Goal: Information Seeking & Learning: Learn about a topic

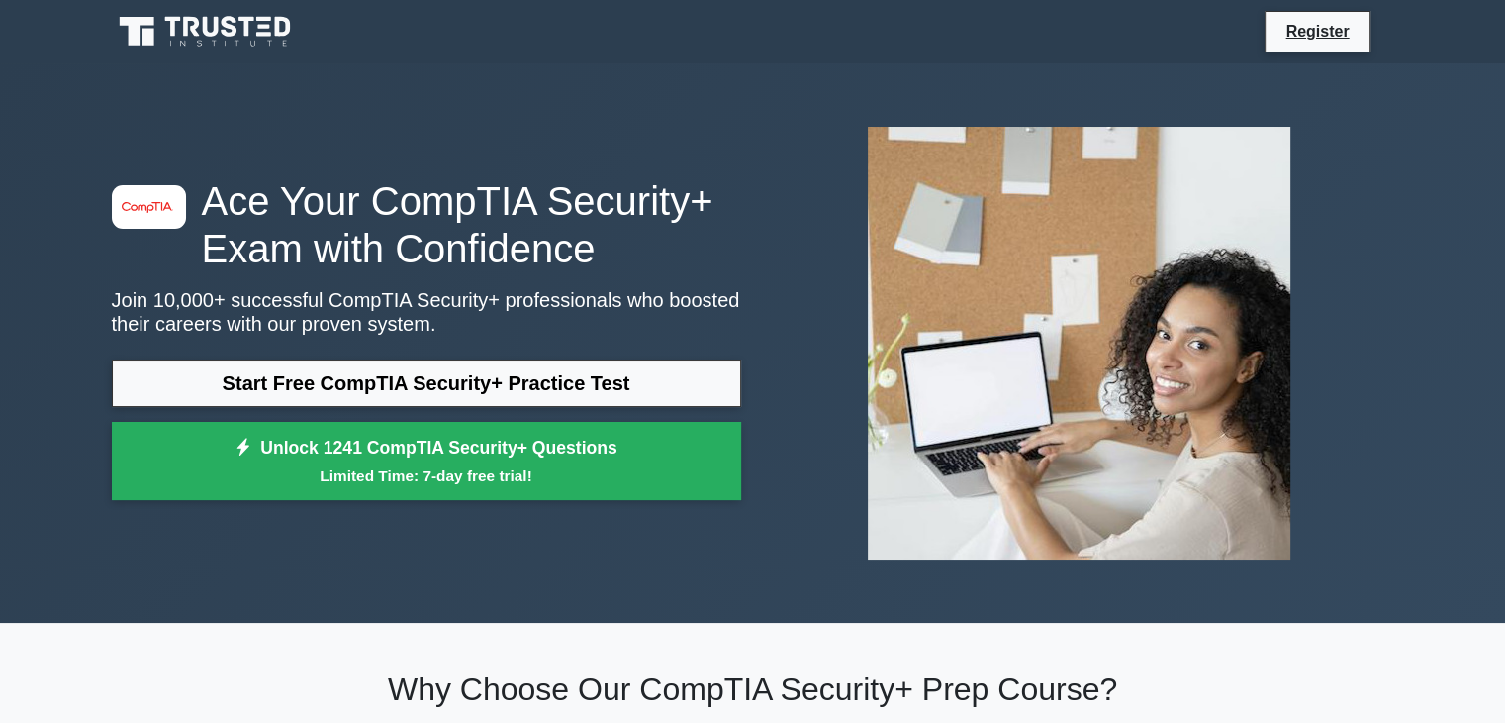
scroll to position [46, 0]
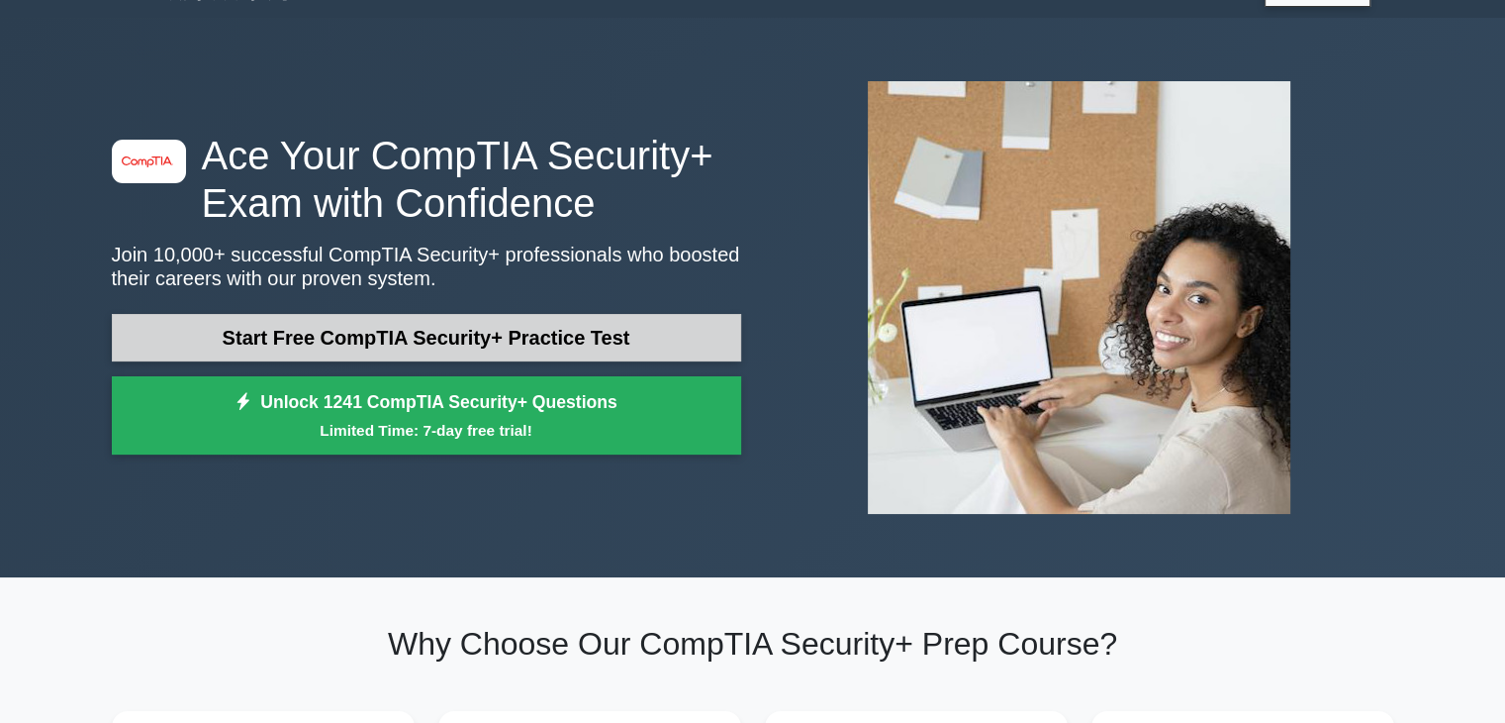
click at [459, 331] on link "Start Free CompTIA Security+ Practice Test" at bounding box center [426, 338] width 629 height 48
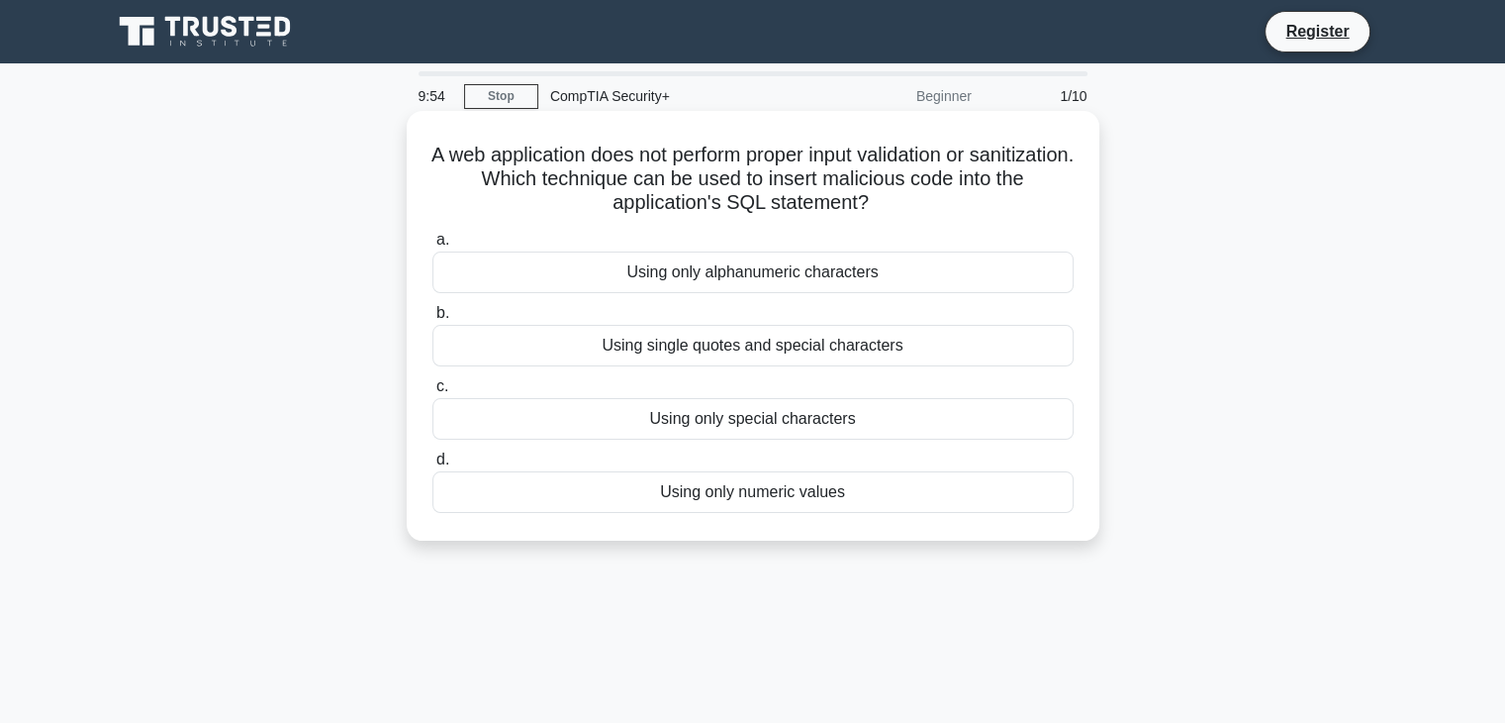
drag, startPoint x: 487, startPoint y: 144, endPoint x: 889, endPoint y: 200, distance: 405.8
click at [889, 200] on h5 "A web application does not perform proper input validation or sanitization. Whi…" at bounding box center [753, 179] width 645 height 73
click at [889, 200] on icon ".spinner_0XTQ{transform-origin:center;animation:spinner_y6GP .75s linear infini…" at bounding box center [881, 204] width 24 height 24
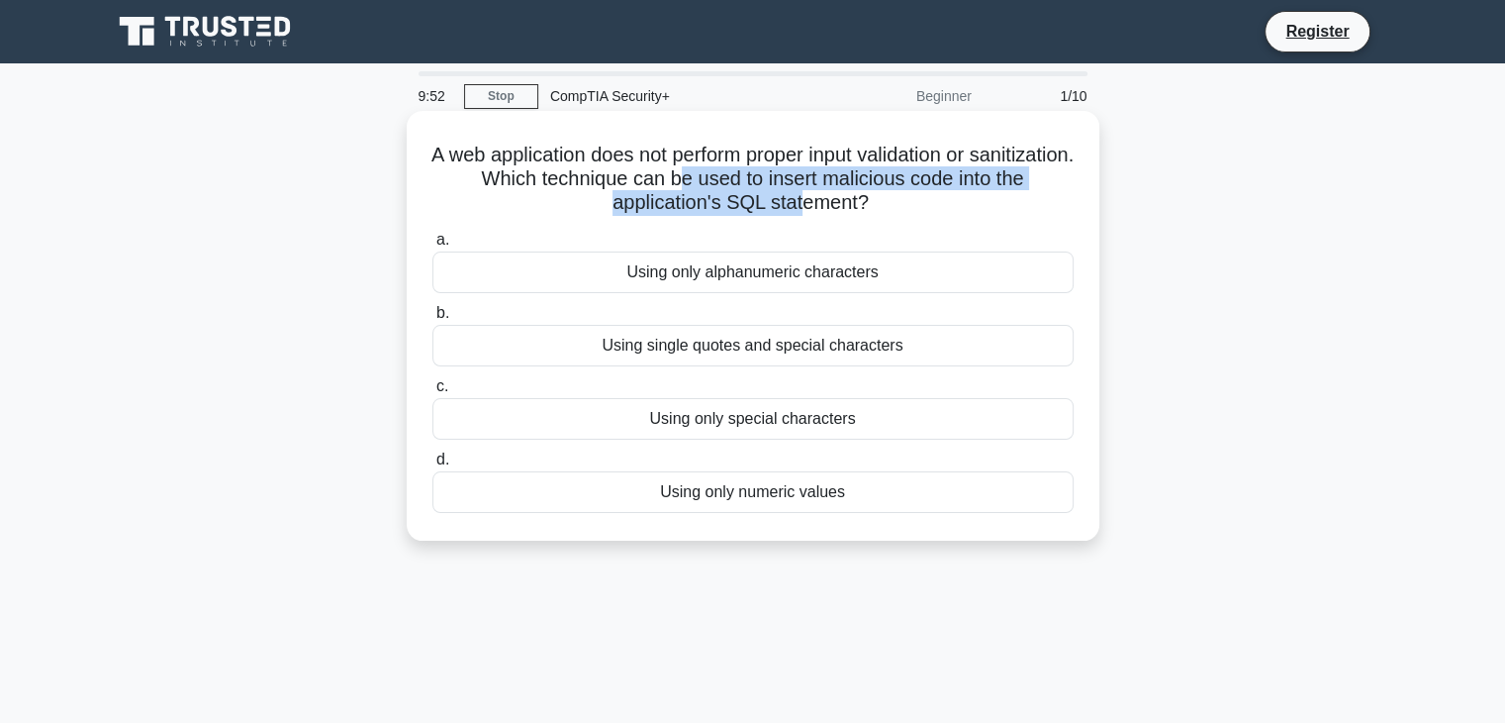
drag, startPoint x: 816, startPoint y: 201, endPoint x: 754, endPoint y: 175, distance: 66.5
click at [754, 175] on h5 "A web application does not perform proper input validation or sanitization. Whi…" at bounding box center [753, 179] width 645 height 73
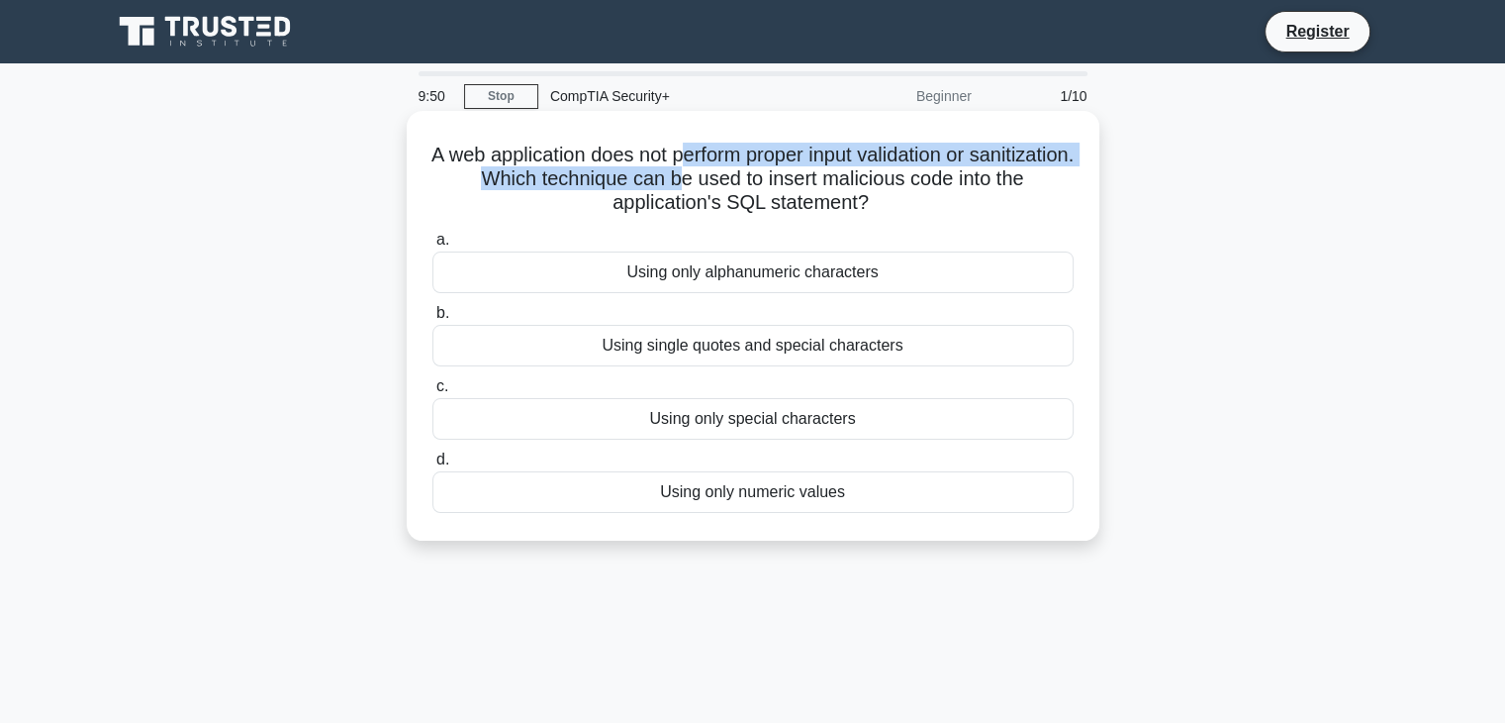
drag, startPoint x: 754, startPoint y: 175, endPoint x: 736, endPoint y: 152, distance: 28.9
click at [736, 152] on h5 "A web application does not perform proper input validation or sanitization. Whi…" at bounding box center [753, 179] width 645 height 73
drag, startPoint x: 584, startPoint y: 151, endPoint x: 870, endPoint y: 168, distance: 286.5
click at [870, 168] on h5 "A web application does not perform proper input validation or sanitization. Whi…" at bounding box center [753, 179] width 645 height 73
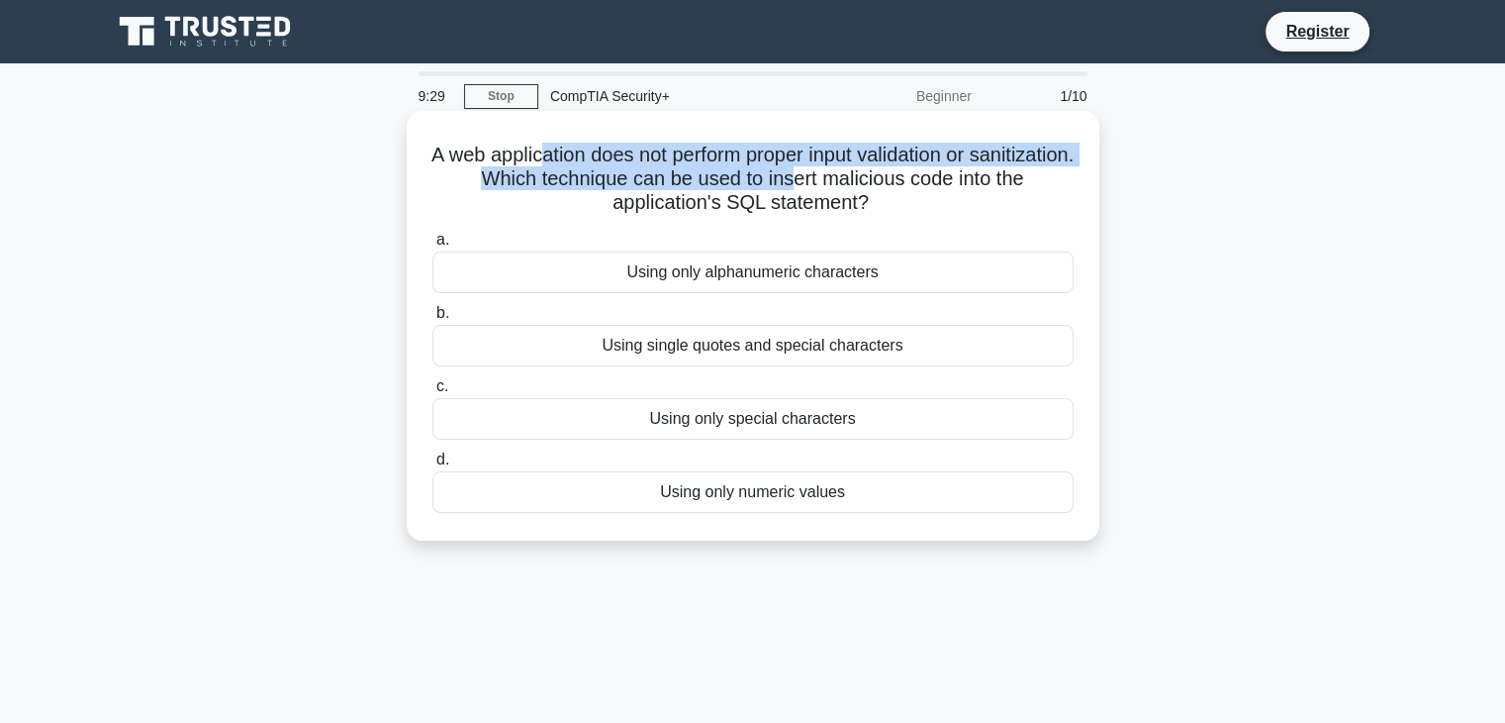
click at [870, 168] on h5 "A web application does not perform proper input validation or sanitization. Whi…" at bounding box center [753, 179] width 645 height 73
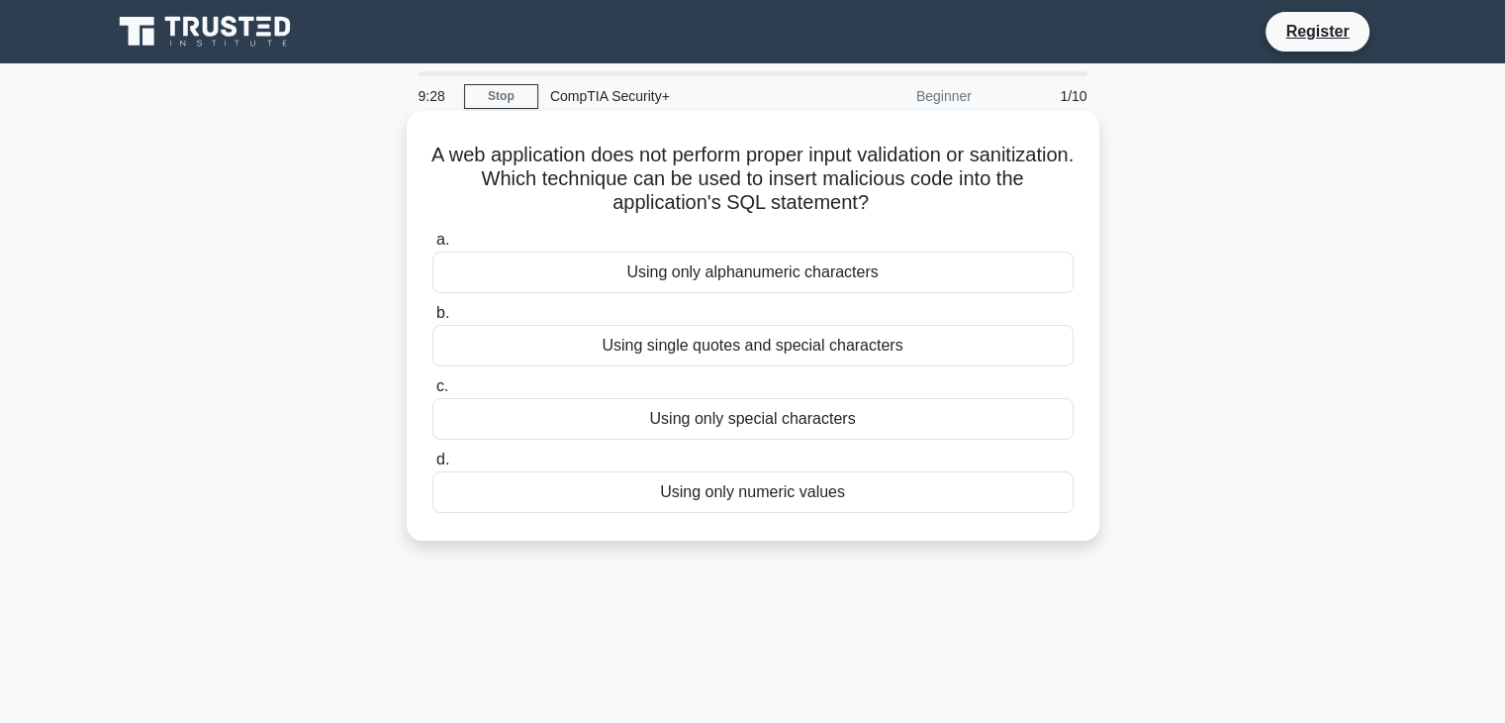
click at [839, 356] on div "Using single quotes and special characters" at bounding box center [753, 346] width 641 height 42
click at [433, 320] on input "b. Using single quotes and special characters" at bounding box center [433, 313] width 0 height 13
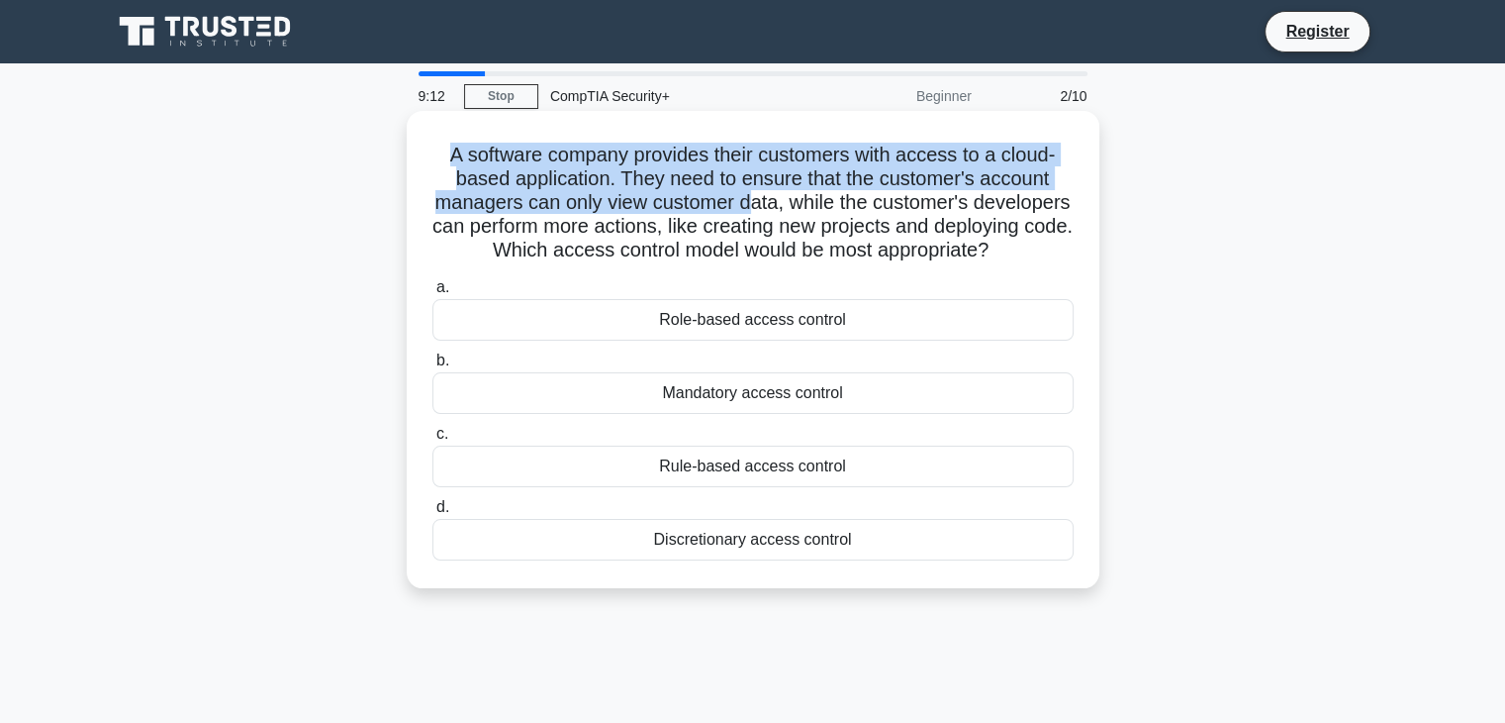
drag, startPoint x: 439, startPoint y: 145, endPoint x: 798, endPoint y: 202, distance: 362.7
click at [798, 202] on h5 "A software company provides their customers with access to a cloud-based applic…" at bounding box center [753, 203] width 645 height 121
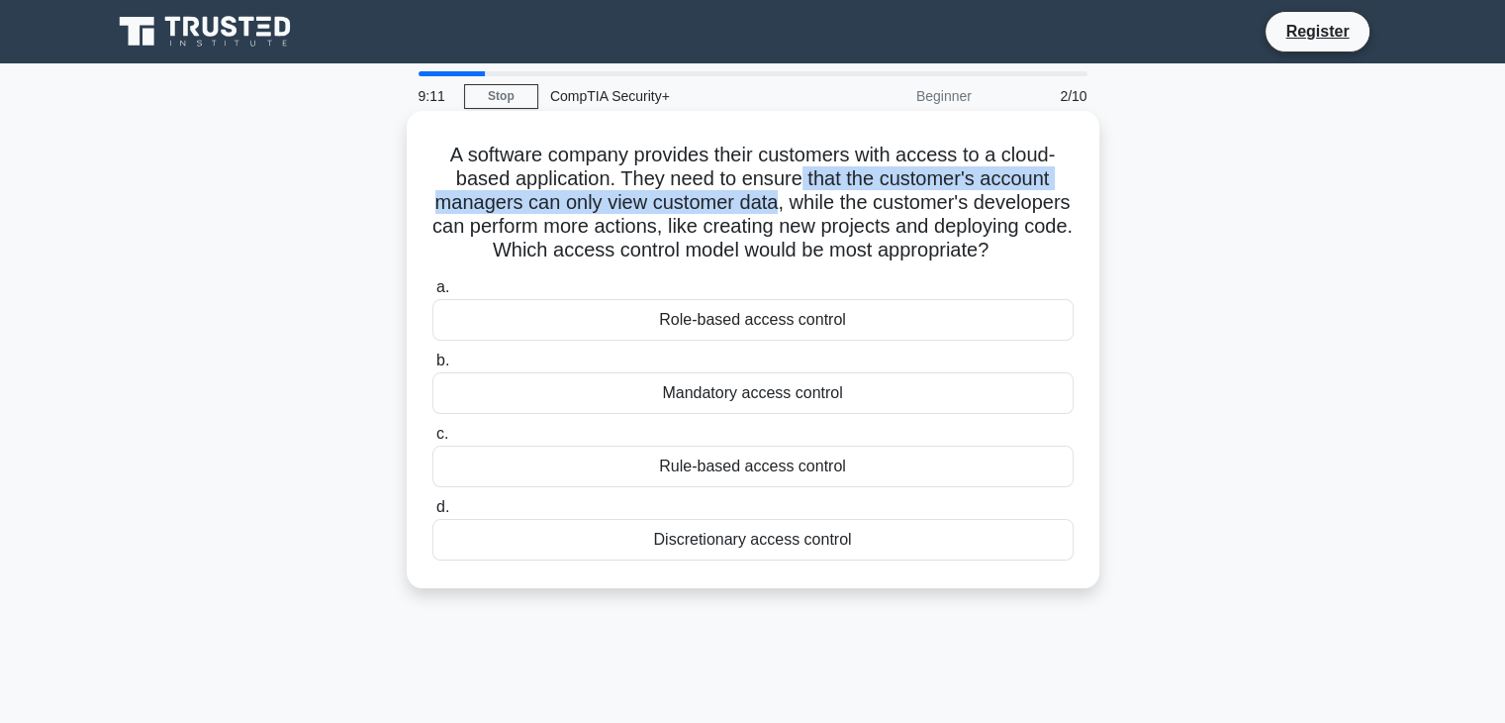
drag, startPoint x: 798, startPoint y: 202, endPoint x: 796, endPoint y: 176, distance: 25.8
click at [796, 176] on h5 "A software company provides their customers with access to a cloud-based applic…" at bounding box center [753, 203] width 645 height 121
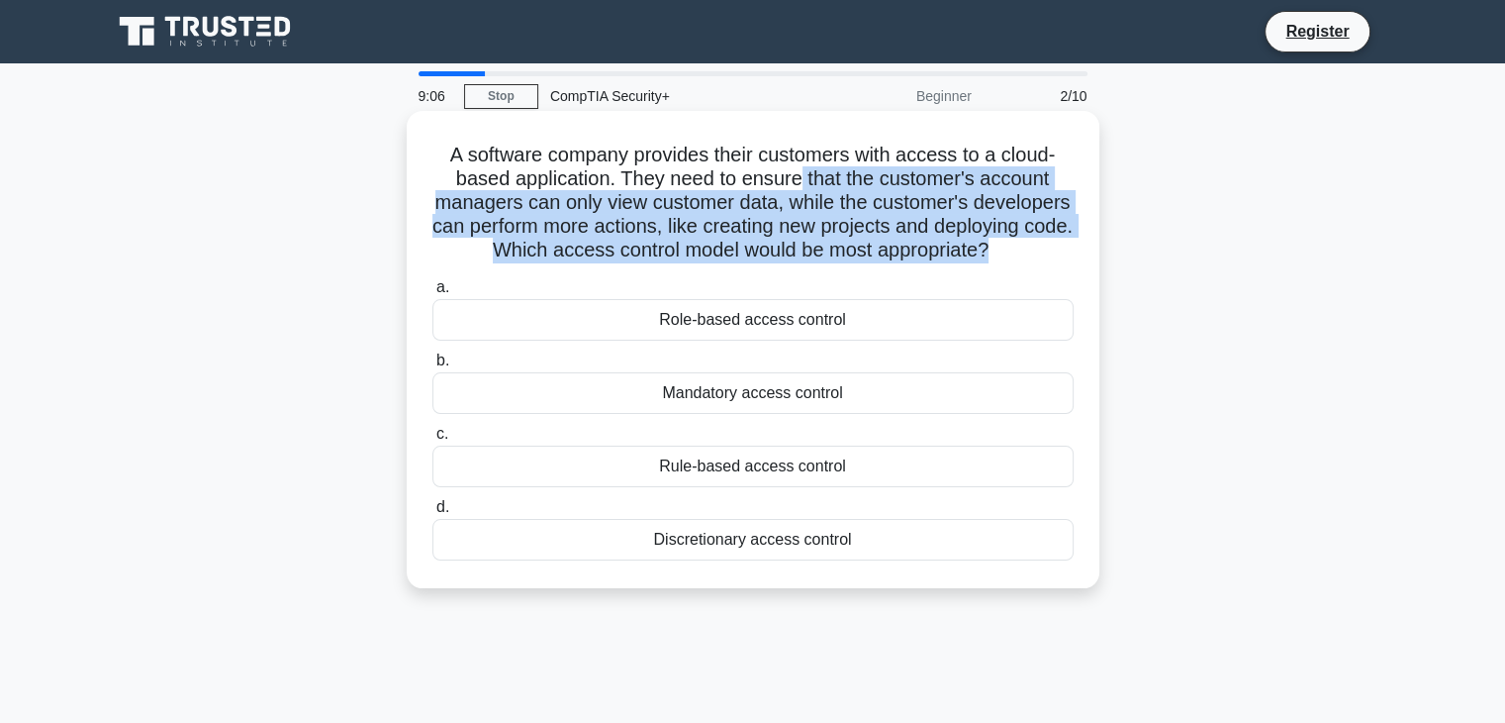
drag, startPoint x: 796, startPoint y: 176, endPoint x: 984, endPoint y: 275, distance: 212.5
click at [984, 263] on h5 "A software company provides their customers with access to a cloud-based applic…" at bounding box center [753, 203] width 645 height 121
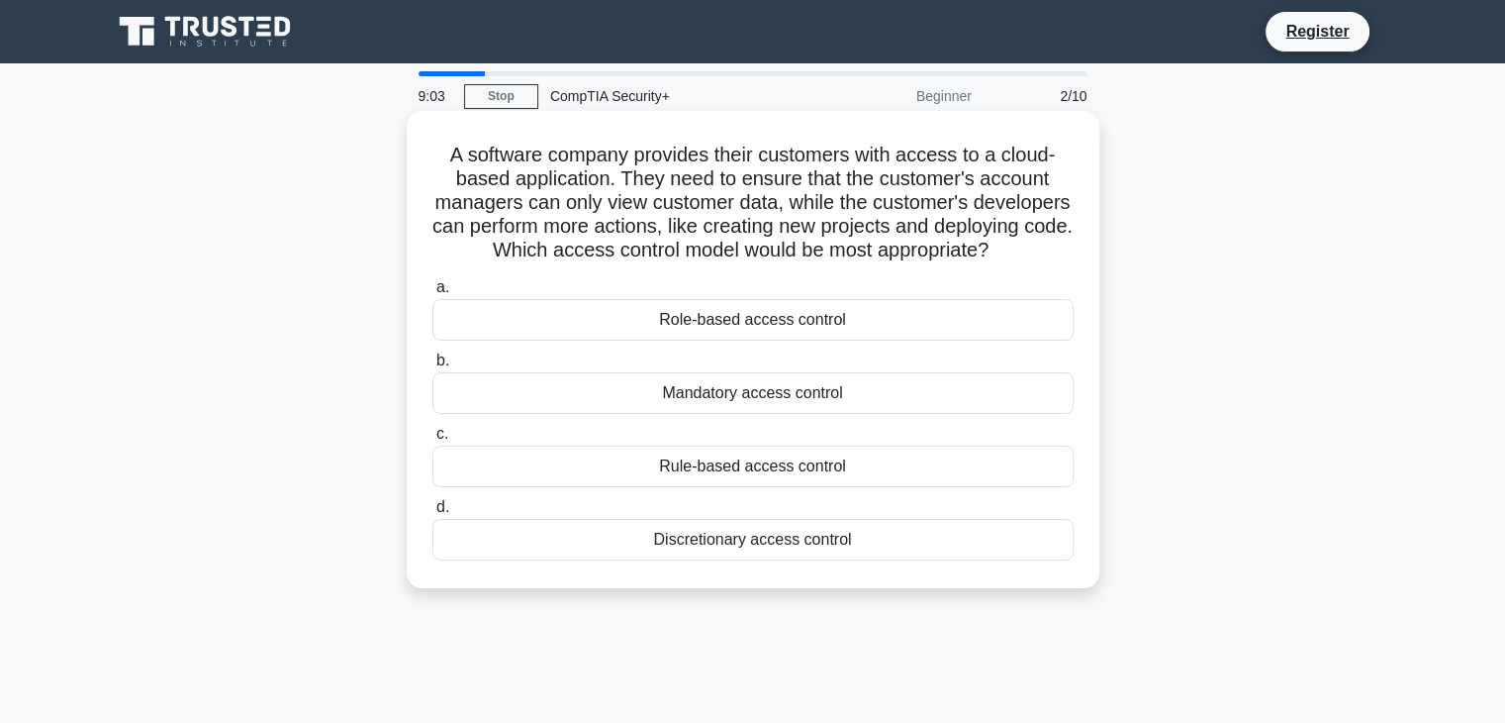
click at [880, 334] on div "Role-based access control" at bounding box center [753, 320] width 641 height 42
click at [433, 294] on input "a. Role-based access control" at bounding box center [433, 287] width 0 height 13
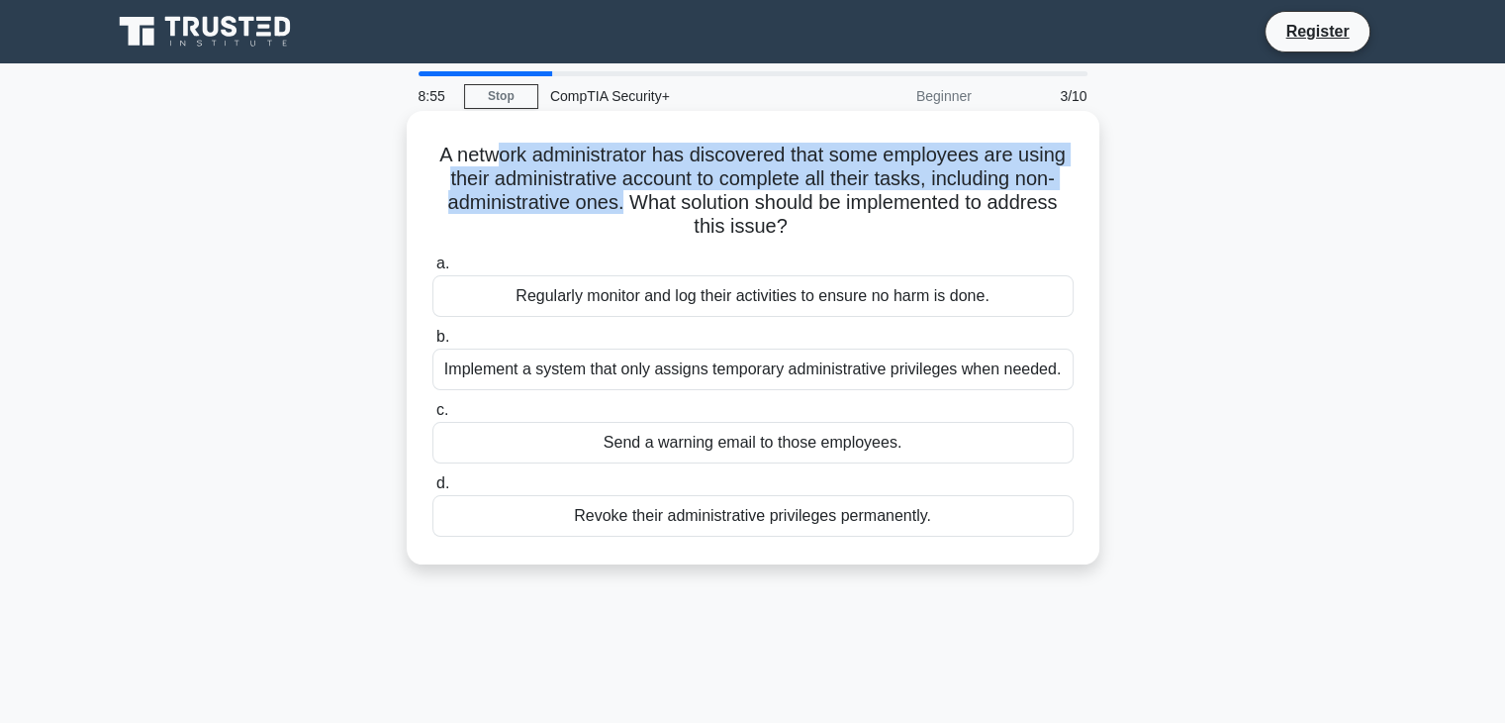
drag, startPoint x: 493, startPoint y: 146, endPoint x: 618, endPoint y: 208, distance: 139.0
click at [618, 208] on h5 "A network administrator has discovered that some employees are using their admi…" at bounding box center [753, 191] width 645 height 97
drag, startPoint x: 618, startPoint y: 208, endPoint x: 459, endPoint y: 162, distance: 164.8
click at [459, 162] on h5 "A network administrator has discovered that some employees are using their admi…" at bounding box center [753, 191] width 645 height 97
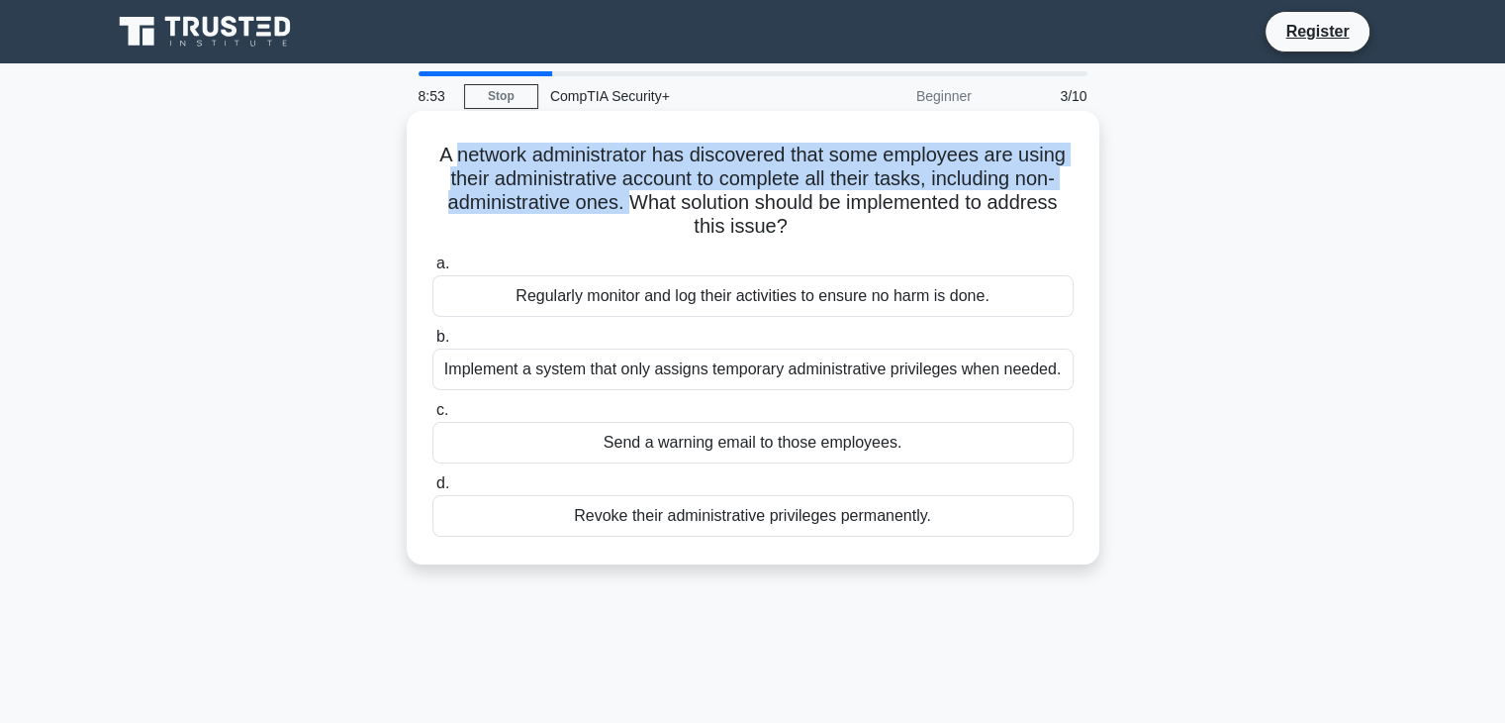
click at [459, 162] on h5 "A network administrator has discovered that some employees are using their admi…" at bounding box center [753, 191] width 645 height 97
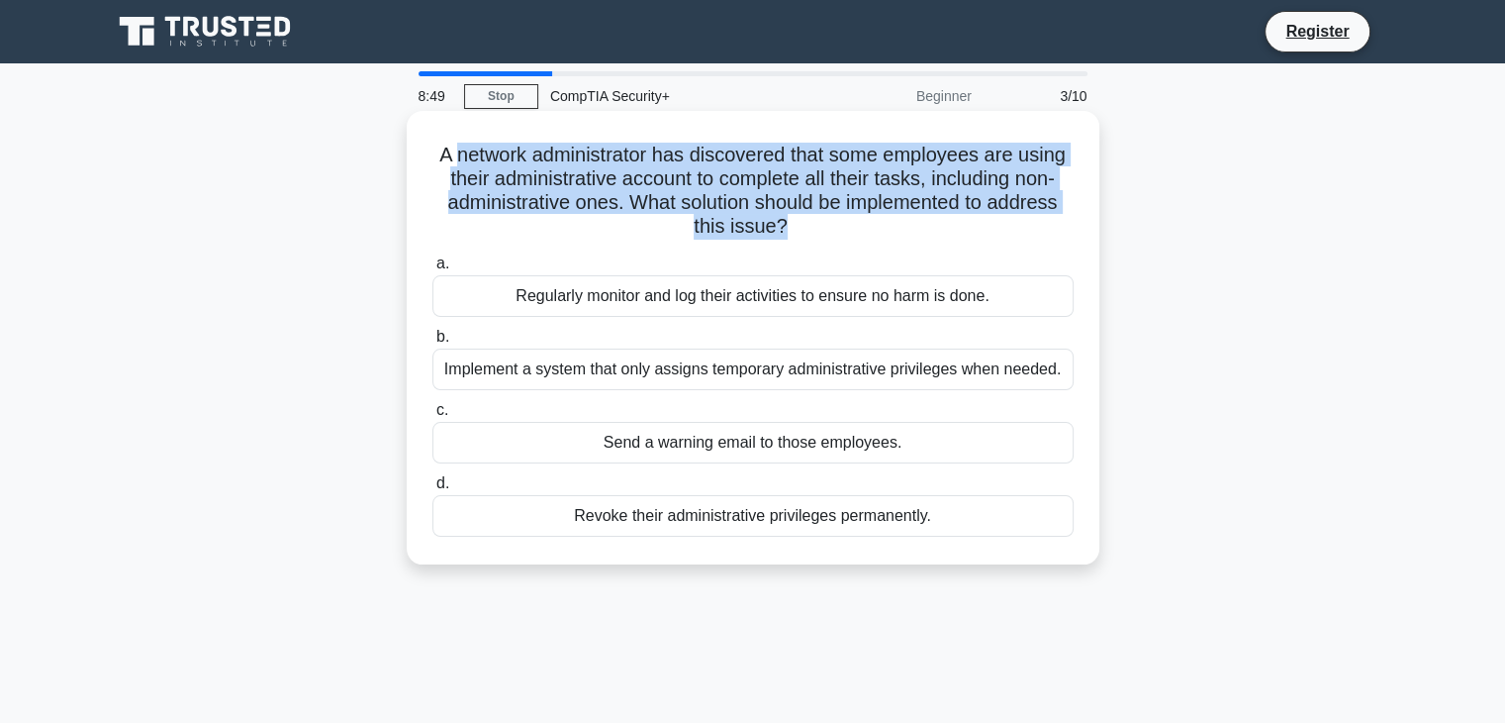
drag, startPoint x: 459, startPoint y: 162, endPoint x: 824, endPoint y: 219, distance: 369.6
click at [824, 219] on h5 "A network administrator has discovered that some employees are using their admi…" at bounding box center [753, 191] width 645 height 97
drag, startPoint x: 824, startPoint y: 219, endPoint x: 767, endPoint y: 151, distance: 88.5
click at [767, 151] on h5 "A network administrator has discovered that some employees are using their admi…" at bounding box center [753, 191] width 645 height 97
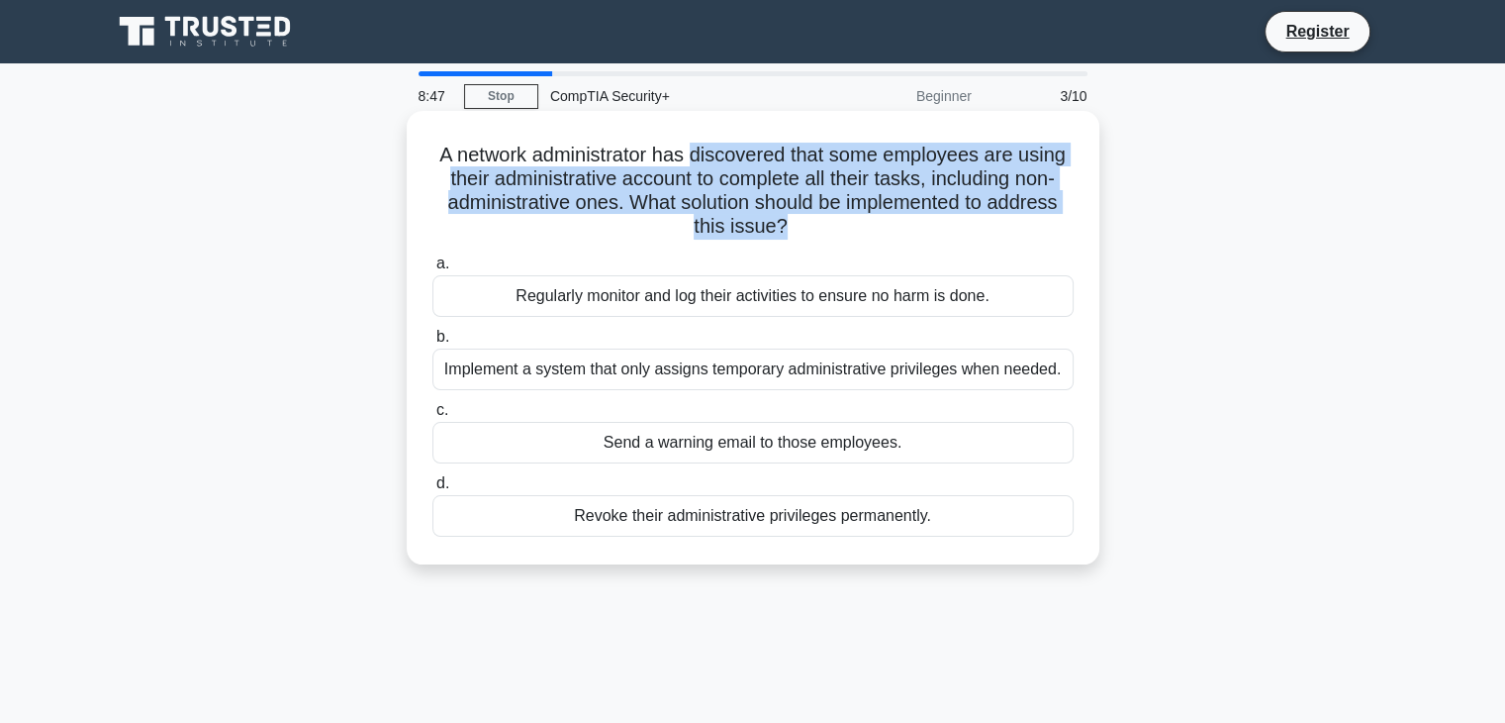
click at [767, 151] on h5 "A network administrator has discovered that some employees are using their admi…" at bounding box center [753, 191] width 645 height 97
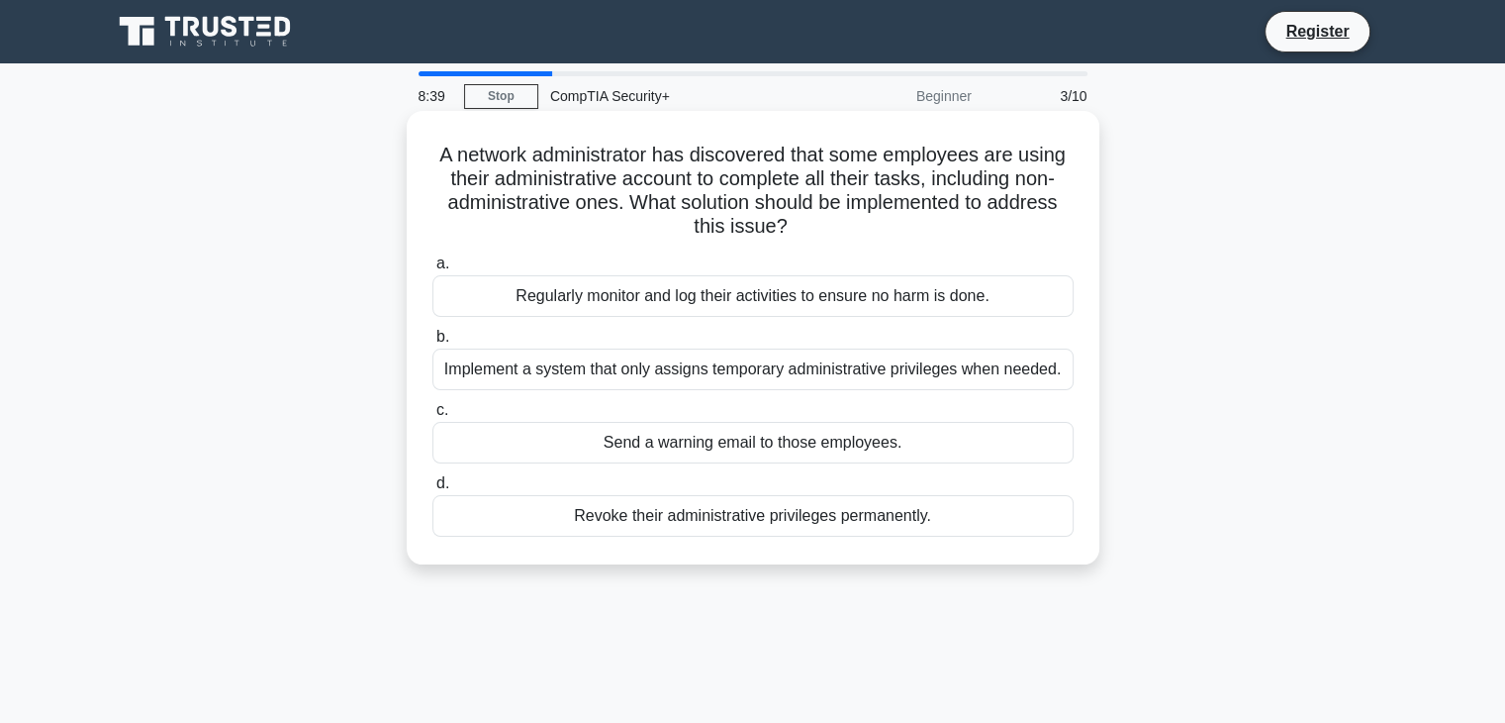
click at [835, 374] on div "Implement a system that only assigns temporary administrative privileges when n…" at bounding box center [753, 369] width 641 height 42
click at [433, 343] on input "b. Implement a system that only assigns temporary administrative privileges whe…" at bounding box center [433, 337] width 0 height 13
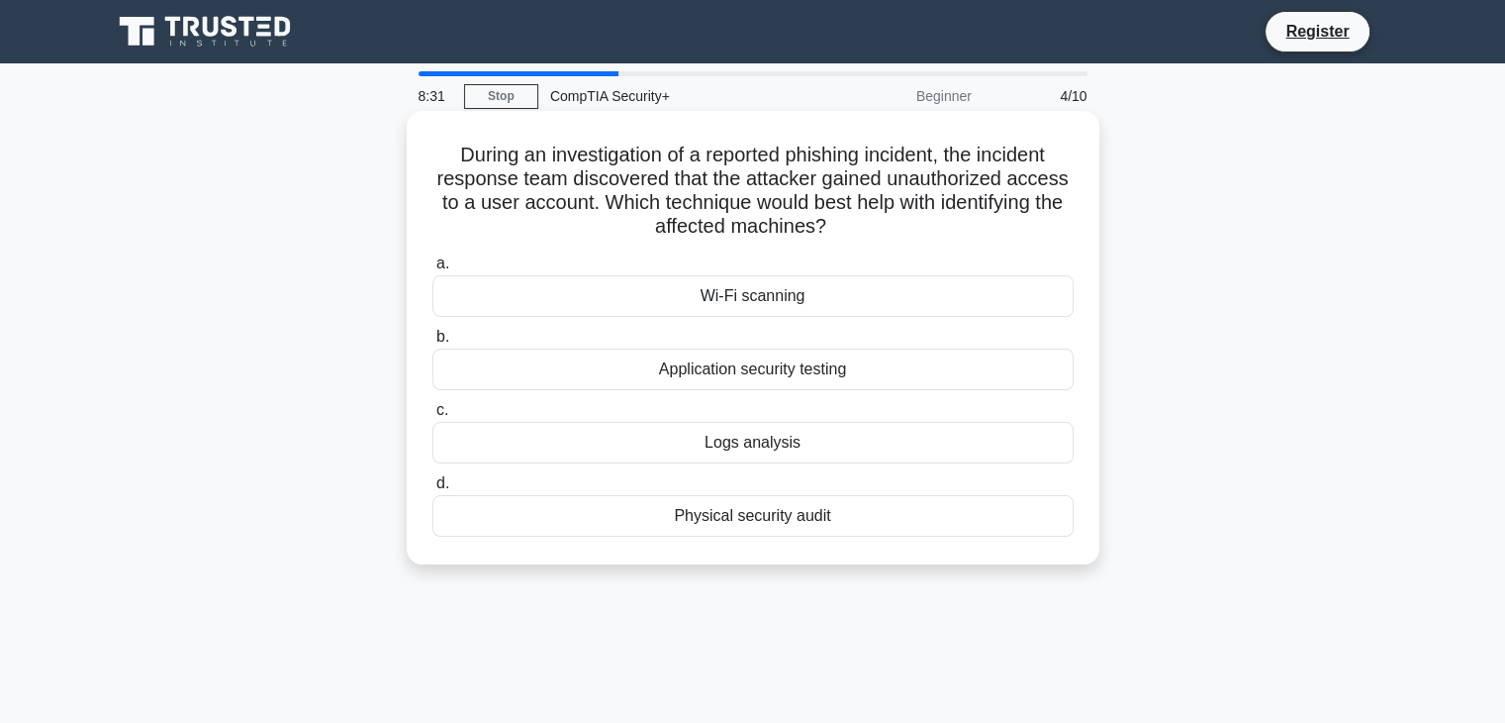
drag, startPoint x: 786, startPoint y: 174, endPoint x: 855, endPoint y: 220, distance: 82.9
click at [855, 220] on h5 "During an investigation of a reported phishing incident, the incident response …" at bounding box center [753, 191] width 645 height 97
click at [850, 220] on icon ".spinner_0XTQ{transform-origin:center;animation:spinner_y6GP .75s linear infini…" at bounding box center [838, 228] width 24 height 24
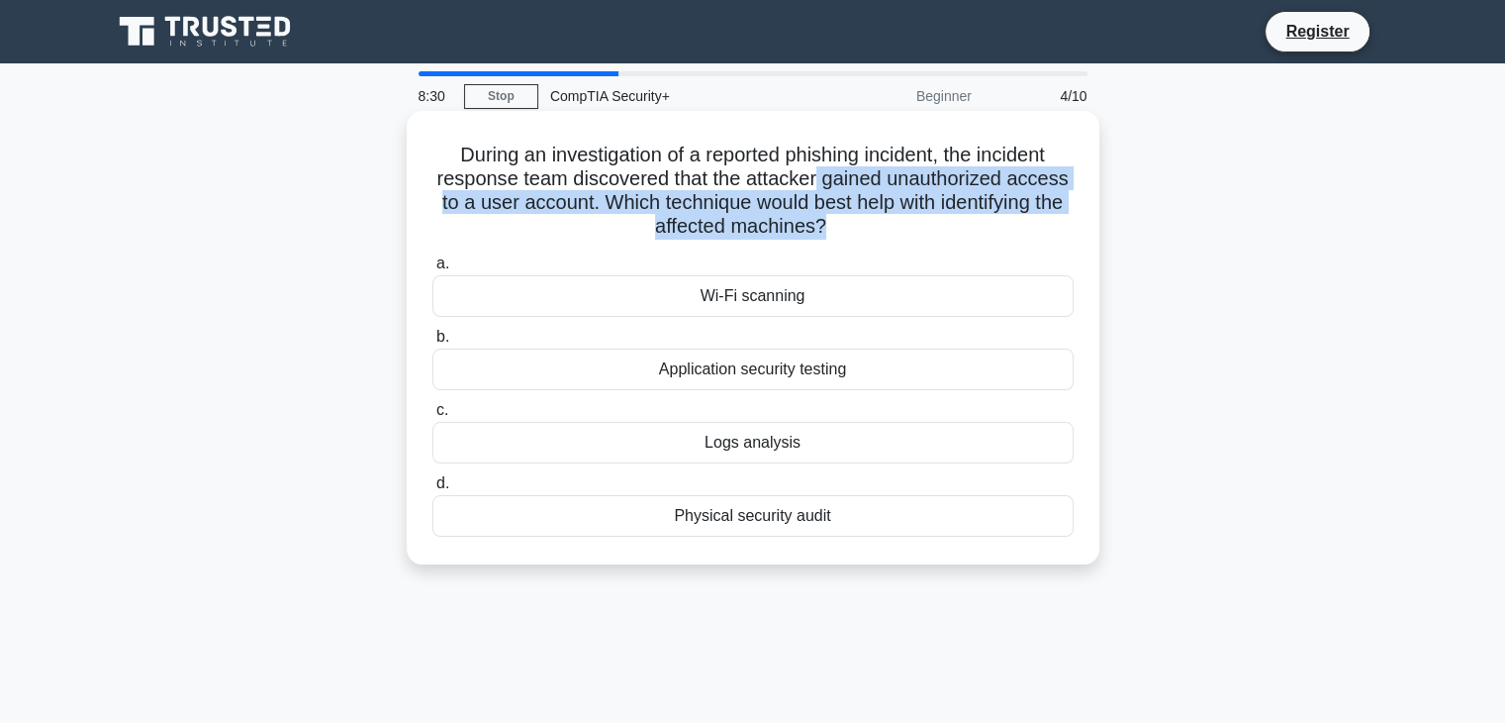
drag, startPoint x: 855, startPoint y: 220, endPoint x: 820, endPoint y: 183, distance: 51.1
click at [820, 183] on h5 "During an investigation of a reported phishing incident, the incident response …" at bounding box center [753, 191] width 645 height 97
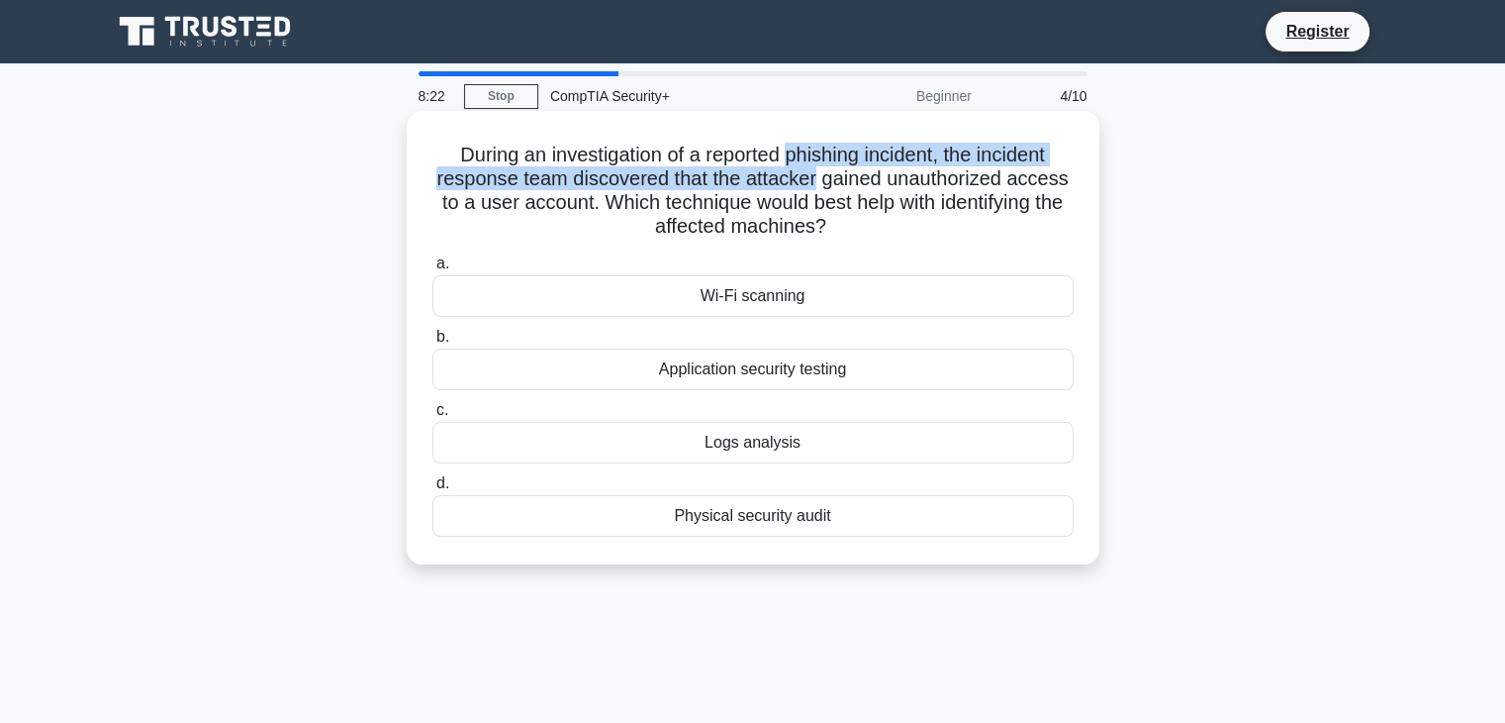
drag, startPoint x: 820, startPoint y: 183, endPoint x: 788, endPoint y: 147, distance: 47.7
click at [788, 147] on h5 "During an investigation of a reported phishing incident, the incident response …" at bounding box center [753, 191] width 645 height 97
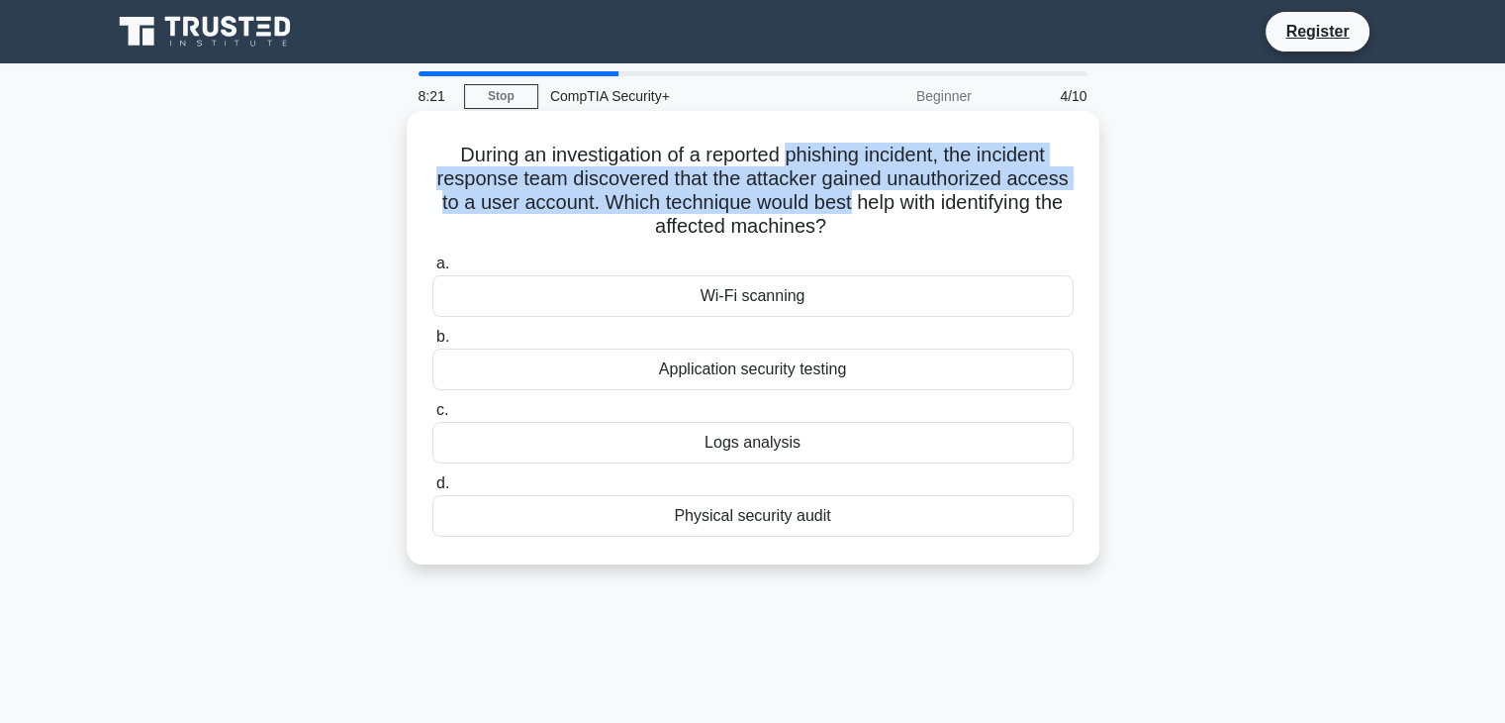
drag, startPoint x: 788, startPoint y: 147, endPoint x: 853, endPoint y: 200, distance: 83.8
click at [853, 200] on h5 "During an investigation of a reported phishing incident, the incident response …" at bounding box center [753, 191] width 645 height 97
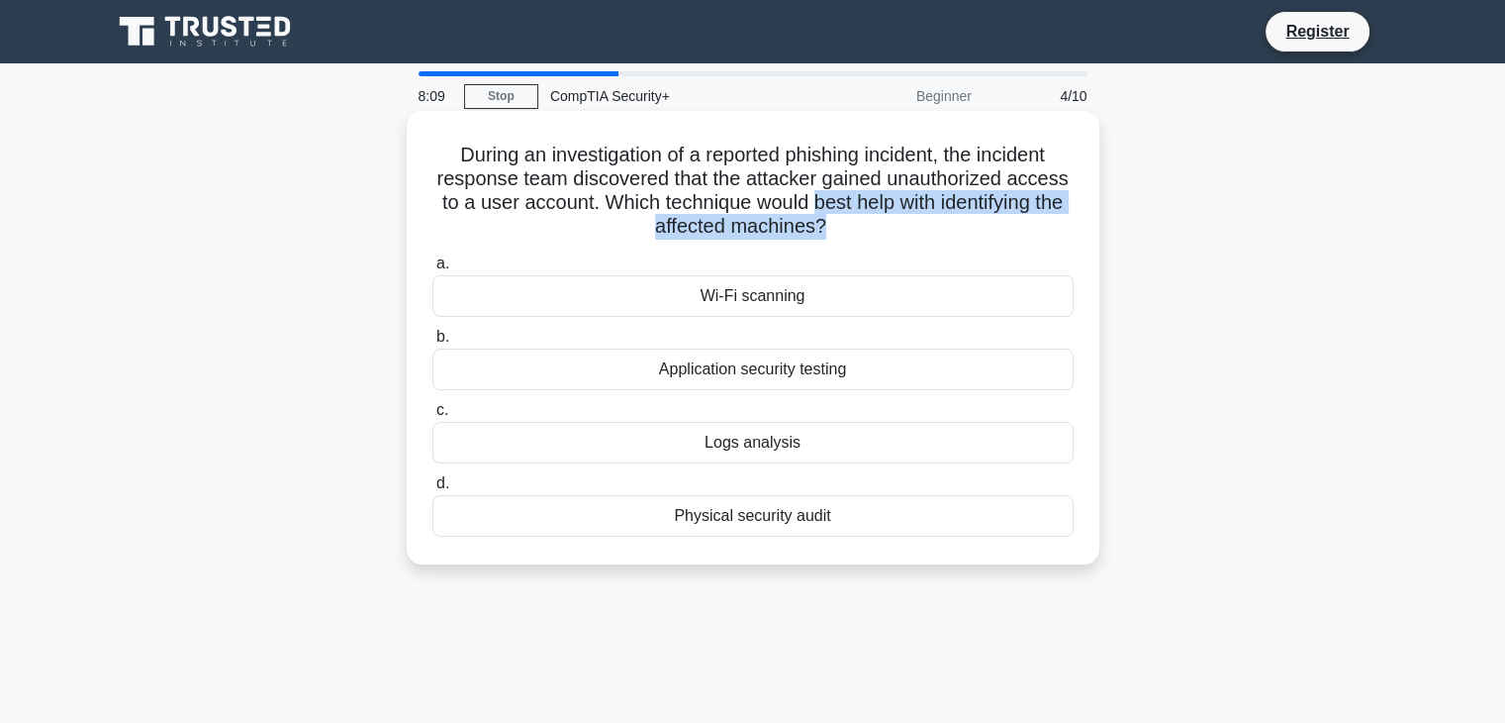
drag, startPoint x: 853, startPoint y: 200, endPoint x: 895, endPoint y: 231, distance: 51.7
click at [895, 231] on h5 "During an investigation of a reported phishing incident, the incident response …" at bounding box center [753, 191] width 645 height 97
drag, startPoint x: 895, startPoint y: 231, endPoint x: 850, endPoint y: 174, distance: 71.9
click at [850, 174] on h5 "During an investigation of a reported phishing incident, the incident response …" at bounding box center [753, 191] width 645 height 97
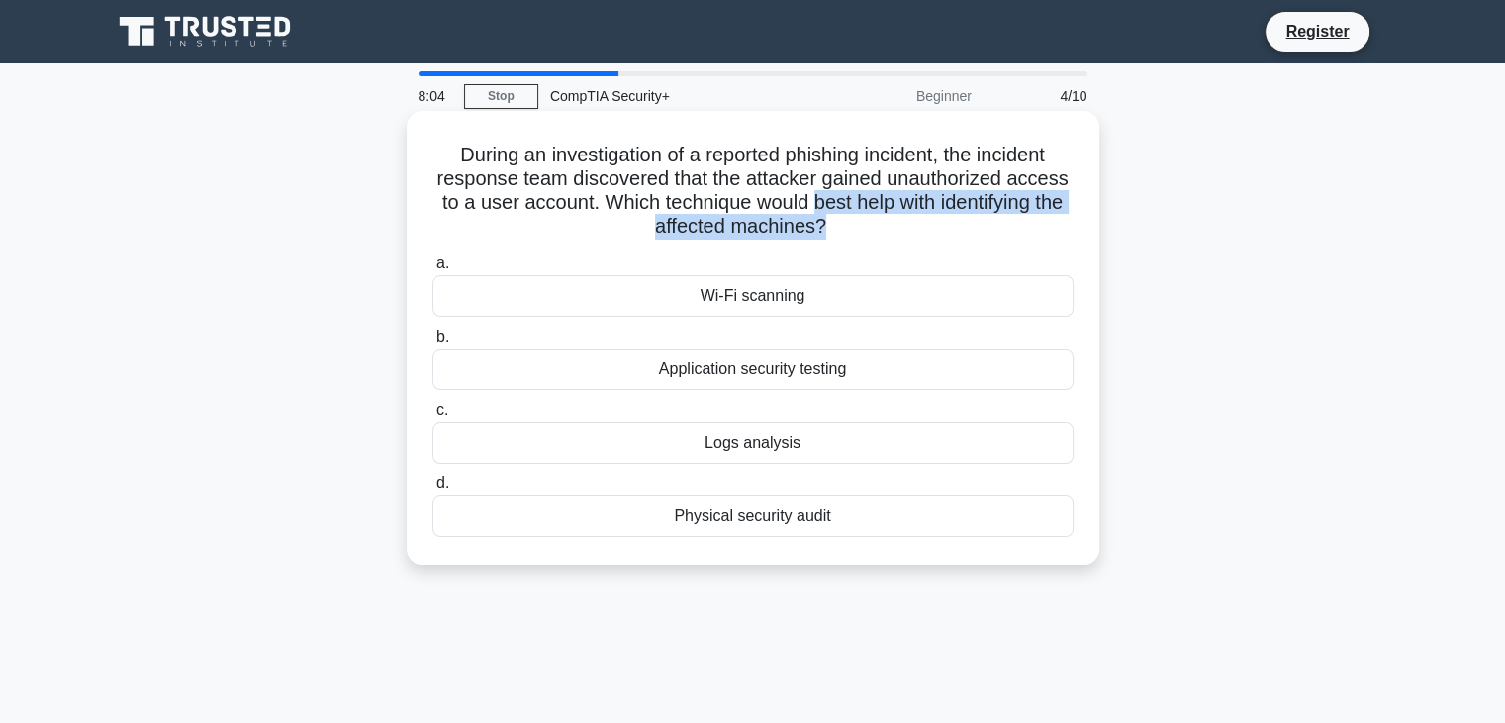
click at [850, 174] on h5 "During an investigation of a reported phishing incident, the incident response …" at bounding box center [753, 191] width 645 height 97
drag, startPoint x: 850, startPoint y: 174, endPoint x: 867, endPoint y: 227, distance: 55.1
click at [867, 227] on h5 "During an investigation of a reported phishing incident, the incident response …" at bounding box center [753, 191] width 645 height 97
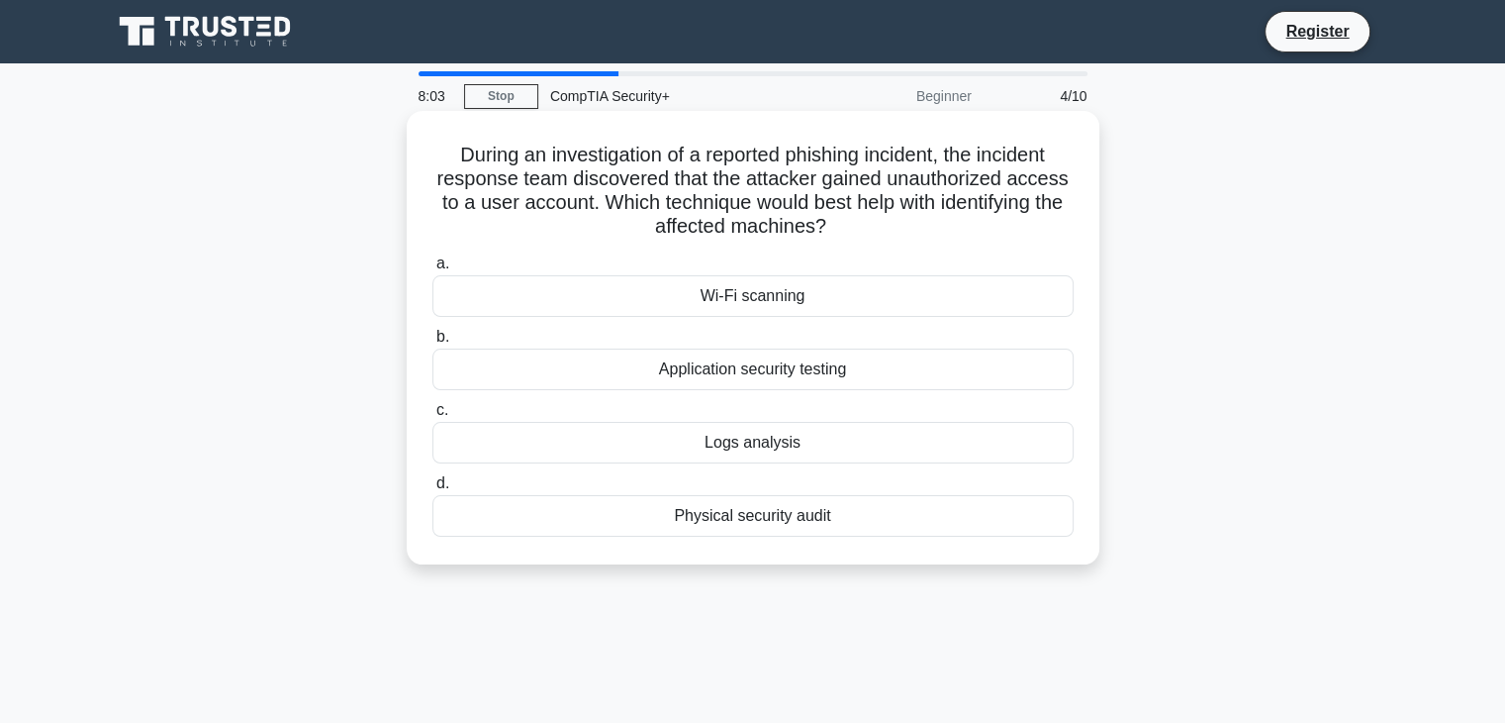
click at [850, 227] on icon ".spinner_0XTQ{transform-origin:center;animation:spinner_y6GP .75s linear infini…" at bounding box center [838, 228] width 24 height 24
click at [768, 512] on div "Physical security audit" at bounding box center [753, 516] width 641 height 42
click at [433, 490] on input "d. Physical security audit" at bounding box center [433, 483] width 0 height 13
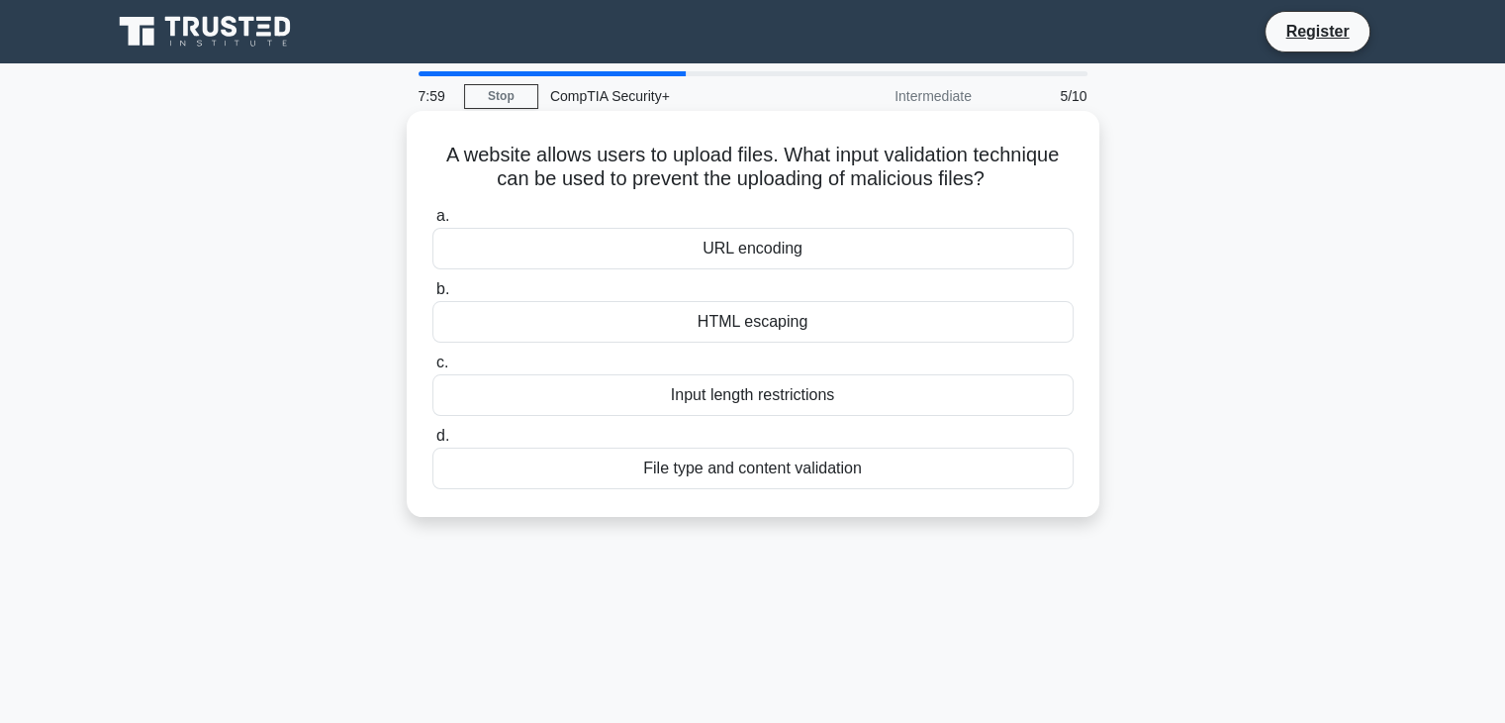
drag, startPoint x: 427, startPoint y: 137, endPoint x: 1009, endPoint y: 168, distance: 582.8
click at [1009, 168] on div "A website allows users to upload files. What input validation technique can be …" at bounding box center [753, 314] width 677 height 390
drag, startPoint x: 1009, startPoint y: 168, endPoint x: 958, endPoint y: 128, distance: 64.8
click at [958, 128] on div "A website allows users to upload files. What input validation technique can be …" at bounding box center [753, 314] width 677 height 390
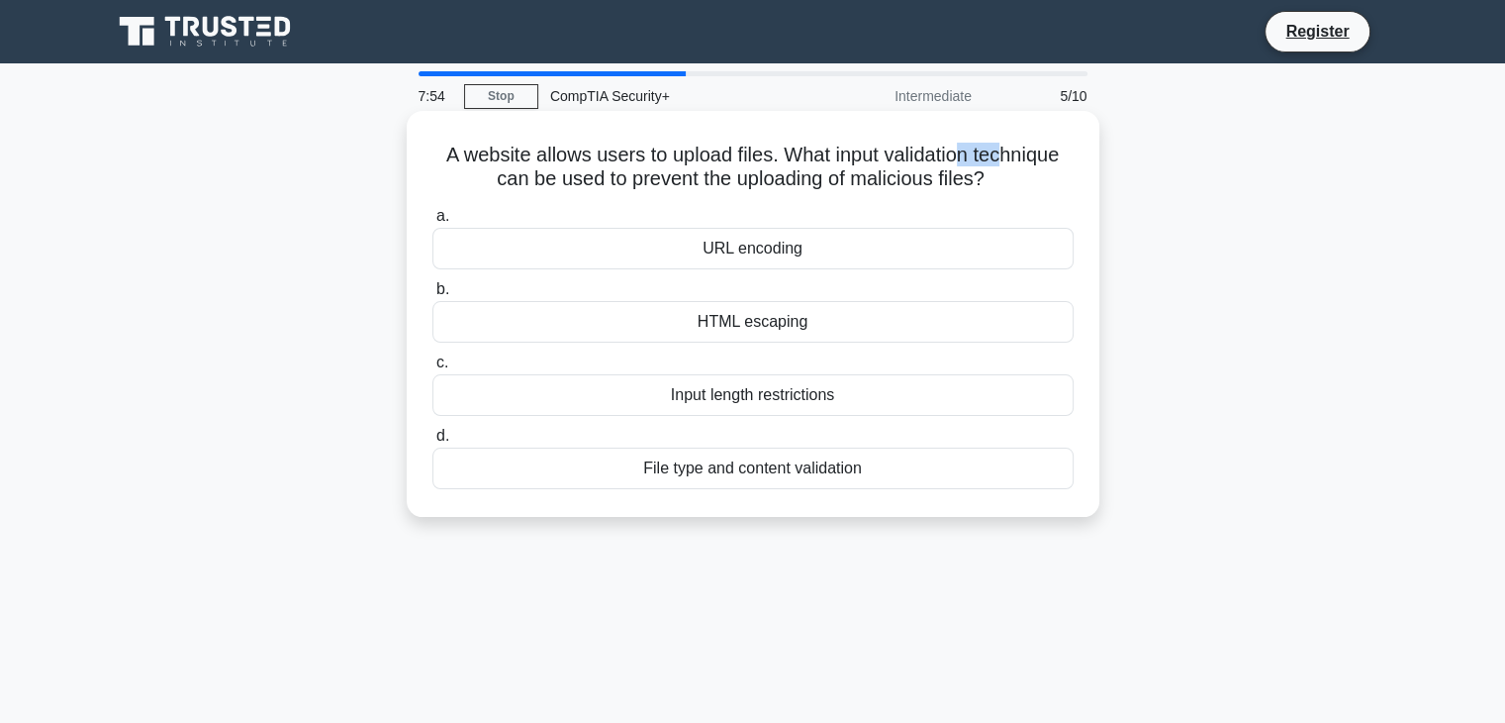
drag, startPoint x: 958, startPoint y: 128, endPoint x: 1007, endPoint y: 159, distance: 57.9
click at [1007, 159] on div "A website allows users to upload files. What input validation technique can be …" at bounding box center [753, 314] width 677 height 390
click at [1007, 159] on h5 "A website allows users to upload files. What input validation technique can be …" at bounding box center [753, 167] width 645 height 49
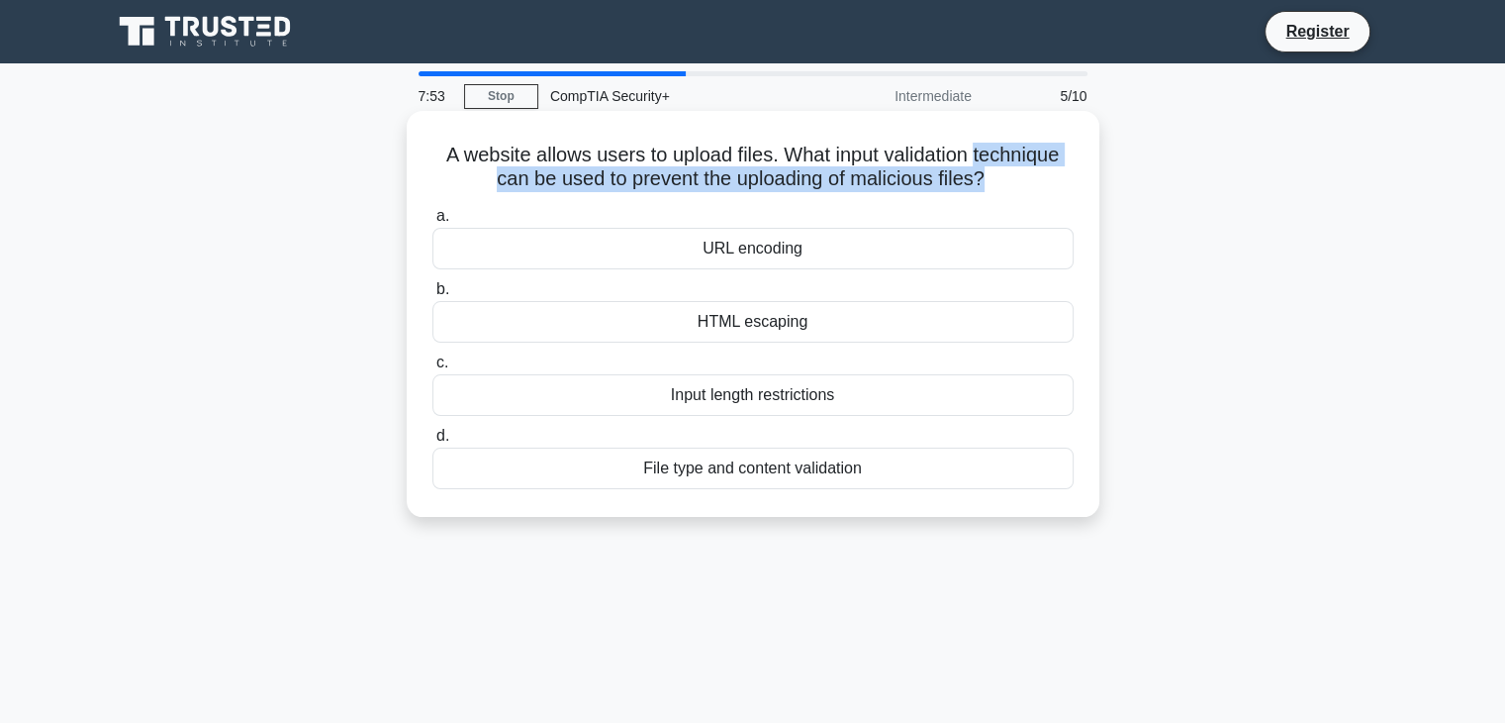
drag, startPoint x: 1007, startPoint y: 159, endPoint x: 1026, endPoint y: 180, distance: 28.7
click at [1026, 180] on h5 "A website allows users to upload files. What input validation technique can be …" at bounding box center [753, 167] width 645 height 49
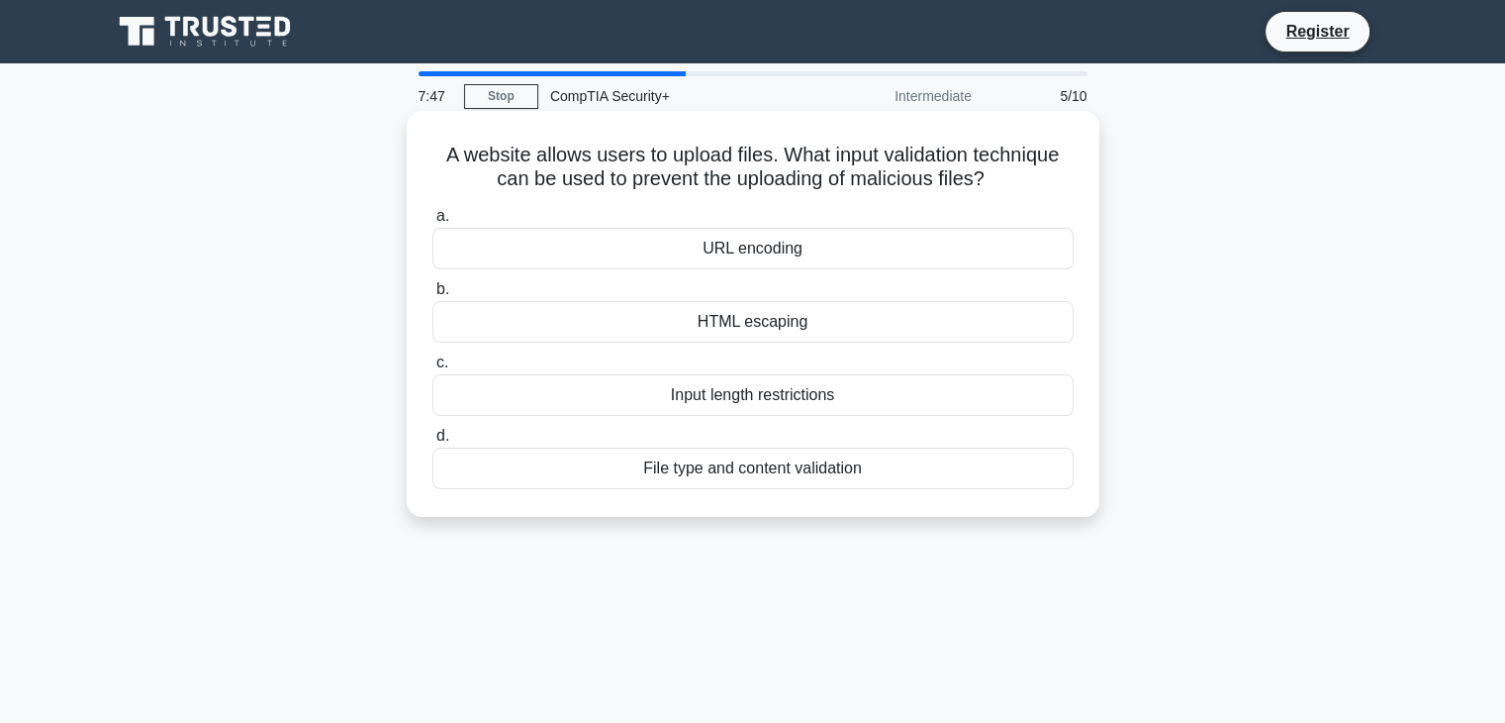
click at [788, 472] on div "File type and content validation" at bounding box center [753, 468] width 641 height 42
click at [433, 442] on input "d. File type and content validation" at bounding box center [433, 436] width 0 height 13
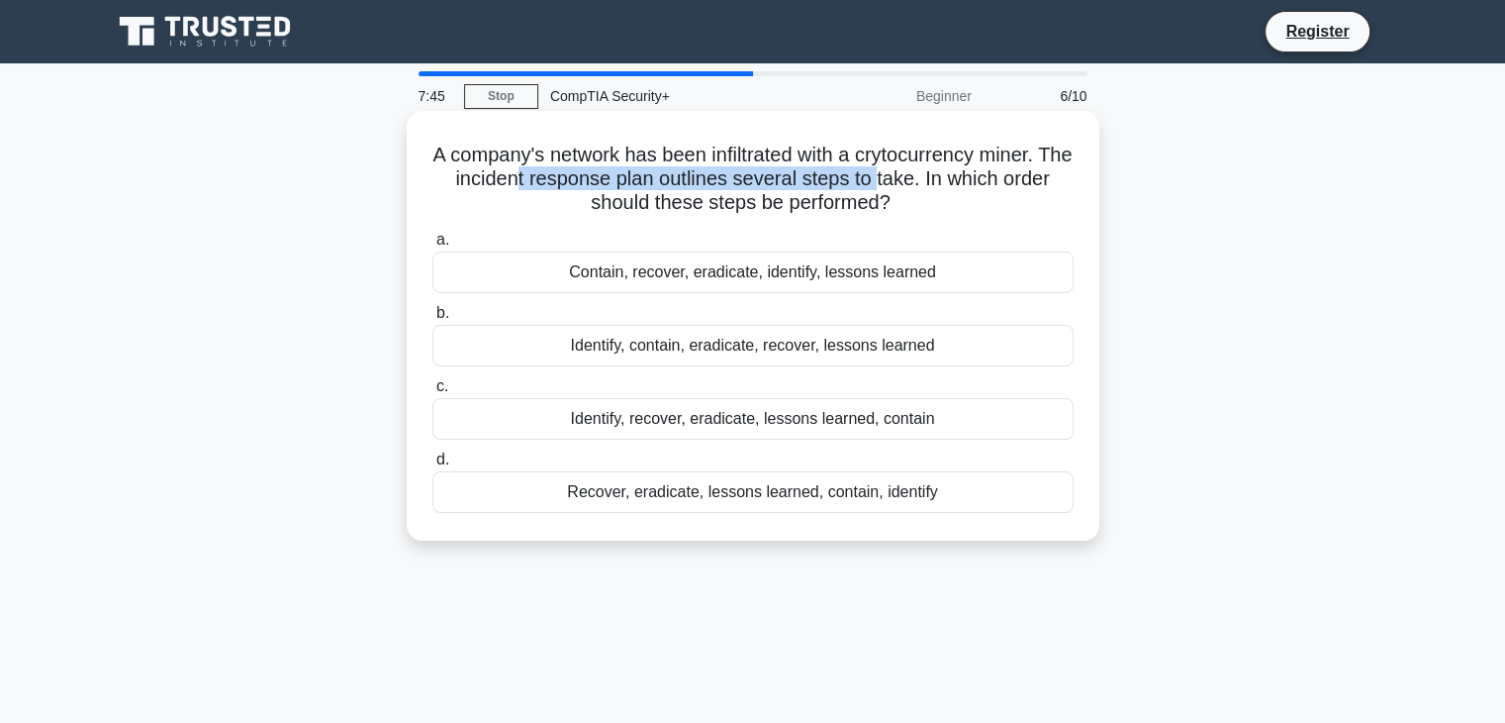
drag, startPoint x: 534, startPoint y: 174, endPoint x: 897, endPoint y: 187, distance: 362.5
click at [897, 187] on h5 "A company's network has been infiltrated with a crytocurrency miner. The incide…" at bounding box center [753, 179] width 645 height 73
drag, startPoint x: 897, startPoint y: 187, endPoint x: 511, endPoint y: 169, distance: 386.4
click at [511, 169] on h5 "A company's network has been infiltrated with a crytocurrency miner. The incide…" at bounding box center [753, 179] width 645 height 73
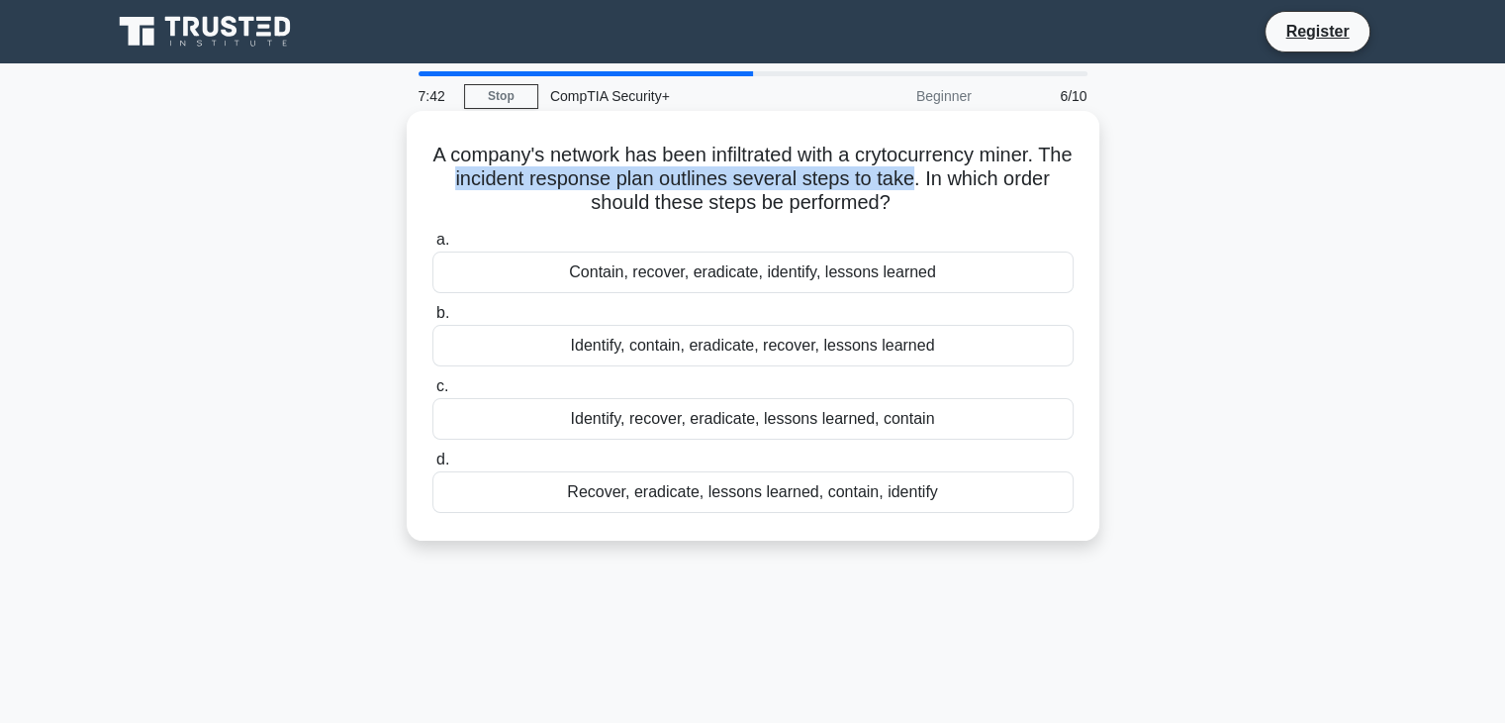
click at [511, 169] on h5 "A company's network has been infiltrated with a crytocurrency miner. The incide…" at bounding box center [753, 179] width 645 height 73
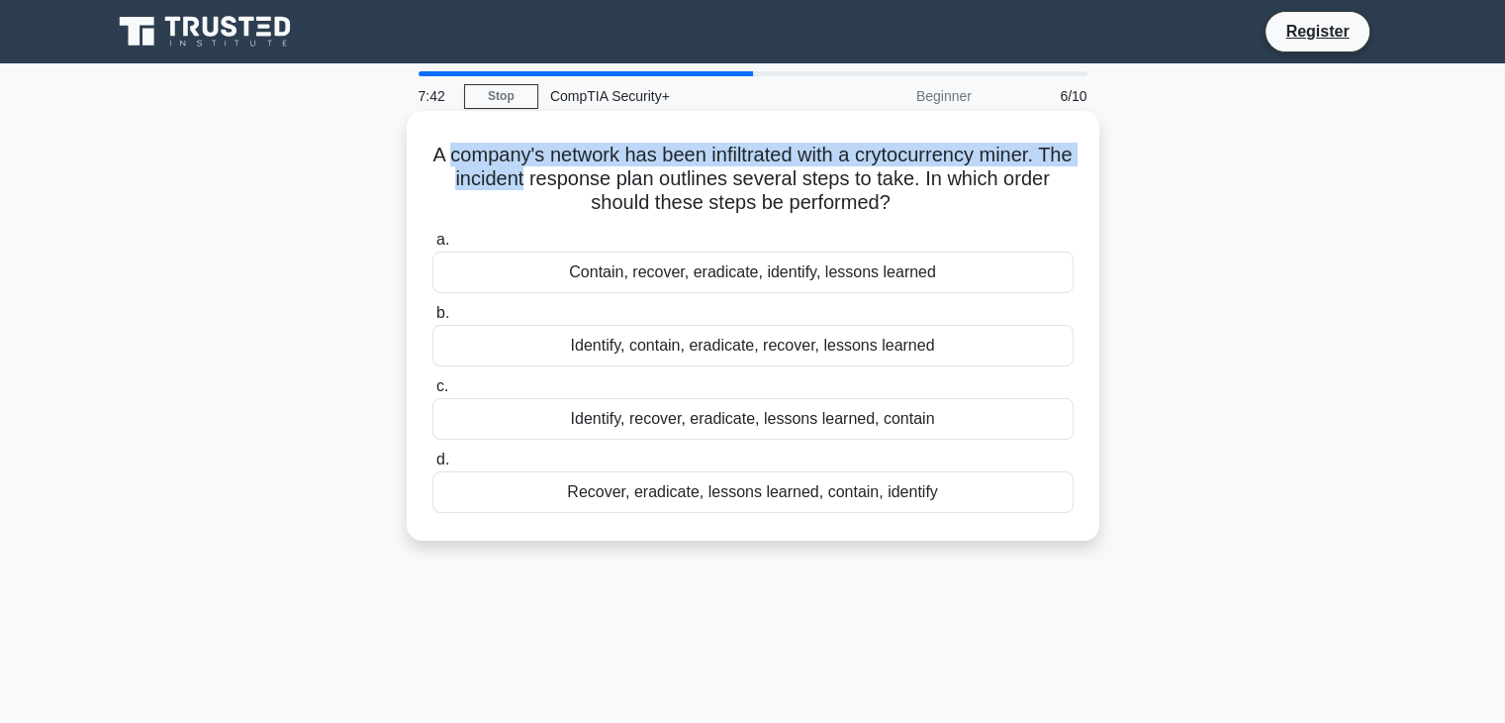
drag, startPoint x: 511, startPoint y: 169, endPoint x: 493, endPoint y: 156, distance: 22.0
click at [493, 156] on h5 "A company's network has been infiltrated with a crytocurrency miner. The incide…" at bounding box center [753, 179] width 645 height 73
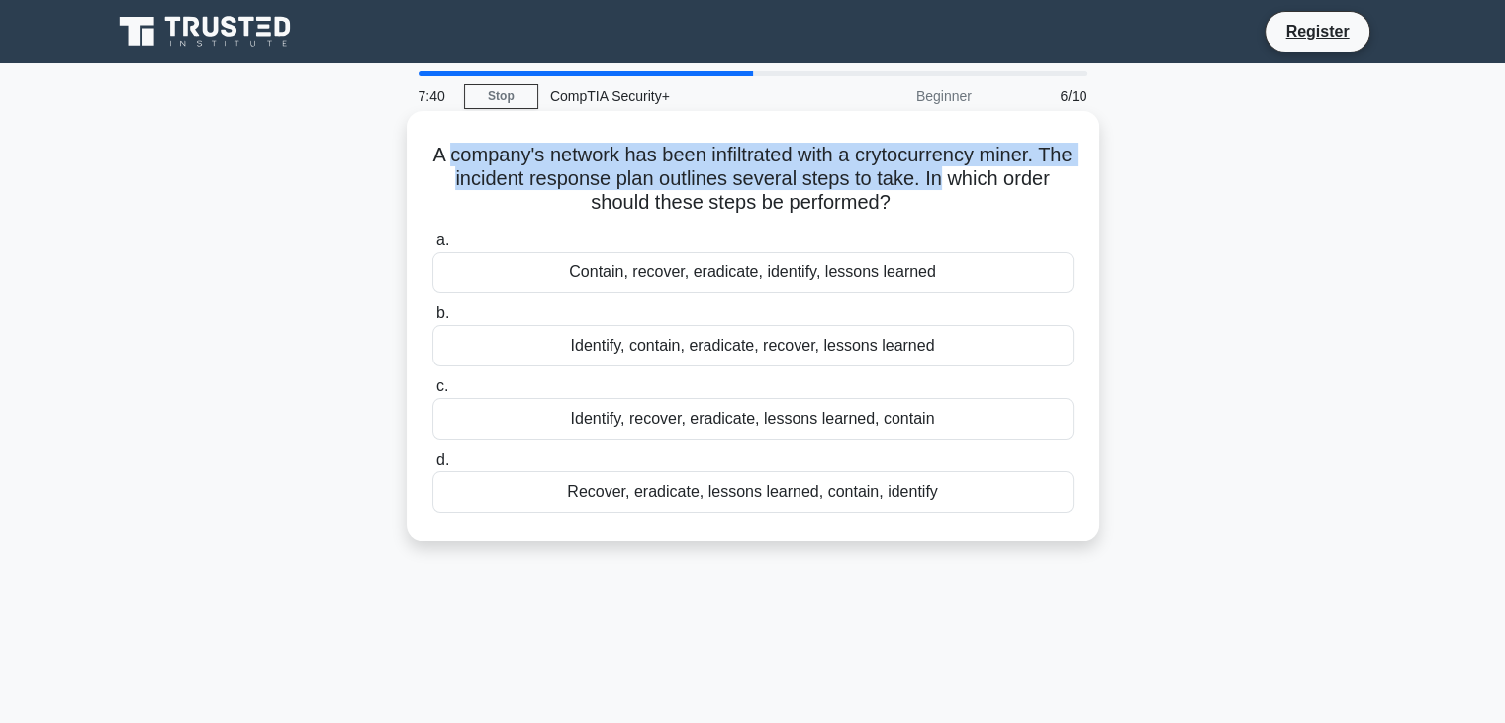
drag, startPoint x: 493, startPoint y: 156, endPoint x: 946, endPoint y: 191, distance: 454.6
click at [946, 191] on h5 "A company's network has been infiltrated with a crytocurrency miner. The incide…" at bounding box center [753, 179] width 645 height 73
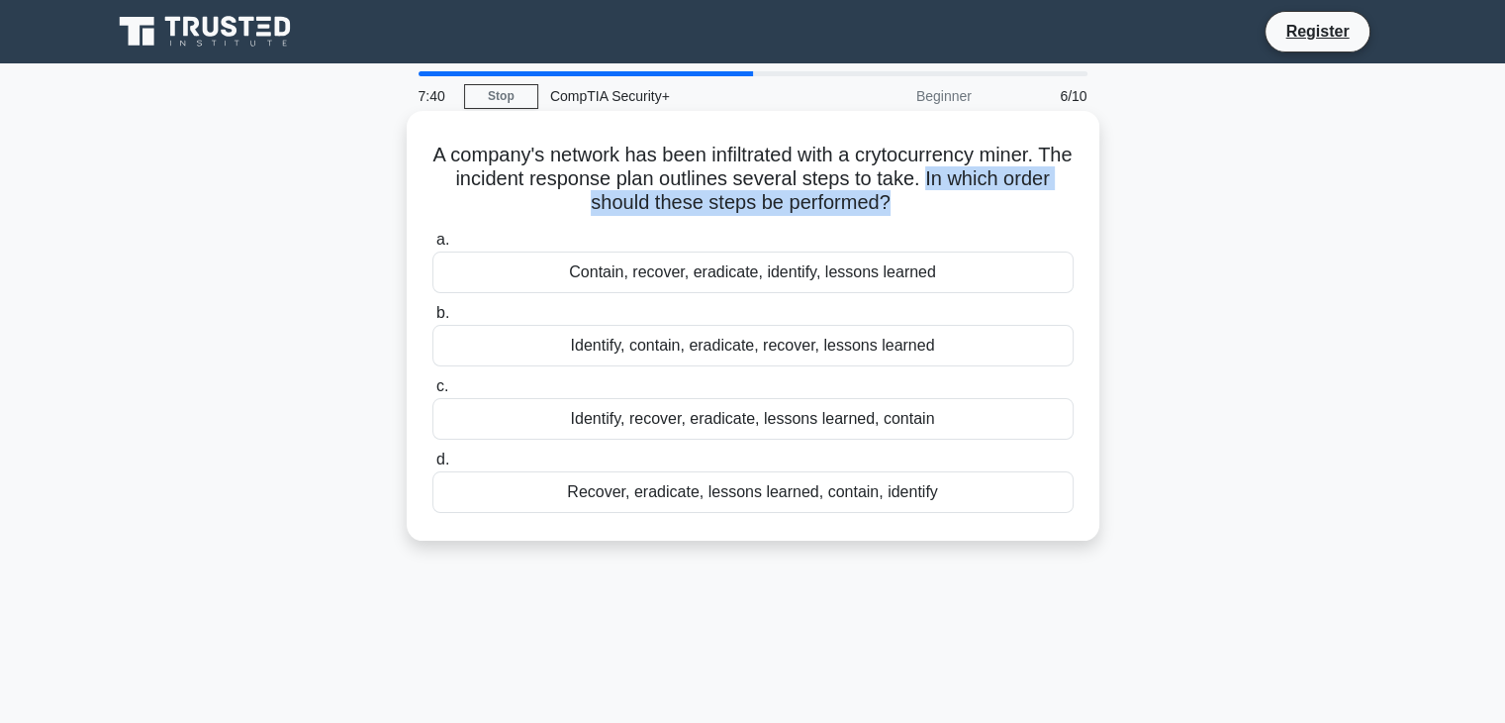
drag, startPoint x: 946, startPoint y: 191, endPoint x: 961, endPoint y: 200, distance: 17.3
click at [961, 200] on h5 "A company's network has been infiltrated with a crytocurrency miner. The incide…" at bounding box center [753, 179] width 645 height 73
drag, startPoint x: 961, startPoint y: 200, endPoint x: 937, endPoint y: 151, distance: 54.0
click at [937, 151] on h5 "A company's network has been infiltrated with a crytocurrency miner. The incide…" at bounding box center [753, 179] width 645 height 73
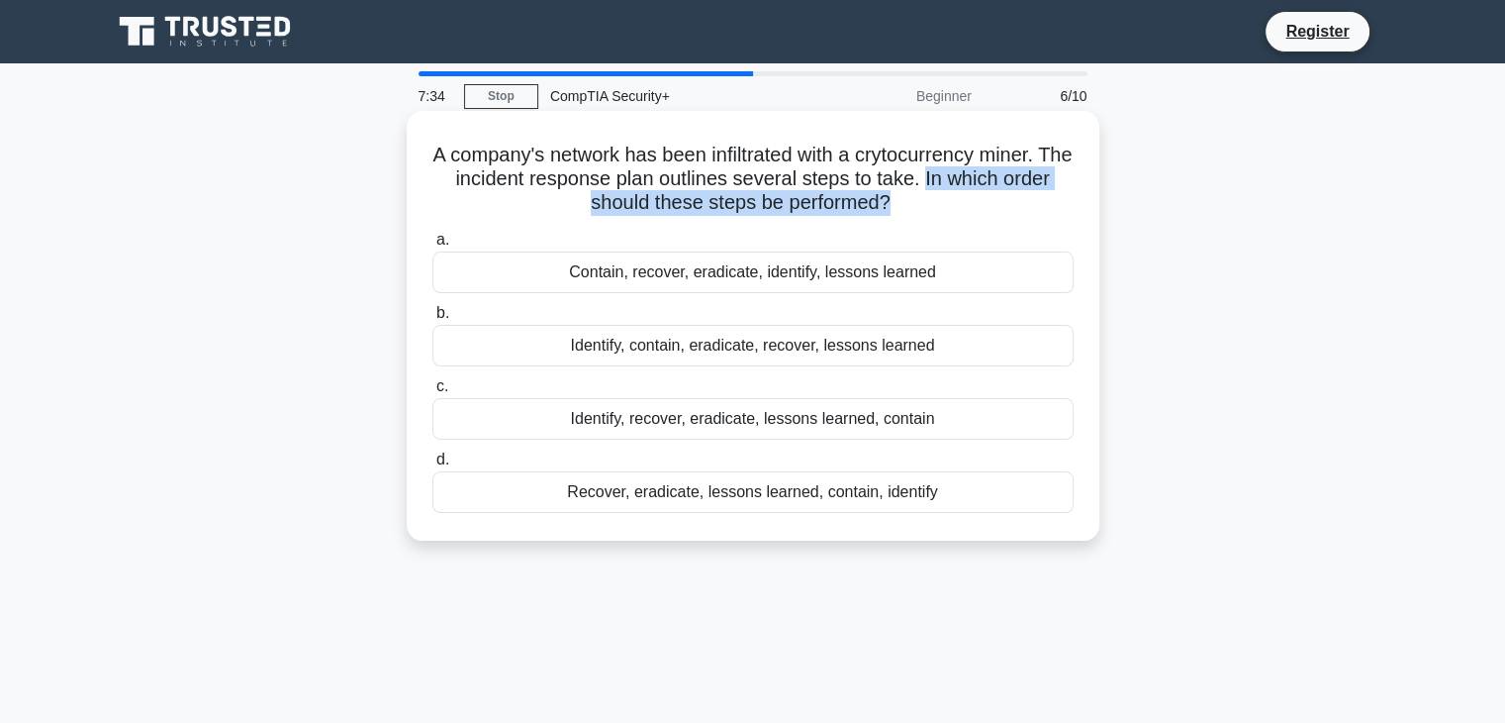
click at [937, 151] on h5 "A company's network has been infiltrated with a crytocurrency miner. The incide…" at bounding box center [753, 179] width 645 height 73
click at [749, 346] on div "Identify, contain, eradicate, recover, lessons learned" at bounding box center [753, 346] width 641 height 42
click at [433, 320] on input "b. Identify, contain, eradicate, recover, lessons learned" at bounding box center [433, 313] width 0 height 13
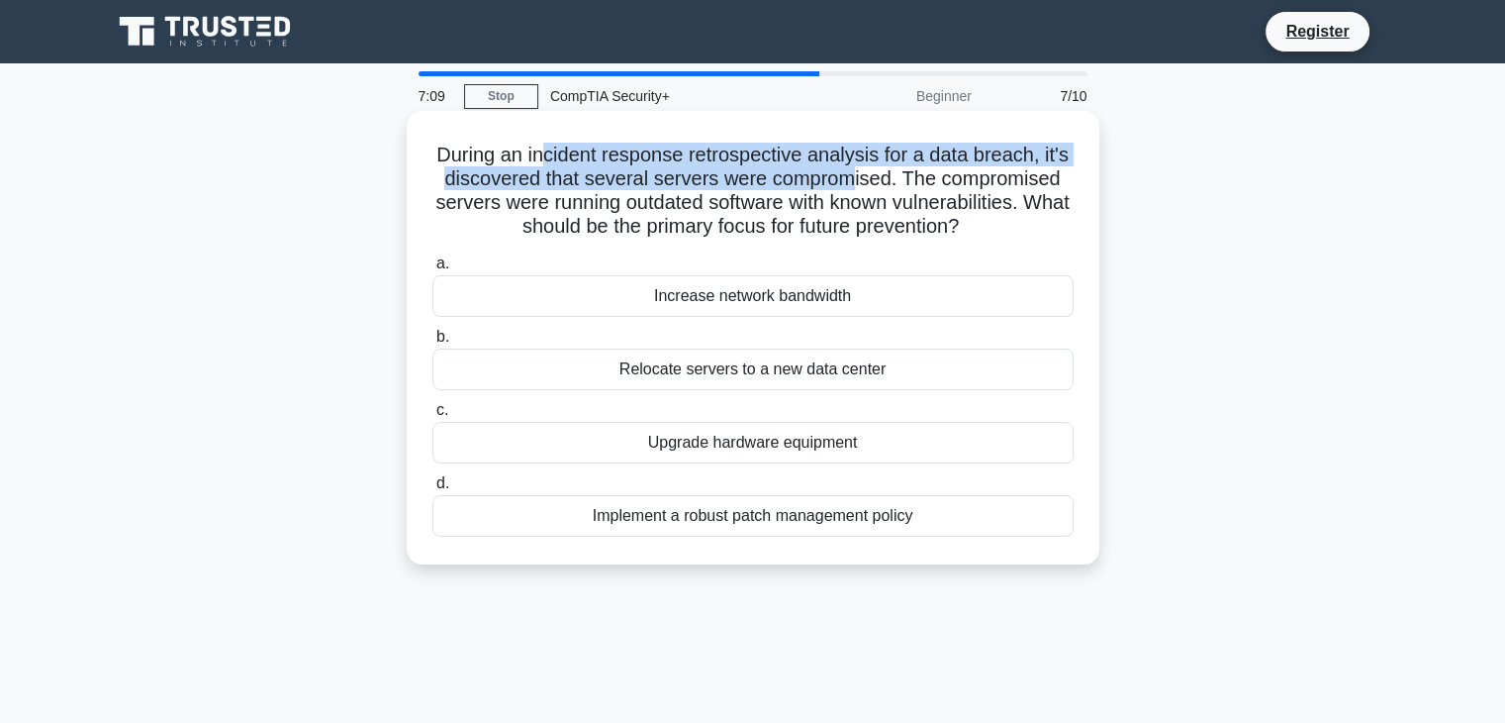
drag, startPoint x: 543, startPoint y: 163, endPoint x: 851, endPoint y: 187, distance: 308.7
click at [851, 187] on h5 "During an incident response retrospective analysis for a data breach, it's disc…" at bounding box center [753, 191] width 645 height 97
click at [850, 187] on h5 "During an incident response retrospective analysis for a data breach, it's disc…" at bounding box center [753, 191] width 645 height 97
drag, startPoint x: 850, startPoint y: 187, endPoint x: 828, endPoint y: 163, distance: 32.2
click at [828, 163] on h5 "During an incident response retrospective analysis for a data breach, it's disc…" at bounding box center [753, 191] width 645 height 97
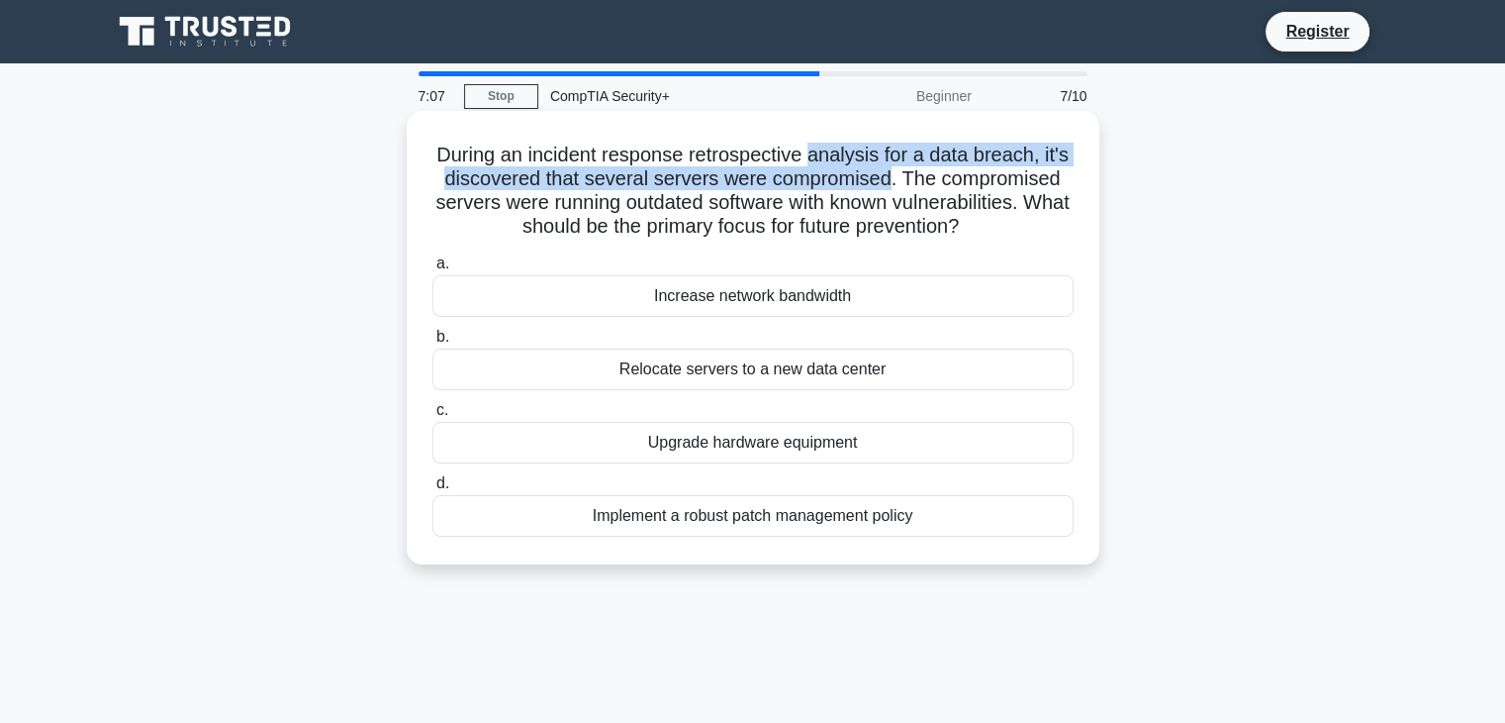
click at [828, 163] on h5 "During an incident response retrospective analysis for a data breach, it's disc…" at bounding box center [753, 191] width 645 height 97
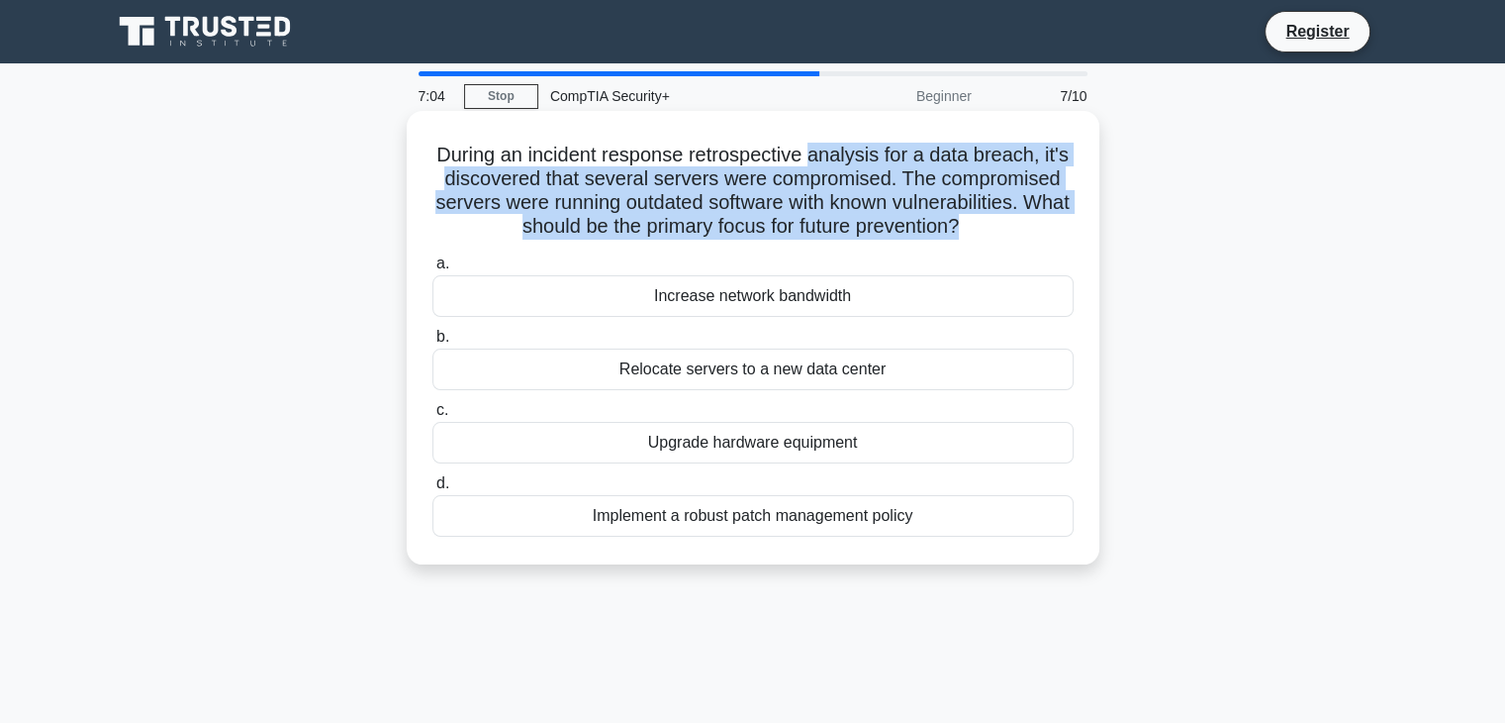
drag, startPoint x: 828, startPoint y: 163, endPoint x: 979, endPoint y: 226, distance: 162.9
click at [979, 226] on h5 "During an incident response retrospective analysis for a data breach, it's disc…" at bounding box center [753, 191] width 645 height 97
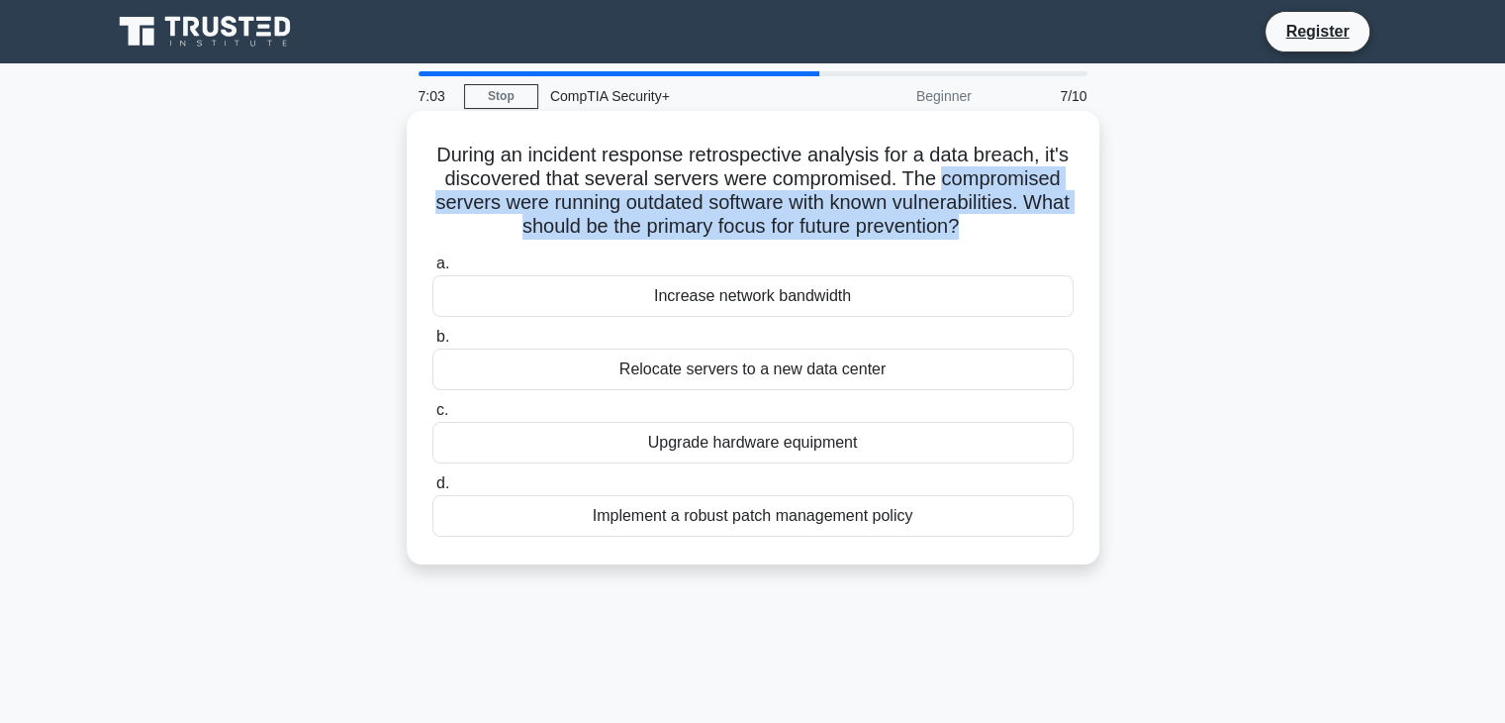
drag, startPoint x: 979, startPoint y: 226, endPoint x: 946, endPoint y: 180, distance: 56.0
click at [946, 180] on h5 "During an incident response retrospective analysis for a data breach, it's disc…" at bounding box center [753, 191] width 645 height 97
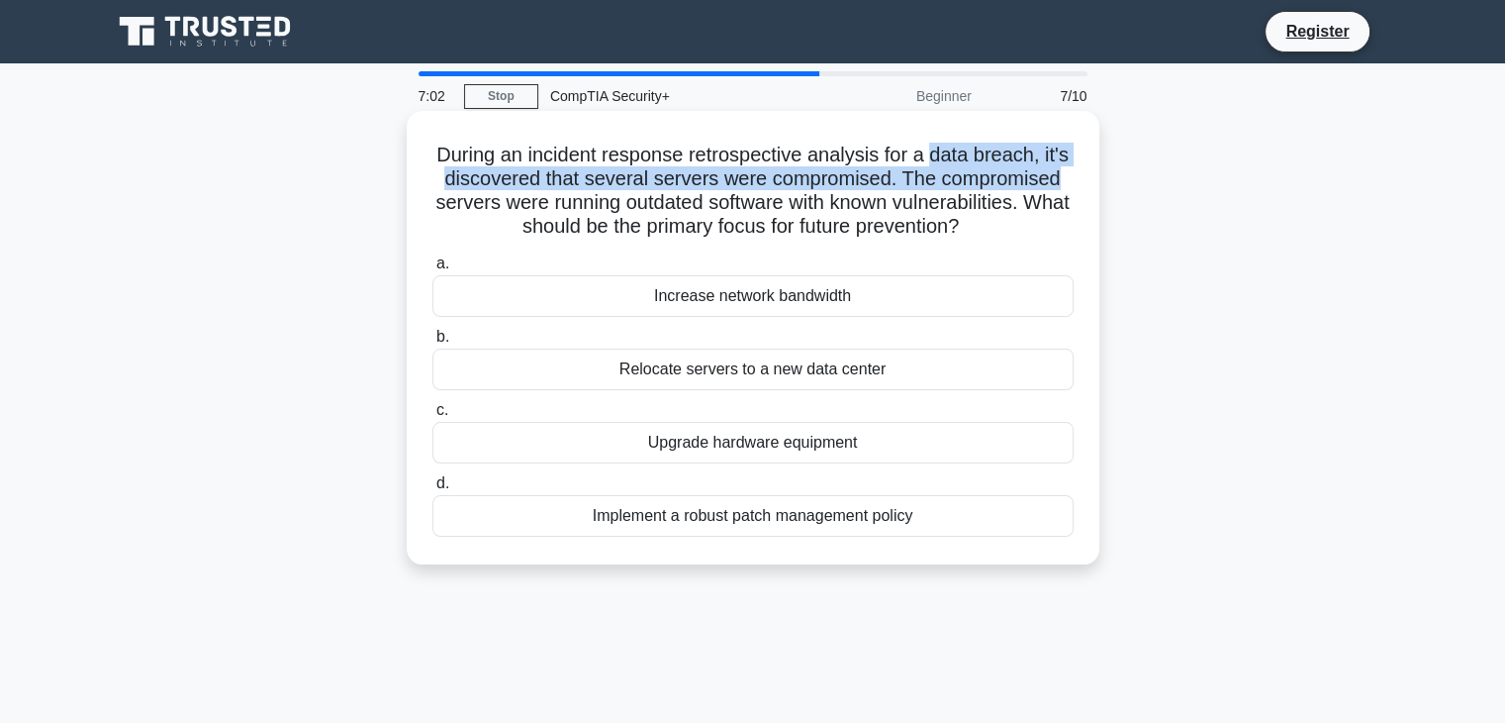
drag, startPoint x: 946, startPoint y: 180, endPoint x: 936, endPoint y: 163, distance: 19.5
click at [936, 163] on h5 "During an incident response retrospective analysis for a data breach, it's disc…" at bounding box center [753, 191] width 645 height 97
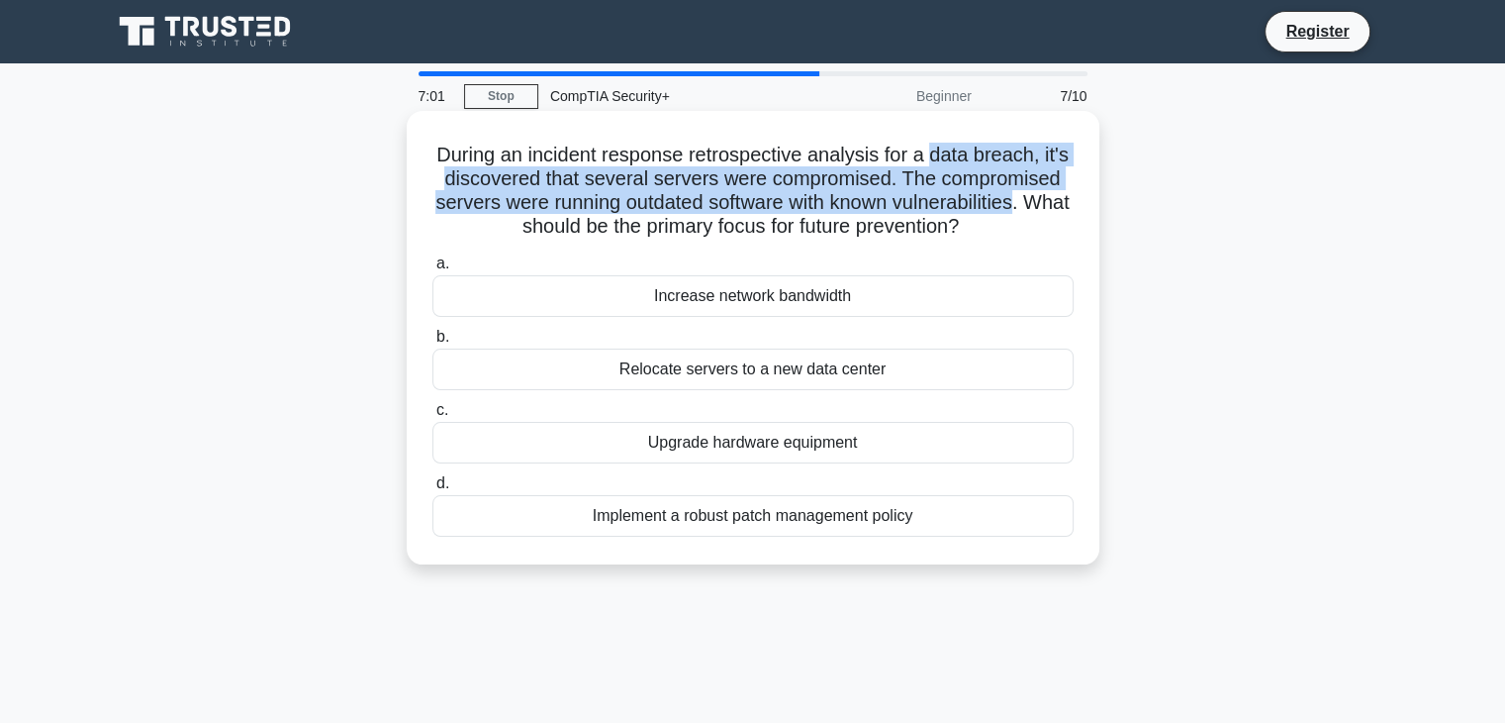
drag, startPoint x: 936, startPoint y: 163, endPoint x: 995, endPoint y: 204, distance: 71.1
click at [995, 204] on h5 "During an incident response retrospective analysis for a data breach, it's disc…" at bounding box center [753, 191] width 645 height 97
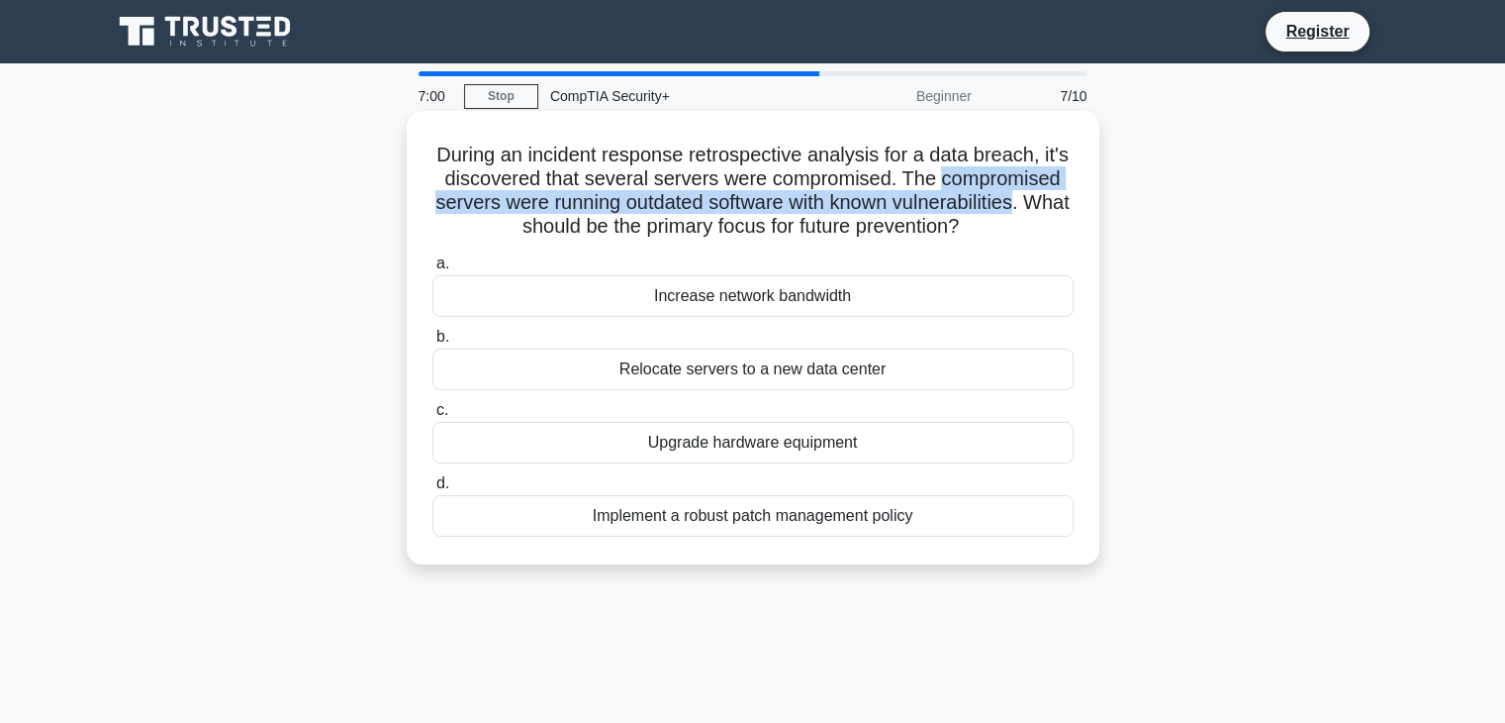
drag, startPoint x: 995, startPoint y: 204, endPoint x: 970, endPoint y: 172, distance: 40.2
click at [970, 172] on h5 "During an incident response retrospective analysis for a data breach, it's disc…" at bounding box center [753, 191] width 645 height 97
drag, startPoint x: 970, startPoint y: 172, endPoint x: 1021, endPoint y: 204, distance: 60.4
click at [1021, 204] on h5 "During an incident response retrospective analysis for a data breach, it's disc…" at bounding box center [753, 191] width 645 height 97
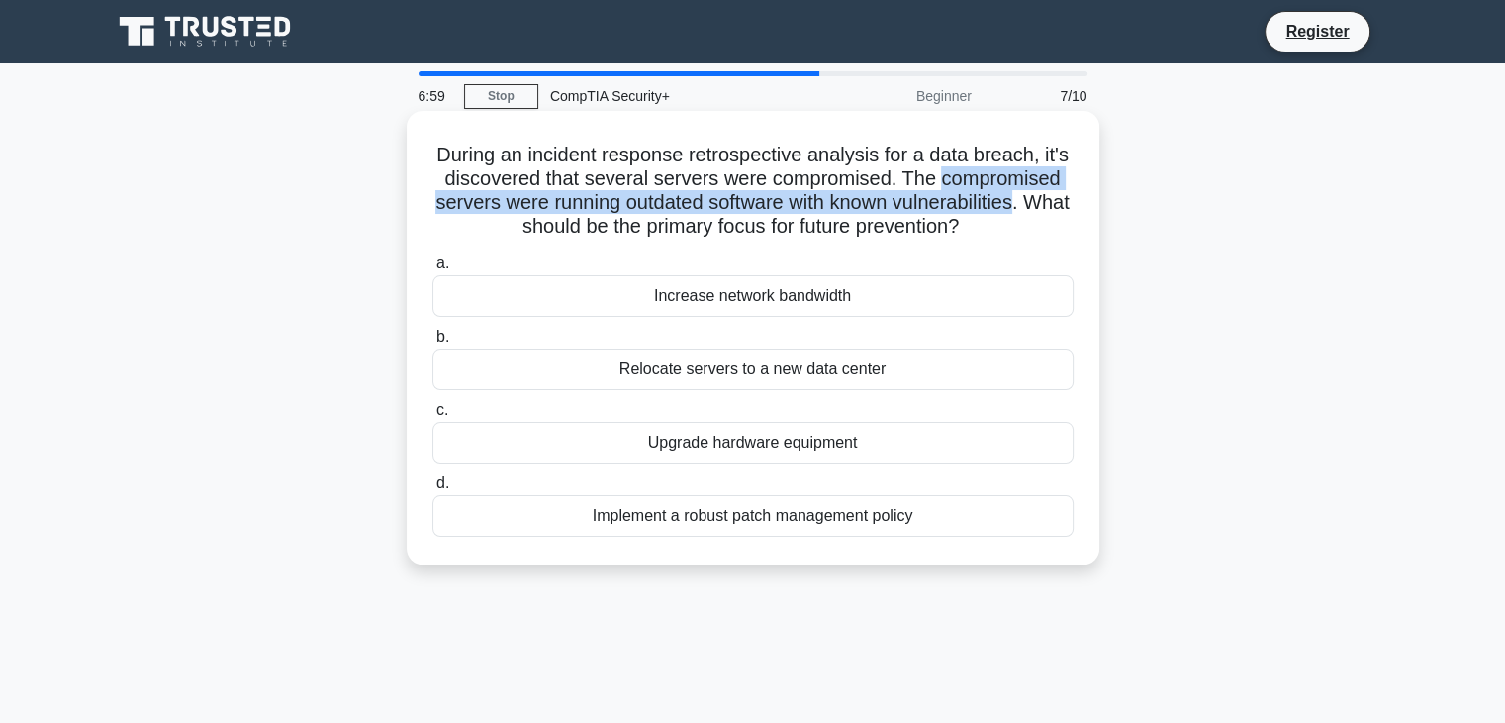
click at [1021, 204] on h5 "During an incident response retrospective analysis for a data breach, it's disc…" at bounding box center [753, 191] width 645 height 97
drag, startPoint x: 1021, startPoint y: 204, endPoint x: 1005, endPoint y: 183, distance: 26.7
click at [1005, 183] on h5 "During an incident response retrospective analysis for a data breach, it's disc…" at bounding box center [753, 191] width 645 height 97
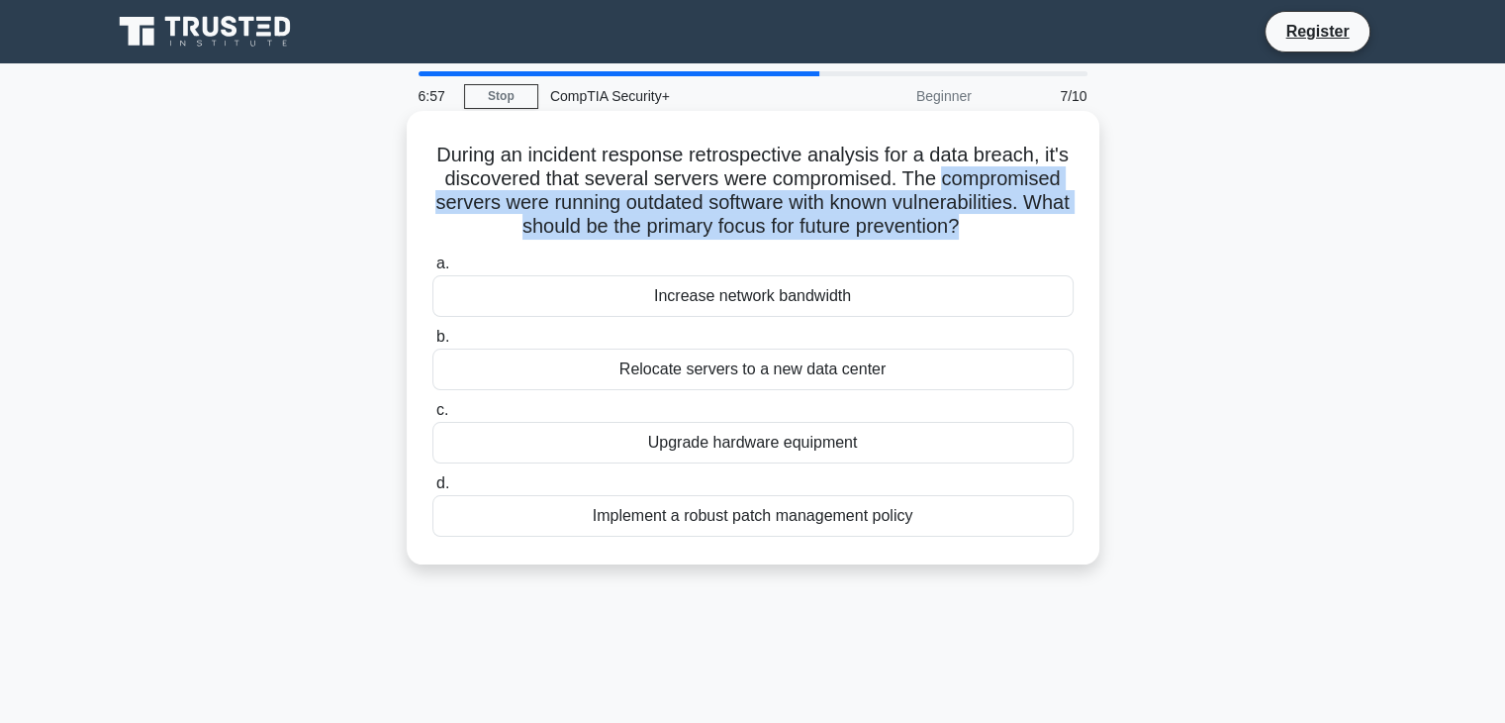
drag, startPoint x: 1005, startPoint y: 183, endPoint x: 1047, endPoint y: 225, distance: 59.5
click at [1047, 225] on h5 "During an incident response retrospective analysis for a data breach, it's disc…" at bounding box center [753, 191] width 645 height 97
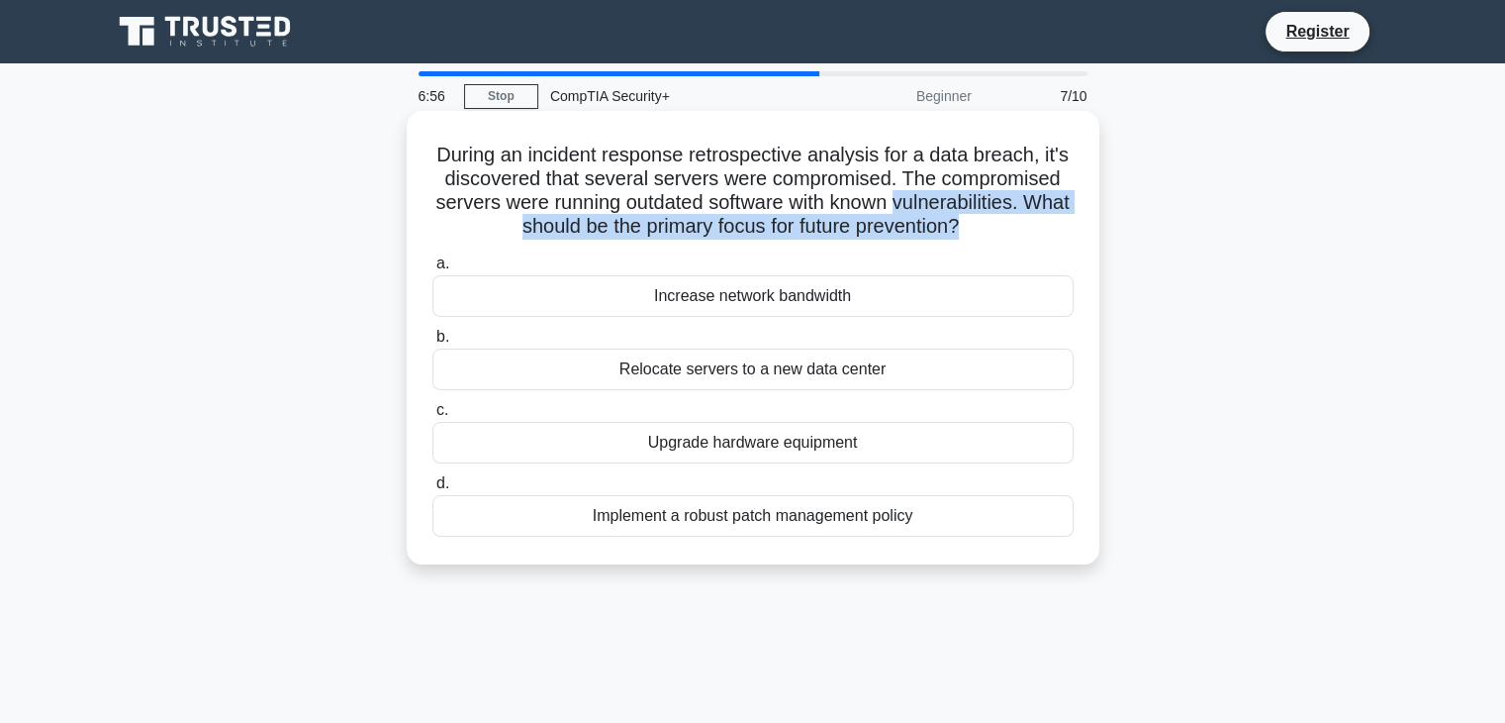
drag, startPoint x: 1047, startPoint y: 225, endPoint x: 1016, endPoint y: 191, distance: 45.5
click at [1016, 191] on h5 "During an incident response retrospective analysis for a data breach, it's disc…" at bounding box center [753, 191] width 645 height 97
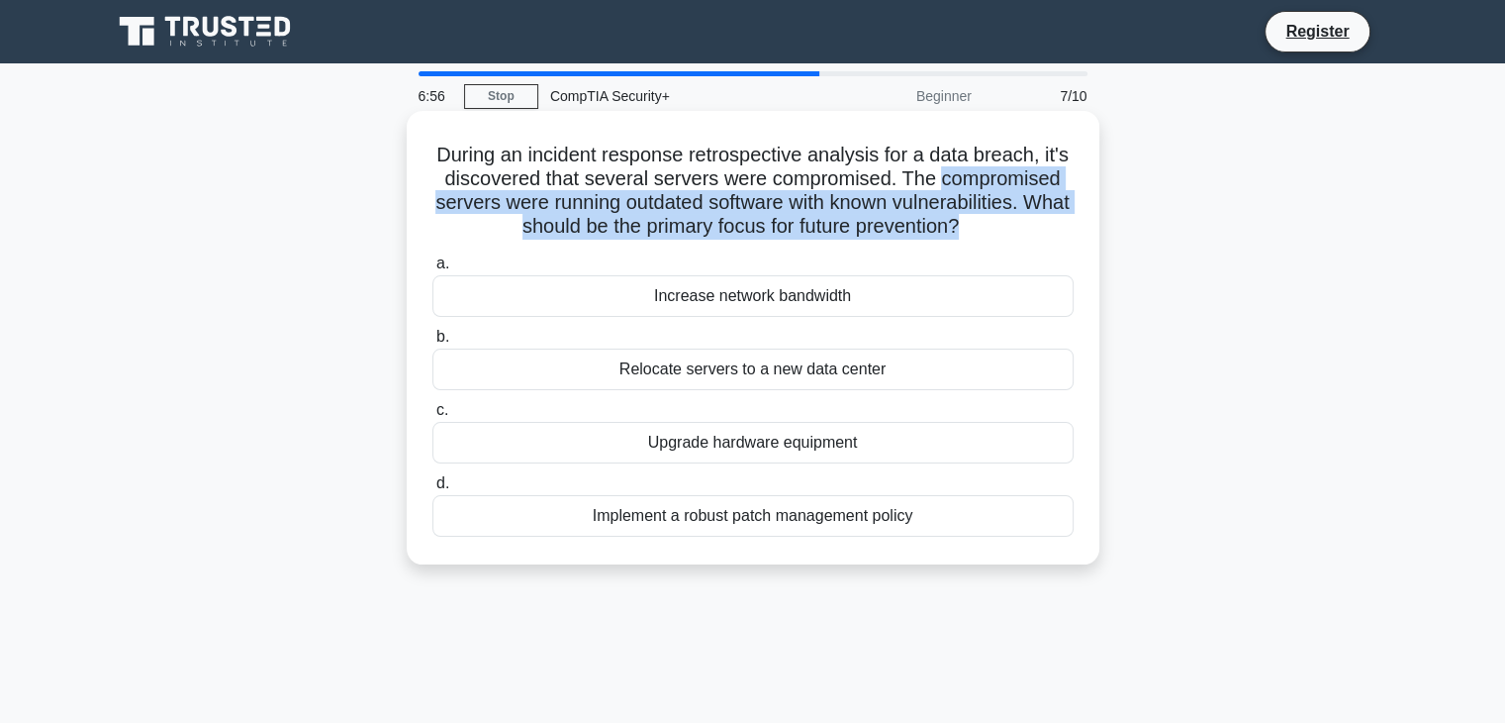
click at [1016, 191] on h5 "During an incident response retrospective analysis for a data breach, it's disc…" at bounding box center [753, 191] width 645 height 97
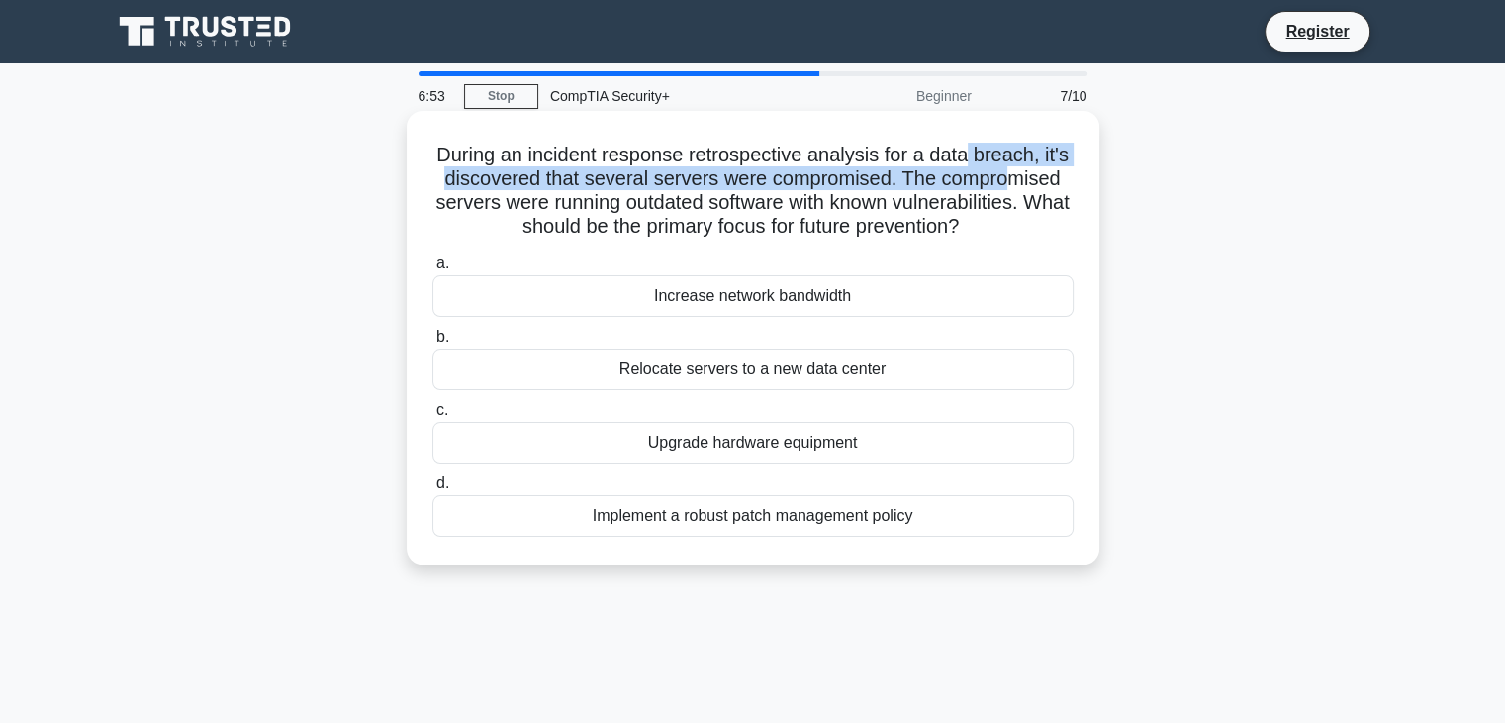
drag, startPoint x: 1016, startPoint y: 191, endPoint x: 971, endPoint y: 129, distance: 77.2
click at [971, 129] on div "During an incident response retrospective analysis for a data breach, it's disc…" at bounding box center [753, 337] width 677 height 437
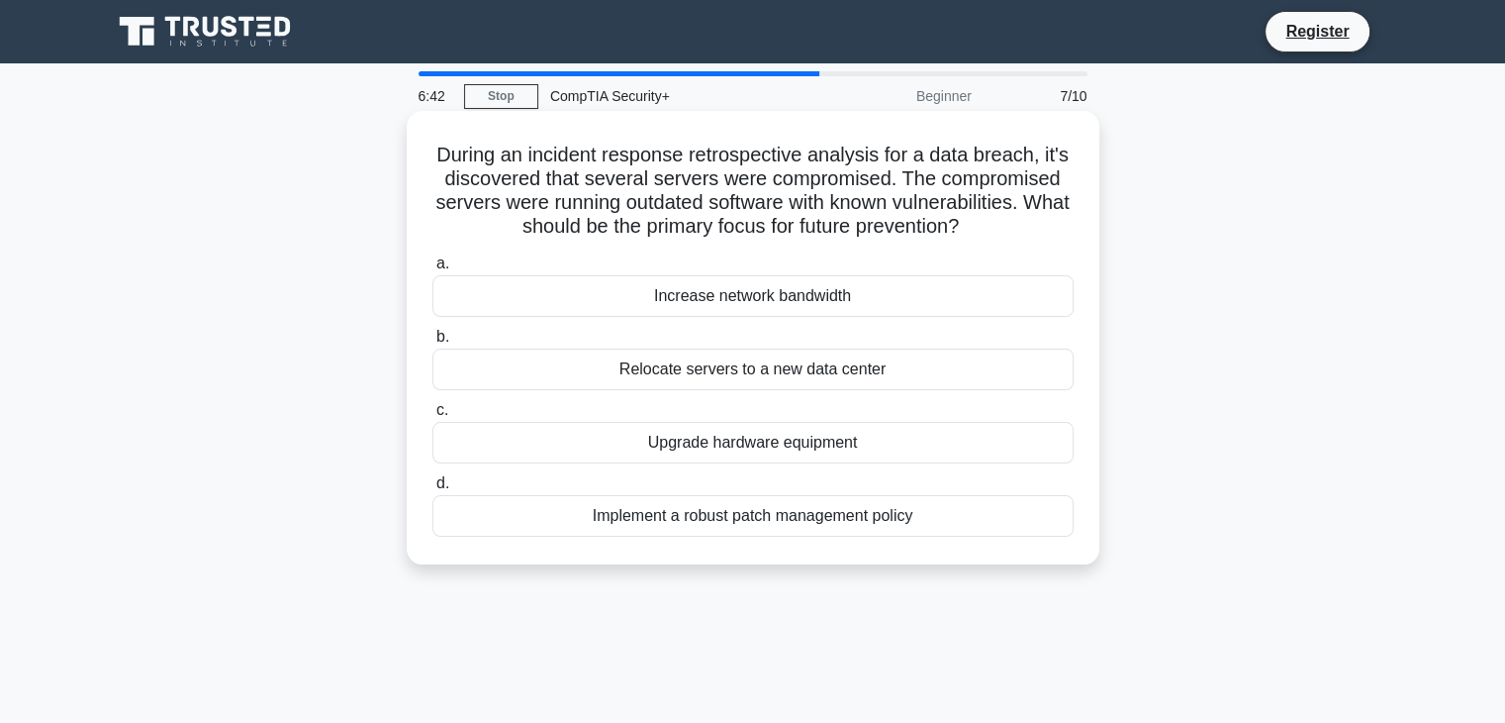
click at [885, 524] on div "Implement a robust patch management policy" at bounding box center [753, 516] width 641 height 42
click at [433, 490] on input "d. Implement a robust patch management policy" at bounding box center [433, 483] width 0 height 13
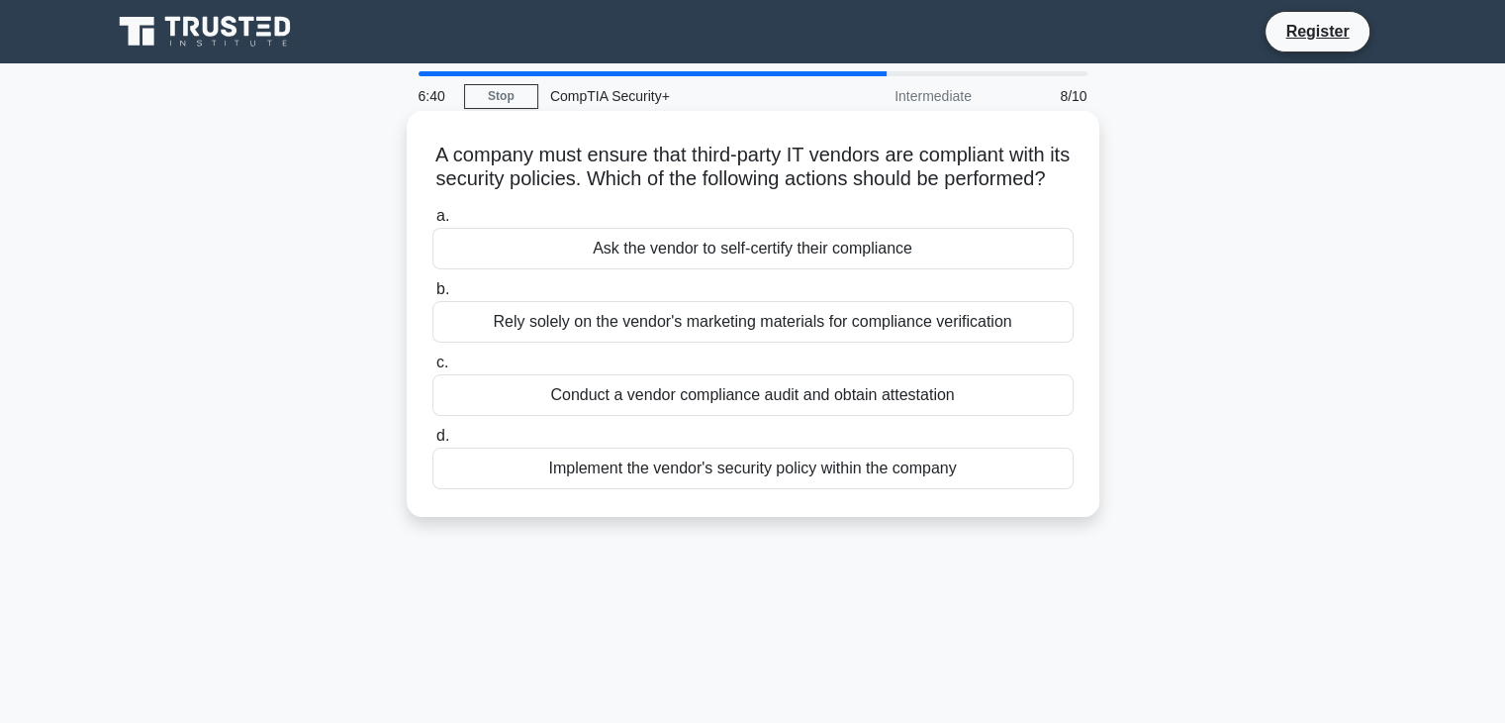
drag, startPoint x: 475, startPoint y: 151, endPoint x: 833, endPoint y: 215, distance: 363.9
click at [833, 192] on h5 "A company must ensure that third-party IT vendors are compliant with its securi…" at bounding box center [753, 167] width 645 height 49
drag, startPoint x: 846, startPoint y: 206, endPoint x: 412, endPoint y: 166, distance: 436.3
click at [412, 166] on div "A company must ensure that third-party IT vendors are compliant with its securi…" at bounding box center [753, 314] width 693 height 406
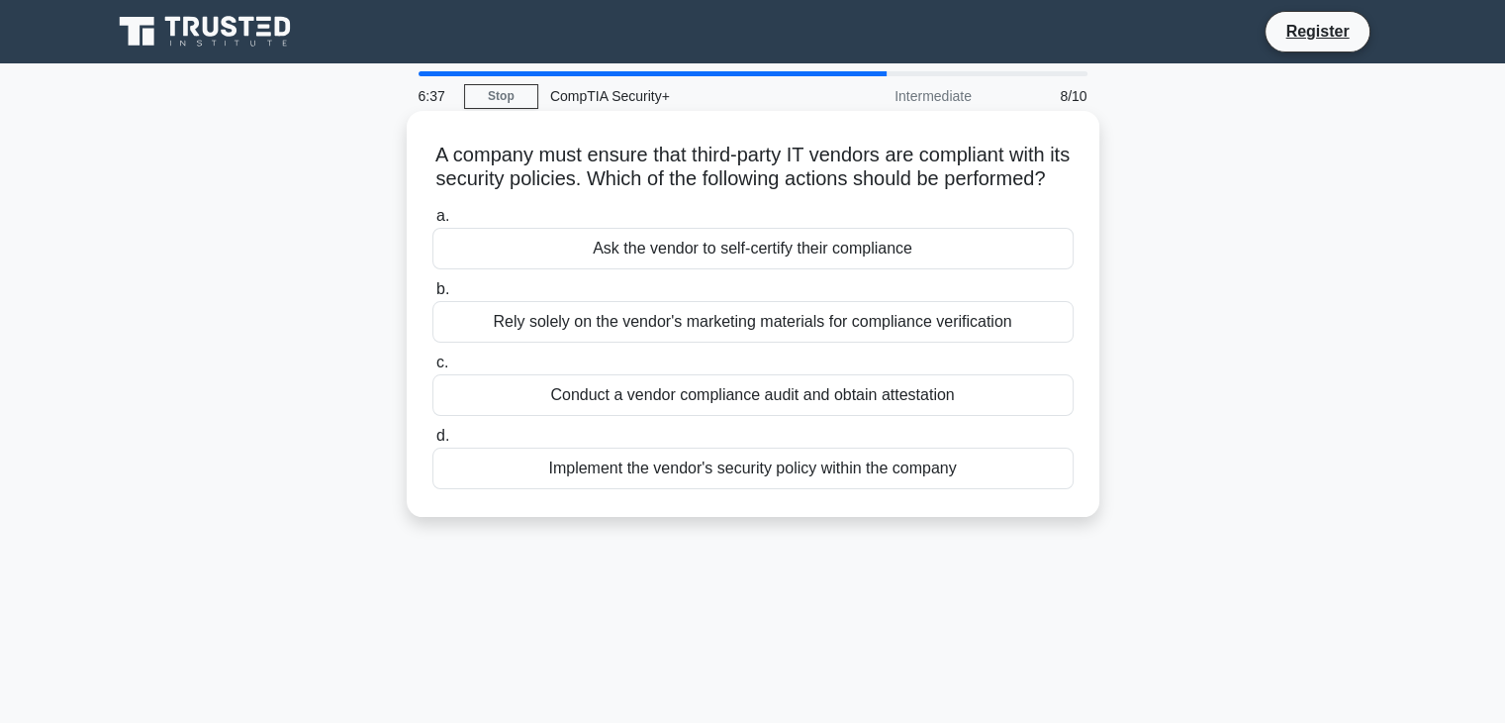
click at [412, 166] on div "A company must ensure that third-party IT vendors are compliant with its securi…" at bounding box center [753, 314] width 693 height 406
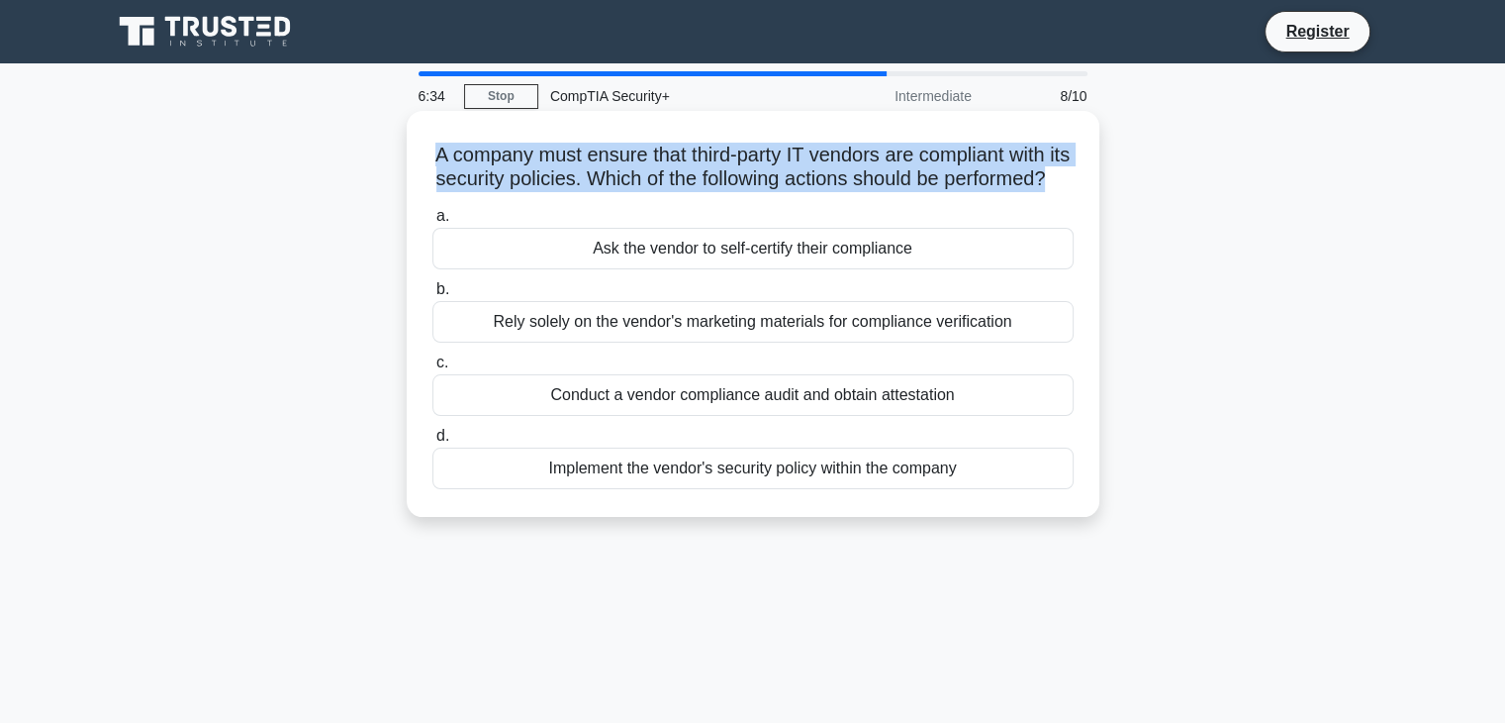
drag, startPoint x: 414, startPoint y: 166, endPoint x: 859, endPoint y: 195, distance: 446.3
click at [859, 195] on div "A company must ensure that third-party IT vendors are compliant with its securi…" at bounding box center [753, 314] width 677 height 390
click at [859, 192] on h5 "A company must ensure that third-party IT vendors are compliant with its securi…" at bounding box center [753, 167] width 645 height 49
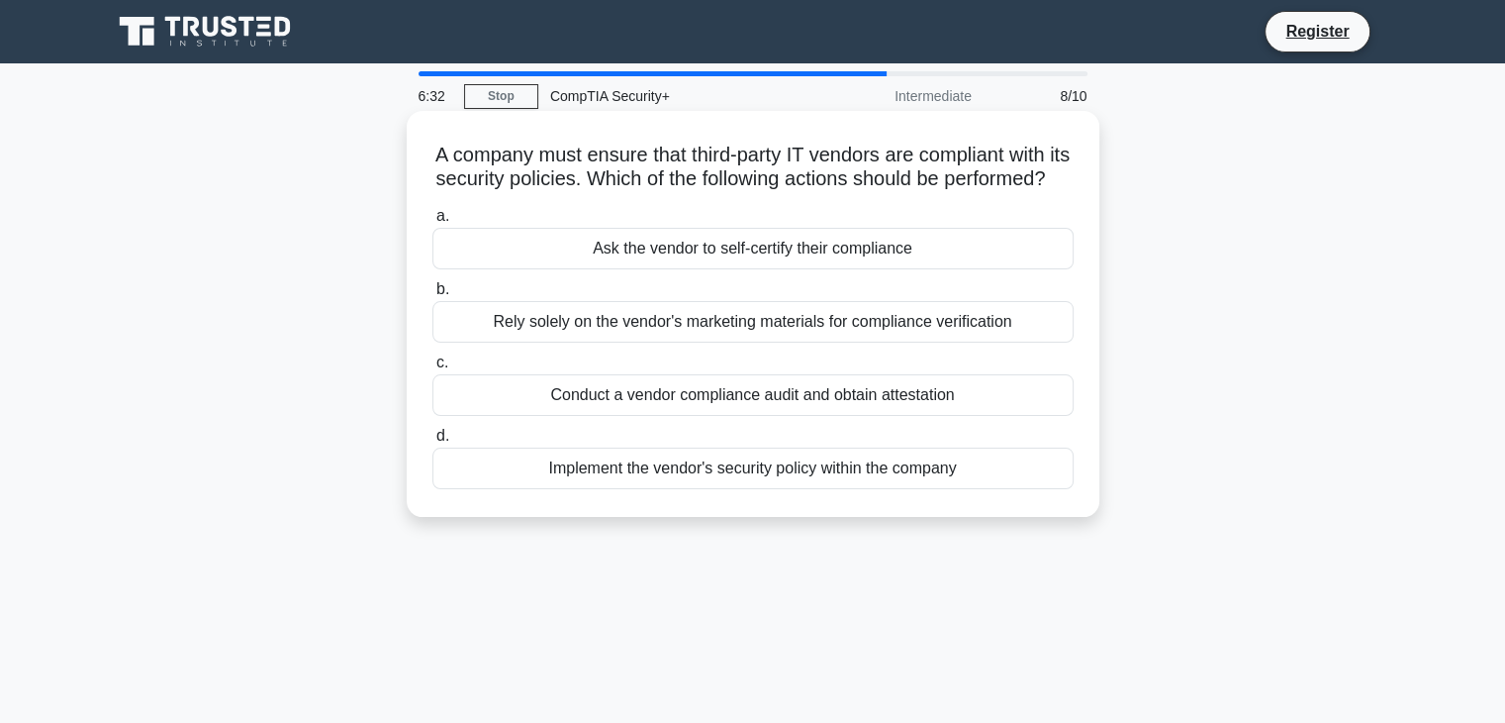
drag, startPoint x: 859, startPoint y: 195, endPoint x: 815, endPoint y: 195, distance: 44.5
click at [1045, 192] on icon ".spinner_0XTQ{transform-origin:center;animation:spinner_y6GP .75s linear infini…" at bounding box center [1057, 180] width 24 height 24
click at [574, 416] on div "Conduct a vendor compliance audit and obtain attestation" at bounding box center [753, 395] width 641 height 42
click at [433, 369] on input "c. Conduct a vendor compliance audit and obtain attestation" at bounding box center [433, 362] width 0 height 13
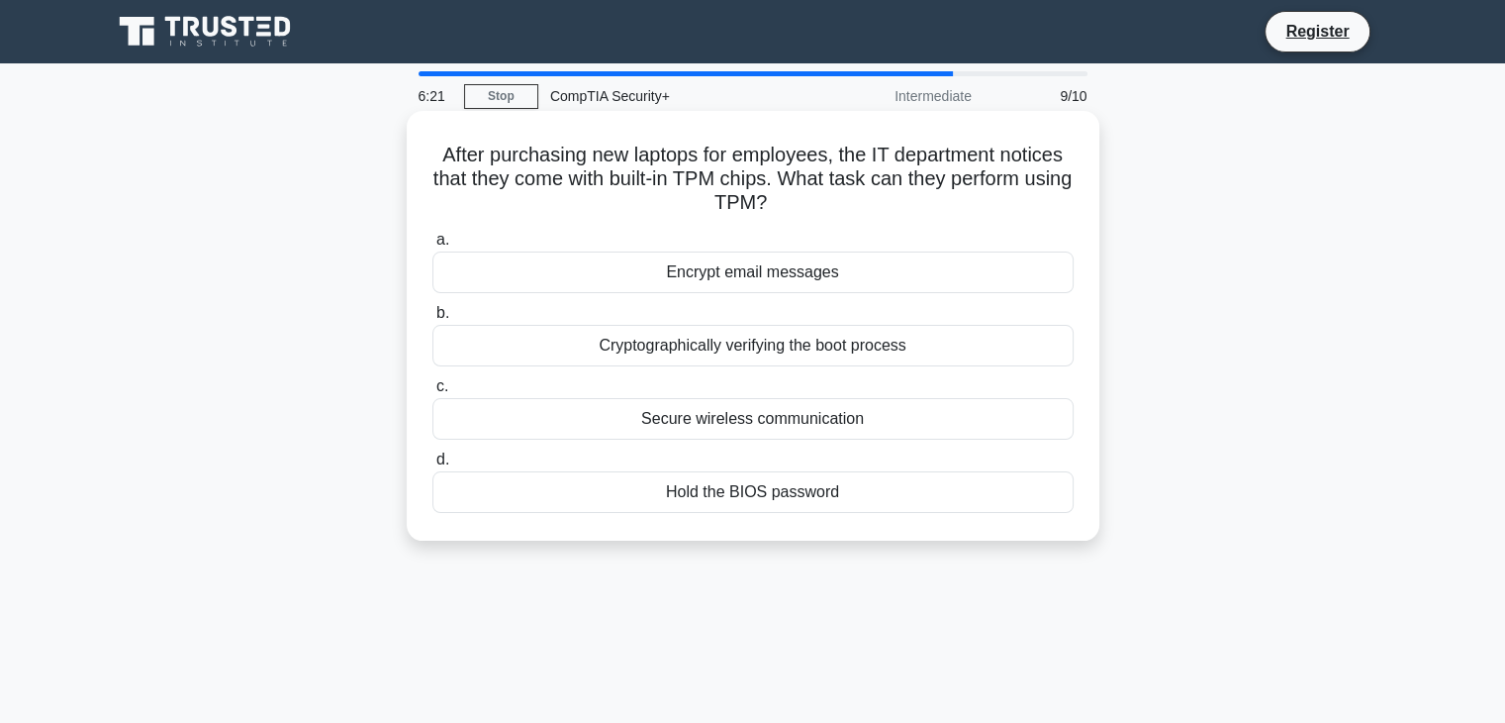
drag, startPoint x: 449, startPoint y: 158, endPoint x: 863, endPoint y: 195, distance: 415.3
click at [863, 195] on h5 "After purchasing new laptops for employees, the IT department notices that they…" at bounding box center [753, 179] width 645 height 73
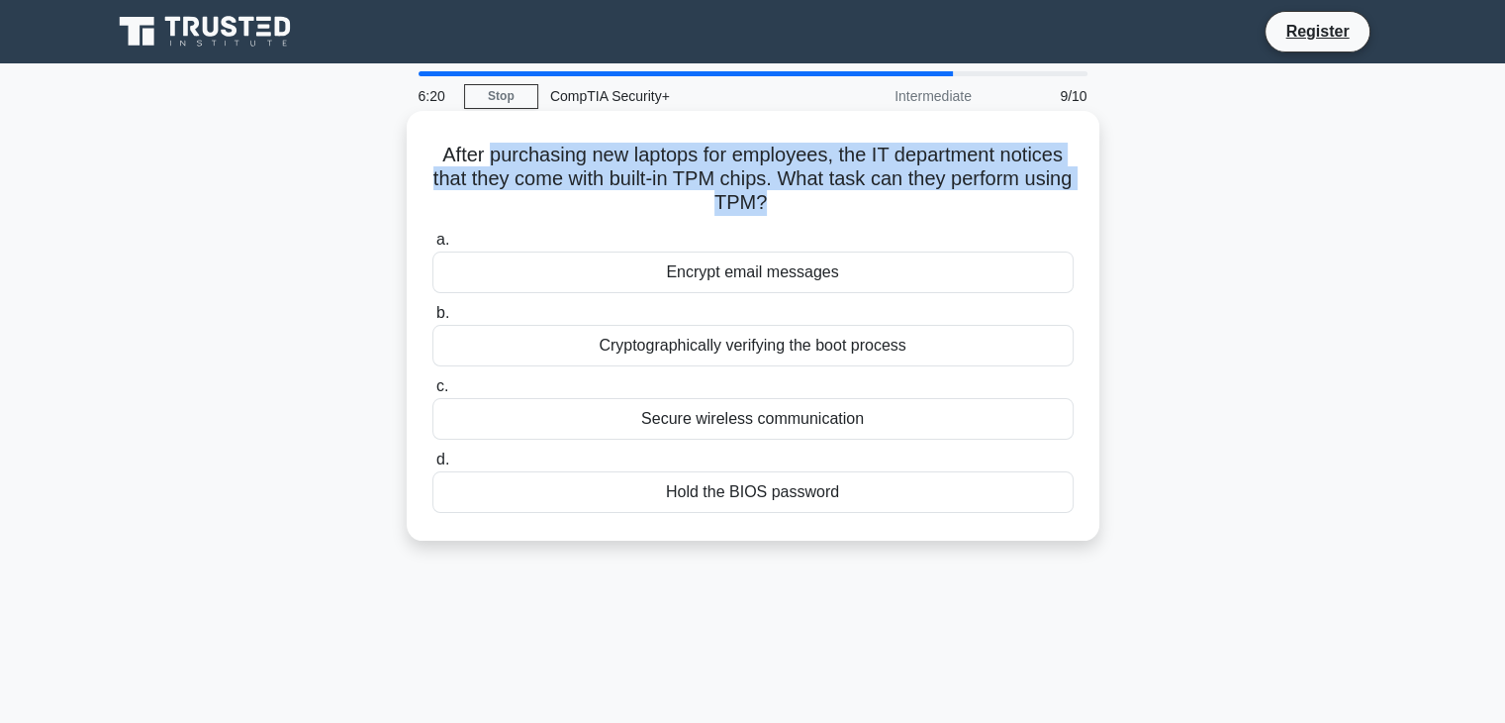
drag, startPoint x: 863, startPoint y: 195, endPoint x: 503, endPoint y: 163, distance: 361.7
click at [503, 163] on h5 "After purchasing new laptops for employees, the IT department notices that they…" at bounding box center [753, 179] width 645 height 73
drag, startPoint x: 503, startPoint y: 163, endPoint x: 827, endPoint y: 205, distance: 327.3
click at [827, 205] on h5 "After purchasing new laptops for employees, the IT department notices that they…" at bounding box center [753, 179] width 645 height 73
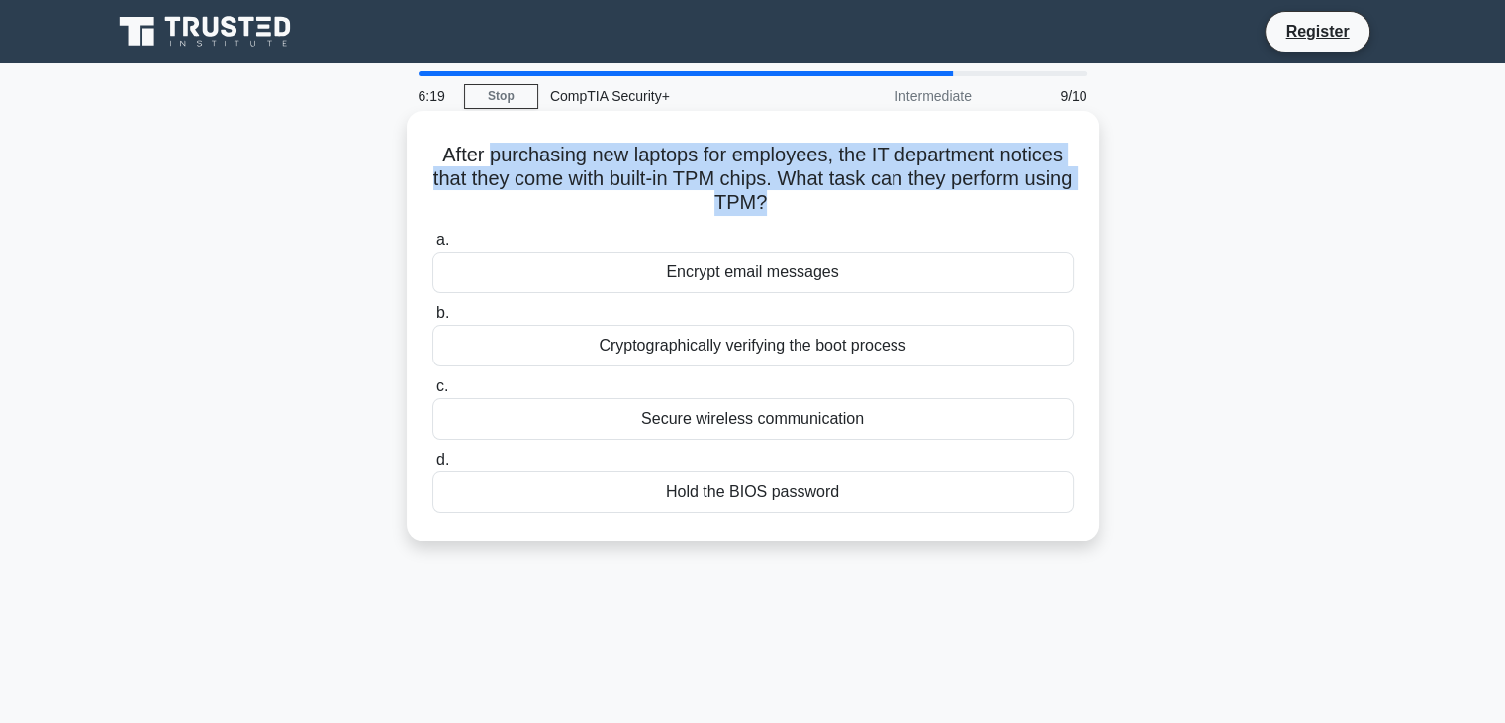
click at [828, 205] on h5 "After purchasing new laptops for employees, the IT department notices that they…" at bounding box center [753, 179] width 645 height 73
drag, startPoint x: 874, startPoint y: 202, endPoint x: 842, endPoint y: 176, distance: 40.8
click at [842, 176] on h5 "After purchasing new laptops for employees, the IT department notices that they…" at bounding box center [753, 179] width 645 height 73
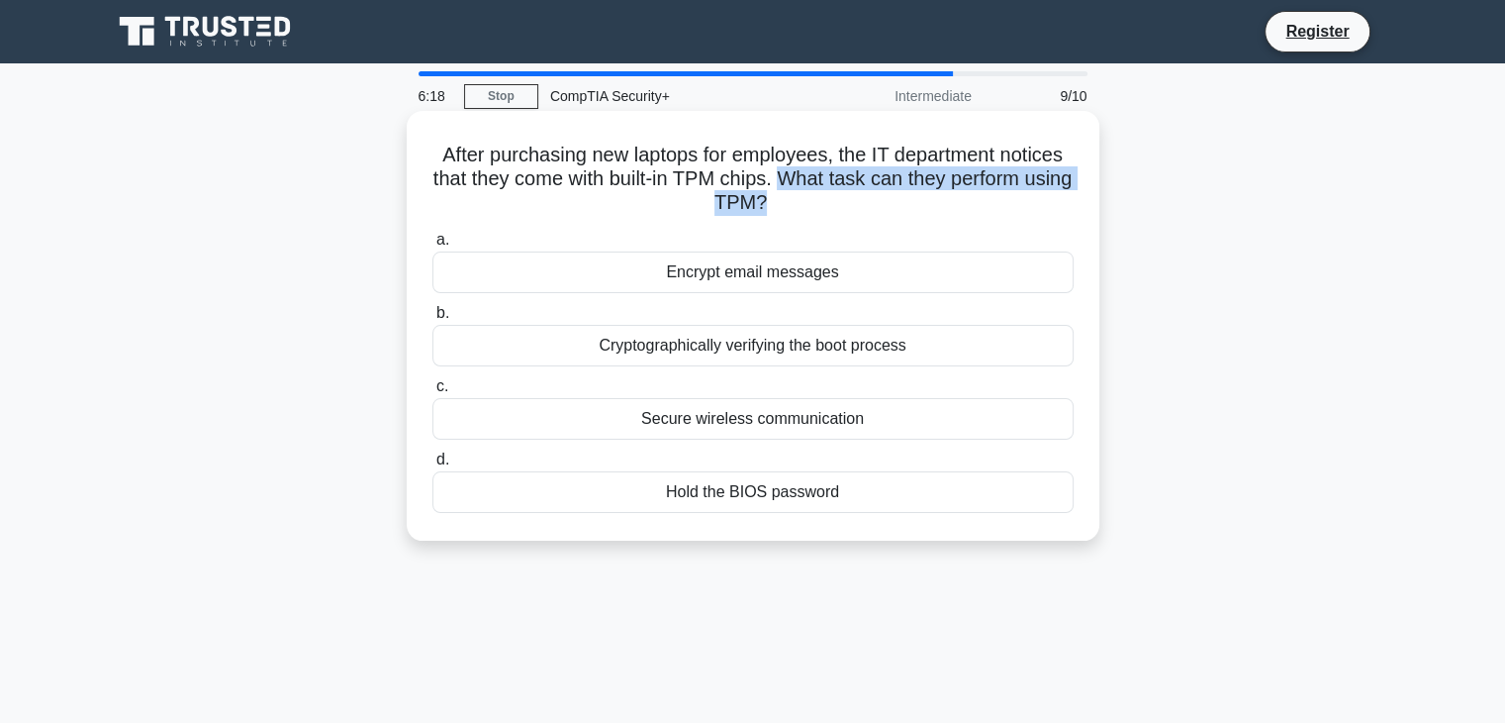
drag, startPoint x: 842, startPoint y: 176, endPoint x: 845, endPoint y: 214, distance: 37.7
click at [845, 214] on h5 "After purchasing new laptops for employees, the IT department notices that they…" at bounding box center [753, 179] width 645 height 73
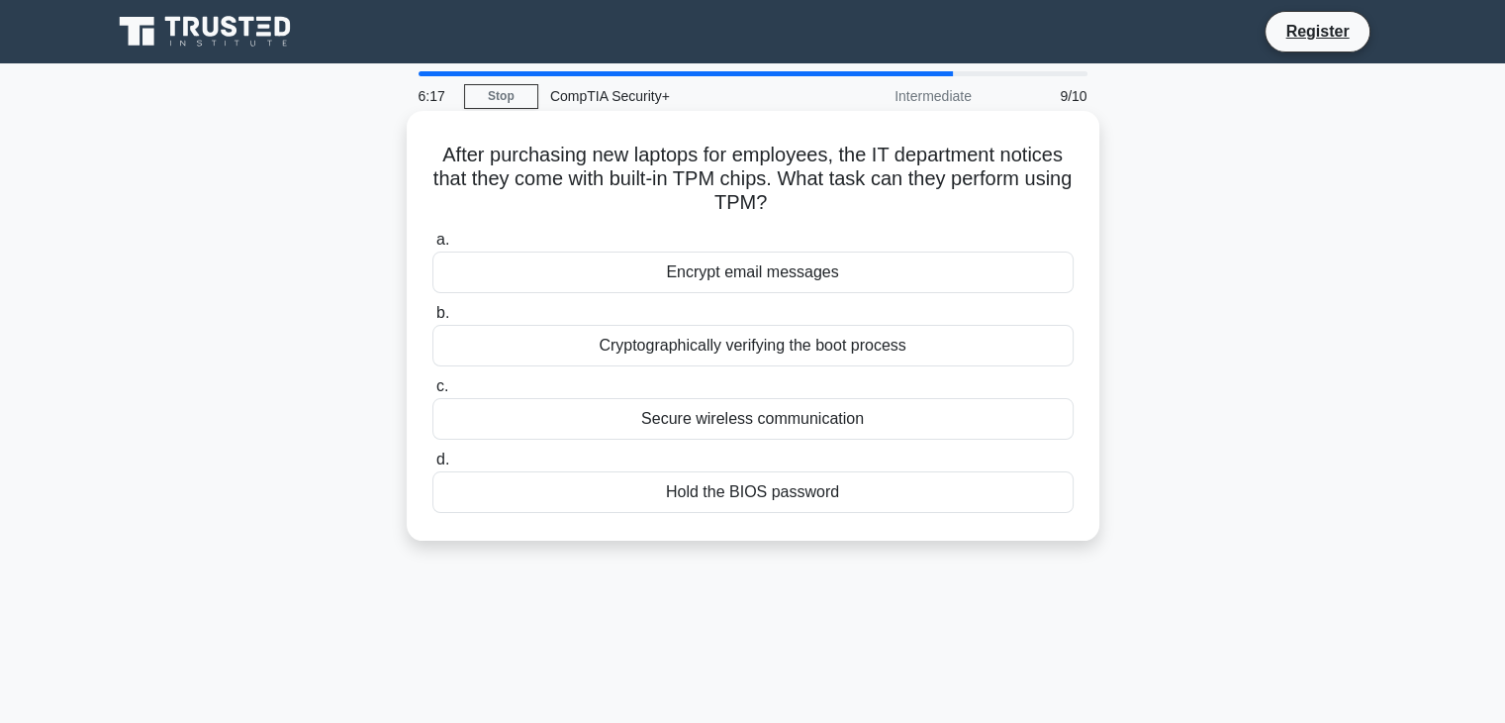
drag, startPoint x: 845, startPoint y: 214, endPoint x: 853, endPoint y: 183, distance: 31.7
click at [853, 183] on h5 "After purchasing new laptops for employees, the IT department notices that they…" at bounding box center [753, 179] width 645 height 73
drag, startPoint x: 853, startPoint y: 183, endPoint x: 851, endPoint y: 222, distance: 38.7
click at [851, 222] on div "After purchasing new laptops for employees, the IT department notices that they…" at bounding box center [753, 326] width 677 height 414
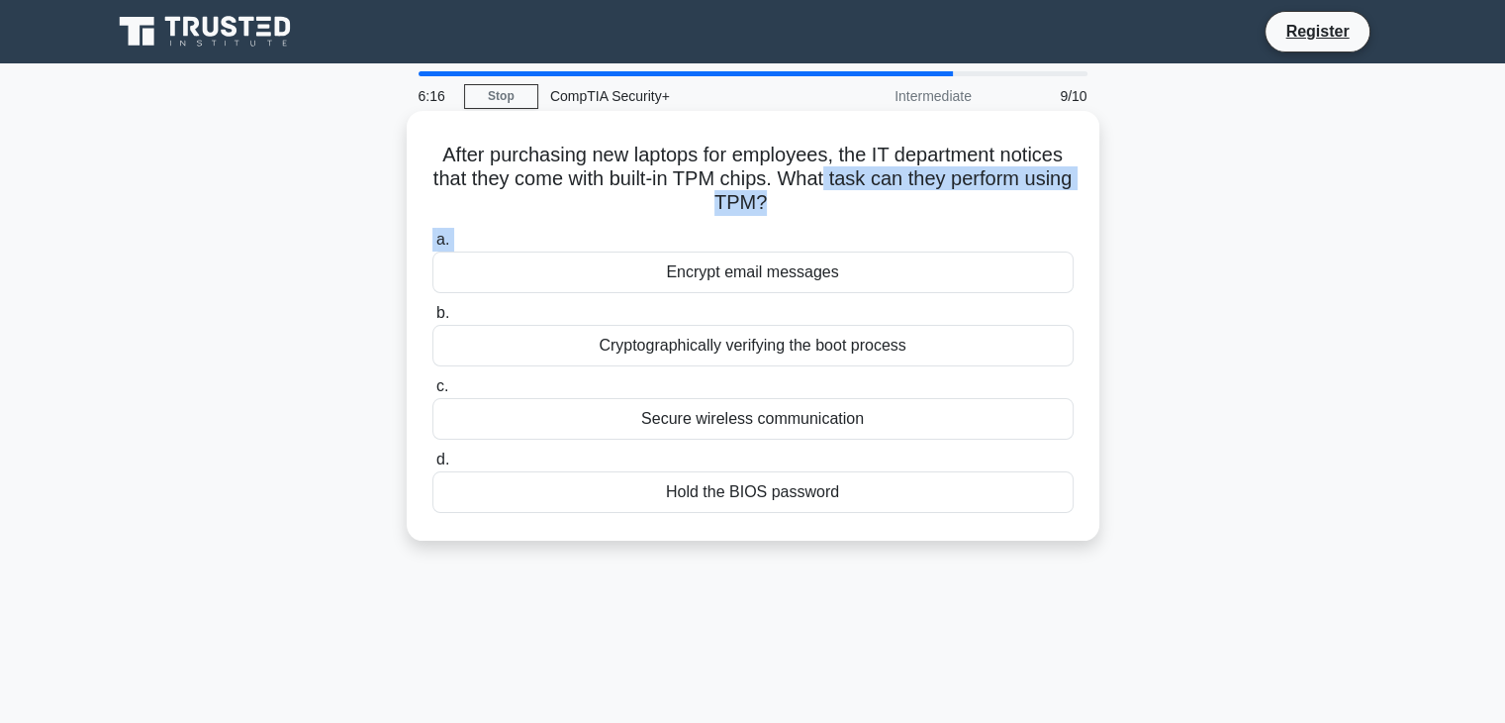
click at [851, 222] on div "After purchasing new laptops for employees, the IT department notices that they…" at bounding box center [753, 326] width 677 height 414
drag, startPoint x: 851, startPoint y: 213, endPoint x: 831, endPoint y: 179, distance: 39.0
click at [831, 179] on h5 "After purchasing new laptops for employees, the IT department notices that they…" at bounding box center [753, 179] width 645 height 73
drag, startPoint x: 831, startPoint y: 179, endPoint x: 835, endPoint y: 211, distance: 31.9
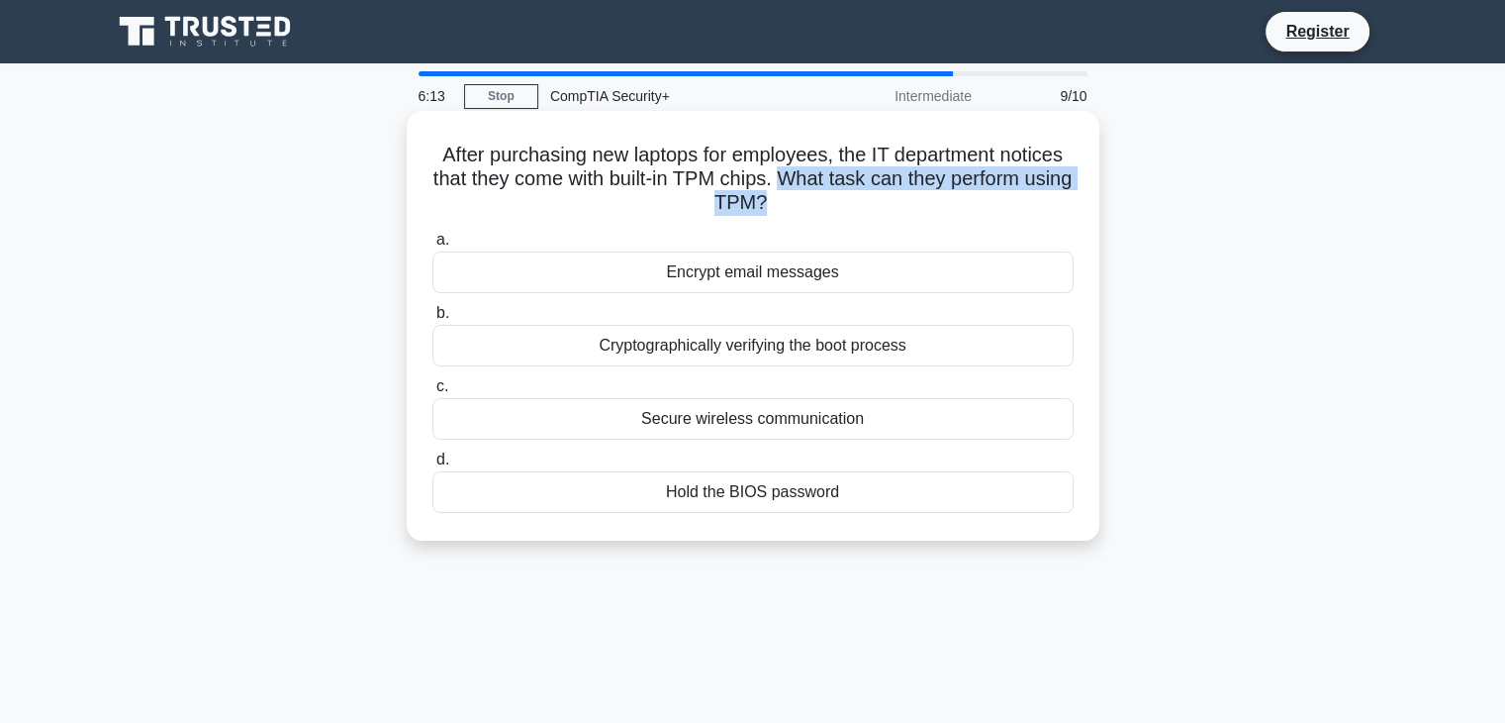
click at [835, 211] on h5 "After purchasing new laptops for employees, the IT department notices that they…" at bounding box center [753, 179] width 645 height 73
drag, startPoint x: 836, startPoint y: 207, endPoint x: 844, endPoint y: 157, distance: 50.1
click at [844, 157] on h5 "After purchasing new laptops for employees, the IT department notices that they…" at bounding box center [753, 179] width 645 height 73
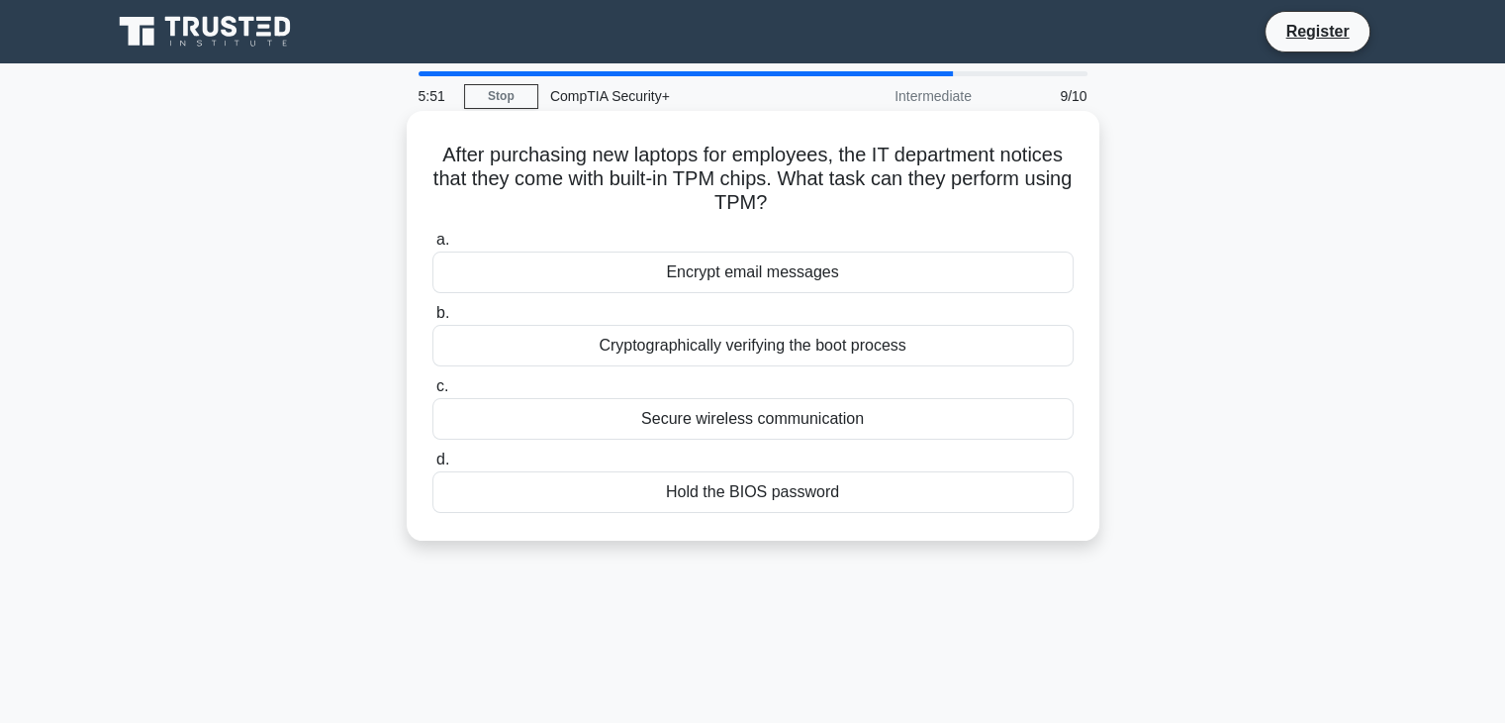
click at [812, 339] on div "Cryptographically verifying the boot process" at bounding box center [753, 346] width 641 height 42
click at [433, 320] on input "b. Cryptographically verifying the boot process" at bounding box center [433, 313] width 0 height 13
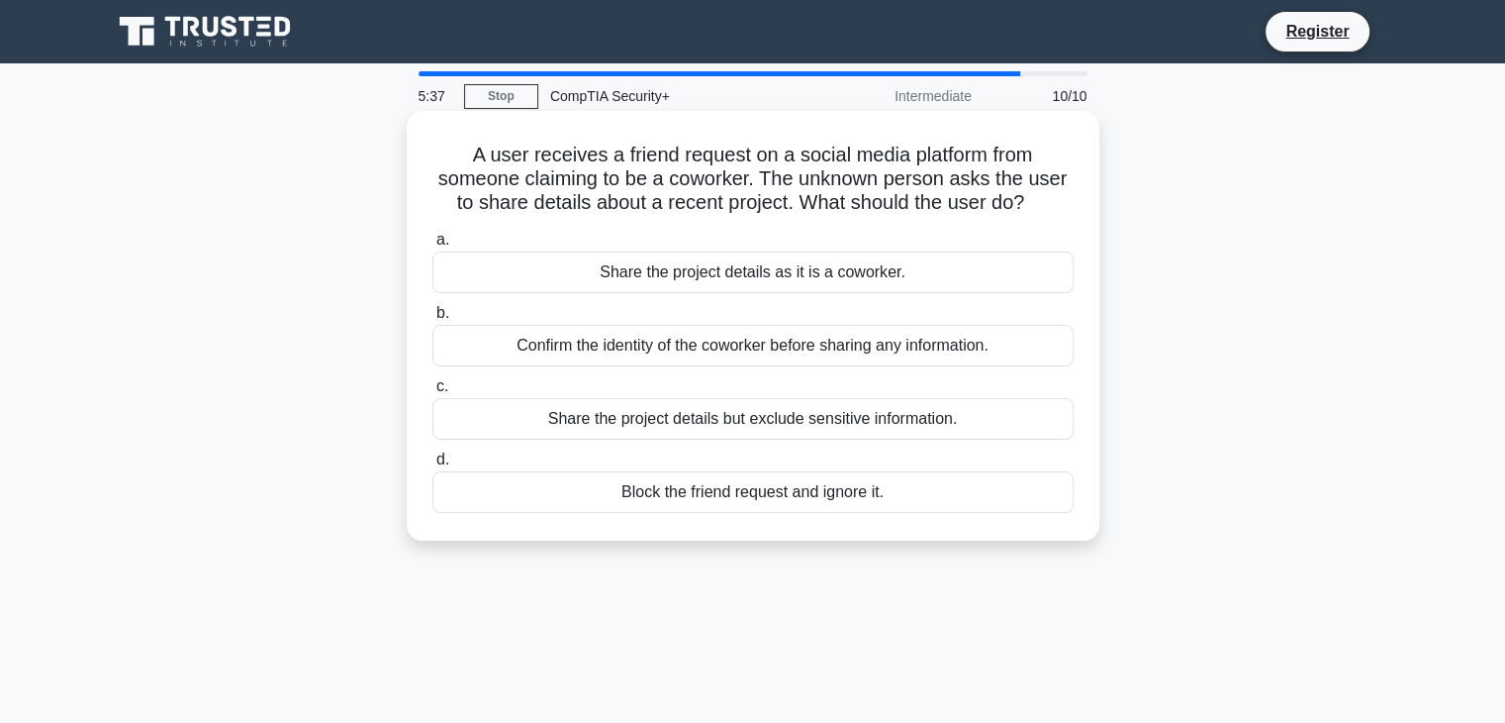
drag, startPoint x: 483, startPoint y: 159, endPoint x: 1056, endPoint y: 193, distance: 574.1
click at [1056, 193] on h5 "A user receives a friend request on a social media platform from someone claimi…" at bounding box center [753, 179] width 645 height 73
click at [1048, 193] on icon ".spinner_0XTQ{transform-origin:center;animation:spinner_y6GP .75s linear infini…" at bounding box center [1036, 204] width 24 height 24
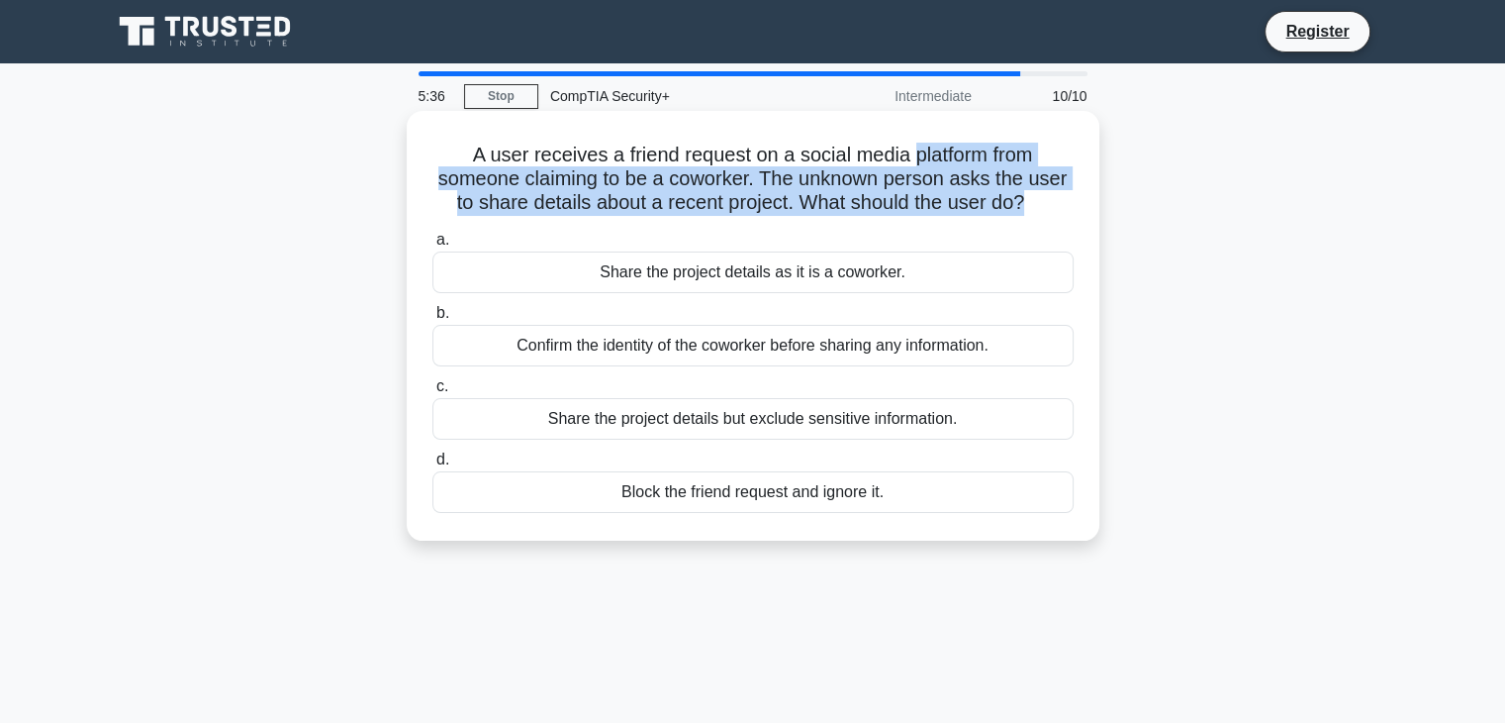
drag, startPoint x: 1056, startPoint y: 193, endPoint x: 974, endPoint y: 166, distance: 86.4
click at [974, 166] on h5 "A user receives a friend request on a social media platform from someone claimi…" at bounding box center [753, 179] width 645 height 73
click at [974, 165] on h5 "A user receives a friend request on a social media platform from someone claimi…" at bounding box center [753, 179] width 645 height 73
drag, startPoint x: 974, startPoint y: 165, endPoint x: 1046, endPoint y: 191, distance: 76.7
click at [1046, 191] on h5 "A user receives a friend request on a social media platform from someone claimi…" at bounding box center [753, 179] width 645 height 73
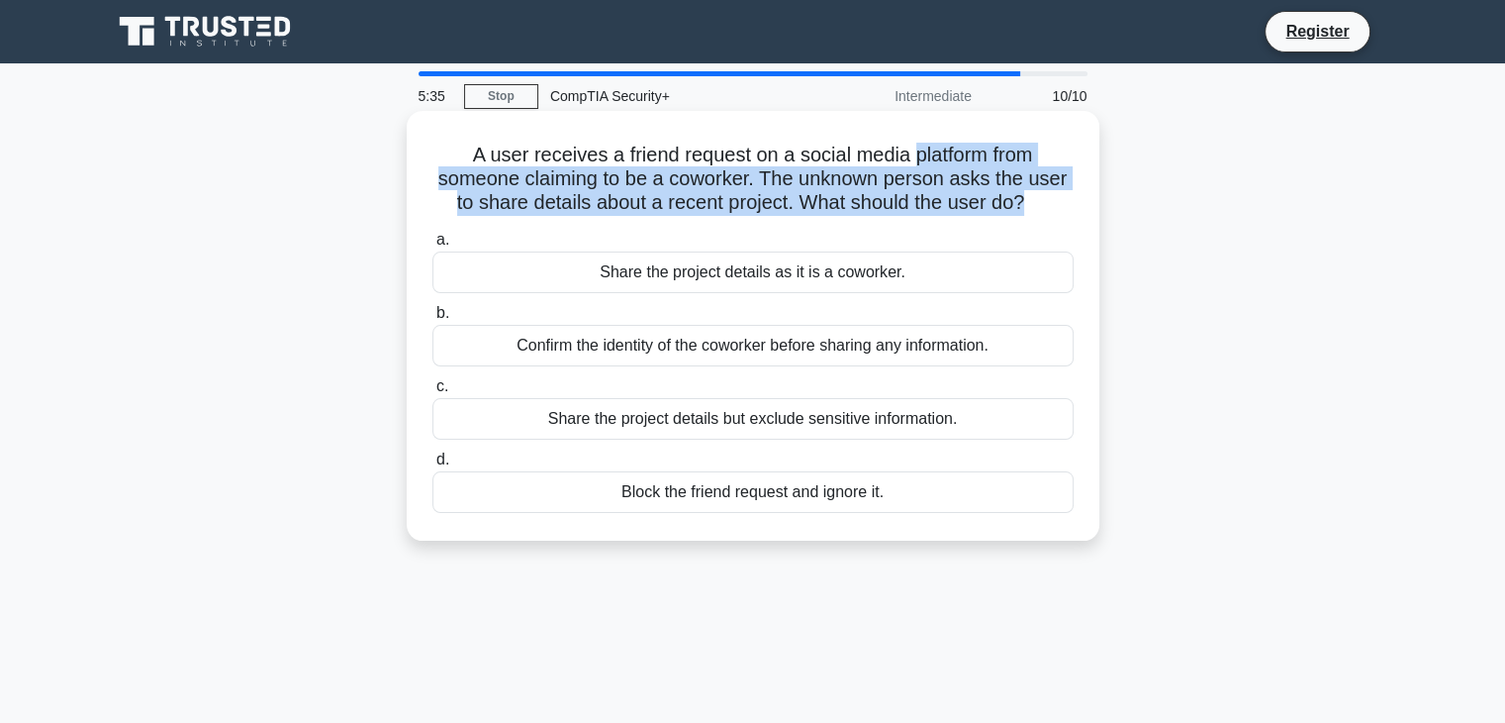
click at [1046, 191] on h5 "A user receives a friend request on a social media platform from someone claimi…" at bounding box center [753, 179] width 645 height 73
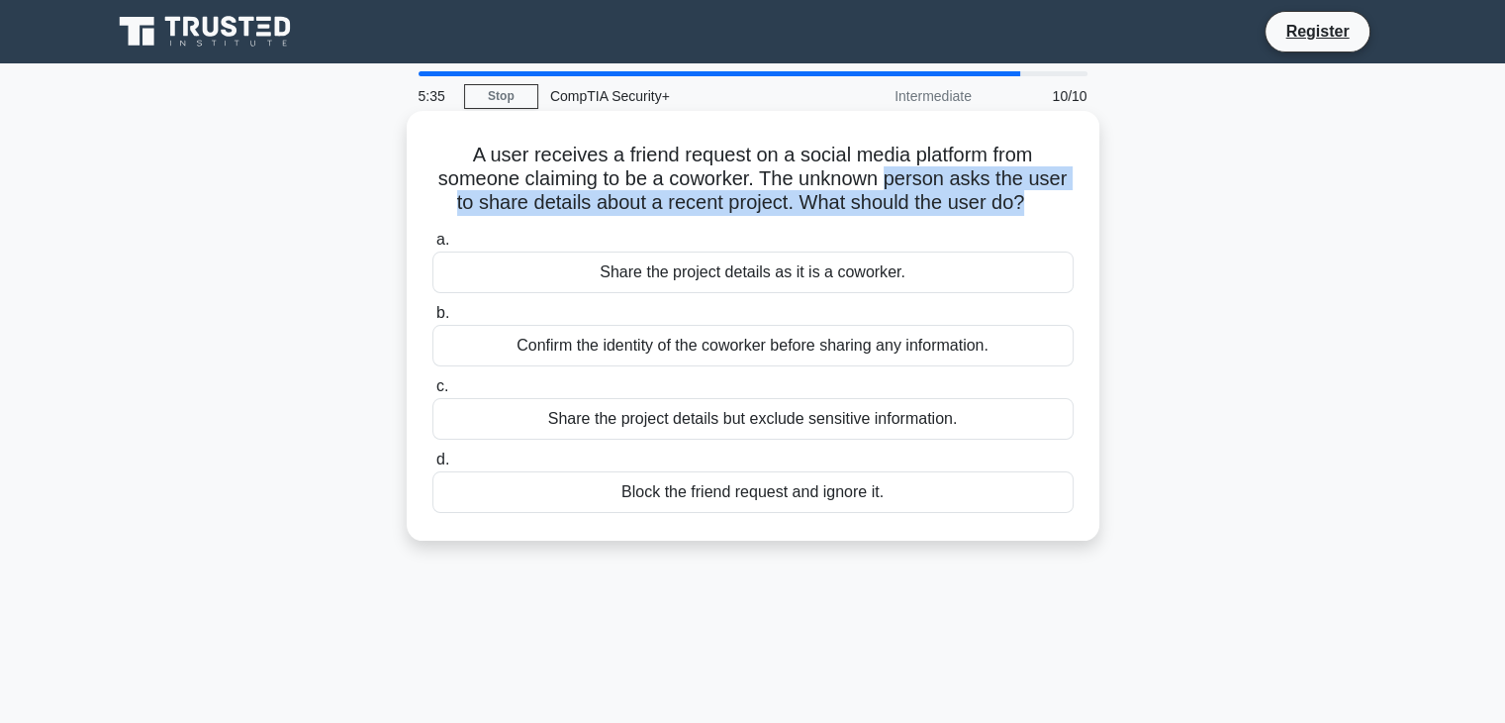
drag, startPoint x: 1046, startPoint y: 191, endPoint x: 908, endPoint y: 175, distance: 139.5
click at [910, 175] on h5 "A user receives a friend request on a social media platform from someone claimi…" at bounding box center [753, 179] width 645 height 73
click at [907, 175] on h5 "A user receives a friend request on a social media platform from someone claimi…" at bounding box center [753, 179] width 645 height 73
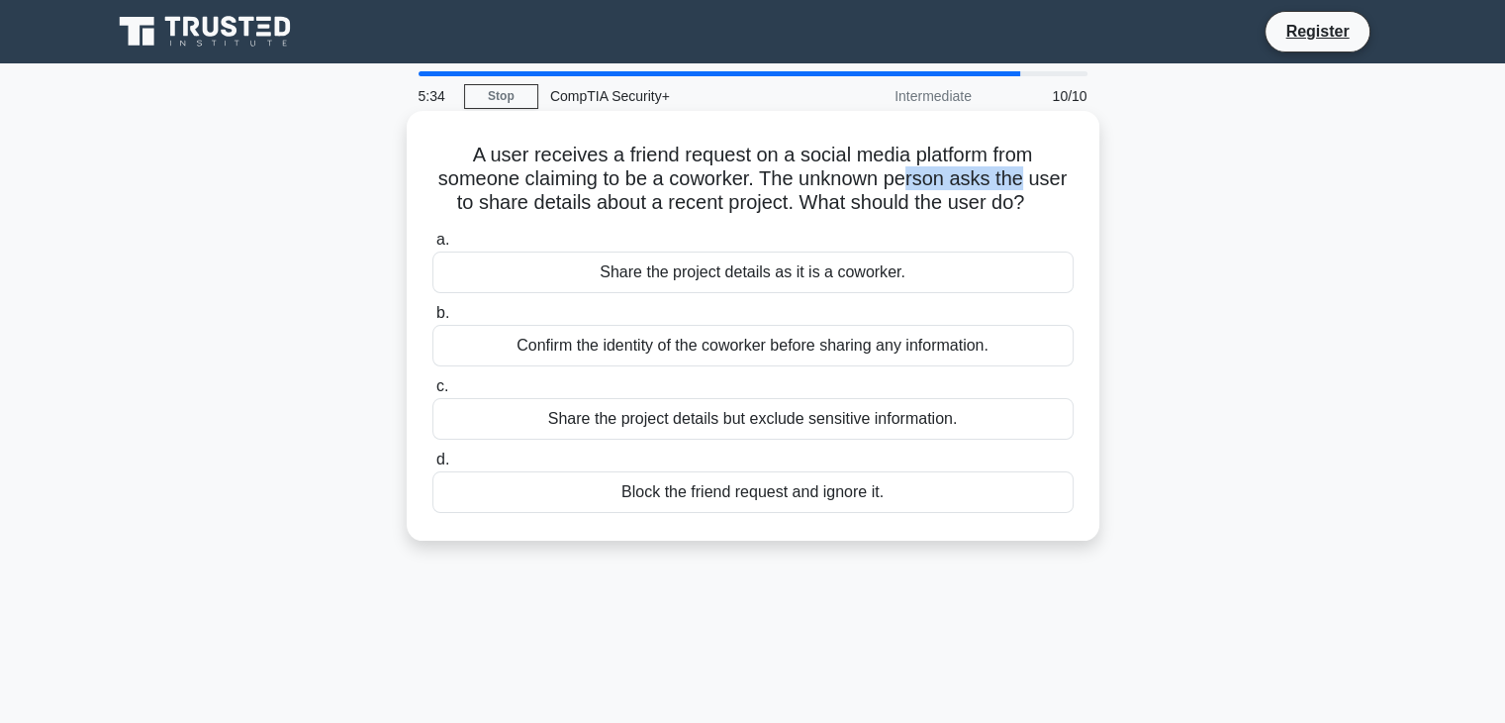
drag, startPoint x: 907, startPoint y: 175, endPoint x: 1025, endPoint y: 191, distance: 119.8
click at [1025, 191] on h5 "A user receives a friend request on a social media platform from someone claimi…" at bounding box center [753, 179] width 645 height 73
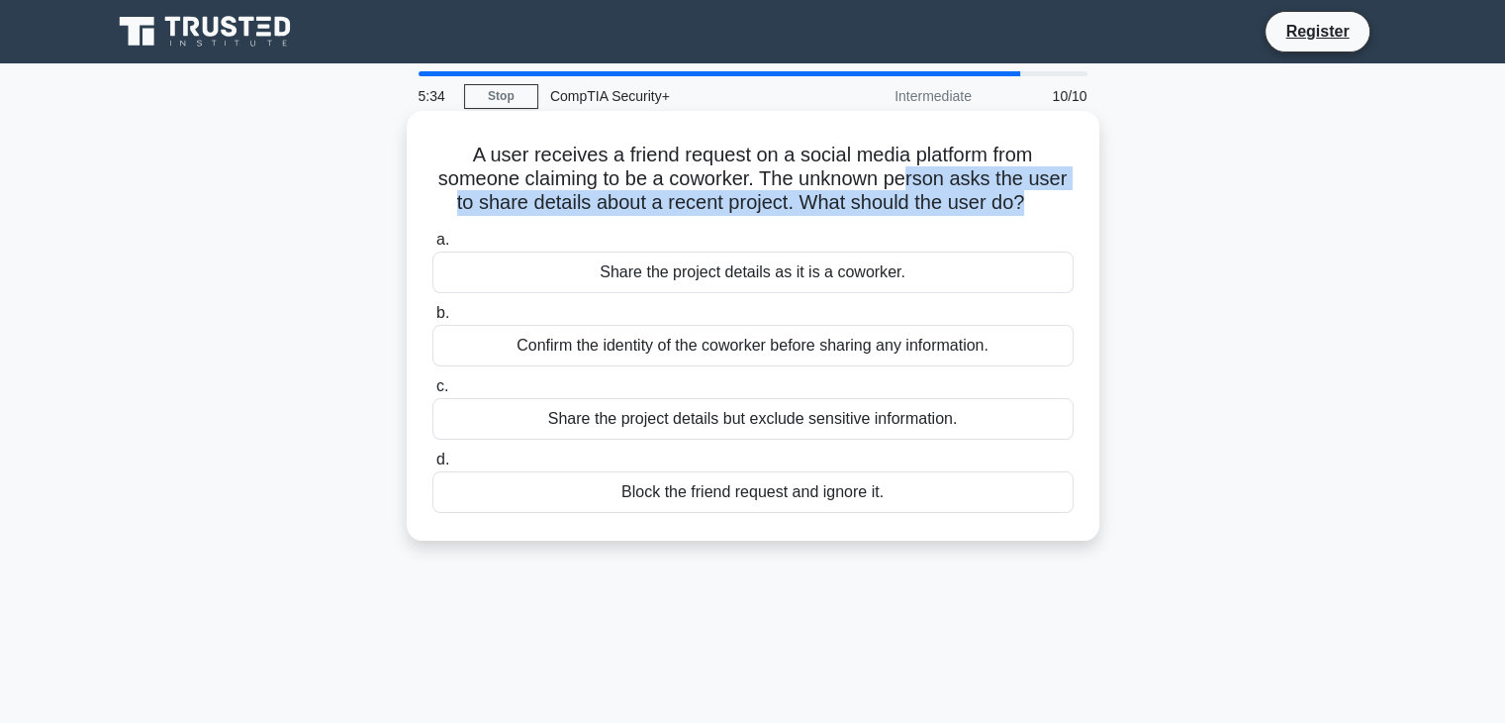
click at [1025, 191] on h5 "A user receives a friend request on a social media platform from someone claimi…" at bounding box center [753, 179] width 645 height 73
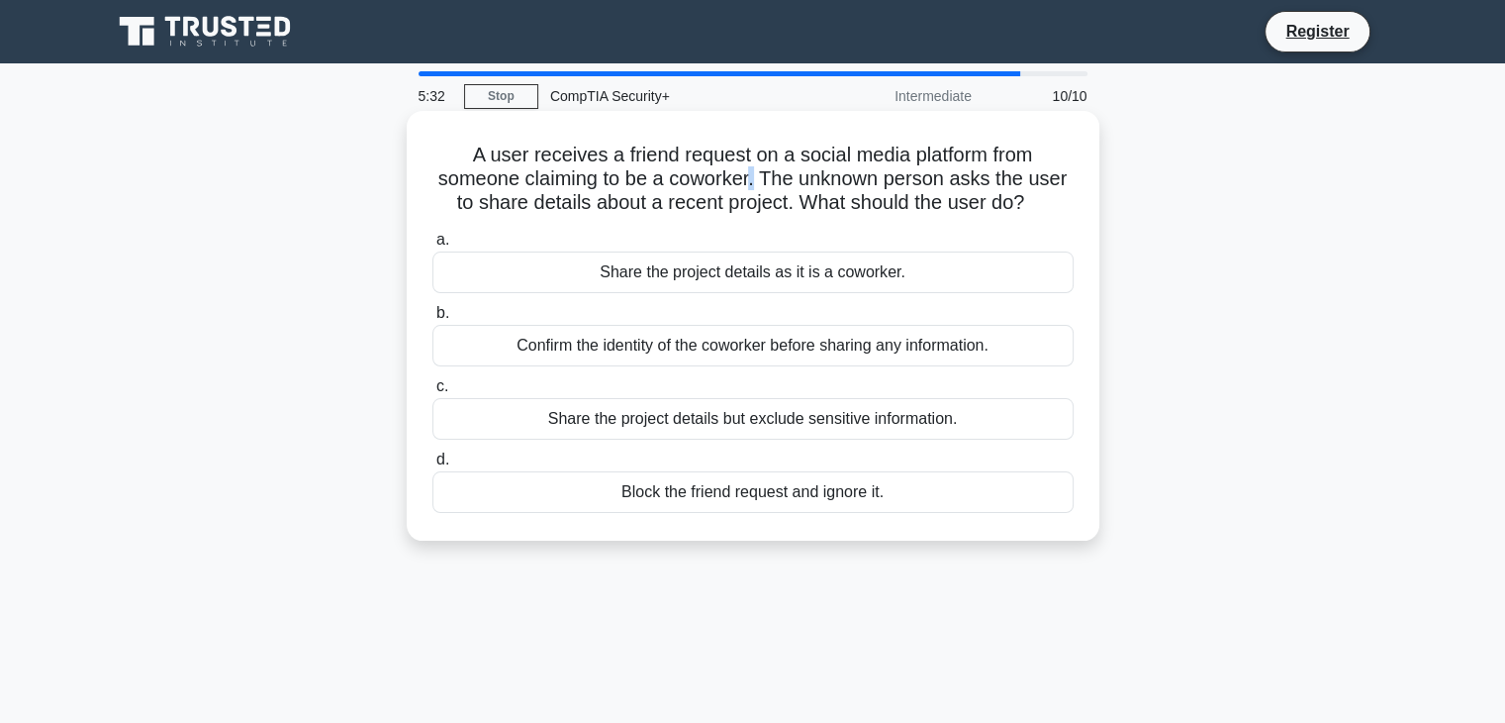
drag, startPoint x: 849, startPoint y: 187, endPoint x: 754, endPoint y: 168, distance: 96.9
click at [754, 168] on h5 "A user receives a friend request on a social media platform from someone claimi…" at bounding box center [753, 179] width 645 height 73
drag, startPoint x: 738, startPoint y: 201, endPoint x: 977, endPoint y: 191, distance: 238.7
click at [977, 192] on h5 "A user receives a friend request on a social media platform from someone claimi…" at bounding box center [753, 179] width 645 height 73
click at [977, 191] on h5 "A user receives a friend request on a social media platform from someone claimi…" at bounding box center [753, 179] width 645 height 73
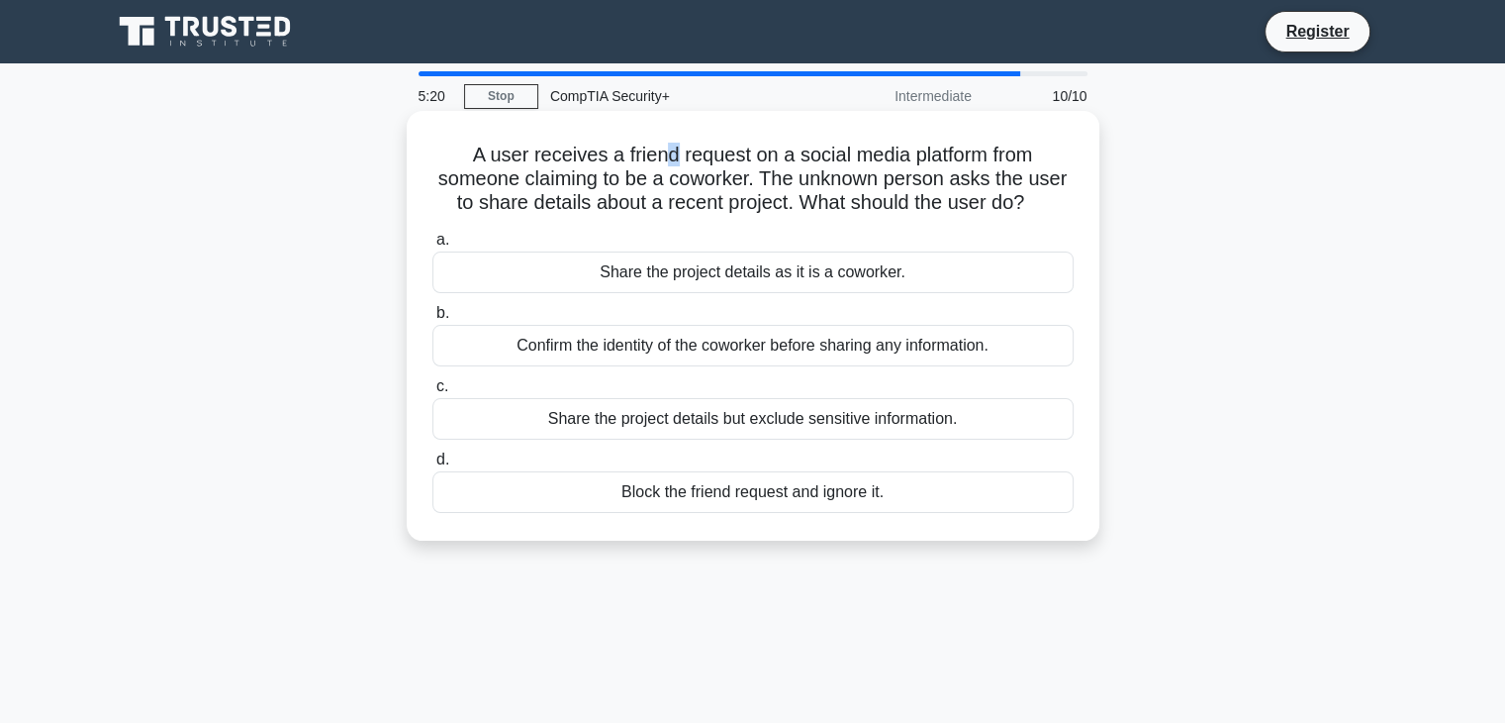
drag, startPoint x: 686, startPoint y: 168, endPoint x: 668, endPoint y: 157, distance: 20.9
click at [668, 157] on h5 "A user receives a friend request on a social media platform from someone claimi…" at bounding box center [753, 179] width 645 height 73
drag, startPoint x: 584, startPoint y: 167, endPoint x: 1041, endPoint y: 195, distance: 458.1
click at [1041, 195] on h5 "A user receives a friend request on a social media platform from someone claimi…" at bounding box center [753, 179] width 645 height 73
click at [1041, 195] on icon ".spinner_0XTQ{transform-origin:center;animation:spinner_y6GP .75s linear infini…" at bounding box center [1036, 204] width 24 height 24
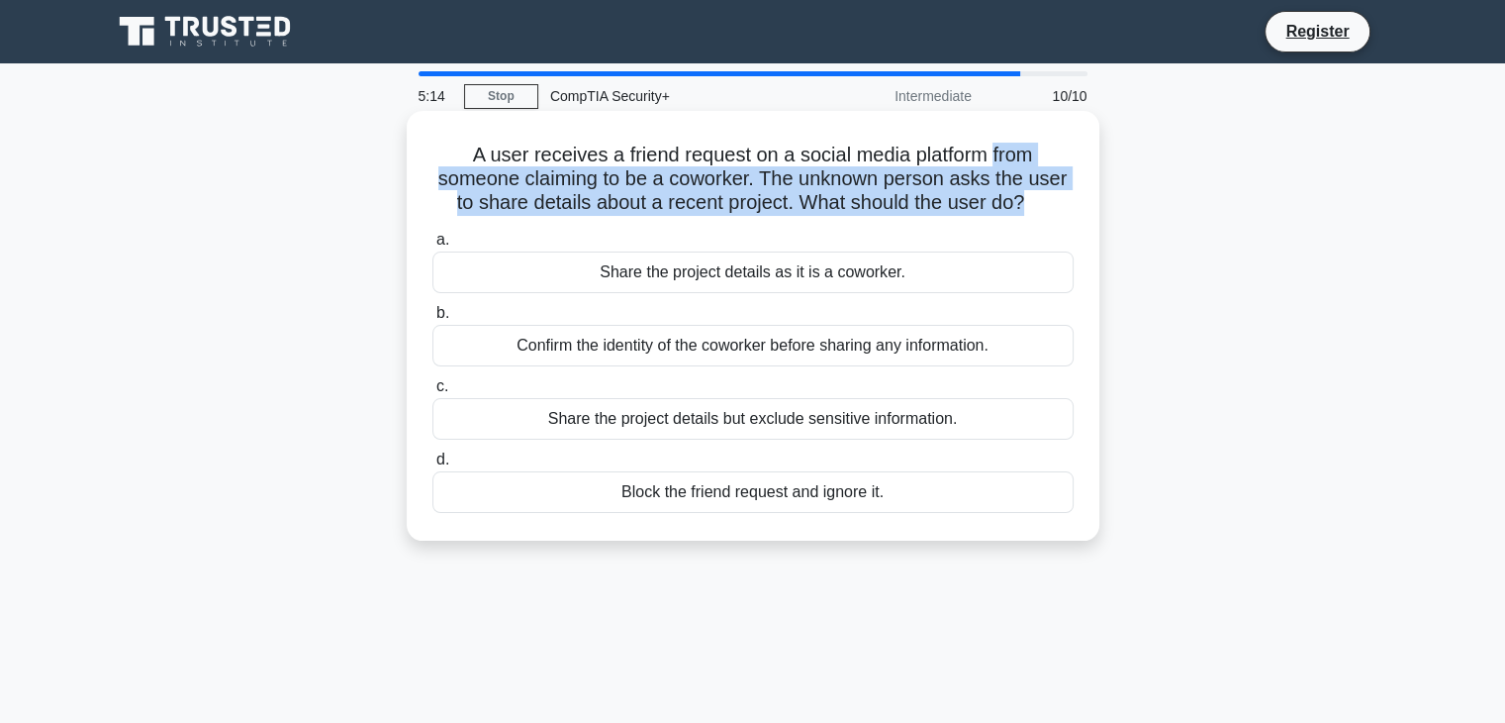
drag, startPoint x: 1041, startPoint y: 195, endPoint x: 998, endPoint y: 155, distance: 58.9
click at [998, 155] on h5 "A user receives a friend request on a social media platform from someone claimi…" at bounding box center [753, 179] width 645 height 73
drag, startPoint x: 998, startPoint y: 155, endPoint x: 1015, endPoint y: 194, distance: 42.1
click at [1015, 194] on h5 "A user receives a friend request on a social media platform from someone claimi…" at bounding box center [753, 179] width 645 height 73
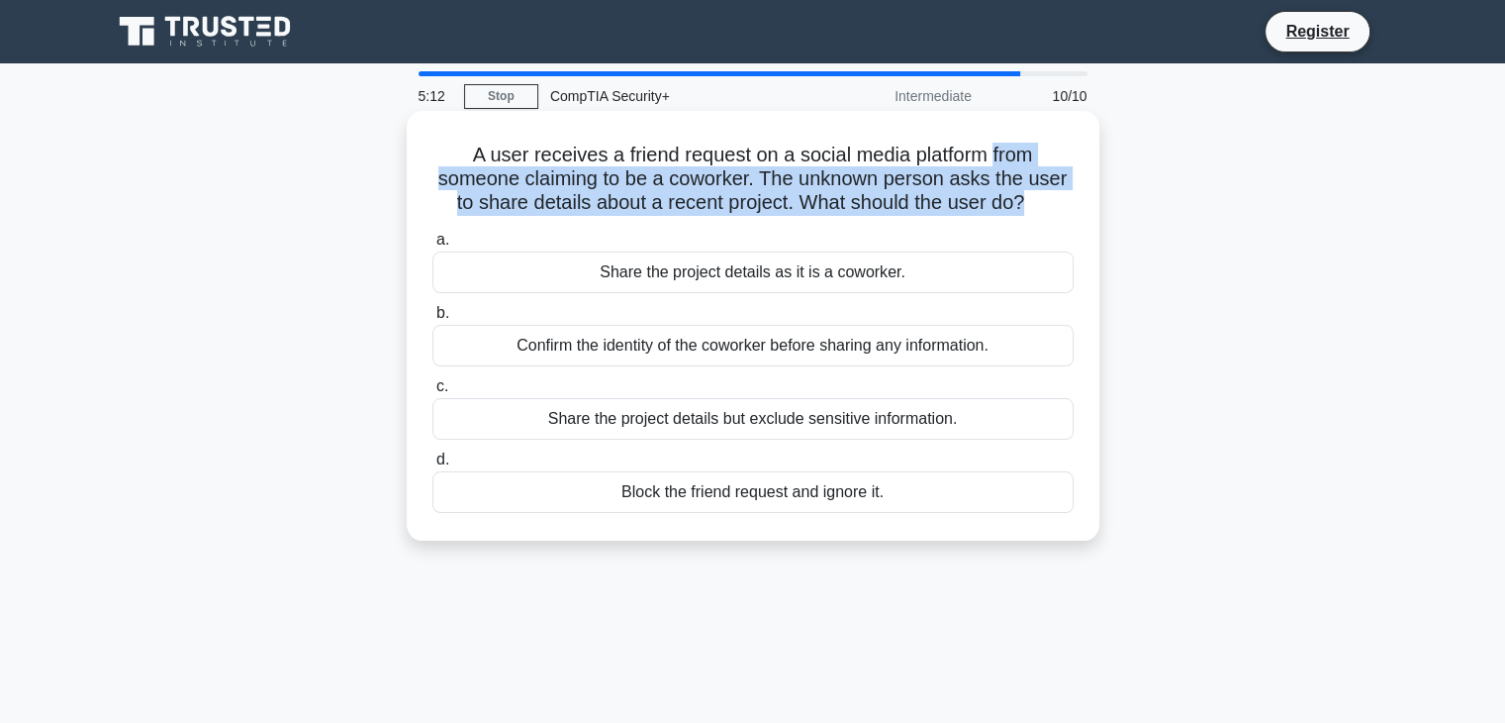
click at [1015, 194] on h5 "A user receives a friend request on a social media platform from someone claimi…" at bounding box center [753, 179] width 645 height 73
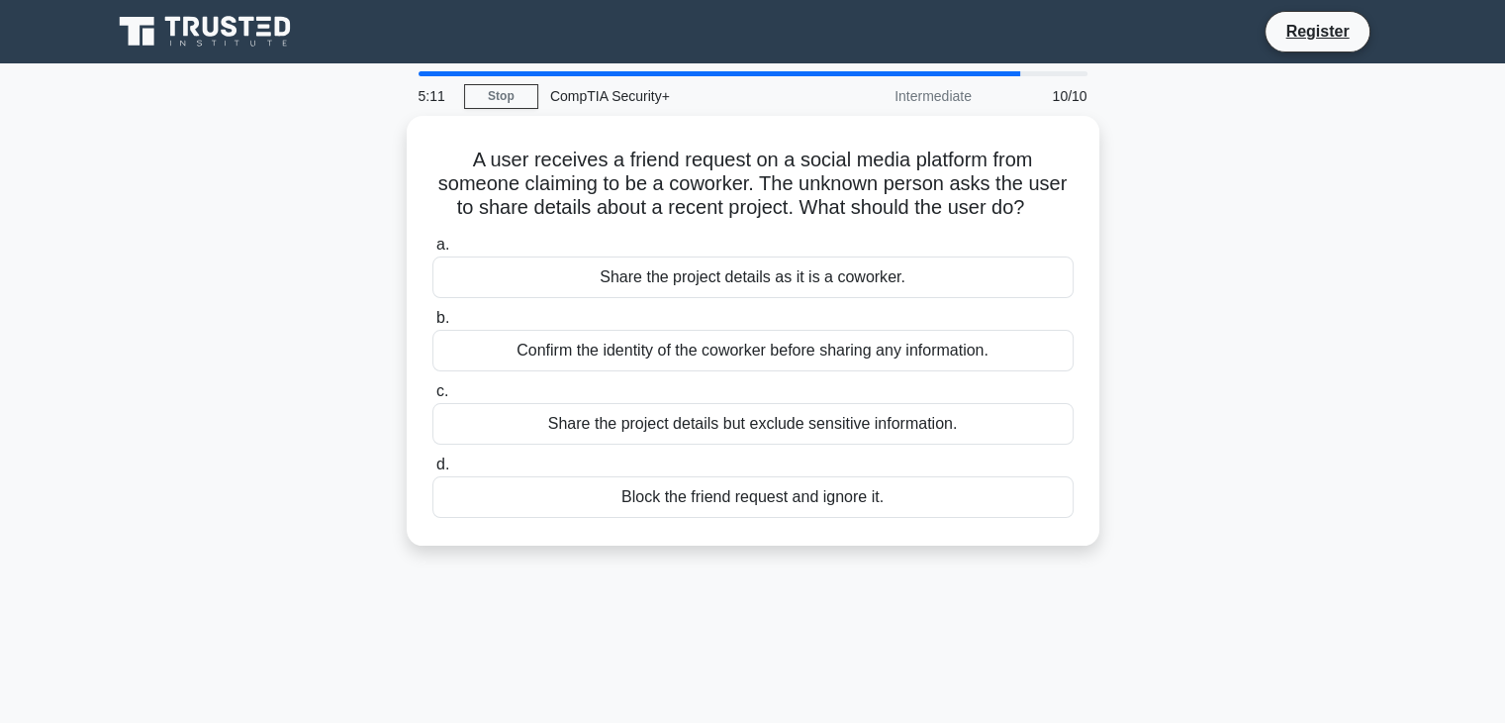
click at [856, 588] on div "5:11 Stop CompTIA Security+ Intermediate 10/10 A user receives a friend request…" at bounding box center [753, 566] width 1306 height 990
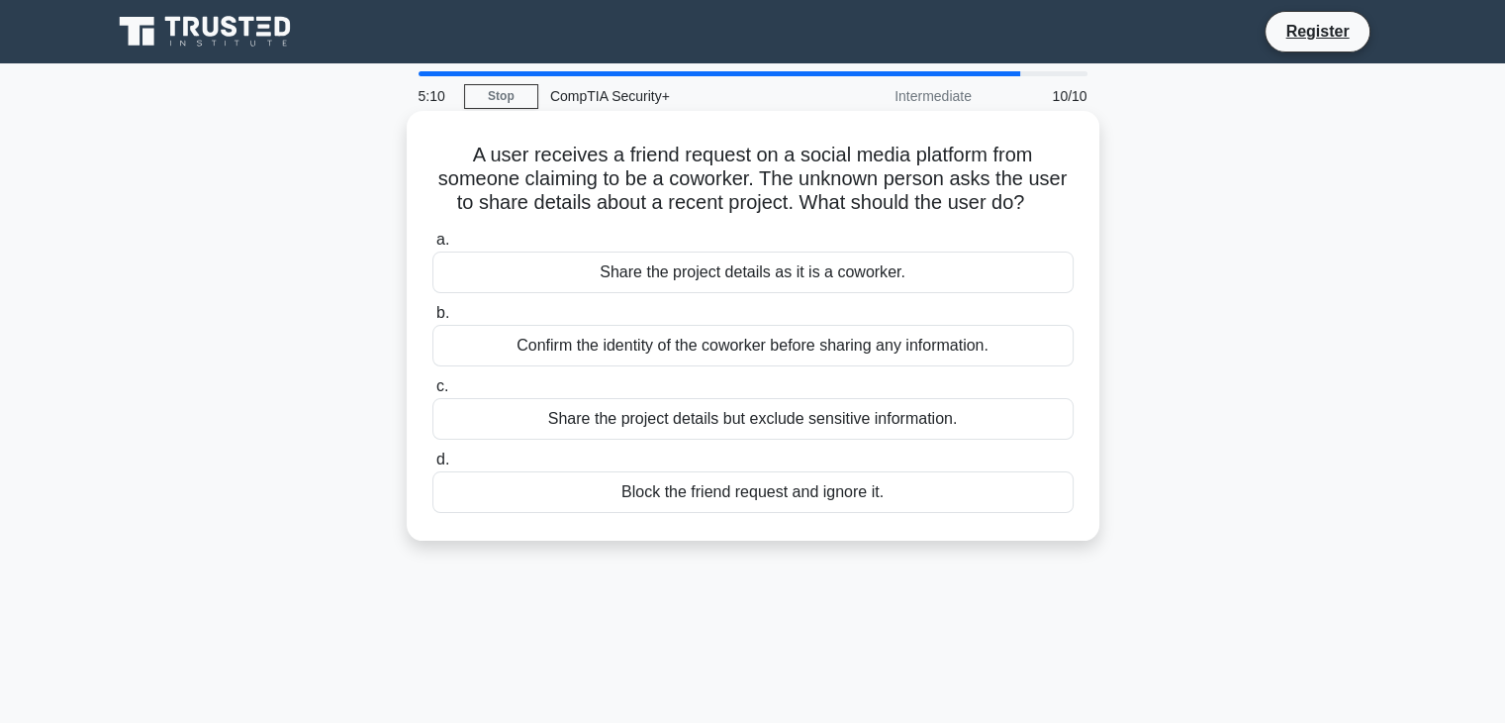
click at [818, 499] on div "Block the friend request and ignore it." at bounding box center [753, 492] width 641 height 42
click at [433, 466] on input "d. Block the friend request and ignore it." at bounding box center [433, 459] width 0 height 13
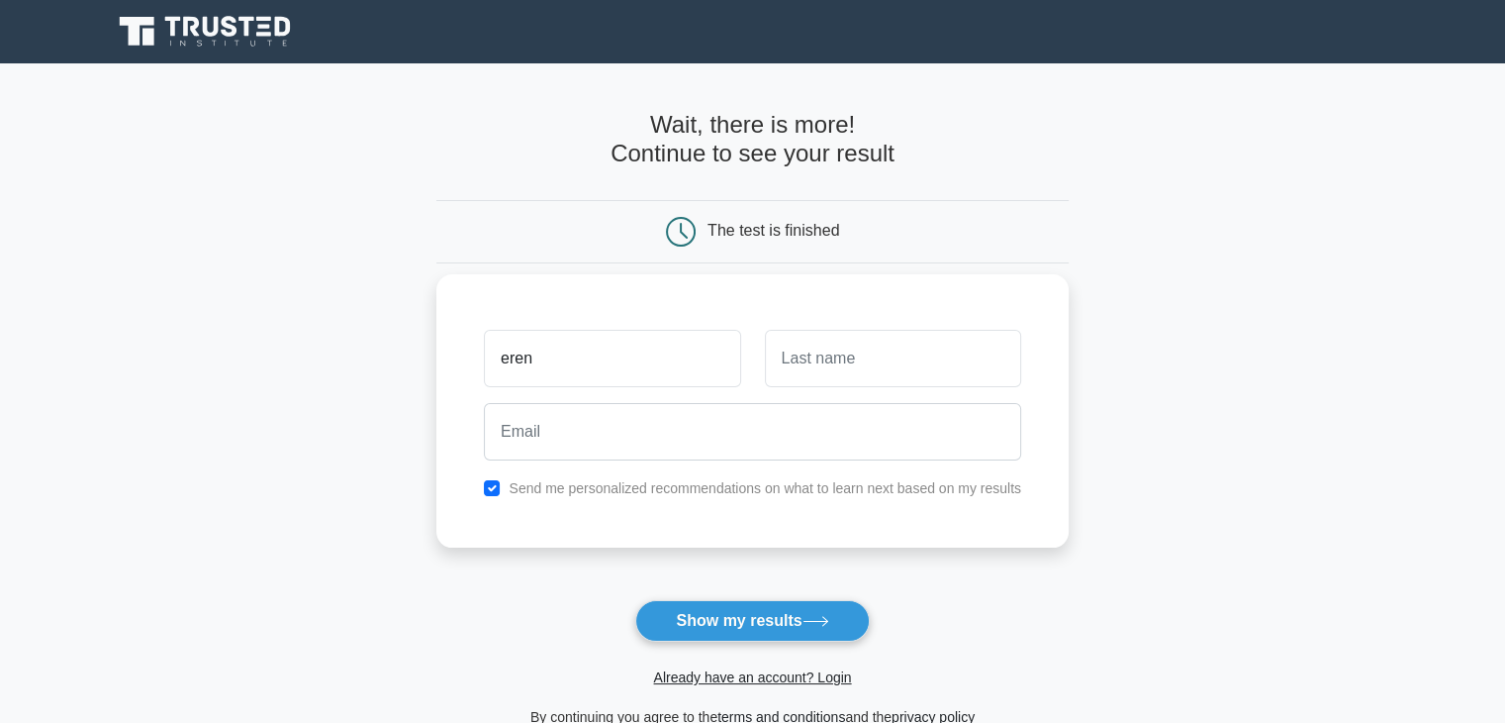
type input "eren"
type input "gg"
click at [766, 597] on form "Wait, there is more! Continue to see your result The test is finished eren gg" at bounding box center [752, 420] width 632 height 618
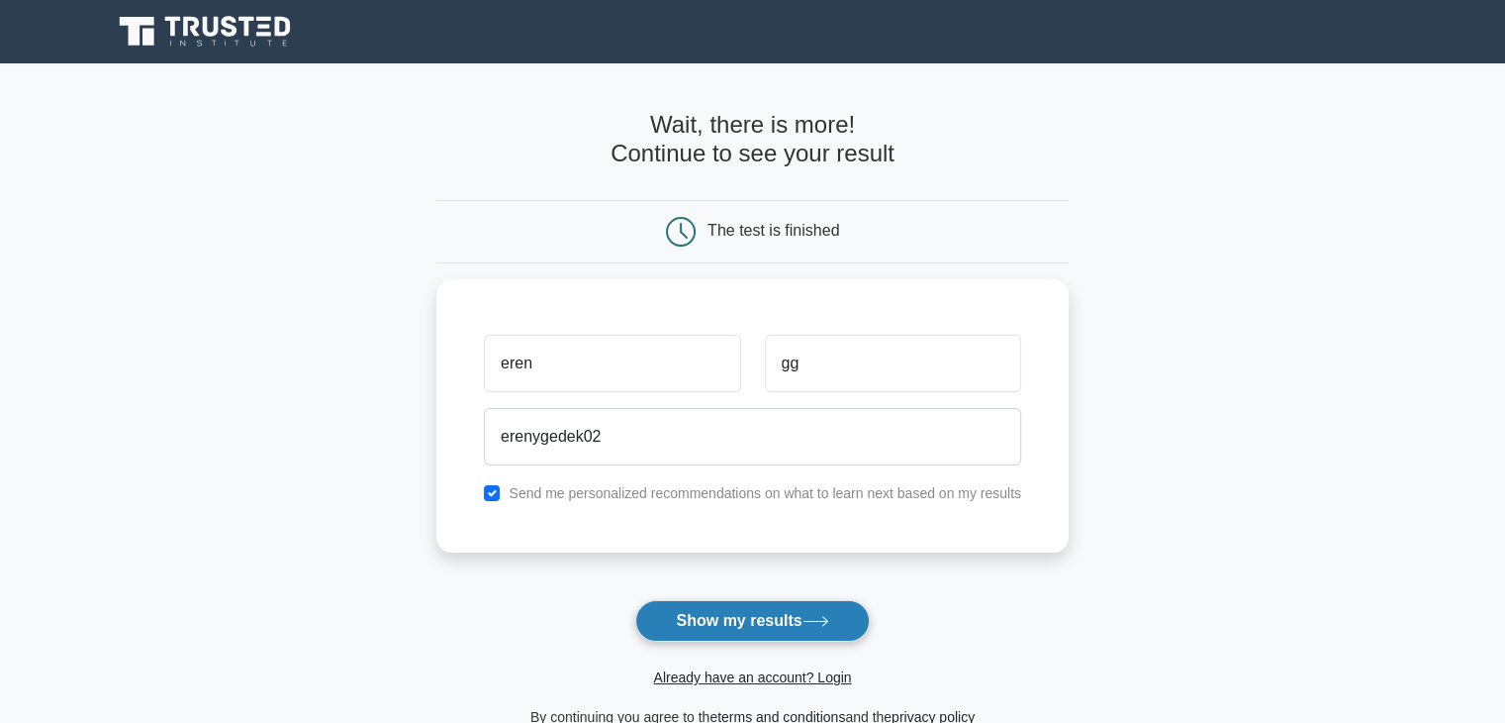
click at [766, 615] on button "Show my results" at bounding box center [752, 621] width 234 height 42
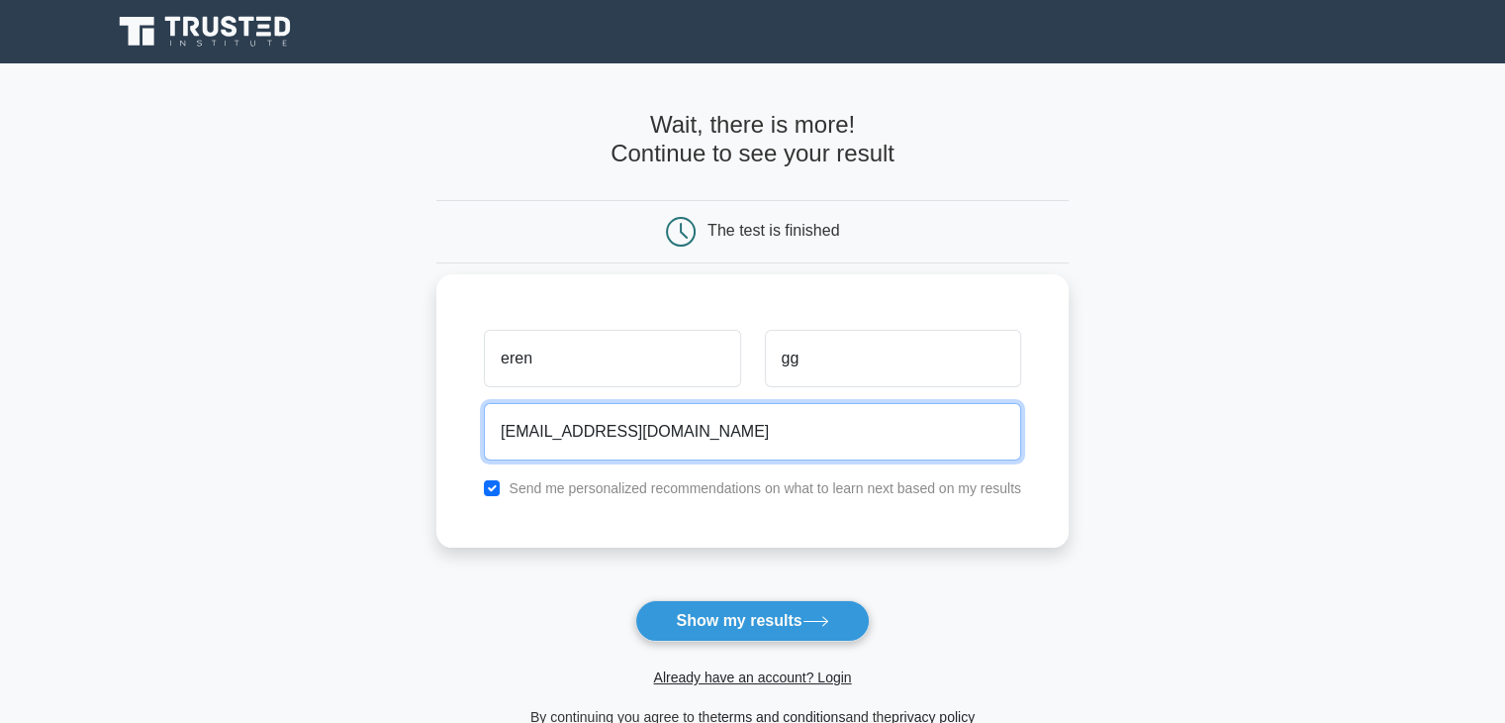
type input "erenygedek02@gmail.com"
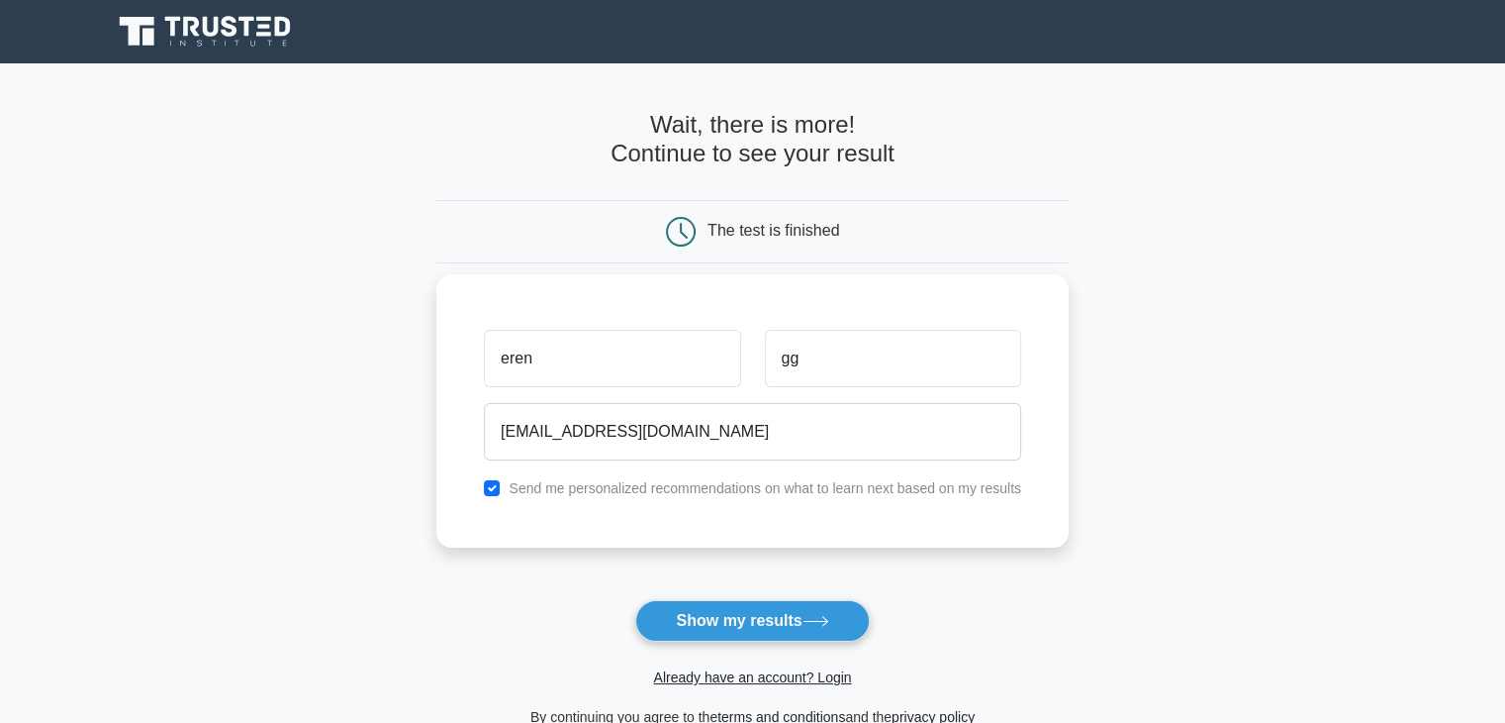
click at [671, 492] on label "Send me personalized recommendations on what to learn next based on my results" at bounding box center [765, 488] width 513 height 16
click at [639, 492] on label "Send me personalized recommendations on what to learn next based on my results" at bounding box center [765, 488] width 513 height 16
click at [489, 492] on input "checkbox" at bounding box center [492, 488] width 16 height 16
checkbox input "false"
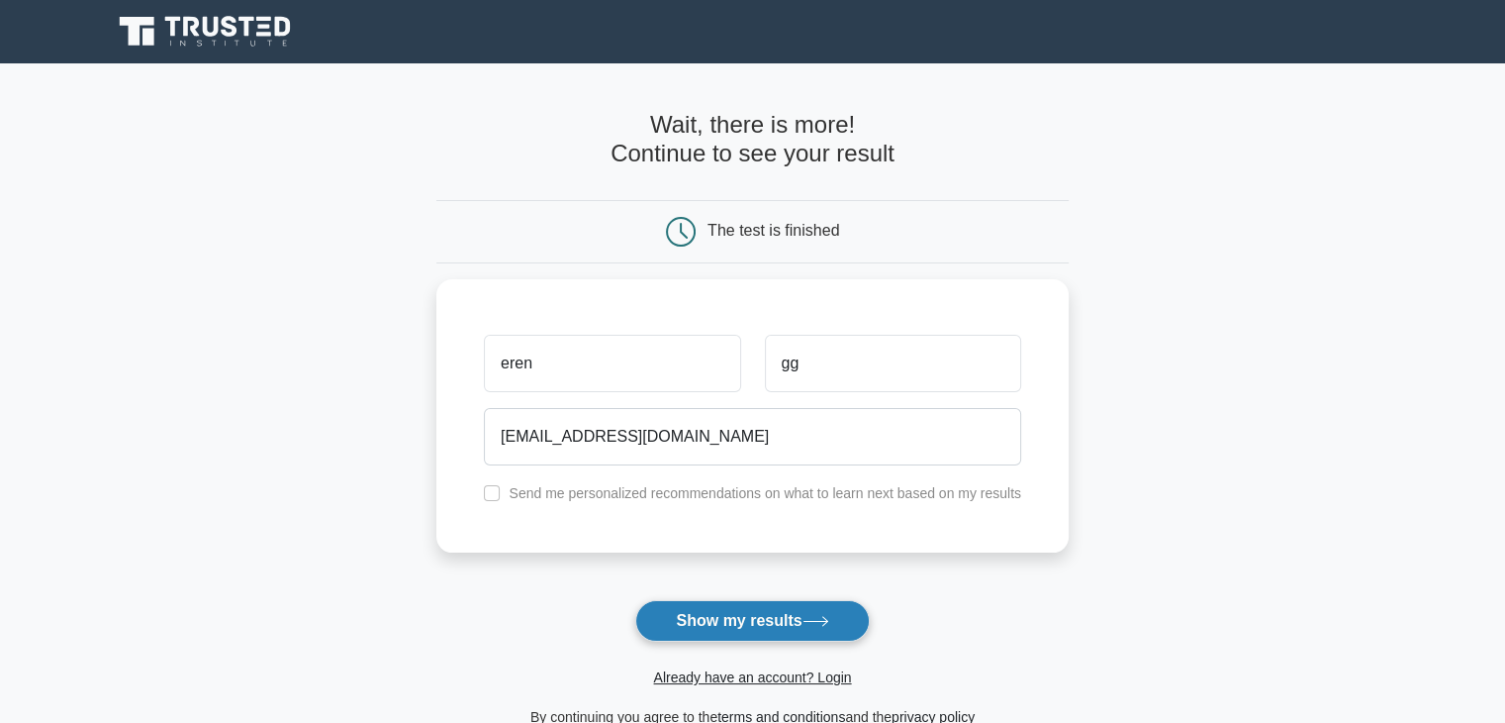
click at [713, 626] on button "Show my results" at bounding box center [752, 621] width 234 height 42
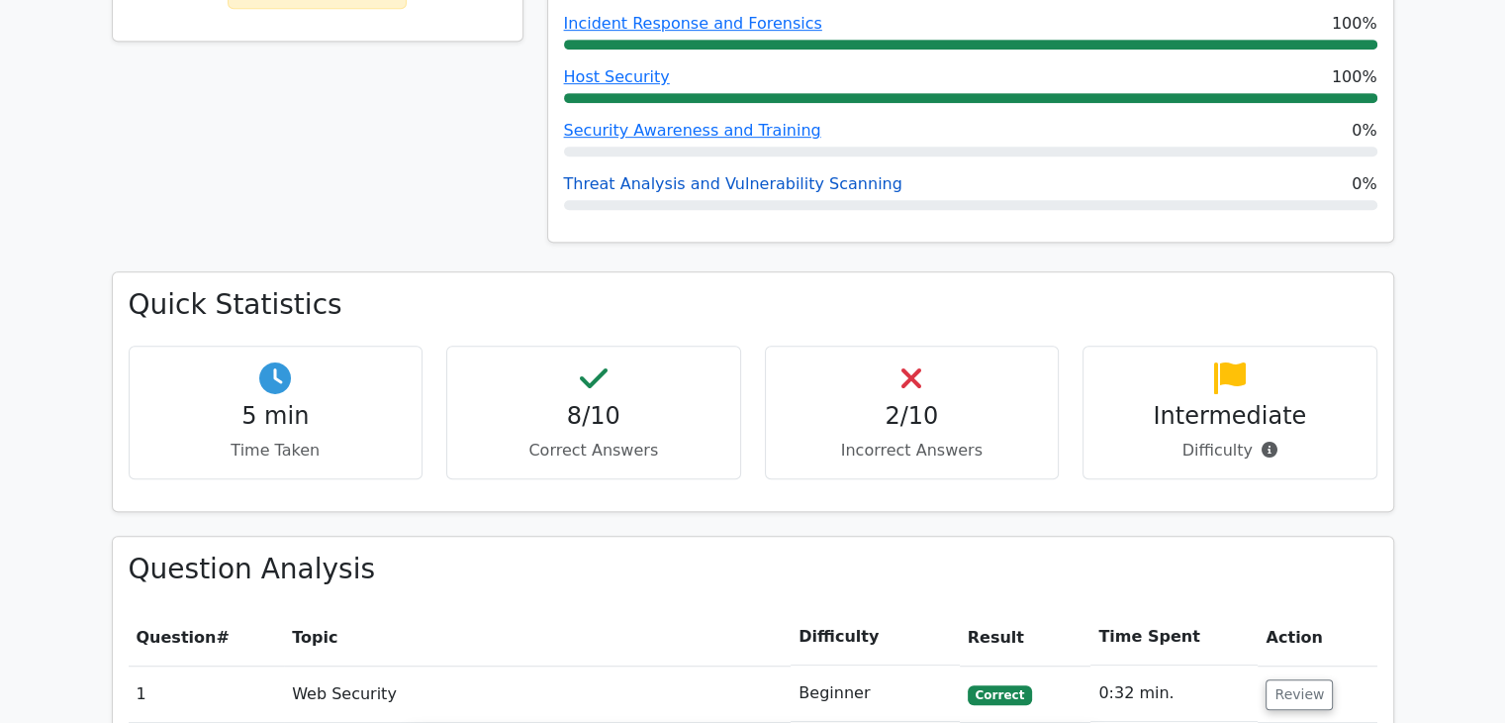
scroll to position [1114, 0]
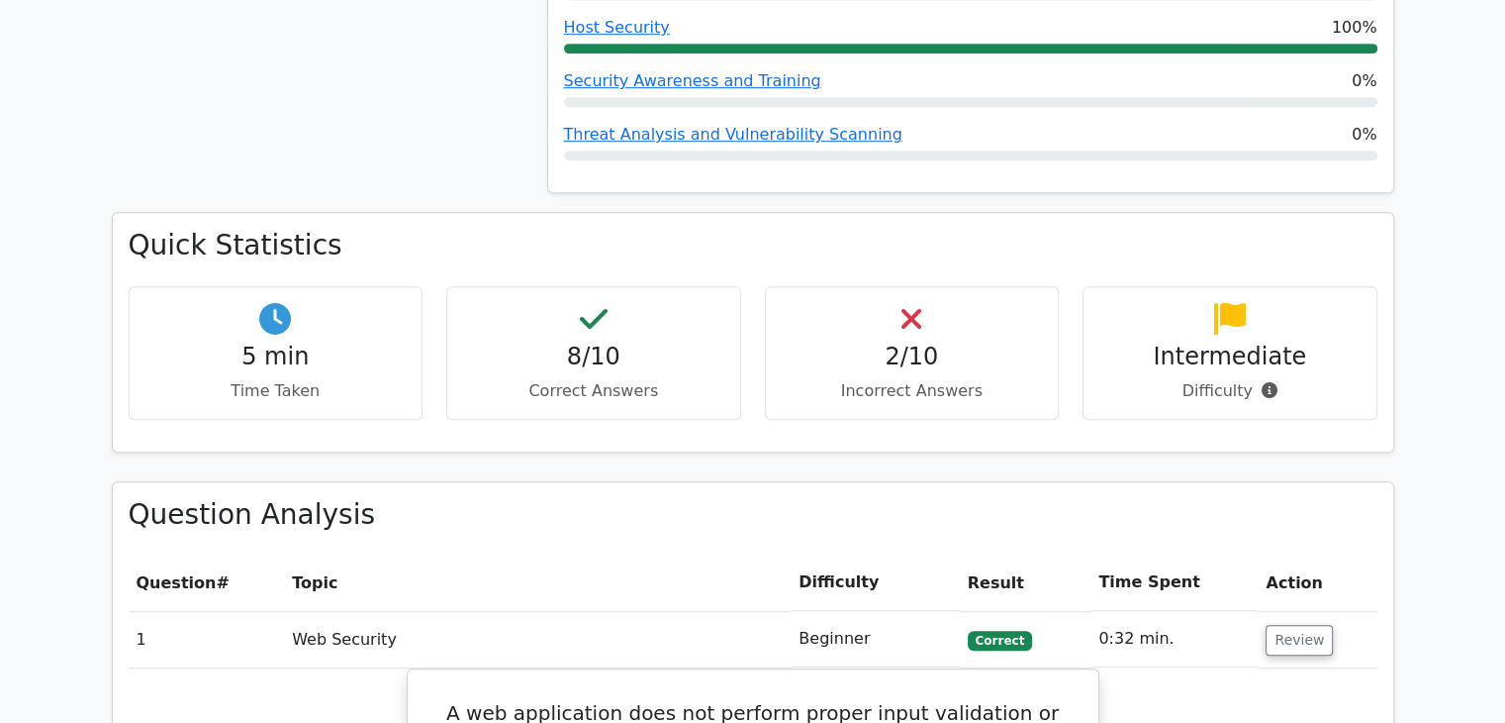
click at [924, 342] on h4 "2/10" at bounding box center [912, 356] width 261 height 29
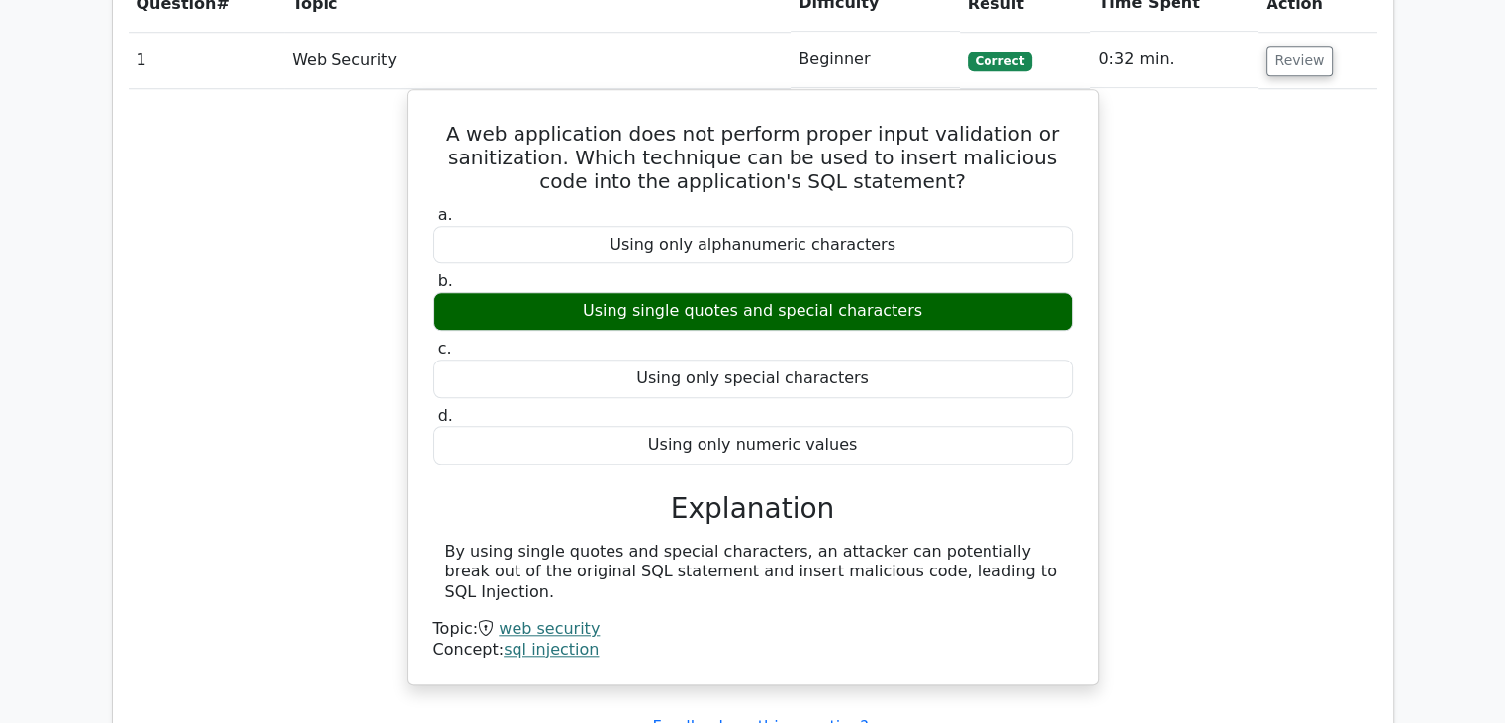
scroll to position [2005, 0]
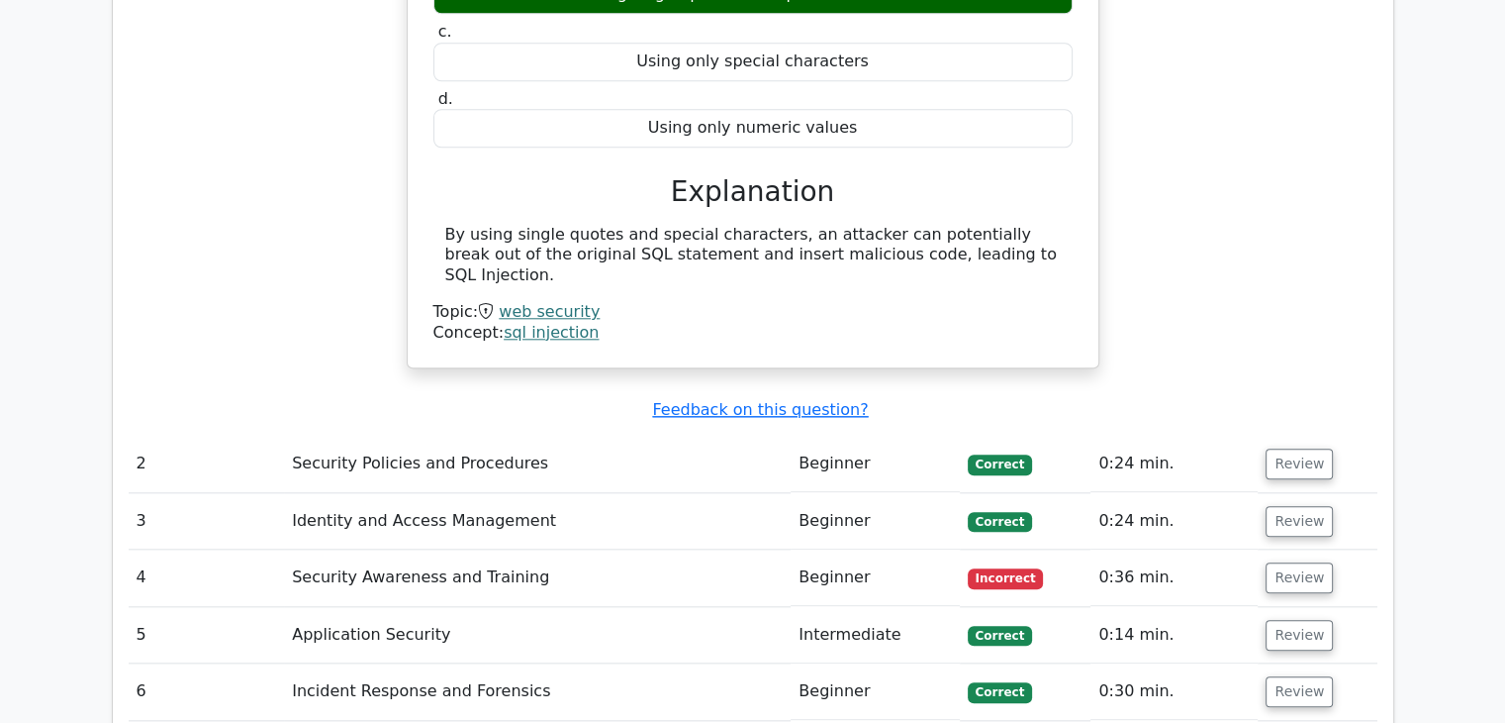
click at [442, 549] on td "Security Awareness and Training" at bounding box center [537, 577] width 507 height 56
click at [1277, 562] on button "Review" at bounding box center [1299, 577] width 67 height 31
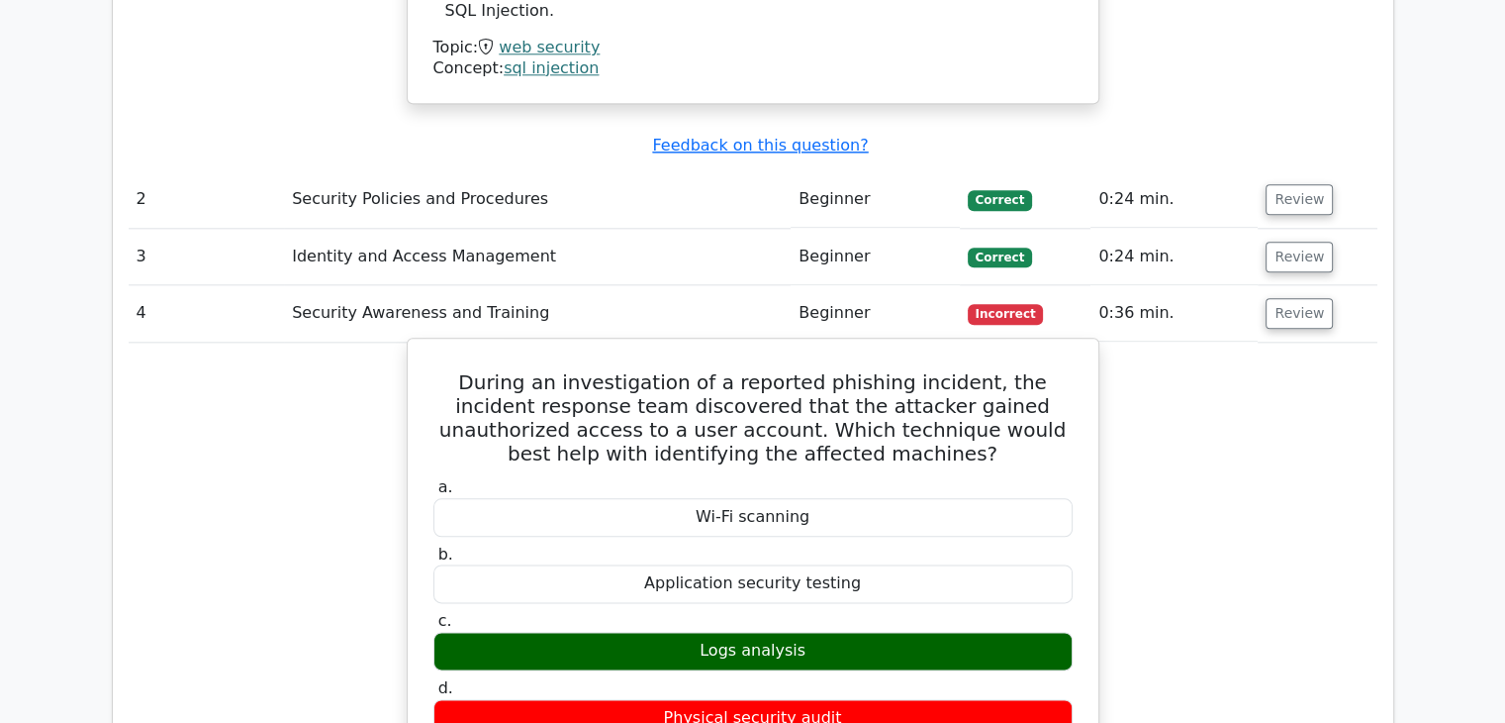
scroll to position [2302, 0]
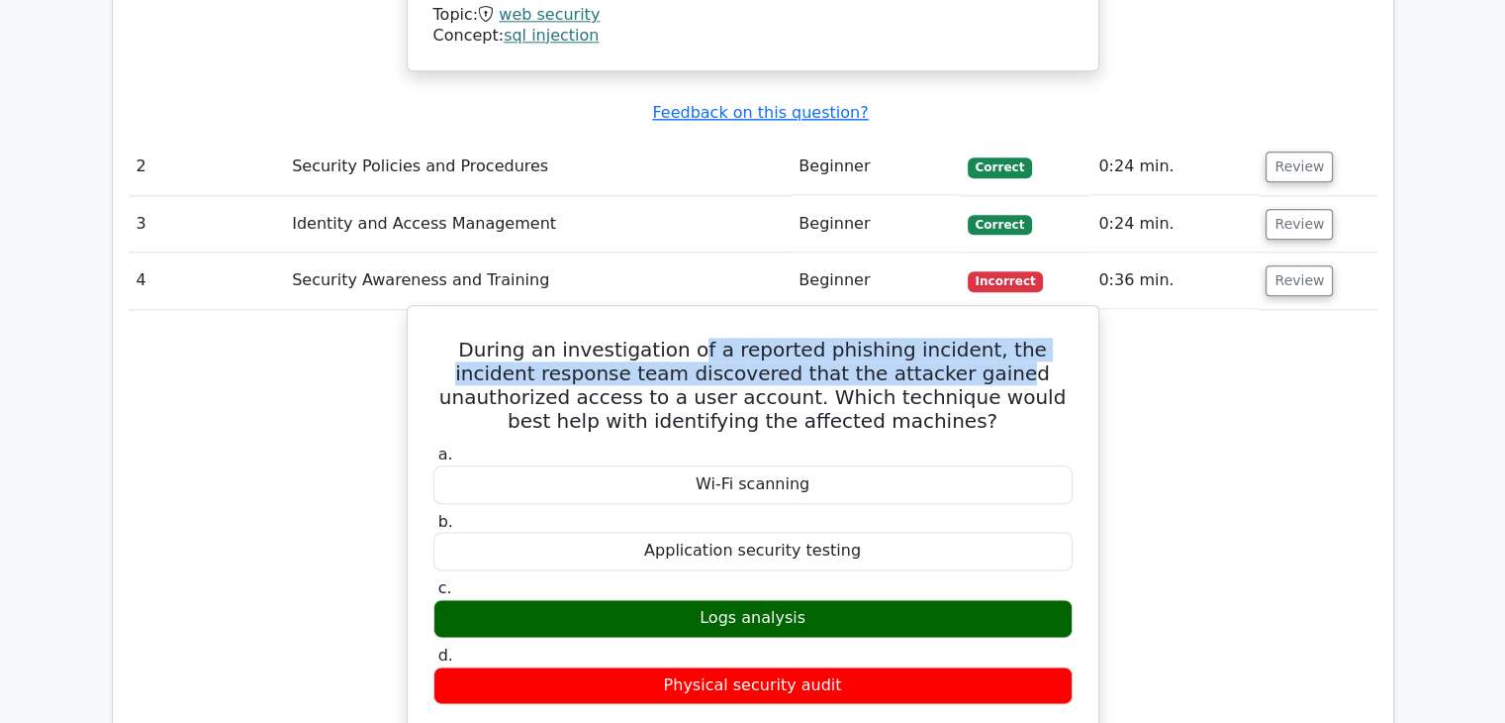
drag, startPoint x: 673, startPoint y: 248, endPoint x: 925, endPoint y: 291, distance: 256.0
click at [891, 338] on h5 "During an investigation of a reported phishing incident, the incident response …" at bounding box center [753, 385] width 643 height 95
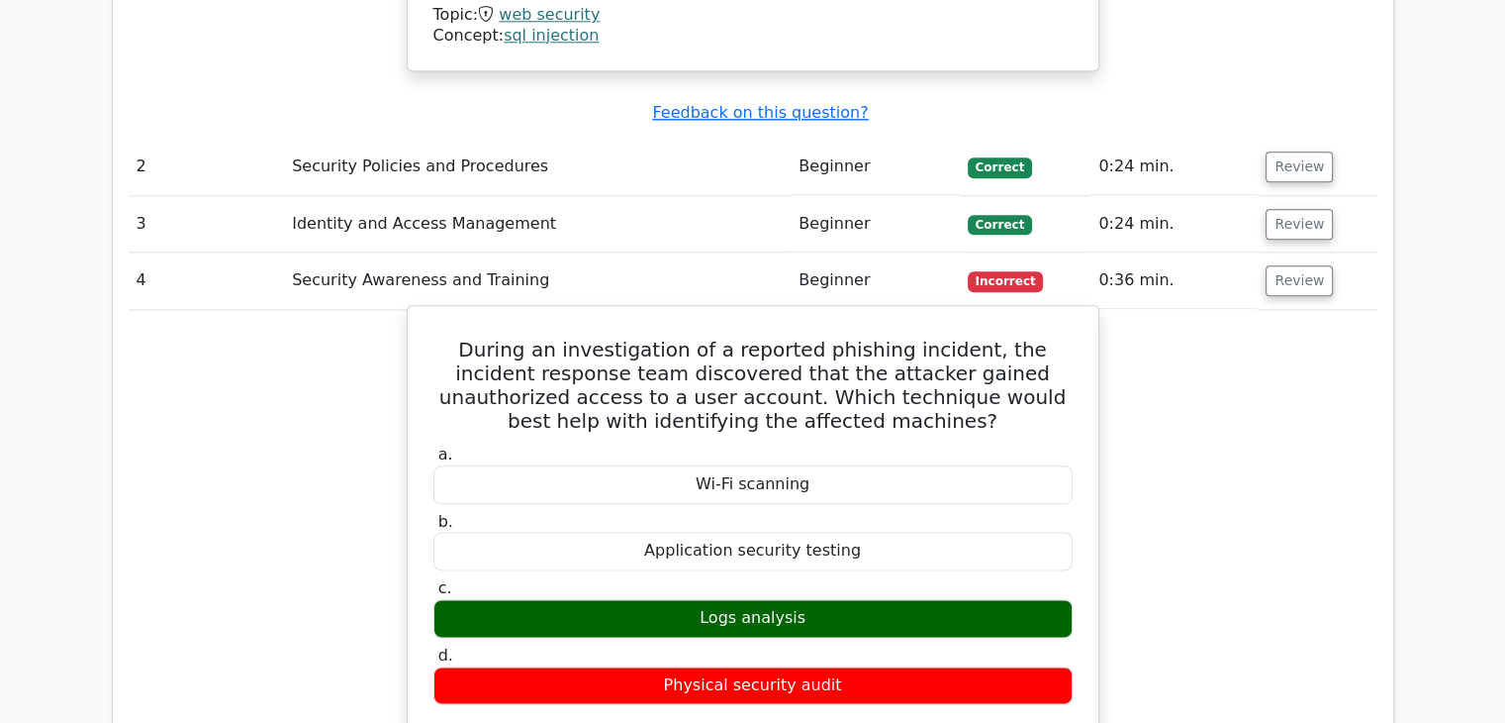
click at [929, 338] on h5 "During an investigation of a reported phishing incident, the incident response …" at bounding box center [753, 385] width 643 height 95
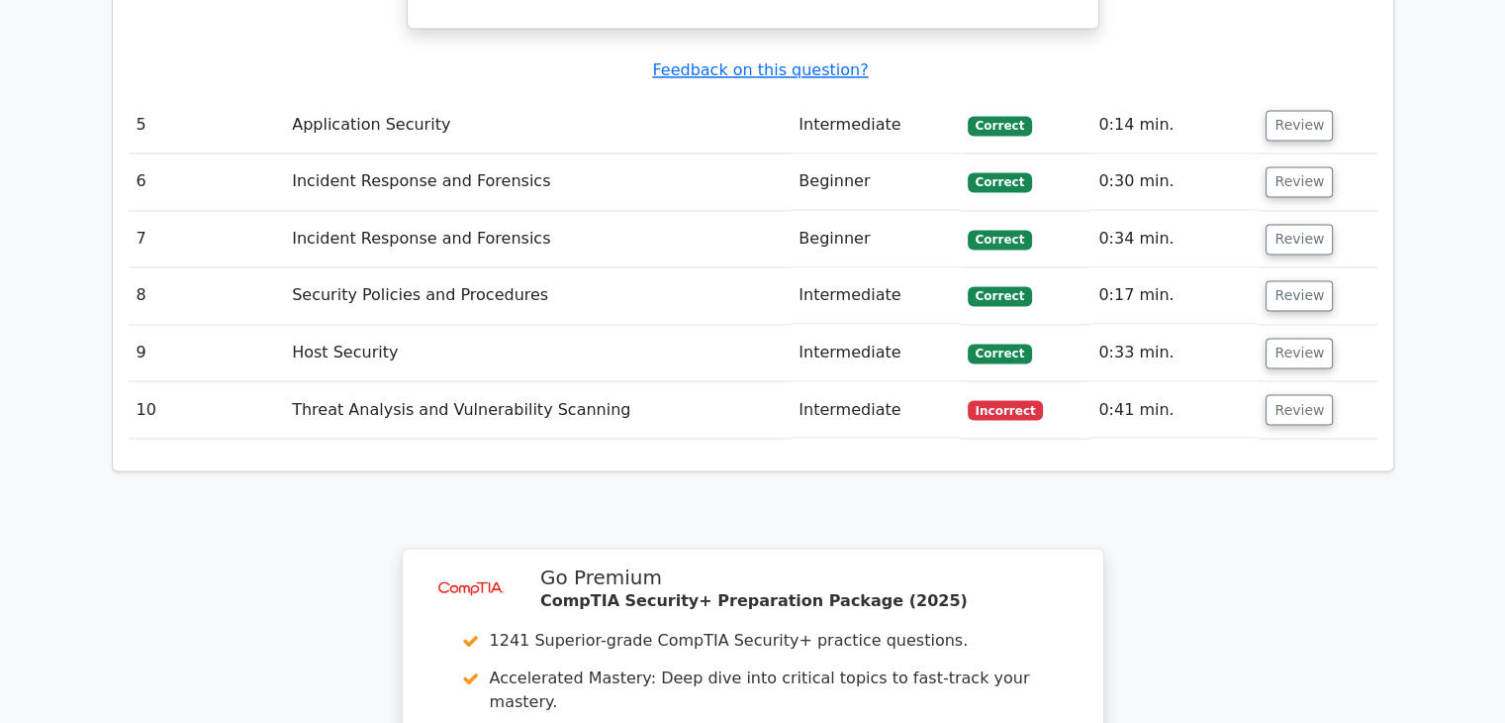
scroll to position [3490, 0]
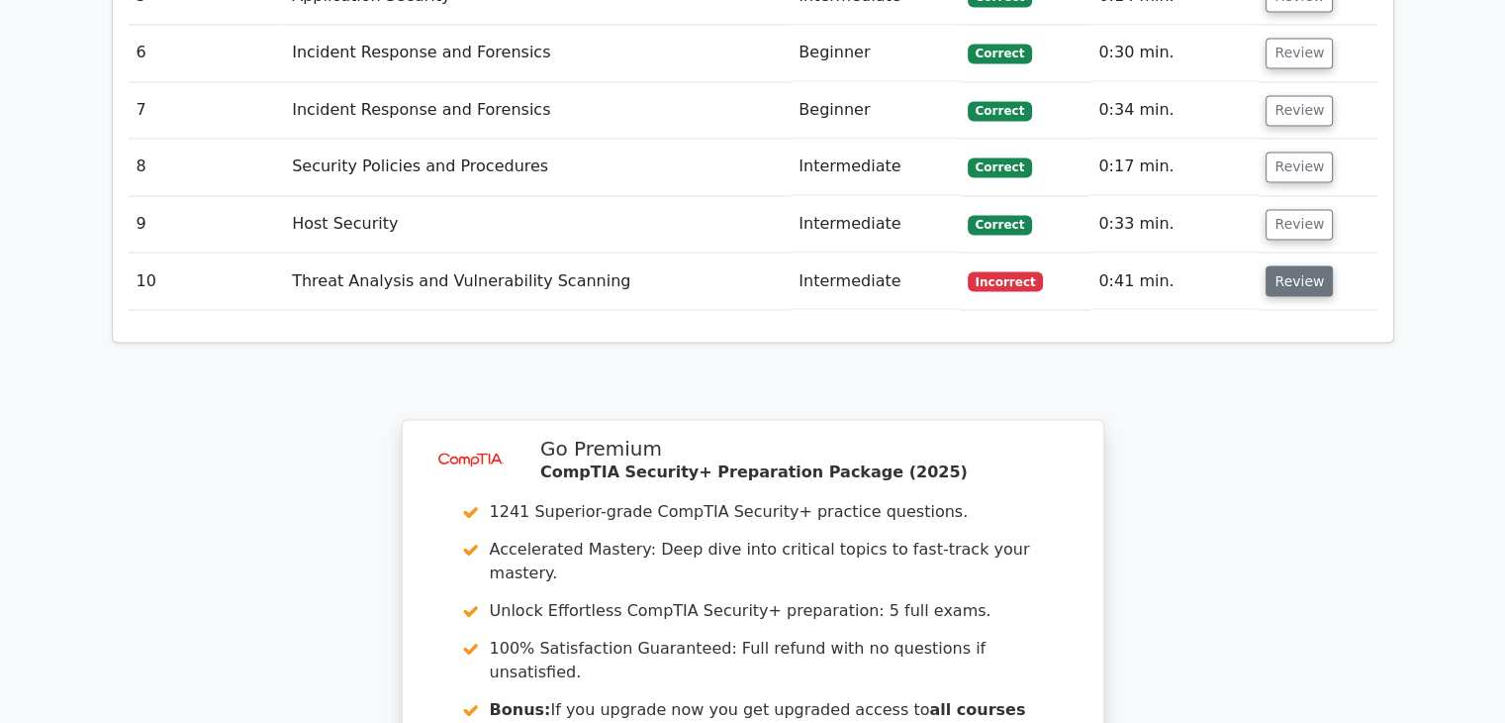
click at [1308, 265] on button "Review" at bounding box center [1299, 280] width 67 height 31
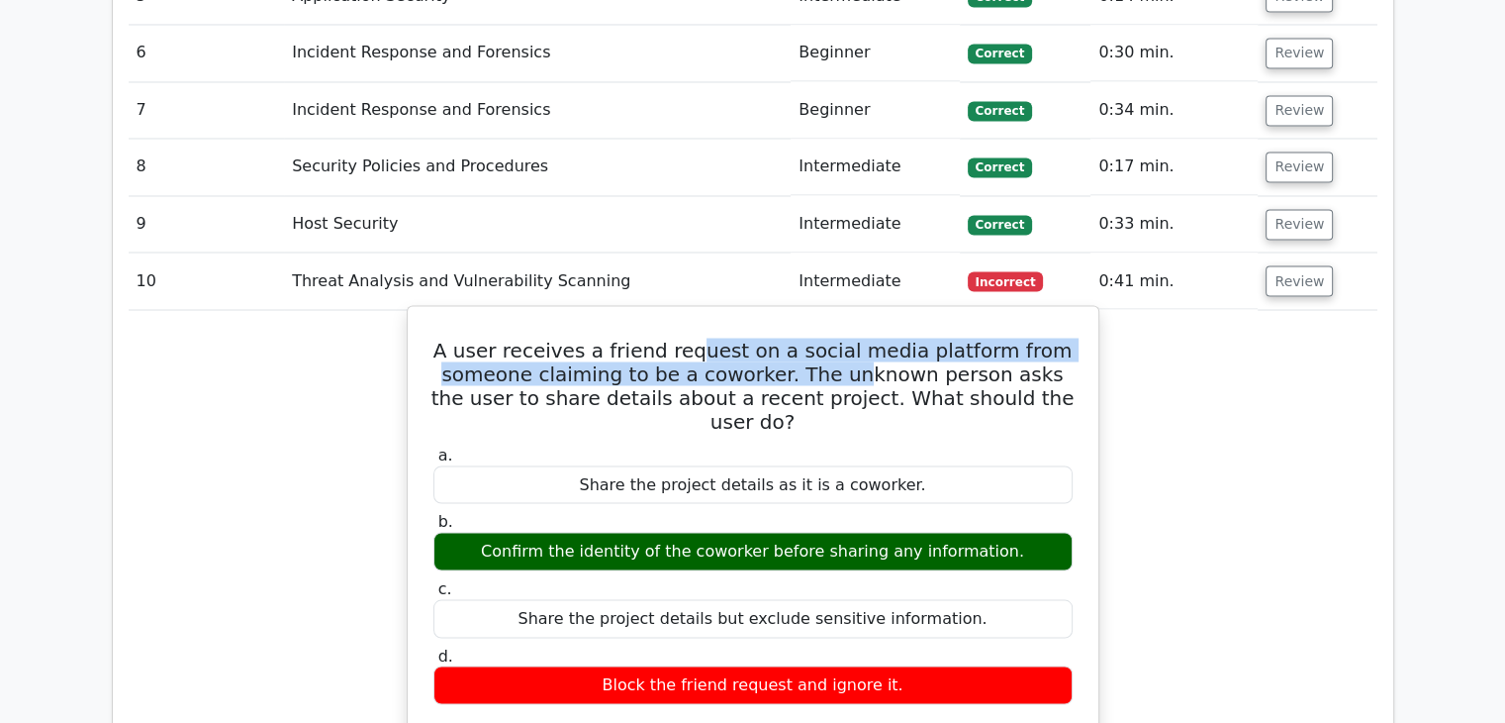
drag, startPoint x: 706, startPoint y: 252, endPoint x: 895, endPoint y: 287, distance: 192.2
click at [887, 338] on h5 "A user receives a friend request on a social media platform from someone claimi…" at bounding box center [753, 385] width 643 height 95
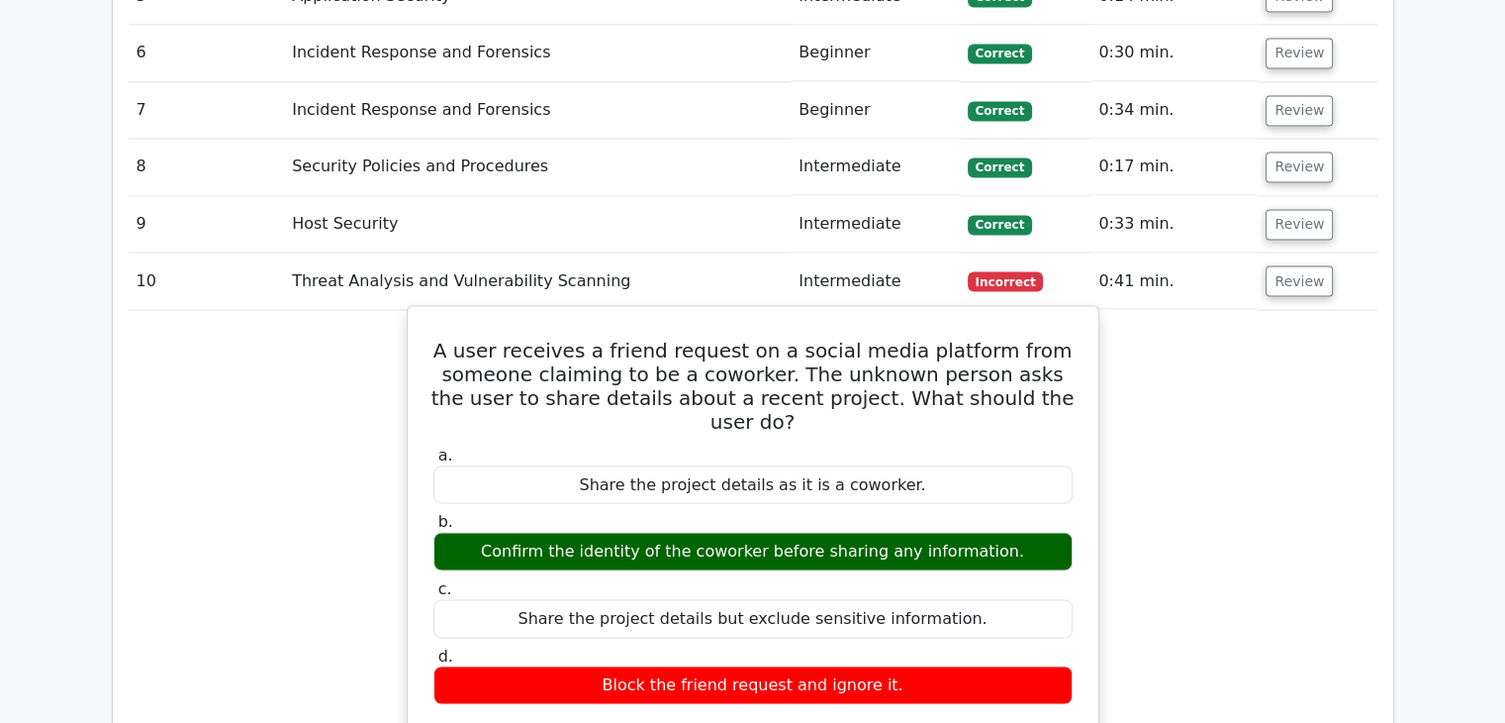
click at [909, 338] on h5 "A user receives a friend request on a social media platform from someone claimi…" at bounding box center [753, 385] width 643 height 95
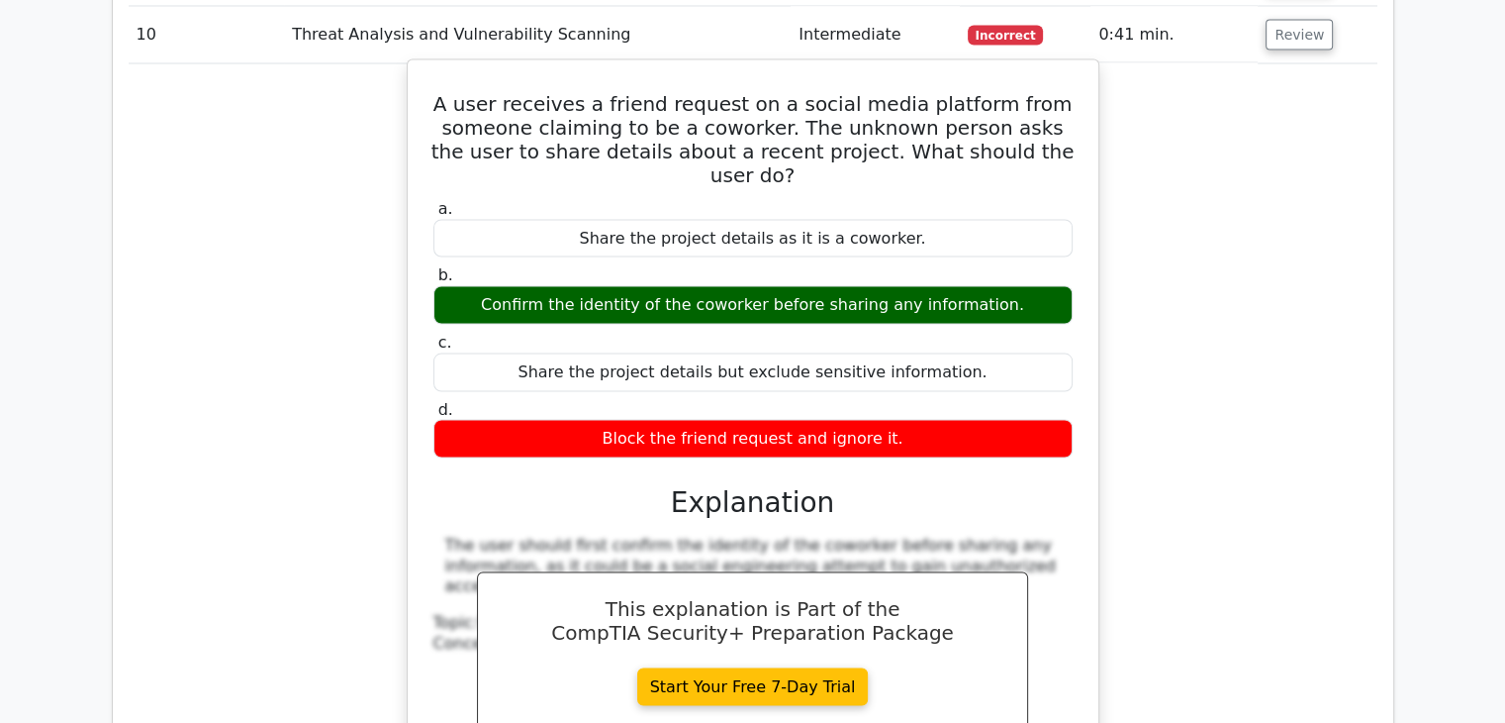
scroll to position [3985, 0]
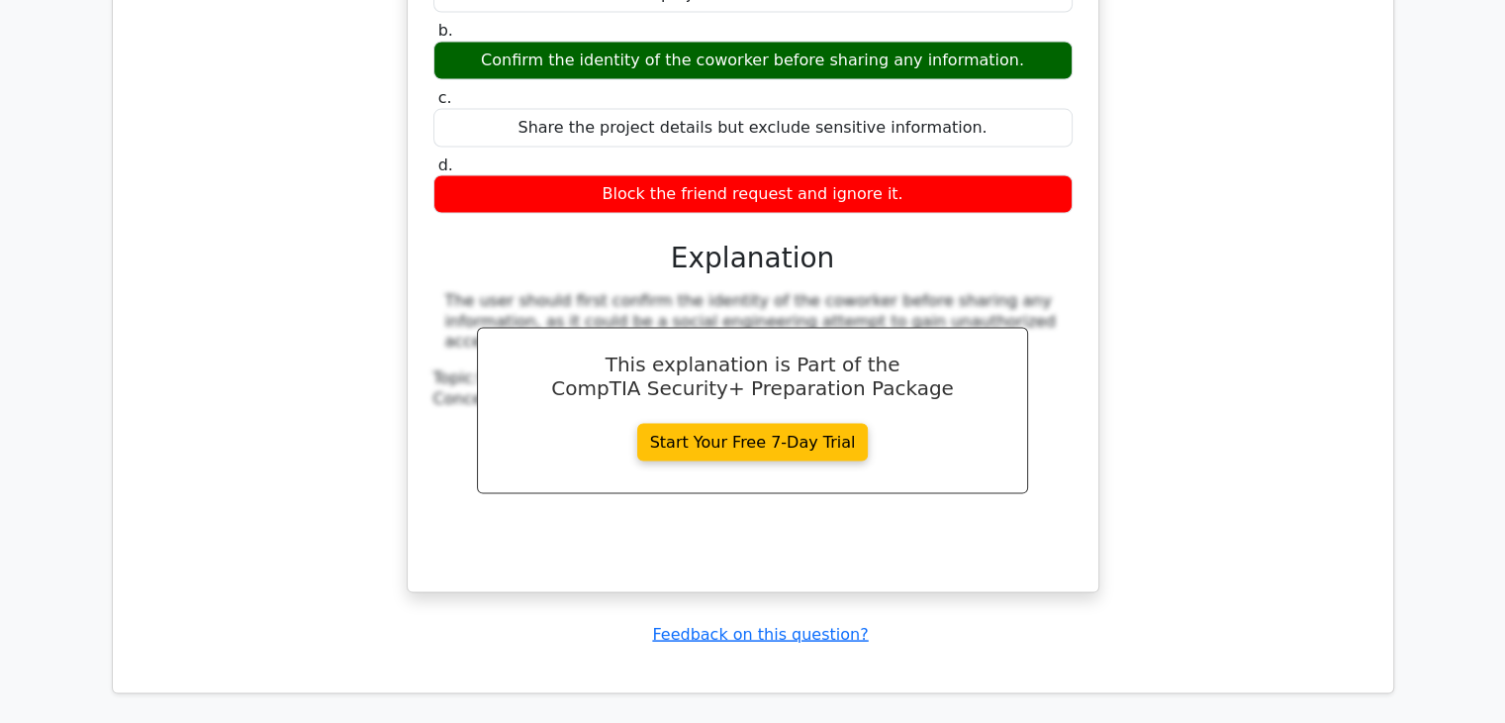
drag, startPoint x: 1274, startPoint y: 305, endPoint x: 1355, endPoint y: 350, distance: 93.1
click at [1355, 350] on div "A user receives a friend request on a social media platform from someone claimi…" at bounding box center [753, 216] width 1249 height 802
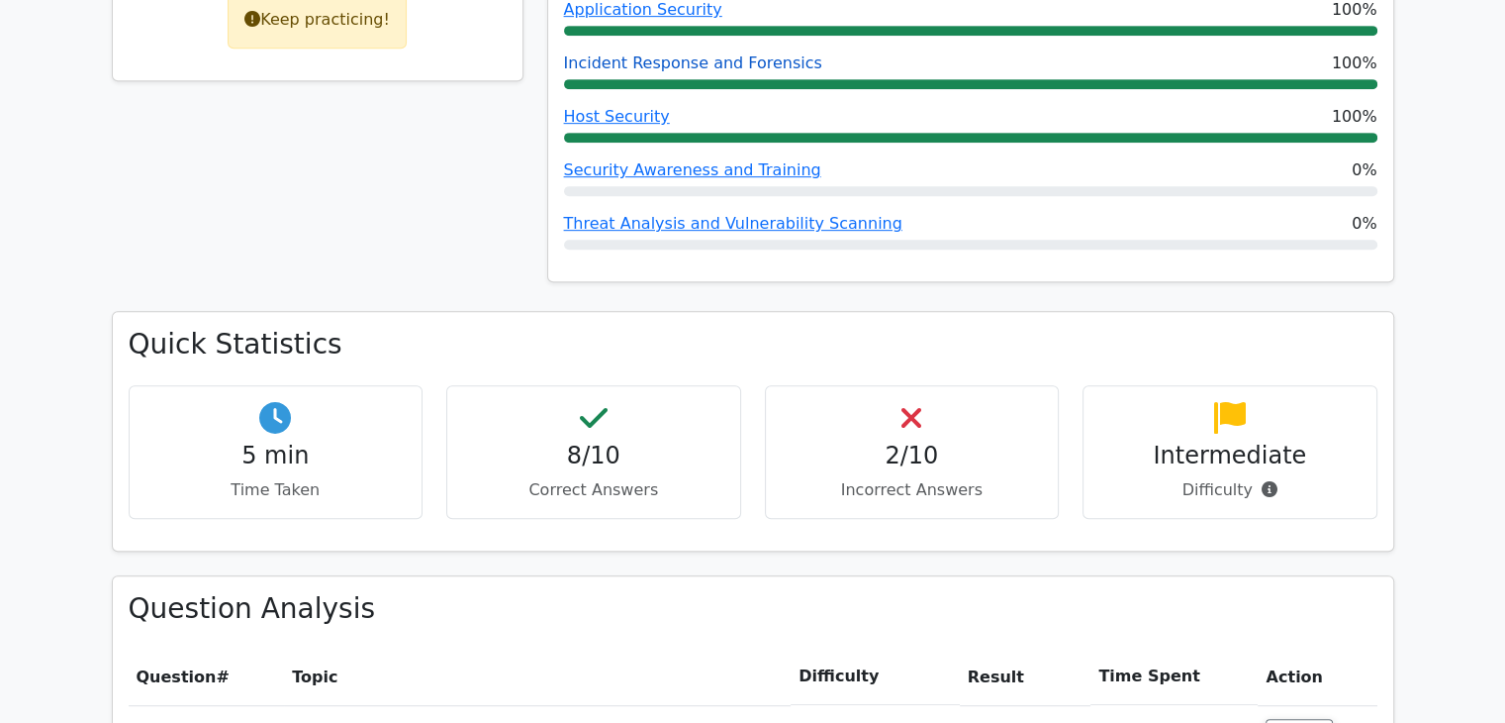
scroll to position [1188, 0]
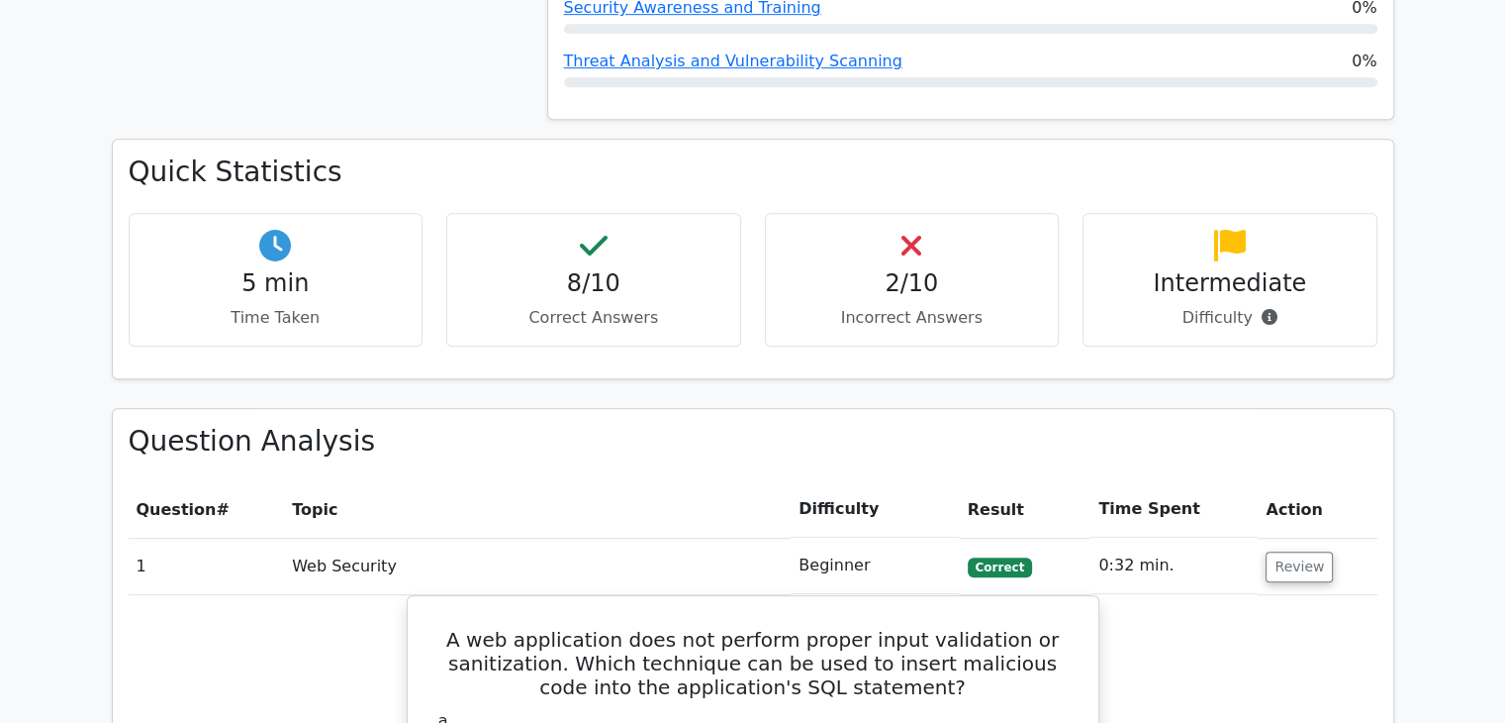
drag, startPoint x: 579, startPoint y: 108, endPoint x: 566, endPoint y: 99, distance: 15.6
click at [566, 155] on h3 "Quick Statistics" at bounding box center [753, 172] width 1249 height 34
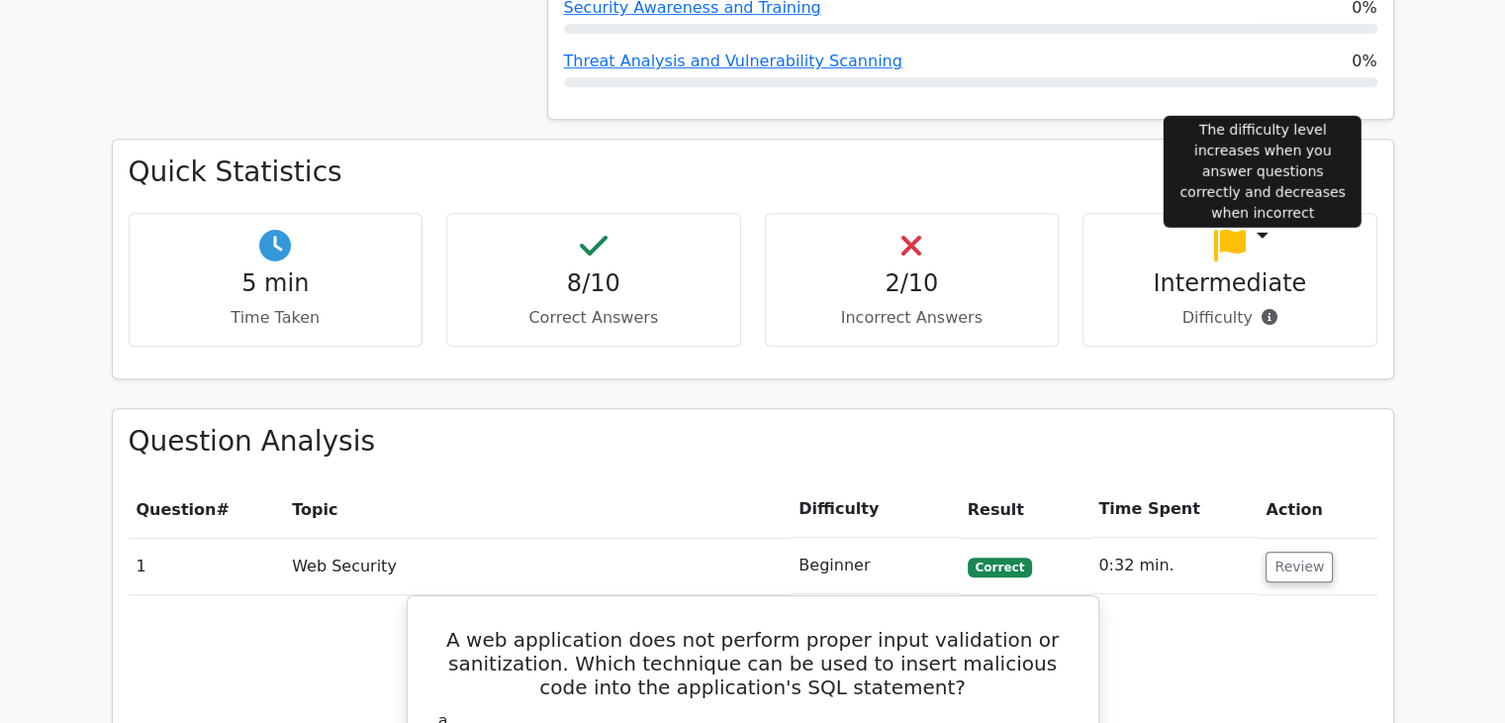
click at [1270, 309] on icon at bounding box center [1270, 317] width 16 height 16
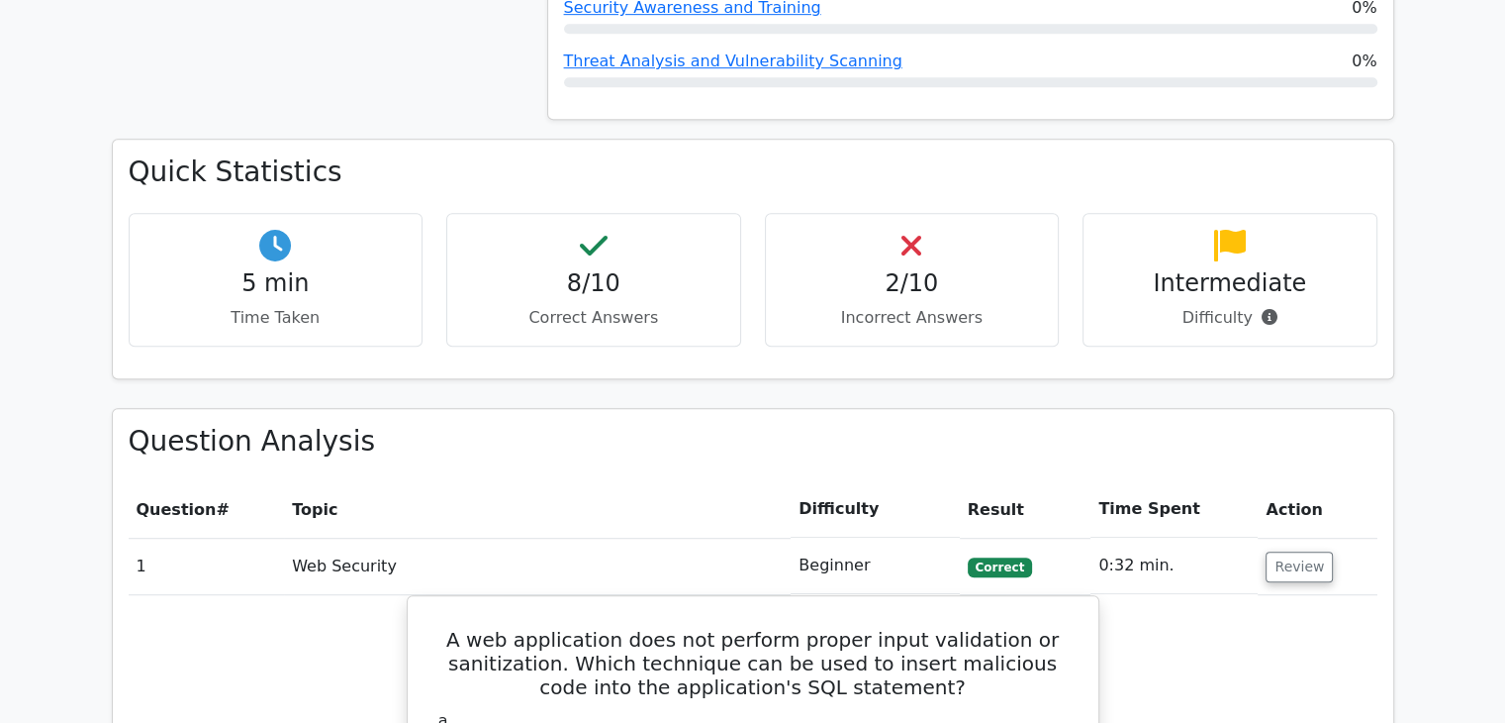
drag, startPoint x: 1219, startPoint y: 155, endPoint x: 1227, endPoint y: 175, distance: 21.3
click at [1227, 213] on div "Intermediate Difficulty" at bounding box center [1230, 280] width 295 height 134
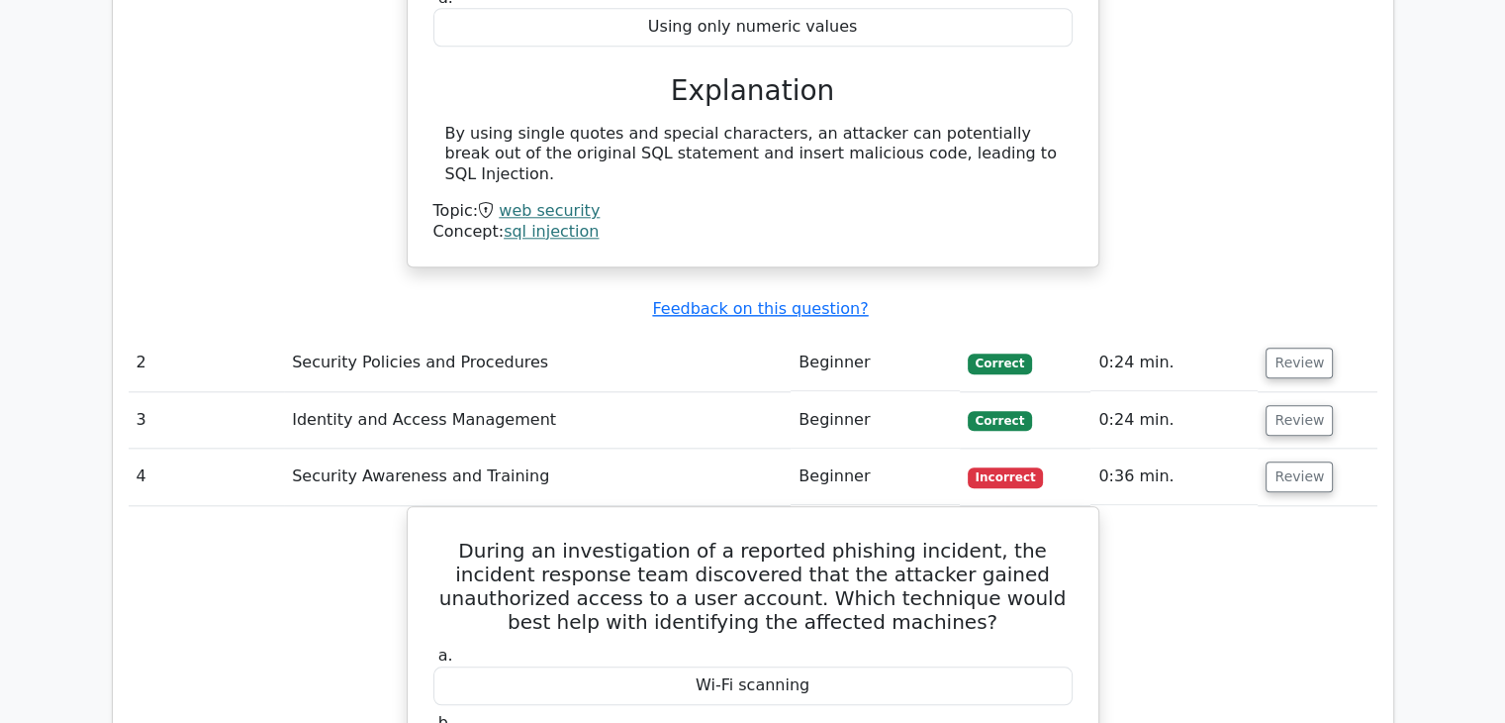
scroll to position [2177, 0]
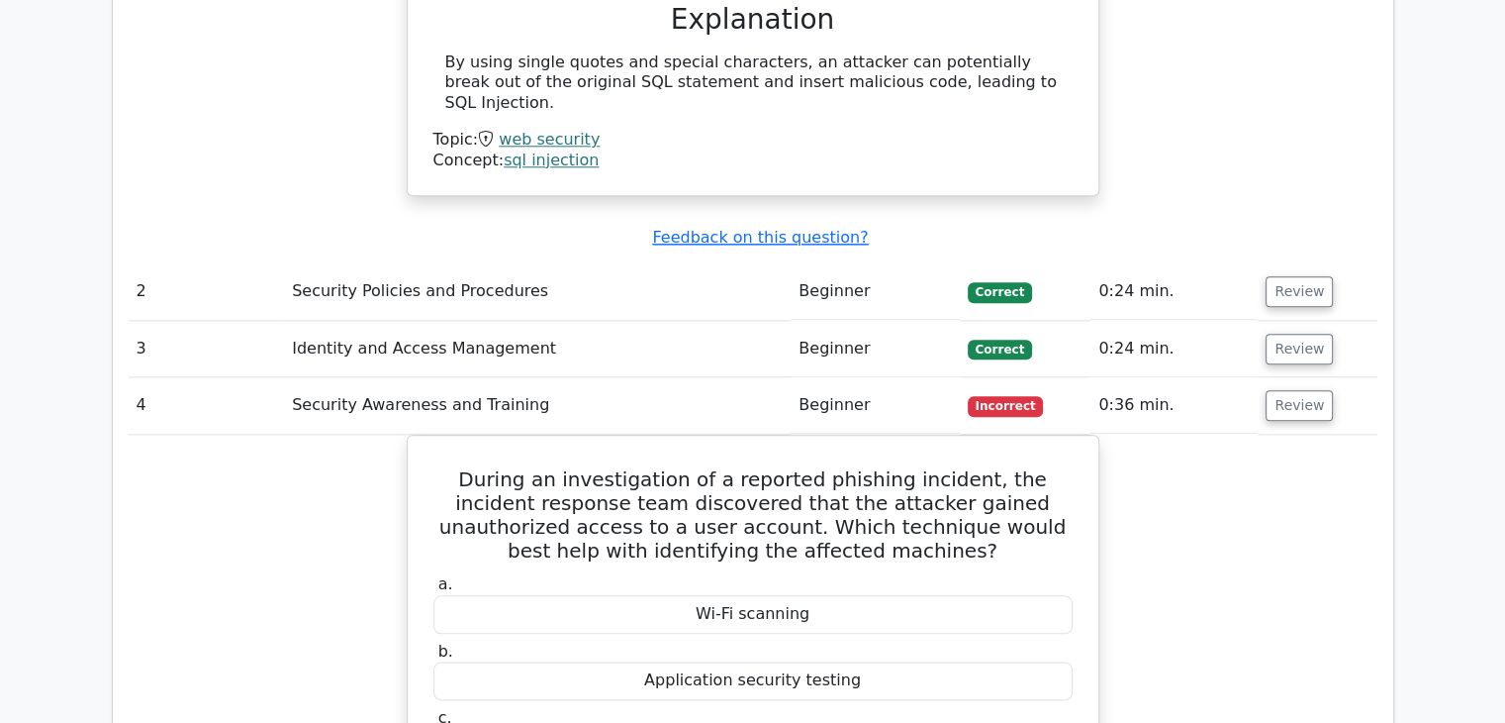
drag, startPoint x: 1130, startPoint y: 131, endPoint x: 1121, endPoint y: 124, distance: 11.3
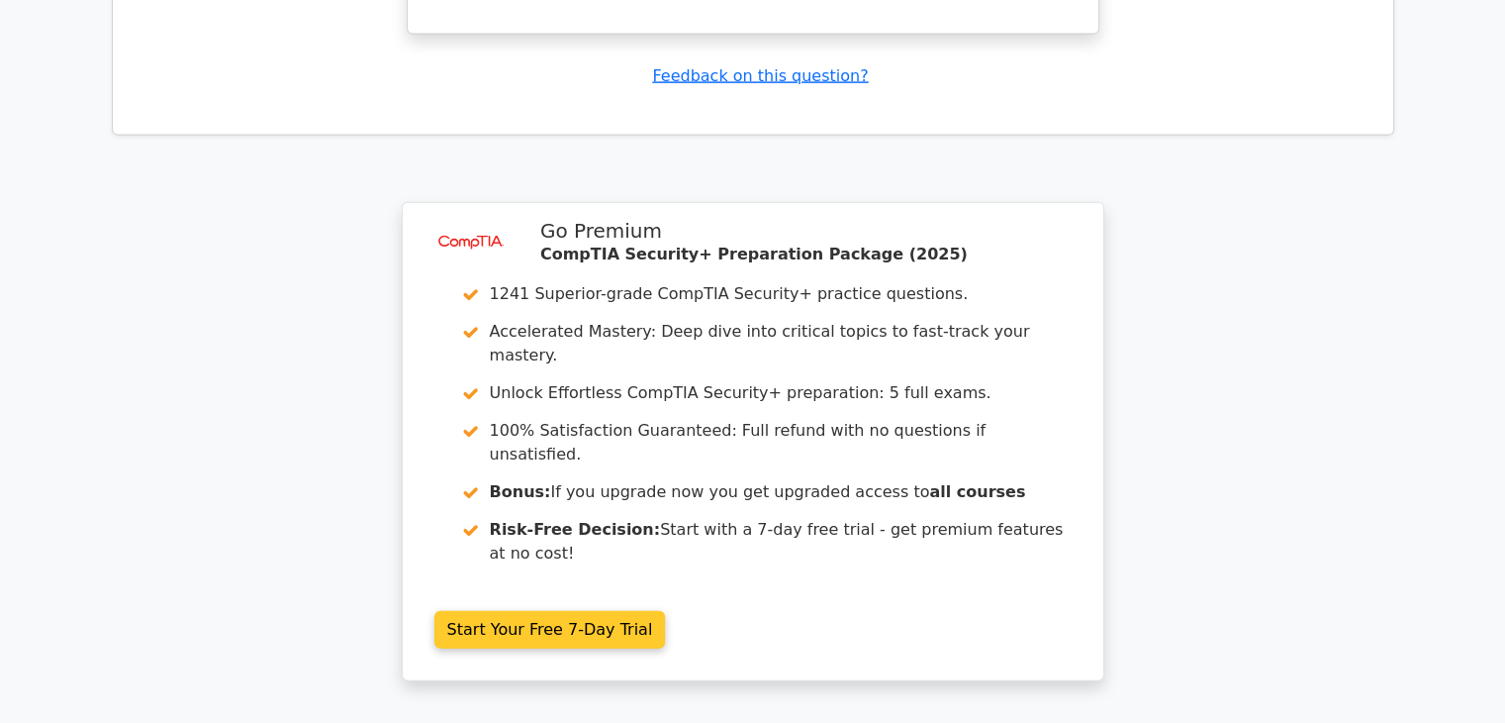
scroll to position [4717, 0]
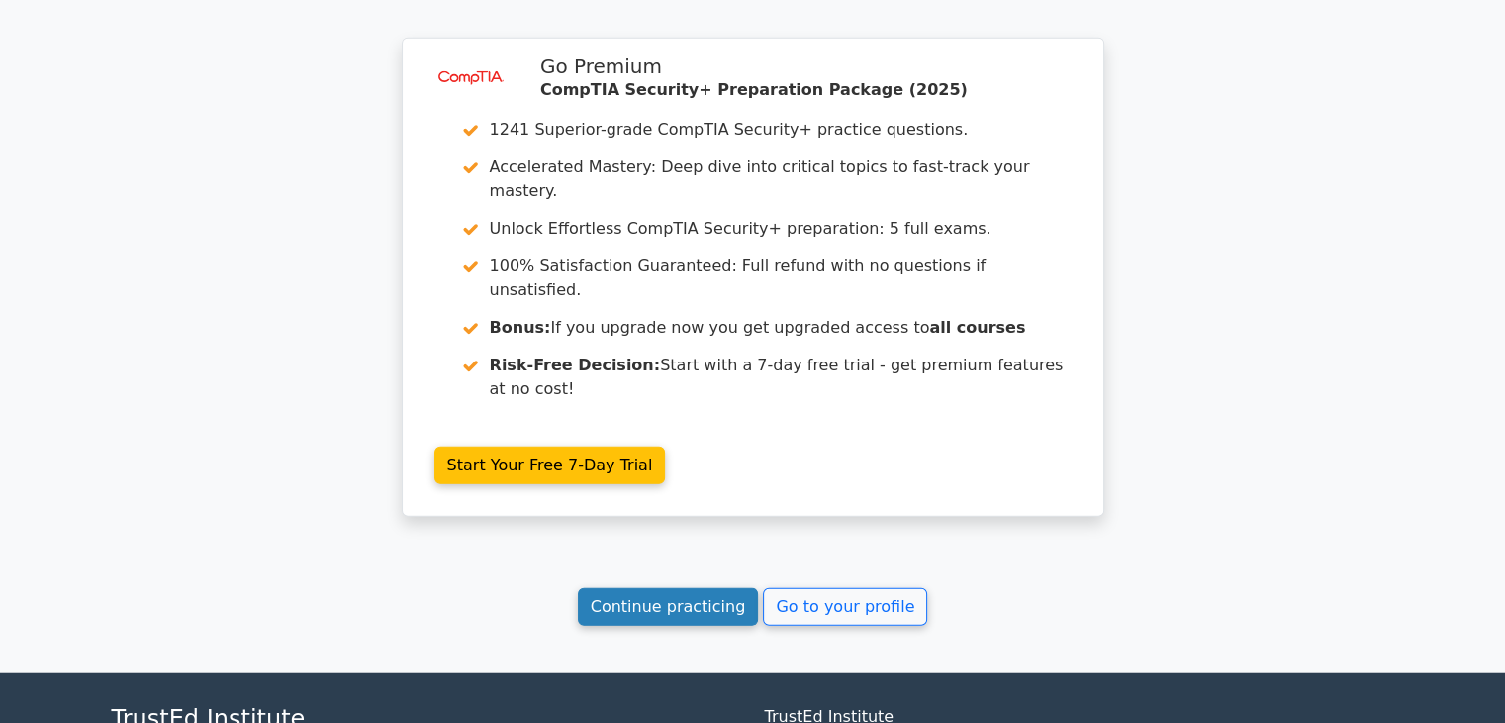
click at [748, 588] on link "Continue practicing" at bounding box center [668, 607] width 181 height 38
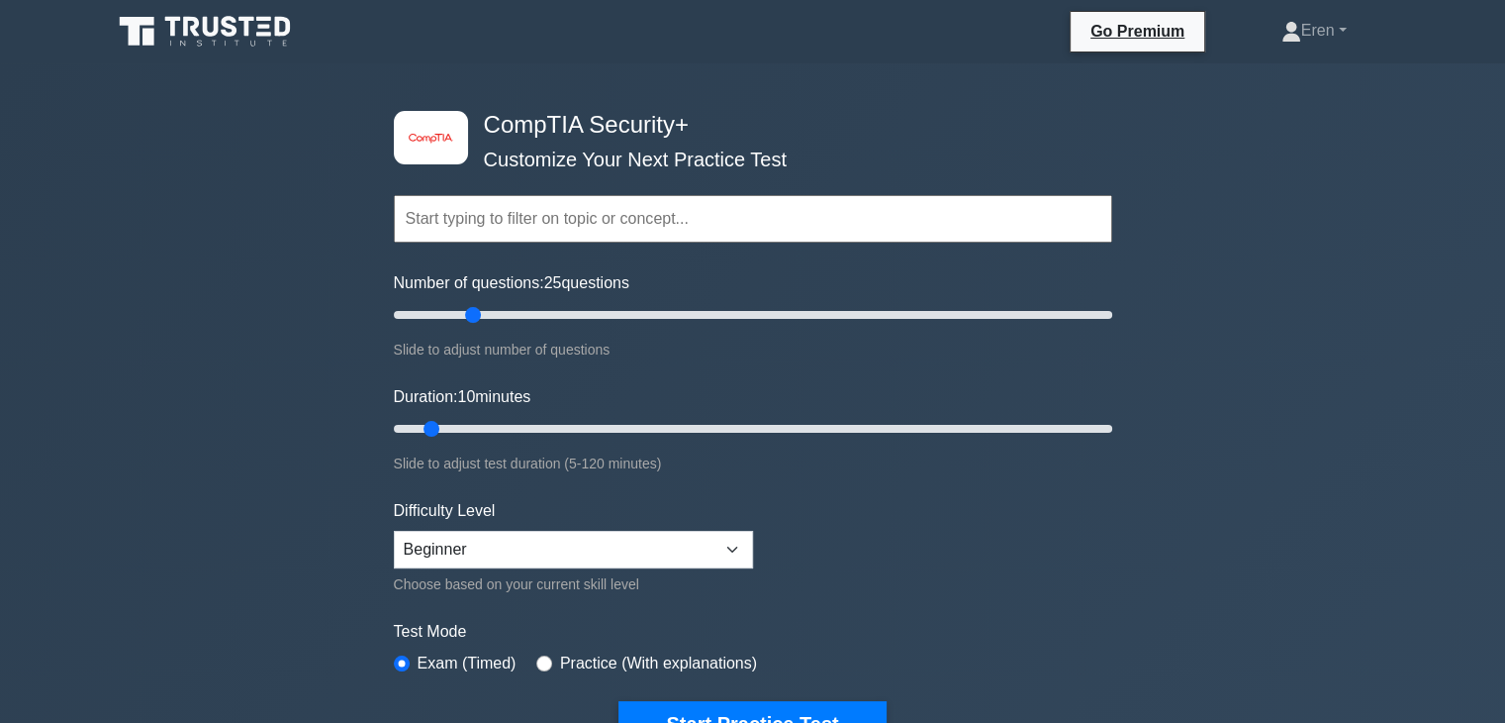
drag, startPoint x: 424, startPoint y: 310, endPoint x: 476, endPoint y: 313, distance: 52.5
type input "25"
click at [476, 313] on input "Number of questions: 25 questions" at bounding box center [753, 315] width 719 height 24
click at [435, 422] on input "Duration: 10 minutes" at bounding box center [753, 429] width 719 height 24
drag, startPoint x: 435, startPoint y: 422, endPoint x: 480, endPoint y: 425, distance: 44.6
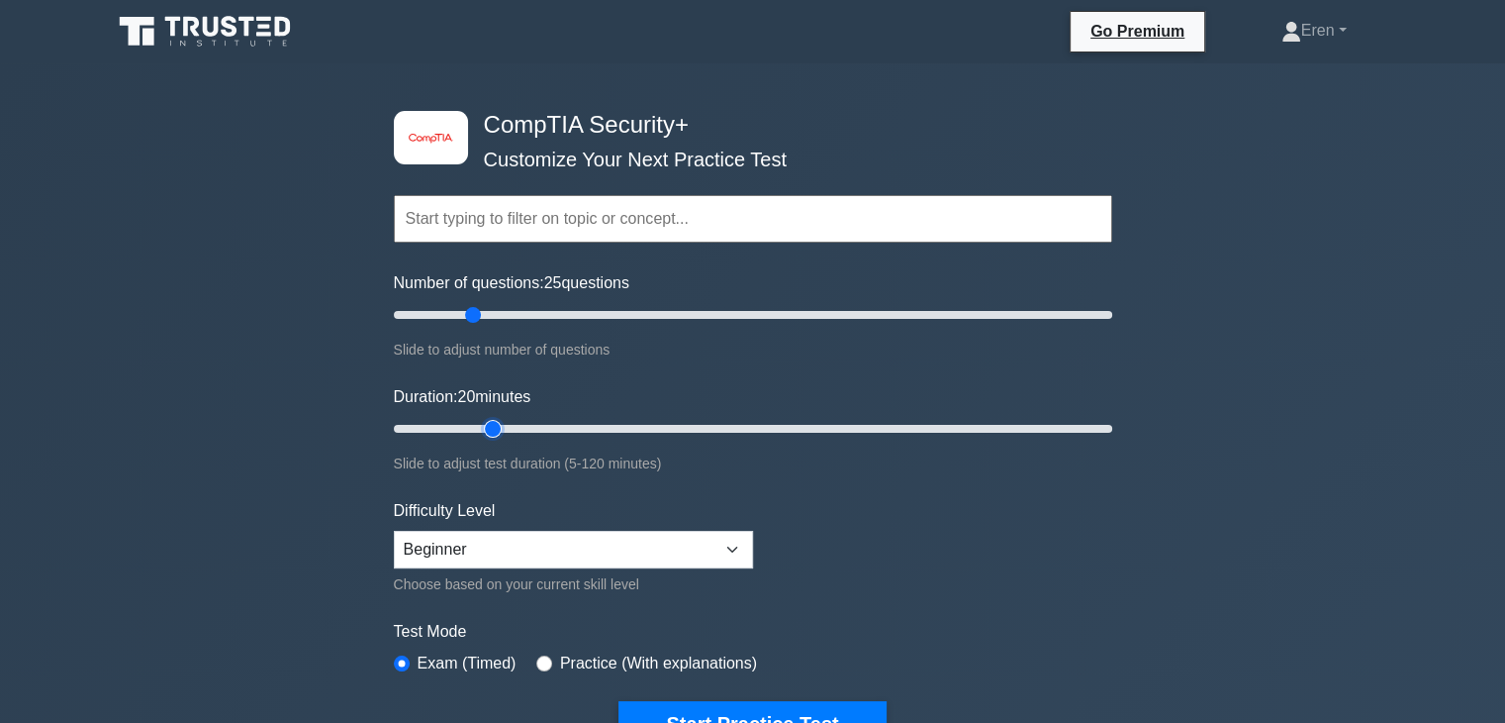
click at [480, 425] on input "Duration: 20 minutes" at bounding box center [753, 429] width 719 height 24
drag, startPoint x: 480, startPoint y: 425, endPoint x: 511, endPoint y: 425, distance: 30.7
type input "25"
click at [511, 425] on input "Duration: 25 minutes" at bounding box center [753, 429] width 719 height 24
drag, startPoint x: 476, startPoint y: 312, endPoint x: 485, endPoint y: 317, distance: 10.2
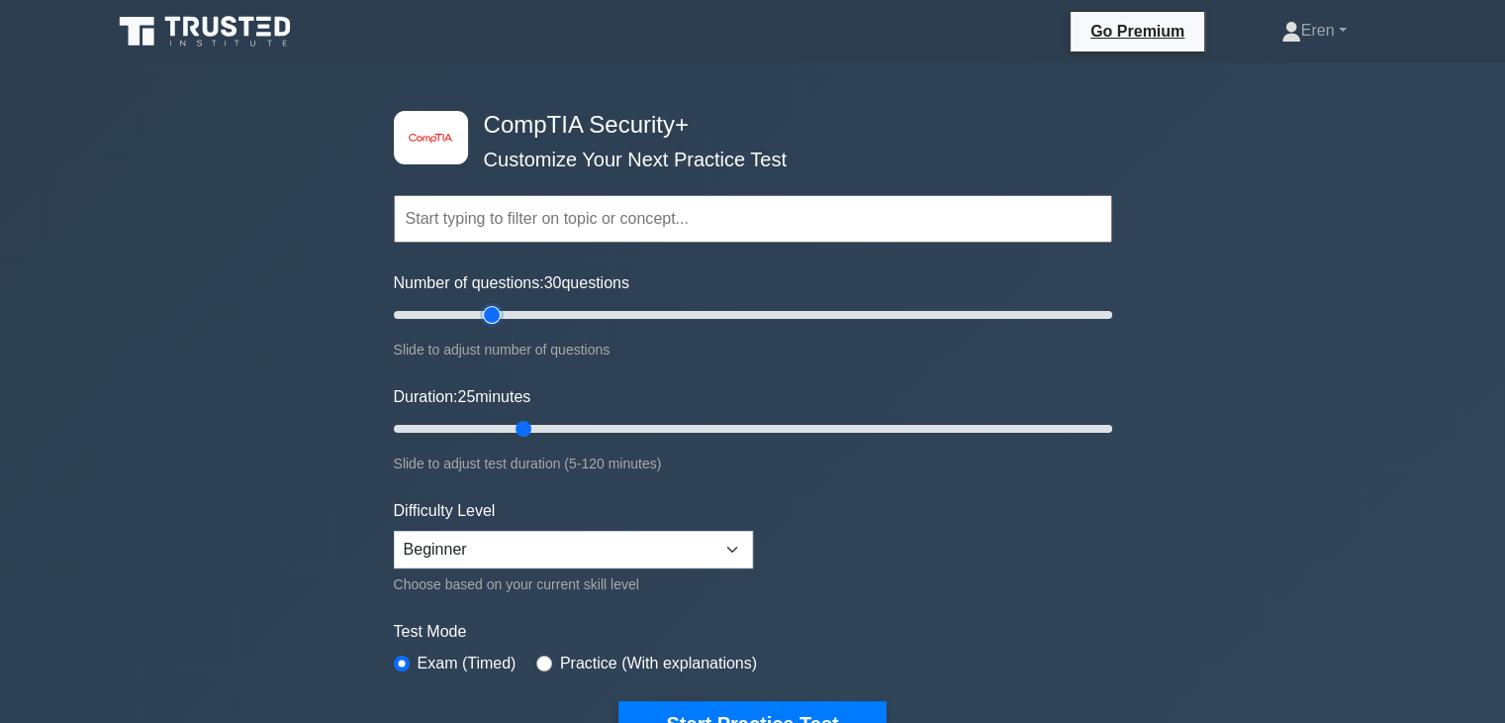
type input "30"
click at [485, 317] on input "Number of questions: 30 questions" at bounding box center [753, 315] width 719 height 24
click at [523, 539] on select "Beginner Intermediate Expert" at bounding box center [573, 550] width 359 height 38
select select "intermediate"
click at [394, 531] on select "Beginner Intermediate Expert" at bounding box center [573, 550] width 359 height 38
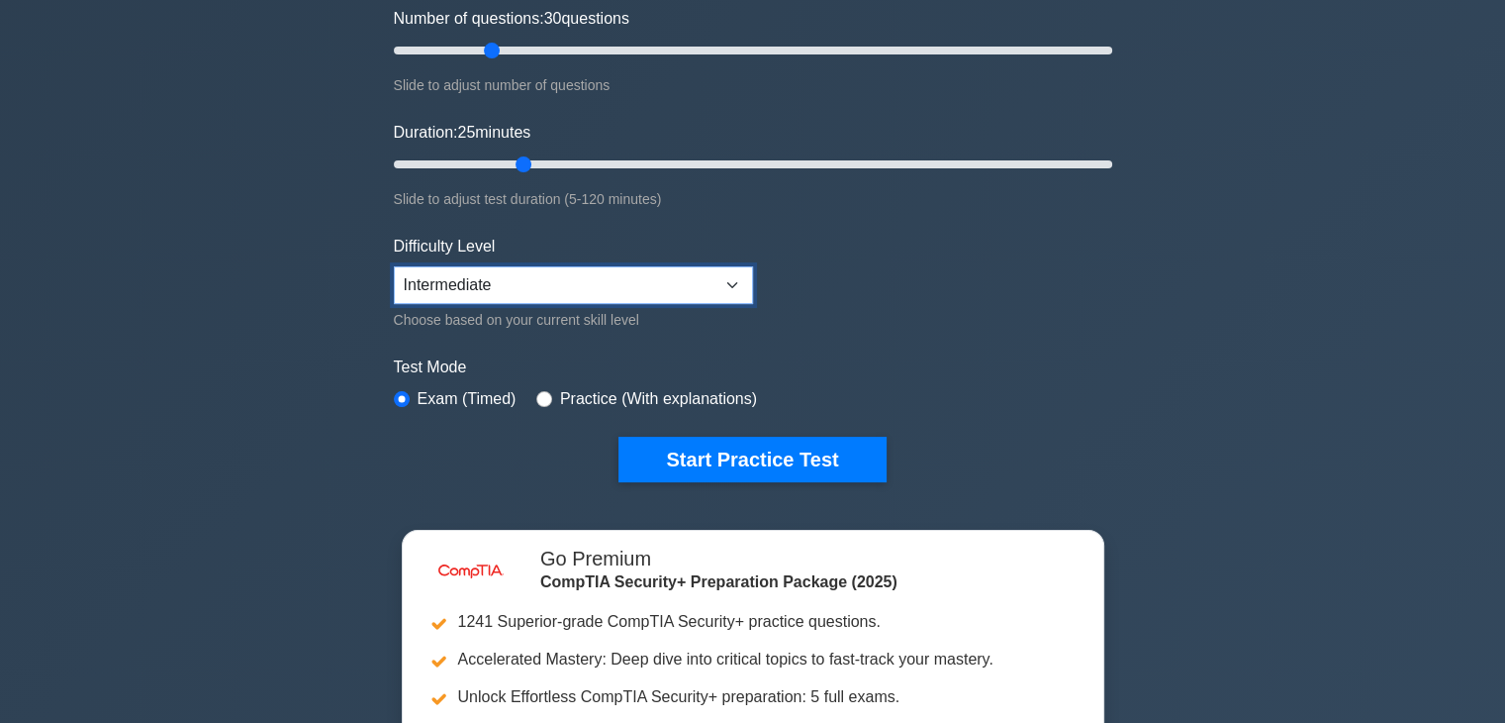
scroll to position [297, 0]
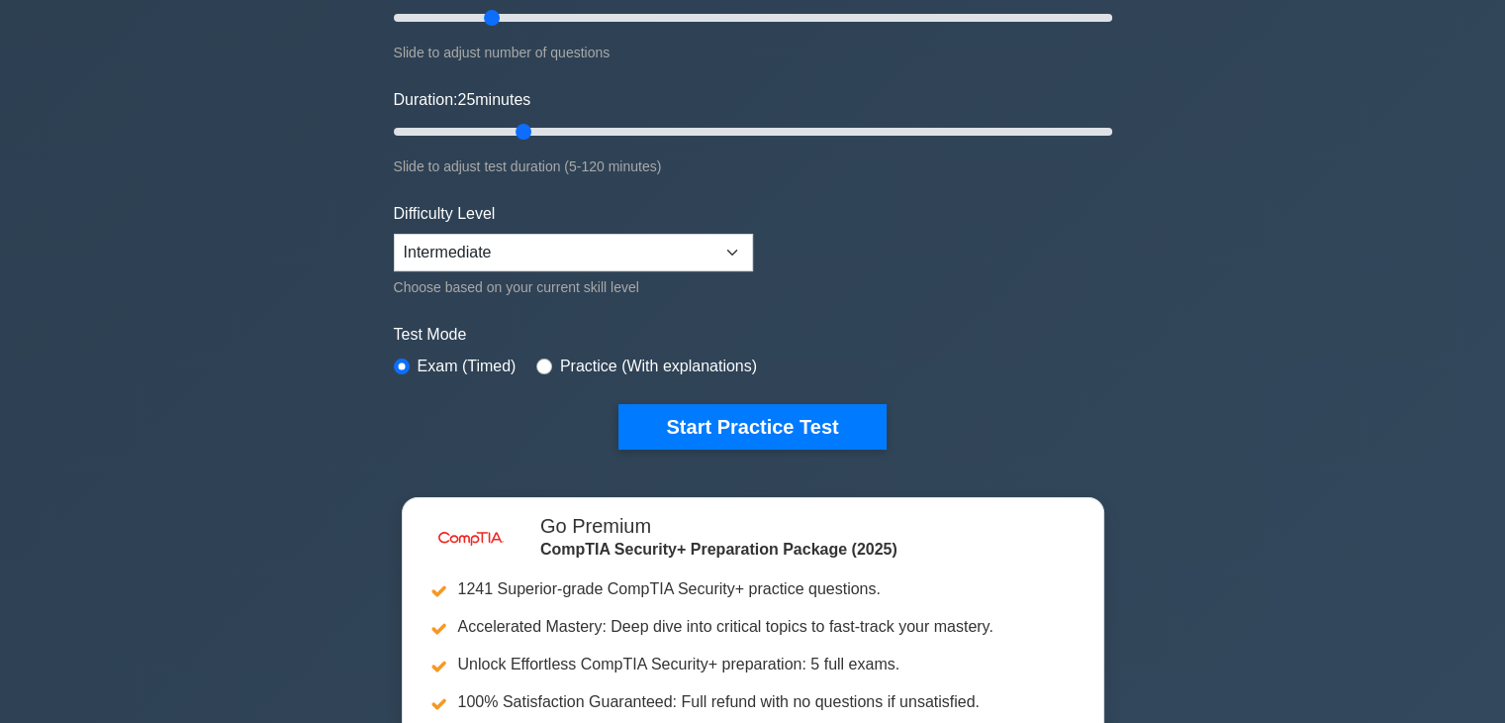
drag, startPoint x: 428, startPoint y: 401, endPoint x: 404, endPoint y: 410, distance: 25.4
click at [404, 410] on div "Start Practice Test" at bounding box center [753, 427] width 719 height 46
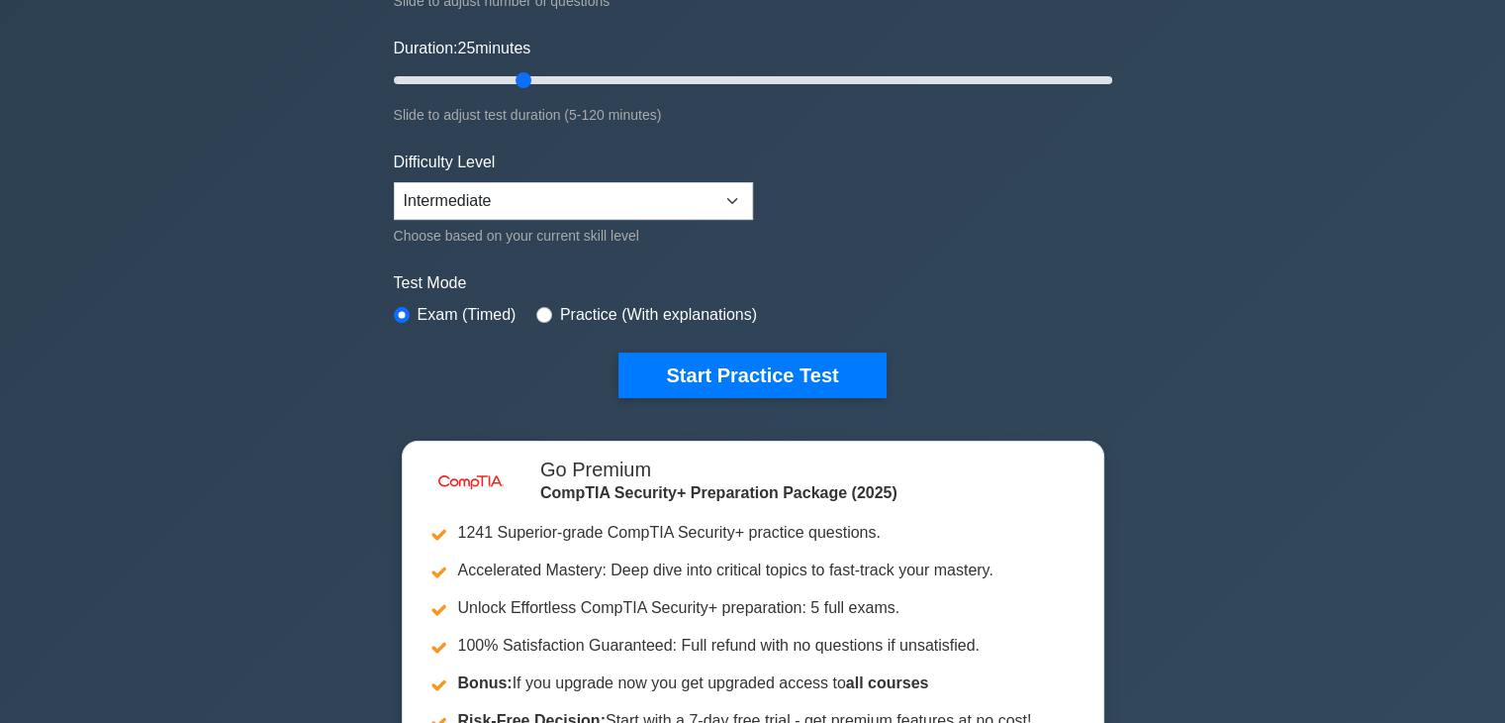
scroll to position [495, 0]
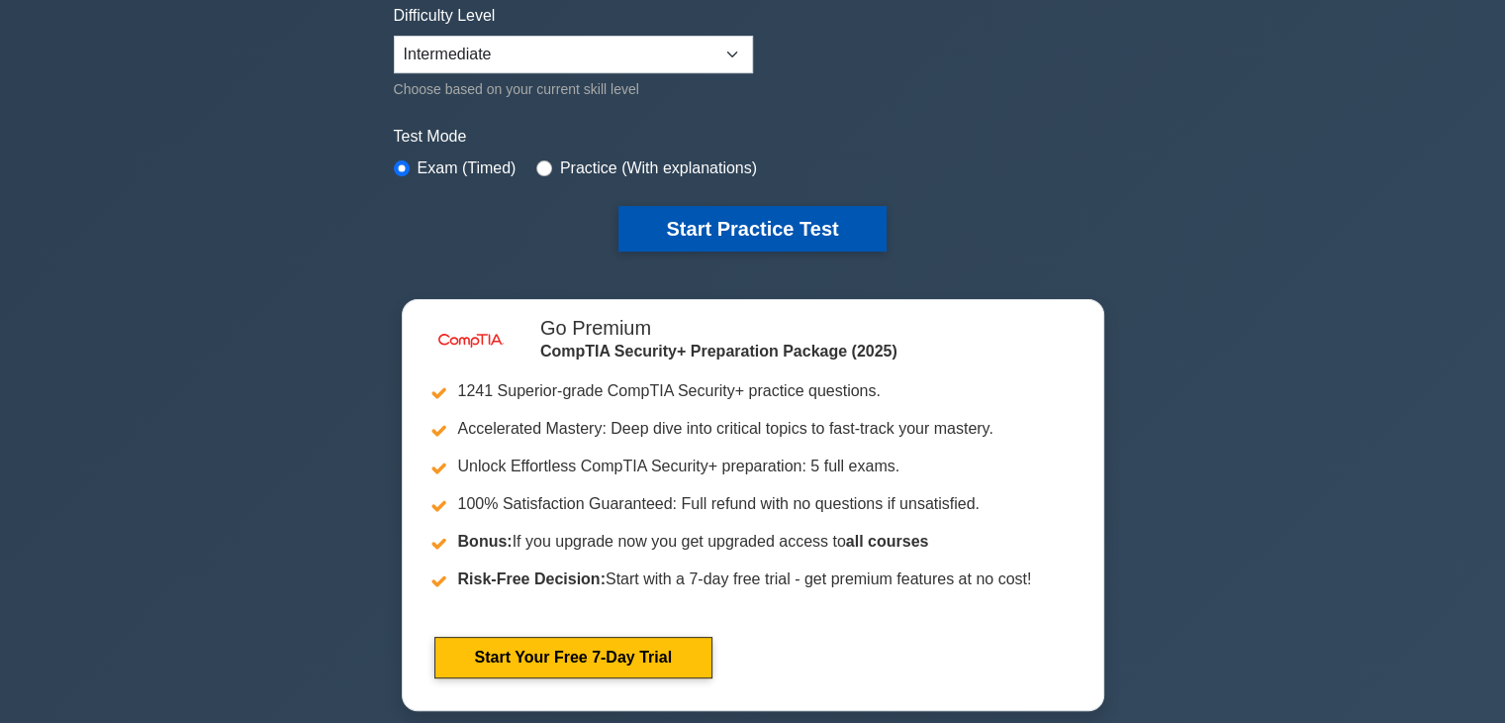
click at [735, 237] on button "Start Practice Test" at bounding box center [752, 229] width 267 height 46
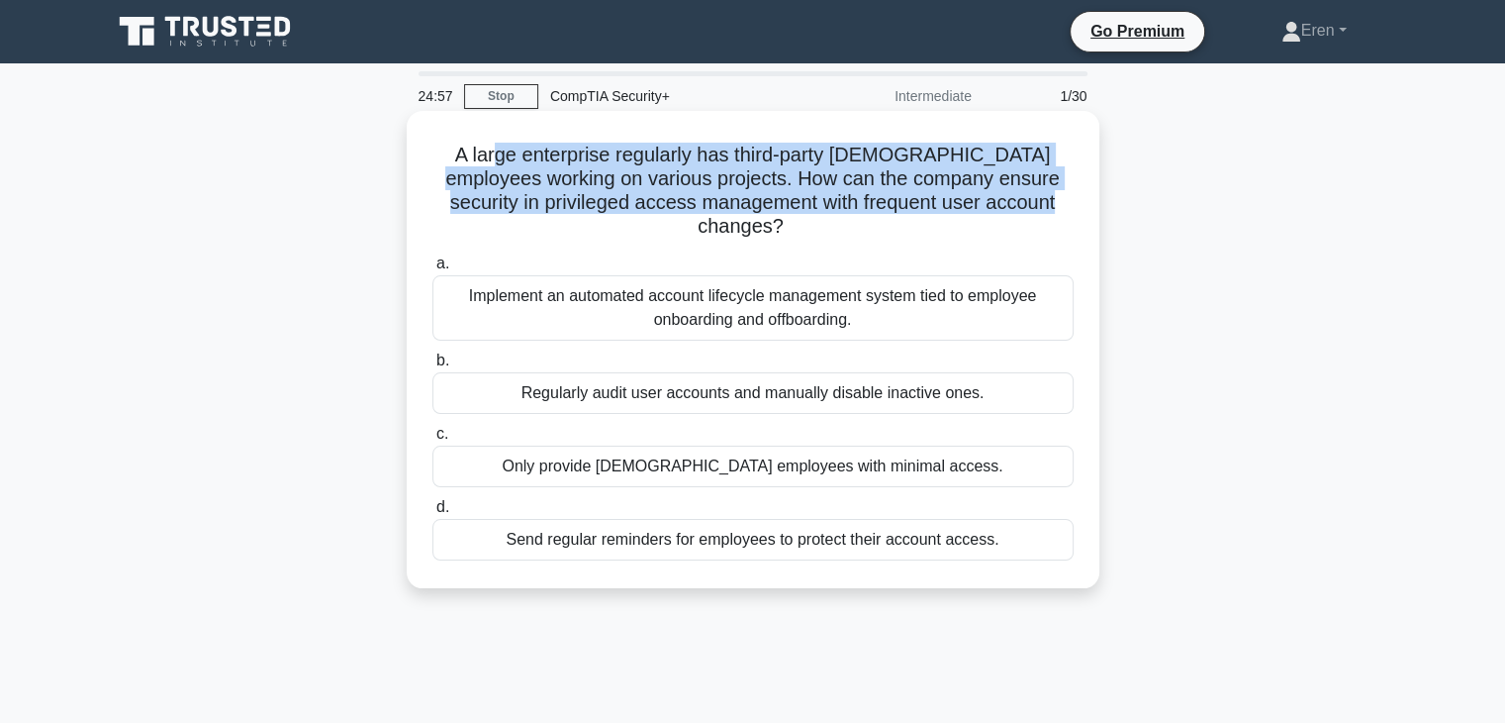
drag, startPoint x: 473, startPoint y: 128, endPoint x: 1014, endPoint y: 192, distance: 544.2
click at [1014, 192] on div "A large enterprise regularly has third-party [DEMOGRAPHIC_DATA] employees worki…" at bounding box center [753, 349] width 677 height 461
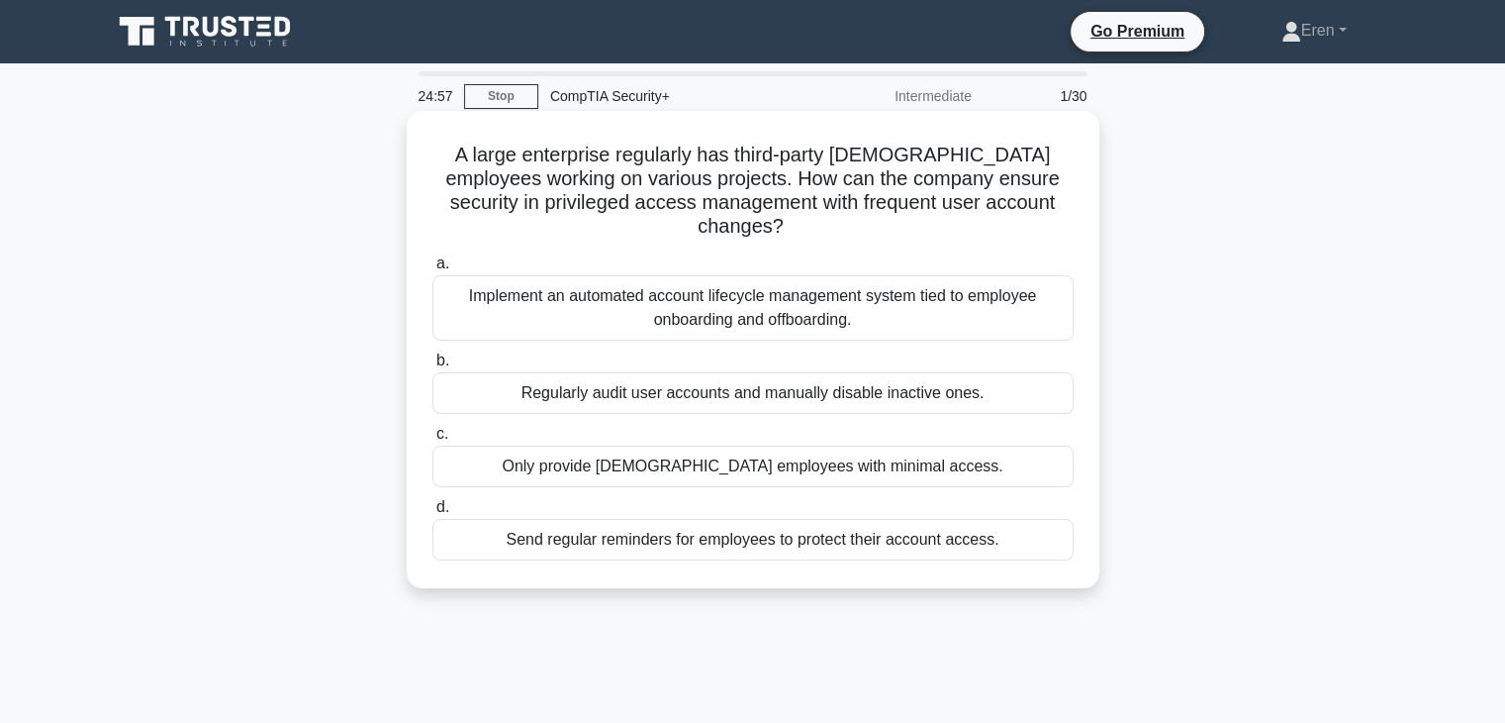
click at [1014, 192] on h5 "A large enterprise regularly has third-party [DEMOGRAPHIC_DATA] employees worki…" at bounding box center [753, 191] width 645 height 97
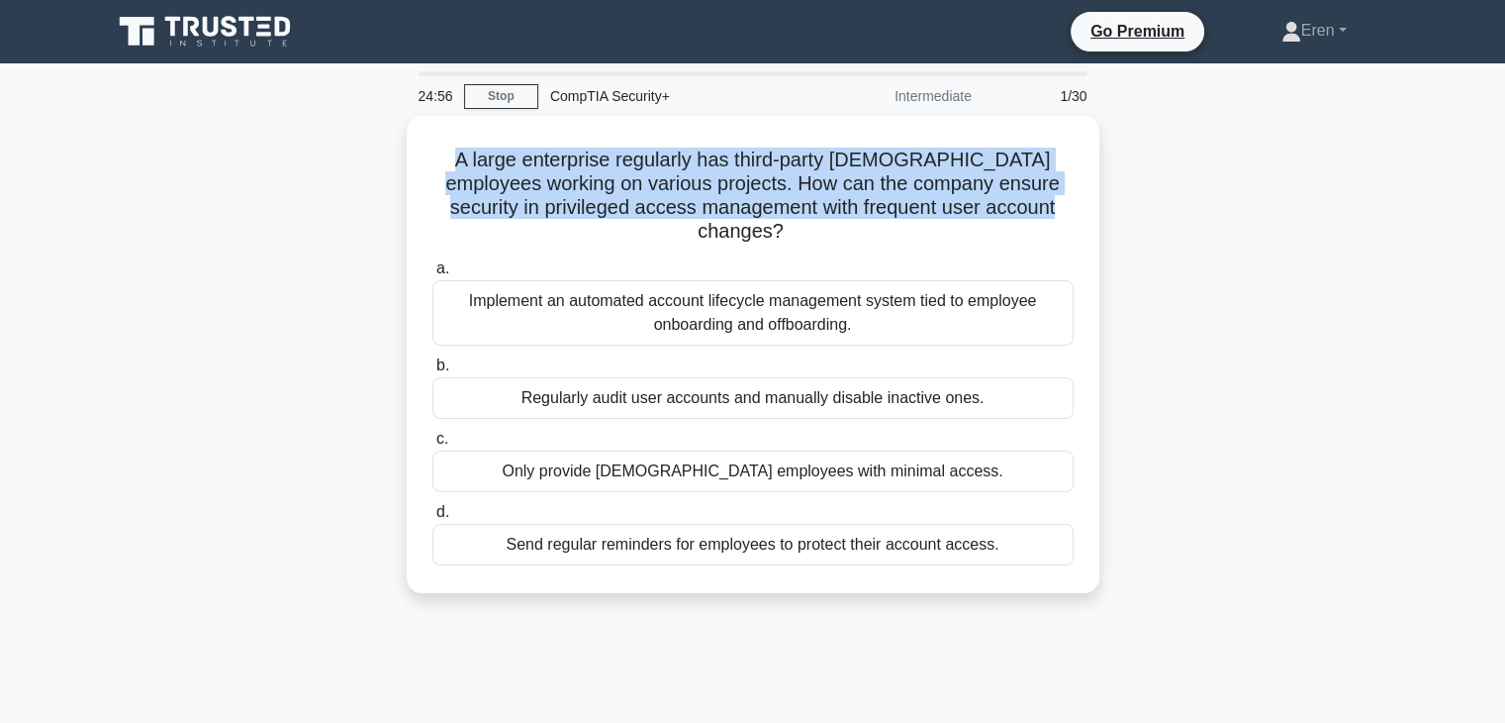
drag, startPoint x: 1014, startPoint y: 198, endPoint x: 379, endPoint y: 145, distance: 636.6
click at [379, 145] on div "A large enterprise regularly has third-party [DEMOGRAPHIC_DATA] employees worki…" at bounding box center [753, 366] width 1306 height 501
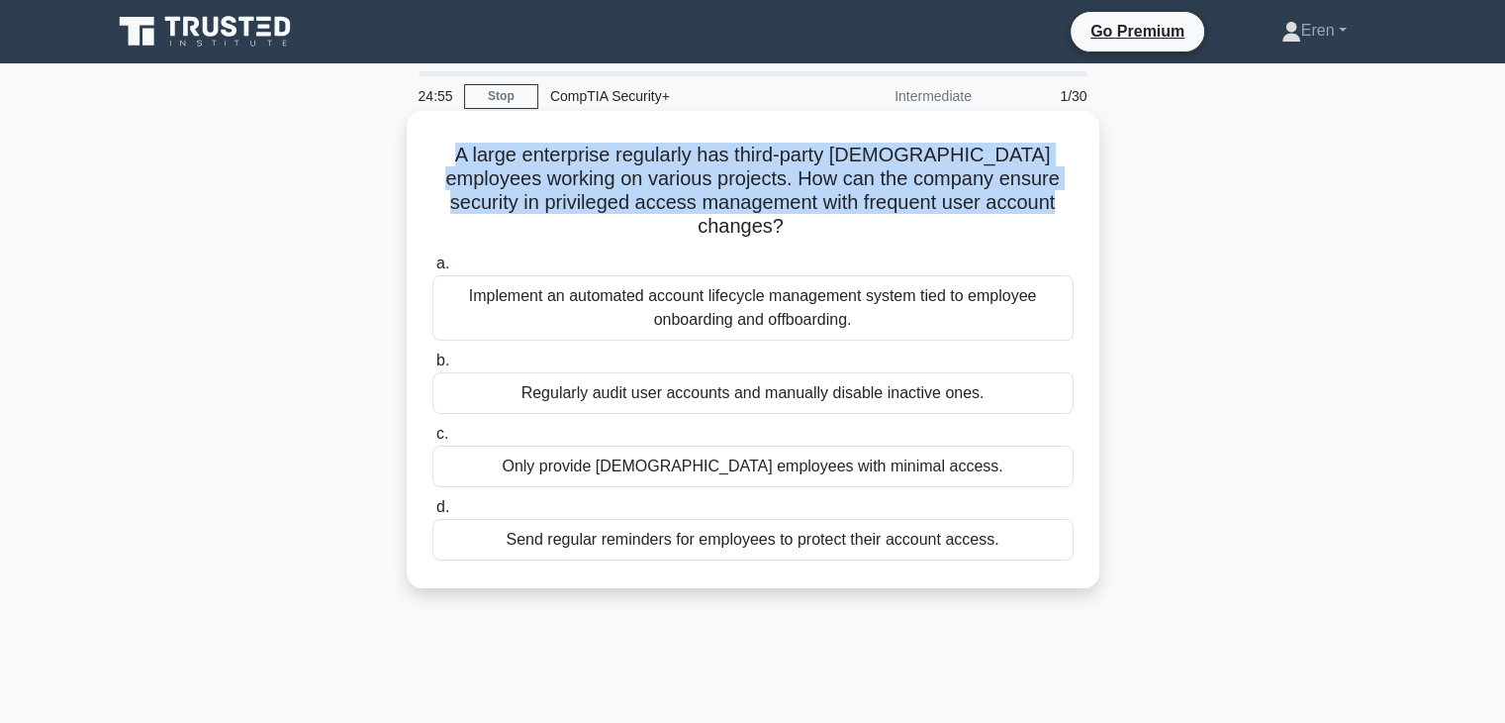
click at [689, 201] on h5 "A large enterprise regularly has third-party [DEMOGRAPHIC_DATA] employees worki…" at bounding box center [753, 191] width 645 height 97
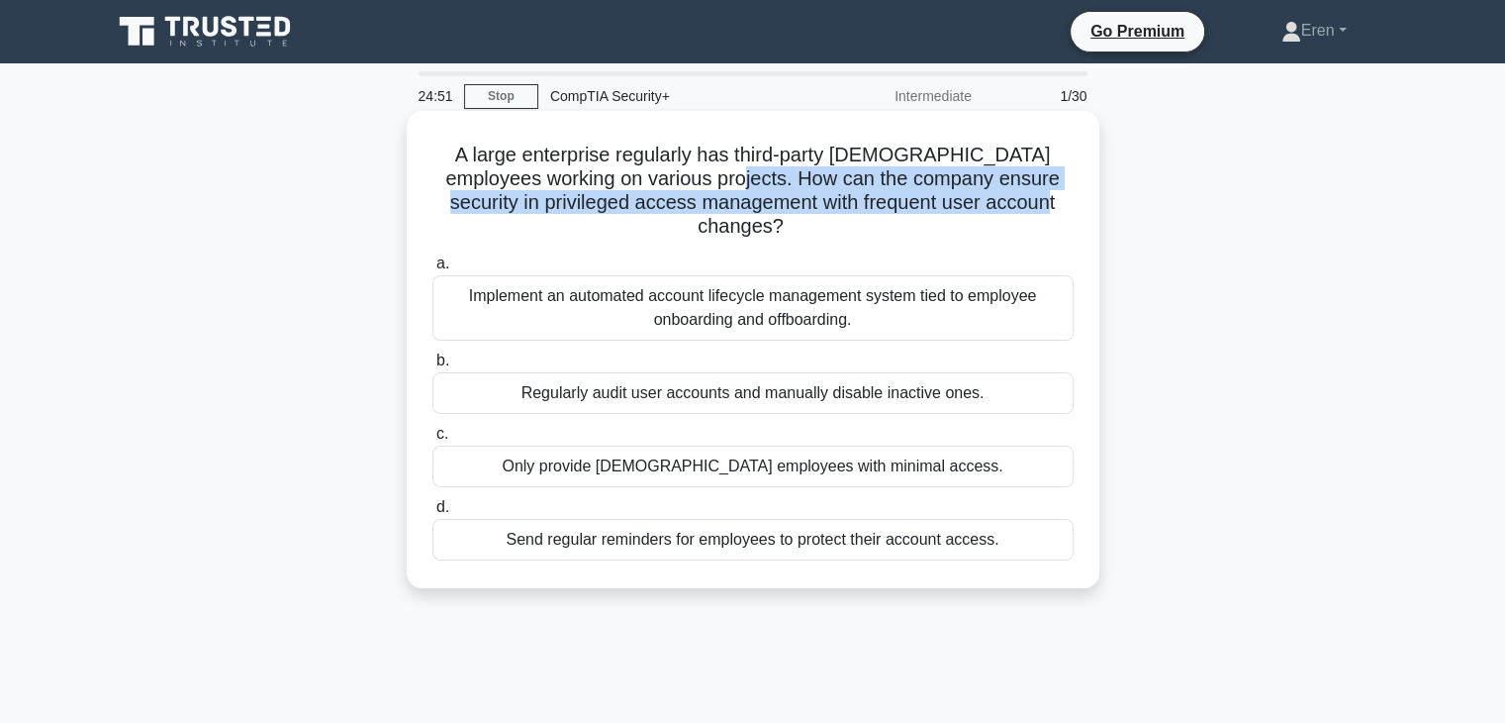
drag, startPoint x: 666, startPoint y: 185, endPoint x: 998, endPoint y: 208, distance: 332.4
click at [998, 208] on h5 "A large enterprise regularly has third-party [DEMOGRAPHIC_DATA] employees worki…" at bounding box center [753, 191] width 645 height 97
click at [999, 209] on h5 "A large enterprise regularly has third-party [DEMOGRAPHIC_DATA] employees worki…" at bounding box center [753, 191] width 645 height 97
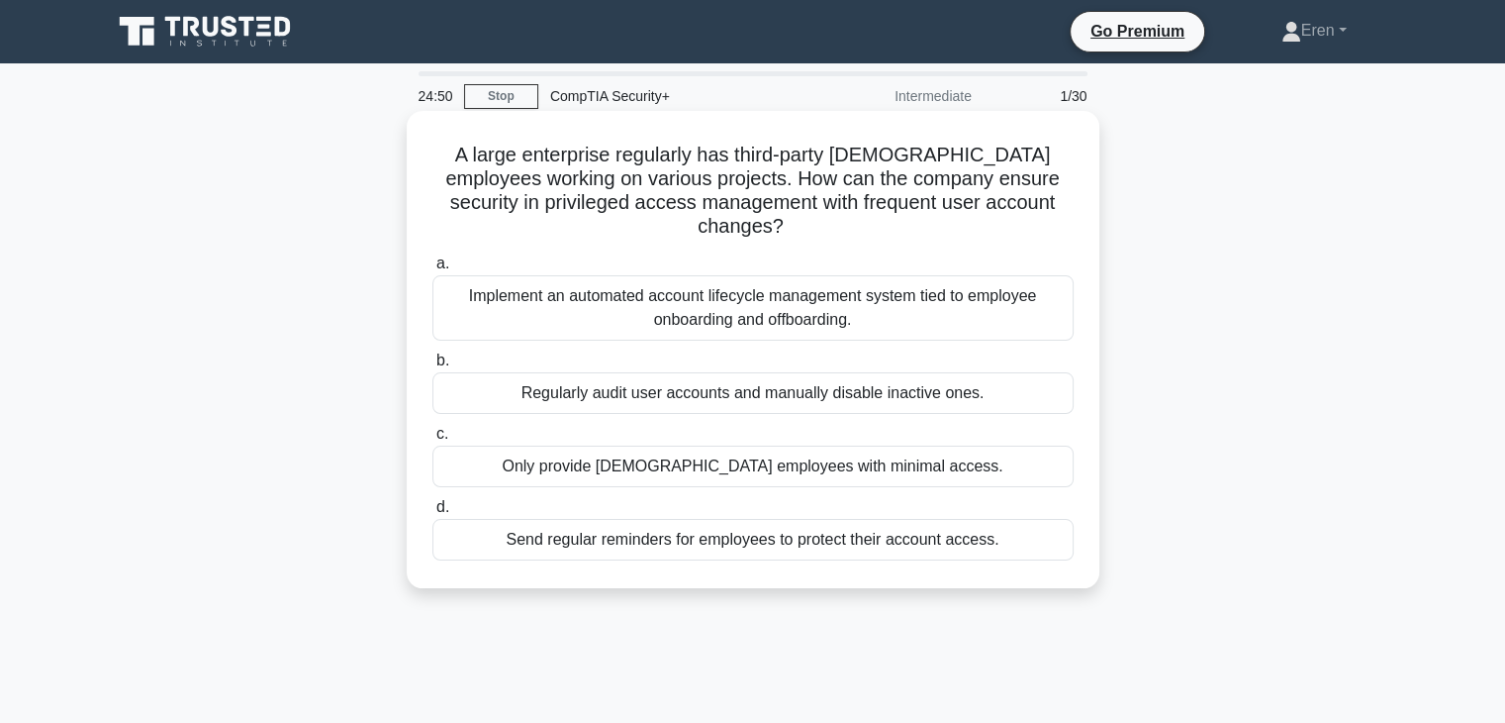
click at [999, 210] on h5 "A large enterprise regularly has third-party [DEMOGRAPHIC_DATA] employees worki…" at bounding box center [753, 191] width 645 height 97
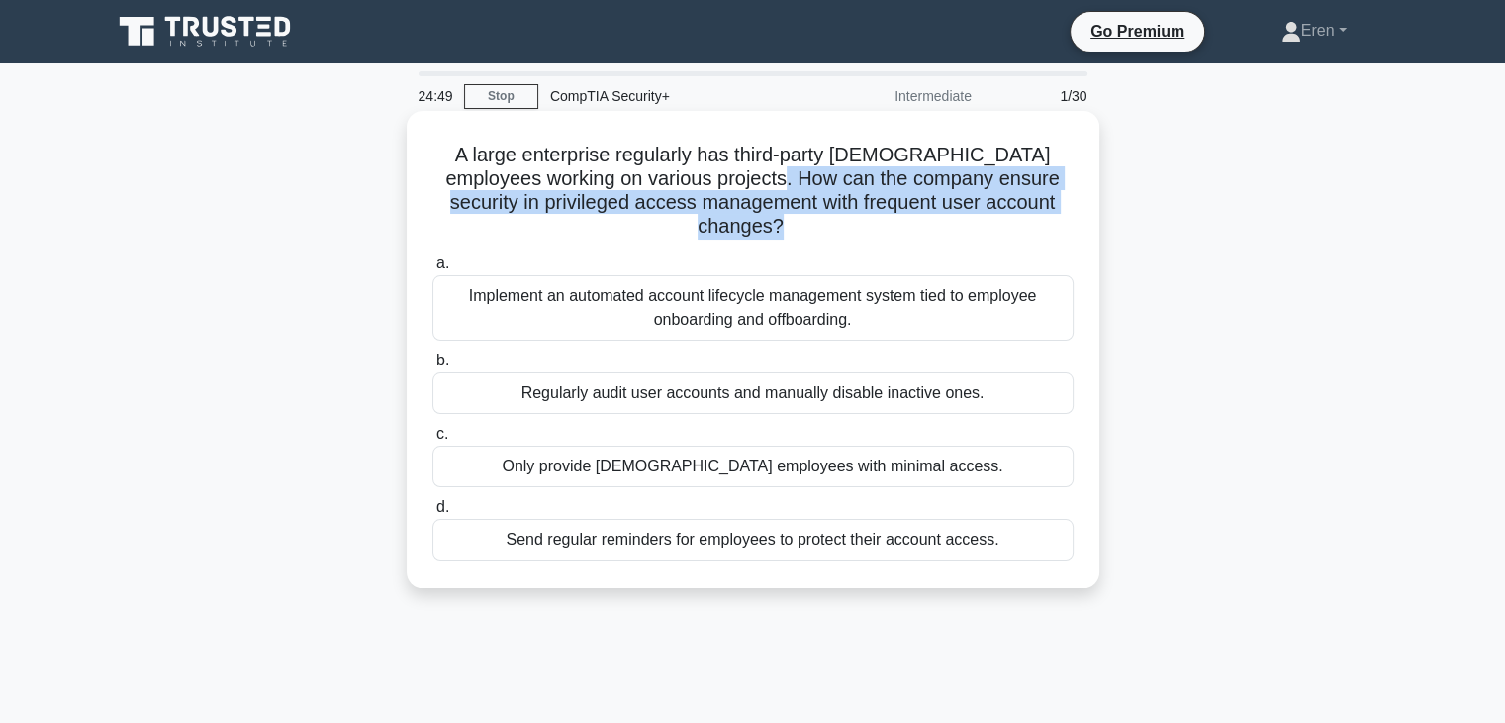
drag, startPoint x: 999, startPoint y: 210, endPoint x: 546, endPoint y: 143, distance: 457.3
click at [567, 145] on h5 "A large enterprise regularly has third-party [DEMOGRAPHIC_DATA] employees worki…" at bounding box center [753, 191] width 645 height 97
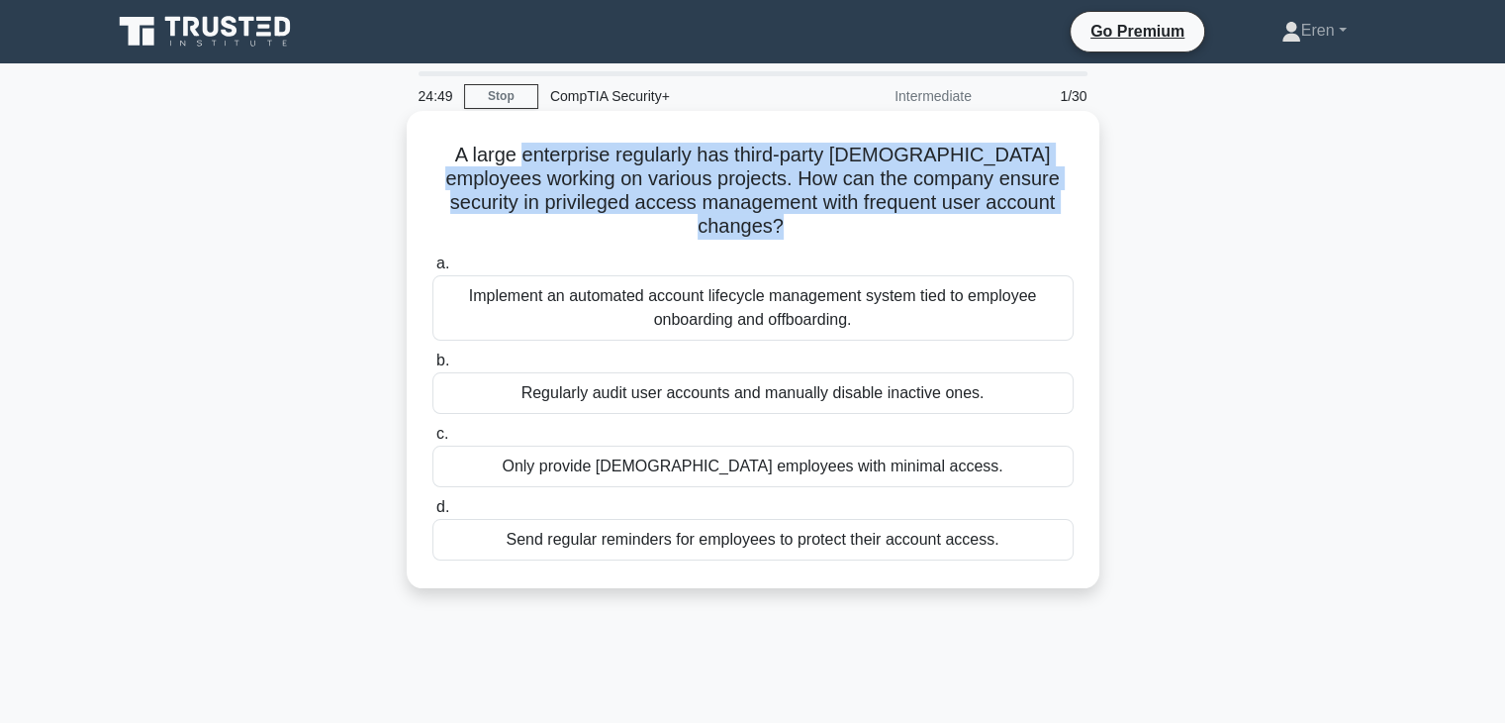
click at [546, 143] on h5 "A large enterprise regularly has third-party [DEMOGRAPHIC_DATA] employees worki…" at bounding box center [753, 191] width 645 height 97
drag, startPoint x: 546, startPoint y: 143, endPoint x: 879, endPoint y: 195, distance: 336.7
click at [879, 195] on h5 "A large enterprise regularly has third-party [DEMOGRAPHIC_DATA] employees worki…" at bounding box center [753, 191] width 645 height 97
drag, startPoint x: 481, startPoint y: 150, endPoint x: 841, endPoint y: 199, distance: 363.5
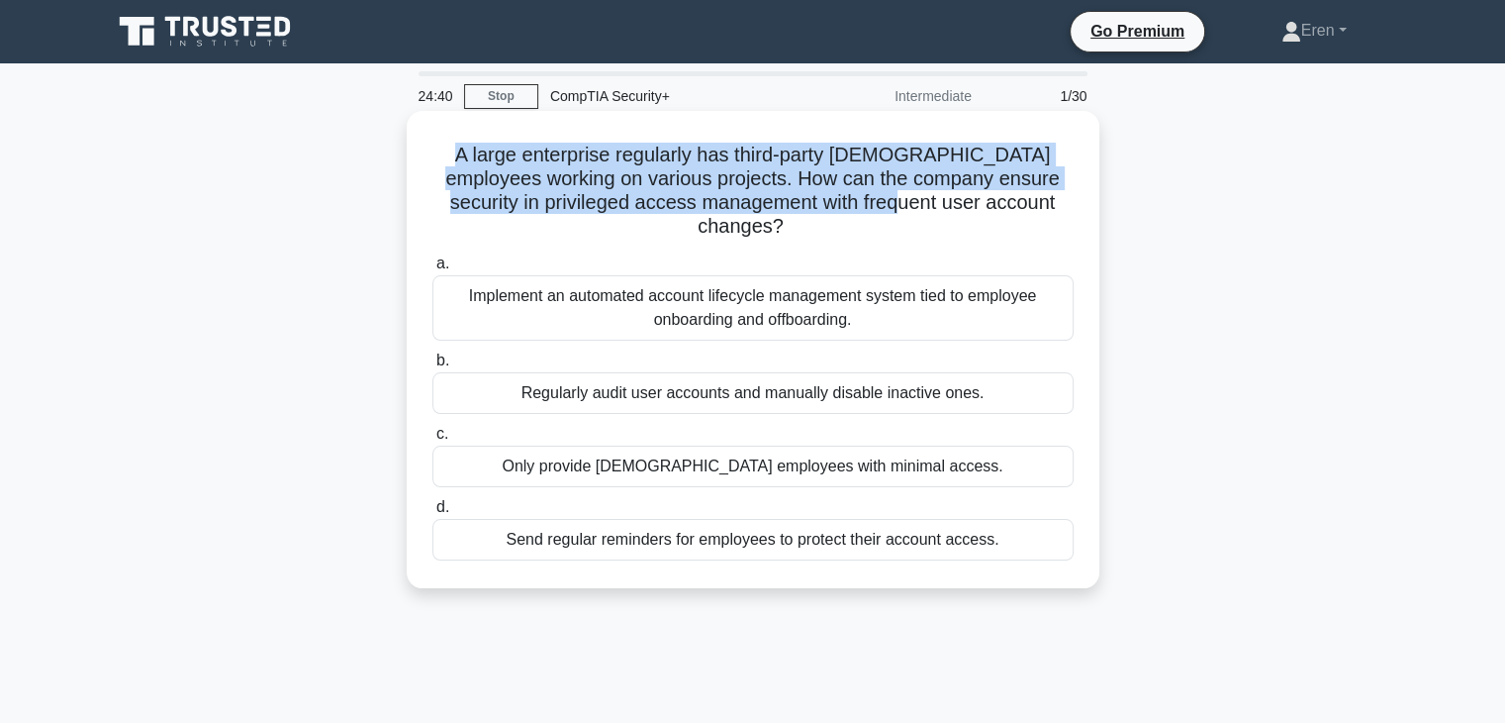
click at [841, 199] on div "A large enterprise regularly has third-party [DEMOGRAPHIC_DATA] employees worki…" at bounding box center [753, 349] width 677 height 461
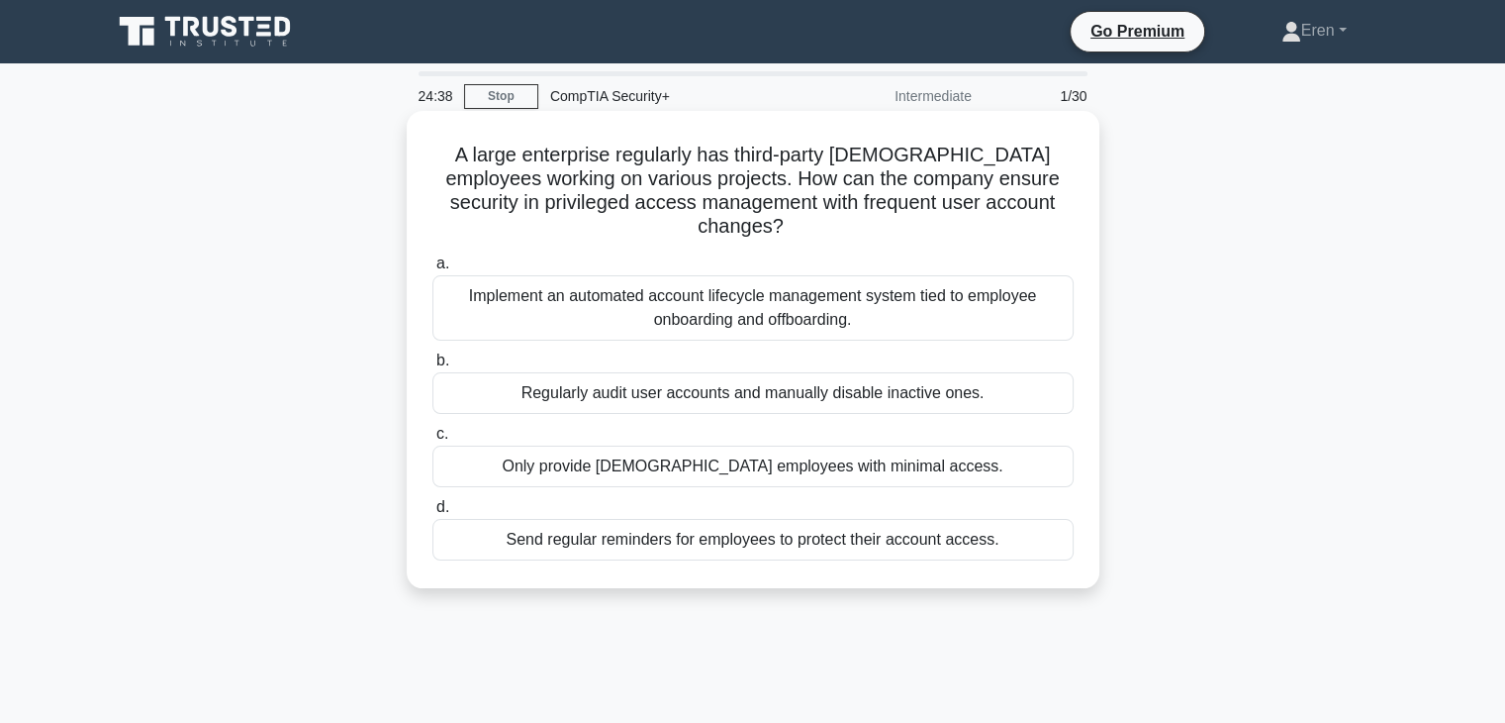
click at [843, 198] on h5 "A large enterprise regularly has third-party [DEMOGRAPHIC_DATA] employees worki…" at bounding box center [753, 191] width 645 height 97
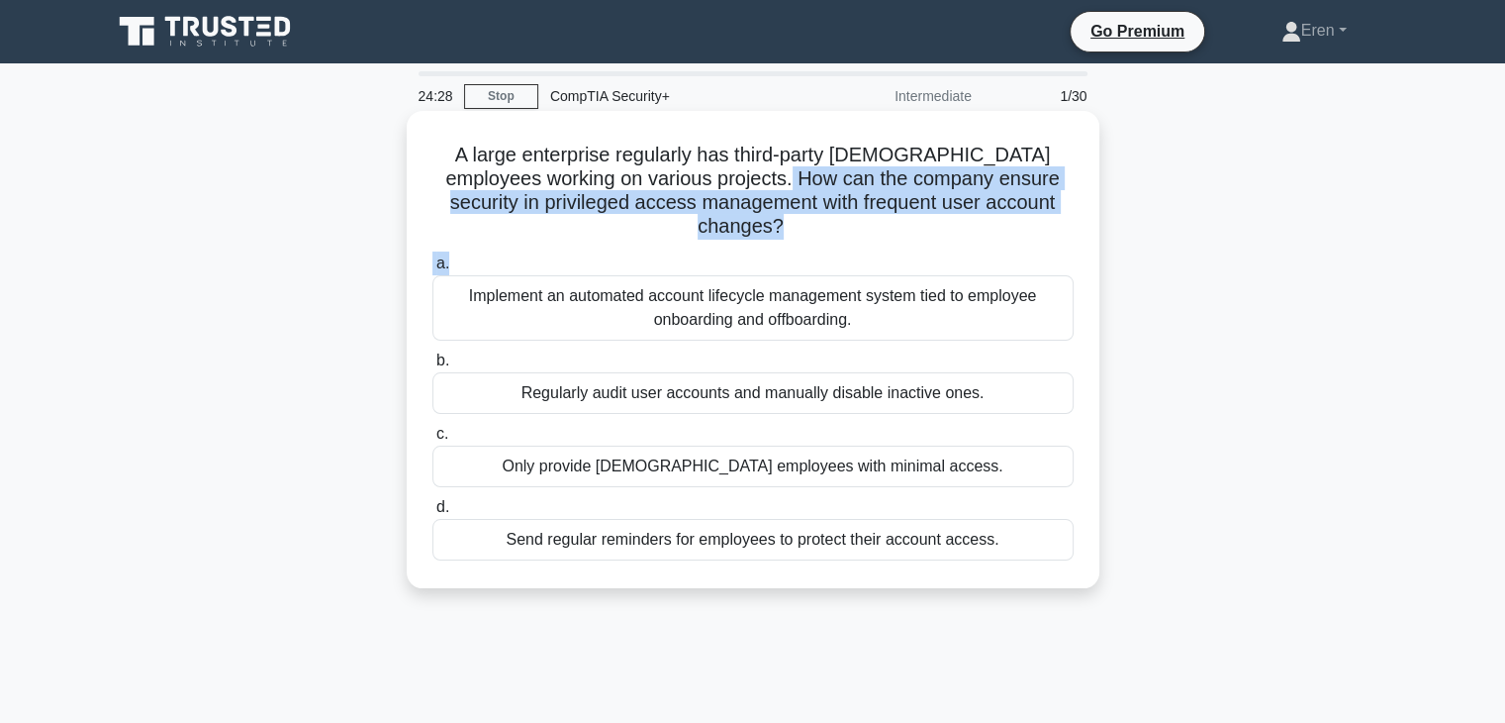
drag, startPoint x: 704, startPoint y: 179, endPoint x: 756, endPoint y: 225, distance: 69.5
click at [756, 225] on div "A large enterprise regularly has third-party contract employees working on vari…" at bounding box center [753, 349] width 677 height 461
click at [756, 247] on div "a. Implement an automated account lifecycle management system tied to employee …" at bounding box center [753, 405] width 665 height 317
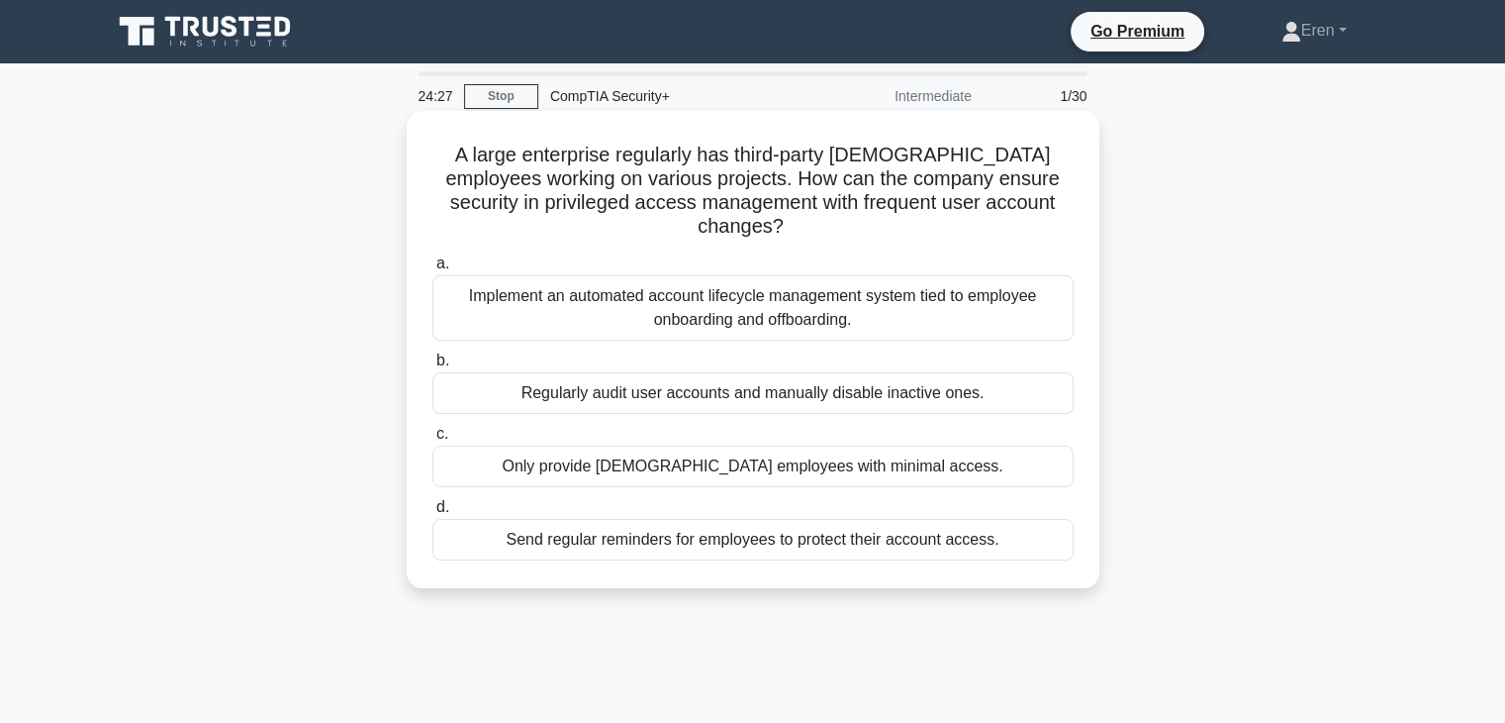
click at [756, 247] on div "a. Implement an automated account lifecycle management system tied to employee …" at bounding box center [753, 405] width 665 height 317
drag, startPoint x: 756, startPoint y: 225, endPoint x: 693, endPoint y: 215, distance: 64.1
click at [693, 215] on h5 "A large enterprise regularly has third-party contract employees working on vari…" at bounding box center [753, 191] width 645 height 97
drag, startPoint x: 685, startPoint y: 192, endPoint x: 636, endPoint y: 185, distance: 49.0
click at [636, 185] on h5 "A large enterprise regularly has third-party contract employees working on vari…" at bounding box center [753, 191] width 645 height 97
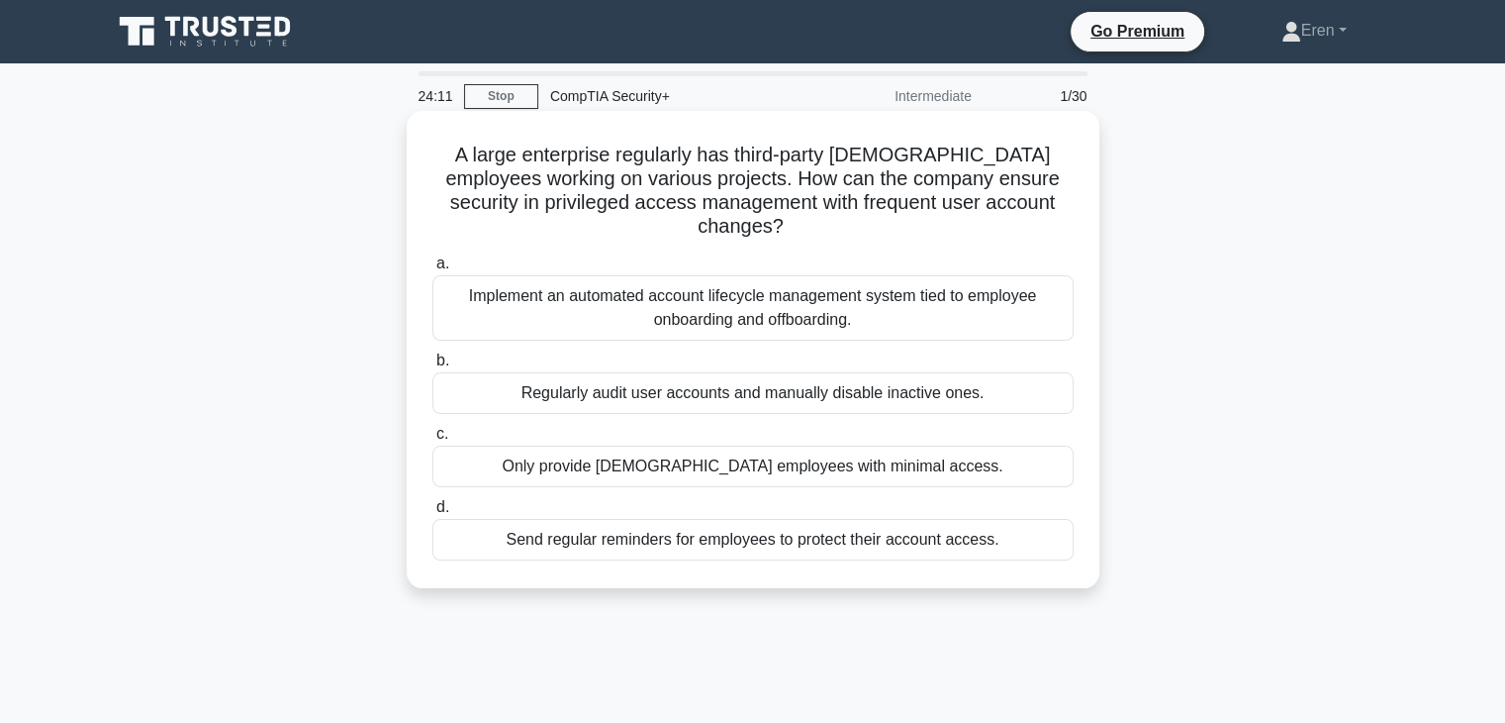
click at [703, 285] on div "Implement an automated account lifecycle management system tied to employee onb…" at bounding box center [753, 307] width 641 height 65
click at [433, 270] on input "a. Implement an automated account lifecycle management system tied to employee …" at bounding box center [433, 263] width 0 height 13
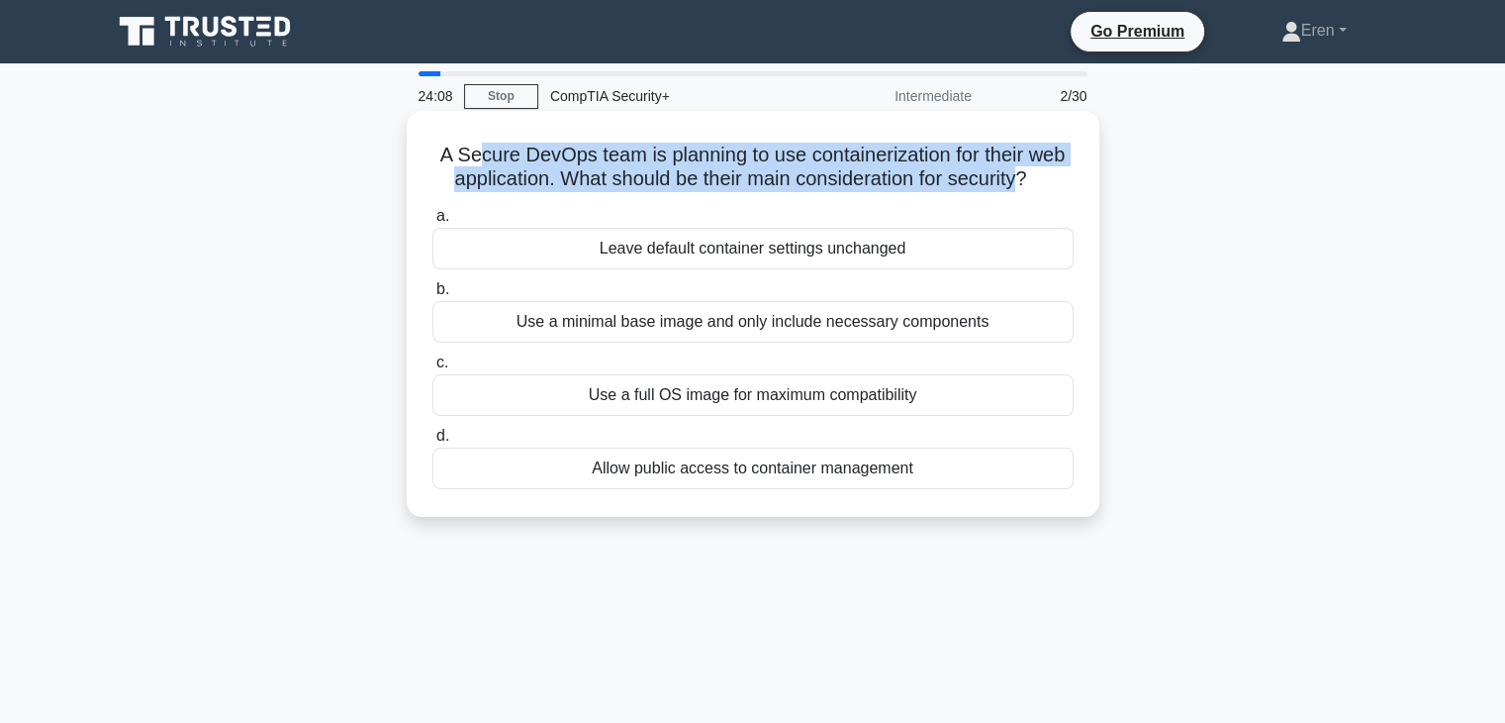
drag, startPoint x: 467, startPoint y: 163, endPoint x: 1028, endPoint y: 175, distance: 561.3
click at [1028, 175] on h5 "A Secure DevOps team is planning to use containerization for their web applicat…" at bounding box center [753, 167] width 645 height 49
drag, startPoint x: 1028, startPoint y: 175, endPoint x: 458, endPoint y: 146, distance: 570.8
click at [458, 146] on h5 "A Secure DevOps team is planning to use containerization for their web applicat…" at bounding box center [753, 167] width 645 height 49
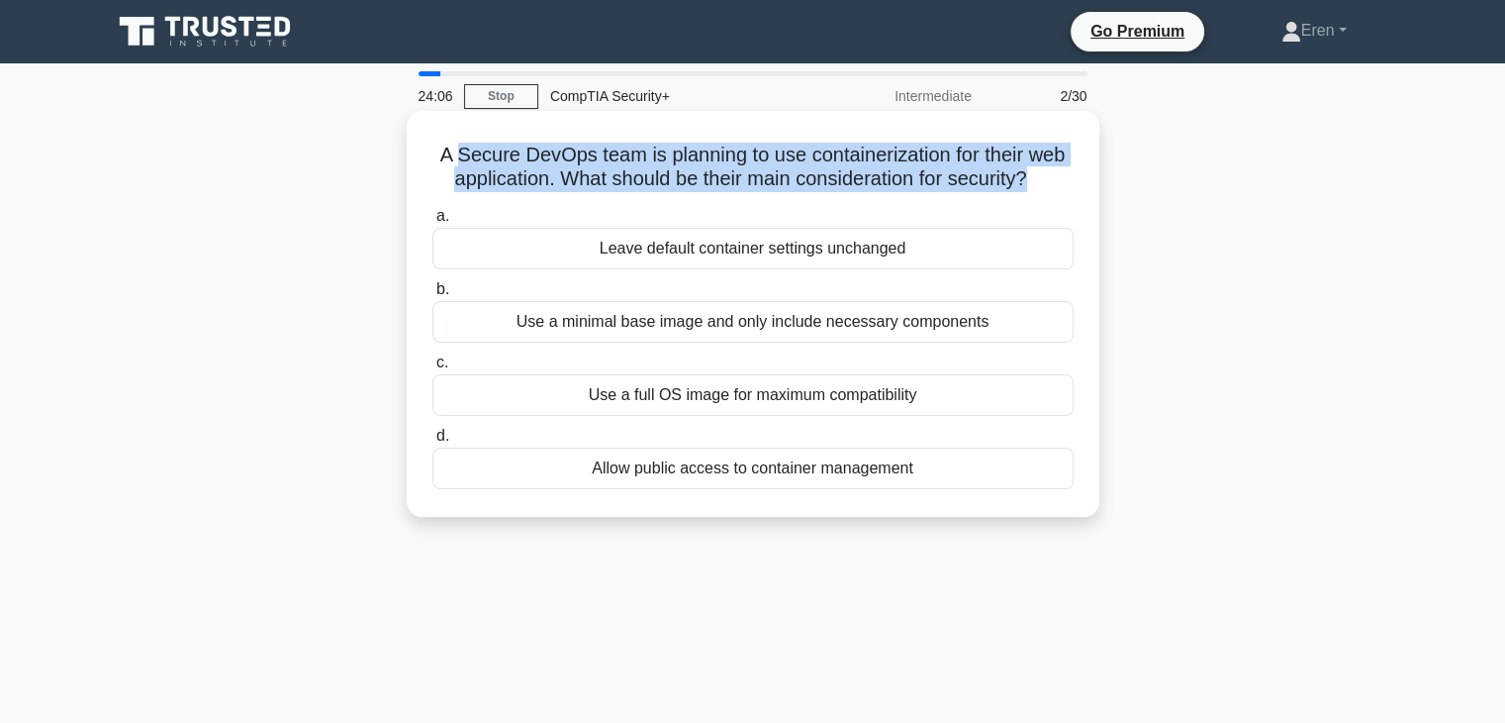
click at [458, 146] on h5 "A Secure DevOps team is planning to use containerization for their web applicat…" at bounding box center [753, 167] width 645 height 49
drag, startPoint x: 458, startPoint y: 146, endPoint x: 1025, endPoint y: 194, distance: 569.1
click at [1025, 194] on div "A Secure DevOps team is planning to use containerization for their web applicat…" at bounding box center [753, 314] width 677 height 390
click at [1036, 179] on h5 "A Secure DevOps team is planning to use containerization for their web applicat…" at bounding box center [753, 167] width 645 height 49
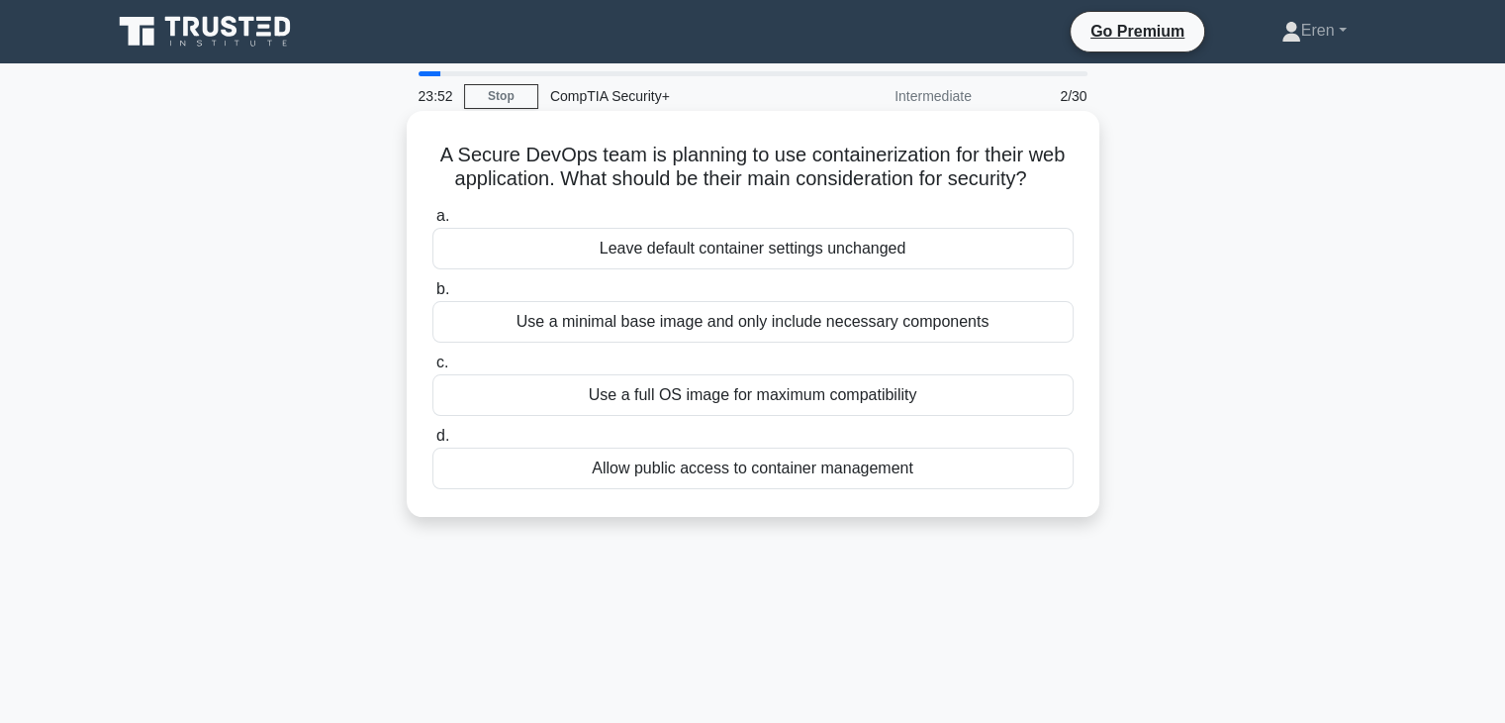
click at [635, 326] on div "Use a minimal base image and only include necessary components" at bounding box center [753, 322] width 641 height 42
click at [433, 296] on input "b. Use a minimal base image and only include necessary components" at bounding box center [433, 289] width 0 height 13
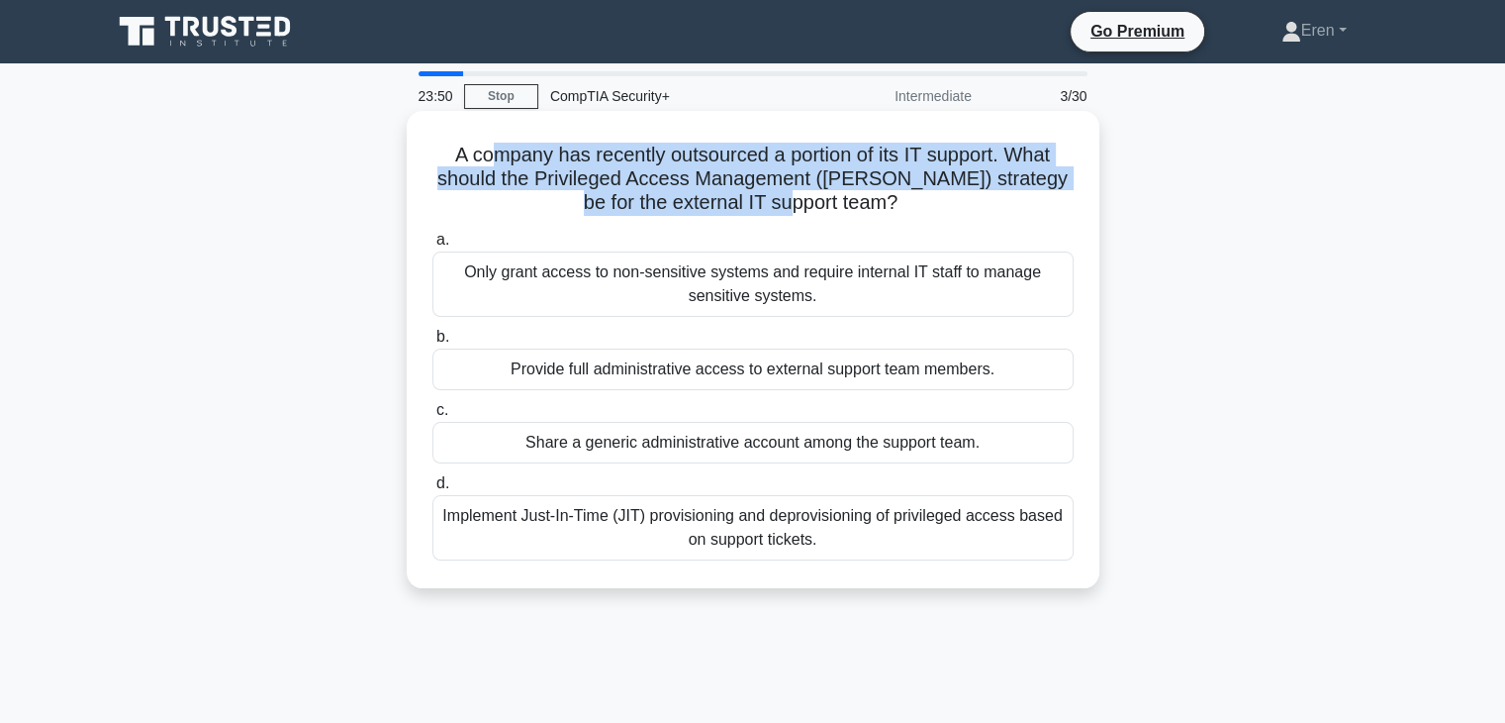
drag, startPoint x: 493, startPoint y: 148, endPoint x: 839, endPoint y: 198, distance: 349.9
click at [839, 198] on h5 "A company has recently outsourced a portion of its IT support. What should the …" at bounding box center [753, 179] width 645 height 73
drag, startPoint x: 839, startPoint y: 198, endPoint x: 471, endPoint y: 156, distance: 370.5
click at [471, 156] on h5 "A company has recently outsourced a portion of its IT support. What should the …" at bounding box center [753, 179] width 645 height 73
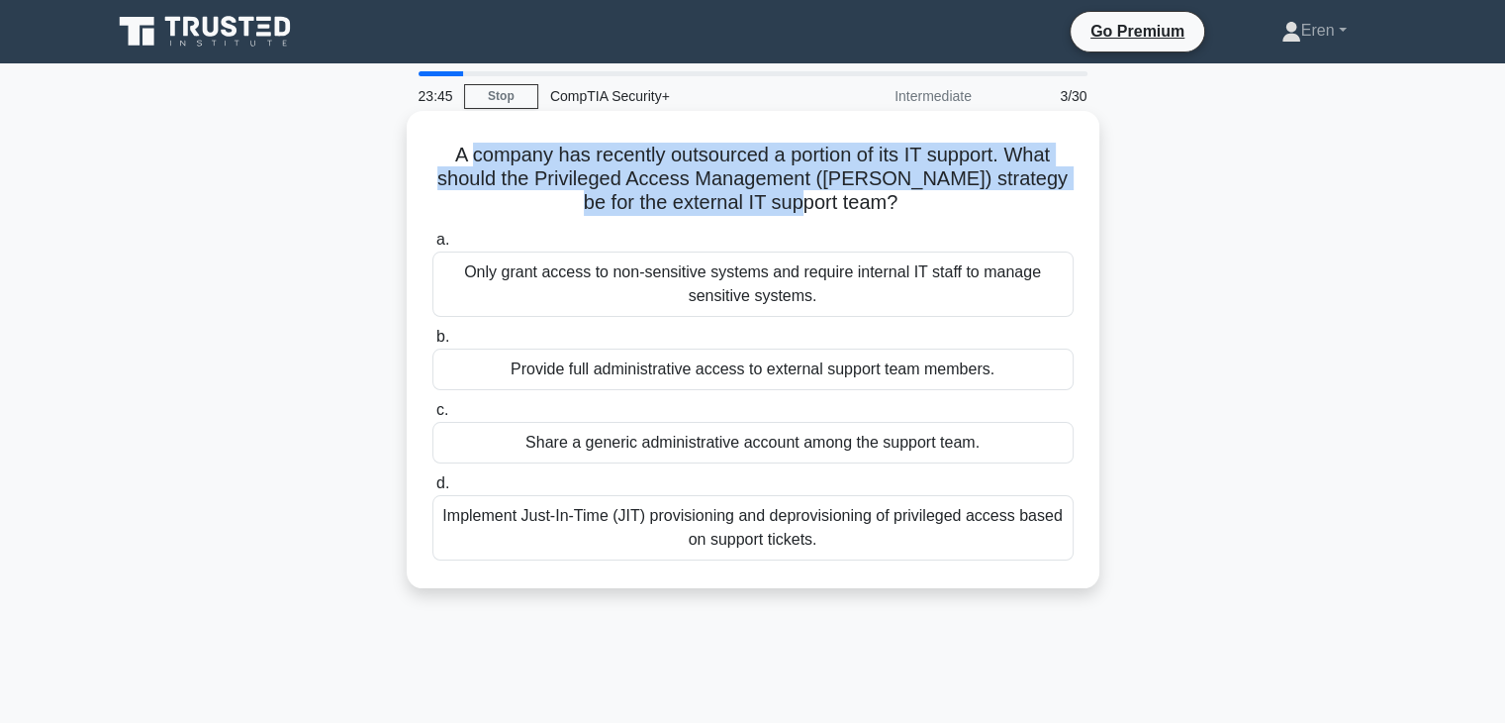
click at [471, 156] on h5 "A company has recently outsourced a portion of its IT support. What should the …" at bounding box center [753, 179] width 645 height 73
drag, startPoint x: 471, startPoint y: 156, endPoint x: 859, endPoint y: 202, distance: 390.7
click at [859, 202] on h5 "A company has recently outsourced a portion of its IT support. What should the …" at bounding box center [753, 179] width 645 height 73
click at [898, 202] on icon ".spinner_0XTQ{transform-origin:center;animation:spinner_y6GP .75s linear infini…" at bounding box center [910, 204] width 24 height 24
drag, startPoint x: 740, startPoint y: 185, endPoint x: 477, endPoint y: 164, distance: 264.1
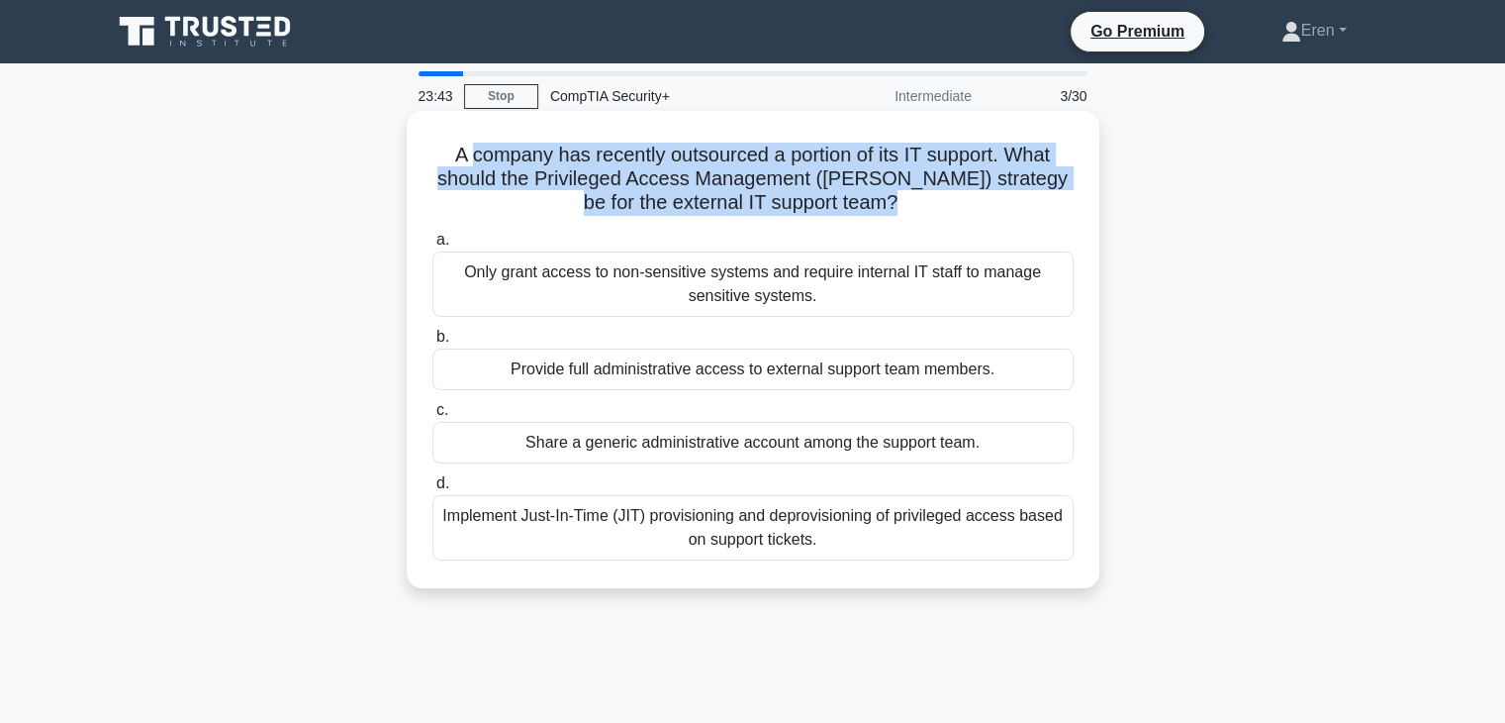
click at [477, 164] on h5 "A company has recently outsourced a portion of its IT support. What should the …" at bounding box center [753, 179] width 645 height 73
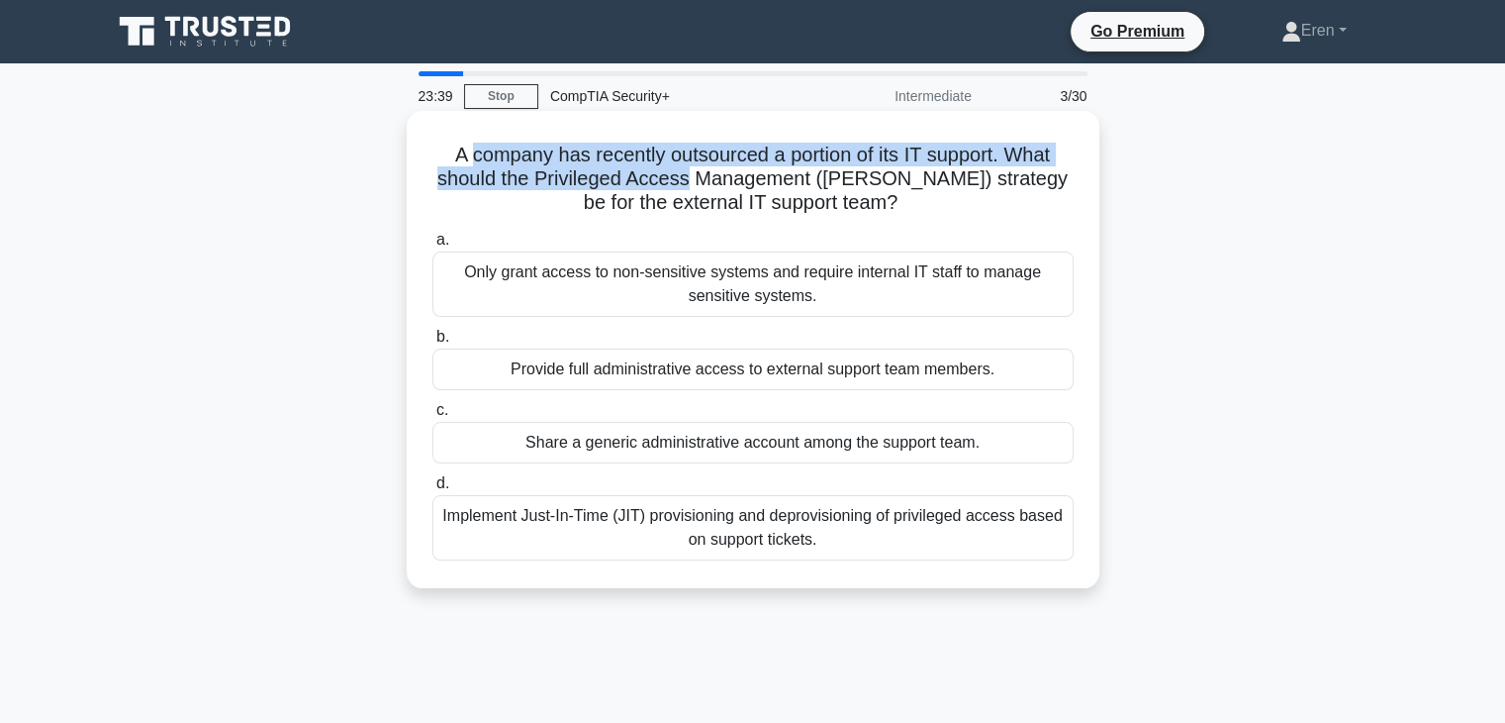
drag, startPoint x: 476, startPoint y: 163, endPoint x: 693, endPoint y: 182, distance: 217.6
click at [693, 182] on h5 "A company has recently outsourced a portion of its IT support. What should the …" at bounding box center [753, 179] width 645 height 73
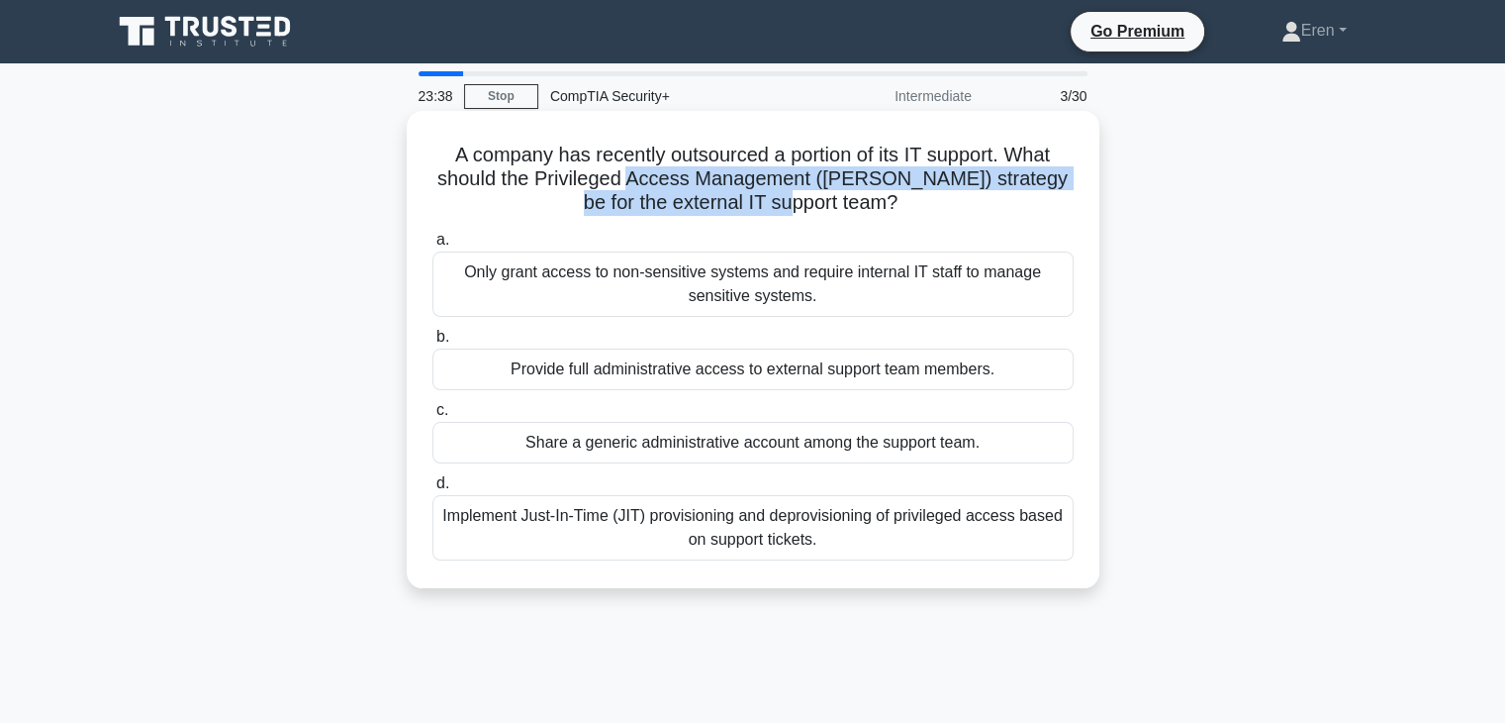
drag, startPoint x: 693, startPoint y: 182, endPoint x: 831, endPoint y: 192, distance: 138.9
click at [831, 192] on h5 "A company has recently outsourced a portion of its IT support. What should the …" at bounding box center [753, 179] width 645 height 73
drag, startPoint x: 831, startPoint y: 192, endPoint x: 731, endPoint y: 187, distance: 100.1
click at [731, 187] on h5 "A company has recently outsourced a portion of its IT support. What should the …" at bounding box center [753, 179] width 645 height 73
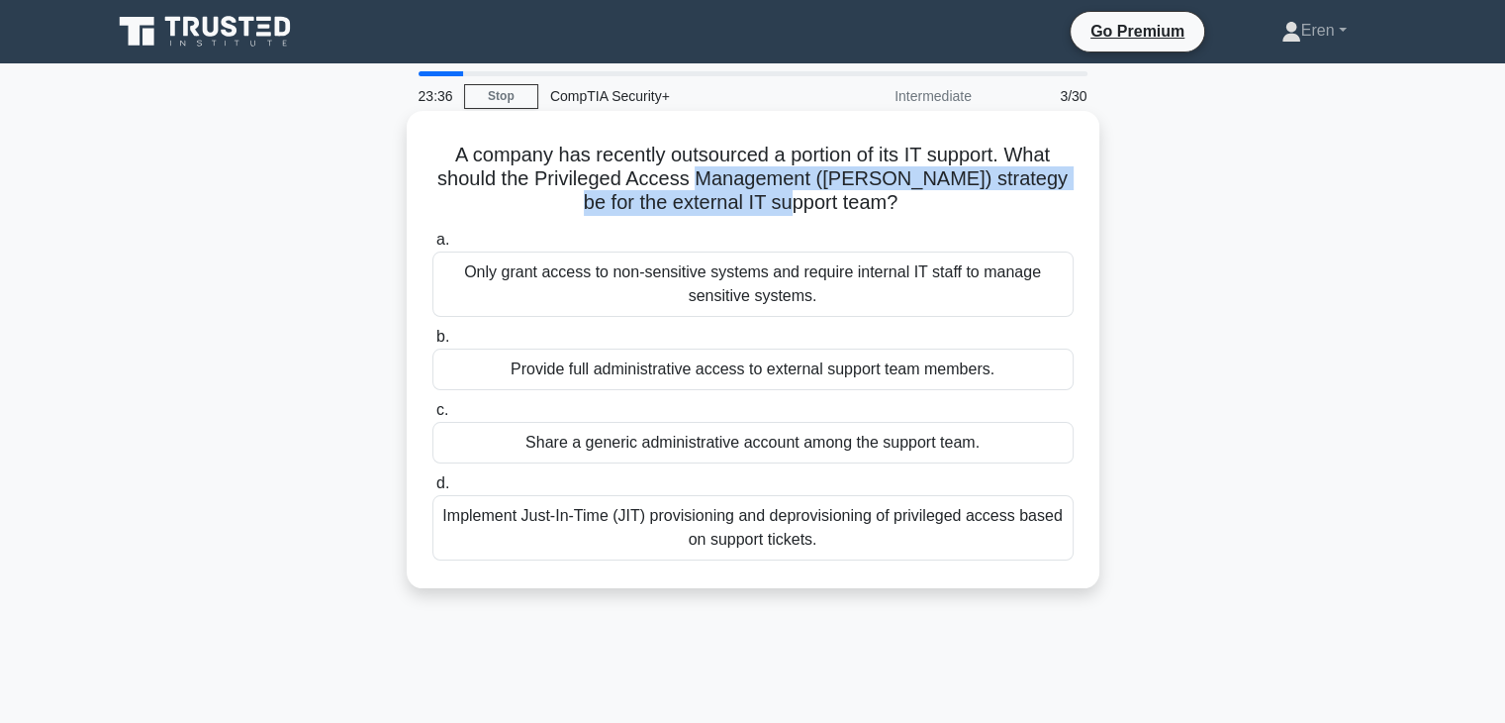
click at [731, 187] on h5 "A company has recently outsourced a portion of its IT support. What should the …" at bounding box center [753, 179] width 645 height 73
drag, startPoint x: 731, startPoint y: 187, endPoint x: 865, endPoint y: 196, distance: 133.9
click at [865, 196] on h5 "A company has recently outsourced a portion of its IT support. What should the …" at bounding box center [753, 179] width 645 height 73
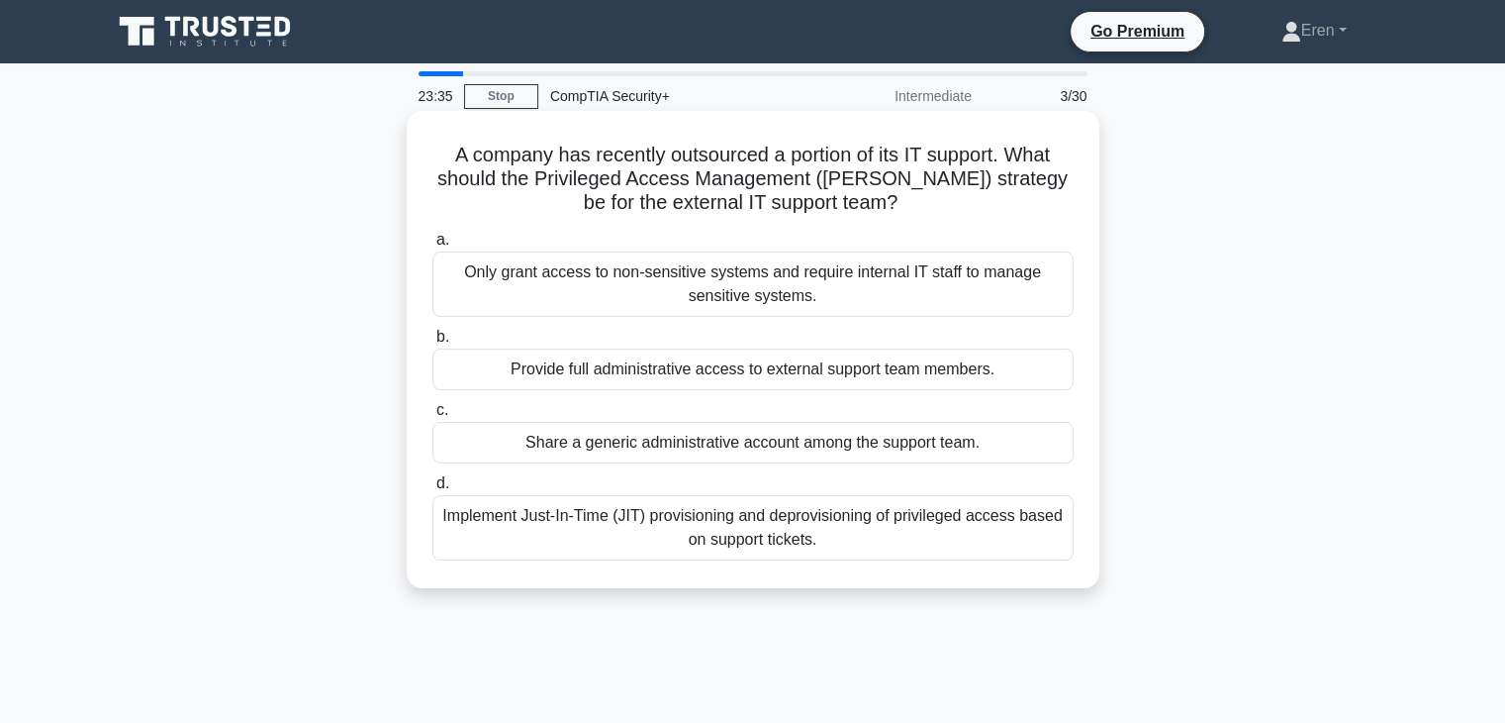
click at [898, 196] on icon ".spinner_0XTQ{transform-origin:center;animation:spinner_y6GP .75s linear infini…" at bounding box center [910, 204] width 24 height 24
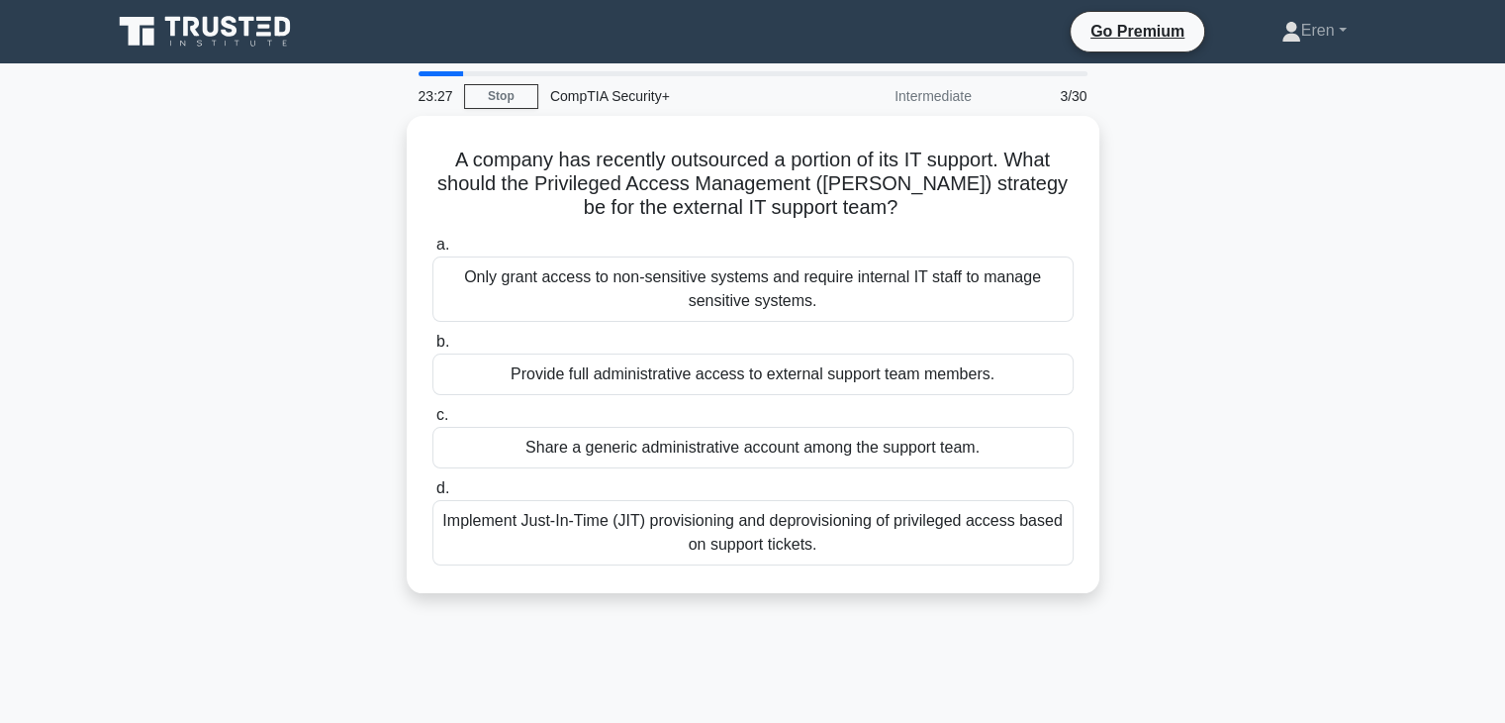
drag, startPoint x: 286, startPoint y: 275, endPoint x: 234, endPoint y: 259, distance: 54.8
click at [234, 259] on div "A company has recently outsourced a portion of its IT support. What should the …" at bounding box center [753, 366] width 1306 height 501
drag, startPoint x: 227, startPoint y: 261, endPoint x: 166, endPoint y: 263, distance: 60.4
click at [166, 263] on div "A company has recently outsourced a portion of its IT support. What should the …" at bounding box center [753, 366] width 1306 height 501
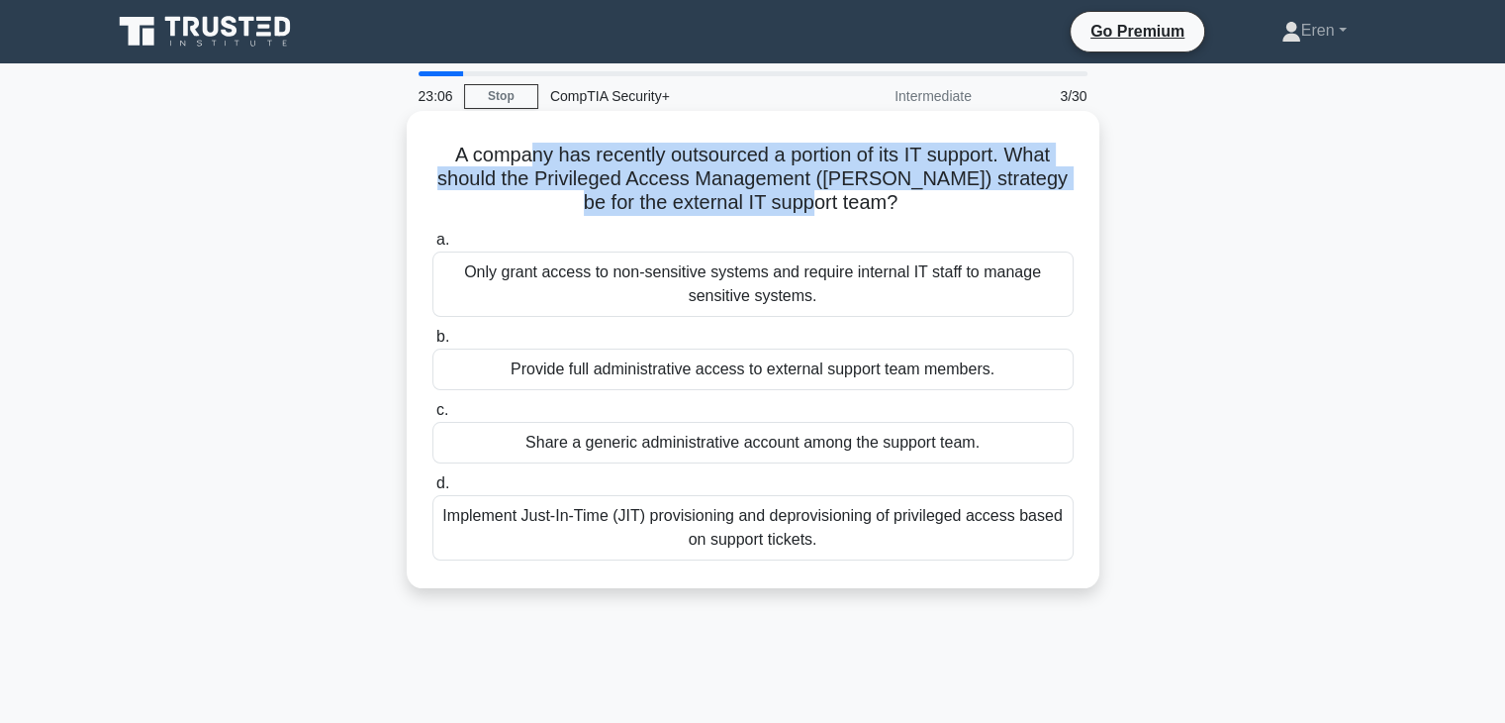
drag, startPoint x: 521, startPoint y: 152, endPoint x: 876, endPoint y: 201, distance: 358.6
click at [876, 201] on h5 "A company has recently outsourced a portion of its IT support. What should the …" at bounding box center [753, 179] width 645 height 73
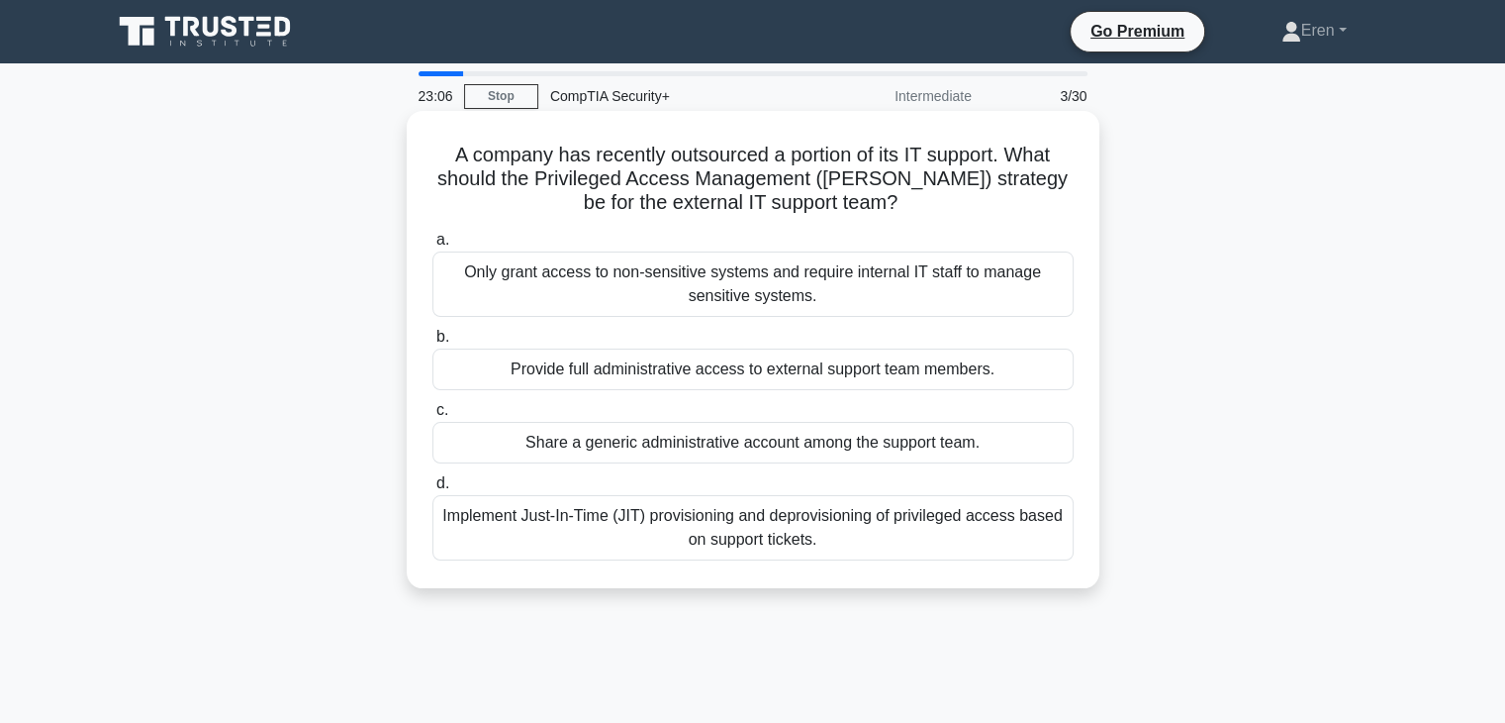
click at [898, 201] on icon ".spinner_0XTQ{transform-origin:center;animation:spinner_y6GP .75s linear infini…" at bounding box center [910, 204] width 24 height 24
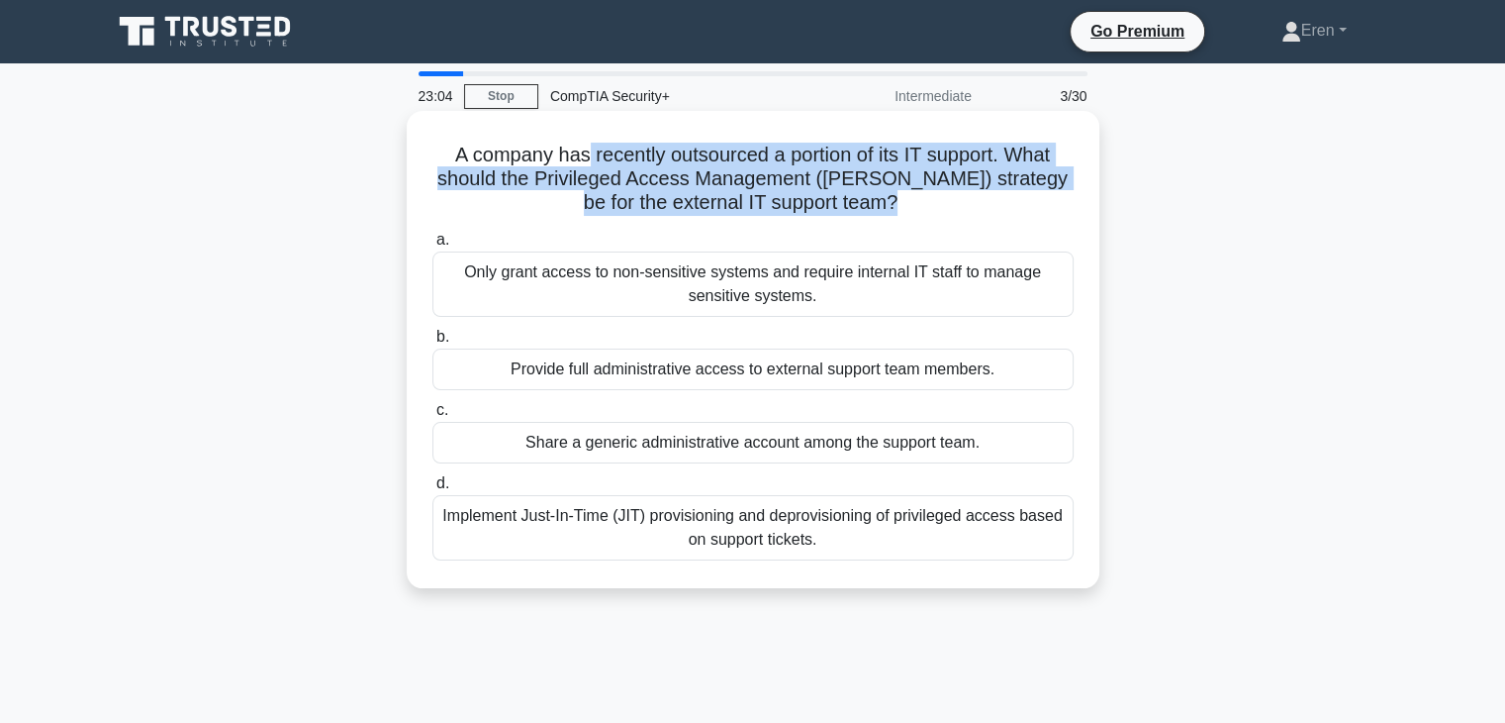
drag, startPoint x: 876, startPoint y: 201, endPoint x: 578, endPoint y: 160, distance: 300.7
click at [578, 160] on h5 "A company has recently outsourced a portion of its IT support. What should the …" at bounding box center [753, 179] width 645 height 73
drag, startPoint x: 578, startPoint y: 160, endPoint x: 839, endPoint y: 203, distance: 264.7
click at [835, 203] on h5 "A company has recently outsourced a portion of its IT support. What should the …" at bounding box center [753, 179] width 645 height 73
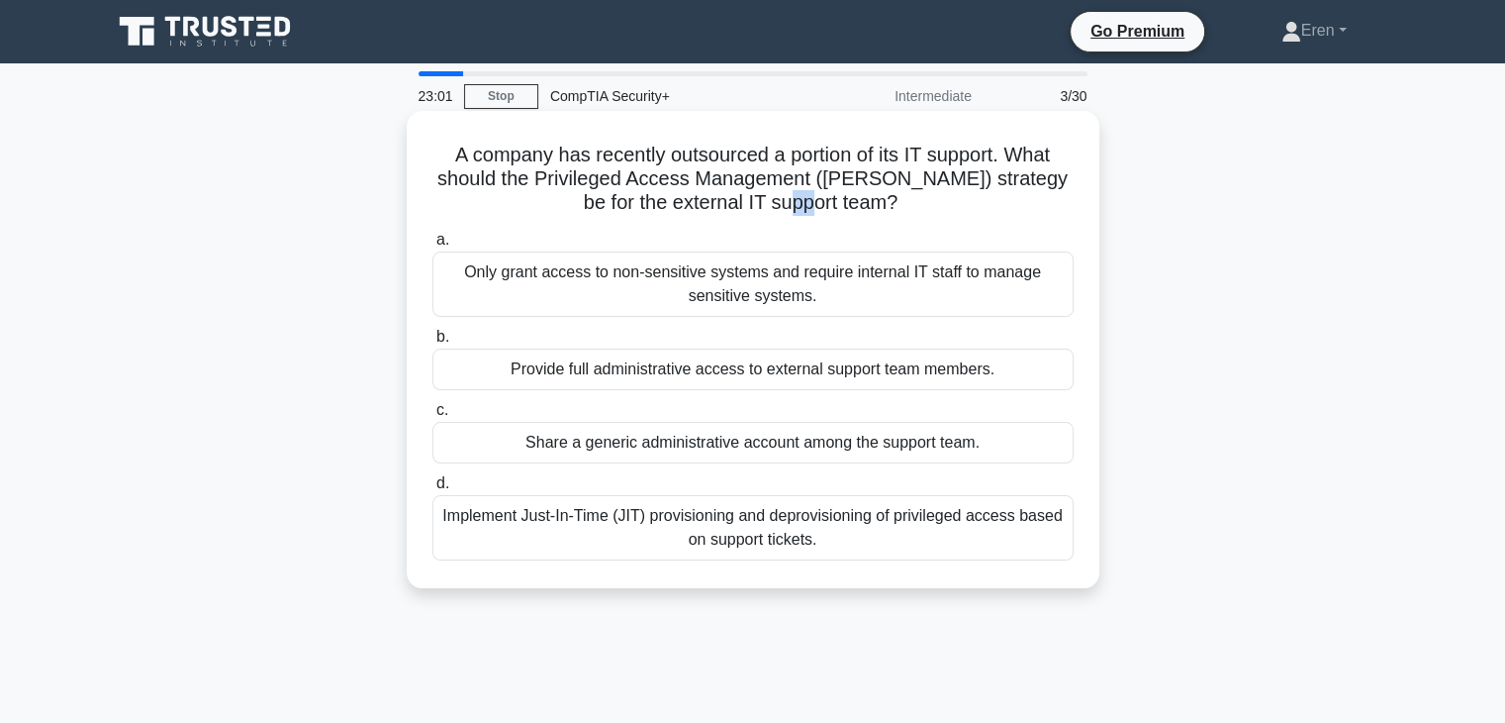
drag, startPoint x: 839, startPoint y: 203, endPoint x: 860, endPoint y: 203, distance: 20.8
click at [860, 203] on h5 "A company has recently outsourced a portion of its IT support. What should the …" at bounding box center [753, 179] width 645 height 73
click at [898, 203] on icon ".spinner_0XTQ{transform-origin:center;animation:spinner_y6GP .75s linear infini…" at bounding box center [910, 204] width 24 height 24
drag, startPoint x: 751, startPoint y: 191, endPoint x: 614, endPoint y: 175, distance: 138.5
click at [614, 175] on h5 "A company has recently outsourced a portion of its IT support. What should the …" at bounding box center [753, 179] width 645 height 73
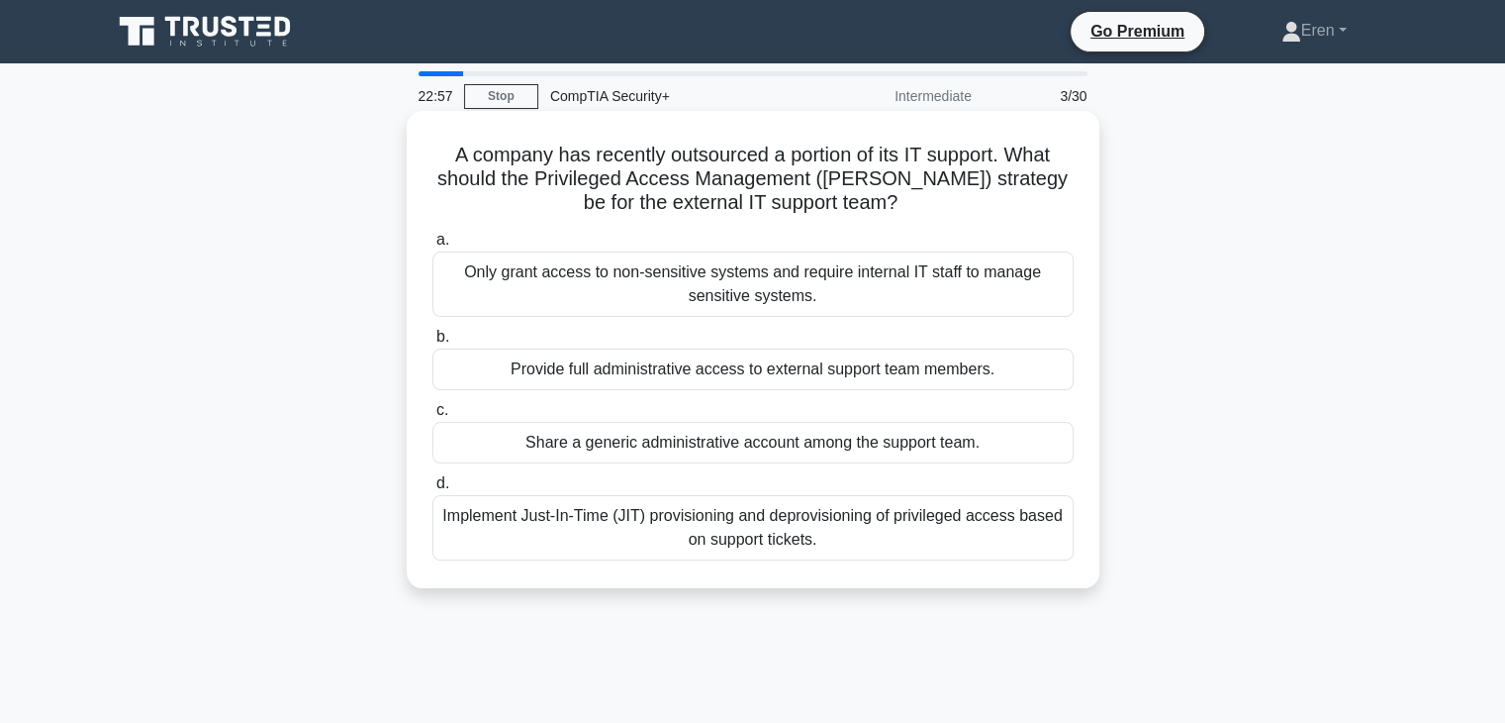
click at [614, 175] on h5 "A company has recently outsourced a portion of its IT support. What should the …" at bounding box center [753, 179] width 645 height 73
click at [638, 530] on div "Implement Just-In-Time (JIT) provisioning and deprovisioning of privileged acce…" at bounding box center [753, 527] width 641 height 65
click at [433, 490] on input "d. Implement Just-In-Time (JIT) provisioning and deprovisioning of privileged a…" at bounding box center [433, 483] width 0 height 13
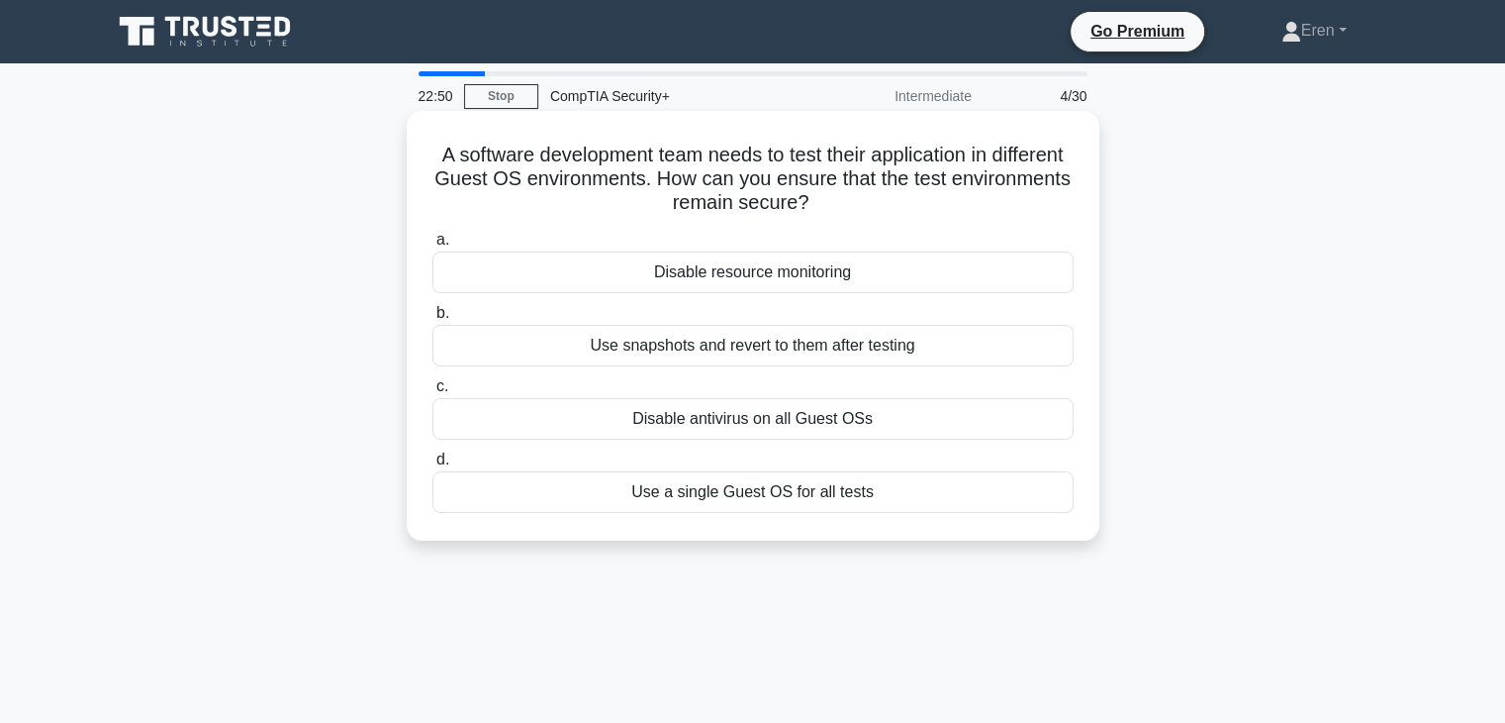
drag, startPoint x: 539, startPoint y: 162, endPoint x: 925, endPoint y: 211, distance: 389.0
click at [925, 211] on h5 "A software development team needs to test their application in different Guest …" at bounding box center [753, 179] width 645 height 73
click at [912, 203] on h5 "A software development team needs to test their application in different Guest …" at bounding box center [753, 179] width 645 height 73
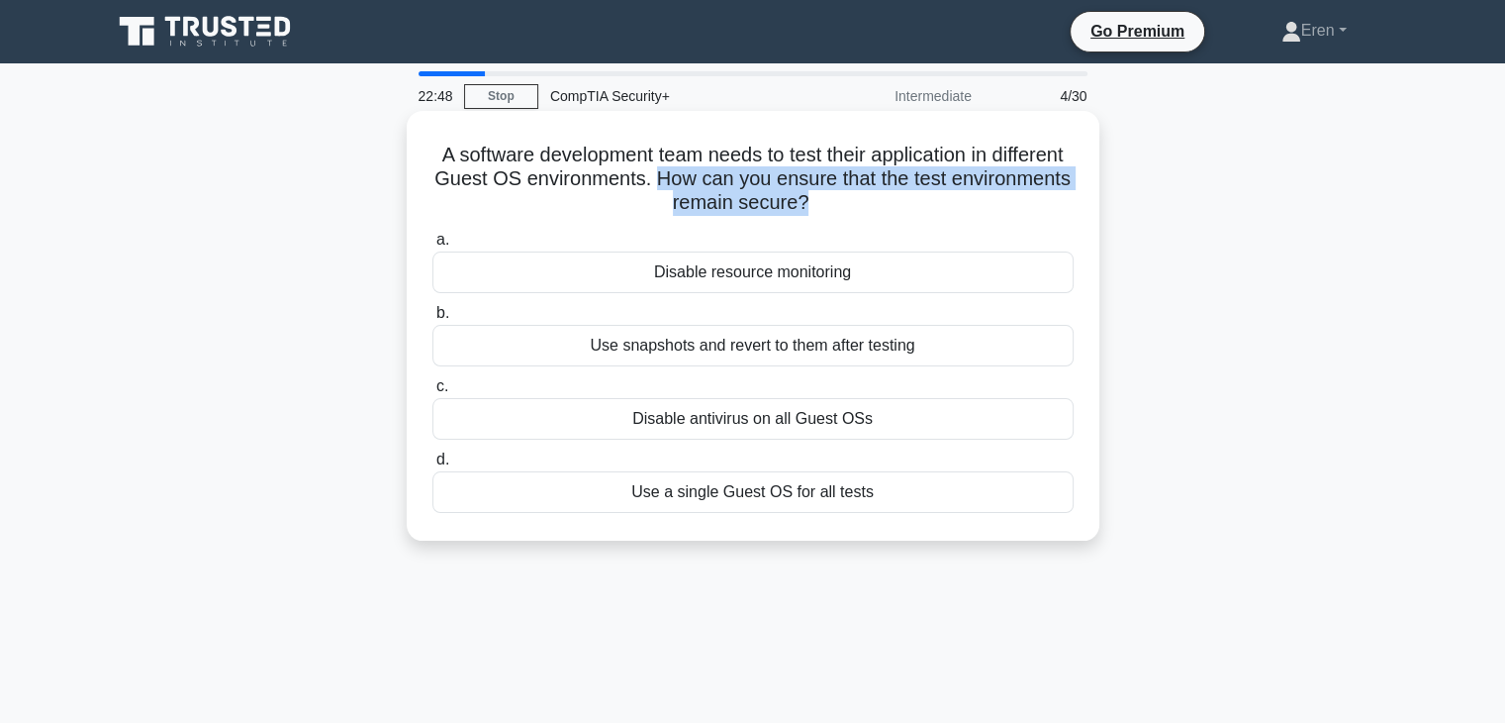
drag, startPoint x: 911, startPoint y: 203, endPoint x: 788, endPoint y: 175, distance: 125.8
click at [788, 175] on h5 "A software development team needs to test their application in different Guest …" at bounding box center [753, 179] width 645 height 73
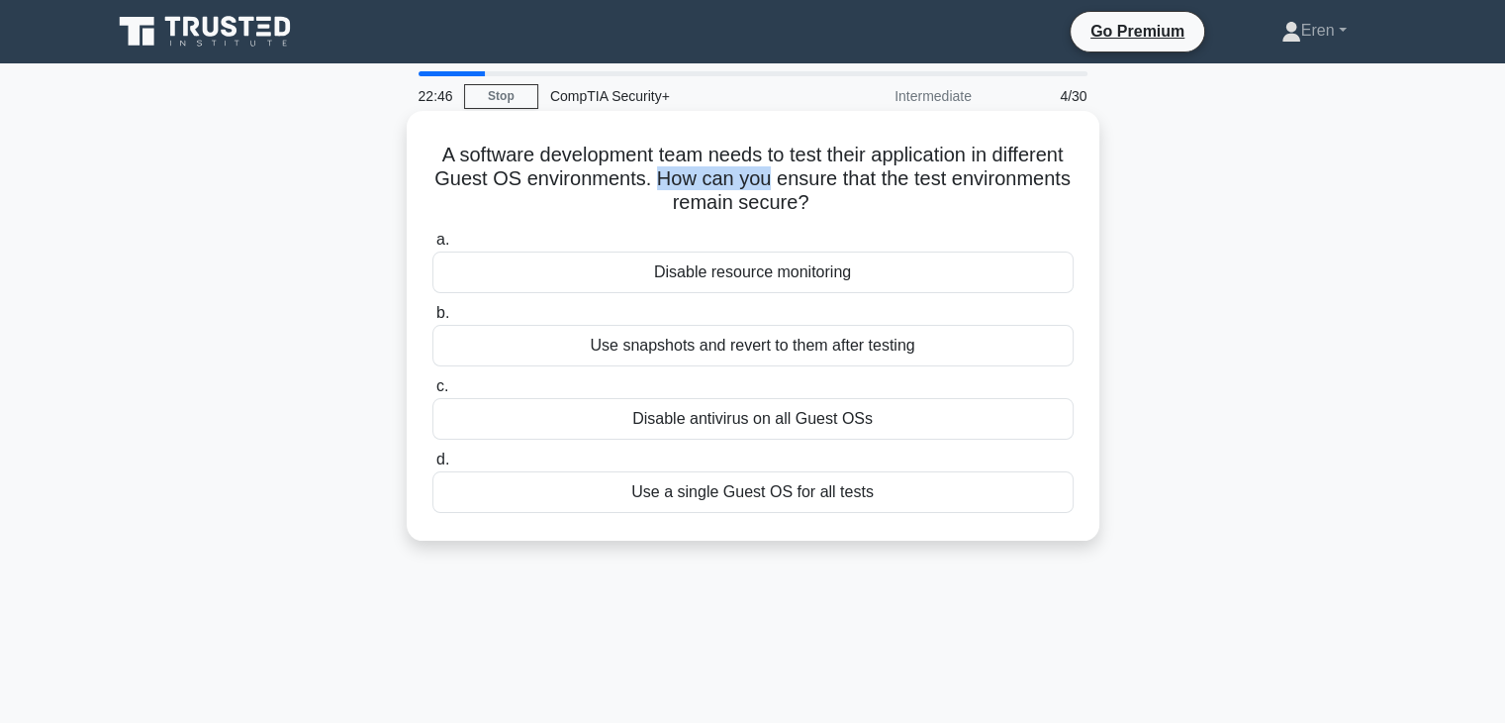
drag, startPoint x: 788, startPoint y: 175, endPoint x: 856, endPoint y: 187, distance: 69.3
click at [856, 187] on h5 "A software development team needs to test their application in different Guest …" at bounding box center [753, 179] width 645 height 73
click at [856, 188] on h5 "A software development team needs to test their application in different Guest …" at bounding box center [753, 179] width 645 height 73
click at [728, 353] on div "Use snapshots and revert to them after testing" at bounding box center [753, 346] width 641 height 42
click at [433, 320] on input "b. Use snapshots and revert to them after testing" at bounding box center [433, 313] width 0 height 13
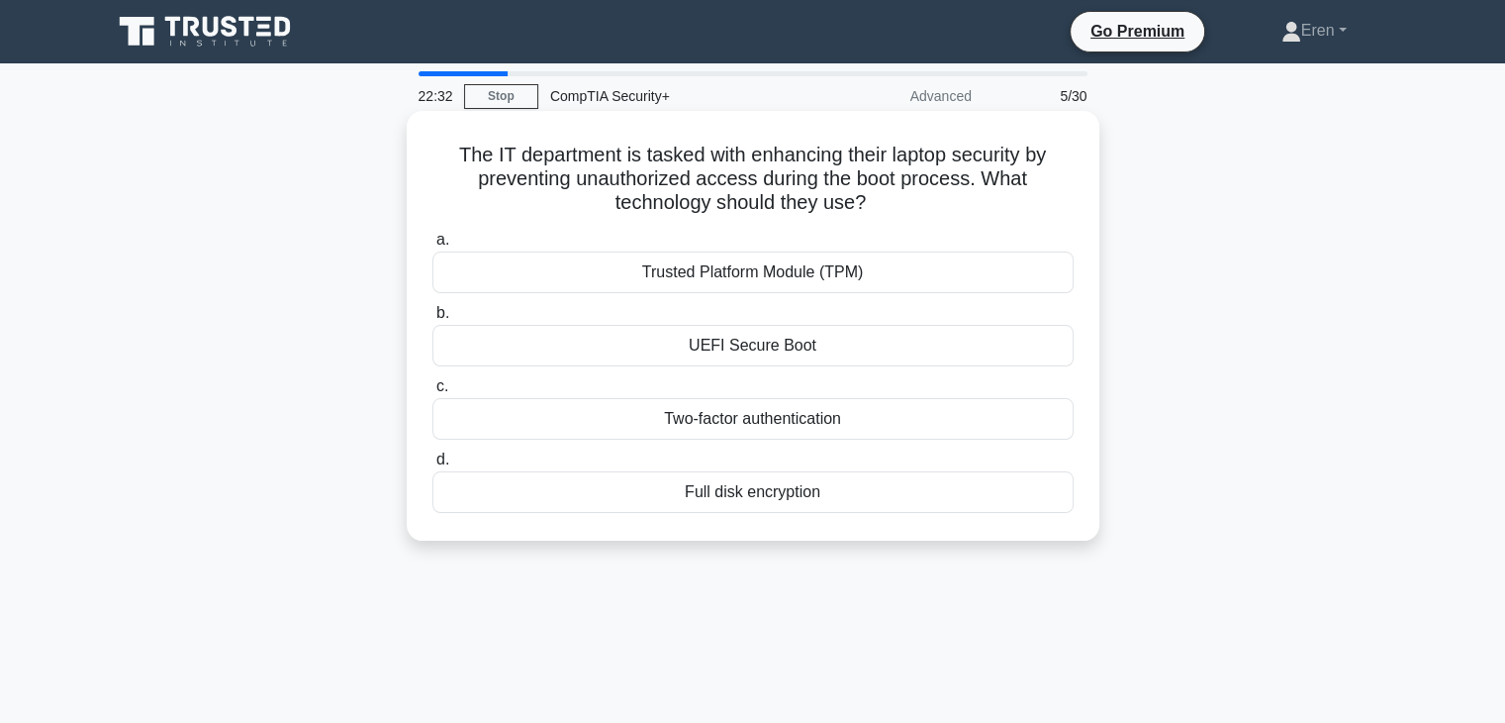
drag, startPoint x: 494, startPoint y: 153, endPoint x: 878, endPoint y: 193, distance: 386.1
click at [878, 193] on h5 "The IT department is tasked with enhancing their laptop security by preventing …" at bounding box center [753, 179] width 645 height 73
click at [878, 193] on icon ".spinner_0XTQ{transform-origin:center;animation:spinner_y6GP .75s linear infini…" at bounding box center [878, 204] width 24 height 24
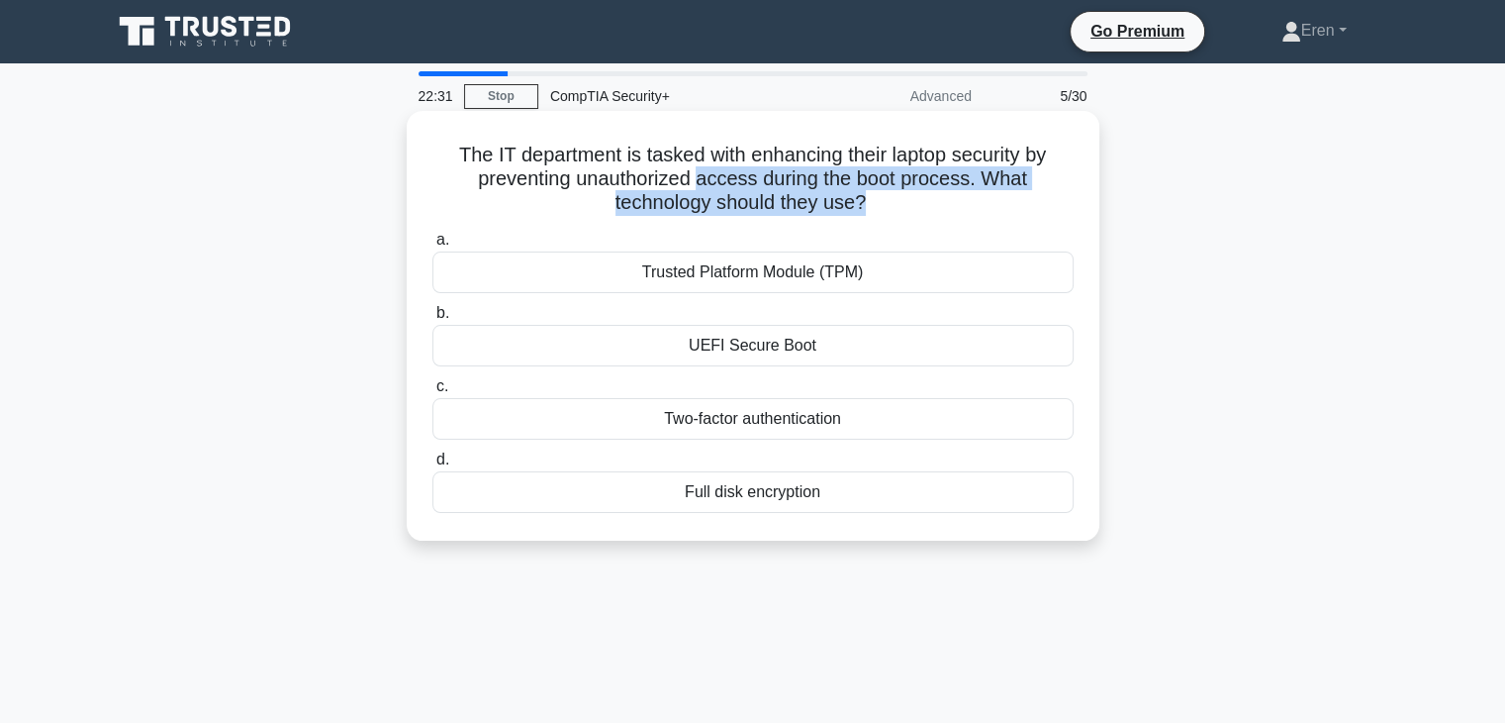
drag, startPoint x: 878, startPoint y: 193, endPoint x: 732, endPoint y: 170, distance: 147.3
click at [732, 170] on h5 "The IT department is tasked with enhancing their laptop security by preventing …" at bounding box center [753, 179] width 645 height 73
drag, startPoint x: 732, startPoint y: 170, endPoint x: 748, endPoint y: 208, distance: 40.8
click at [748, 208] on h5 "The IT department is tasked with enhancing their laptop security by preventing …" at bounding box center [753, 179] width 645 height 73
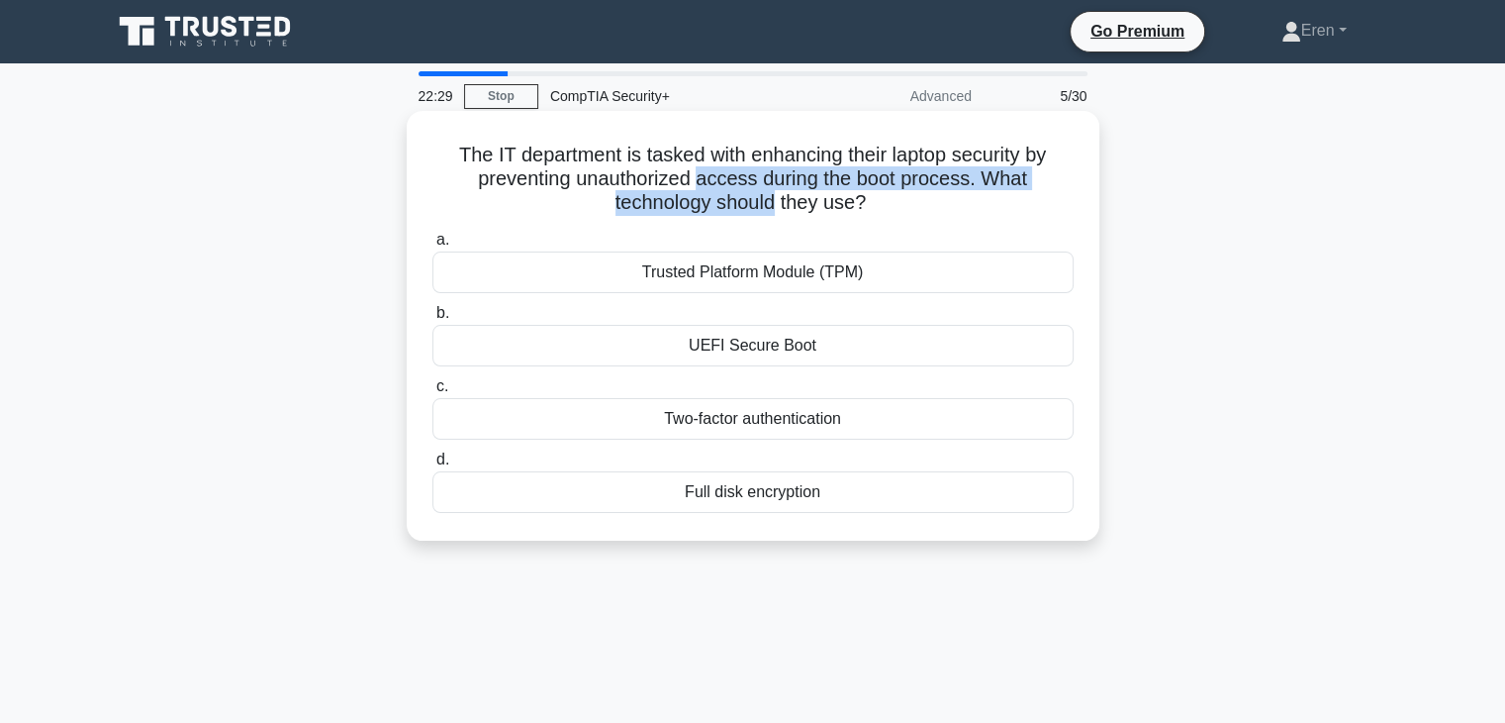
click at [748, 208] on h5 "The IT department is tasked with enhancing their laptop security by preventing …" at bounding box center [753, 179] width 645 height 73
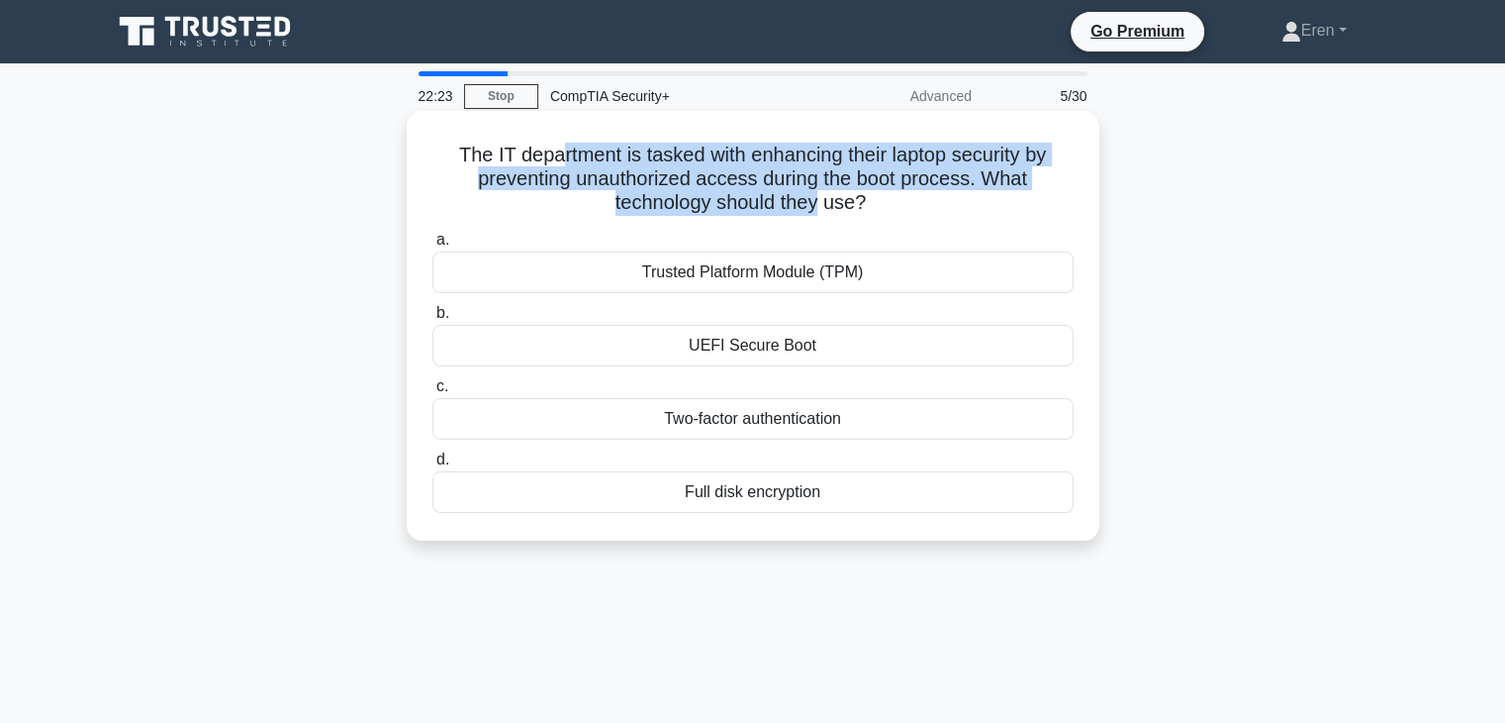
drag, startPoint x: 601, startPoint y: 163, endPoint x: 819, endPoint y: 208, distance: 222.3
click at [819, 208] on h5 "The IT department is tasked with enhancing their laptop security by preventing …" at bounding box center [753, 179] width 645 height 73
click at [820, 208] on h5 "The IT department is tasked with enhancing their laptop security by preventing …" at bounding box center [753, 179] width 645 height 73
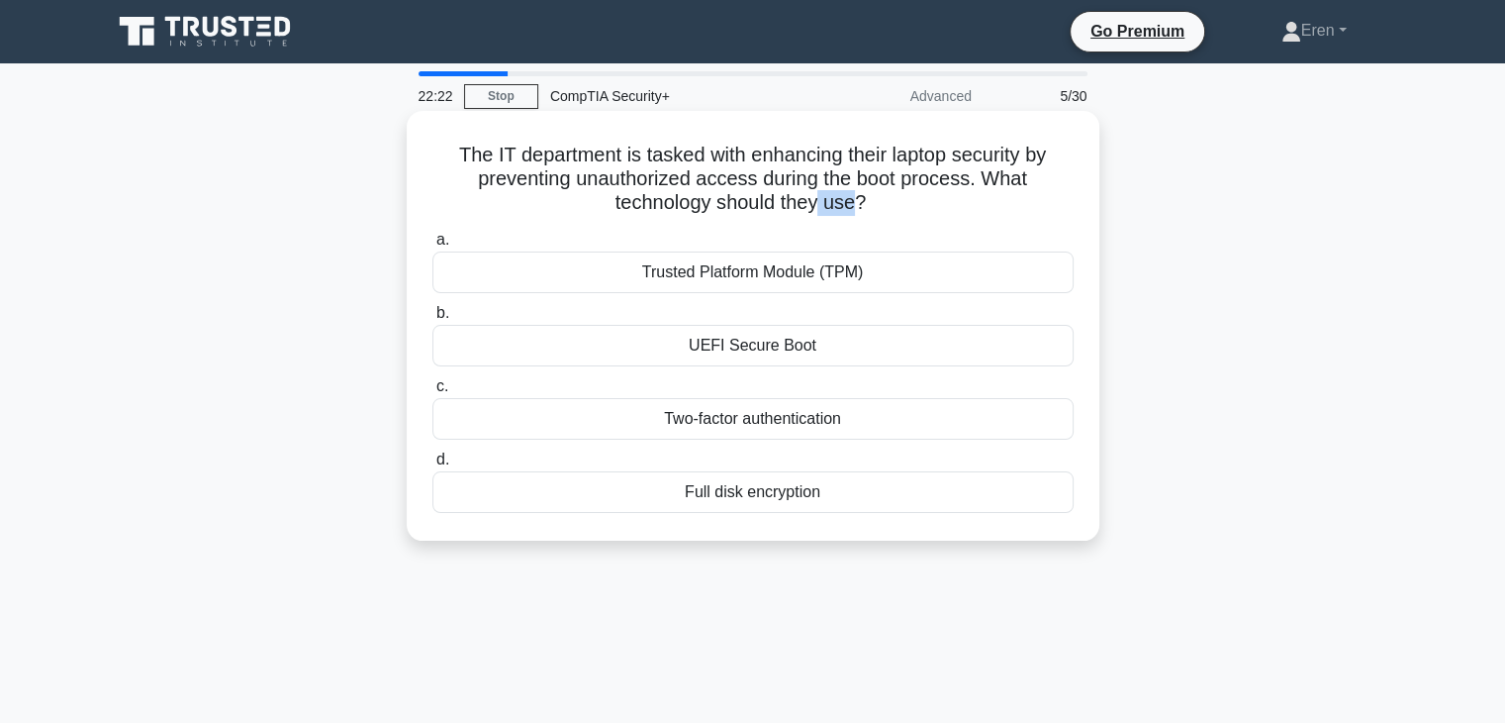
drag, startPoint x: 843, startPoint y: 209, endPoint x: 862, endPoint y: 208, distance: 18.8
click at [862, 208] on h5 "The IT department is tasked with enhancing their laptop security by preventing …" at bounding box center [753, 179] width 645 height 73
drag, startPoint x: 862, startPoint y: 208, endPoint x: 489, endPoint y: 165, distance: 375.6
click at [489, 165] on h5 "The IT department is tasked with enhancing their laptop security by preventing …" at bounding box center [753, 179] width 645 height 73
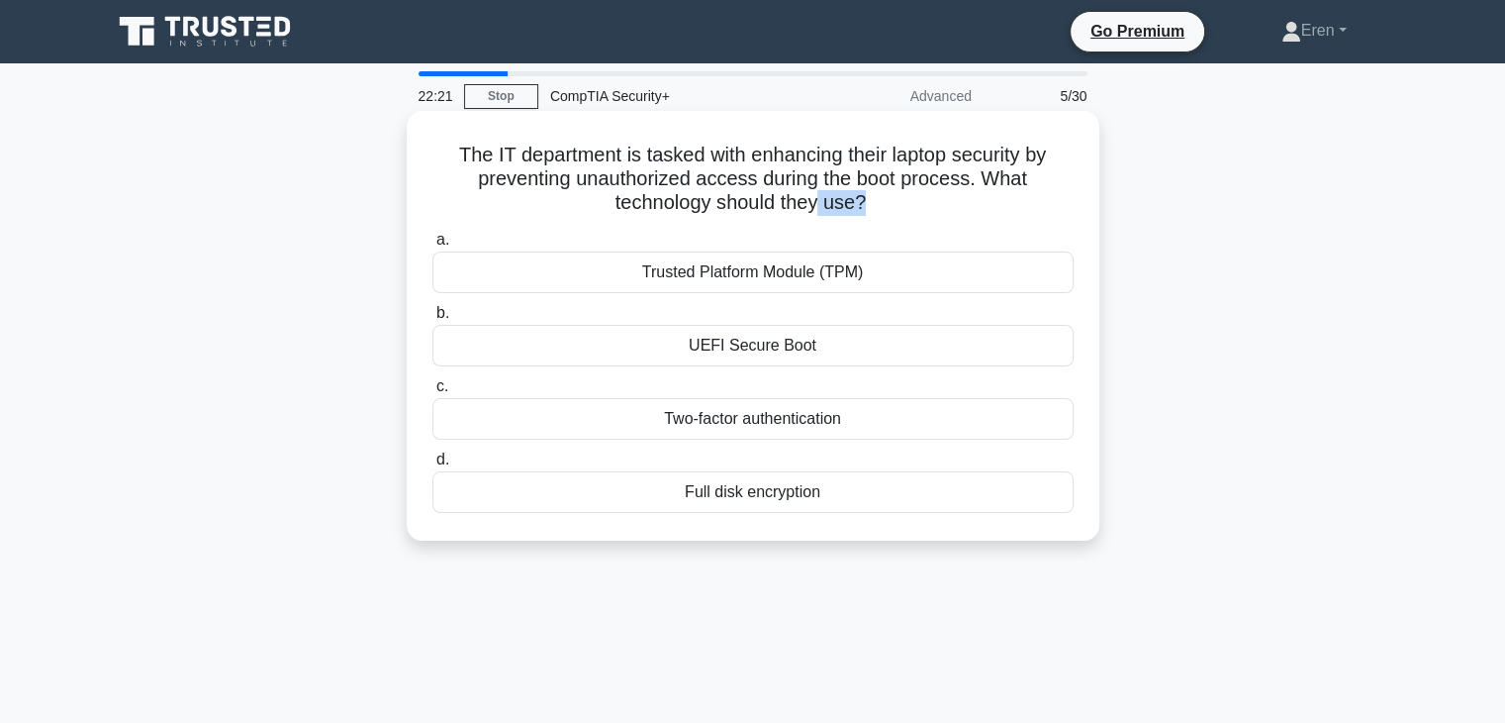
click at [489, 164] on h5 "The IT department is tasked with enhancing their laptop security by preventing …" at bounding box center [753, 179] width 645 height 73
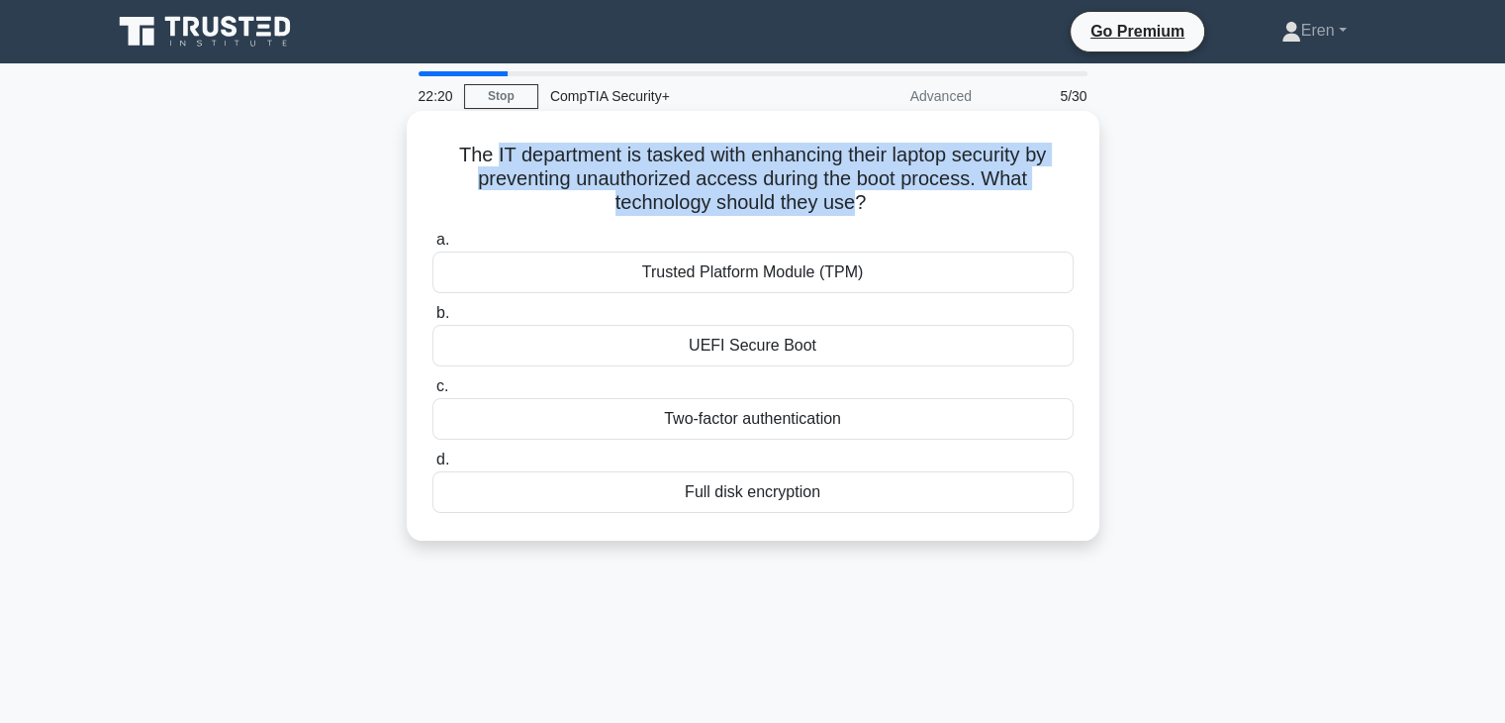
drag, startPoint x: 489, startPoint y: 164, endPoint x: 856, endPoint y: 207, distance: 369.7
click at [856, 207] on h5 "The IT department is tasked with enhancing their laptop security by preventing …" at bounding box center [753, 179] width 645 height 73
drag, startPoint x: 823, startPoint y: 154, endPoint x: 851, endPoint y: 195, distance: 49.1
click at [851, 195] on h5 "The IT department is tasked with enhancing their laptop security by preventing …" at bounding box center [753, 179] width 645 height 73
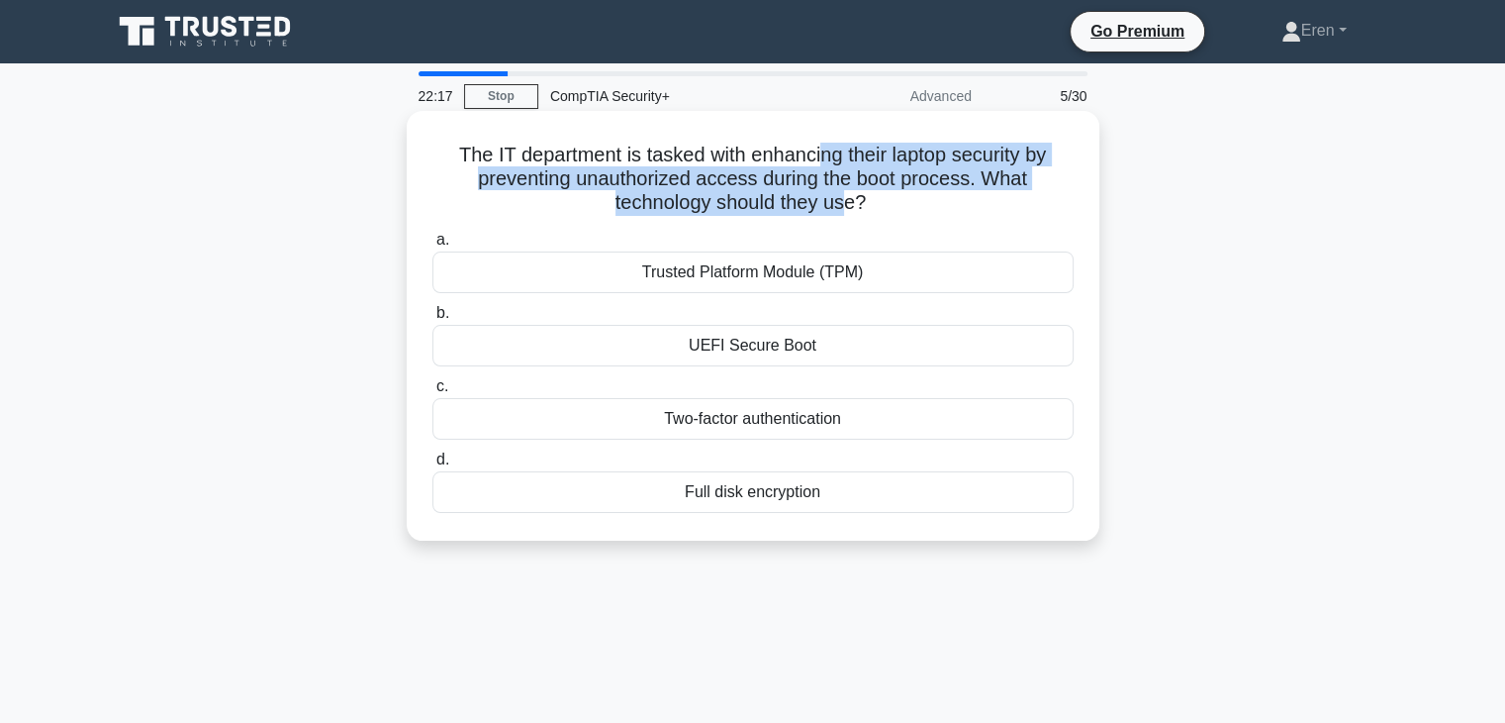
click at [851, 195] on h5 "The IT department is tasked with enhancing their laptop security by preventing …" at bounding box center [753, 179] width 645 height 73
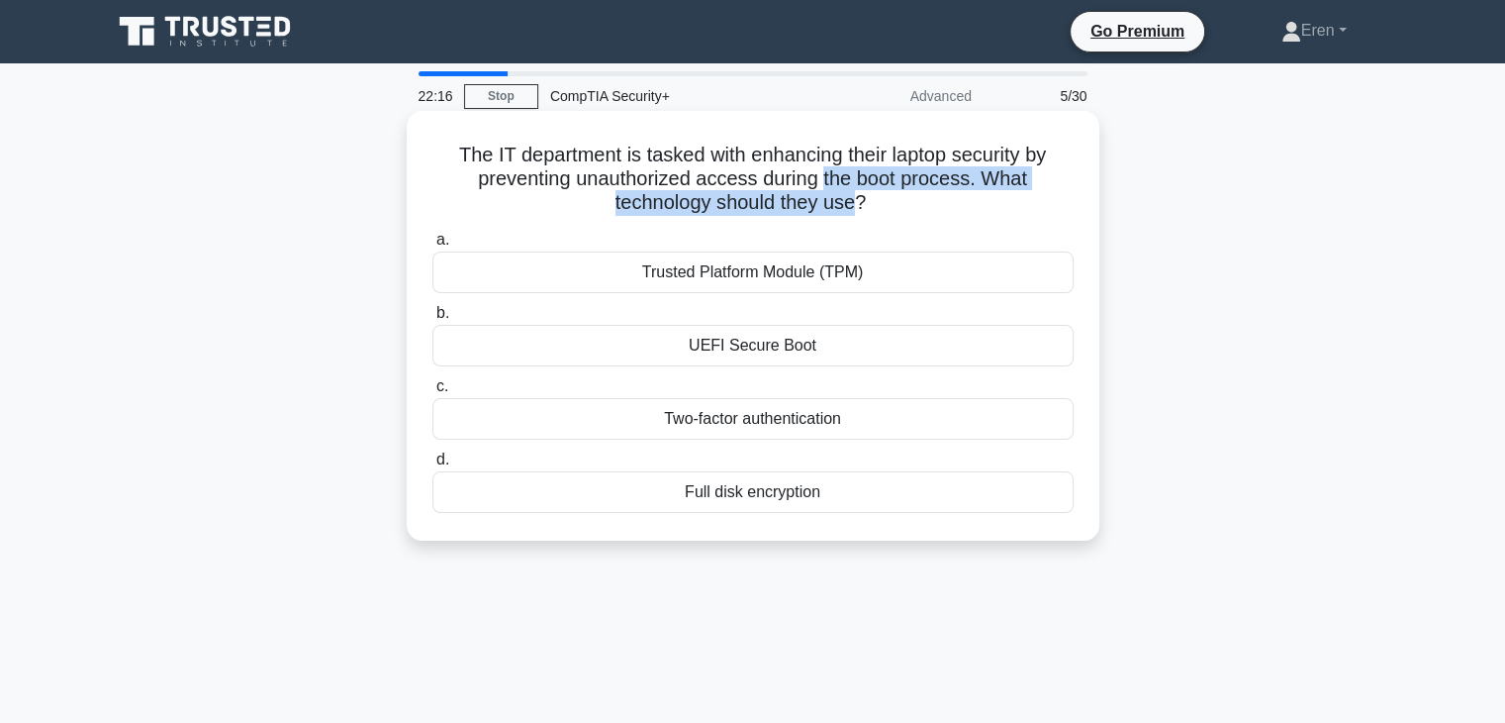
drag, startPoint x: 851, startPoint y: 195, endPoint x: 826, endPoint y: 172, distance: 33.6
click at [827, 173] on h5 "The IT department is tasked with enhancing their laptop security by preventing …" at bounding box center [753, 179] width 645 height 73
click at [825, 171] on h5 "The IT department is tasked with enhancing their laptop security by preventing …" at bounding box center [753, 179] width 645 height 73
drag, startPoint x: 825, startPoint y: 171, endPoint x: 843, endPoint y: 194, distance: 28.9
click at [843, 194] on h5 "The IT department is tasked with enhancing their laptop security by preventing …" at bounding box center [753, 179] width 645 height 73
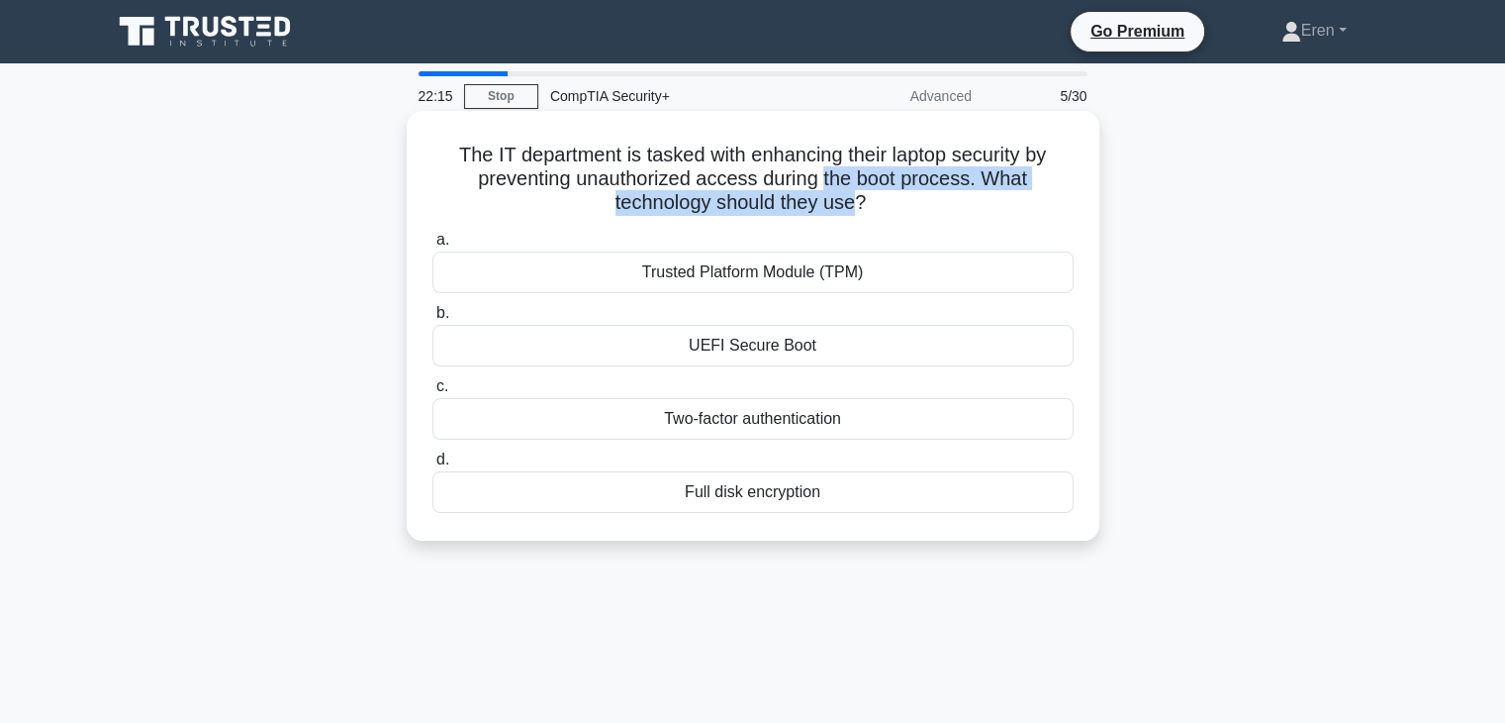
click at [843, 194] on h5 "The IT department is tasked with enhancing their laptop security by preventing …" at bounding box center [753, 179] width 645 height 73
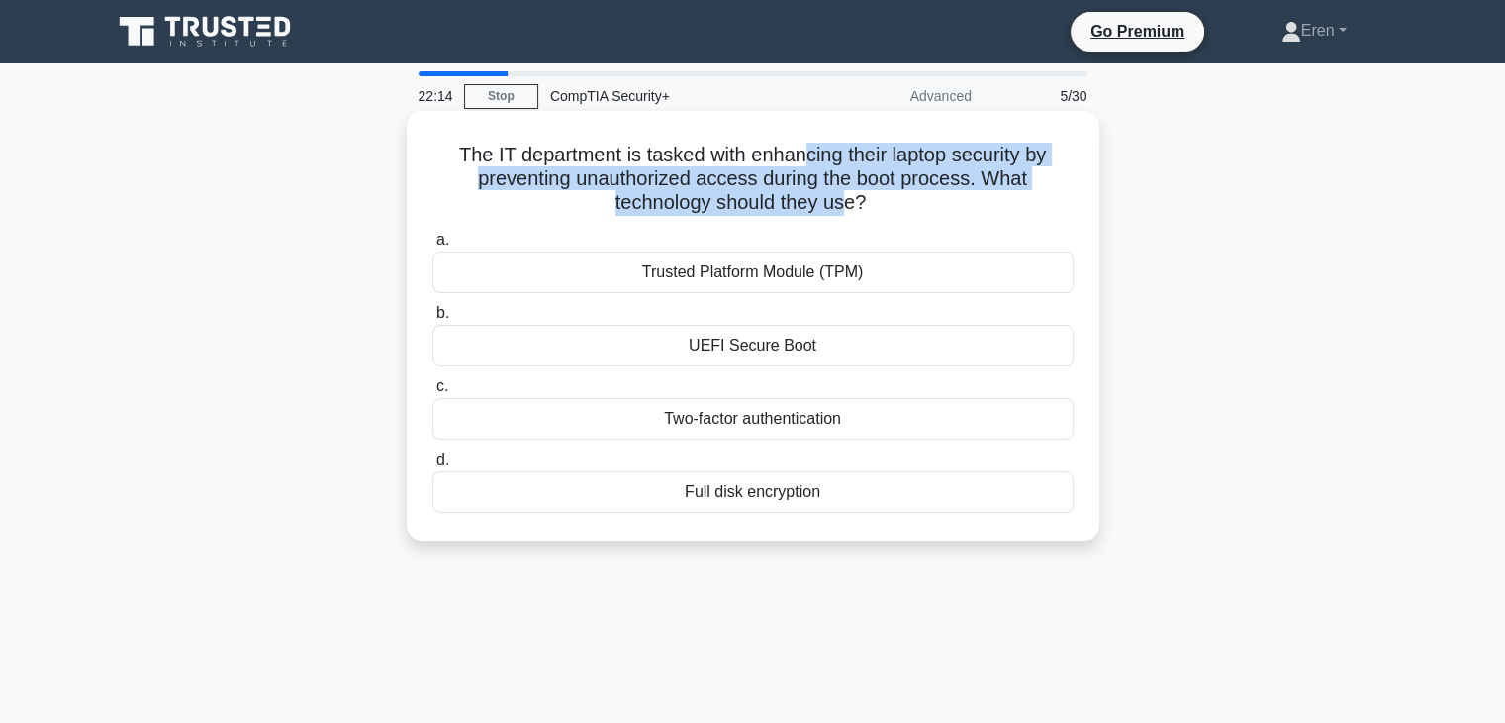
drag, startPoint x: 843, startPoint y: 194, endPoint x: 805, endPoint y: 152, distance: 56.7
click at [805, 153] on h5 "The IT department is tasked with enhancing their laptop security by preventing …" at bounding box center [753, 179] width 645 height 73
click at [805, 152] on h5 "The IT department is tasked with enhancing their laptop security by preventing …" at bounding box center [753, 179] width 645 height 73
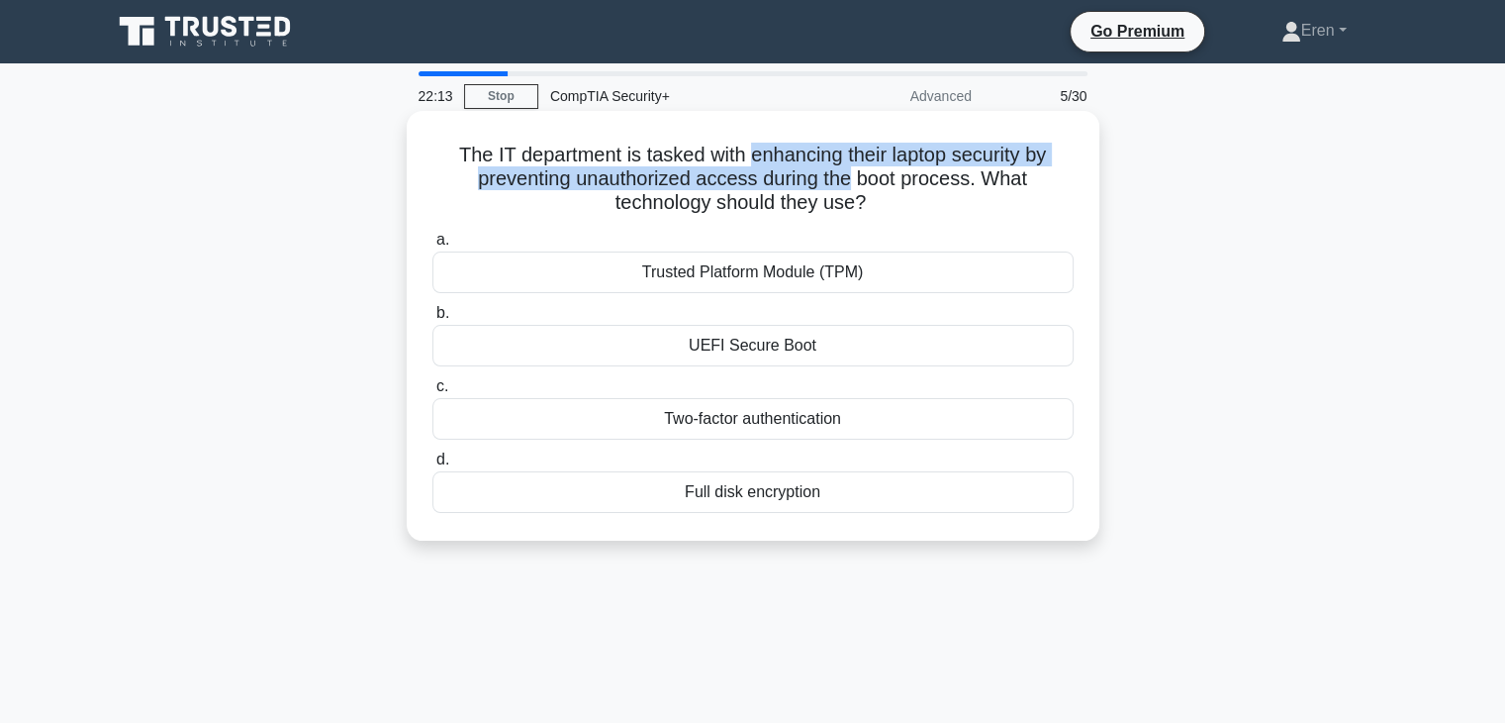
drag, startPoint x: 805, startPoint y: 152, endPoint x: 831, endPoint y: 183, distance: 40.7
click at [831, 183] on h5 "The IT department is tasked with enhancing their laptop security by preventing …" at bounding box center [753, 179] width 645 height 73
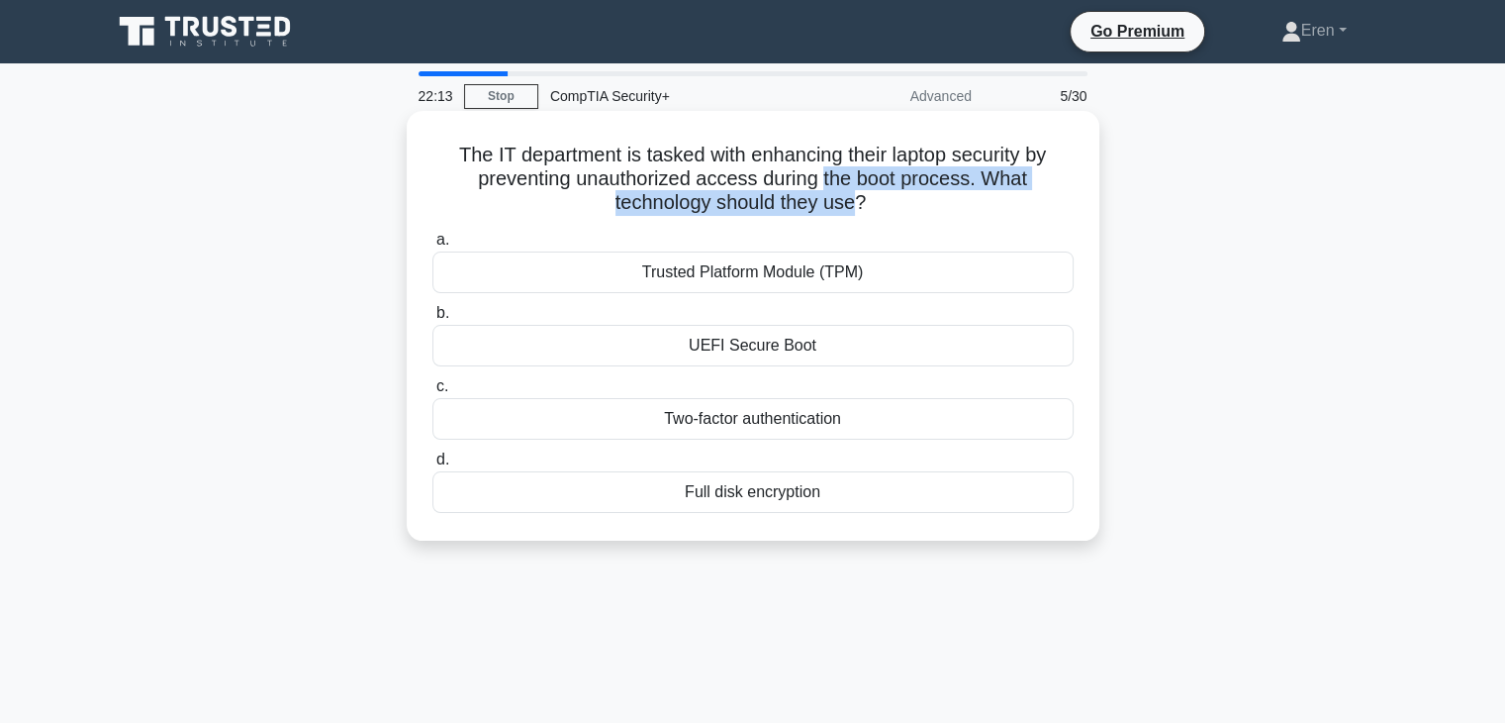
drag, startPoint x: 831, startPoint y: 183, endPoint x: 835, endPoint y: 193, distance: 10.7
click at [835, 193] on h5 "The IT department is tasked with enhancing their laptop security by preventing …" at bounding box center [753, 179] width 645 height 73
click at [835, 194] on h5 "The IT department is tasked with enhancing their laptop security by preventing …" at bounding box center [753, 179] width 645 height 73
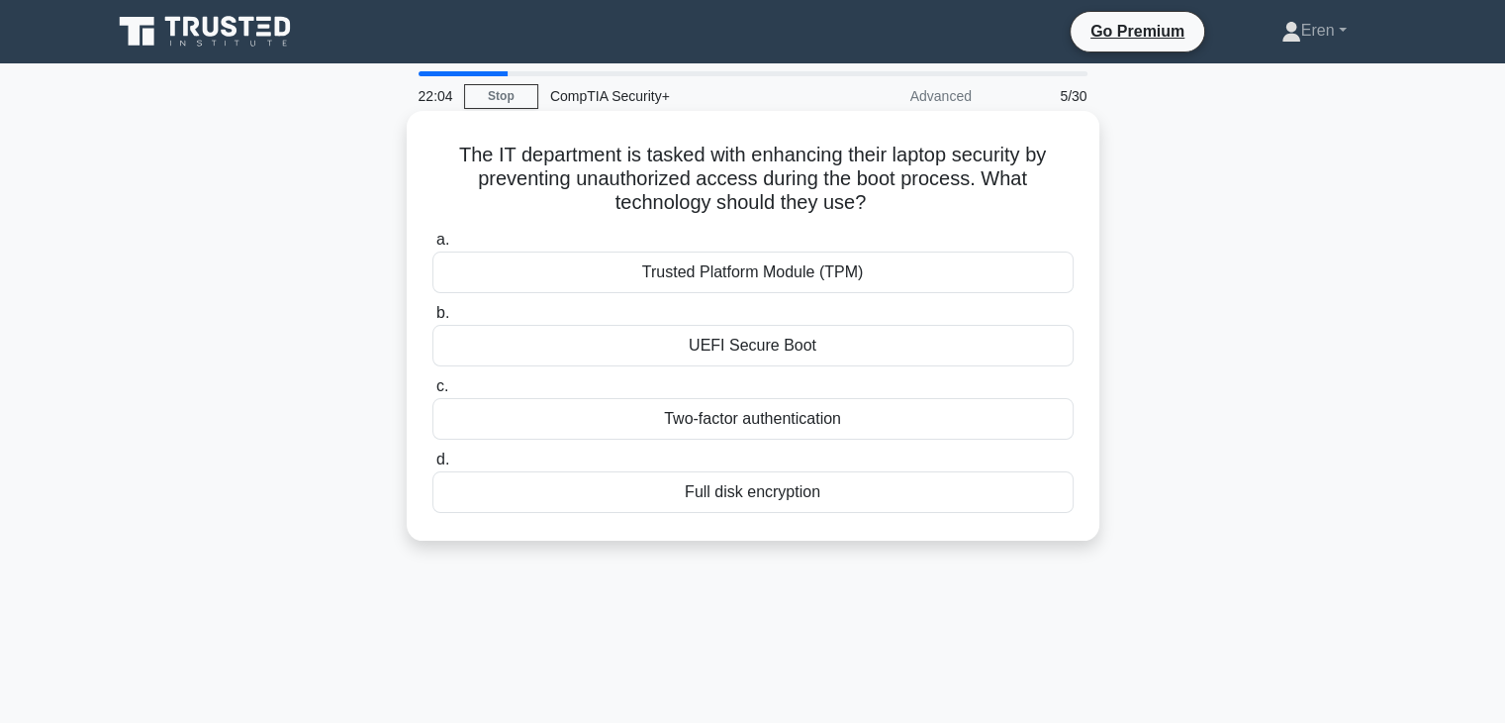
click at [798, 274] on div "Trusted Platform Module (TPM)" at bounding box center [753, 272] width 641 height 42
click at [433, 246] on input "a. Trusted Platform Module (TPM)" at bounding box center [433, 240] width 0 height 13
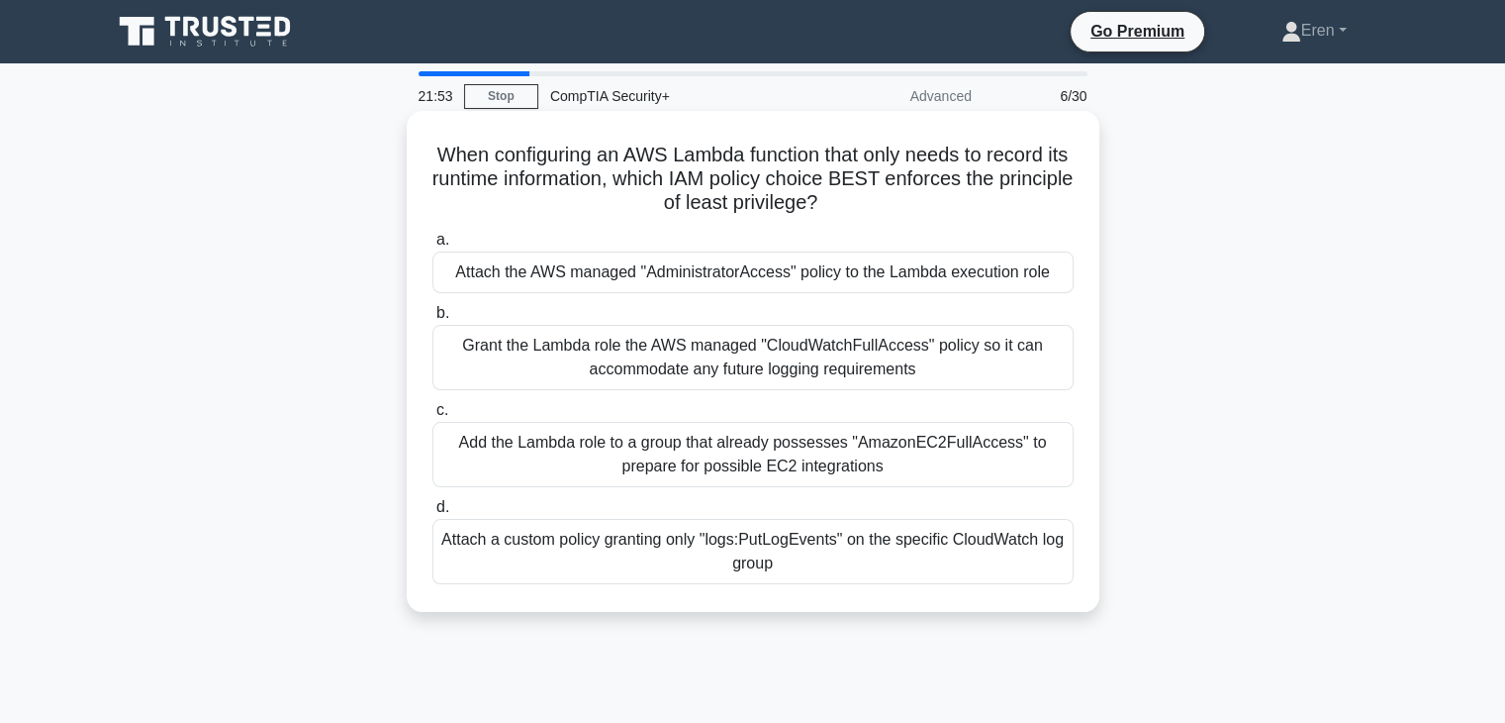
drag, startPoint x: 624, startPoint y: 154, endPoint x: 919, endPoint y: 203, distance: 298.9
click at [919, 203] on h5 "When configuring an AWS Lambda function that only needs to record its runtime i…" at bounding box center [753, 179] width 645 height 73
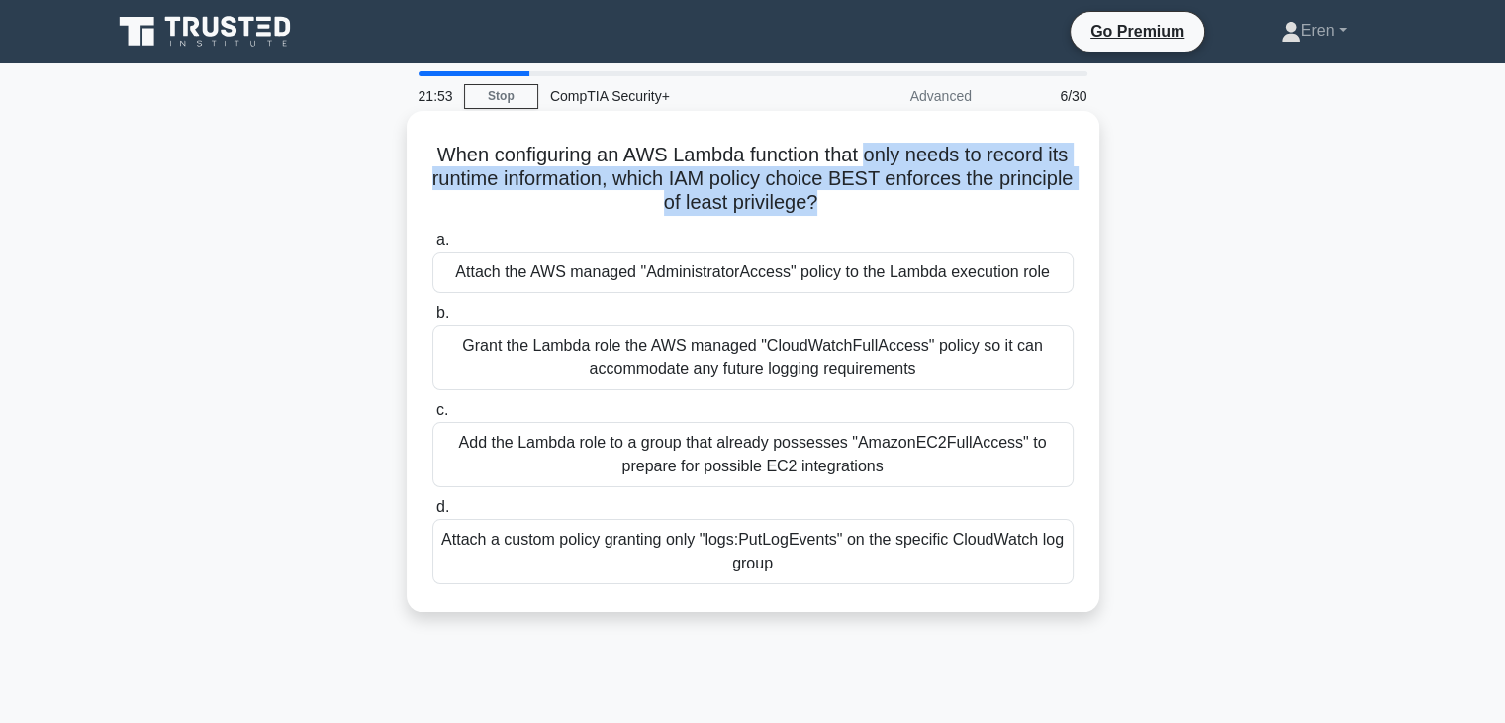
drag, startPoint x: 919, startPoint y: 203, endPoint x: 895, endPoint y: 148, distance: 59.4
click at [895, 148] on h5 "When configuring an AWS Lambda function that only needs to record its runtime i…" at bounding box center [753, 179] width 645 height 73
drag, startPoint x: 774, startPoint y: 154, endPoint x: 909, endPoint y: 195, distance: 140.6
click at [909, 195] on h5 "When configuring an AWS Lambda function that only needs to record its runtime i…" at bounding box center [753, 179] width 645 height 73
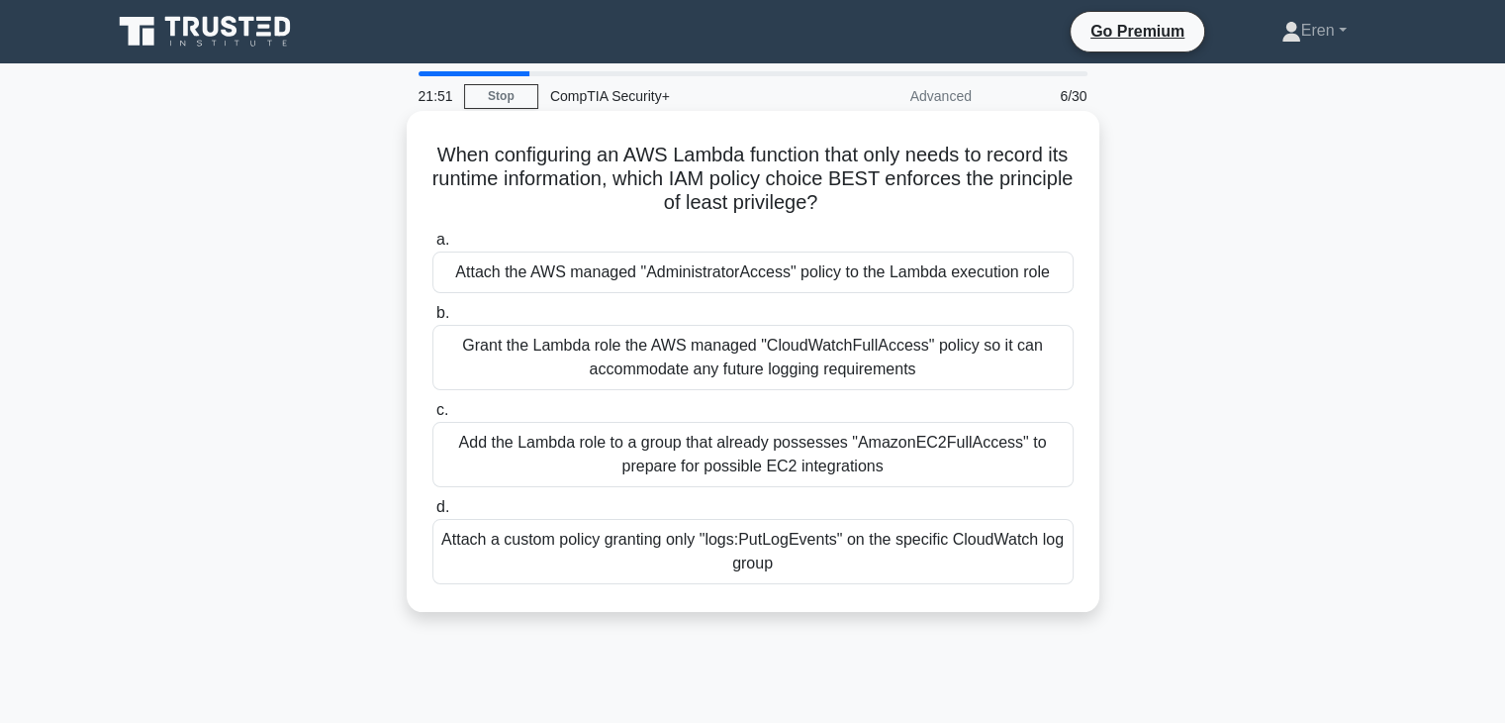
click at [909, 195] on h5 "When configuring an AWS Lambda function that only needs to record its runtime i…" at bounding box center [753, 179] width 645 height 73
drag, startPoint x: 487, startPoint y: 152, endPoint x: 974, endPoint y: 202, distance: 489.5
click at [974, 202] on h5 "When configuring an AWS Lambda function that only needs to record its runtime i…" at bounding box center [753, 179] width 645 height 73
drag, startPoint x: 974, startPoint y: 202, endPoint x: 950, endPoint y: 167, distance: 42.0
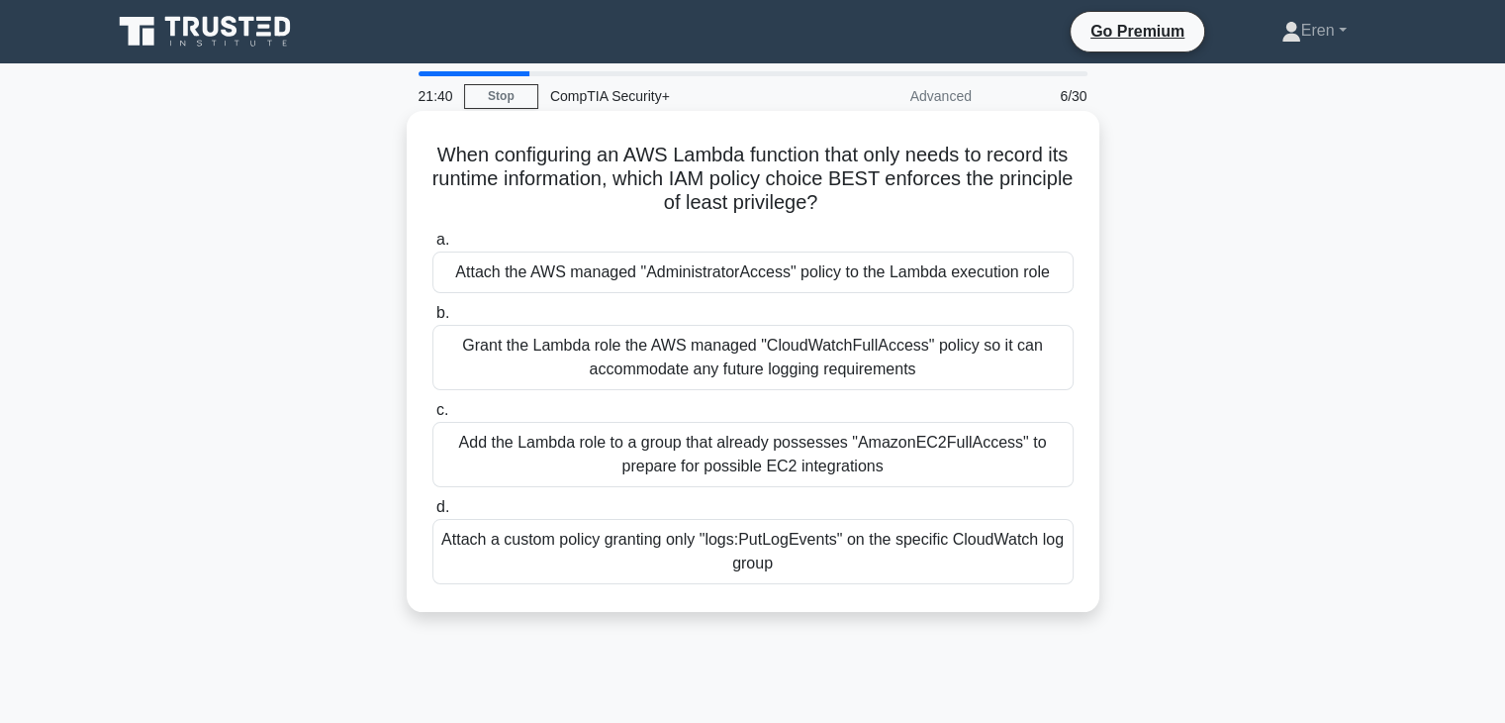
click at [950, 167] on h5 "When configuring an AWS Lambda function that only needs to record its runtime i…" at bounding box center [753, 179] width 645 height 73
drag, startPoint x: 950, startPoint y: 167, endPoint x: 957, endPoint y: 199, distance: 32.4
click at [957, 199] on h5 "When configuring an AWS Lambda function that only needs to record its runtime i…" at bounding box center [753, 179] width 645 height 73
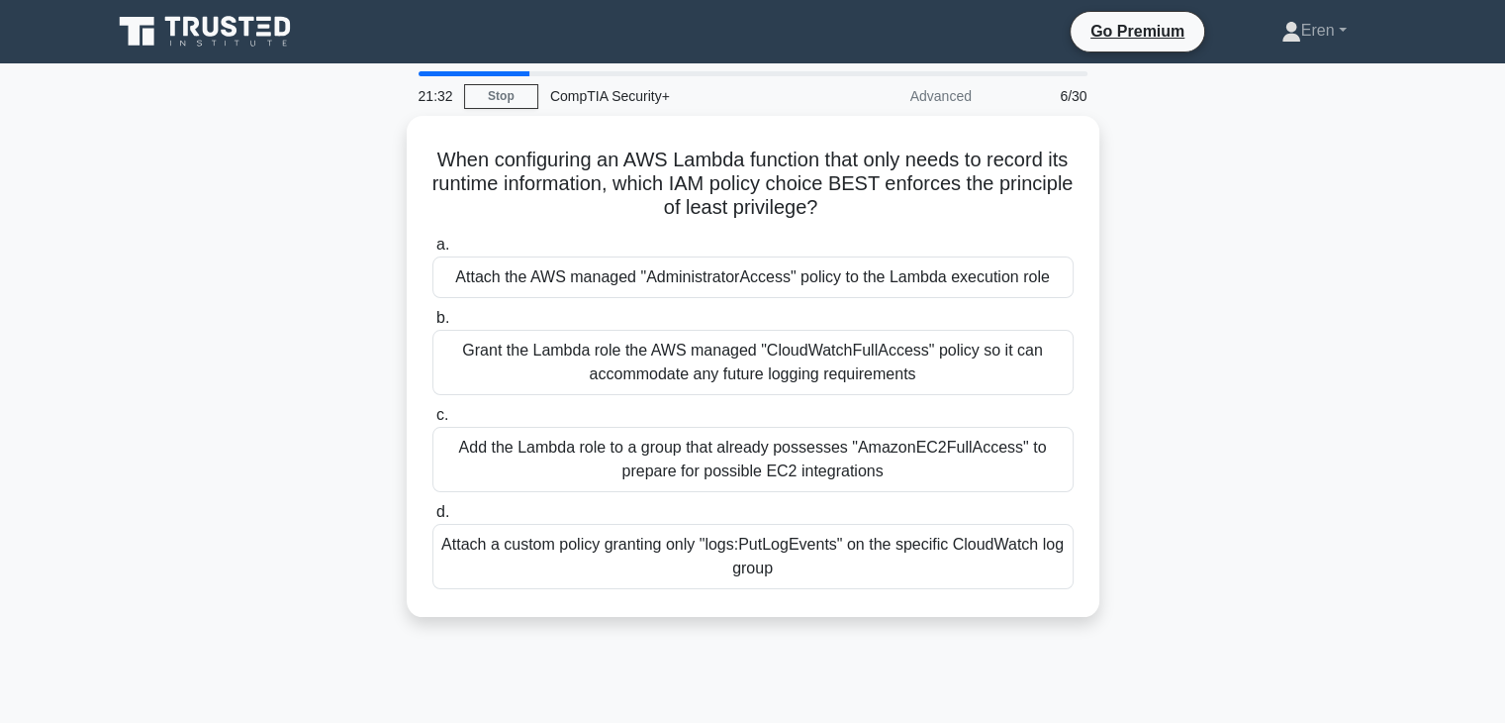
drag, startPoint x: 352, startPoint y: 217, endPoint x: 255, endPoint y: 218, distance: 97.0
click at [255, 218] on div "When configuring an AWS Lambda function that only needs to record its runtime i…" at bounding box center [753, 378] width 1306 height 525
drag, startPoint x: 325, startPoint y: 345, endPoint x: 281, endPoint y: 345, distance: 43.5
click at [281, 345] on div "When configuring an AWS Lambda function that only needs to record its runtime i…" at bounding box center [753, 378] width 1306 height 525
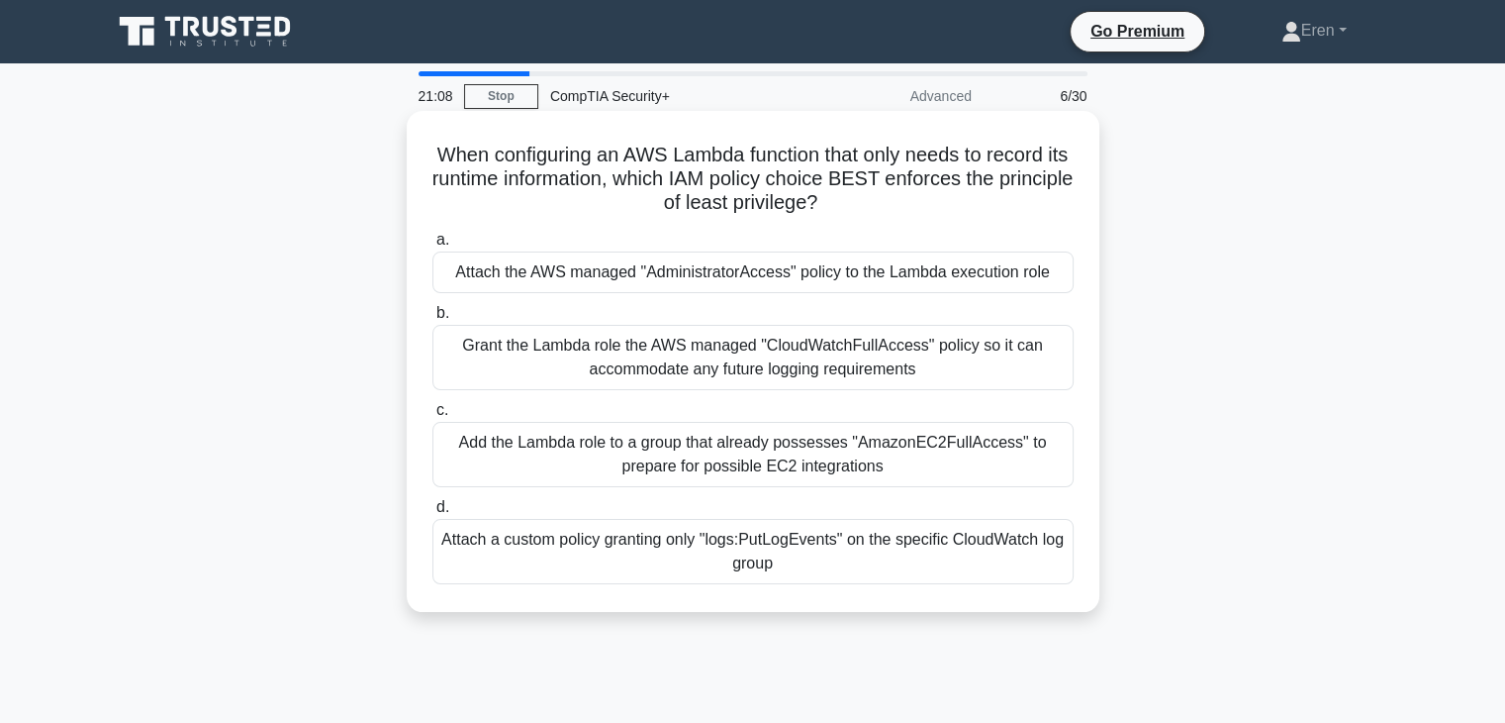
drag, startPoint x: 546, startPoint y: 157, endPoint x: 862, endPoint y: 196, distance: 318.1
click at [862, 196] on h5 "When configuring an AWS Lambda function that only needs to record its runtime i…" at bounding box center [753, 179] width 645 height 73
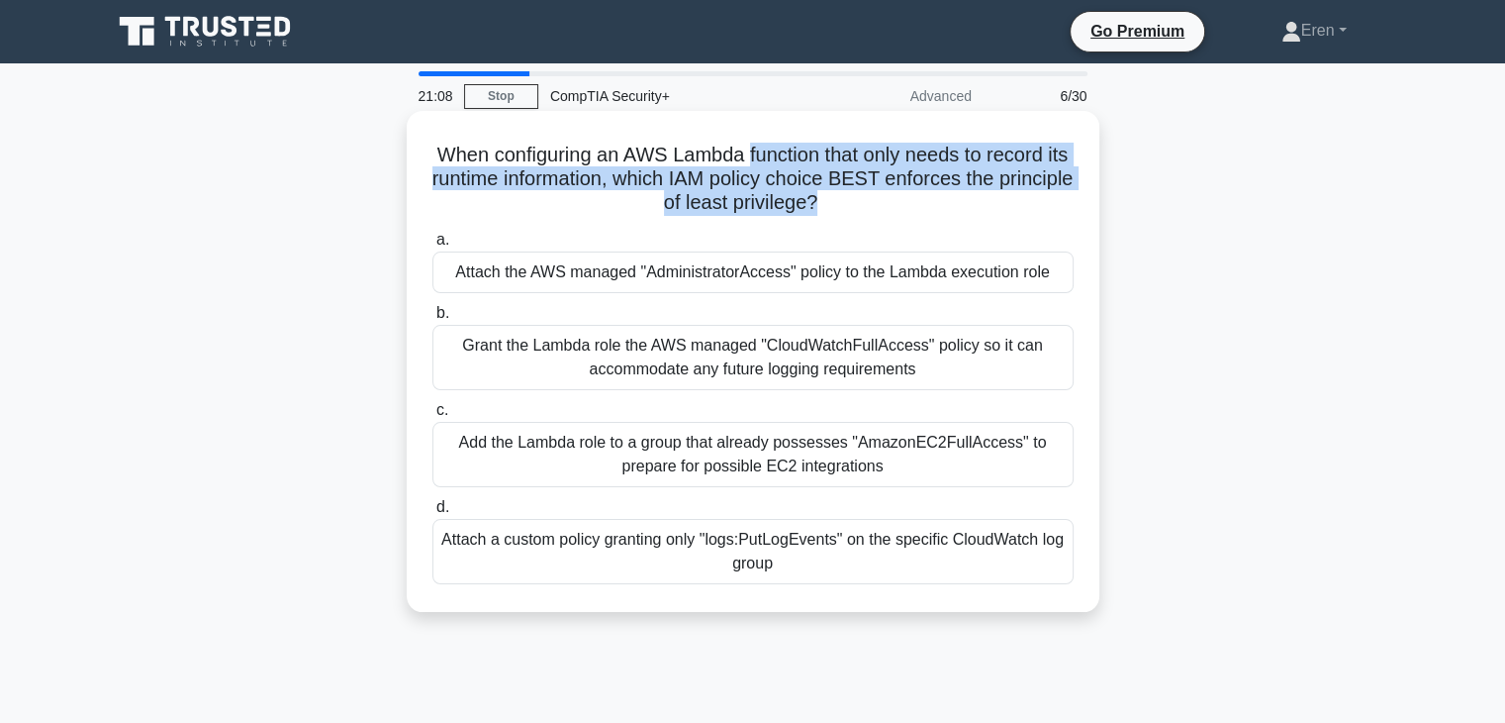
drag, startPoint x: 862, startPoint y: 196, endPoint x: 823, endPoint y: 135, distance: 72.5
click at [823, 135] on div "When configuring an AWS Lambda function that only needs to record its runtime i…" at bounding box center [753, 361] width 677 height 485
click at [820, 135] on div "When configuring an AWS Lambda function that only needs to record its runtime i…" at bounding box center [753, 361] width 677 height 485
drag, startPoint x: 820, startPoint y: 135, endPoint x: 852, endPoint y: 205, distance: 77.5
click at [852, 205] on div "When configuring an AWS Lambda function that only needs to record its runtime i…" at bounding box center [753, 361] width 677 height 485
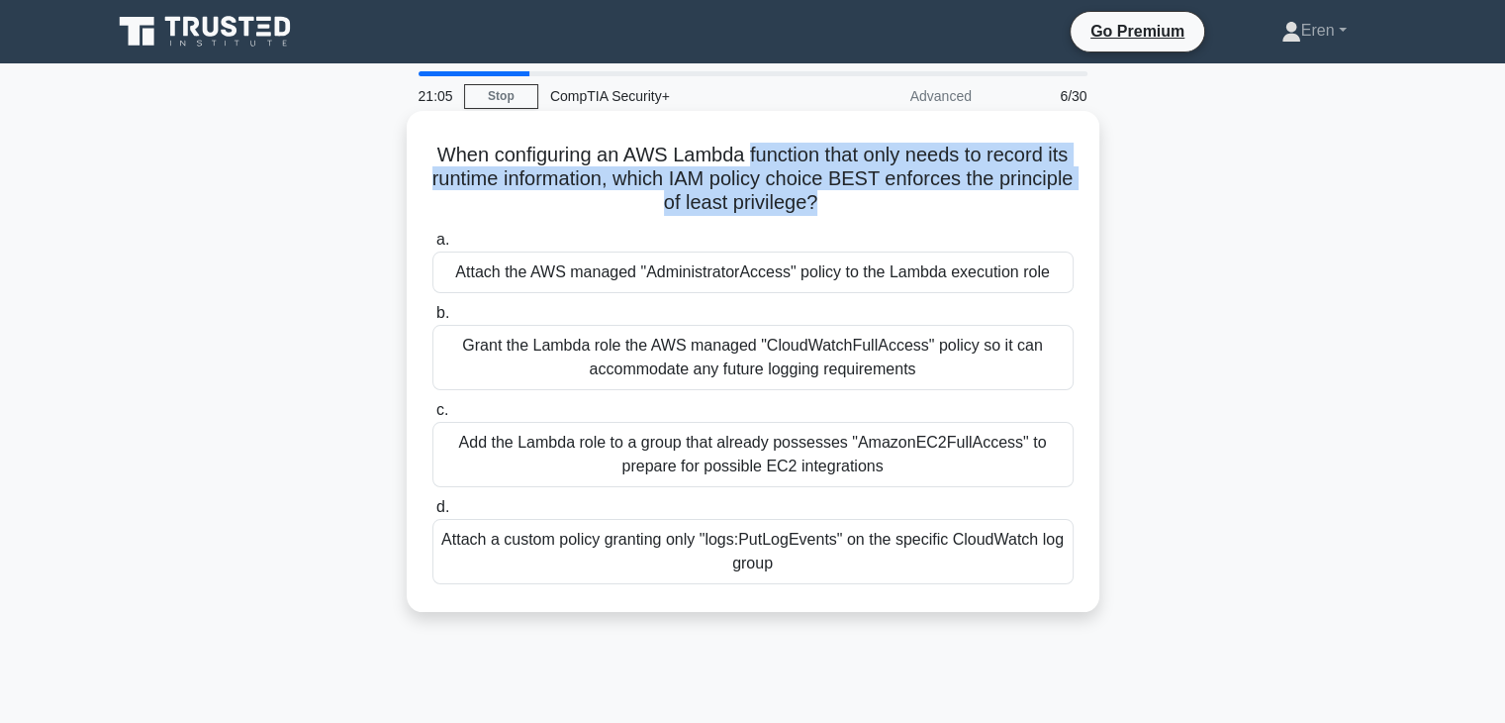
click at [852, 205] on h5 "When configuring an AWS Lambda function that only needs to record its runtime i…" at bounding box center [753, 179] width 645 height 73
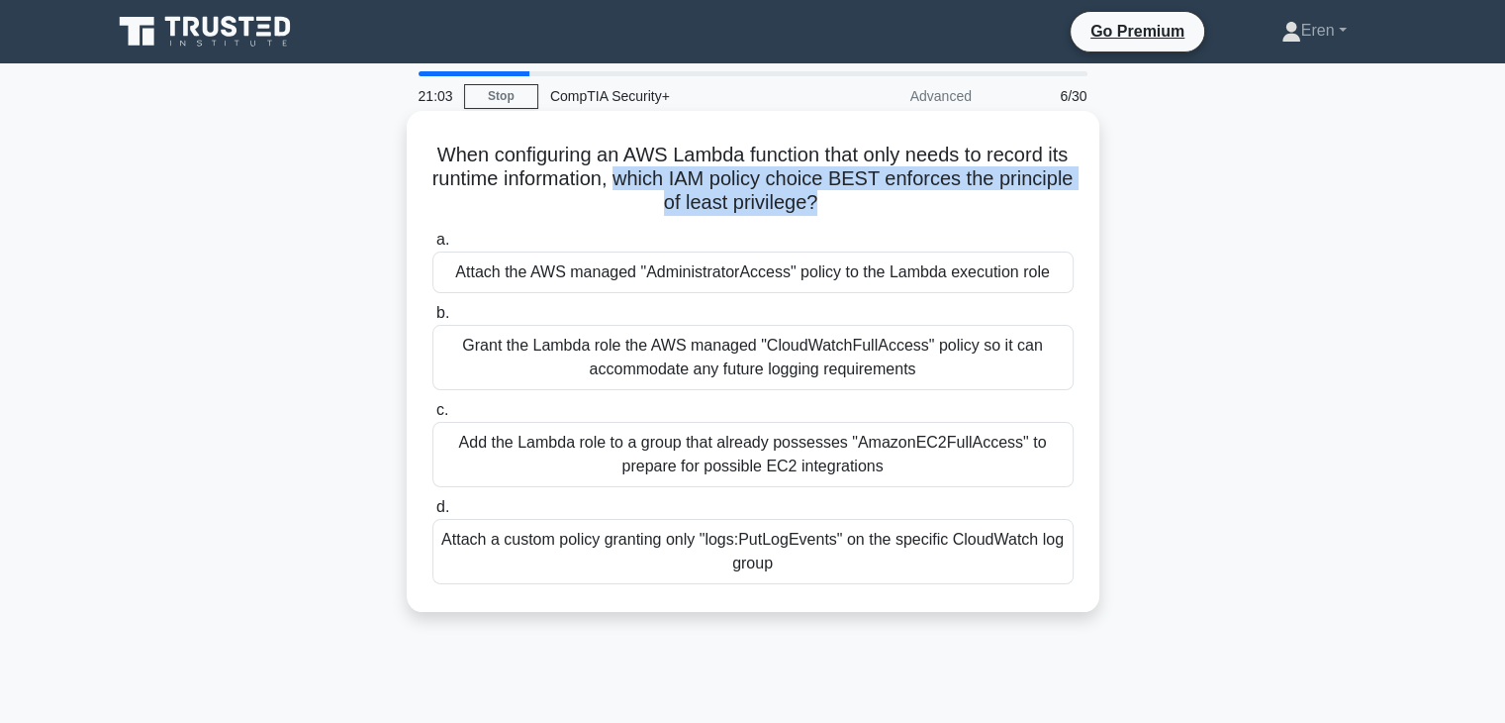
drag, startPoint x: 852, startPoint y: 205, endPoint x: 712, endPoint y: 175, distance: 143.6
click at [712, 175] on h5 "When configuring an AWS Lambda function that only needs to record its runtime i…" at bounding box center [753, 179] width 645 height 73
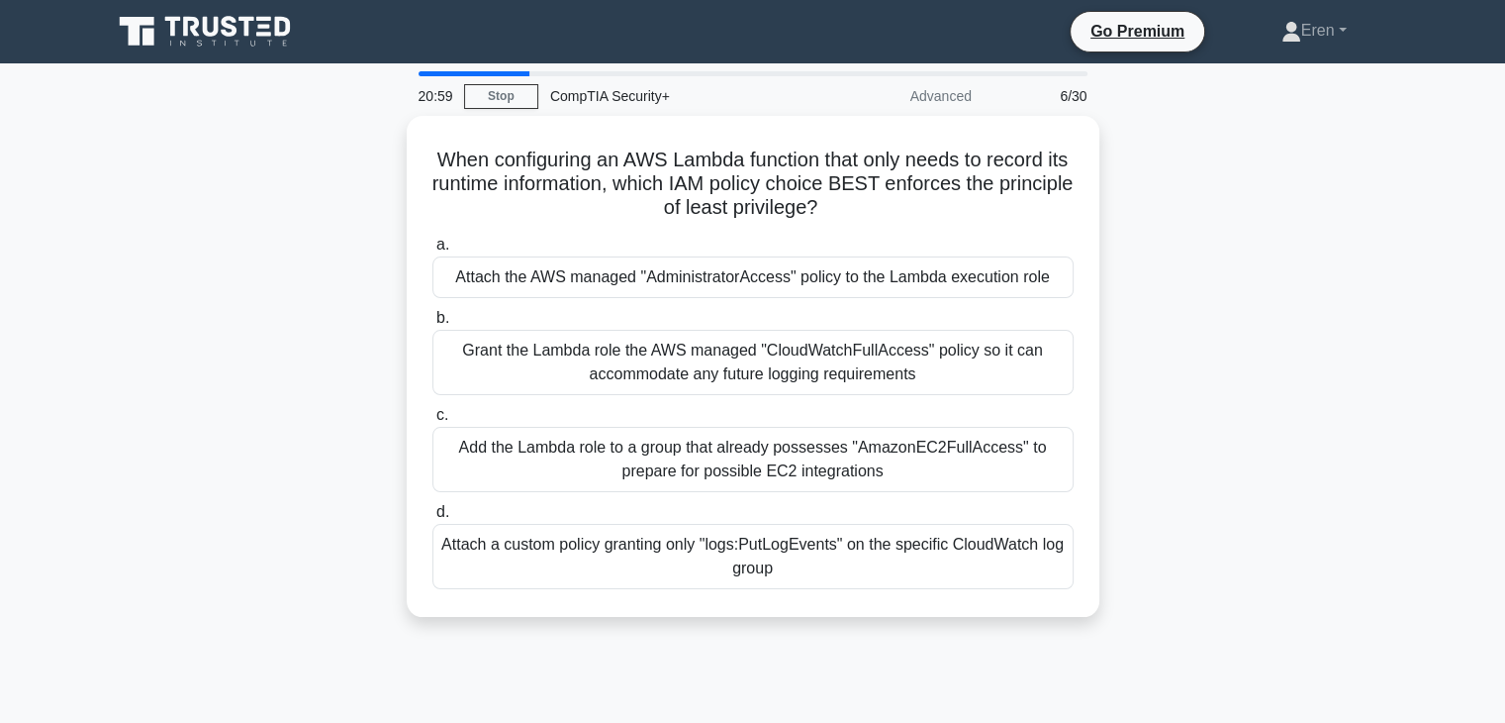
drag, startPoint x: 284, startPoint y: 356, endPoint x: 212, endPoint y: 351, distance: 72.4
click at [212, 351] on div "When configuring an AWS Lambda function that only needs to record its runtime i…" at bounding box center [753, 378] width 1306 height 525
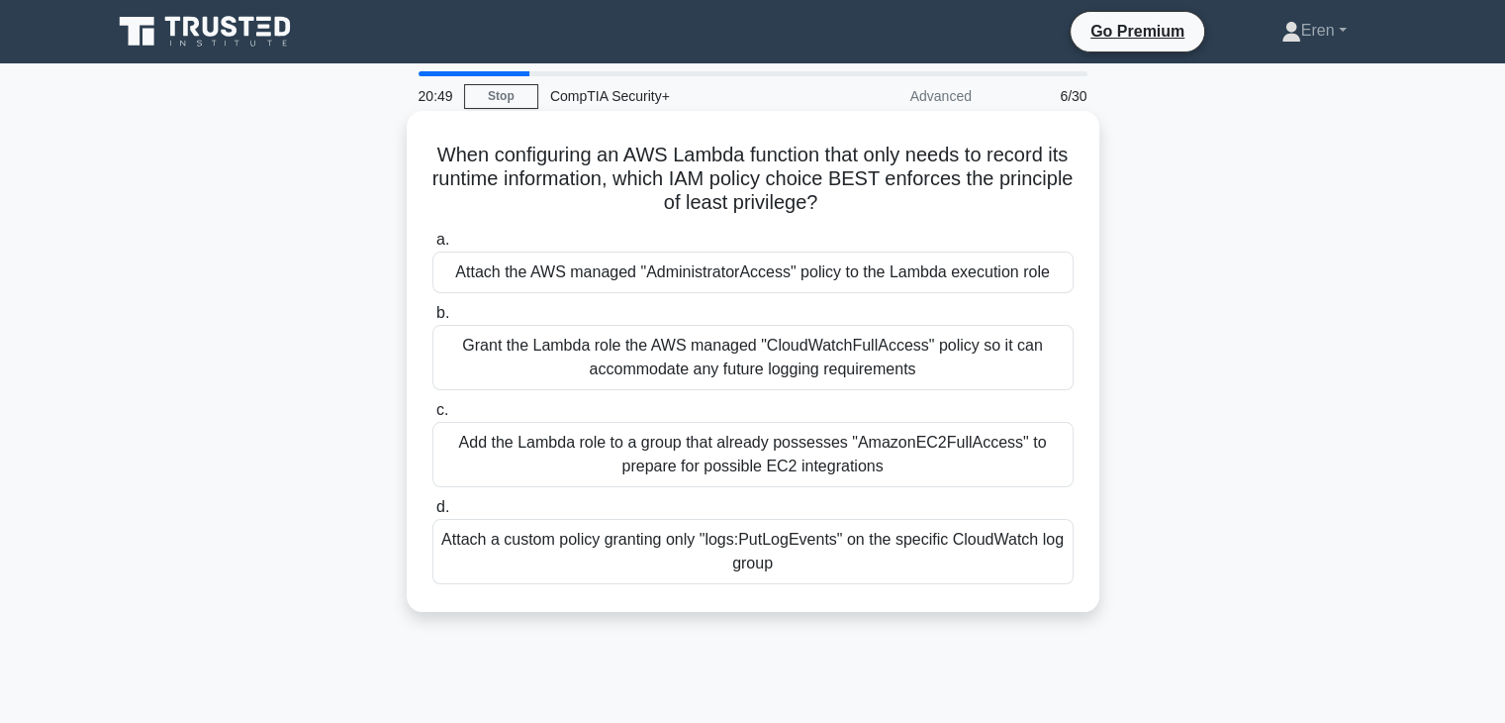
click at [497, 555] on div "Attach a custom policy granting only "logs:PutLogEvents" on the specific CloudW…" at bounding box center [753, 551] width 641 height 65
click at [433, 514] on input "d. Attach a custom policy granting only "logs:PutLogEvents" on the specific Clo…" at bounding box center [433, 507] width 0 height 13
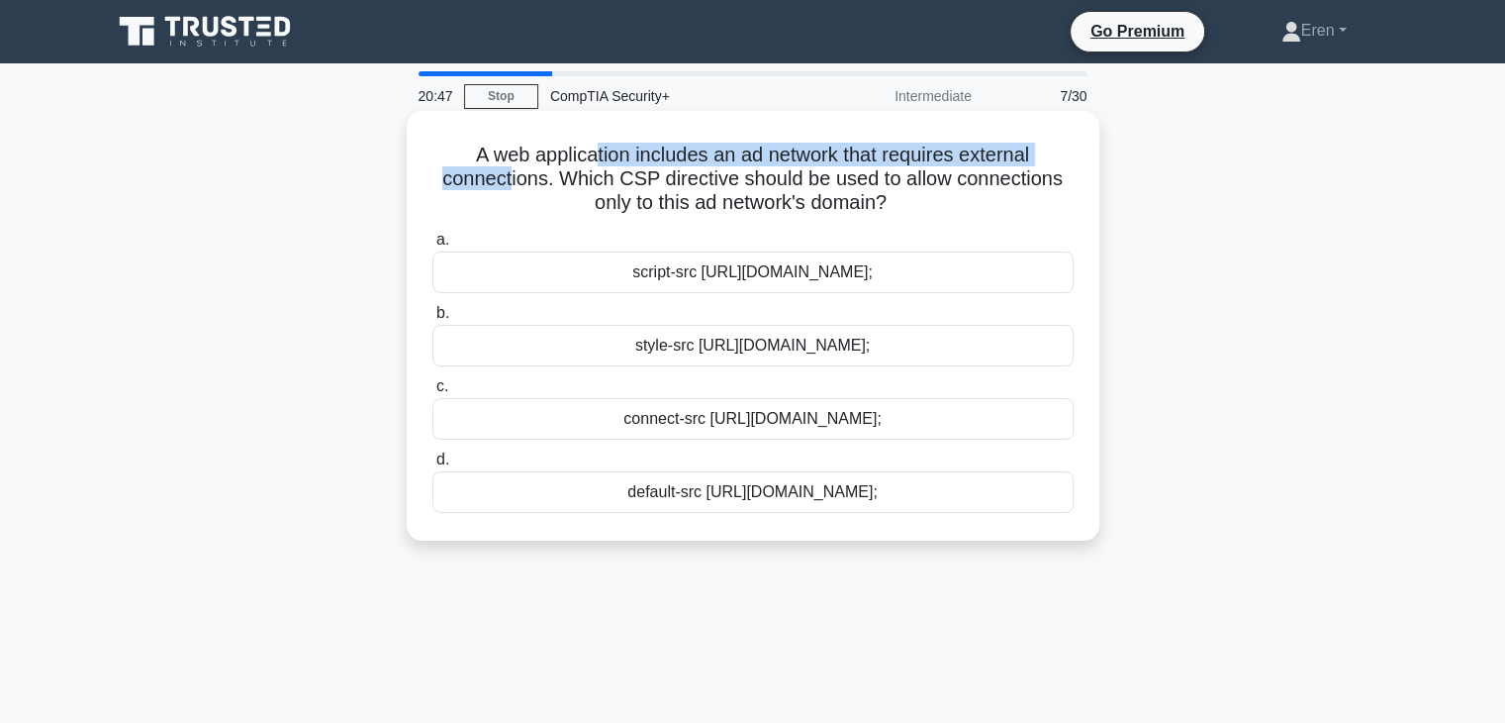
drag, startPoint x: 506, startPoint y: 170, endPoint x: 590, endPoint y: 156, distance: 85.3
click at [590, 156] on h5 "A web application includes an ad network that requires external connections. Wh…" at bounding box center [753, 179] width 645 height 73
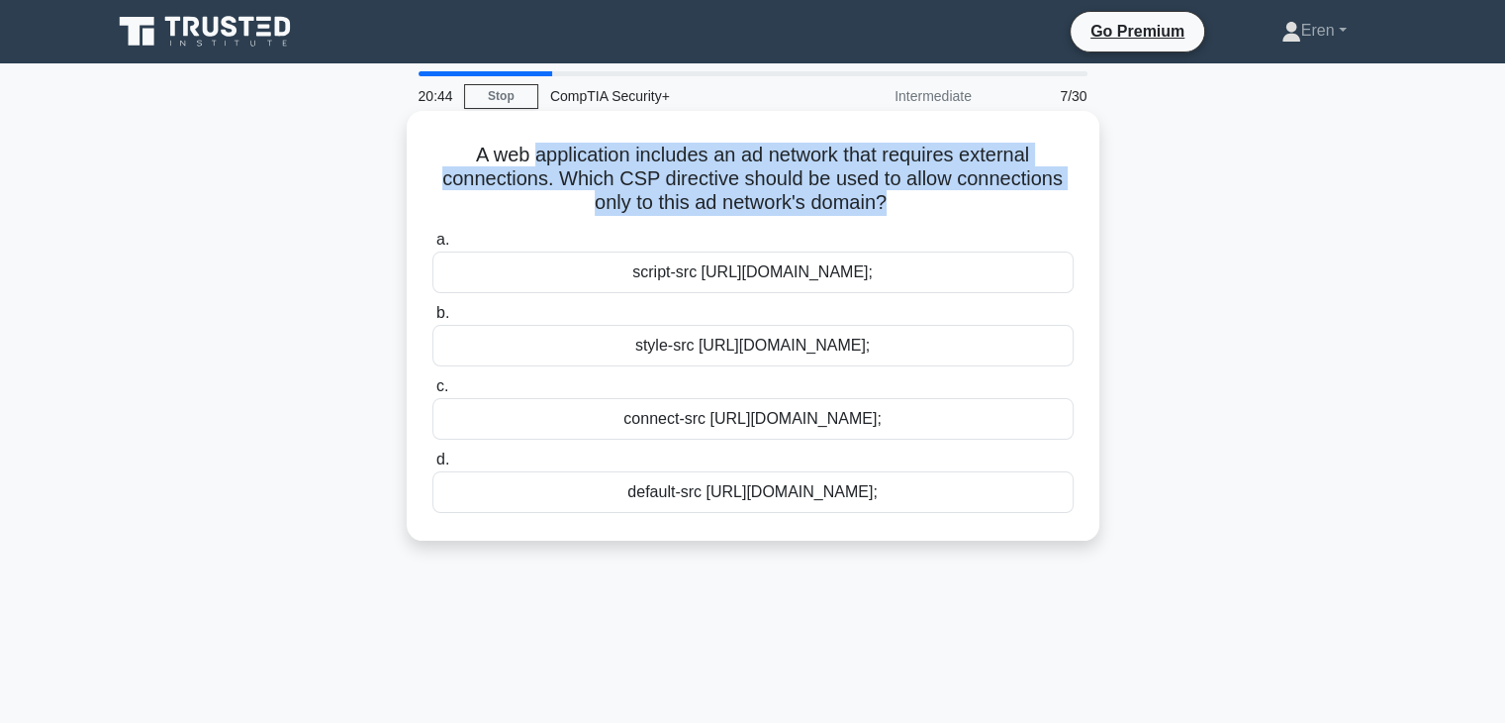
drag, startPoint x: 590, startPoint y: 156, endPoint x: 911, endPoint y: 195, distance: 323.0
click at [911, 195] on h5 "A web application includes an ad network that requires external connections. Wh…" at bounding box center [753, 179] width 645 height 73
click at [911, 195] on icon ".spinner_0XTQ{transform-origin:center;animation:spinner_y6GP .75s linear infini…" at bounding box center [899, 204] width 24 height 24
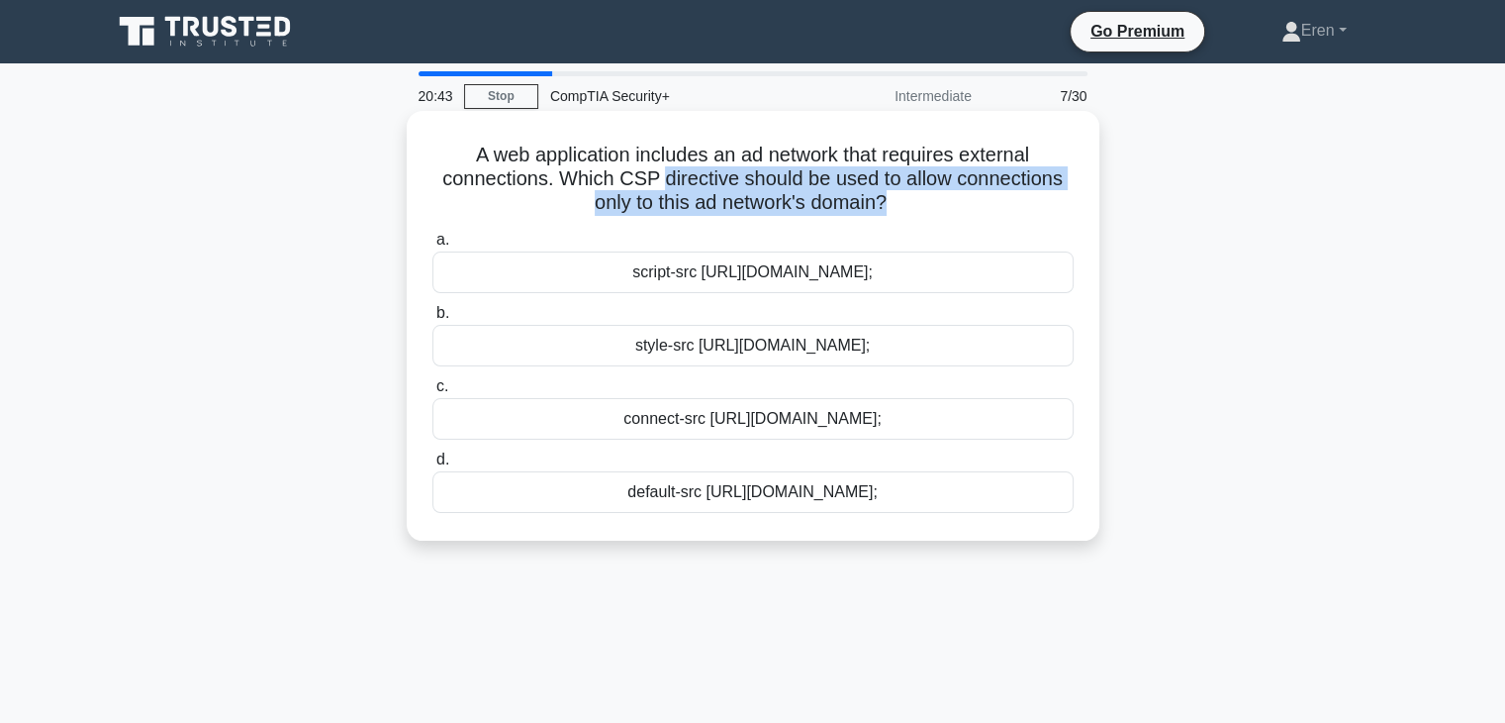
drag, startPoint x: 911, startPoint y: 195, endPoint x: 718, endPoint y: 174, distance: 194.1
click at [718, 174] on h5 "A web application includes an ad network that requires external connections. Wh…" at bounding box center [753, 179] width 645 height 73
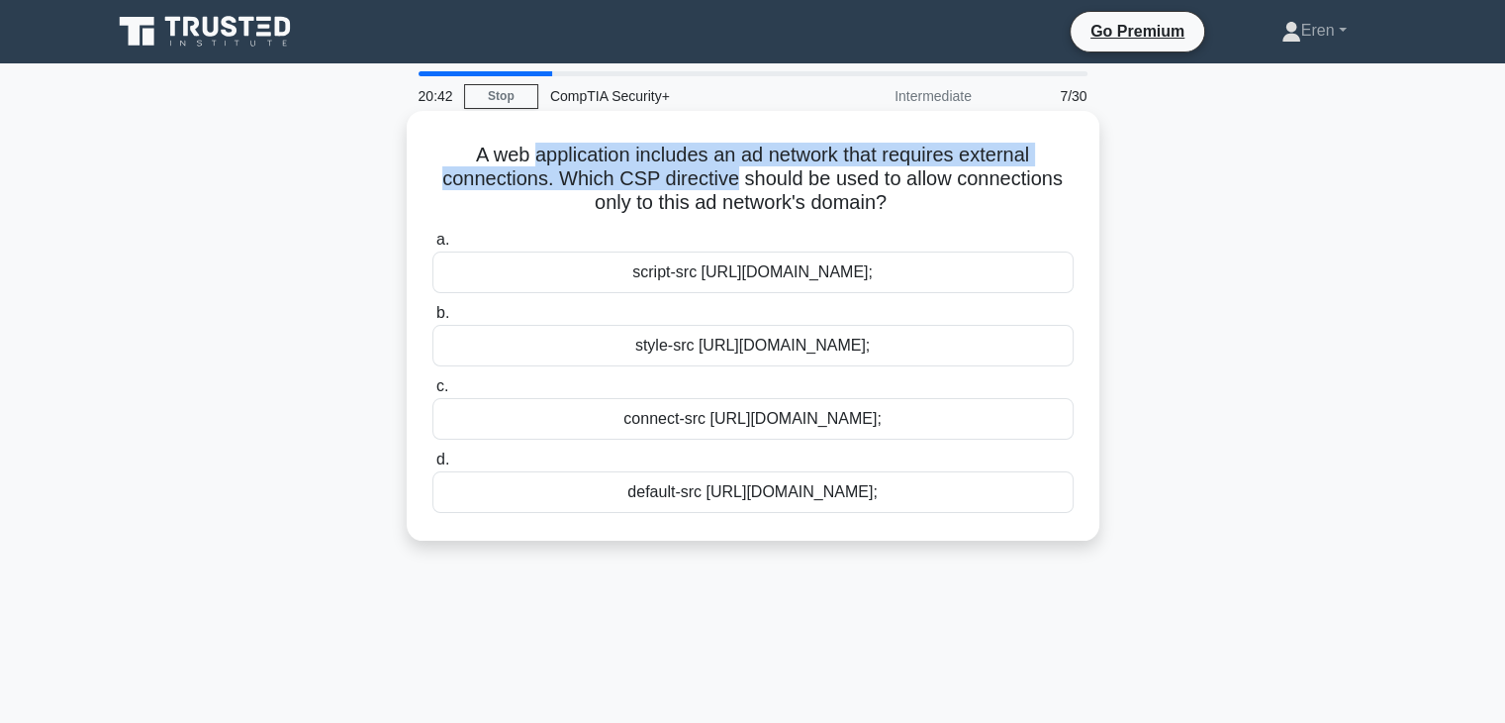
drag, startPoint x: 718, startPoint y: 174, endPoint x: 575, endPoint y: 160, distance: 143.2
click at [575, 160] on h5 "A web application includes an ad network that requires external connections. Wh…" at bounding box center [753, 179] width 645 height 73
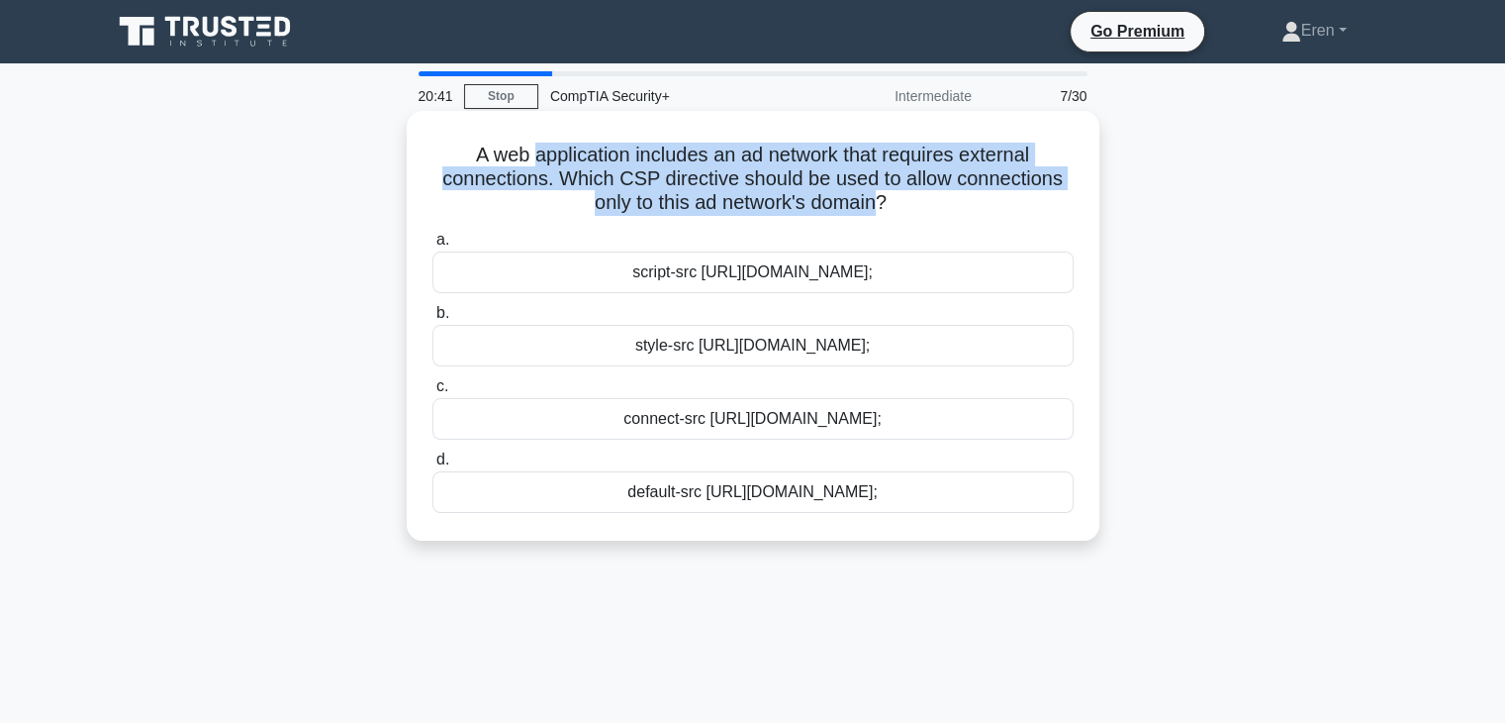
drag, startPoint x: 575, startPoint y: 160, endPoint x: 870, endPoint y: 199, distance: 297.5
click at [870, 199] on h5 "A web application includes an ad network that requires external connections. Wh…" at bounding box center [753, 179] width 645 height 73
drag, startPoint x: 592, startPoint y: 159, endPoint x: 784, endPoint y: 196, distance: 195.5
click at [784, 196] on h5 "A web application includes an ad network that requires external connections. Wh…" at bounding box center [753, 179] width 645 height 73
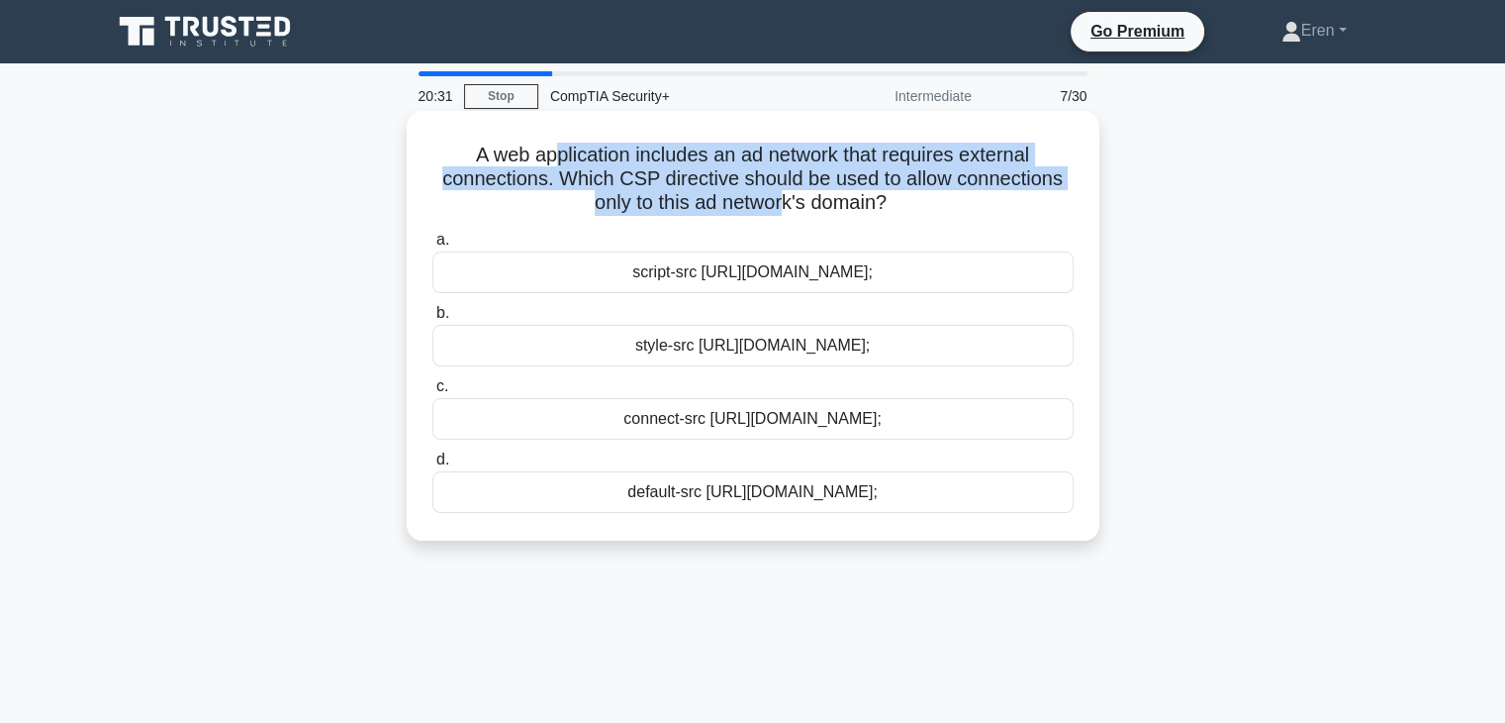
click at [784, 196] on h5 "A web application includes an ad network that requires external connections. Wh…" at bounding box center [753, 179] width 645 height 73
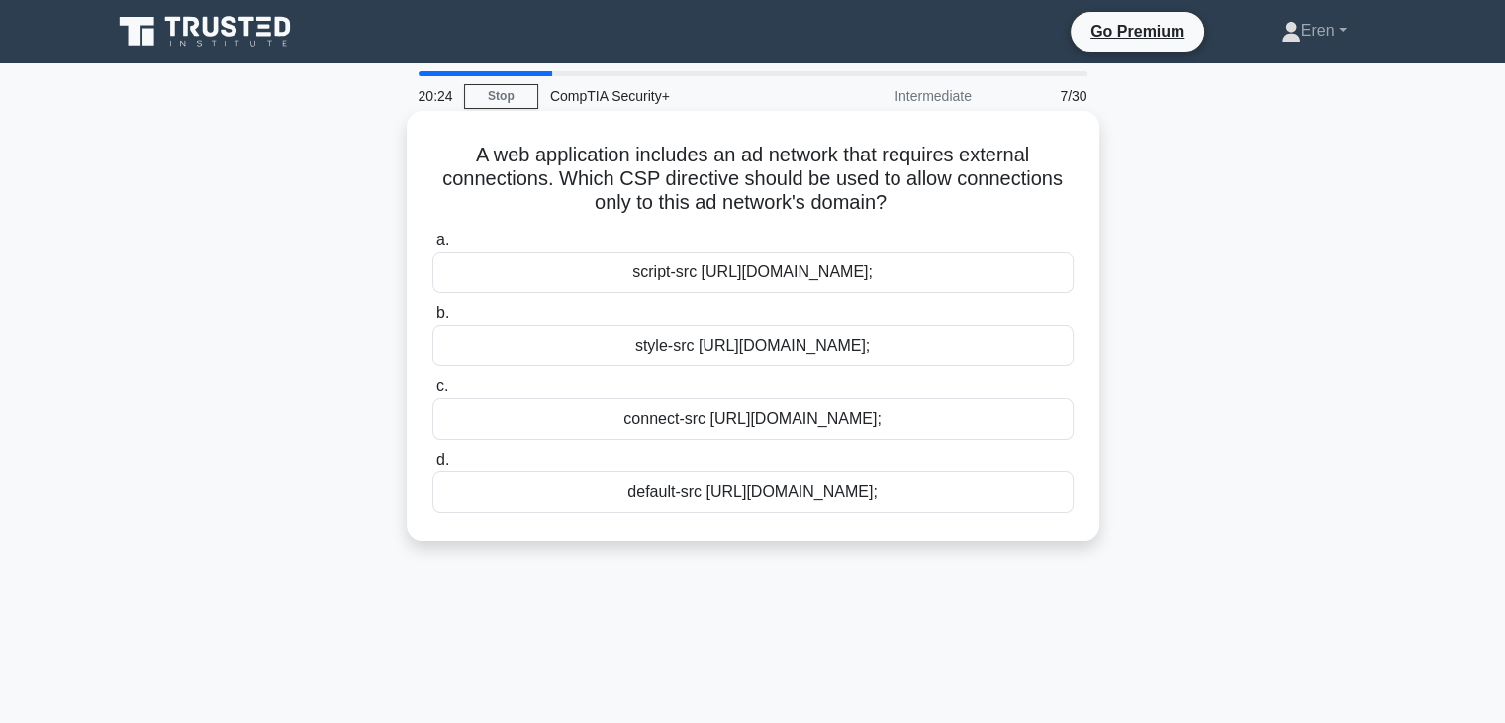
click at [701, 281] on div "script-src [URL][DOMAIN_NAME];" at bounding box center [753, 272] width 641 height 42
click at [433, 246] on input "a. script-src https://adnetwork.example.com;" at bounding box center [433, 240] width 0 height 13
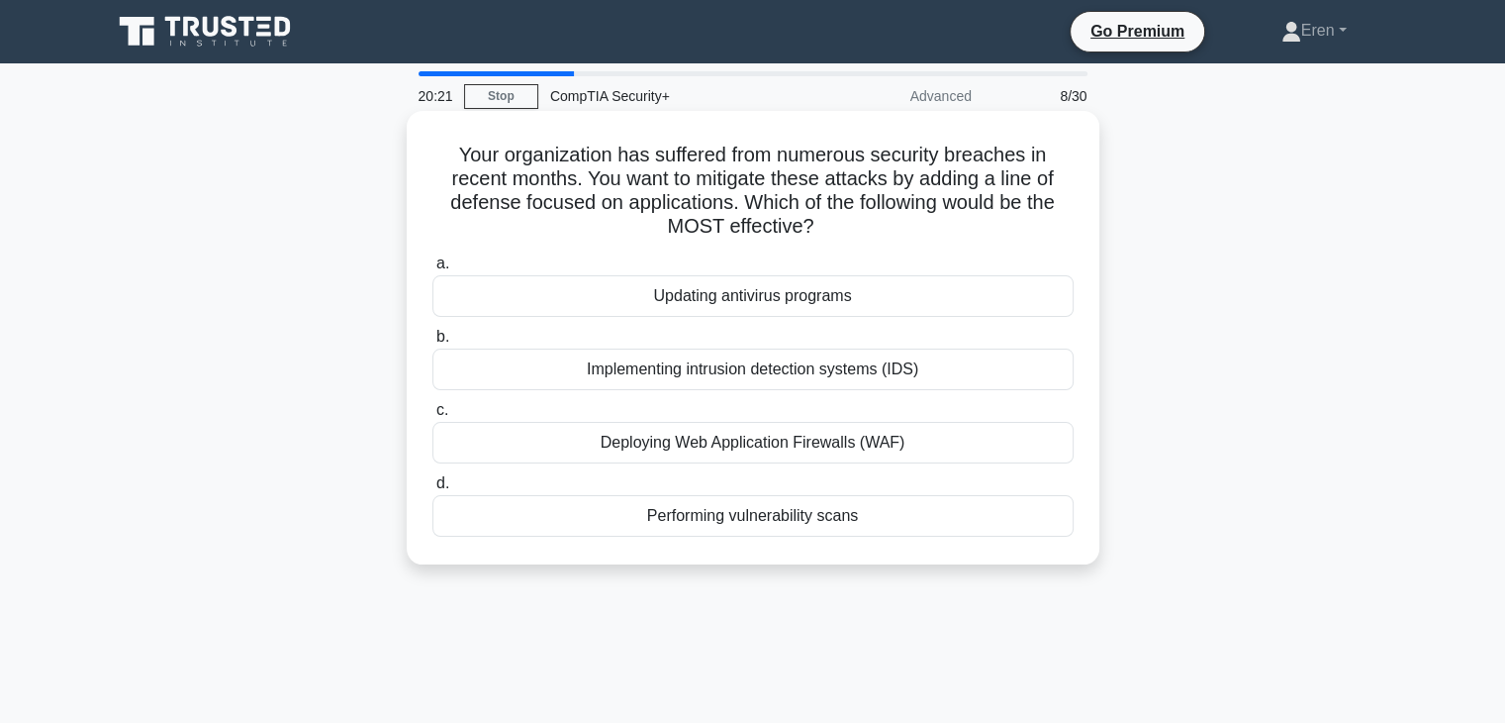
drag, startPoint x: 489, startPoint y: 151, endPoint x: 838, endPoint y: 217, distance: 355.4
click at [838, 217] on h5 "Your organization has suffered from numerous security breaches in recent months…" at bounding box center [753, 191] width 645 height 97
click at [838, 217] on icon ".spinner_0XTQ{transform-origin:center;animation:spinner_y6GP .75s linear infini…" at bounding box center [827, 228] width 24 height 24
drag, startPoint x: 816, startPoint y: 220, endPoint x: 435, endPoint y: 157, distance: 386.1
click at [435, 157] on h5 "Your organization has suffered from numerous security breaches in recent months…" at bounding box center [753, 191] width 645 height 97
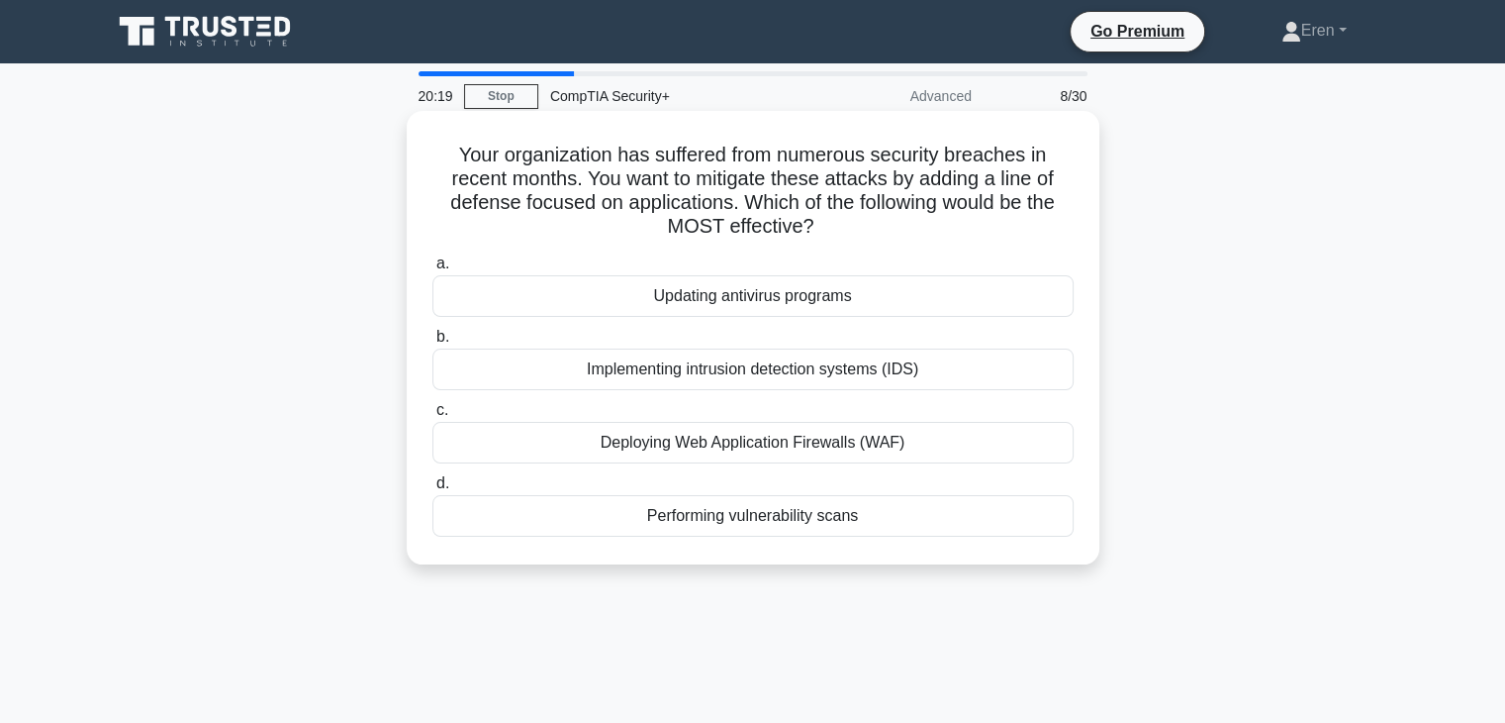
click at [435, 157] on h5 "Your organization has suffered from numerous security breaches in recent months…" at bounding box center [753, 191] width 645 height 97
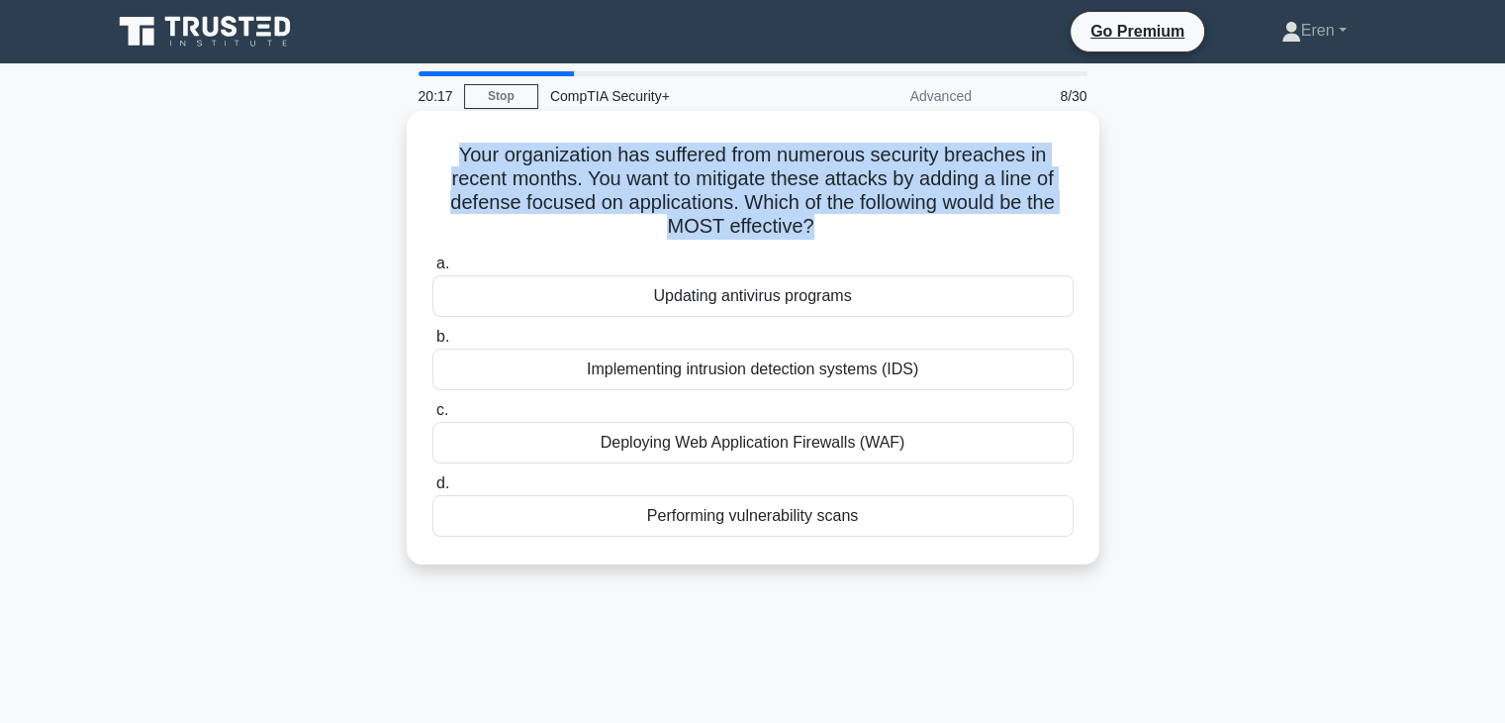
drag, startPoint x: 435, startPoint y: 157, endPoint x: 835, endPoint y: 215, distance: 404.9
click at [835, 215] on h5 "Your organization has suffered from numerous security breaches in recent months…" at bounding box center [753, 191] width 645 height 97
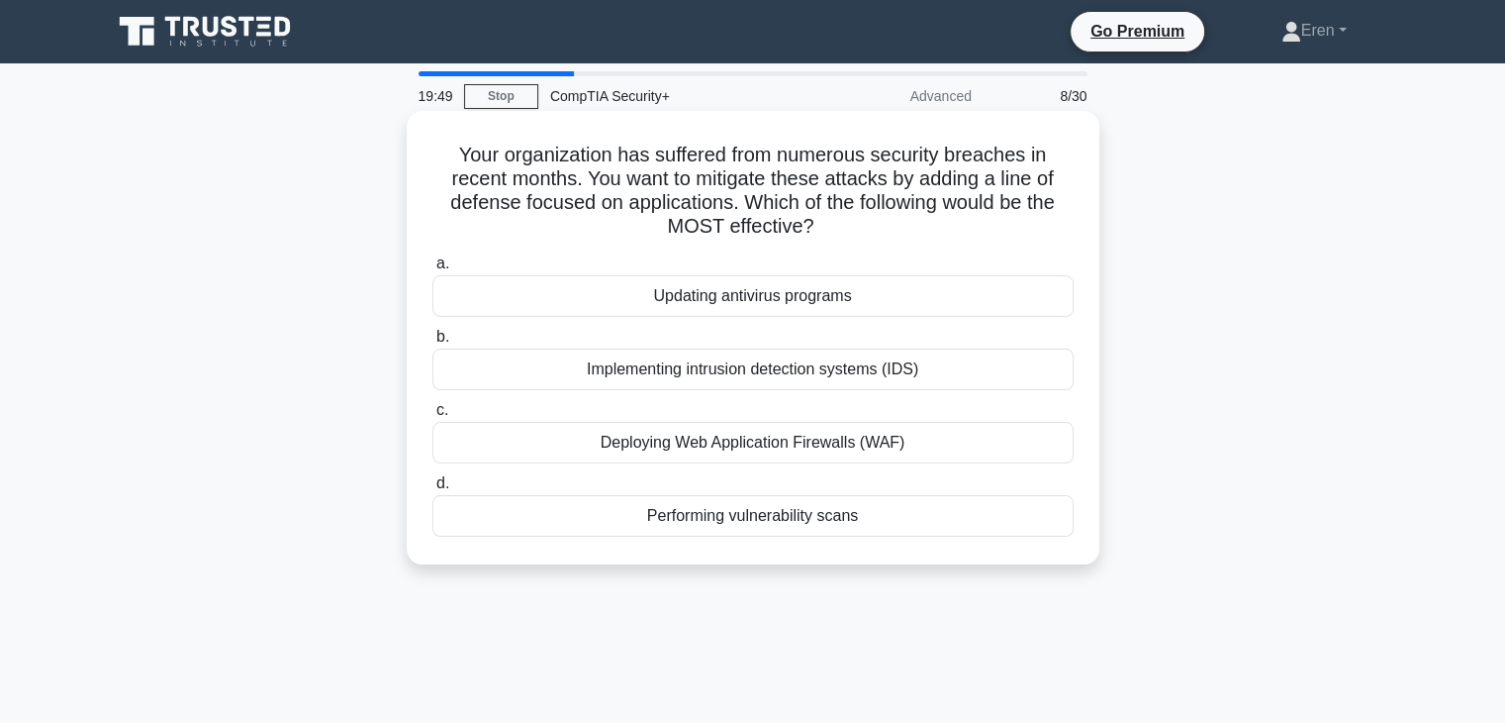
click at [780, 443] on div "Deploying Web Application Firewalls (WAF)" at bounding box center [753, 443] width 641 height 42
click at [433, 417] on input "c. Deploying Web Application Firewalls (WAF)" at bounding box center [433, 410] width 0 height 13
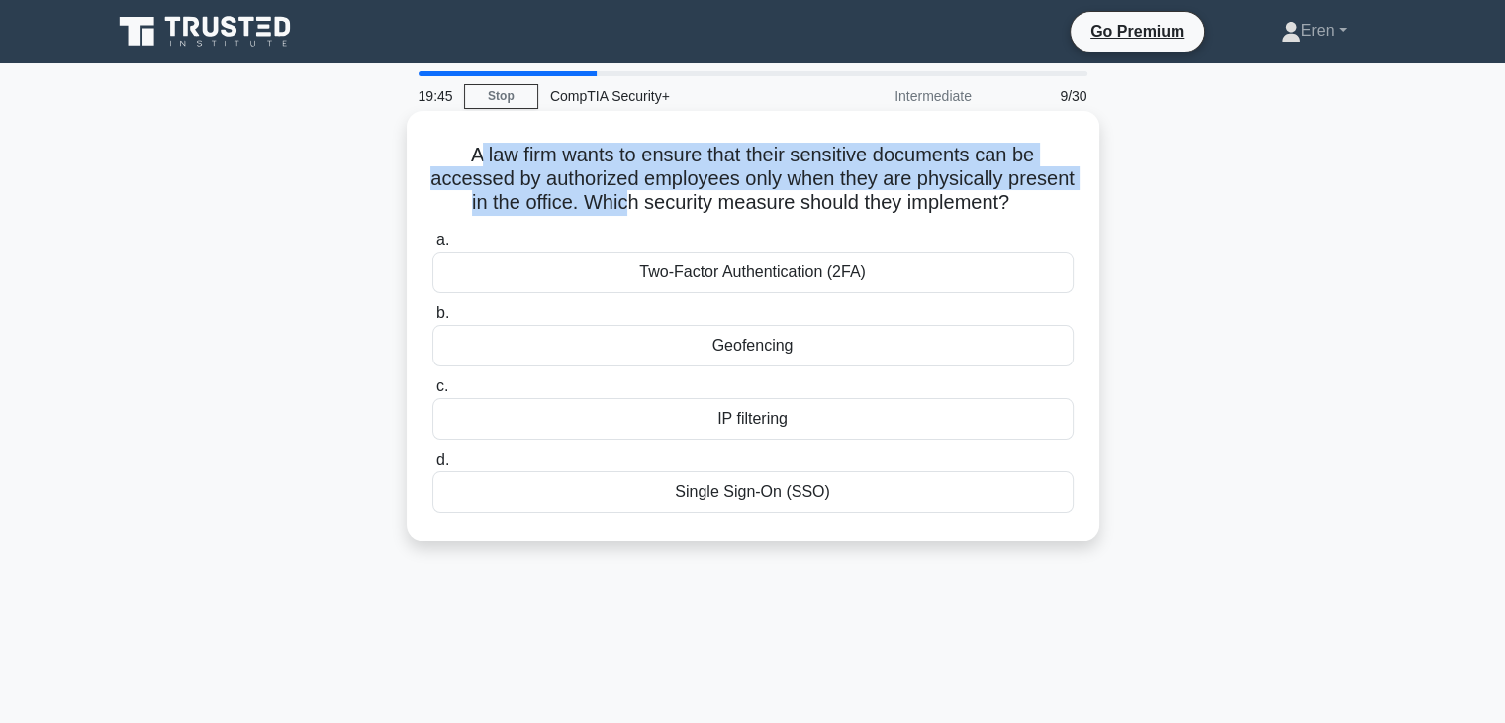
drag, startPoint x: 473, startPoint y: 159, endPoint x: 678, endPoint y: 194, distance: 207.8
click at [678, 194] on h5 "A law firm wants to ensure that their sensitive documents can be accessed by au…" at bounding box center [753, 179] width 645 height 73
drag, startPoint x: 678, startPoint y: 194, endPoint x: 458, endPoint y: 160, distance: 222.3
click at [458, 160] on h5 "A law firm wants to ensure that their sensitive documents can be accessed by au…" at bounding box center [753, 179] width 645 height 73
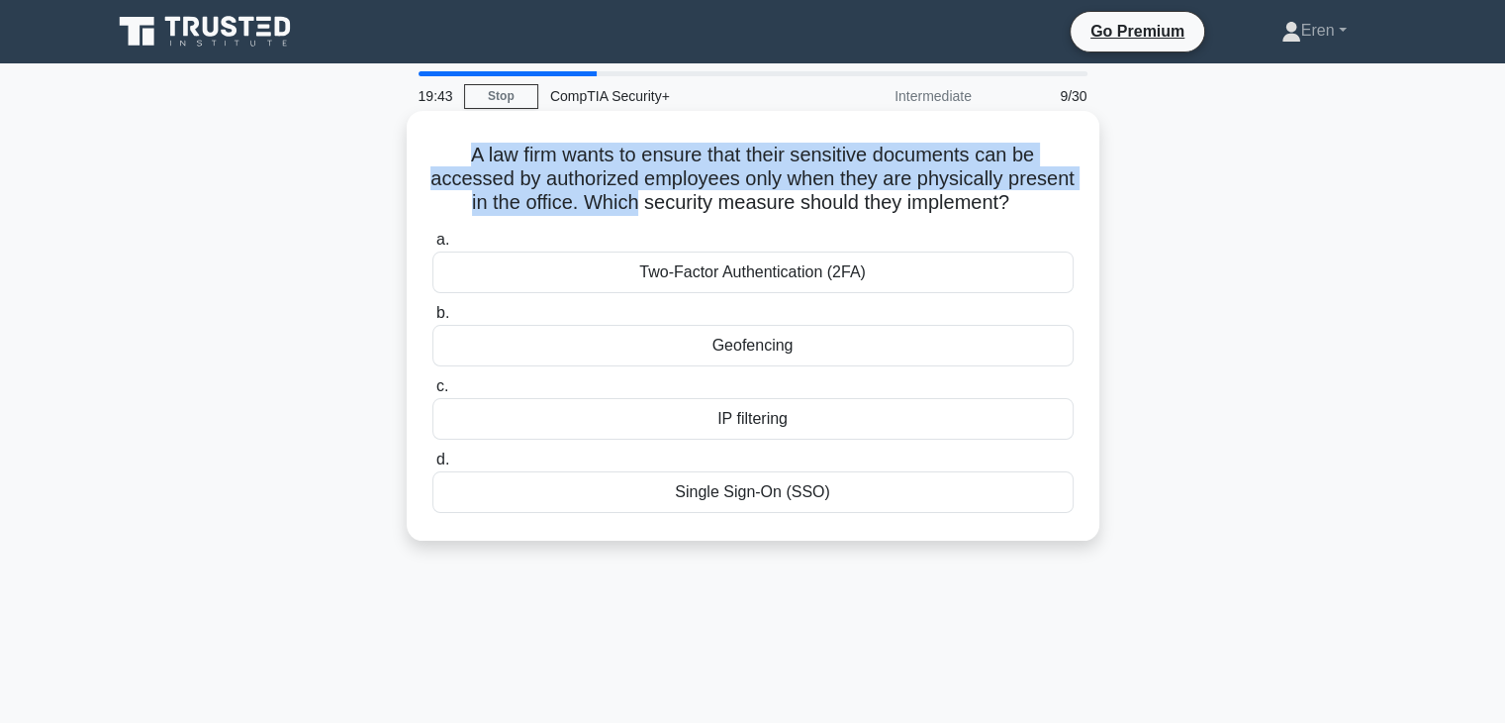
click at [458, 160] on h5 "A law firm wants to ensure that their sensitive documents can be accessed by au…" at bounding box center [753, 179] width 645 height 73
drag, startPoint x: 458, startPoint y: 160, endPoint x: 1044, endPoint y: 191, distance: 586.7
click at [1044, 191] on h5 "A law firm wants to ensure that their sensitive documents can be accessed by au…" at bounding box center [753, 179] width 645 height 73
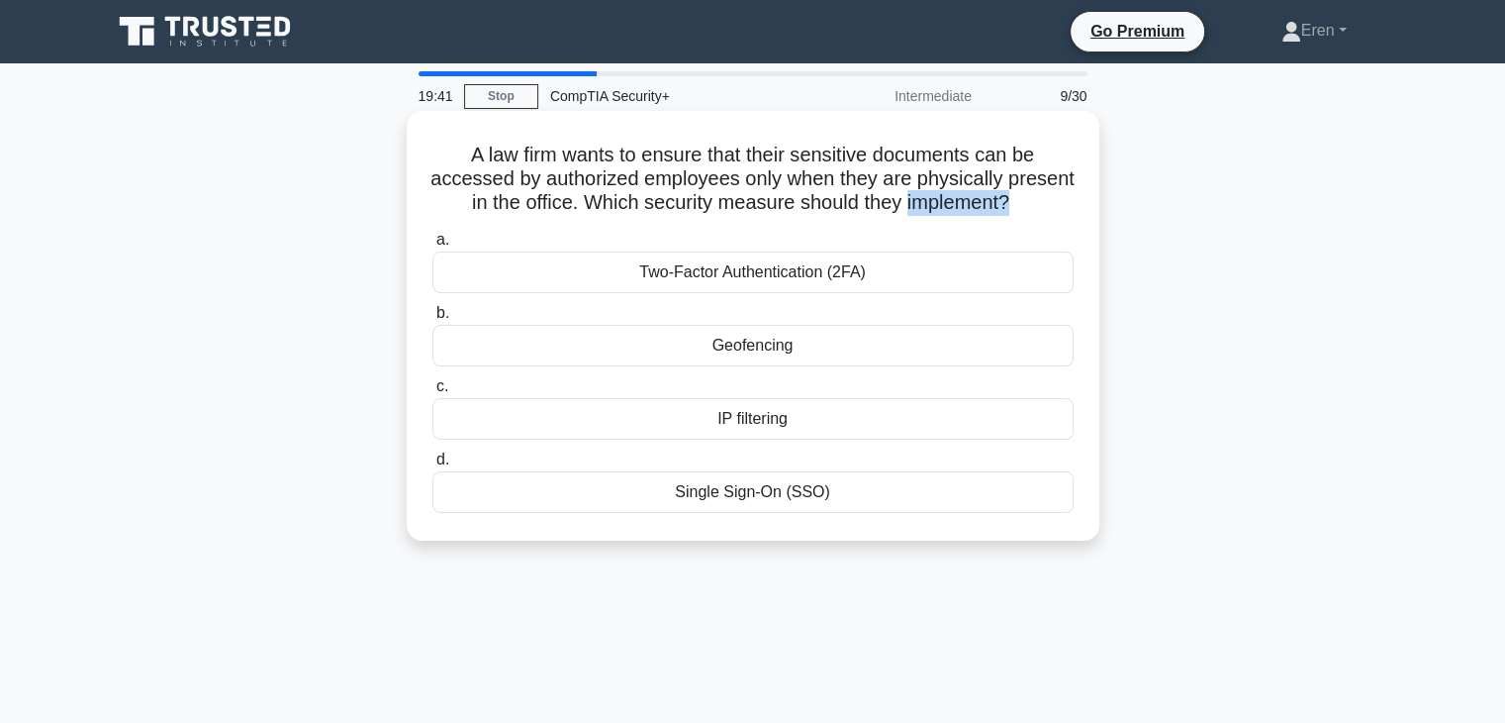
drag, startPoint x: 1044, startPoint y: 191, endPoint x: 1077, endPoint y: 191, distance: 32.7
click at [1077, 191] on div "A law firm wants to ensure that their sensitive documents can be accessed by au…" at bounding box center [753, 326] width 677 height 414
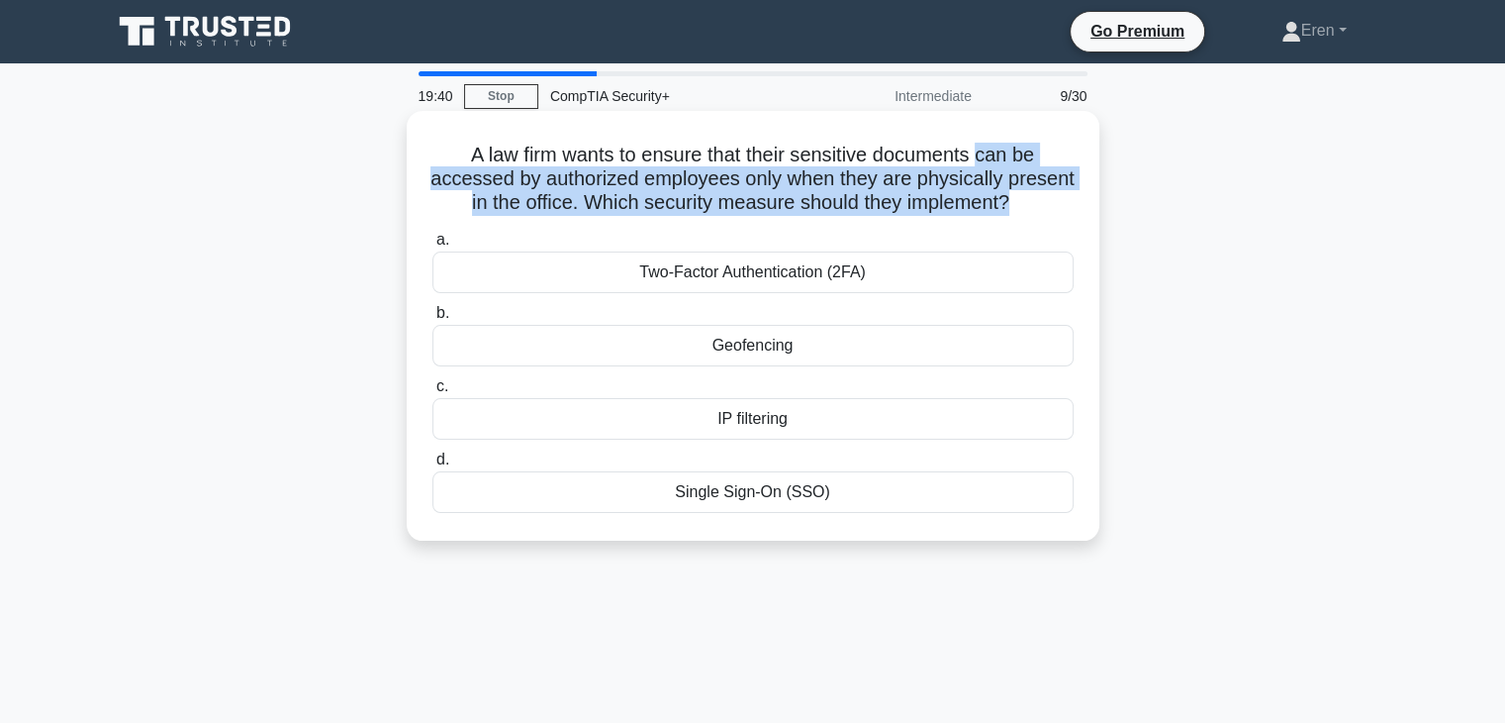
drag, startPoint x: 1077, startPoint y: 191, endPoint x: 1004, endPoint y: 132, distance: 94.3
click at [1004, 132] on div "A law firm wants to ensure that their sensitive documents can be accessed by au…" at bounding box center [753, 326] width 677 height 414
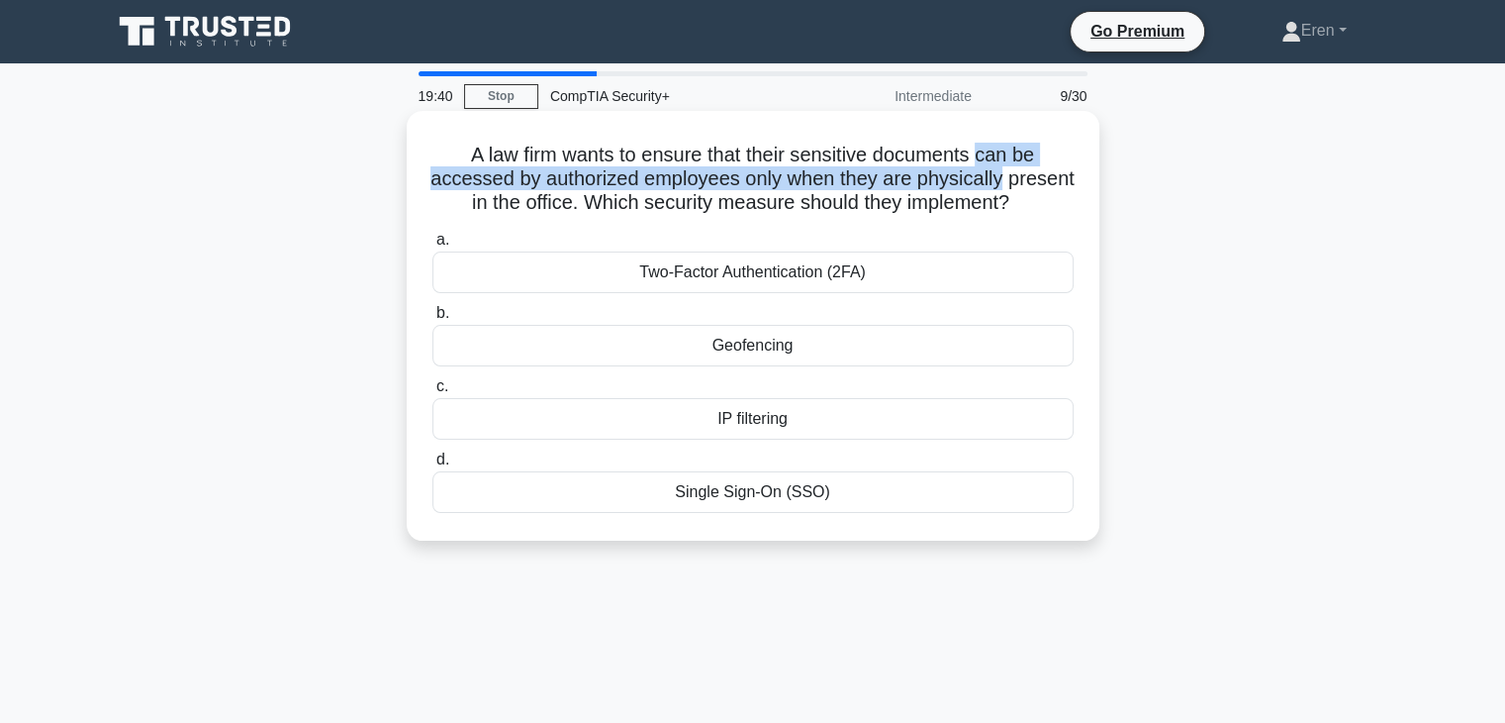
drag, startPoint x: 1004, startPoint y: 132, endPoint x: 1078, endPoint y: 187, distance: 92.6
click at [1078, 187] on div "A law firm wants to ensure that their sensitive documents can be accessed by au…" at bounding box center [753, 326] width 677 height 414
drag, startPoint x: 1078, startPoint y: 187, endPoint x: 457, endPoint y: 160, distance: 621.2
click at [457, 160] on div "A law firm wants to ensure that their sensitive documents can be accessed by au…" at bounding box center [753, 326] width 677 height 414
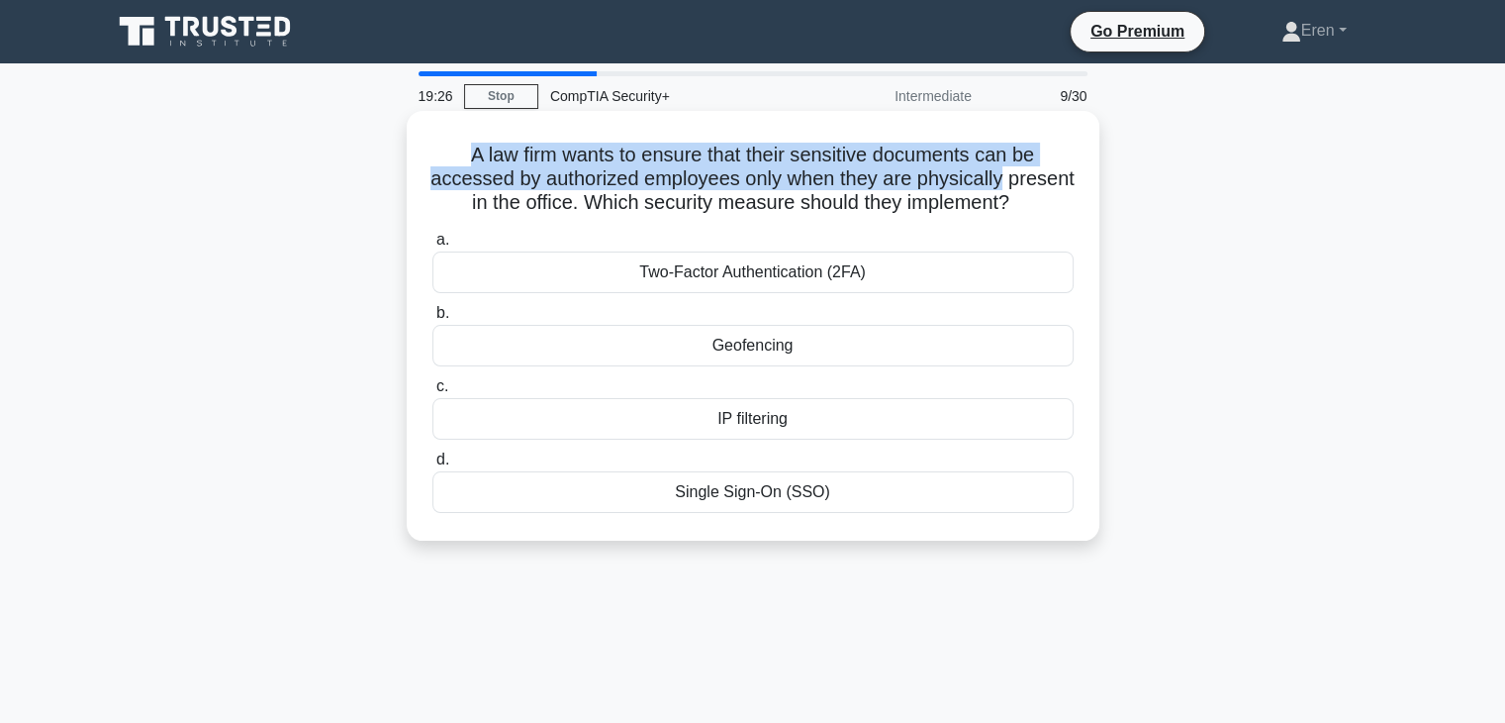
click at [457, 160] on h5 "A law firm wants to ensure that their sensitive documents can be accessed by au…" at bounding box center [753, 179] width 645 height 73
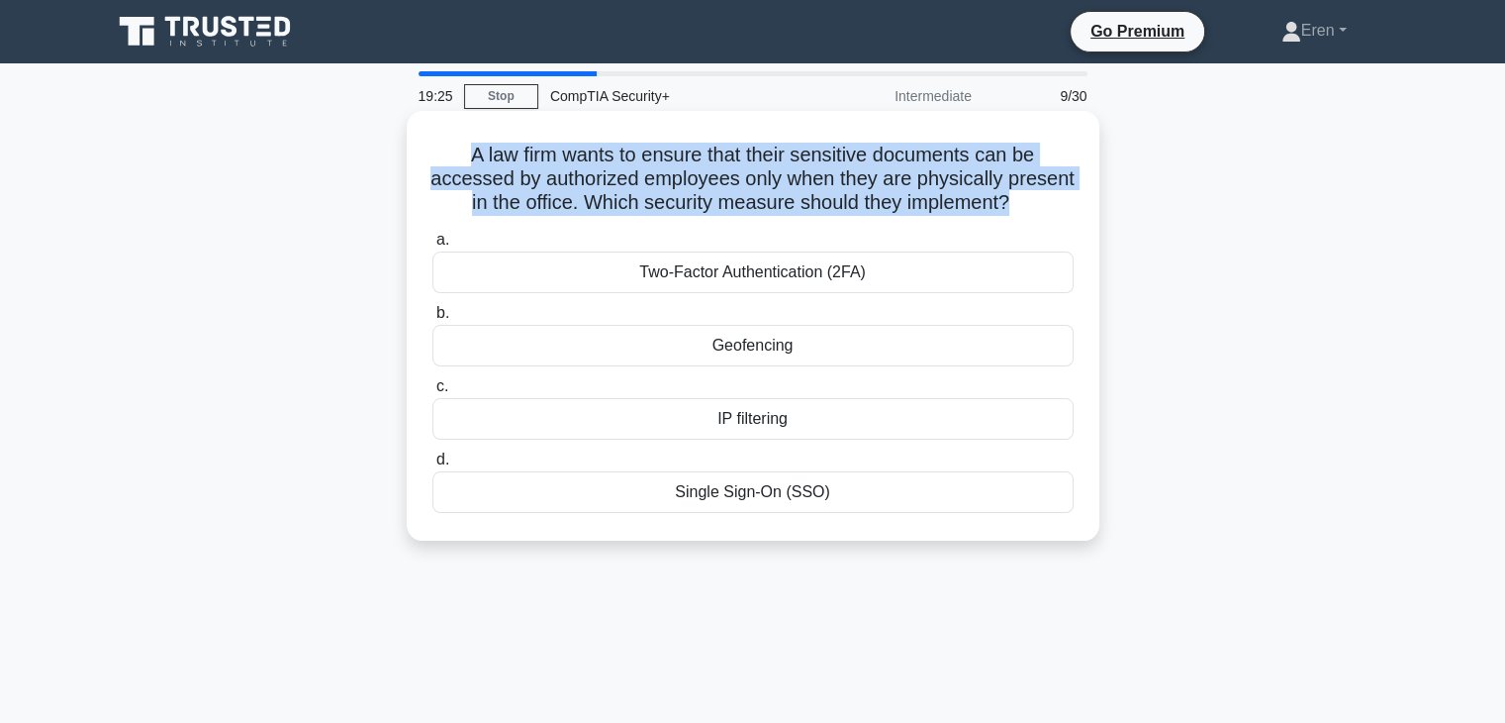
drag, startPoint x: 457, startPoint y: 160, endPoint x: 1091, endPoint y: 195, distance: 634.4
click at [1091, 195] on div "A law firm wants to ensure that their sensitive documents can be accessed by au…" at bounding box center [753, 326] width 693 height 430
click at [725, 215] on h5 "A law firm wants to ensure that their sensitive documents can be accessed by au…" at bounding box center [753, 179] width 645 height 73
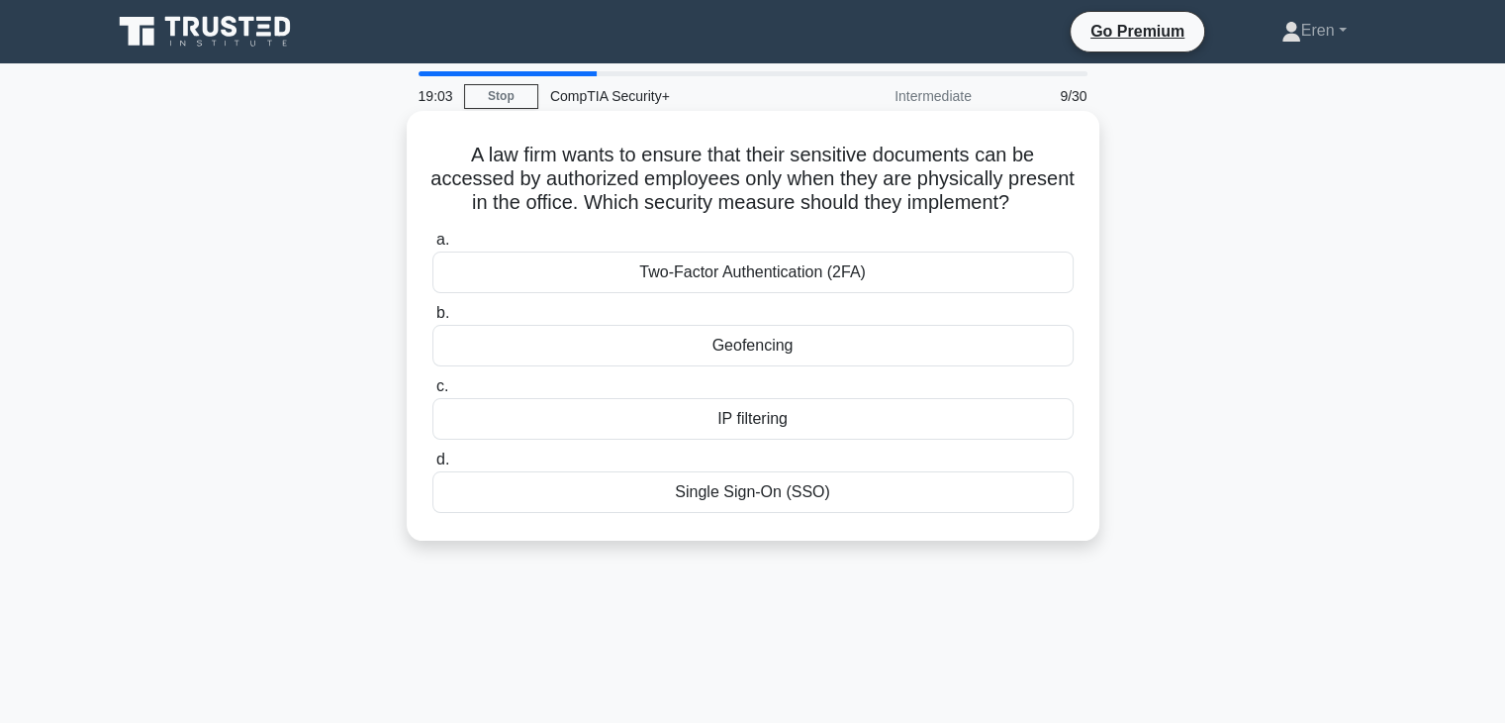
click at [778, 439] on div "IP filtering" at bounding box center [753, 419] width 641 height 42
click at [433, 393] on input "c. IP filtering" at bounding box center [433, 386] width 0 height 13
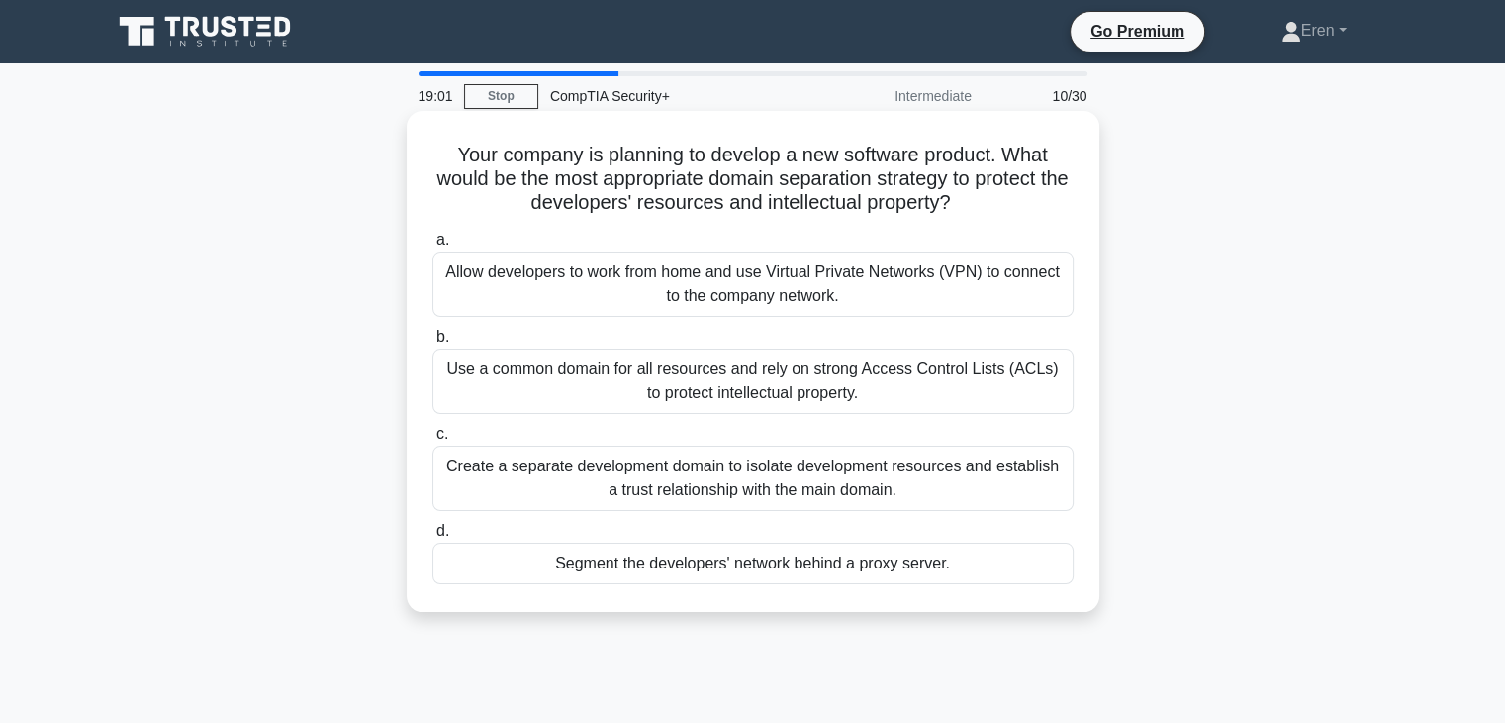
drag, startPoint x: 539, startPoint y: 145, endPoint x: 986, endPoint y: 194, distance: 449.1
click at [986, 194] on h5 "Your company is planning to develop a new software product. What would be the m…" at bounding box center [753, 179] width 645 height 73
click at [975, 194] on icon ".spinner_0XTQ{transform-origin:center;animation:spinner_y6GP .75s linear infini…" at bounding box center [963, 204] width 24 height 24
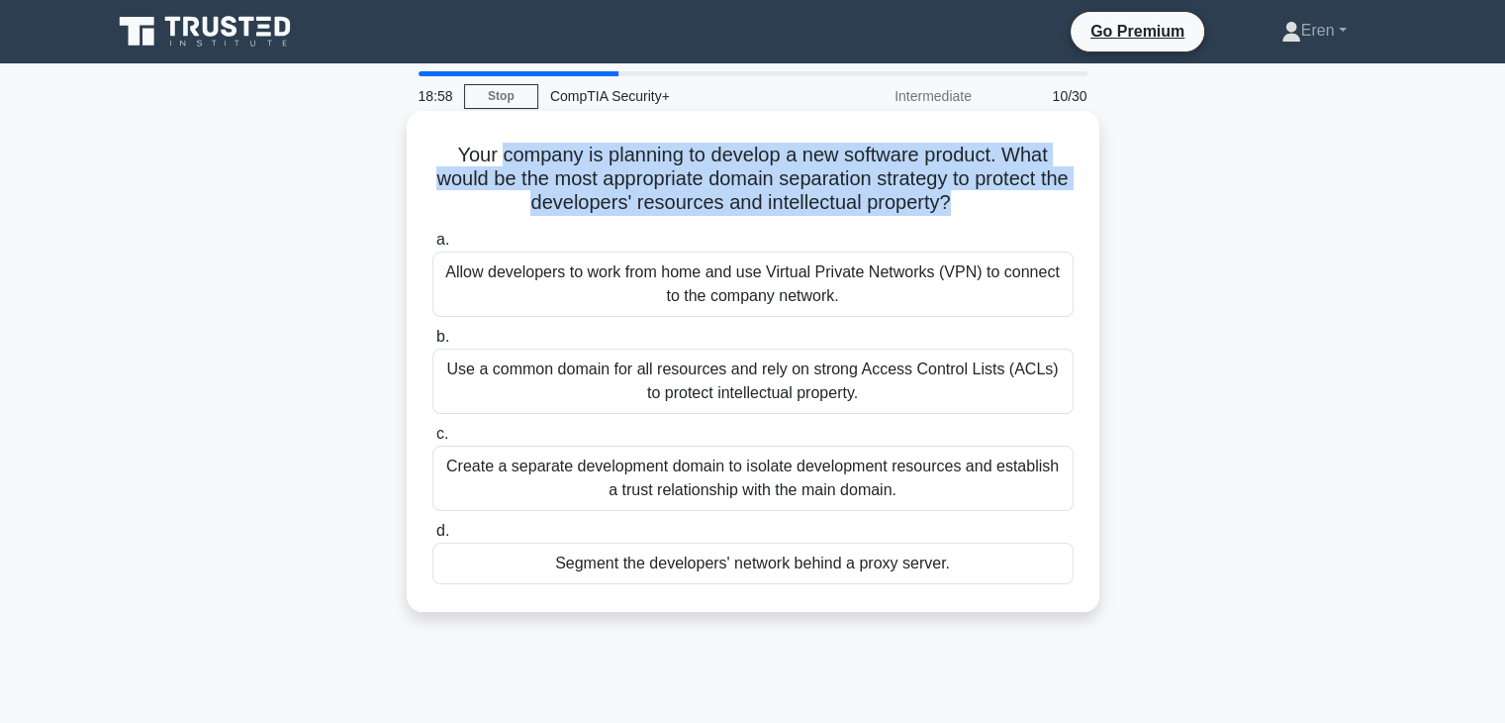
drag, startPoint x: 986, startPoint y: 194, endPoint x: 554, endPoint y: 121, distance: 437.7
click at [554, 121] on div "Your company is planning to develop a new software product. What would be the m…" at bounding box center [753, 361] width 677 height 485
drag, startPoint x: 554, startPoint y: 121, endPoint x: 1035, endPoint y: 197, distance: 487.0
click at [1035, 197] on div "Your company is planning to develop a new software product. What would be the m…" at bounding box center [753, 361] width 677 height 485
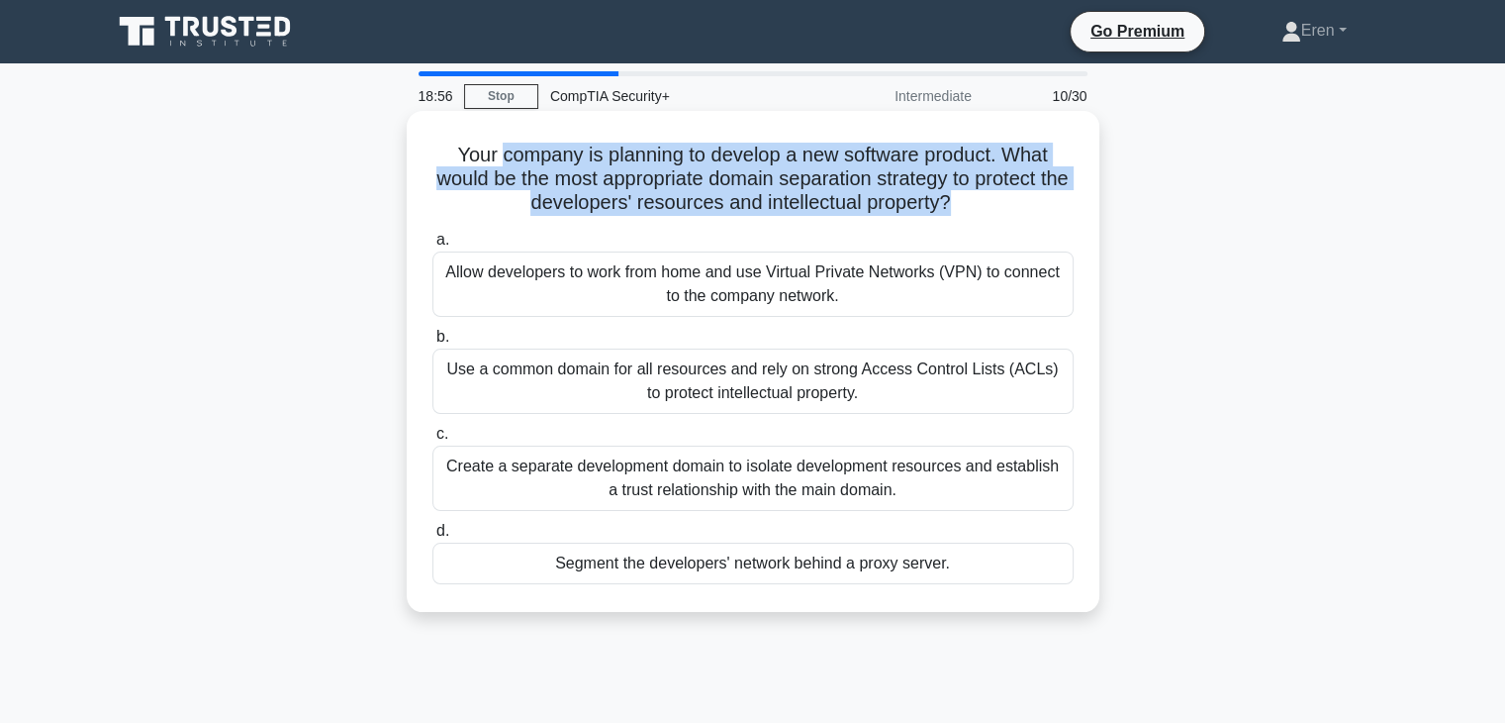
click at [1035, 197] on h5 "Your company is planning to develop a new software product. What would be the m…" at bounding box center [753, 179] width 645 height 73
drag, startPoint x: 1035, startPoint y: 197, endPoint x: 919, endPoint y: 146, distance: 127.2
click at [919, 146] on h5 "Your company is planning to develop a new software product. What would be the m…" at bounding box center [753, 179] width 645 height 73
drag, startPoint x: 919, startPoint y: 146, endPoint x: 1007, endPoint y: 194, distance: 100.1
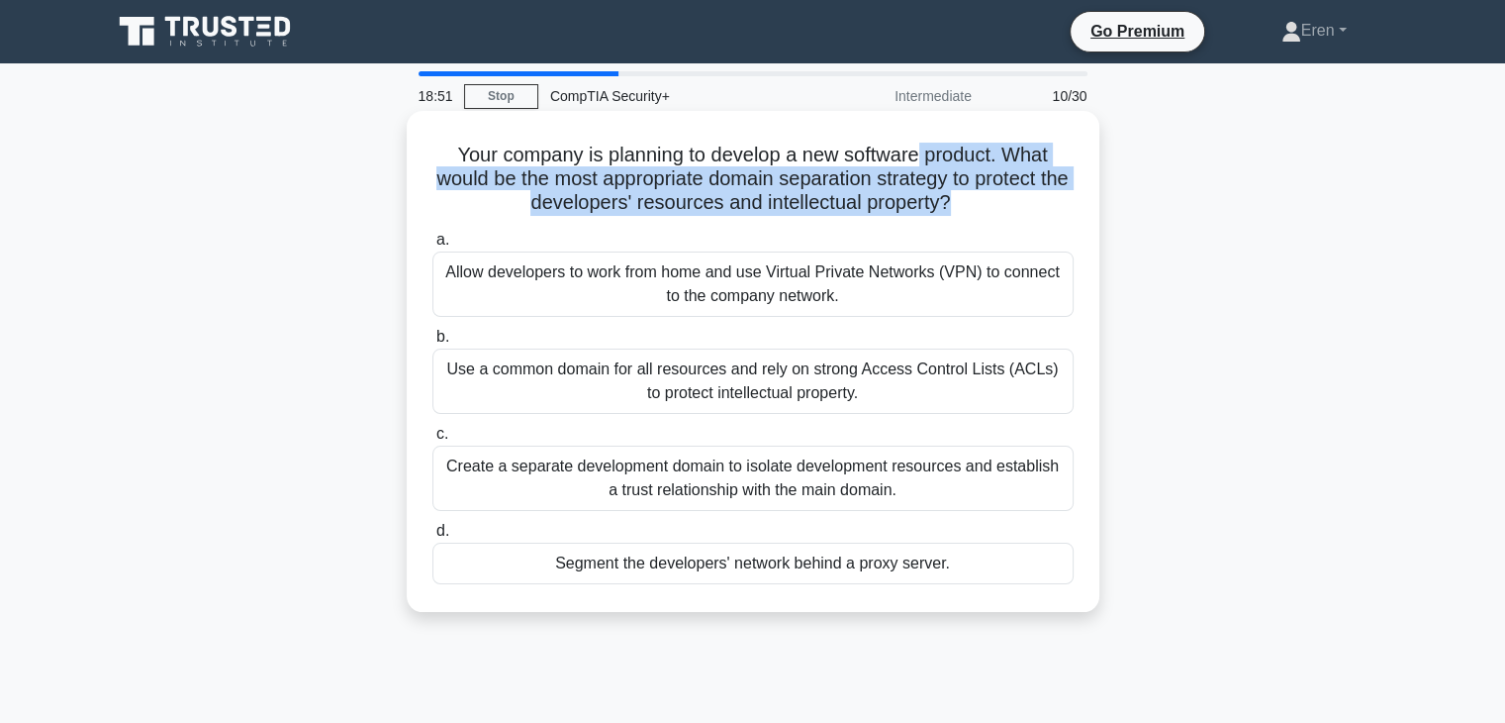
click at [1007, 194] on h5 "Your company is planning to develop a new software product. What would be the m…" at bounding box center [753, 179] width 645 height 73
click at [700, 171] on h5 "Your company is planning to develop a new software product. What would be the m…" at bounding box center [753, 179] width 645 height 73
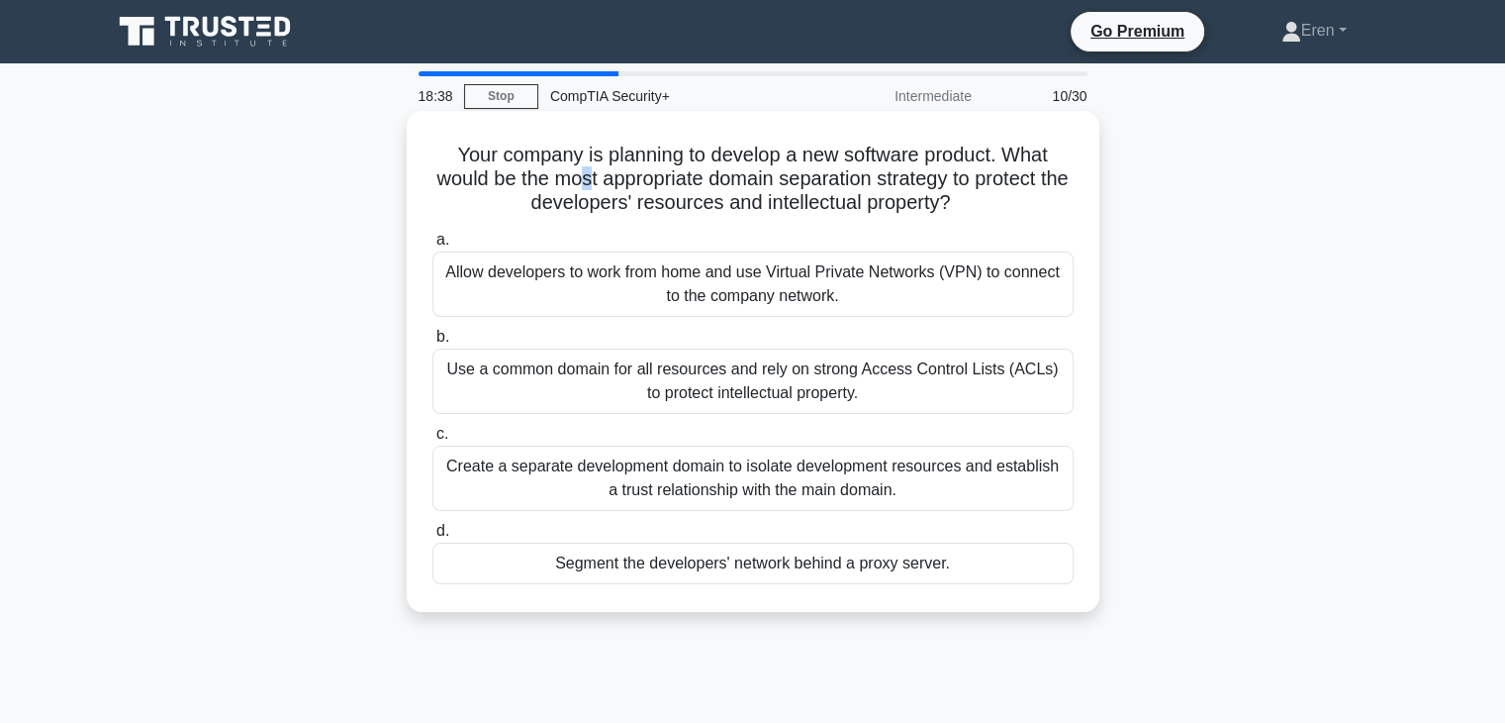
drag, startPoint x: 645, startPoint y: 194, endPoint x: 597, endPoint y: 179, distance: 50.7
click at [597, 179] on h5 "Your company is planning to develop a new software product. What would be the m…" at bounding box center [753, 179] width 645 height 73
click at [569, 179] on h5 "Your company is planning to develop a new software product. What would be the m…" at bounding box center [753, 179] width 645 height 73
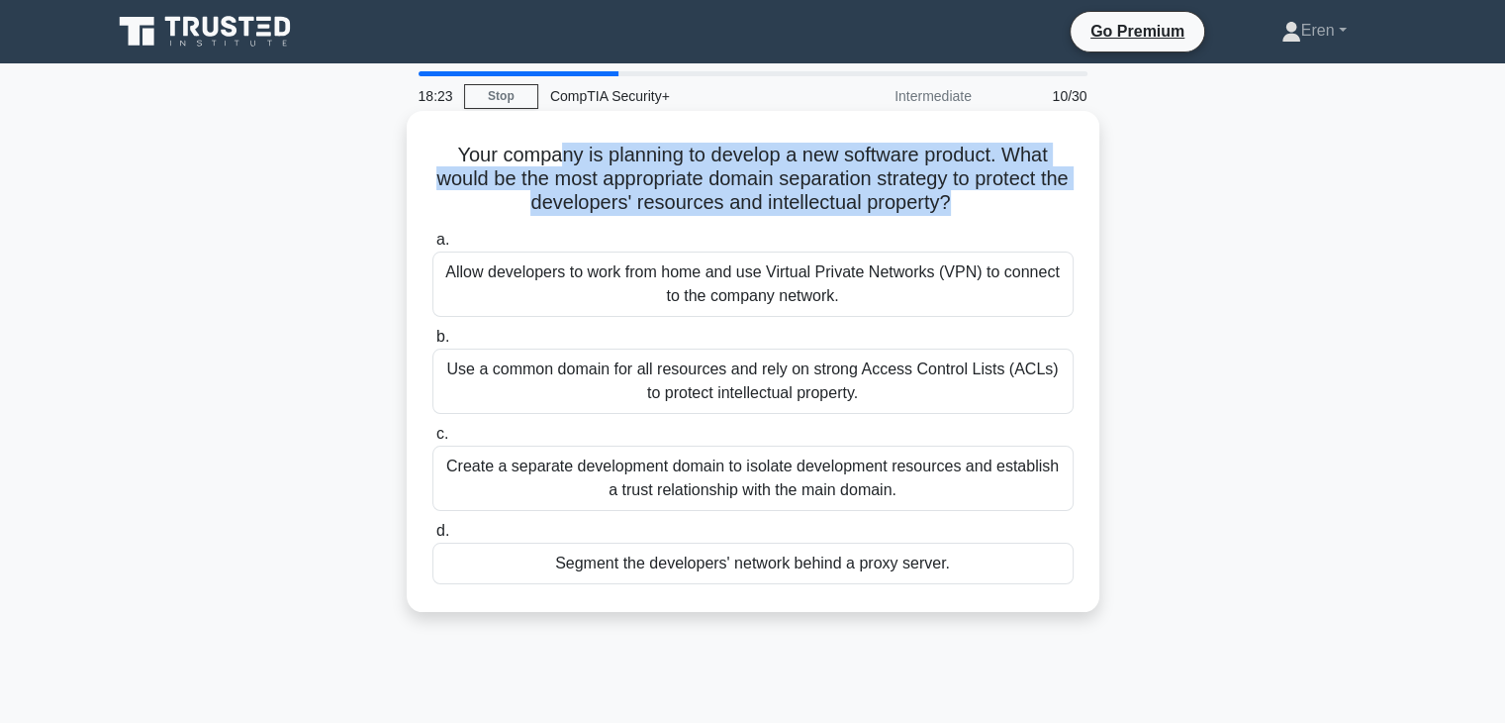
drag, startPoint x: 554, startPoint y: 163, endPoint x: 968, endPoint y: 195, distance: 414.9
click at [968, 195] on h5 "Your company is planning to develop a new software product. What would be the m…" at bounding box center [753, 179] width 645 height 73
drag, startPoint x: 968, startPoint y: 197, endPoint x: 818, endPoint y: 166, distance: 153.5
click at [818, 166] on h5 "Your company is planning to develop a new software product. What would be the m…" at bounding box center [753, 179] width 645 height 73
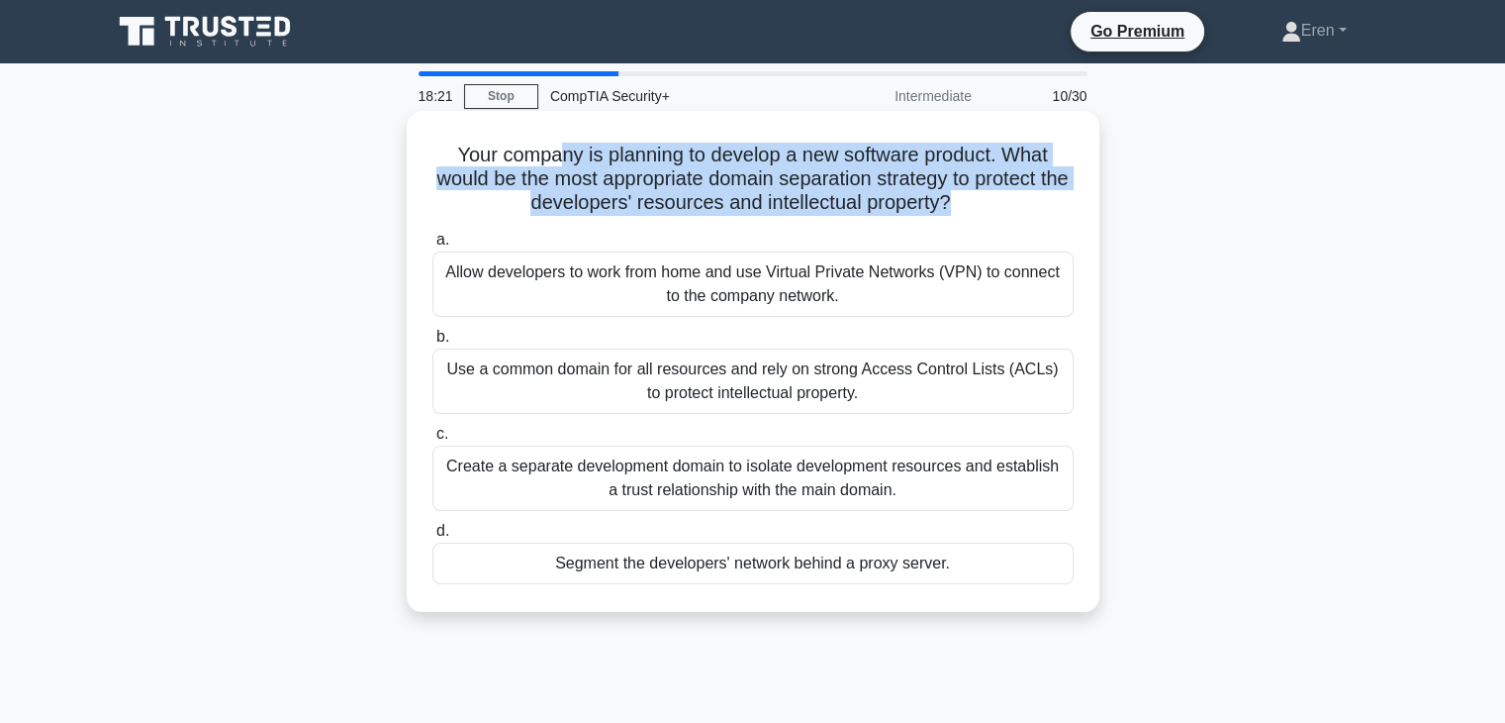
click at [818, 166] on h5 "Your company is planning to develop a new software product. What would be the m…" at bounding box center [753, 179] width 645 height 73
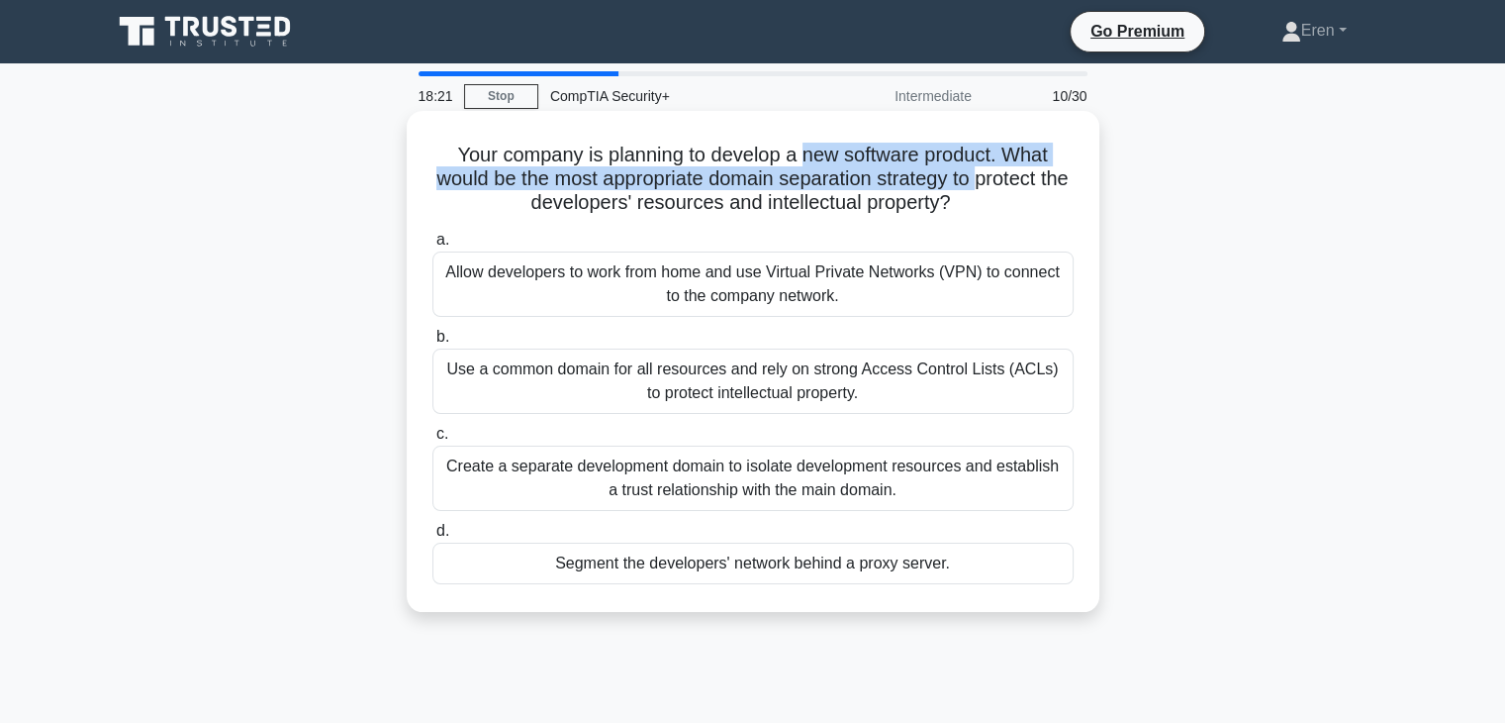
drag, startPoint x: 818, startPoint y: 166, endPoint x: 994, endPoint y: 183, distance: 177.0
click at [994, 183] on h5 "Your company is planning to develop a new software product. What would be the m…" at bounding box center [753, 179] width 645 height 73
click at [994, 187] on h5 "Your company is planning to develop a new software product. What would be the m…" at bounding box center [753, 179] width 645 height 73
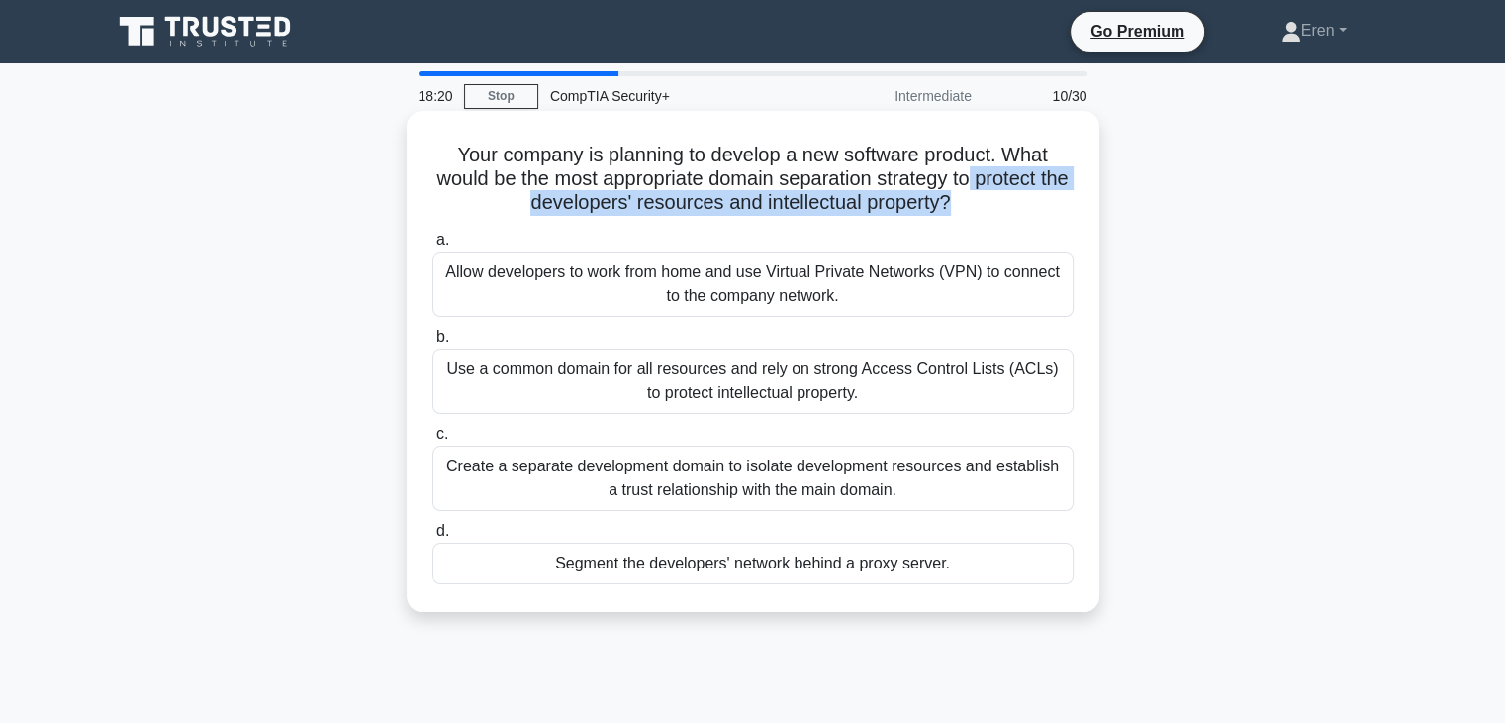
drag, startPoint x: 994, startPoint y: 188, endPoint x: 995, endPoint y: 210, distance: 21.8
click at [995, 209] on h5 "Your company is planning to develop a new software product. What would be the m…" at bounding box center [753, 179] width 645 height 73
click at [975, 210] on icon ".spinner_0XTQ{transform-origin:center;animation:spinner_y6GP .75s linear infini…" at bounding box center [963, 204] width 24 height 24
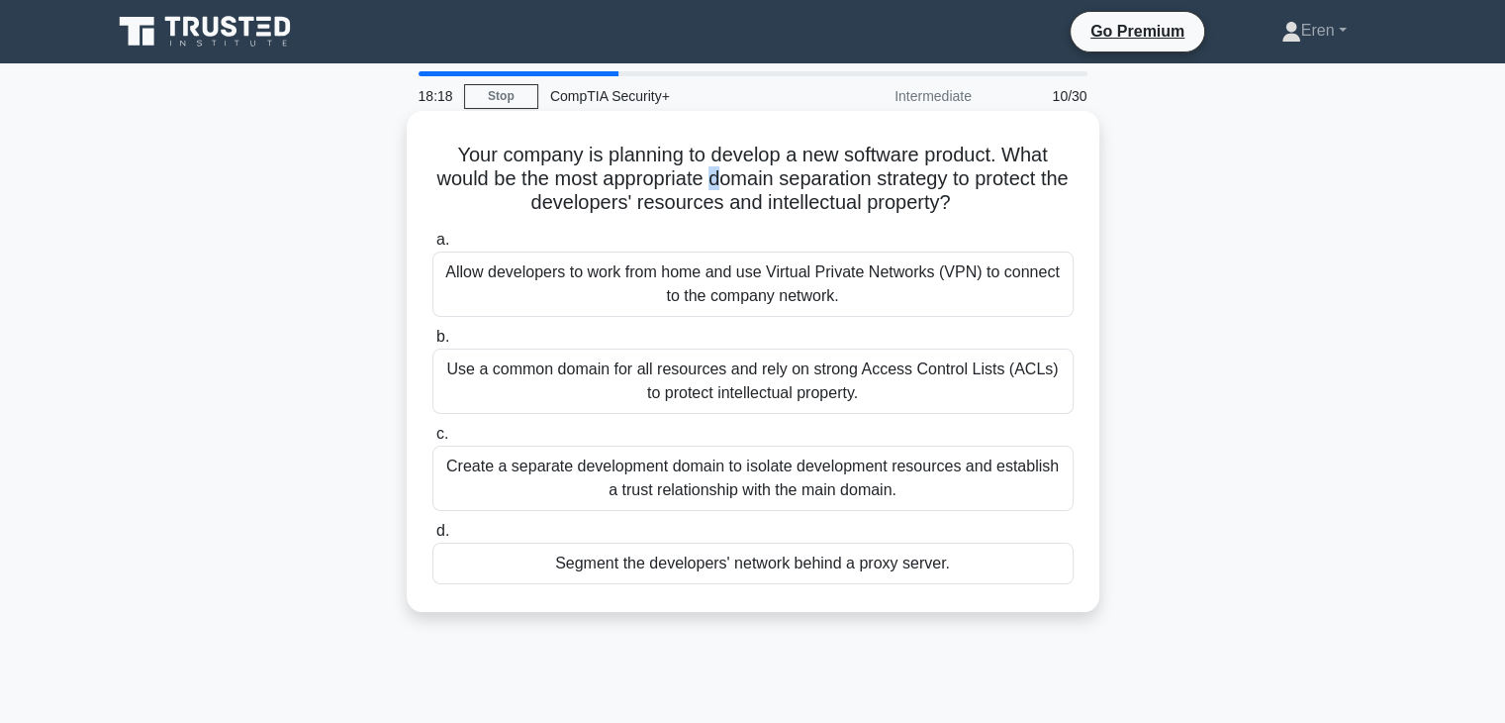
drag, startPoint x: 822, startPoint y: 172, endPoint x: 731, endPoint y: 181, distance: 90.5
click at [731, 181] on h5 "Your company is planning to develop a new software product. What would be the m…" at bounding box center [753, 179] width 645 height 73
click at [823, 469] on div "Create a separate development domain to isolate development resources and estab…" at bounding box center [753, 477] width 641 height 65
click at [433, 440] on input "c. Create a separate development domain to isolate development resources and es…" at bounding box center [433, 434] width 0 height 13
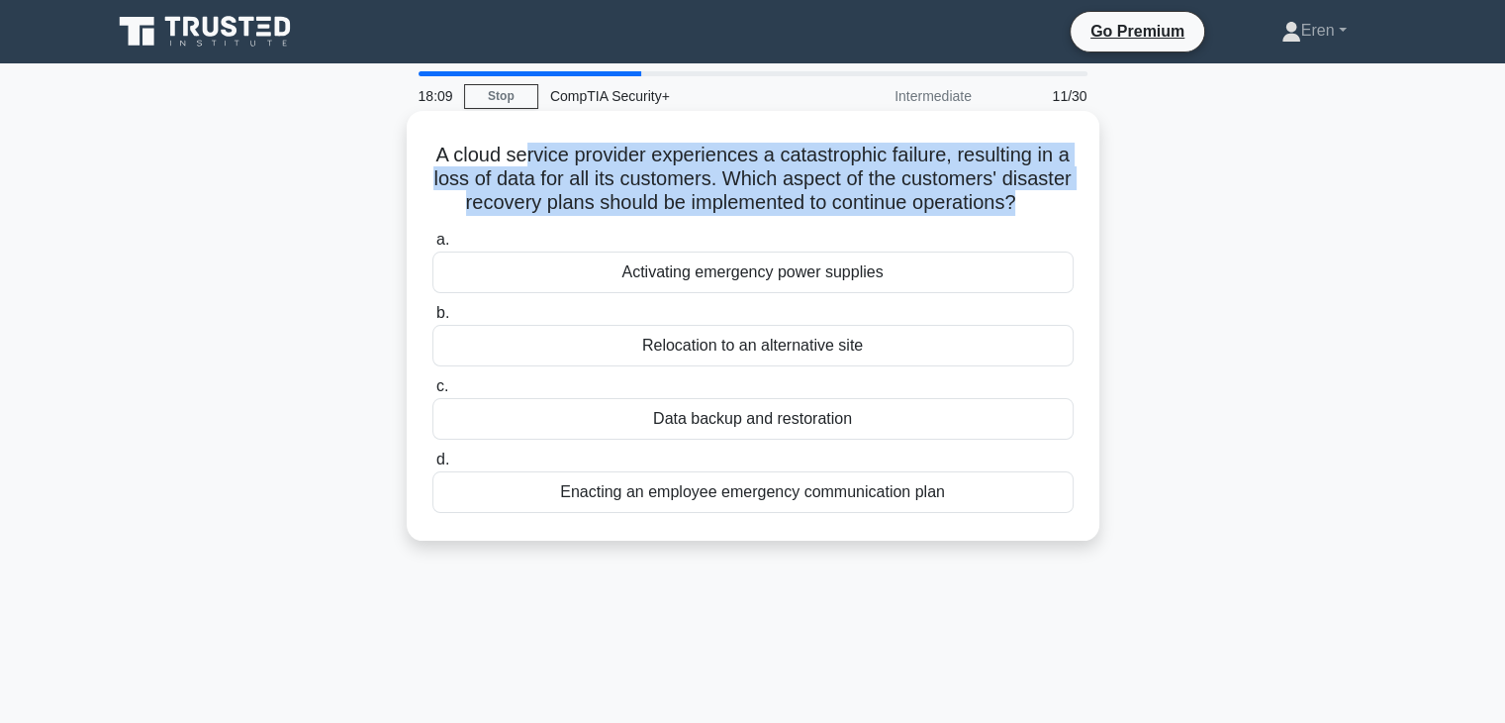
drag, startPoint x: 530, startPoint y: 166, endPoint x: 1093, endPoint y: 200, distance: 564.2
click at [1093, 200] on div "A cloud service provider experiences a catastrophic failure, resulting in a los…" at bounding box center [753, 326] width 693 height 430
drag, startPoint x: 1083, startPoint y: 201, endPoint x: 841, endPoint y: 155, distance: 245.8
click at [841, 155] on div "A cloud service provider experiences a catastrophic failure, resulting in a los…" at bounding box center [753, 326] width 693 height 430
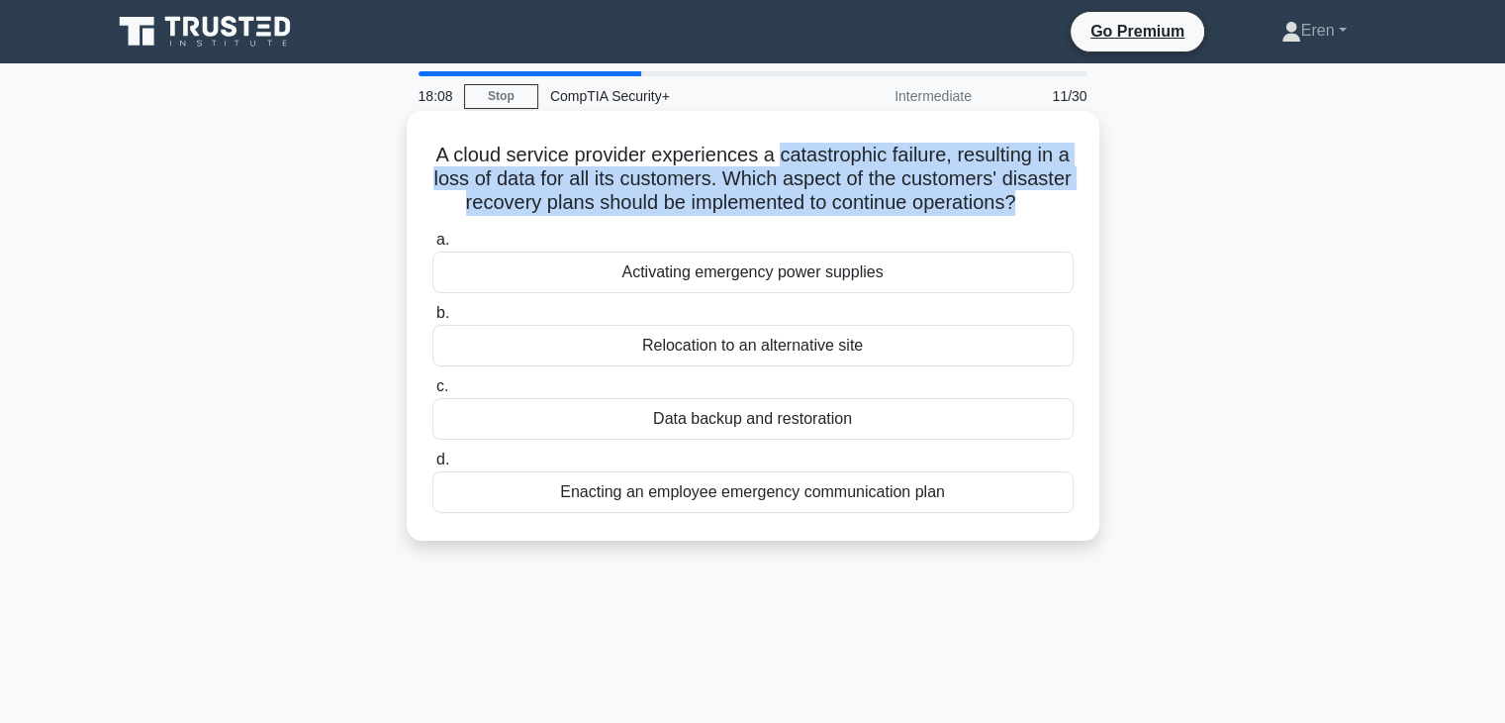
click at [840, 155] on h5 "A cloud service provider experiences a catastrophic failure, resulting in a los…" at bounding box center [753, 179] width 645 height 73
drag, startPoint x: 840, startPoint y: 155, endPoint x: 1040, endPoint y: 194, distance: 203.6
click at [1039, 194] on h5 "A cloud service provider experiences a catastrophic failure, resulting in a los…" at bounding box center [753, 179] width 645 height 73
click at [1041, 194] on h5 "A cloud service provider experiences a catastrophic failure, resulting in a los…" at bounding box center [753, 179] width 645 height 73
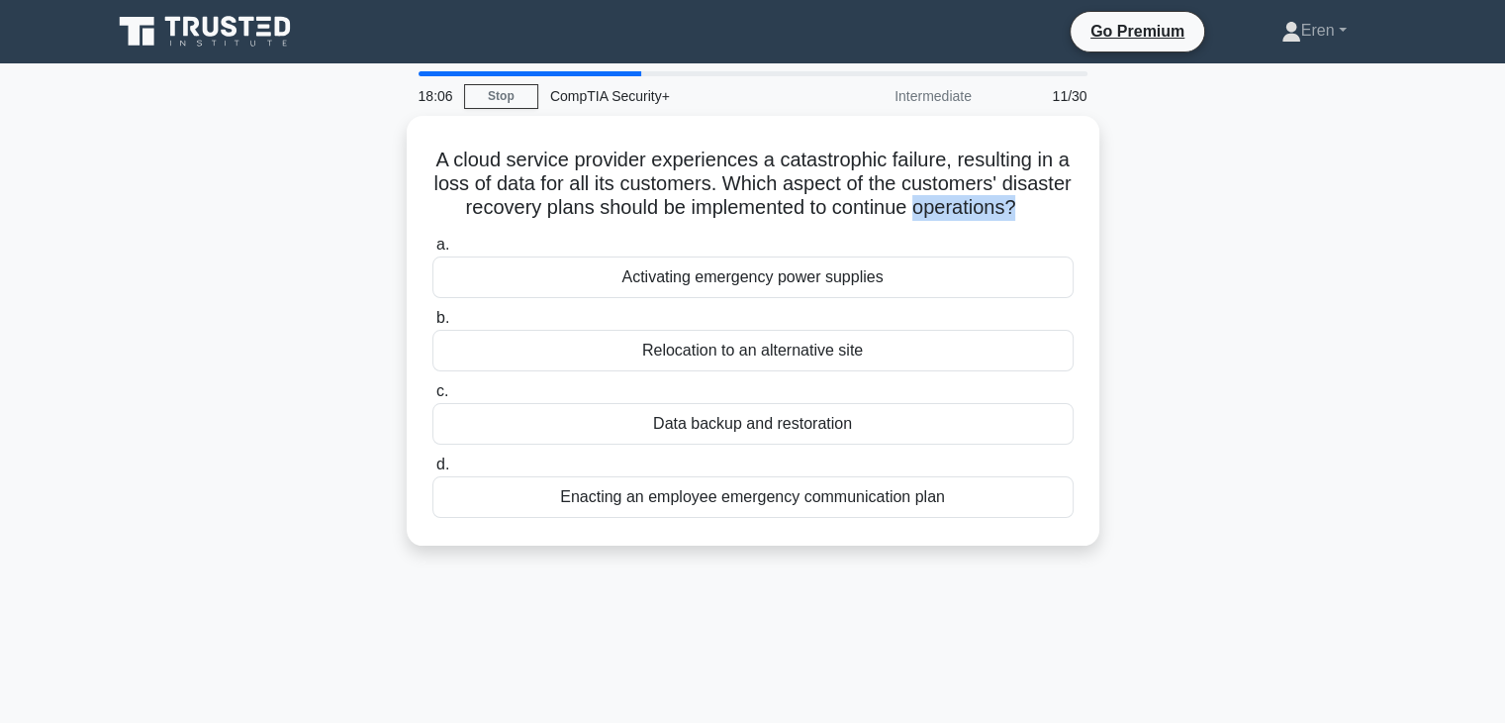
drag, startPoint x: 1042, startPoint y: 194, endPoint x: 1106, endPoint y: 199, distance: 63.5
click at [1106, 198] on div "A cloud service provider experiences a catastrophic failure, resulting in a los…" at bounding box center [753, 342] width 1306 height 453
click at [1106, 199] on div "A cloud service provider experiences a catastrophic failure, resulting in a los…" at bounding box center [753, 342] width 1306 height 453
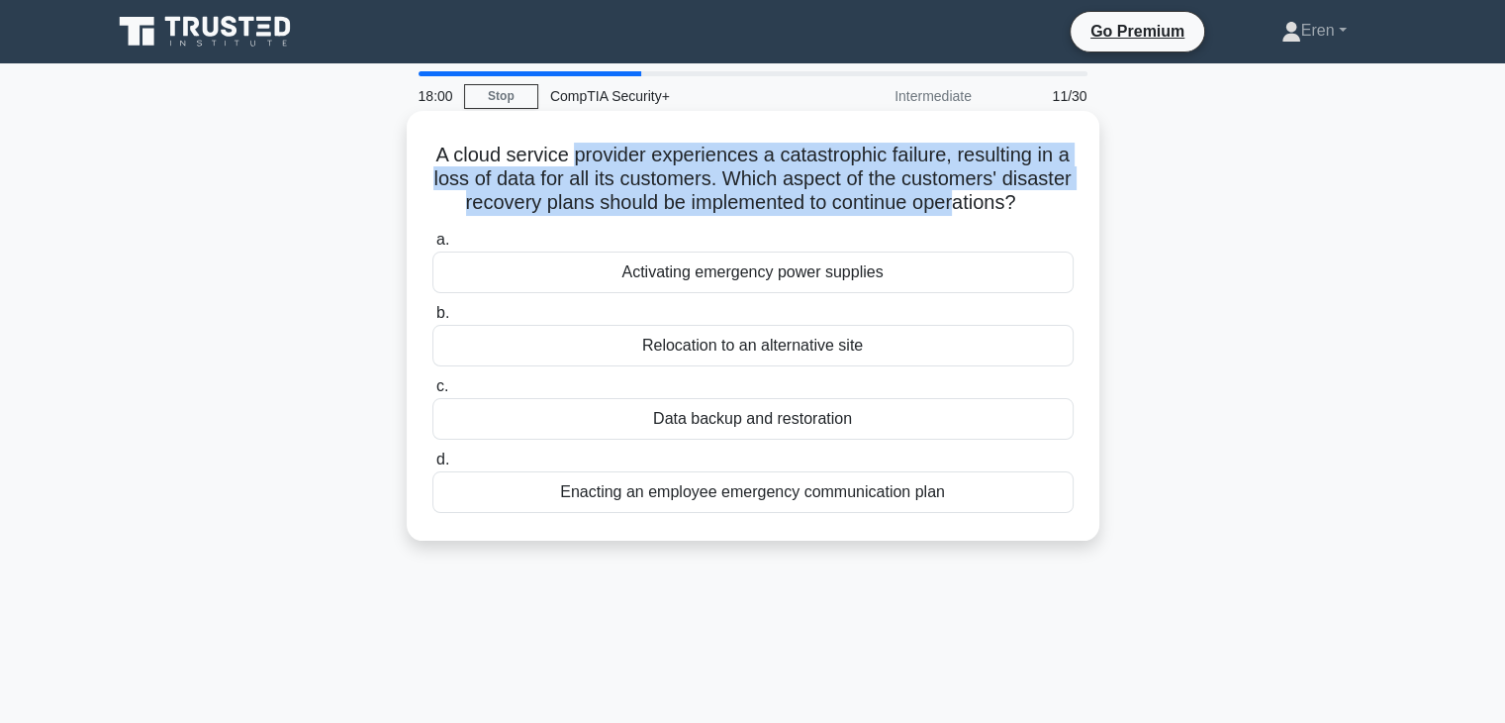
drag, startPoint x: 582, startPoint y: 162, endPoint x: 1007, endPoint y: 207, distance: 426.9
click at [1007, 207] on h5 "A cloud service provider experiences a catastrophic failure, resulting in a los…" at bounding box center [753, 179] width 645 height 73
click at [1013, 209] on h5 "A cloud service provider experiences a catastrophic failure, resulting in a los…" at bounding box center [753, 179] width 645 height 73
click at [1014, 209] on h5 "A cloud service provider experiences a catastrophic failure, resulting in a los…" at bounding box center [753, 179] width 645 height 73
click at [963, 207] on h5 "A cloud service provider experiences a catastrophic failure, resulting in a los…" at bounding box center [753, 179] width 645 height 73
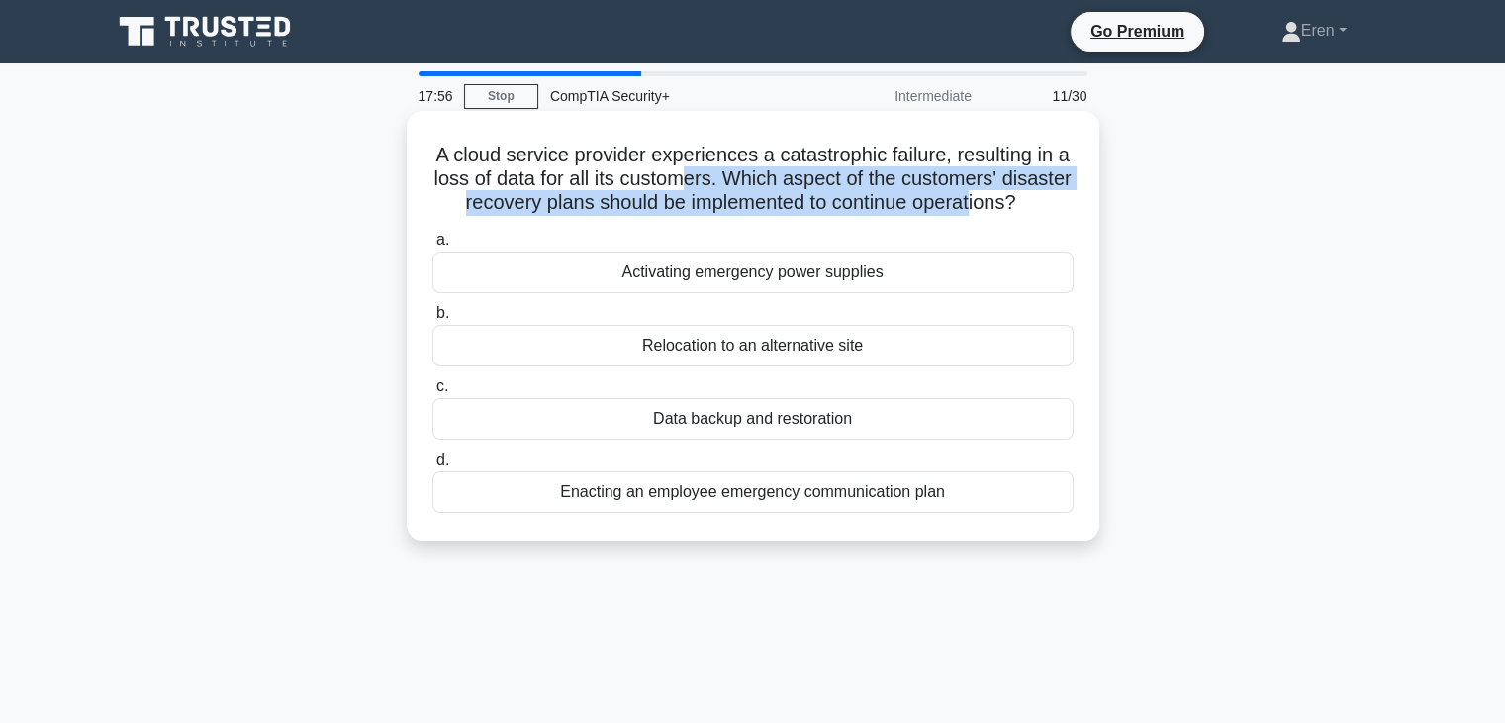
drag, startPoint x: 882, startPoint y: 175, endPoint x: 1029, endPoint y: 195, distance: 148.8
click at [1029, 195] on h5 "A cloud service provider experiences a catastrophic failure, resulting in a los…" at bounding box center [753, 179] width 645 height 73
drag, startPoint x: 1029, startPoint y: 195, endPoint x: 916, endPoint y: 174, distance: 115.7
click at [916, 174] on h5 "A cloud service provider experiences a catastrophic failure, resulting in a los…" at bounding box center [753, 179] width 645 height 73
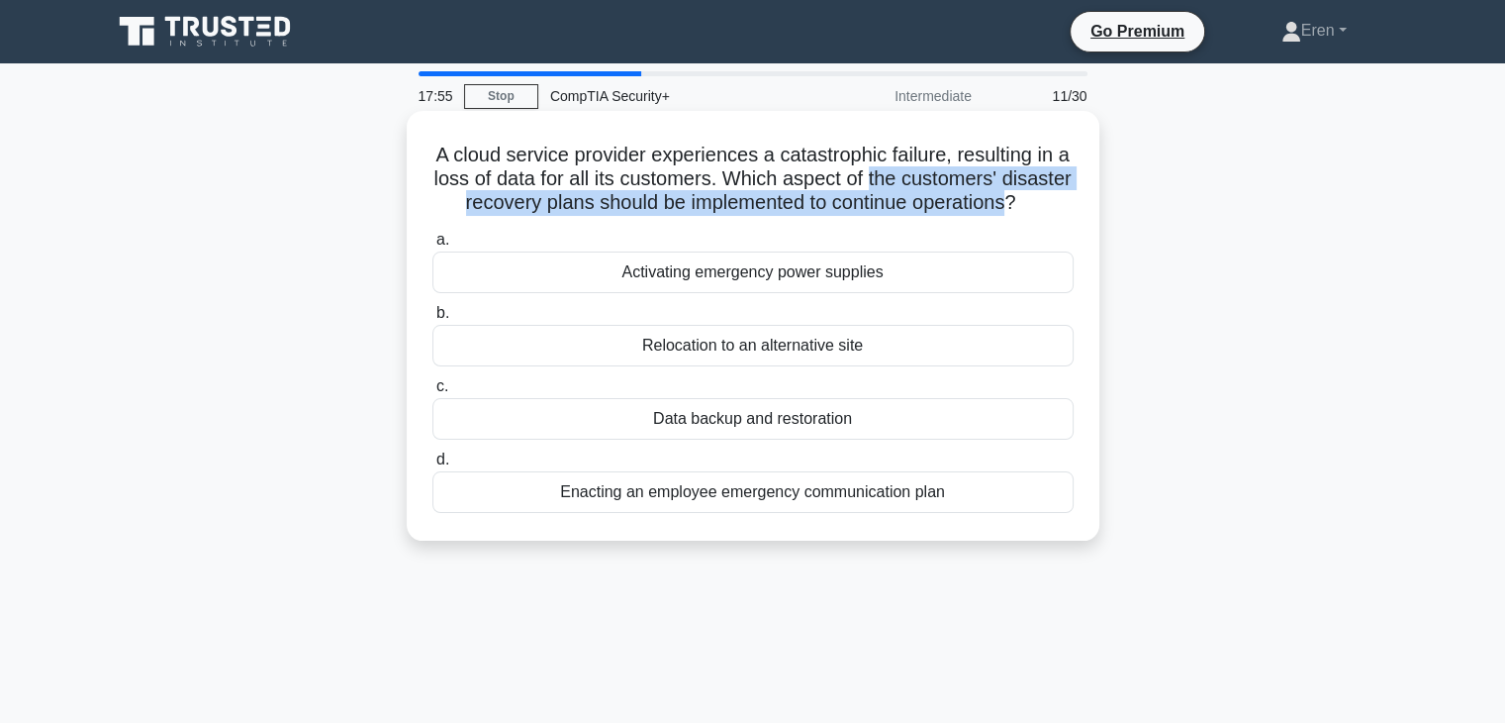
click at [916, 174] on h5 "A cloud service provider experiences a catastrophic failure, resulting in a los…" at bounding box center [753, 179] width 645 height 73
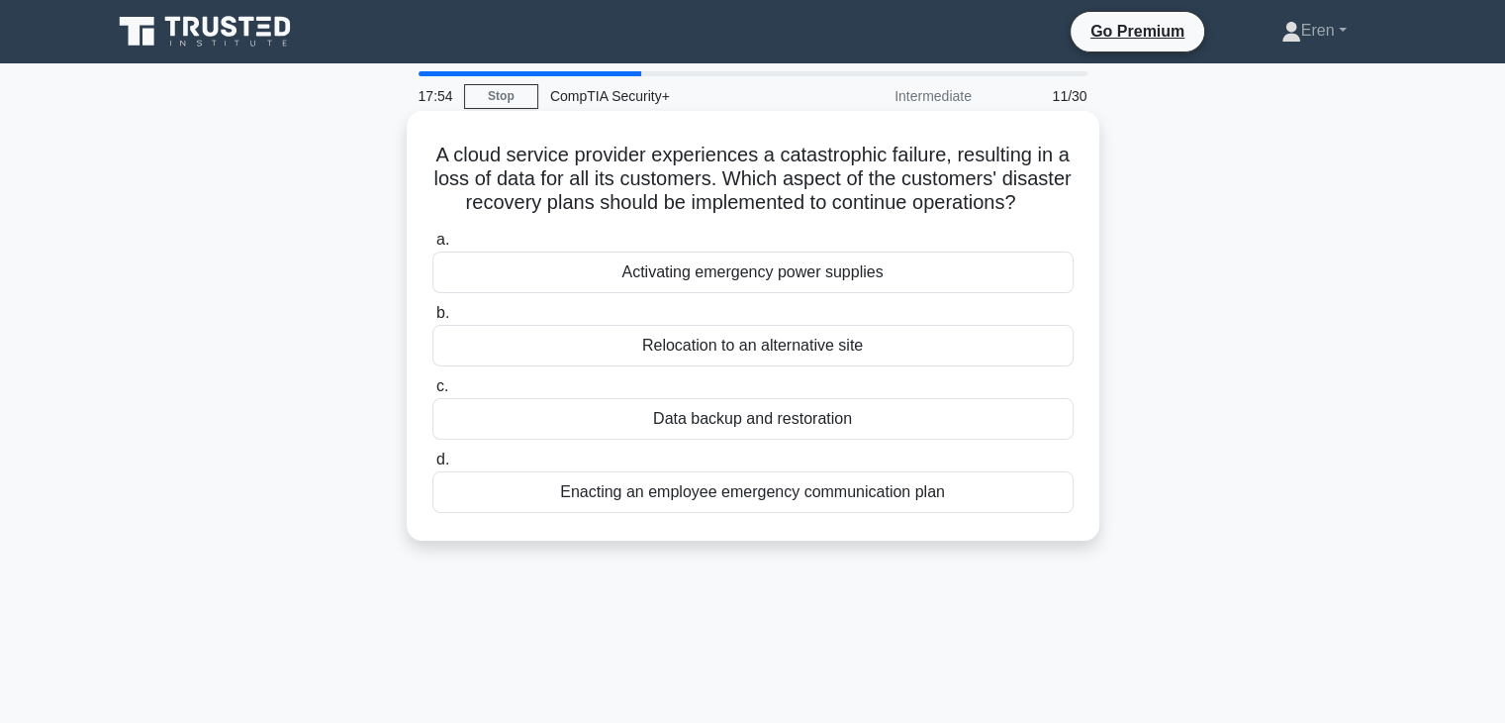
drag, startPoint x: 915, startPoint y: 175, endPoint x: 904, endPoint y: 177, distance: 11.1
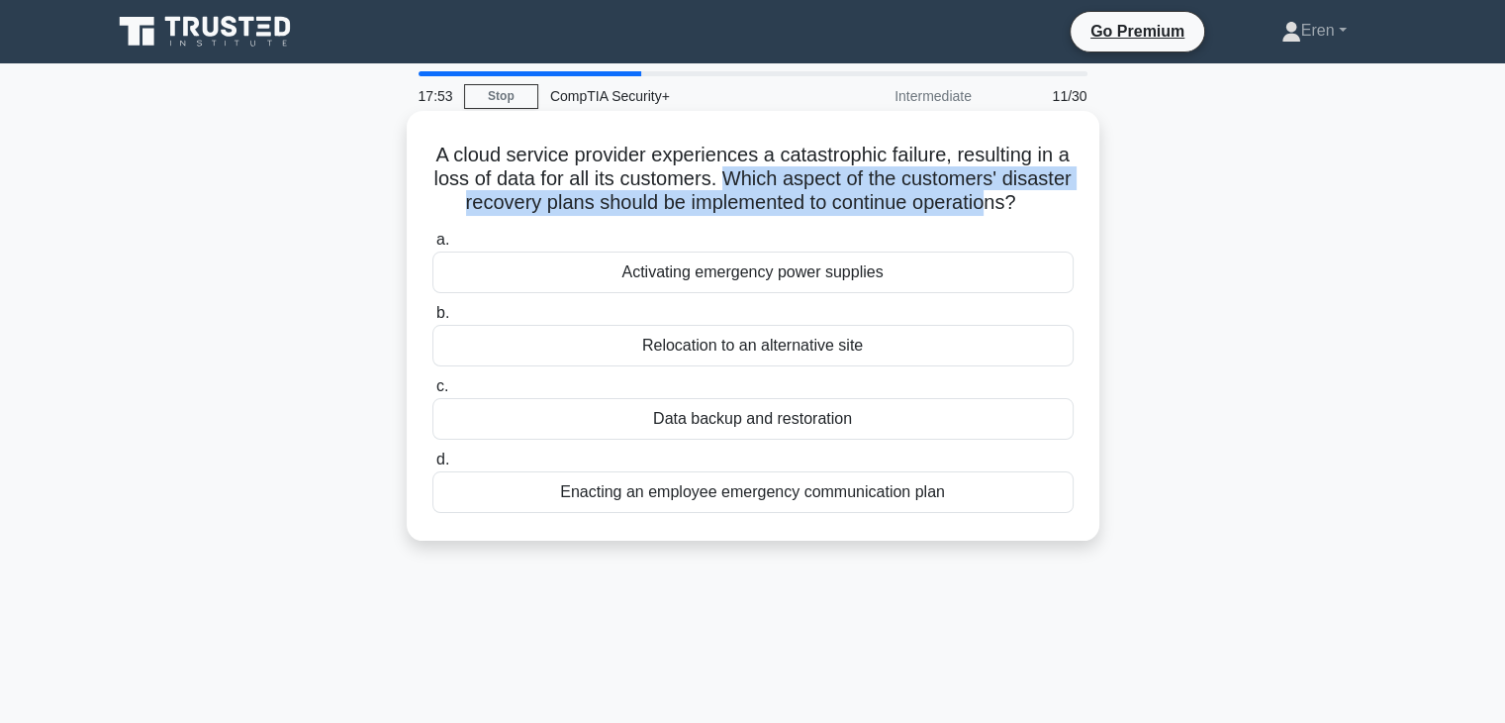
drag, startPoint x: 904, startPoint y: 177, endPoint x: 1052, endPoint y: 195, distance: 149.5
click at [1052, 195] on h5 "A cloud service provider experiences a catastrophic failure, resulting in a los…" at bounding box center [753, 179] width 645 height 73
click at [1052, 196] on h5 "A cloud service provider experiences a catastrophic failure, resulting in a los…" at bounding box center [753, 179] width 645 height 73
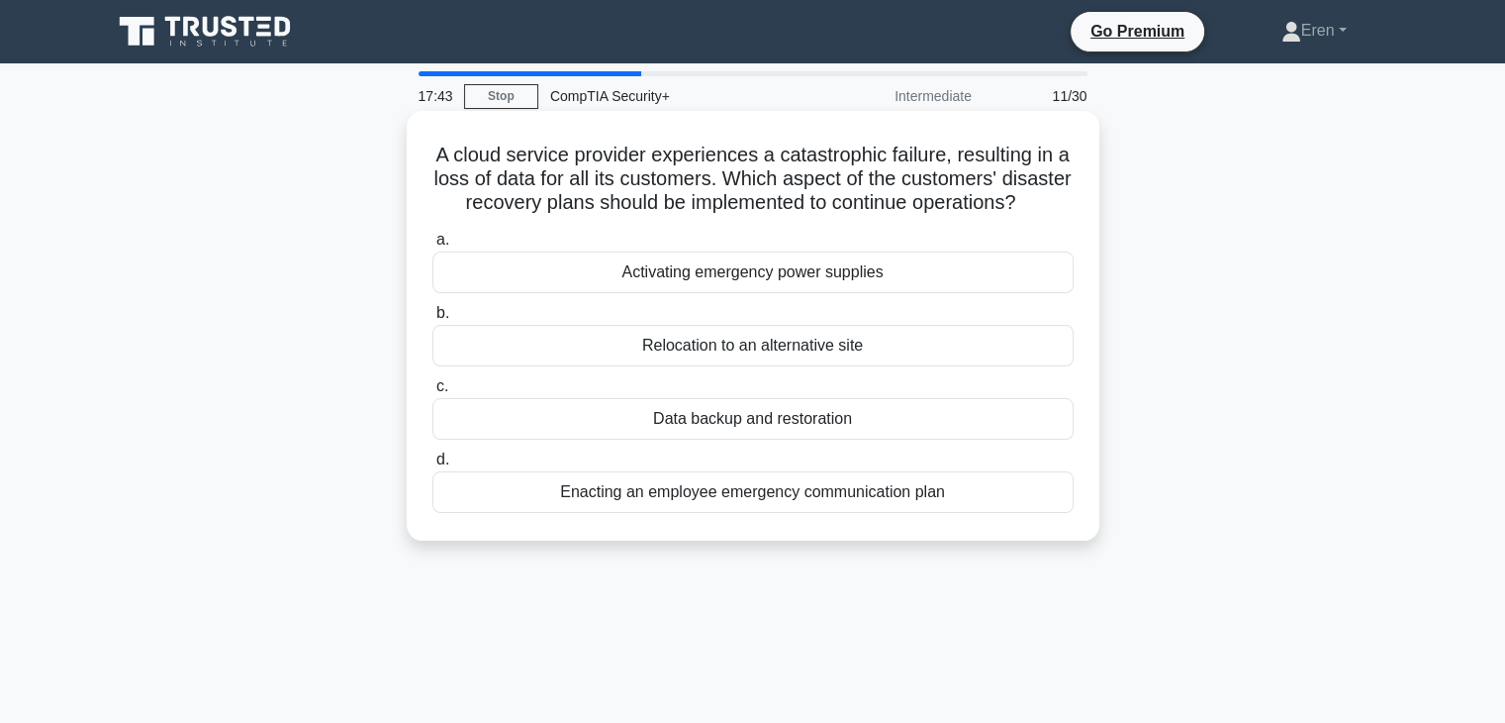
click at [783, 439] on div "Data backup and restoration" at bounding box center [753, 419] width 641 height 42
click at [433, 393] on input "c. Data backup and restoration" at bounding box center [433, 386] width 0 height 13
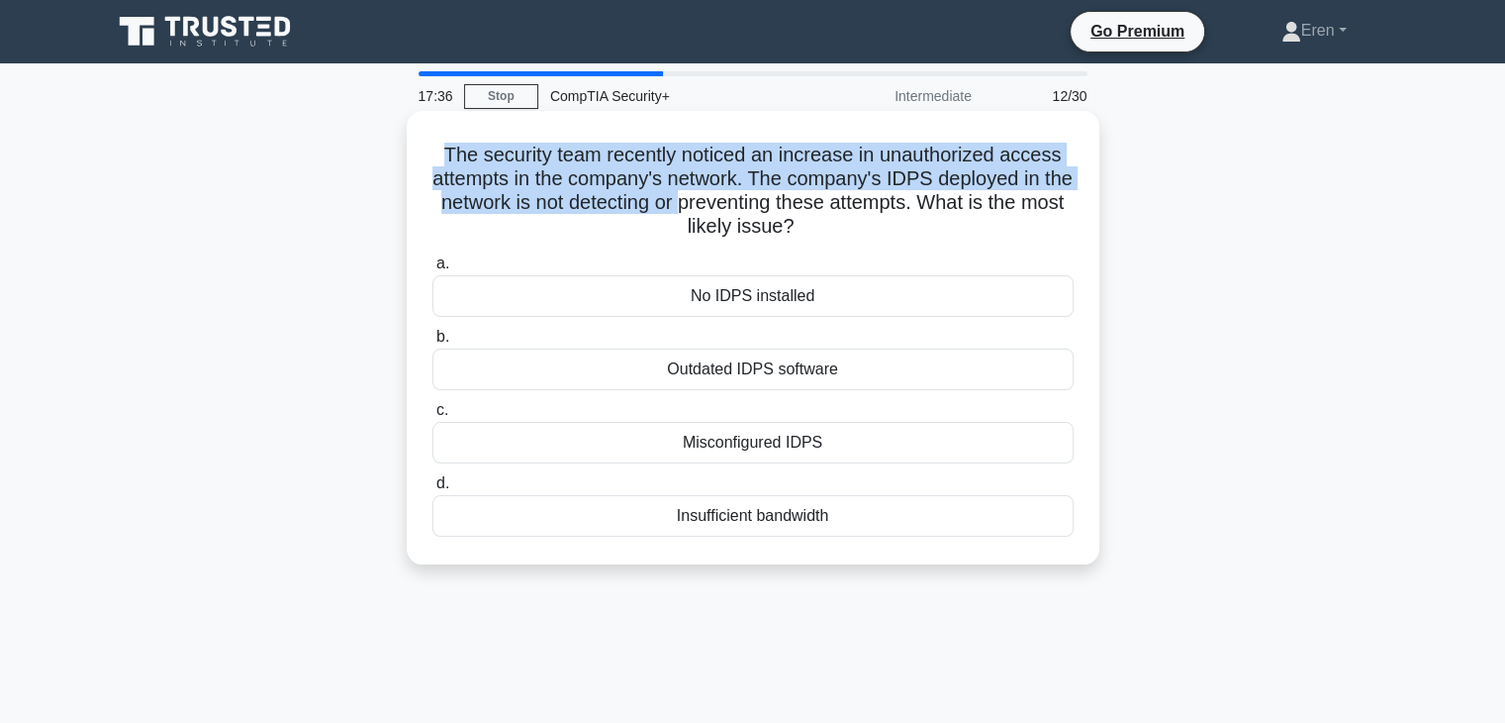
drag, startPoint x: 438, startPoint y: 155, endPoint x: 719, endPoint y: 196, distance: 283.0
click at [719, 196] on h5 "The security team recently noticed an increase in unauthorized access attempts …" at bounding box center [753, 191] width 645 height 97
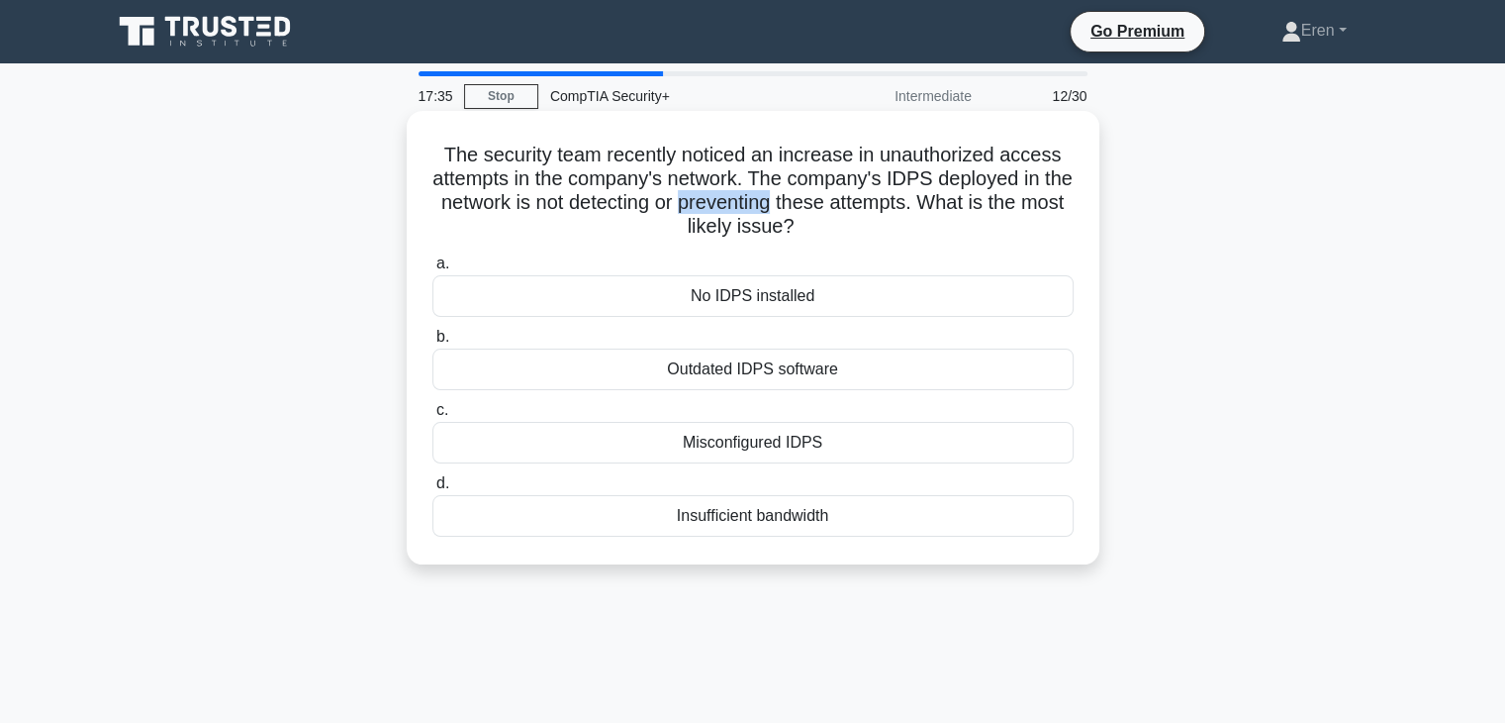
drag, startPoint x: 719, startPoint y: 196, endPoint x: 775, endPoint y: 208, distance: 57.7
click at [775, 208] on h5 "The security team recently noticed an increase in unauthorized access attempts …" at bounding box center [753, 191] width 645 height 97
drag, startPoint x: 775, startPoint y: 208, endPoint x: 784, endPoint y: 219, distance: 14.1
click at [784, 219] on h5 "The security team recently noticed an increase in unauthorized access attempts …" at bounding box center [753, 191] width 645 height 97
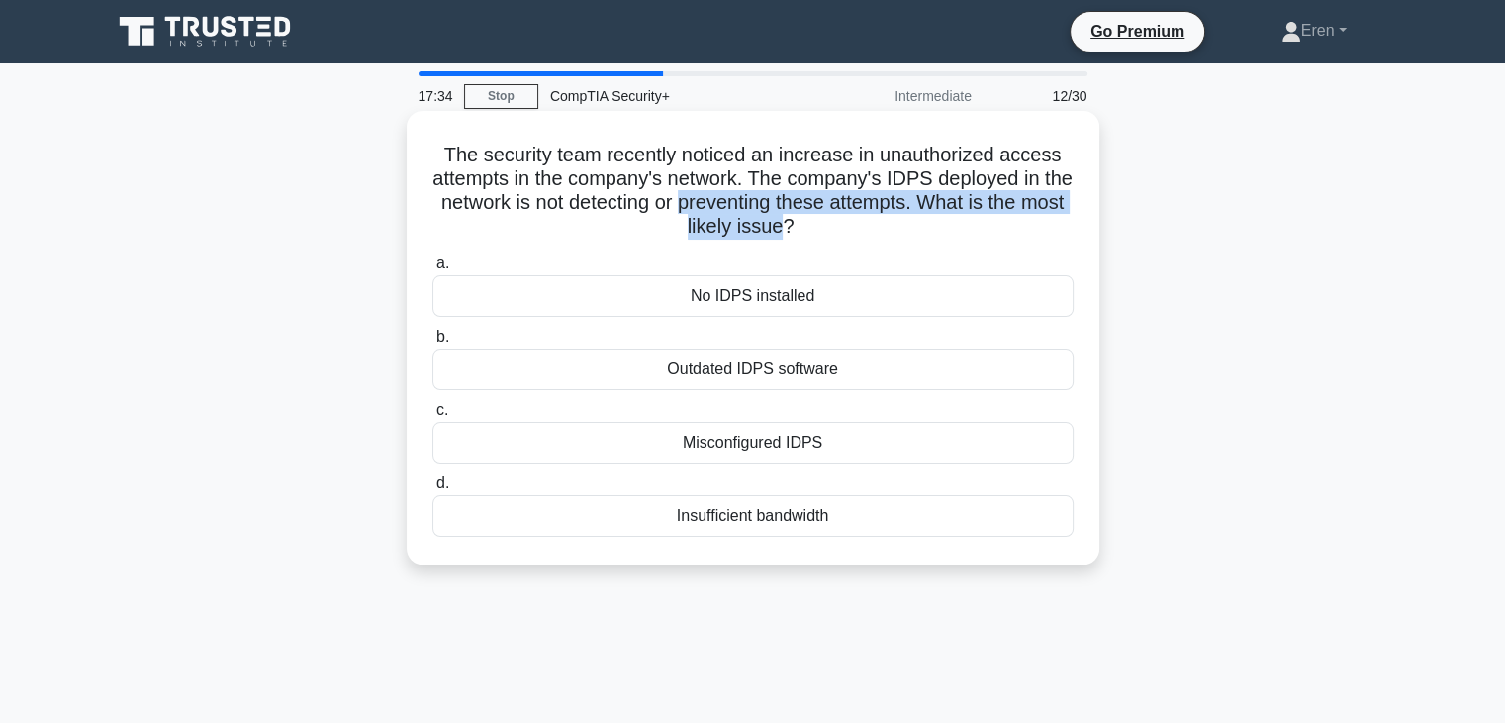
click at [784, 220] on h5 "The security team recently noticed an increase in unauthorized access attempts …" at bounding box center [753, 191] width 645 height 97
drag, startPoint x: 574, startPoint y: 157, endPoint x: 919, endPoint y: 216, distance: 349.4
click at [919, 216] on h5 "The security team recently noticed an increase in unauthorized access attempts …" at bounding box center [753, 191] width 645 height 97
drag, startPoint x: 919, startPoint y: 216, endPoint x: 855, endPoint y: 223, distance: 63.7
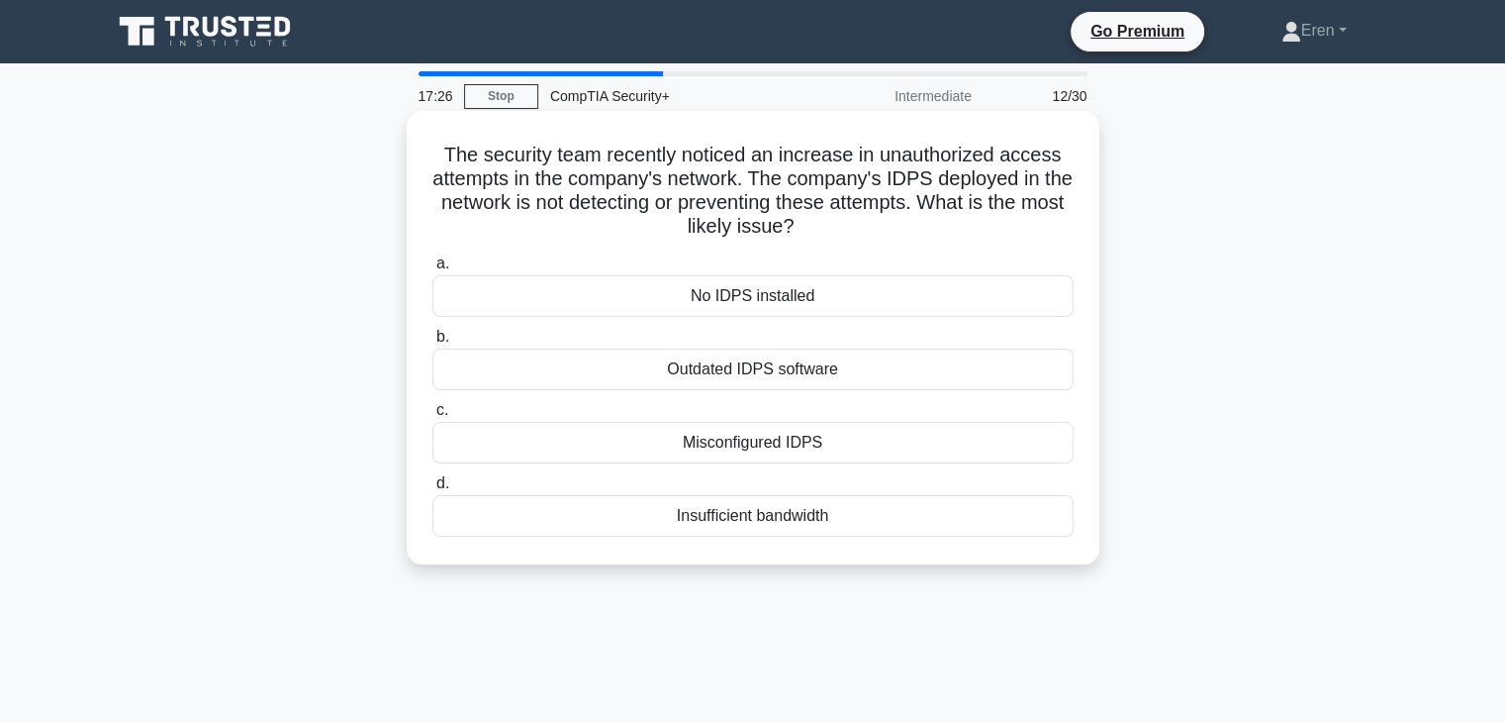
click at [855, 223] on h5 "The security team recently noticed an increase in unauthorized access attempts …" at bounding box center [753, 191] width 645 height 97
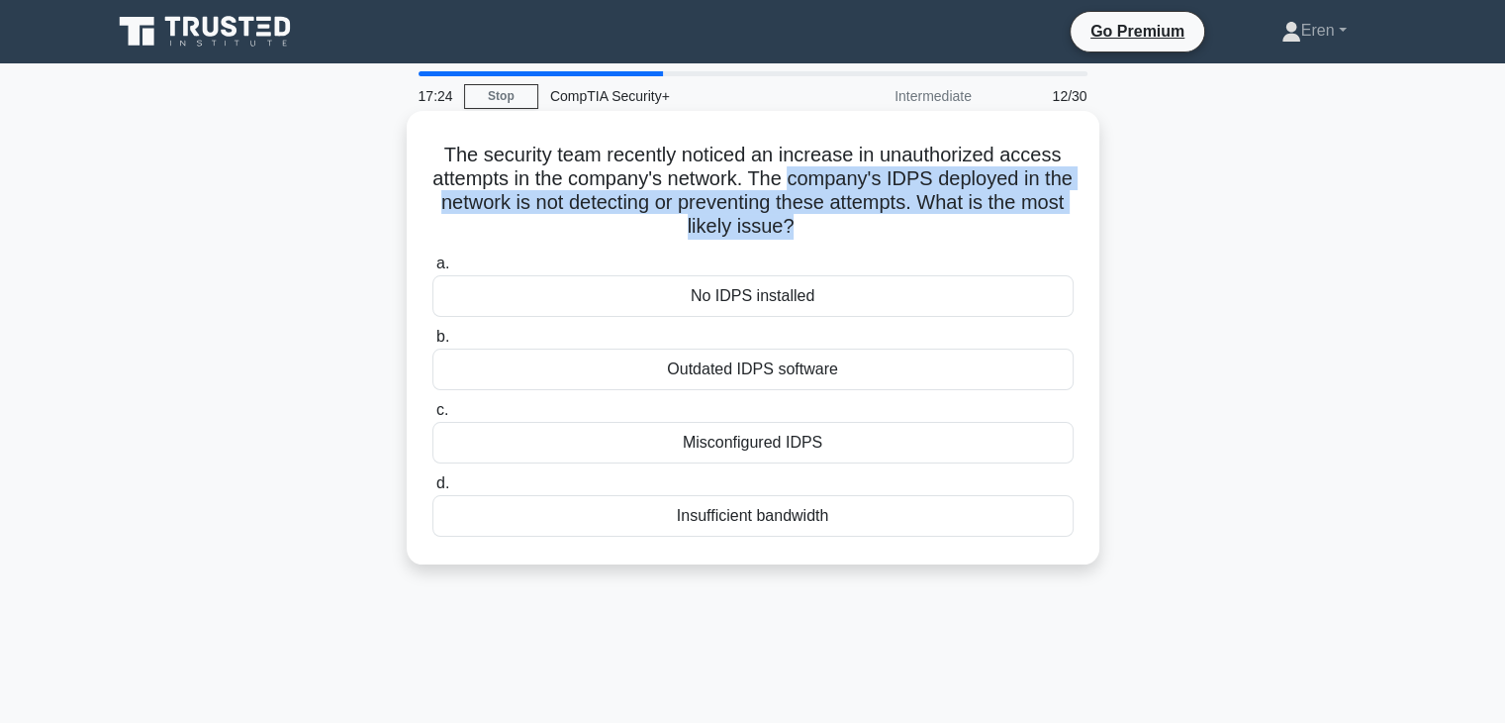
drag, startPoint x: 855, startPoint y: 223, endPoint x: 811, endPoint y: 175, distance: 65.1
click at [811, 175] on h5 "The security team recently noticed an increase in unauthorized access attempts …" at bounding box center [753, 191] width 645 height 97
drag, startPoint x: 811, startPoint y: 175, endPoint x: 848, endPoint y: 211, distance: 51.8
click at [848, 211] on h5 "The security team recently noticed an increase in unauthorized access attempts …" at bounding box center [753, 191] width 645 height 97
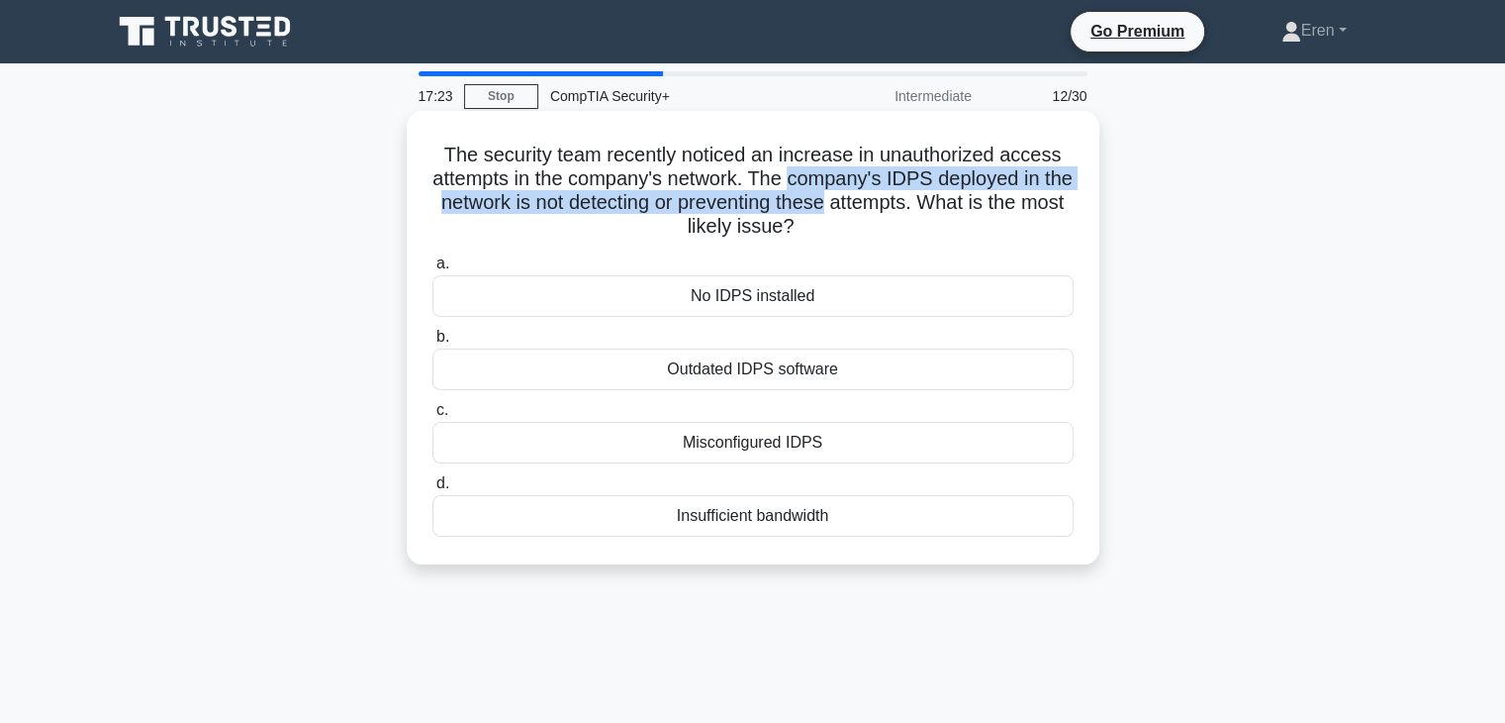
click at [848, 211] on h5 "The security team recently noticed an increase in unauthorized access attempts …" at bounding box center [753, 191] width 645 height 97
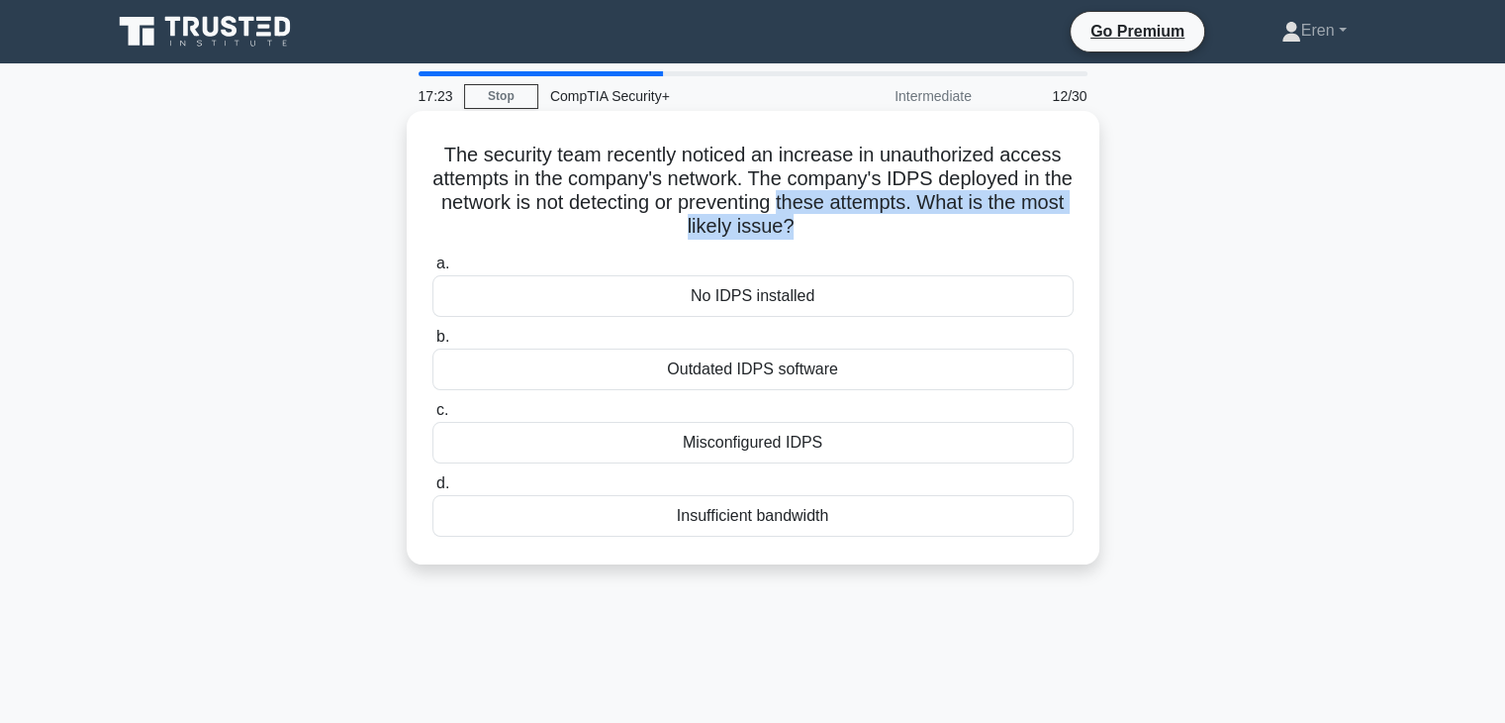
drag, startPoint x: 848, startPoint y: 211, endPoint x: 851, endPoint y: 229, distance: 18.1
click at [851, 229] on h5 "The security team recently noticed an increase in unauthorized access attempts …" at bounding box center [753, 191] width 645 height 97
click at [851, 234] on h5 "The security team recently noticed an increase in unauthorized access attempts …" at bounding box center [753, 191] width 645 height 97
drag, startPoint x: 851, startPoint y: 234, endPoint x: 851, endPoint y: 191, distance: 42.6
click at [851, 191] on h5 "The security team recently noticed an increase in unauthorized access attempts …" at bounding box center [753, 191] width 645 height 97
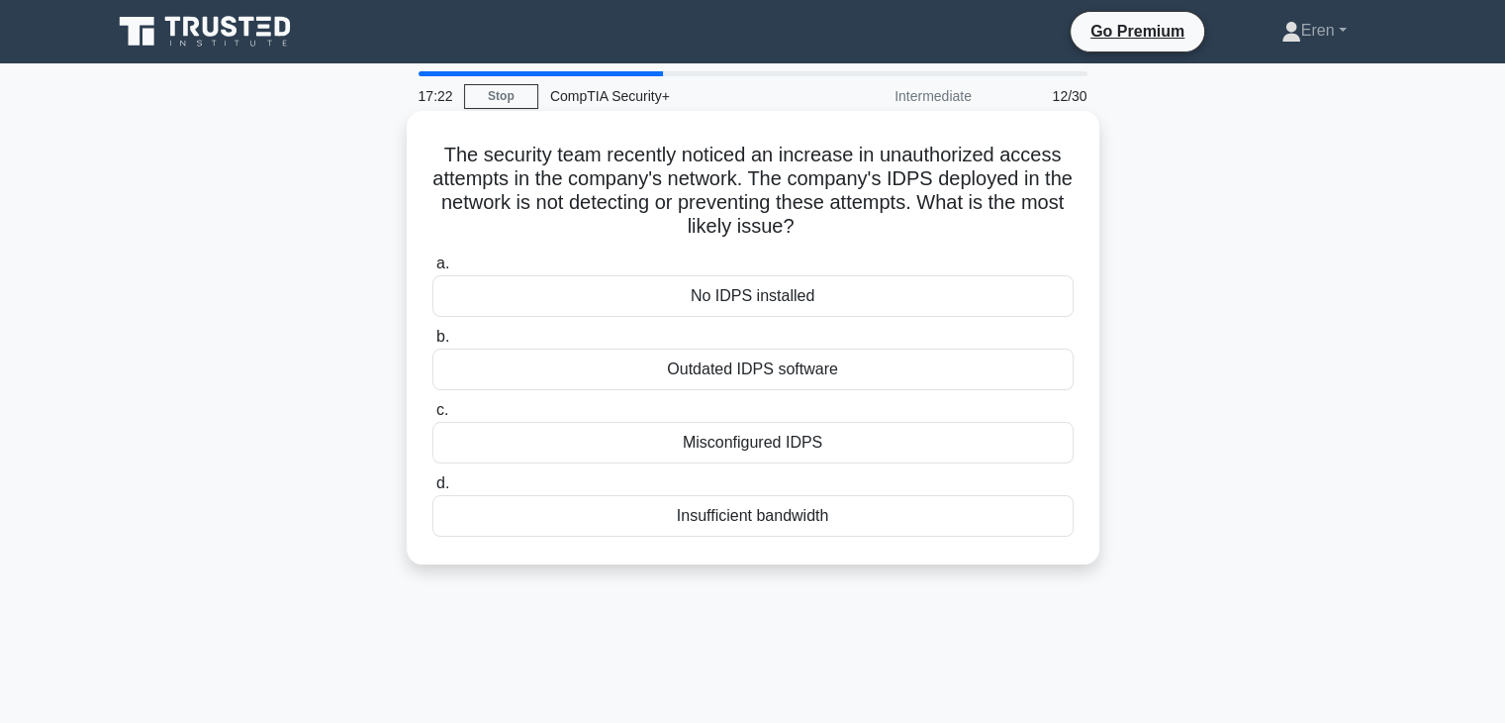
click at [851, 191] on h5 "The security team recently noticed an increase in unauthorized access attempts …" at bounding box center [753, 191] width 645 height 97
drag, startPoint x: 851, startPoint y: 191, endPoint x: 853, endPoint y: 160, distance: 30.7
click at [852, 162] on h5 "The security team recently noticed an increase in unauthorized access attempts …" at bounding box center [753, 191] width 645 height 97
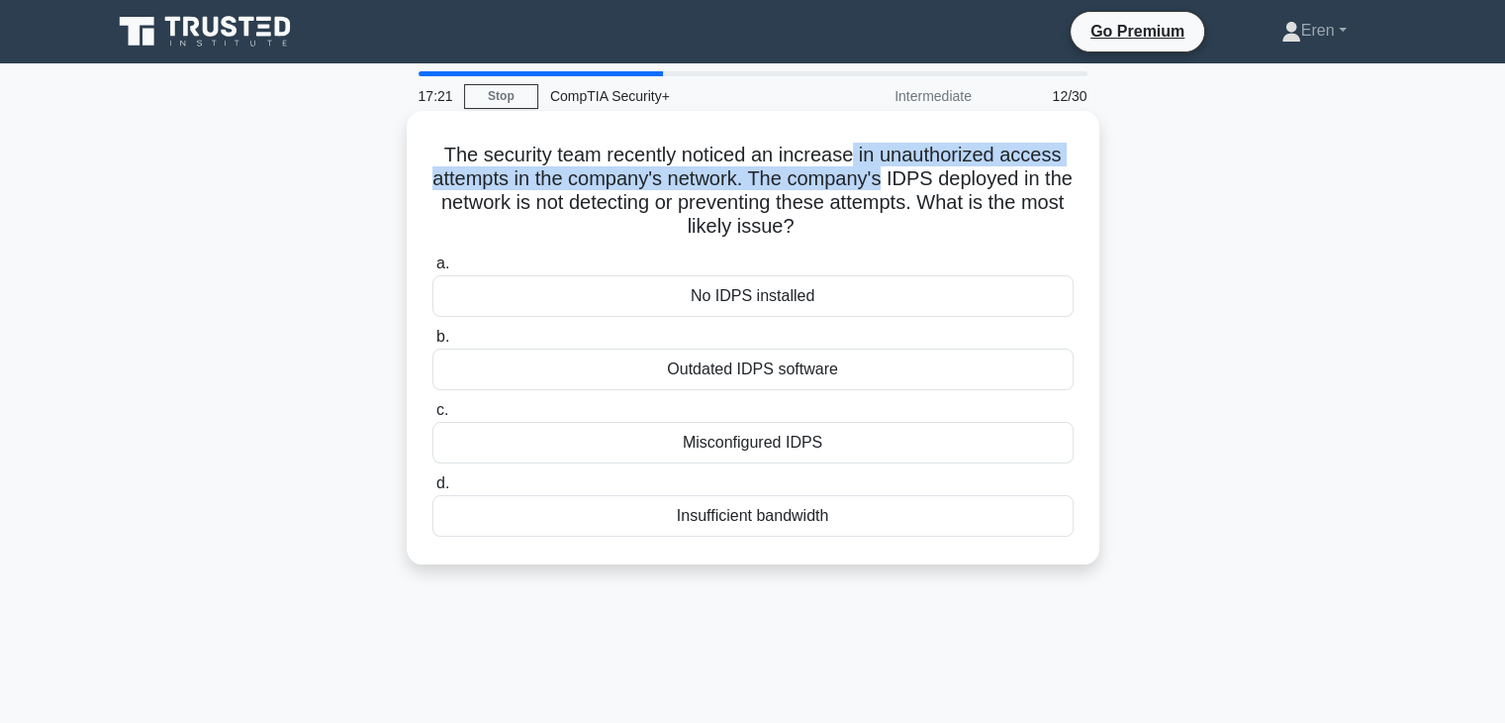
click at [854, 165] on h5 "The security team recently noticed an increase in unauthorized access attempts …" at bounding box center [753, 191] width 645 height 97
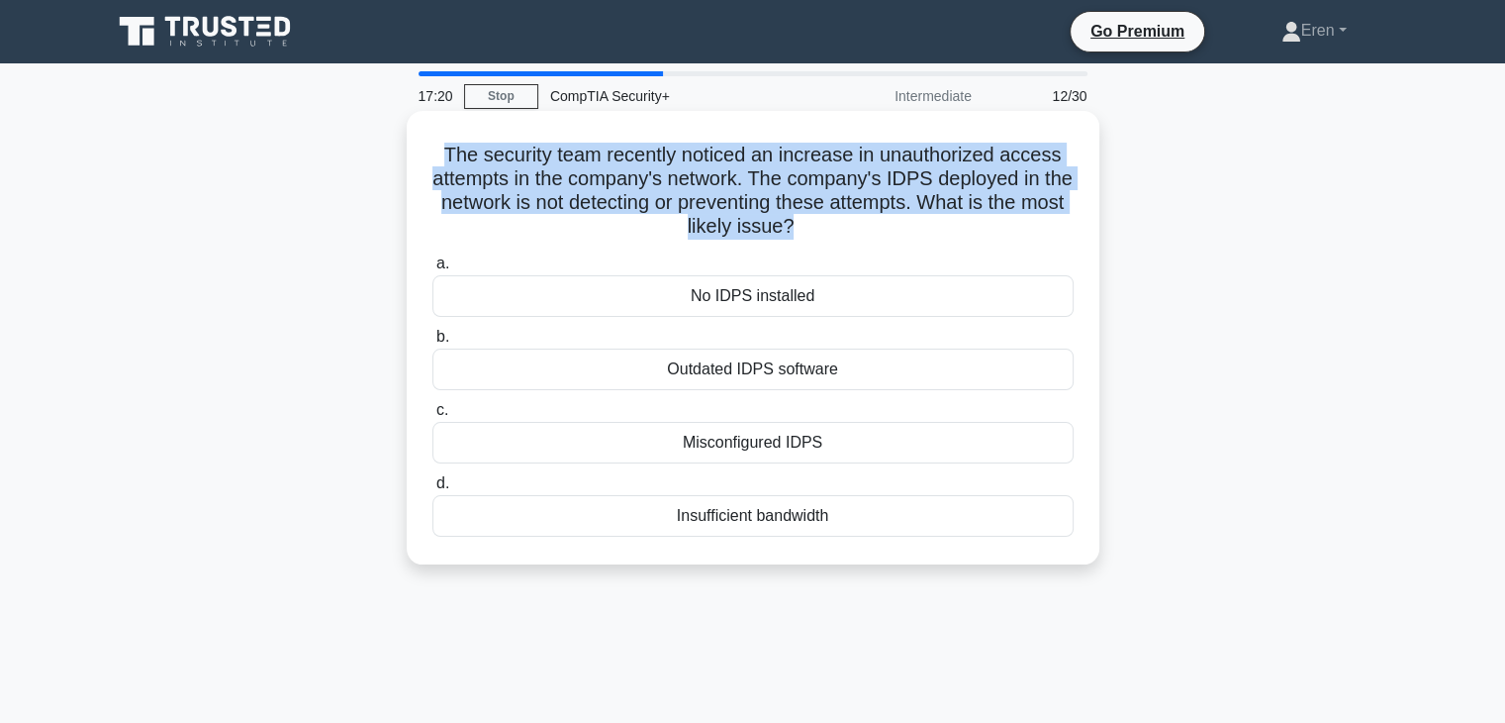
drag, startPoint x: 854, startPoint y: 165, endPoint x: 857, endPoint y: 199, distance: 33.8
click at [857, 197] on h5 "The security team recently noticed an increase in unauthorized access attempts …" at bounding box center [753, 191] width 645 height 97
click at [856, 202] on h5 "The security team recently noticed an increase in unauthorized access attempts …" at bounding box center [753, 191] width 645 height 97
click at [855, 202] on h5 "The security team recently noticed an increase in unauthorized access attempts …" at bounding box center [753, 191] width 645 height 97
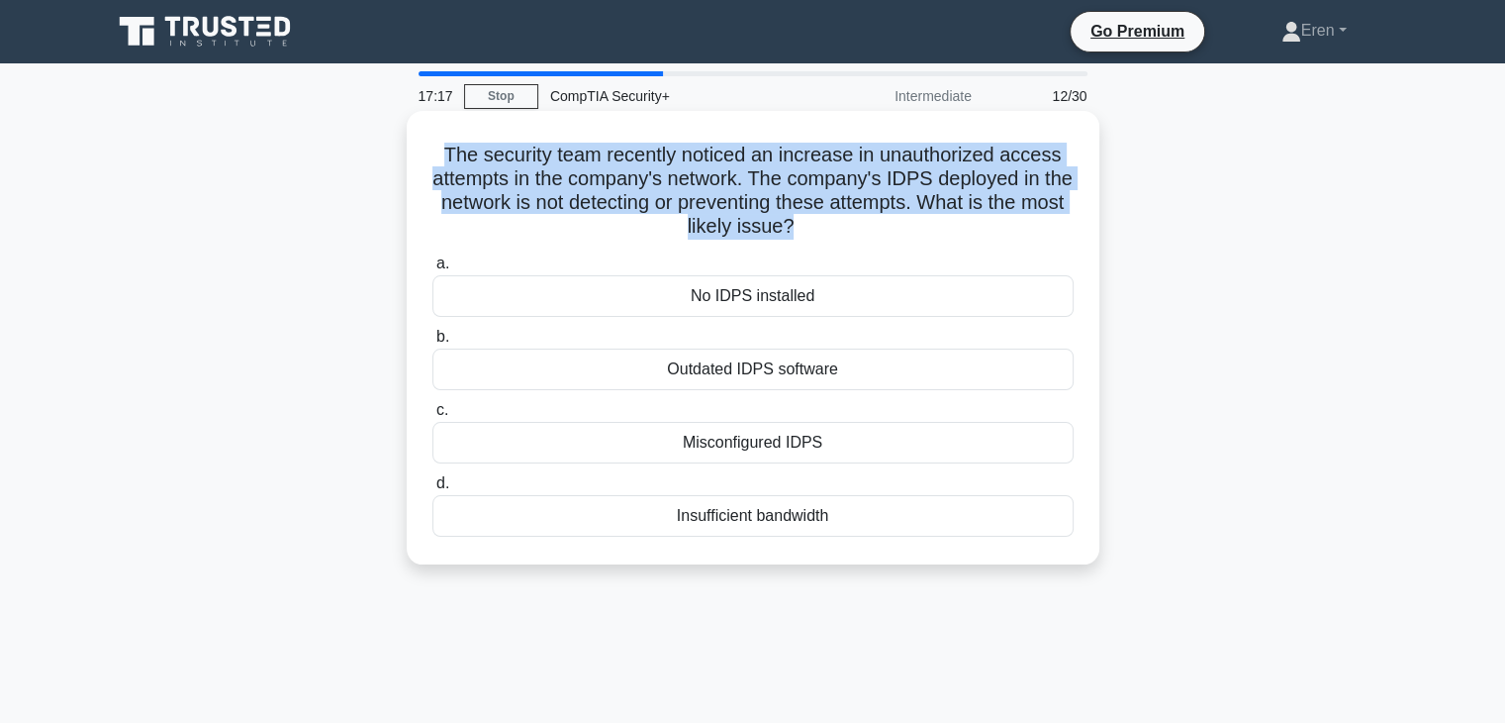
drag, startPoint x: 855, startPoint y: 202, endPoint x: 830, endPoint y: 220, distance: 30.5
click at [830, 220] on h5 "The security team recently noticed an increase in unauthorized access attempts …" at bounding box center [753, 191] width 645 height 97
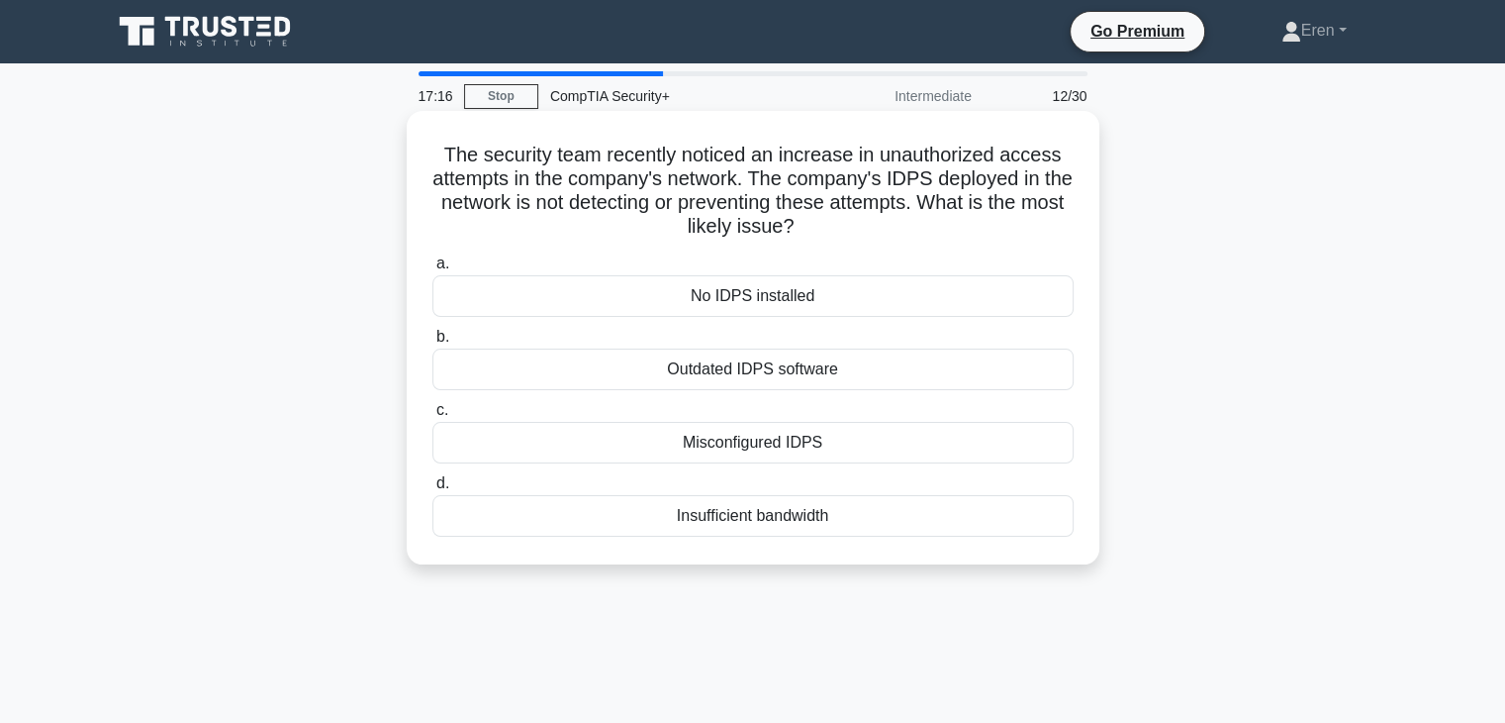
click at [818, 220] on icon ".spinner_0XTQ{transform-origin:center;animation:spinner_y6GP .75s linear infini…" at bounding box center [806, 228] width 24 height 24
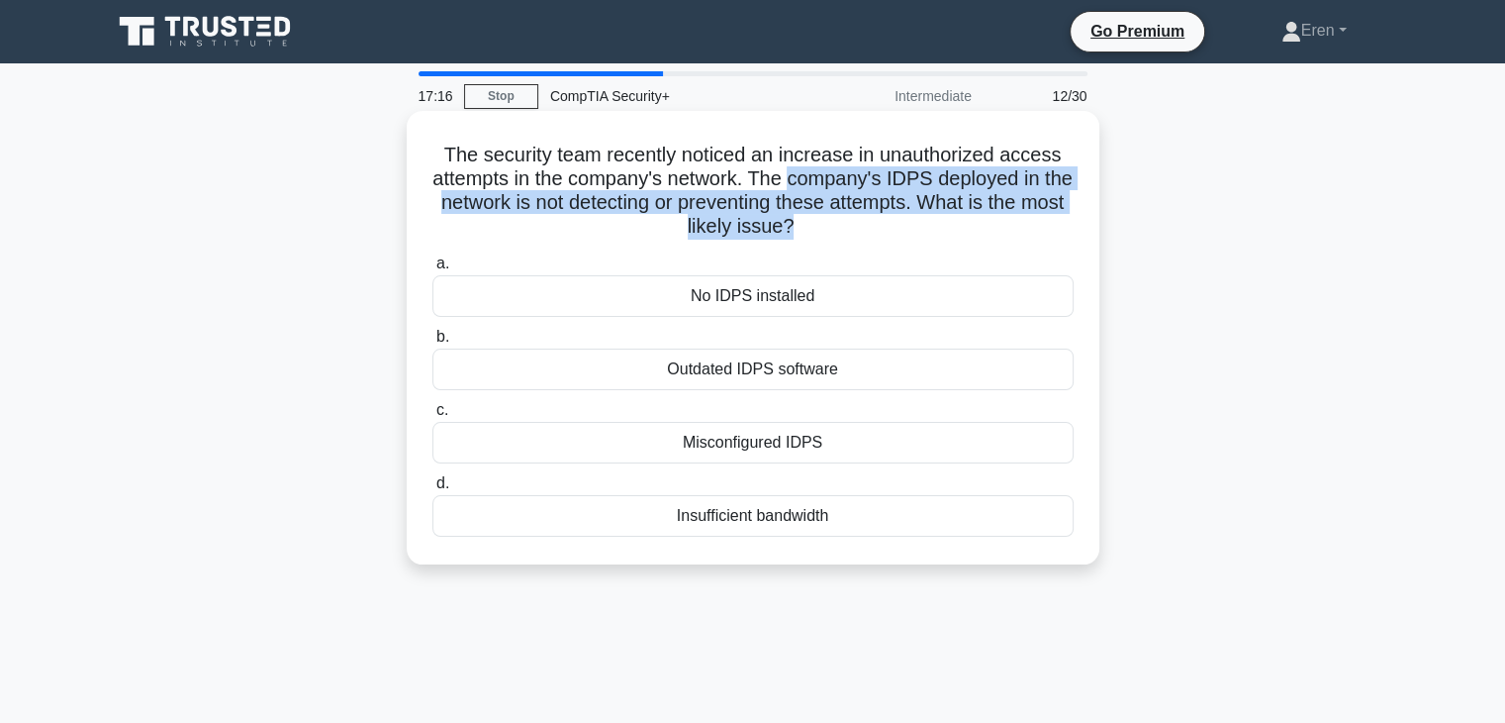
drag, startPoint x: 830, startPoint y: 220, endPoint x: 828, endPoint y: 171, distance: 48.5
click at [828, 171] on h5 "The security team recently noticed an increase in unauthorized access attempts …" at bounding box center [753, 191] width 645 height 97
click at [827, 171] on h5 "The security team recently noticed an increase in unauthorized access attempts …" at bounding box center [753, 191] width 645 height 97
drag, startPoint x: 827, startPoint y: 171, endPoint x: 821, endPoint y: 209, distance: 38.2
click at [821, 209] on h5 "The security team recently noticed an increase in unauthorized access attempts …" at bounding box center [753, 191] width 645 height 97
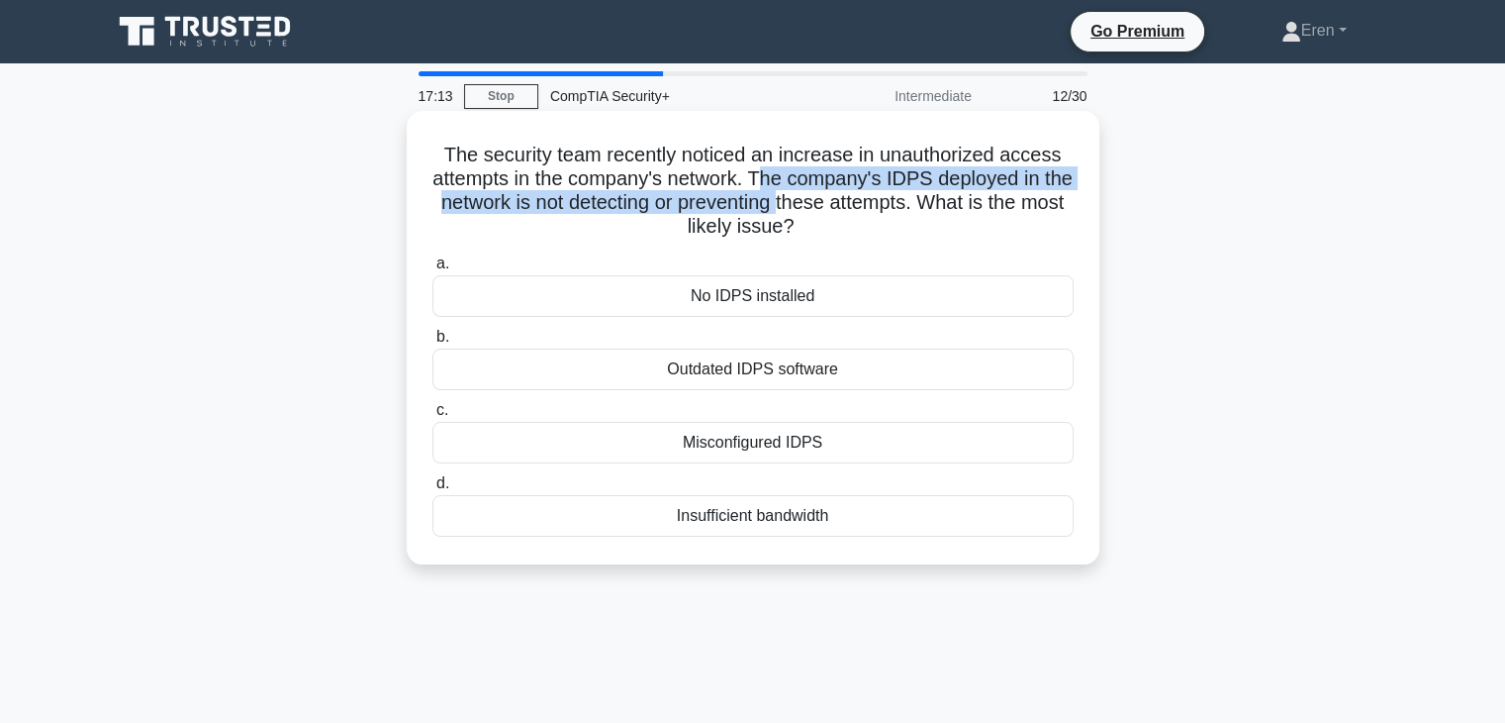
click at [821, 209] on h5 "The security team recently noticed an increase in unauthorized access attempts …" at bounding box center [753, 191] width 645 height 97
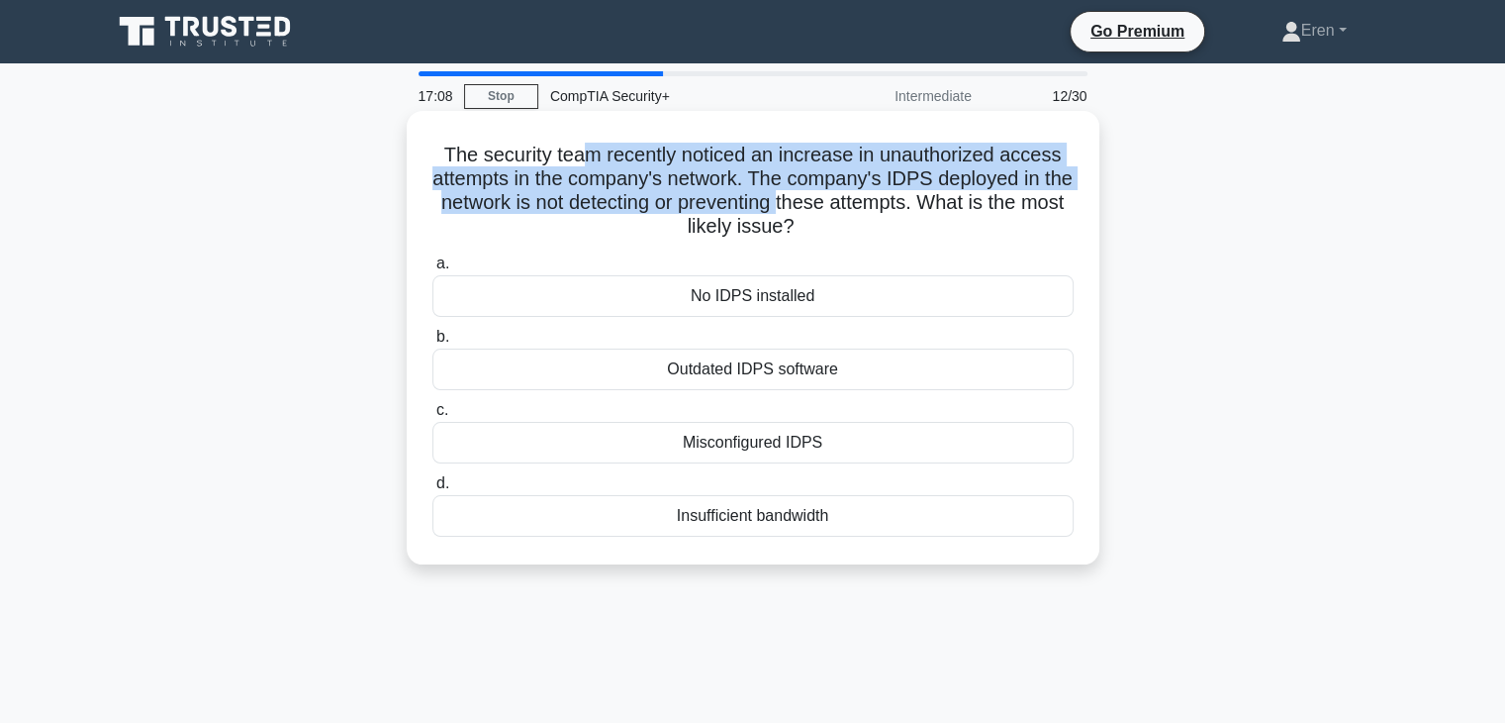
drag, startPoint x: 820, startPoint y: 209, endPoint x: 584, endPoint y: 147, distance: 243.4
click at [584, 147] on h5 "The security team recently noticed an increase in unauthorized access attempts …" at bounding box center [753, 191] width 645 height 97
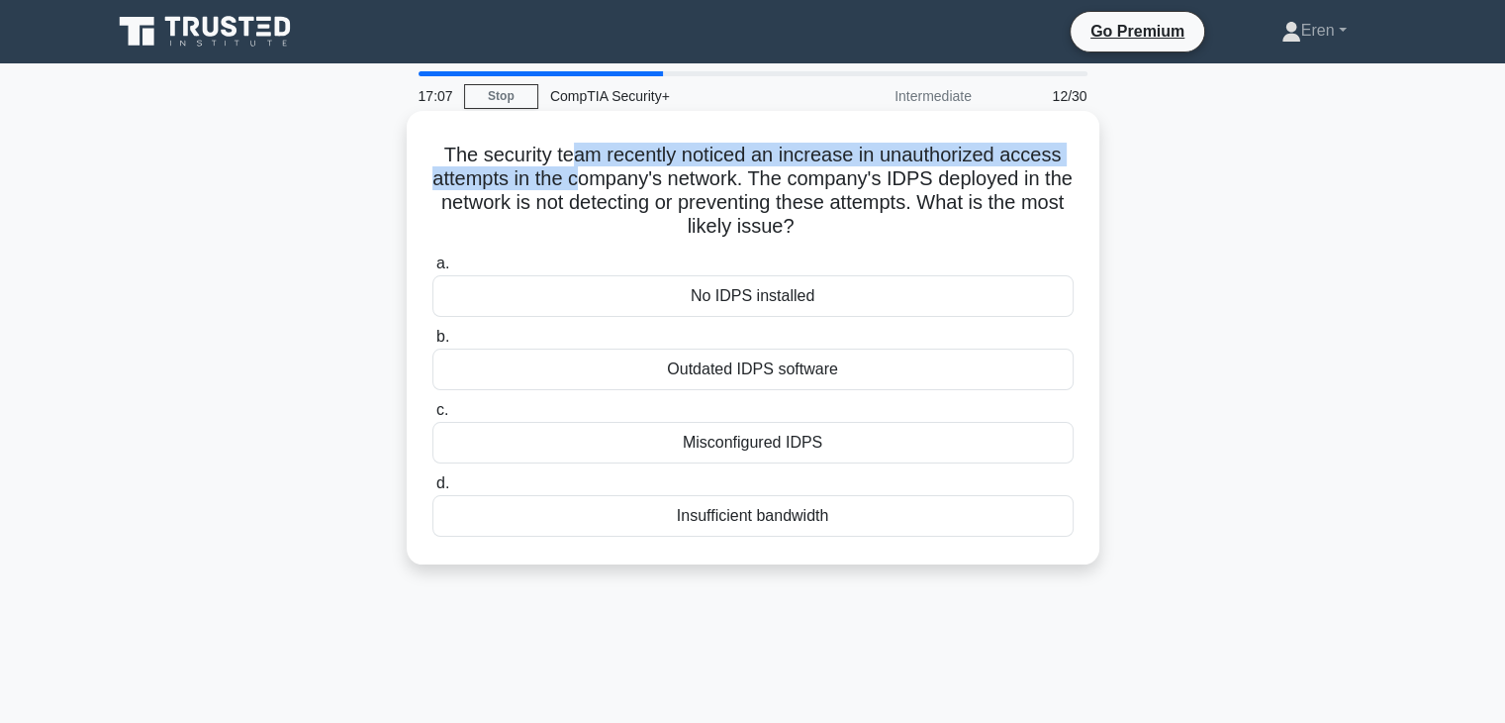
drag, startPoint x: 584, startPoint y: 147, endPoint x: 598, endPoint y: 183, distance: 38.2
click at [598, 183] on h5 "The security team recently noticed an increase in unauthorized access attempts …" at bounding box center [753, 191] width 645 height 97
click at [599, 186] on h5 "The security team recently noticed an increase in unauthorized access attempts …" at bounding box center [753, 191] width 645 height 97
click at [601, 187] on h5 "The security team recently noticed an increase in unauthorized access attempts …" at bounding box center [753, 191] width 645 height 97
click at [602, 189] on h5 "The security team recently noticed an increase in unauthorized access attempts …" at bounding box center [753, 191] width 645 height 97
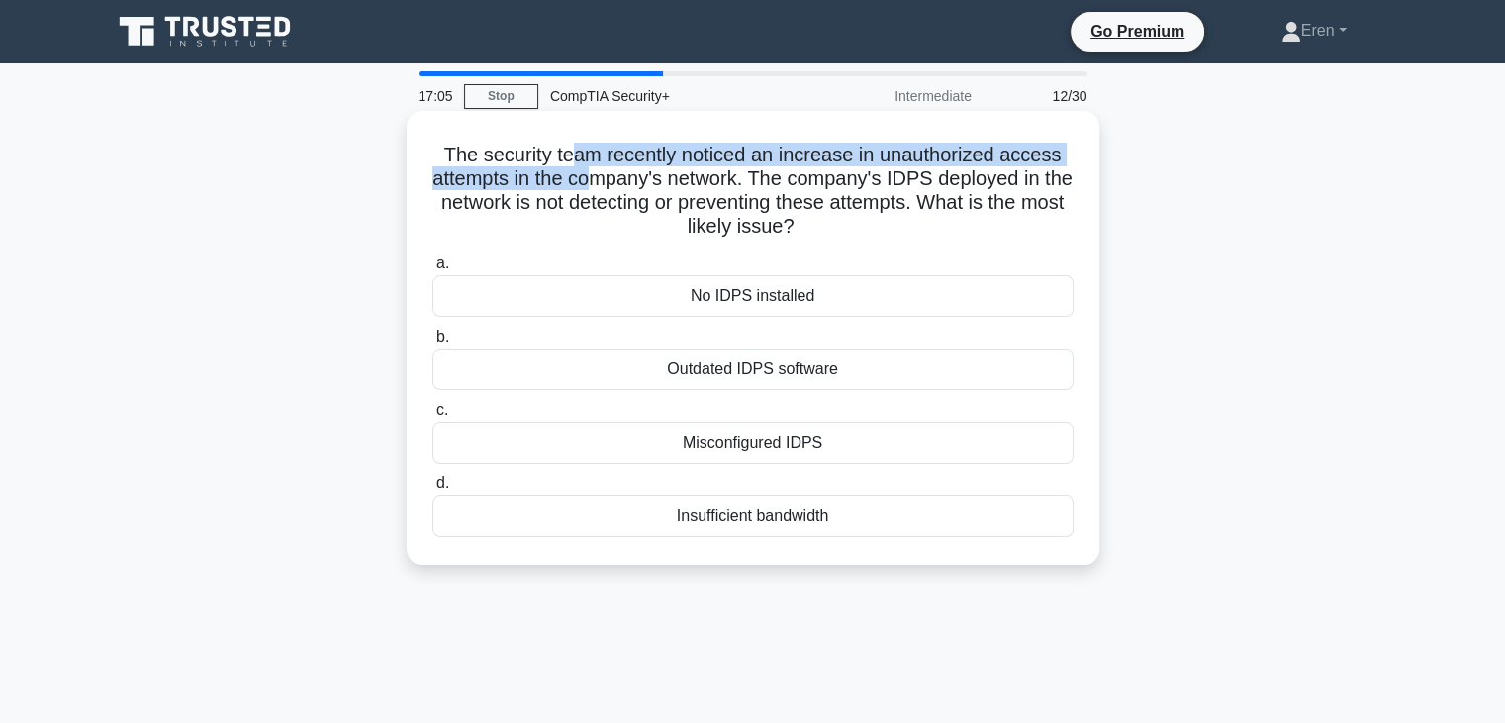
click at [602, 190] on h5 "The security team recently noticed an increase in unauthorized access attempts …" at bounding box center [753, 191] width 645 height 97
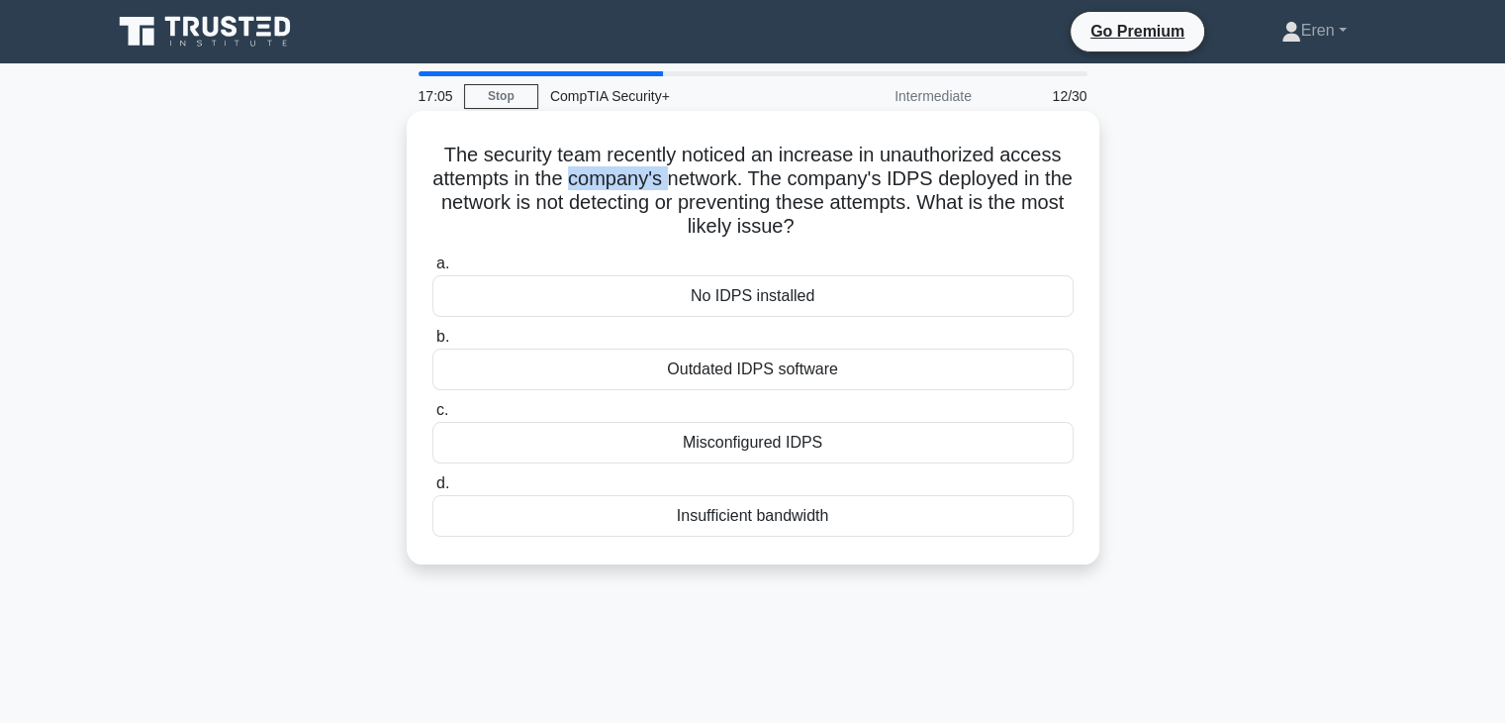
click at [602, 190] on h5 "The security team recently noticed an increase in unauthorized access attempts …" at bounding box center [753, 191] width 645 height 97
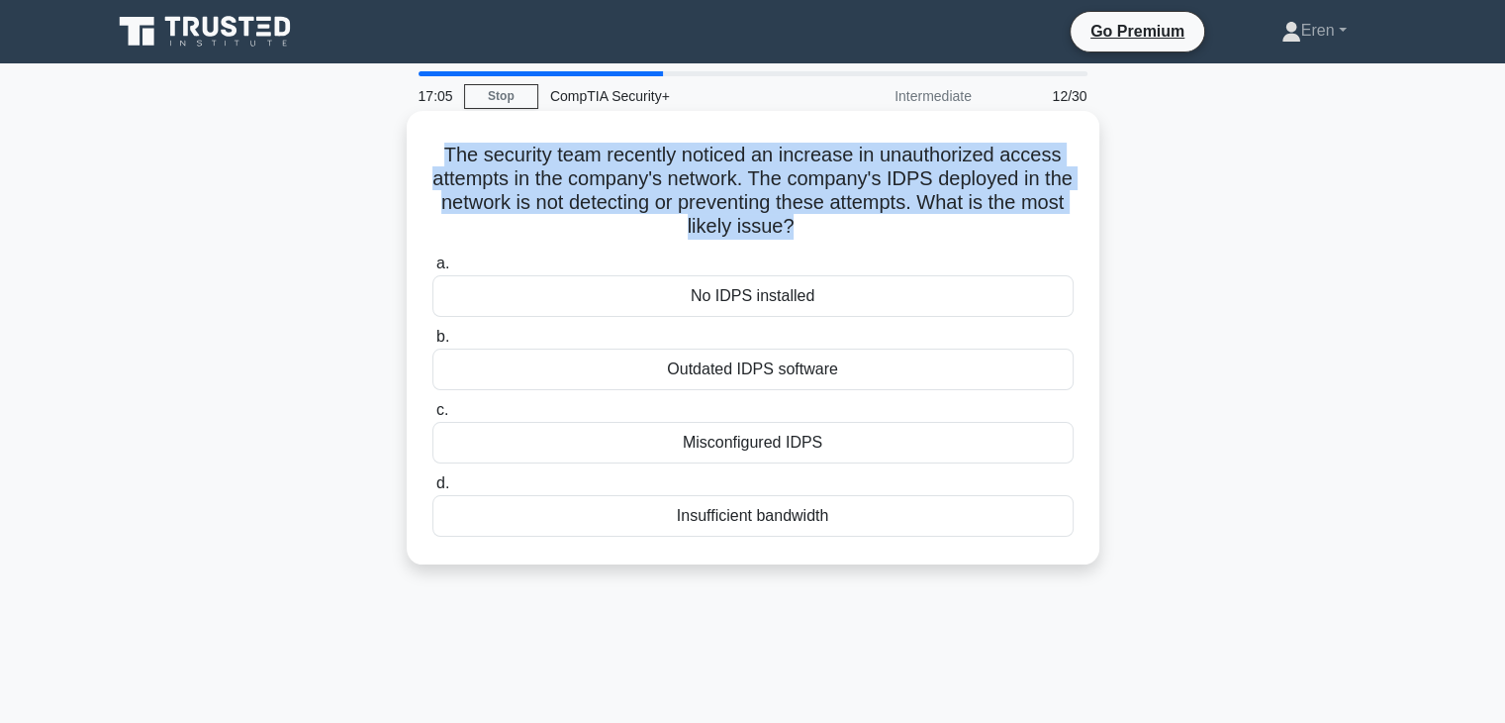
click at [602, 190] on h5 "The security team recently noticed an increase in unauthorized access attempts …" at bounding box center [753, 191] width 645 height 97
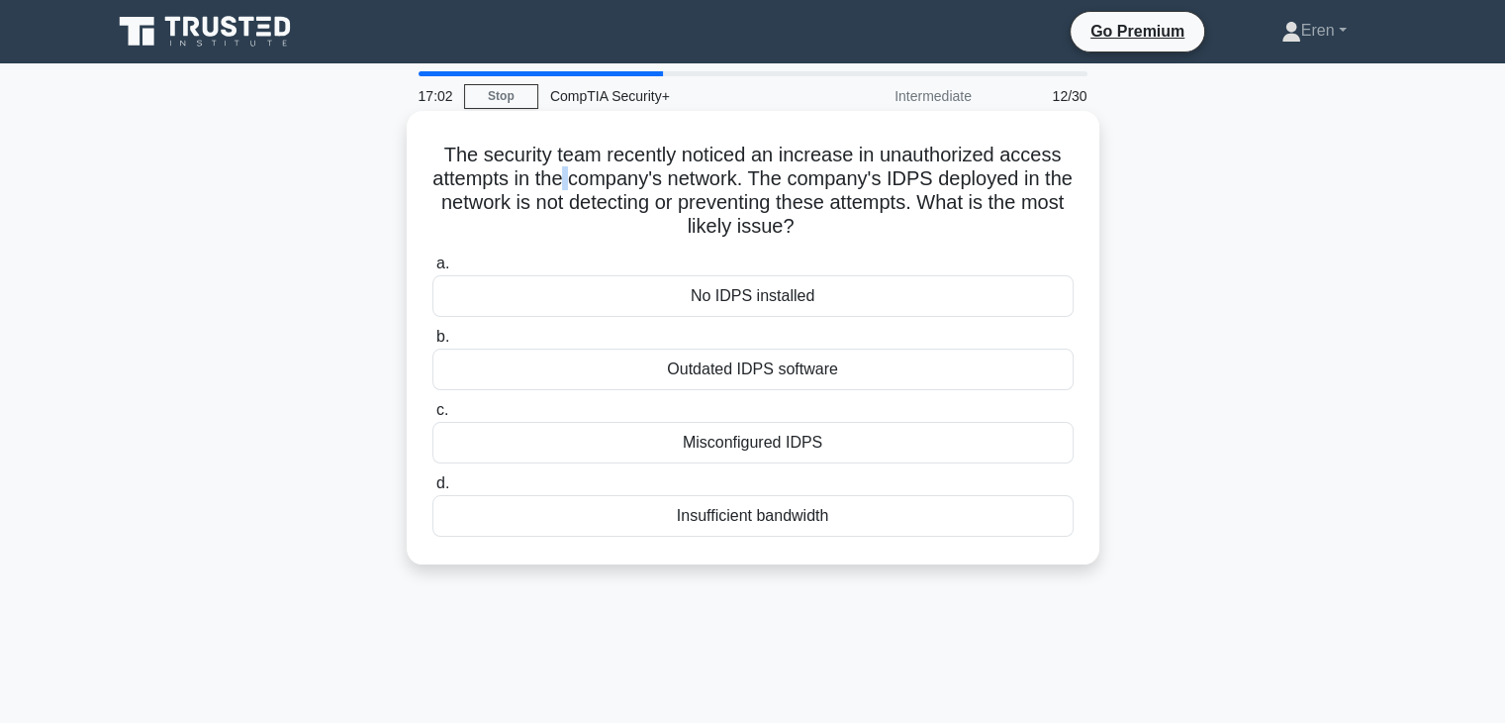
drag, startPoint x: 602, startPoint y: 188, endPoint x: 582, endPoint y: 179, distance: 21.7
click at [582, 179] on h5 "The security team recently noticed an increase in unauthorized access attempts …" at bounding box center [753, 191] width 645 height 97
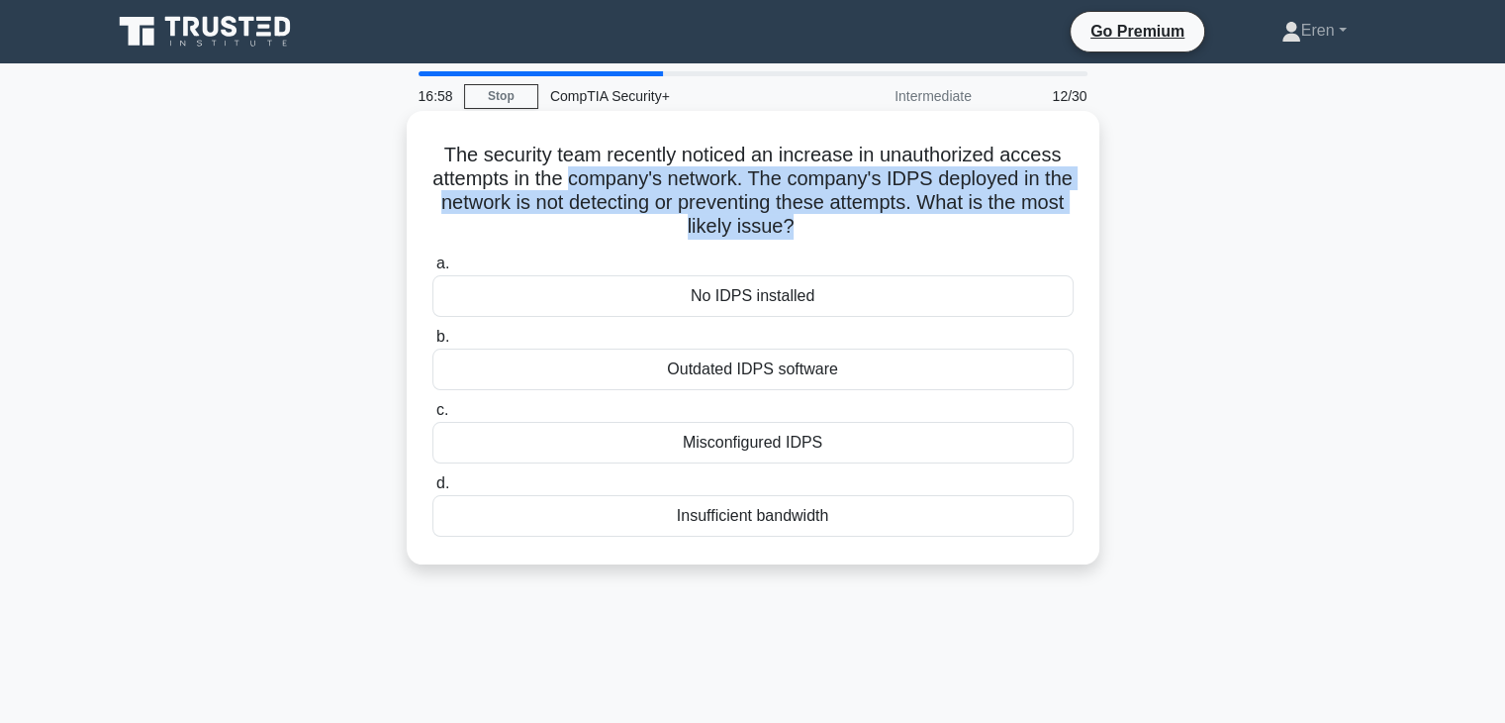
drag, startPoint x: 582, startPoint y: 179, endPoint x: 846, endPoint y: 224, distance: 268.0
click at [846, 224] on h5 "The security team recently noticed an increase in unauthorized access attempts …" at bounding box center [753, 191] width 645 height 97
drag, startPoint x: 846, startPoint y: 220, endPoint x: 843, endPoint y: 179, distance: 40.7
click at [843, 179] on h5 "The security team recently noticed an increase in unauthorized access attempts …" at bounding box center [753, 191] width 645 height 97
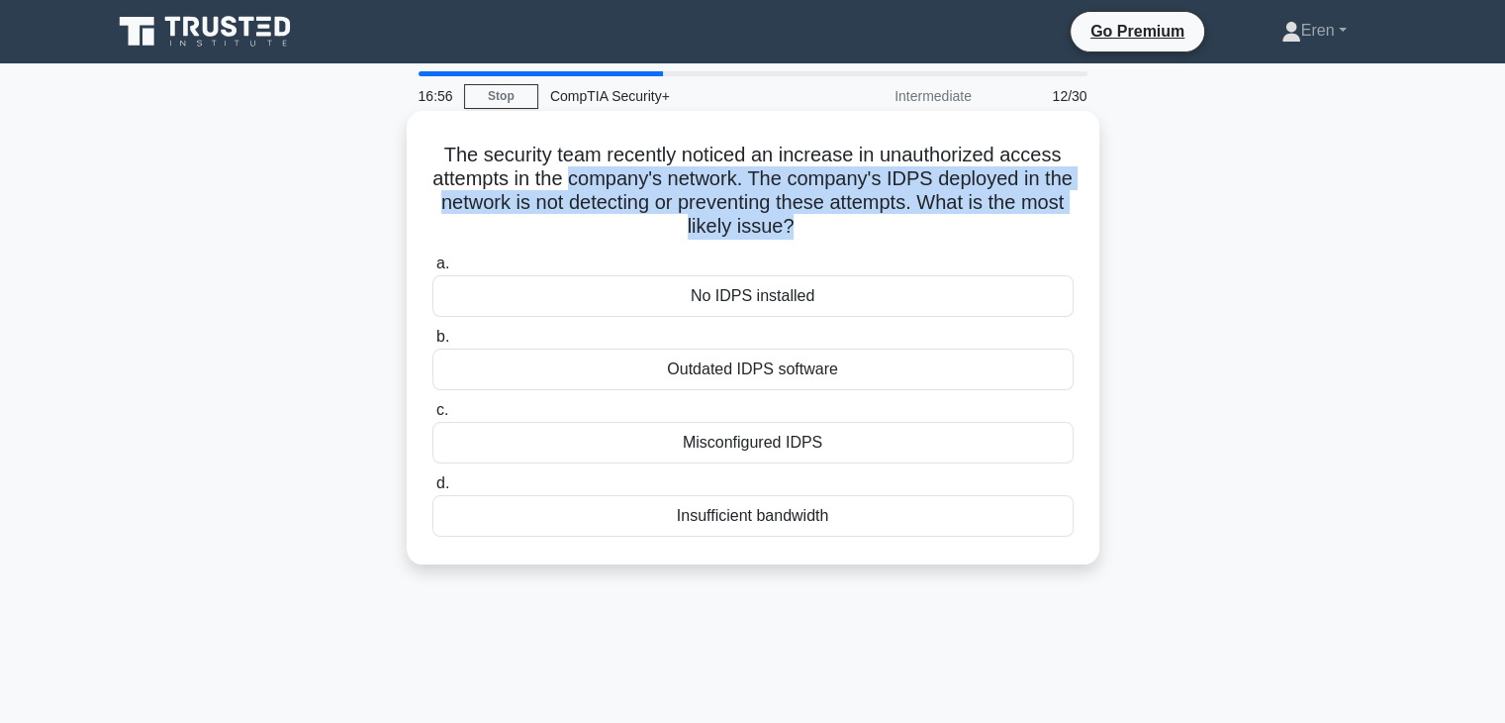
click at [843, 179] on h5 "The security team recently noticed an increase in unauthorized access attempts …" at bounding box center [753, 191] width 645 height 97
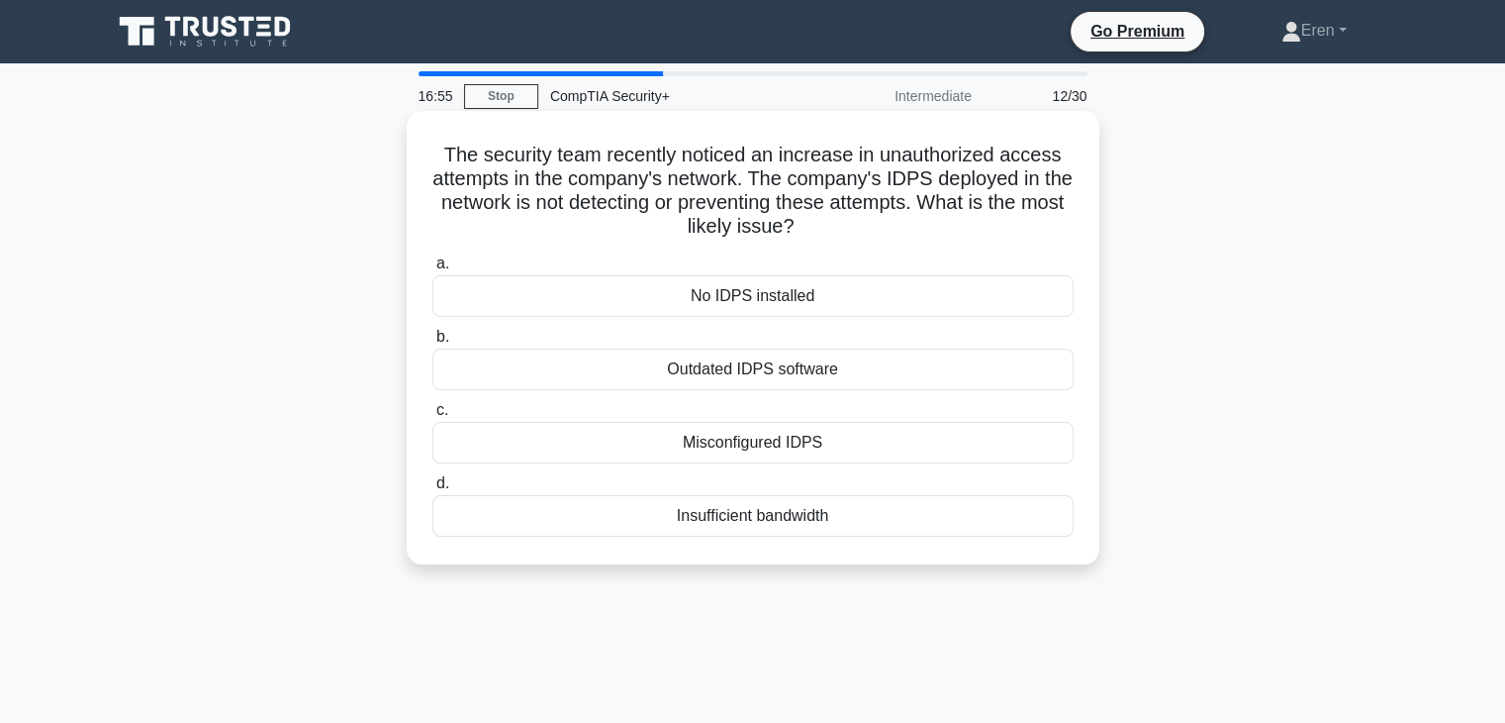
drag, startPoint x: 842, startPoint y: 183, endPoint x: 741, endPoint y: 188, distance: 101.1
click at [741, 188] on h5 "The security team recently noticed an increase in unauthorized access attempts …" at bounding box center [753, 191] width 645 height 97
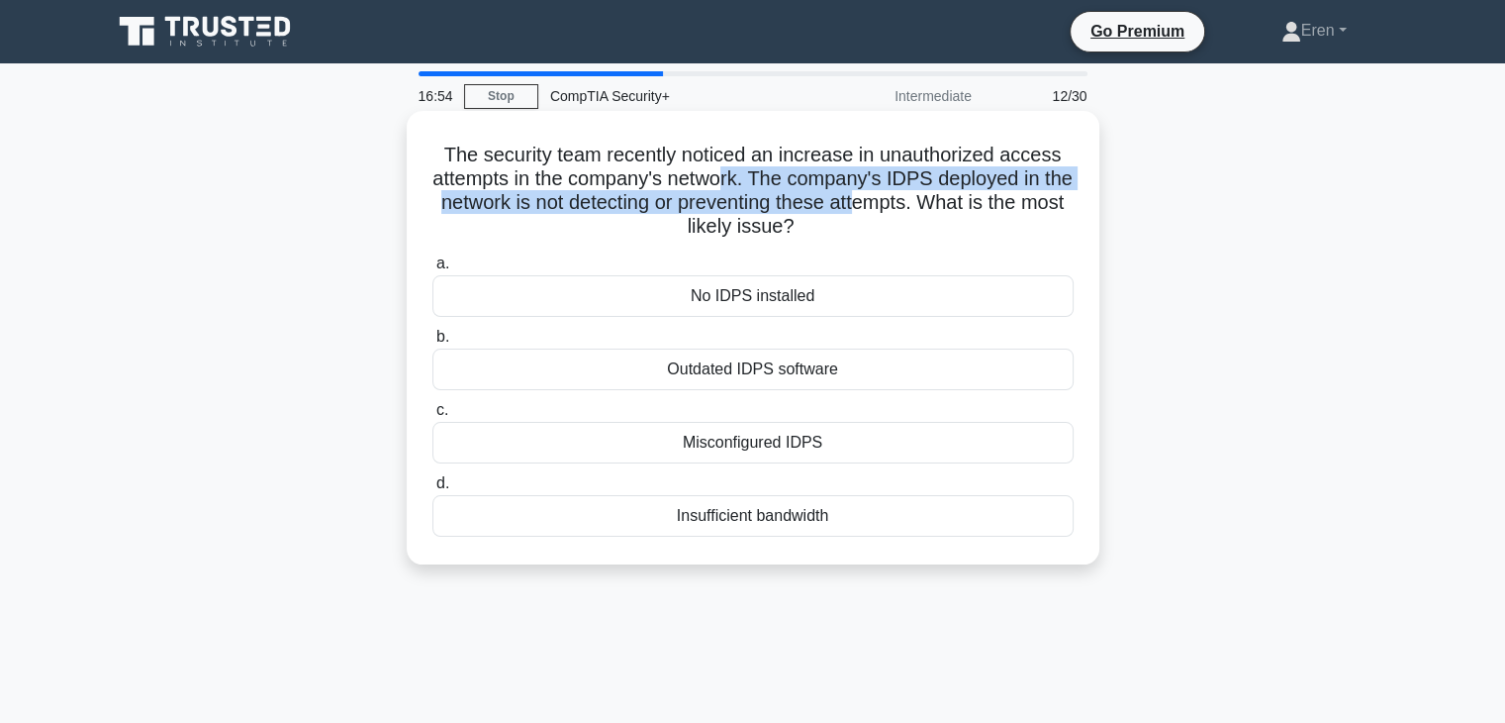
drag, startPoint x: 741, startPoint y: 187, endPoint x: 898, endPoint y: 214, distance: 158.6
click at [898, 214] on h5 "The security team recently noticed an increase in unauthorized access attempts …" at bounding box center [753, 191] width 645 height 97
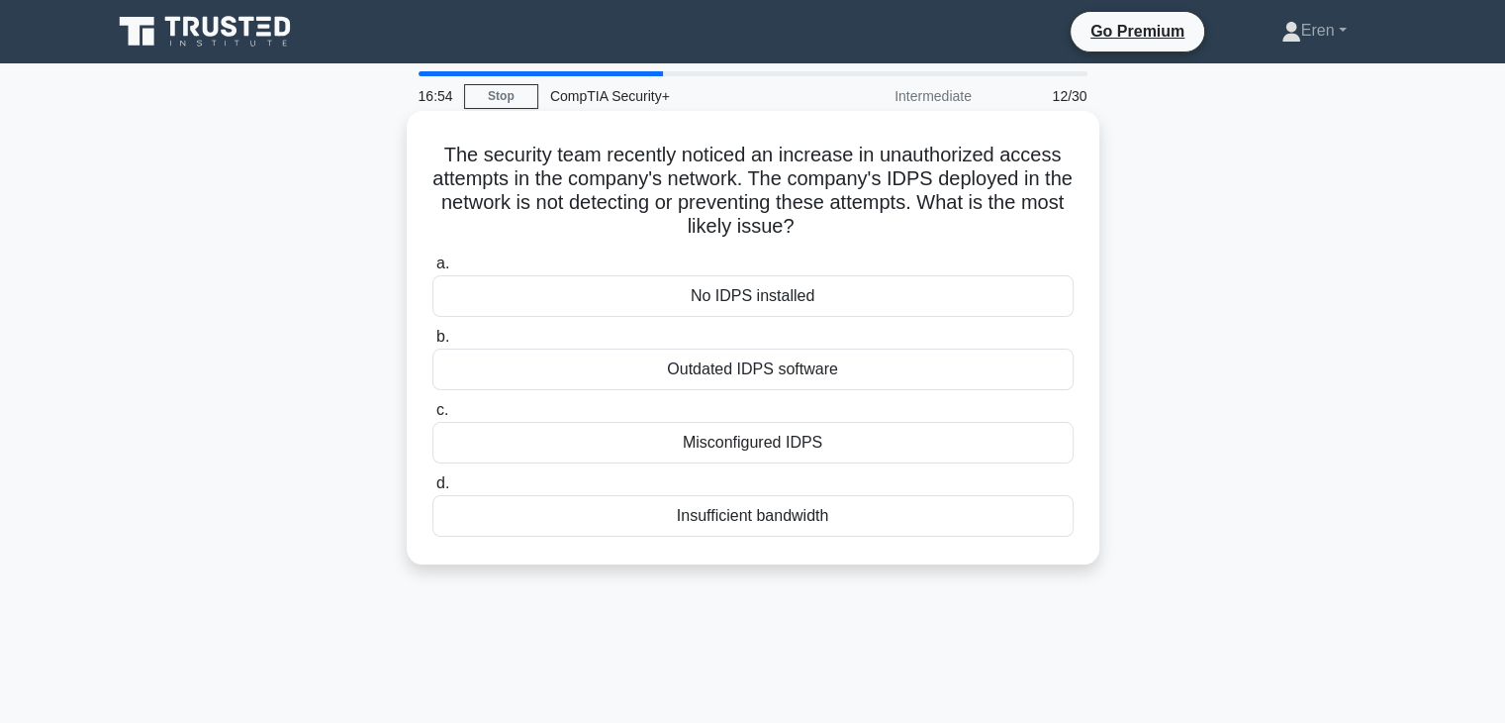
click at [898, 217] on h5 "The security team recently noticed an increase in unauthorized access attempts …" at bounding box center [753, 191] width 645 height 97
click at [896, 216] on h5 "The security team recently noticed an increase in unauthorized access attempts …" at bounding box center [753, 191] width 645 height 97
click at [808, 444] on div "Misconfigured IDPS" at bounding box center [753, 443] width 641 height 42
click at [433, 417] on input "c. Misconfigured IDPS" at bounding box center [433, 410] width 0 height 13
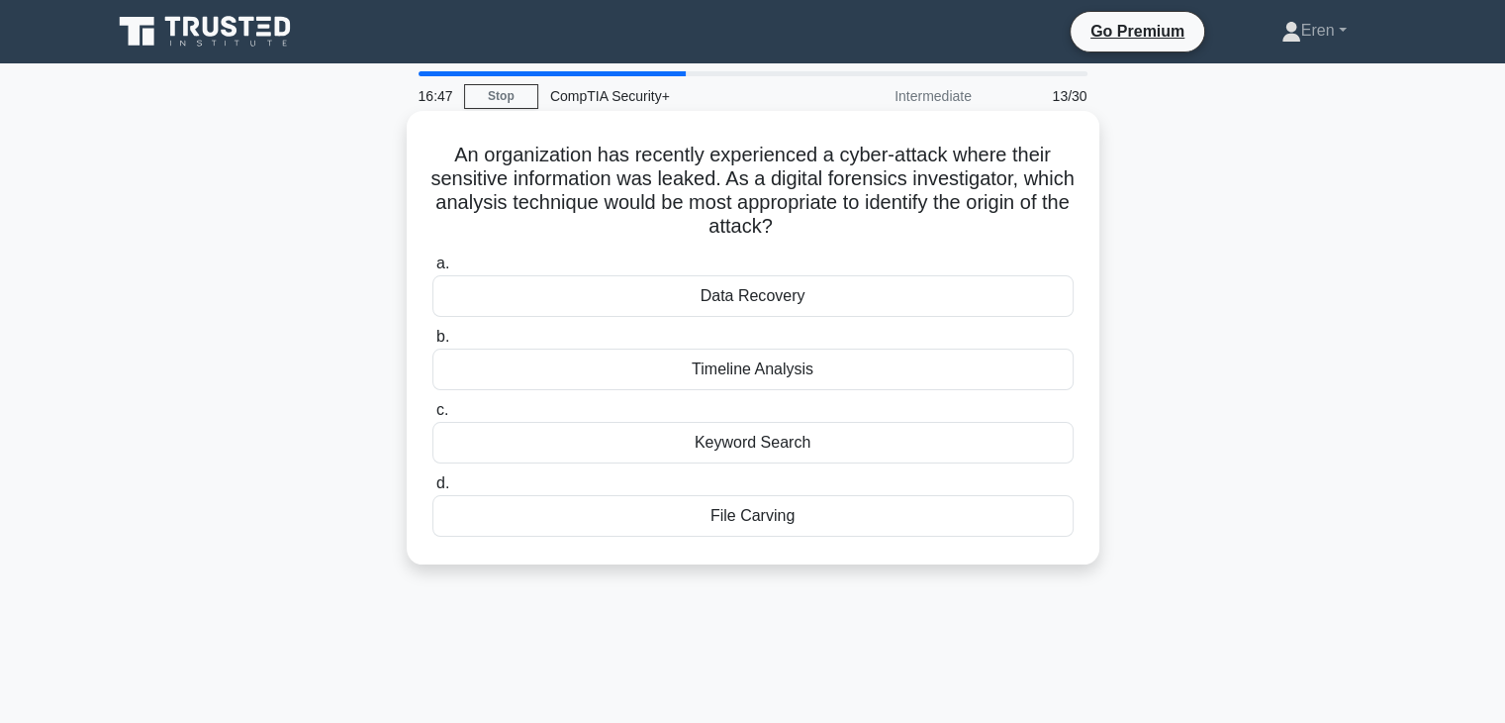
drag, startPoint x: 584, startPoint y: 176, endPoint x: 862, endPoint y: 224, distance: 282.2
click at [862, 224] on h5 "An organization has recently experienced a cyber-attack where their sensitive i…" at bounding box center [753, 191] width 645 height 97
drag, startPoint x: 852, startPoint y: 229, endPoint x: 455, endPoint y: 163, distance: 402.2
click at [455, 163] on h5 "An organization has recently experienced a cyber-attack where their sensitive i…" at bounding box center [753, 191] width 645 height 97
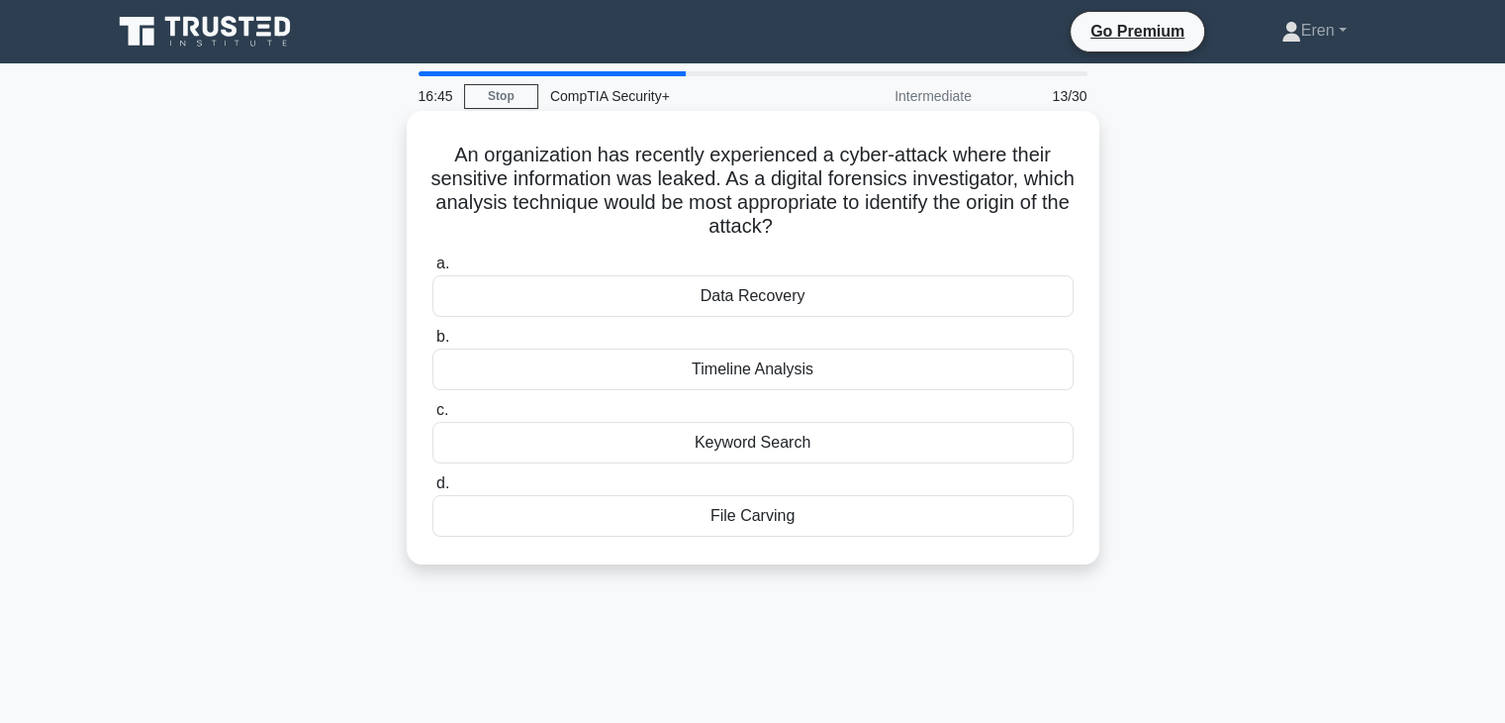
click at [455, 163] on h5 "An organization has recently experienced a cyber-attack where their sensitive i…" at bounding box center [753, 191] width 645 height 97
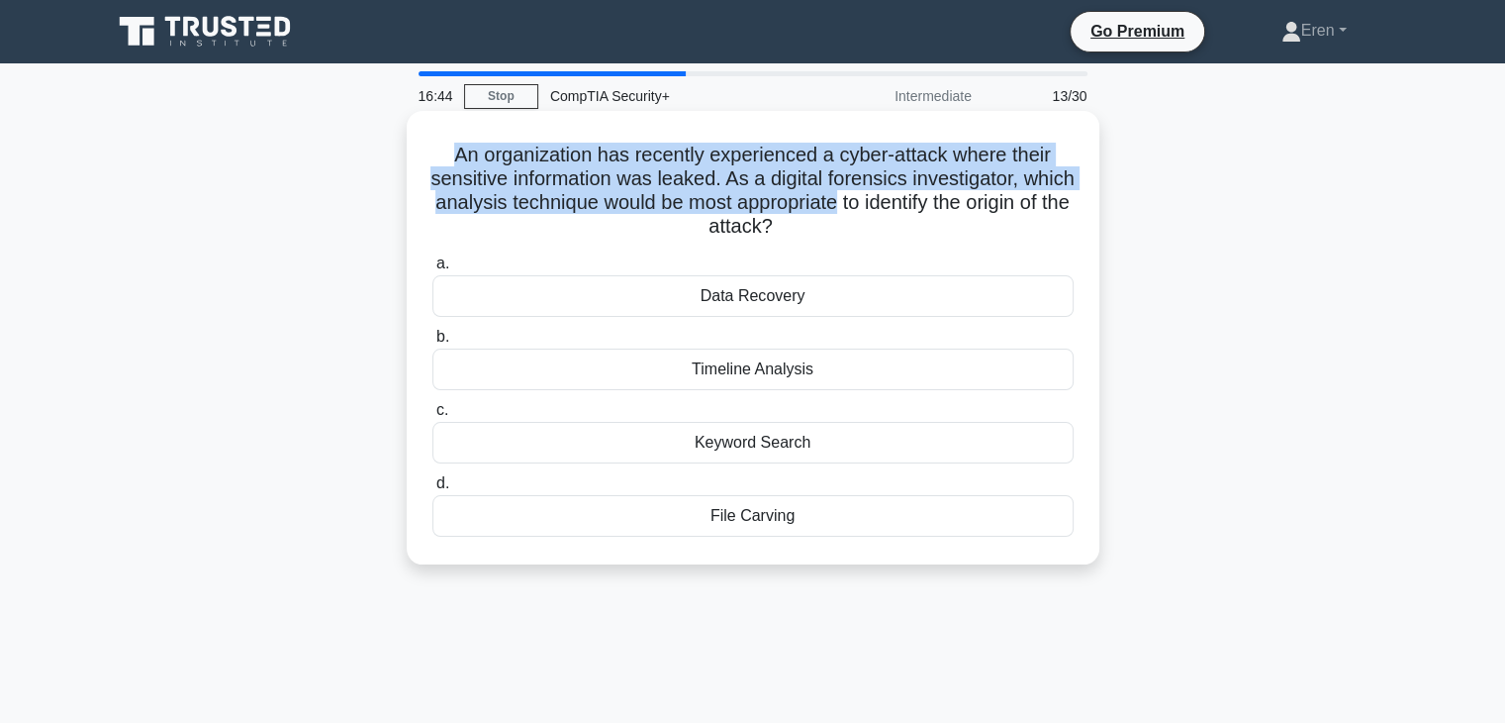
drag, startPoint x: 455, startPoint y: 163, endPoint x: 827, endPoint y: 202, distance: 374.1
click at [827, 202] on h5 "An organization has recently experienced a cyber-attack where their sensitive i…" at bounding box center [753, 191] width 645 height 97
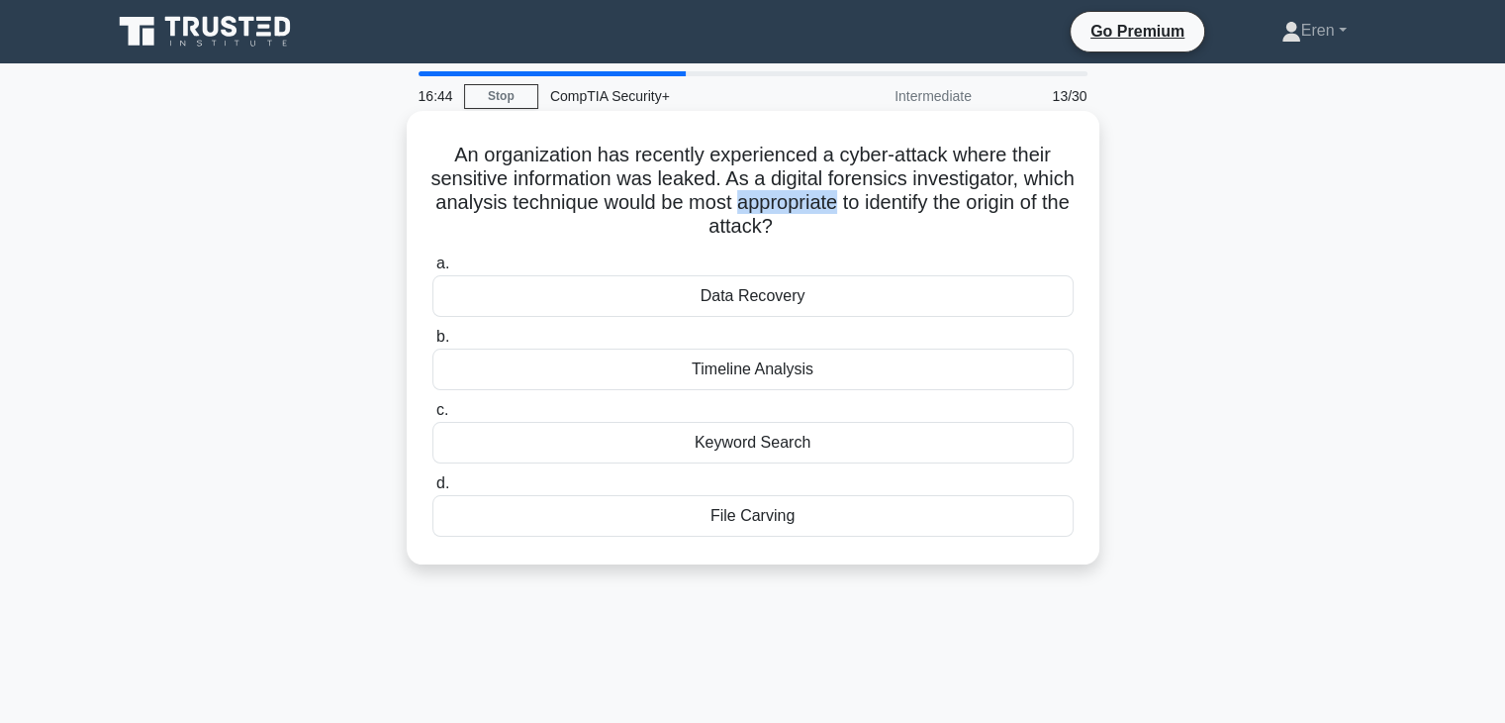
drag, startPoint x: 827, startPoint y: 202, endPoint x: 830, endPoint y: 214, distance: 12.2
click at [830, 214] on h5 "An organization has recently experienced a cyber-attack where their sensitive i…" at bounding box center [753, 191] width 645 height 97
drag, startPoint x: 830, startPoint y: 214, endPoint x: 834, endPoint y: 231, distance: 17.3
click at [834, 228] on h5 "An organization has recently experienced a cyber-attack where their sensitive i…" at bounding box center [753, 191] width 645 height 97
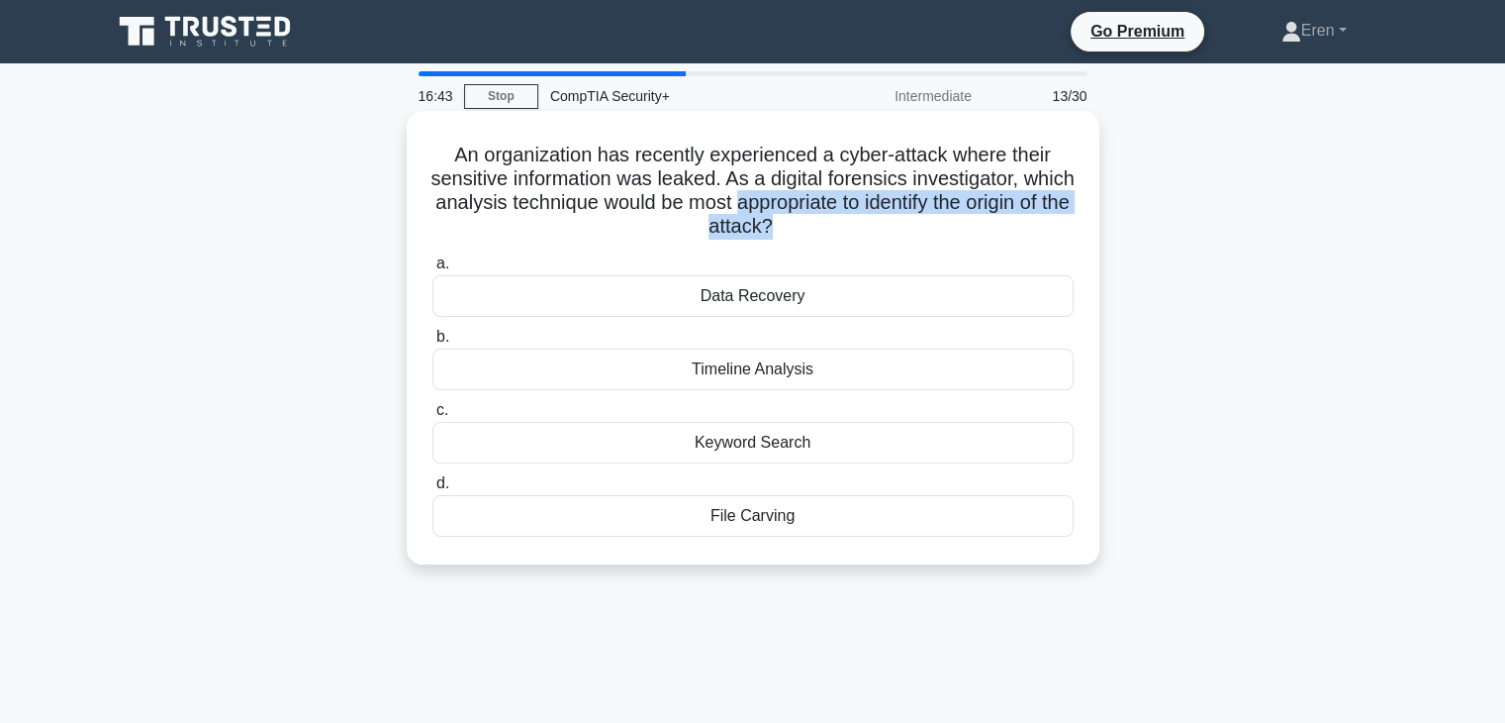
click at [797, 231] on icon ".spinner_0XTQ{transform-origin:center;animation:spinner_y6GP .75s linear infini…" at bounding box center [785, 228] width 24 height 24
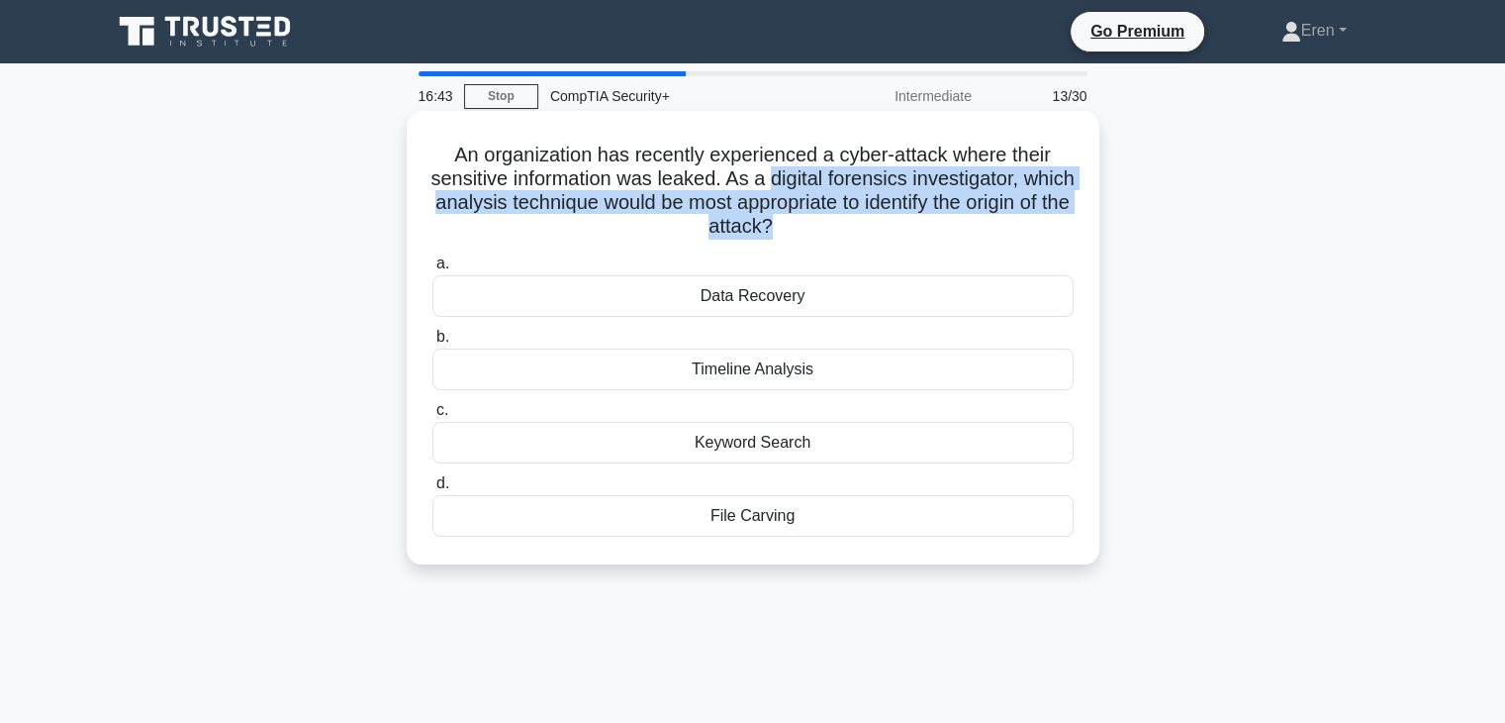
drag, startPoint x: 834, startPoint y: 231, endPoint x: 816, endPoint y: 174, distance: 59.5
click at [816, 175] on h5 "An organization has recently experienced a cyber-attack where their sensitive i…" at bounding box center [753, 191] width 645 height 97
click at [815, 174] on h5 "An organization has recently experienced a cyber-attack where their sensitive i…" at bounding box center [753, 191] width 645 height 97
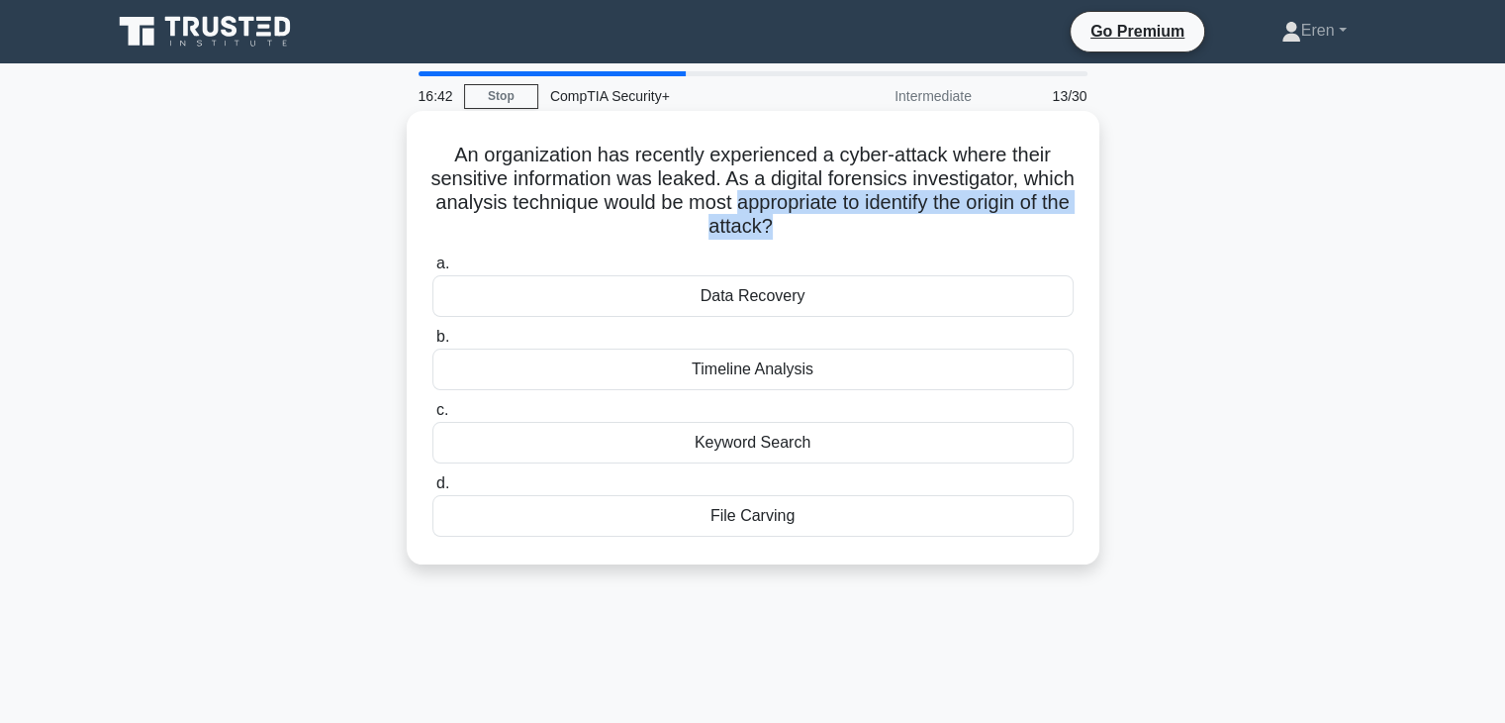
drag, startPoint x: 815, startPoint y: 174, endPoint x: 831, endPoint y: 220, distance: 48.5
click at [829, 214] on h5 "An organization has recently experienced a cyber-attack where their sensitive i…" at bounding box center [753, 191] width 645 height 97
click at [831, 220] on h5 "An organization has recently experienced a cyber-attack where their sensitive i…" at bounding box center [753, 191] width 645 height 97
click at [817, 166] on h5 "An organization has recently experienced a cyber-attack where their sensitive i…" at bounding box center [753, 191] width 645 height 97
drag, startPoint x: 688, startPoint y: 165, endPoint x: 615, endPoint y: 159, distance: 73.5
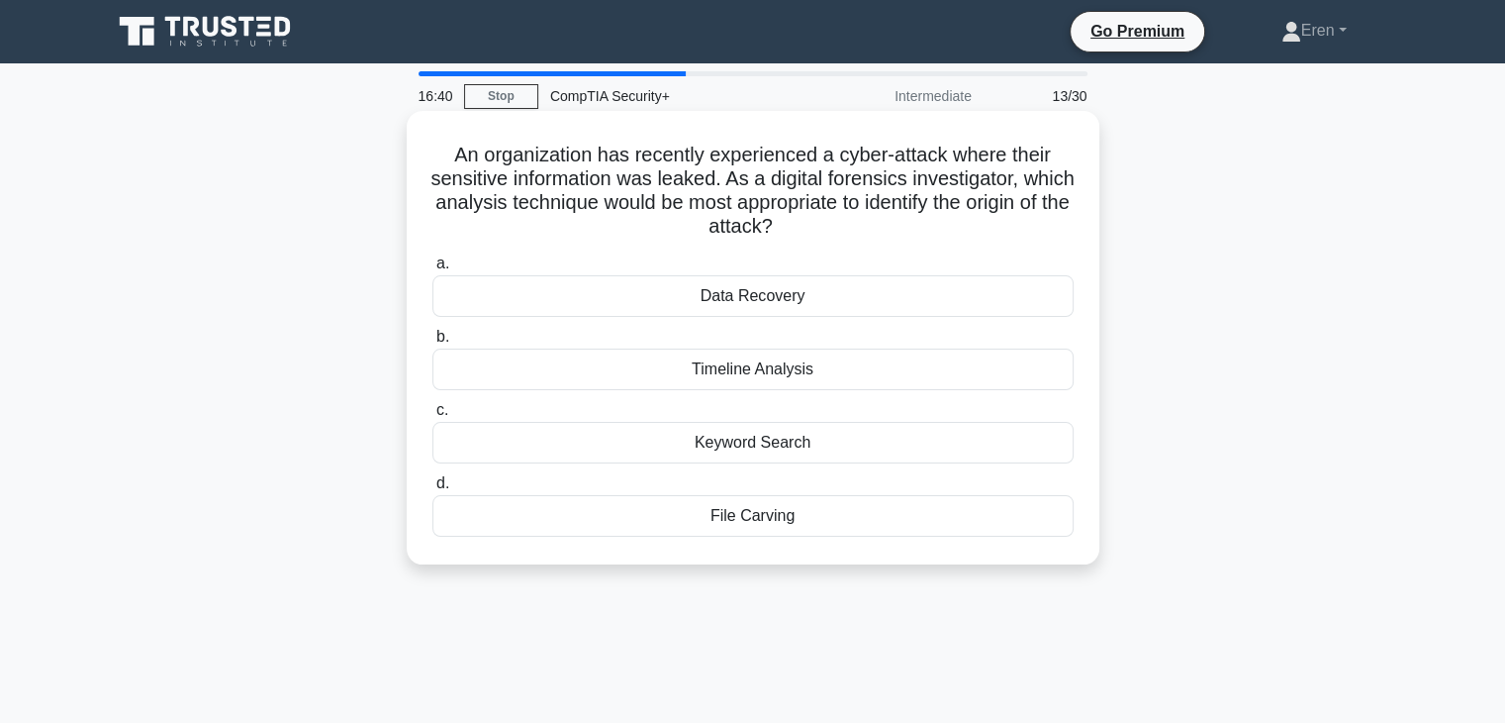
click at [615, 159] on h5 "An organization has recently experienced a cyber-attack where their sensitive i…" at bounding box center [753, 191] width 645 height 97
drag, startPoint x: 615, startPoint y: 159, endPoint x: 876, endPoint y: 236, distance: 272.2
click at [876, 236] on h5 "An organization has recently experienced a cyber-attack where their sensitive i…" at bounding box center [753, 191] width 645 height 97
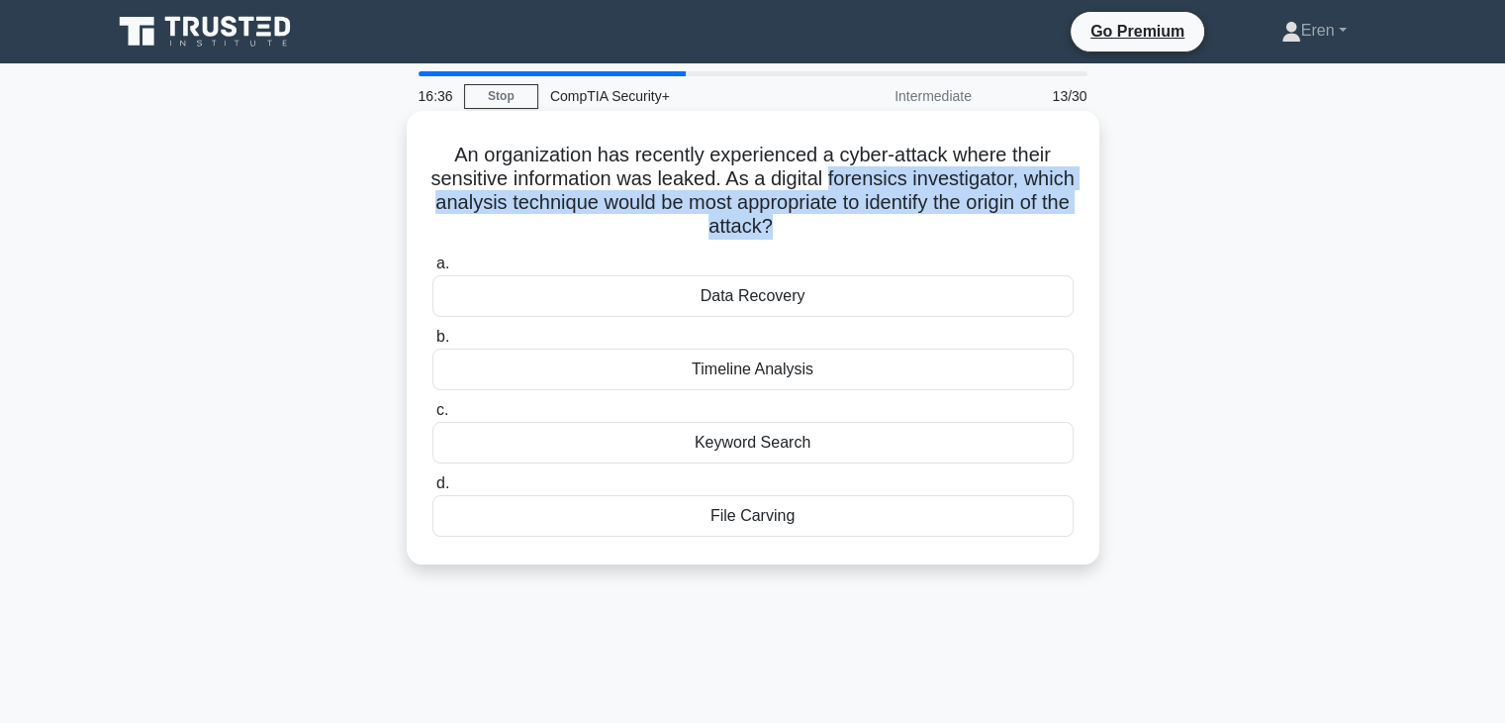
drag, startPoint x: 876, startPoint y: 236, endPoint x: 858, endPoint y: 182, distance: 56.3
click at [858, 183] on h5 "An organization has recently experienced a cyber-attack where their sensitive i…" at bounding box center [753, 191] width 645 height 97
click at [858, 180] on h5 "An organization has recently experienced a cyber-attack where their sensitive i…" at bounding box center [753, 191] width 645 height 97
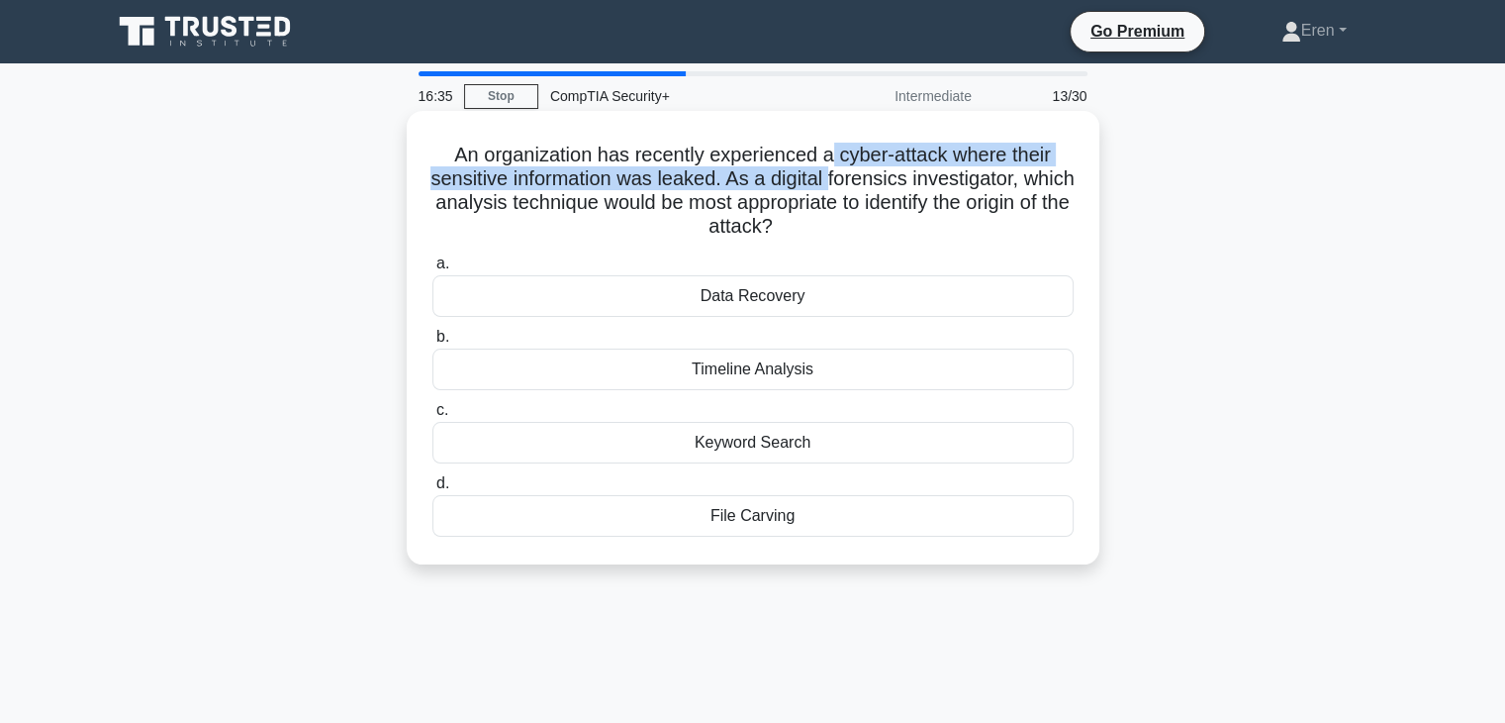
drag, startPoint x: 858, startPoint y: 180, endPoint x: 831, endPoint y: 145, distance: 44.5
click at [831, 145] on h5 "An organization has recently experienced a cyber-attack where their sensitive i…" at bounding box center [753, 191] width 645 height 97
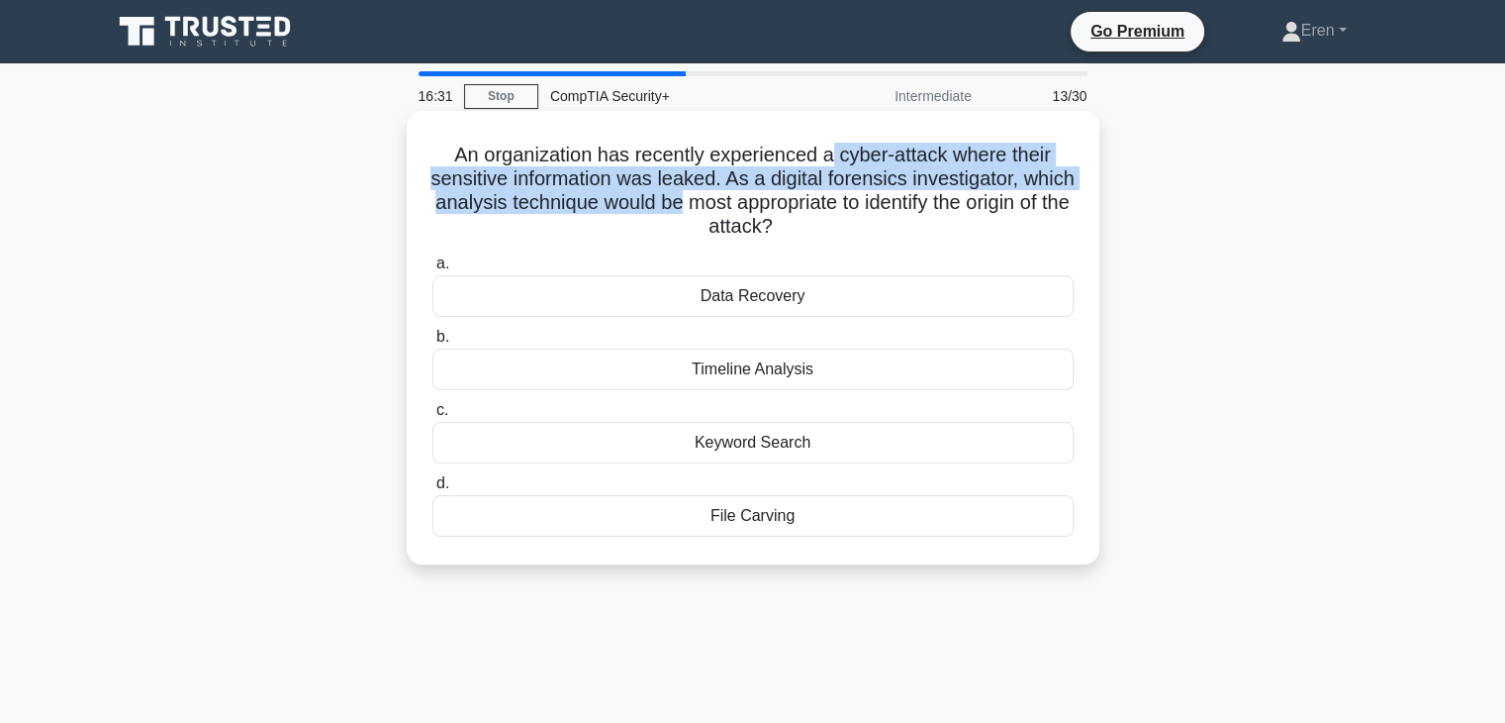
drag, startPoint x: 831, startPoint y: 145, endPoint x: 737, endPoint y: 201, distance: 109.7
click at [737, 201] on h5 "An organization has recently experienced a cyber-attack where their sensitive i…" at bounding box center [753, 191] width 645 height 97
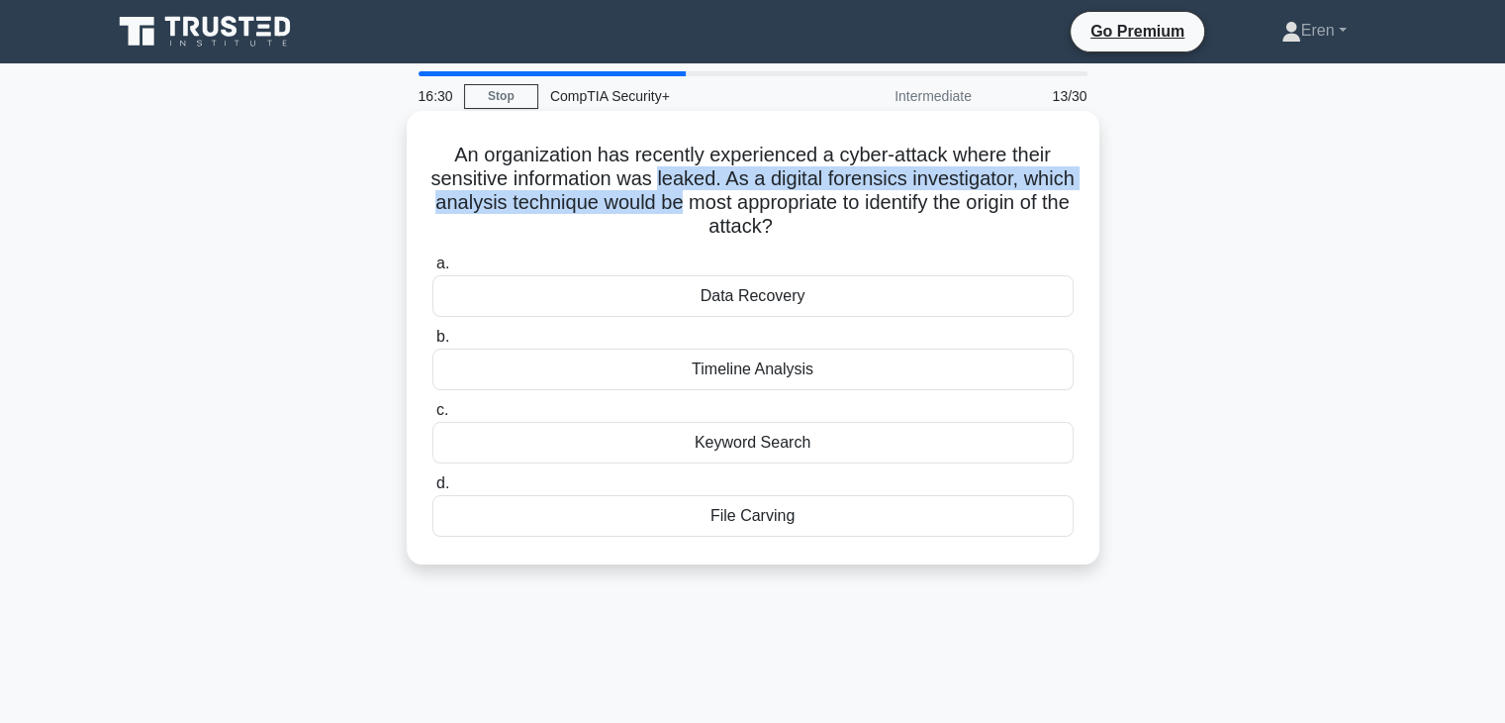
drag
click at [732, 170] on h5 "An organization has recently experienced a cyber-attack where their sensitive i…" at bounding box center [753, 191] width 645 height 97
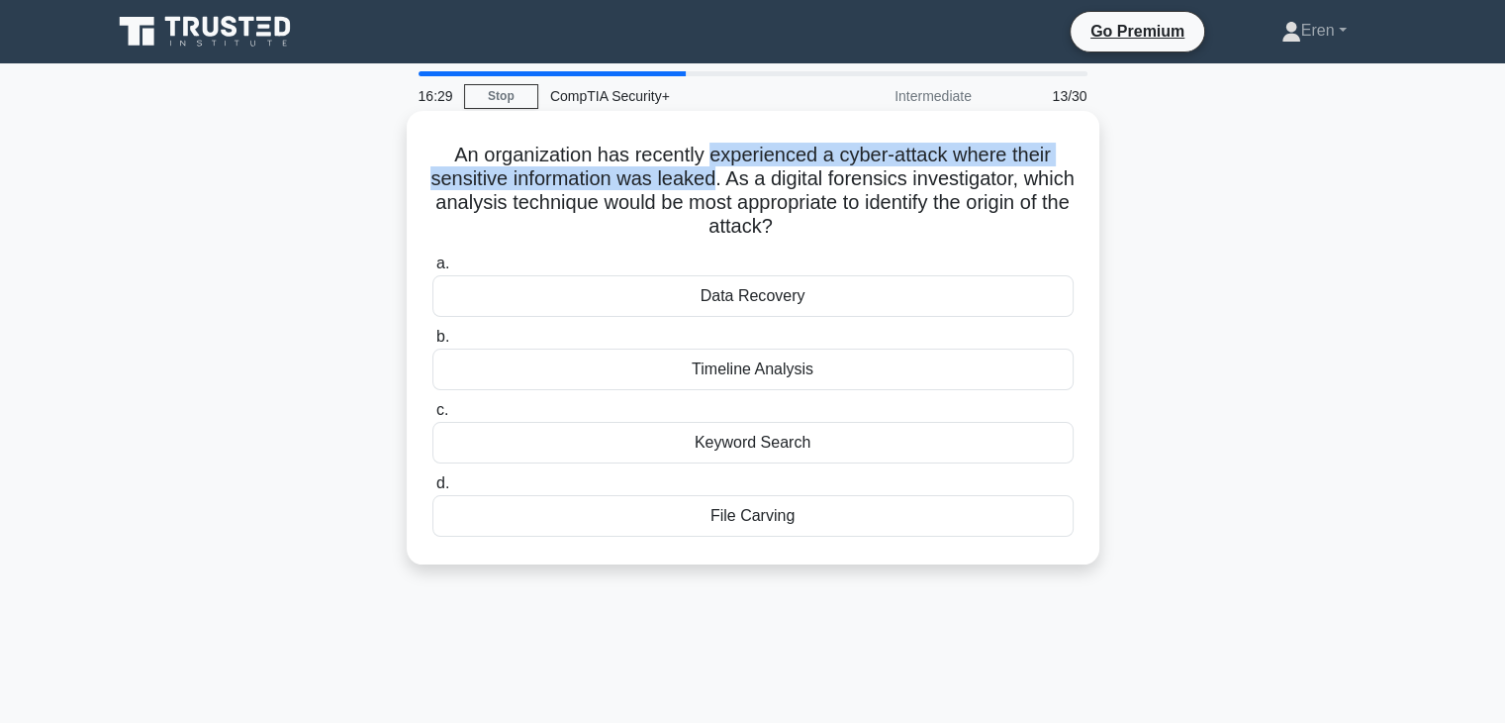
click at [733, 144] on h5 "An organization has recently experienced a cyber-attack where their sensitive i…" at bounding box center [753, 191] width 645 height 97
click at [748, 185] on h5 "An organization has recently experienced a cyber-attack where their sensitive i…" at bounding box center [753, 191] width 645 height 97
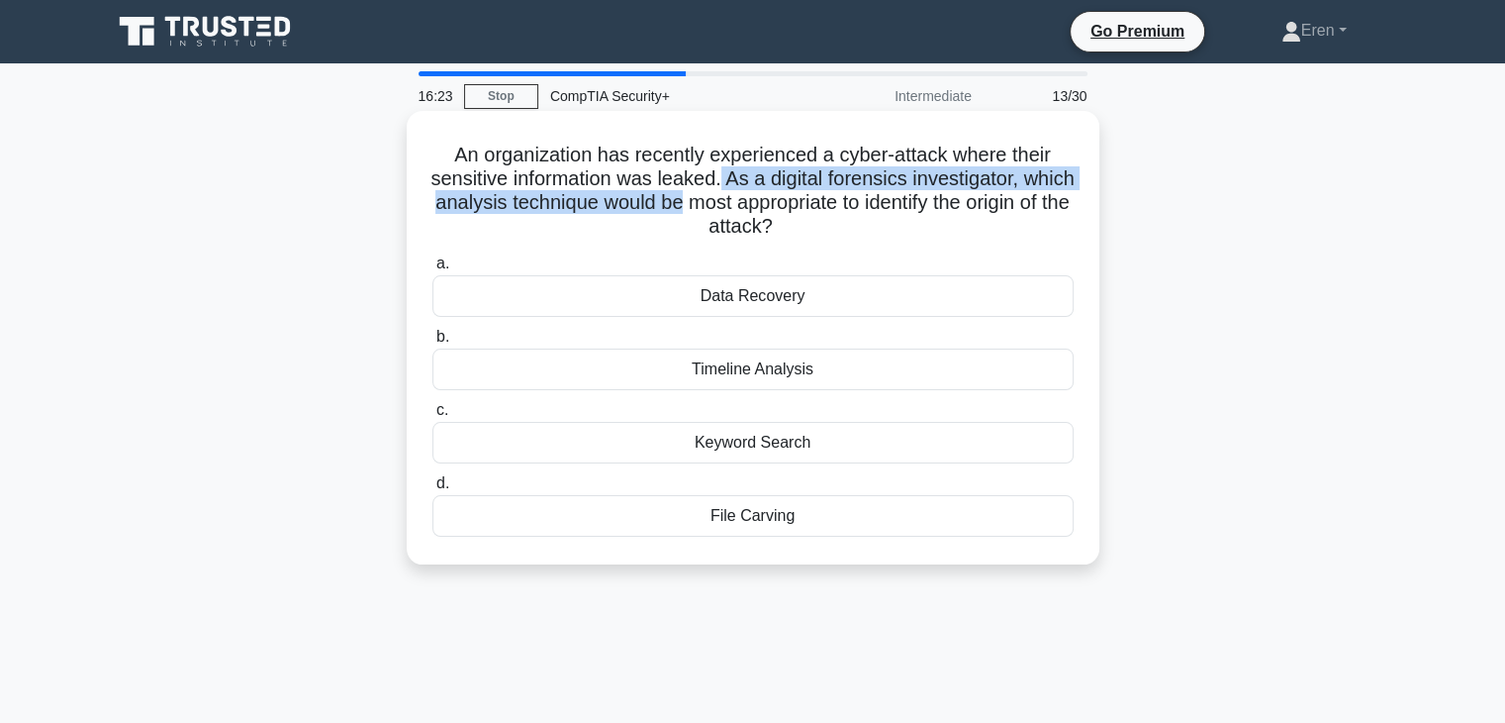
drag, startPoint x: 748, startPoint y: 185, endPoint x: 752, endPoint y: 210, distance: 25.1
click at [752, 210] on h5 "An organization has recently experienced a cyber-attack where their sensitive i…" at bounding box center [753, 191] width 645 height 97
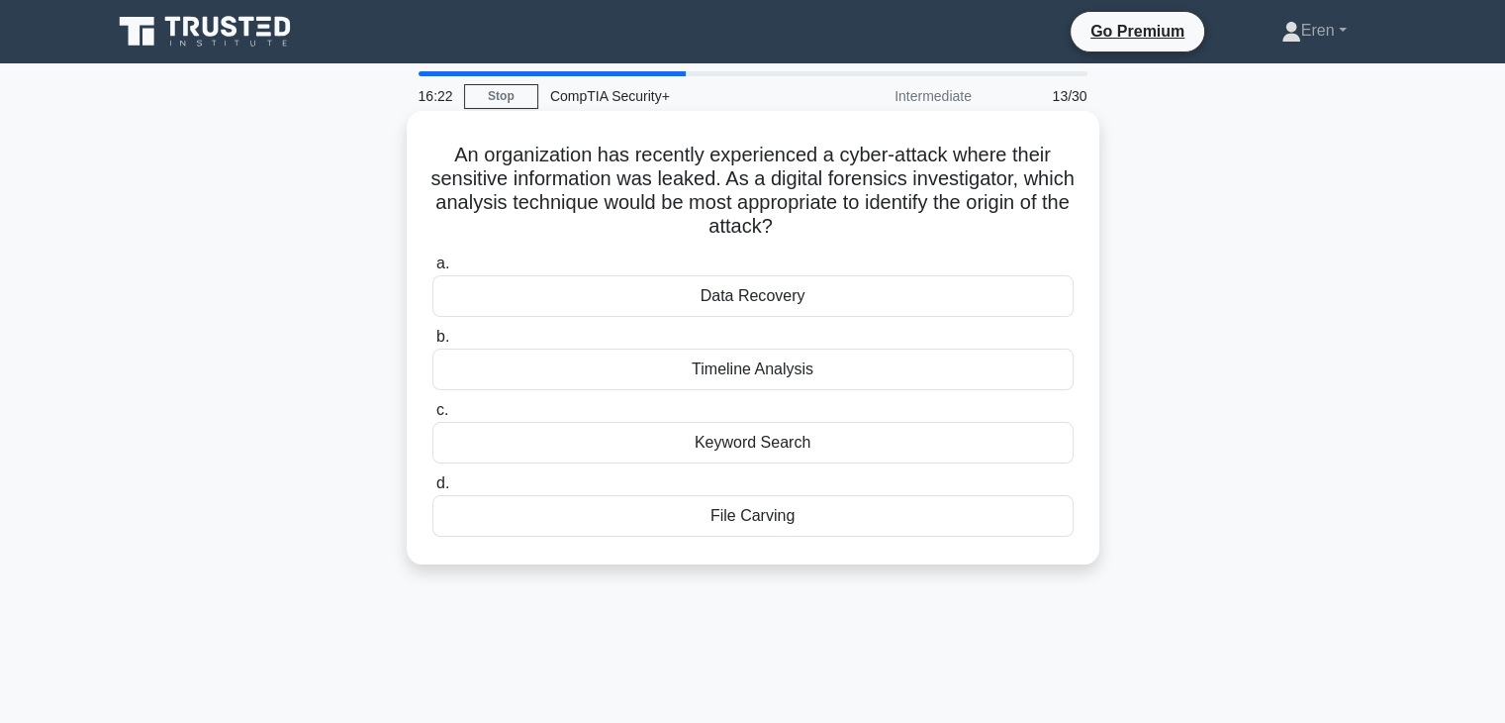
click at [719, 374] on div "Timeline Analysis" at bounding box center [753, 369] width 641 height 42
click at [433, 343] on input "b. Timeline Analysis" at bounding box center [433, 337] width 0 height 13
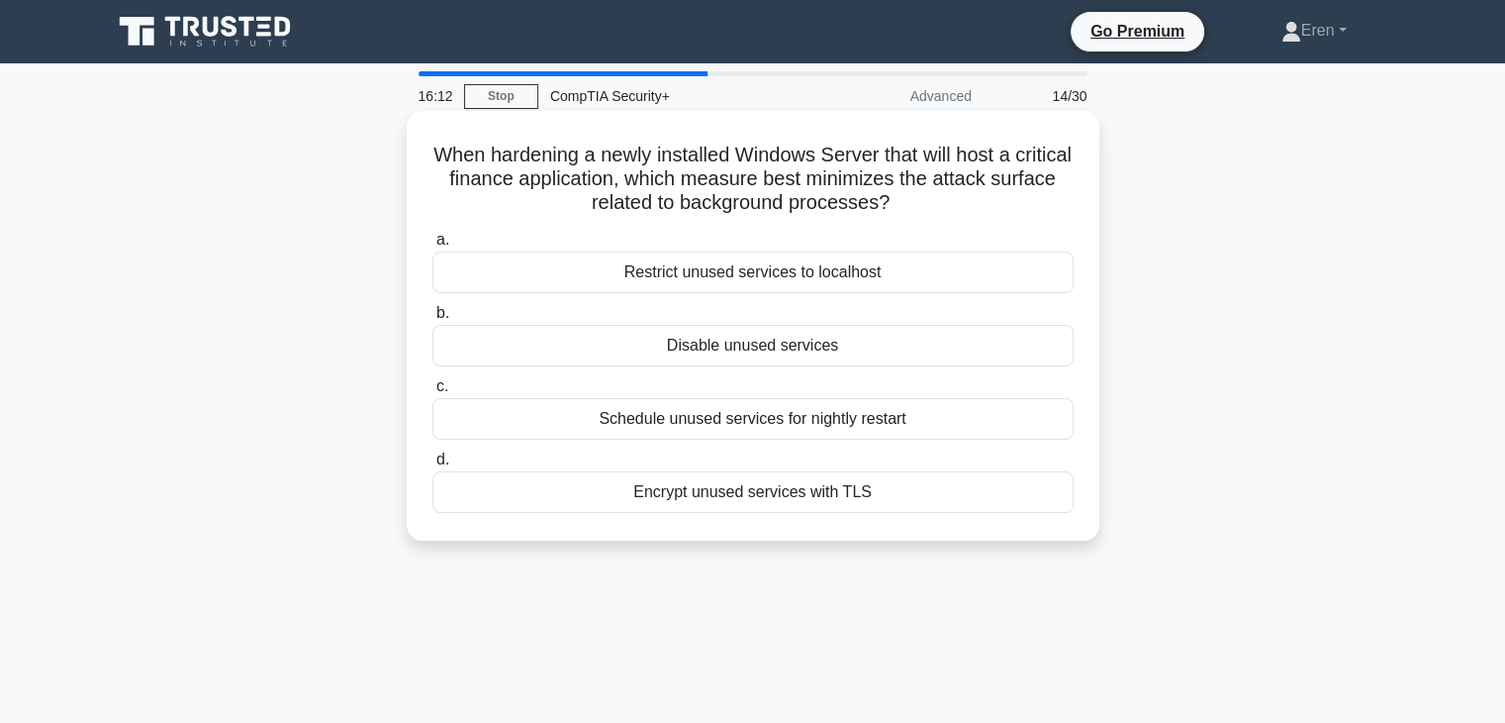
drag, startPoint x: 476, startPoint y: 163, endPoint x: 982, endPoint y: 207, distance: 507.6
click at [982, 207] on h5 "When hardening a newly installed Windows Server that will host a critical finan…" at bounding box center [753, 179] width 645 height 73
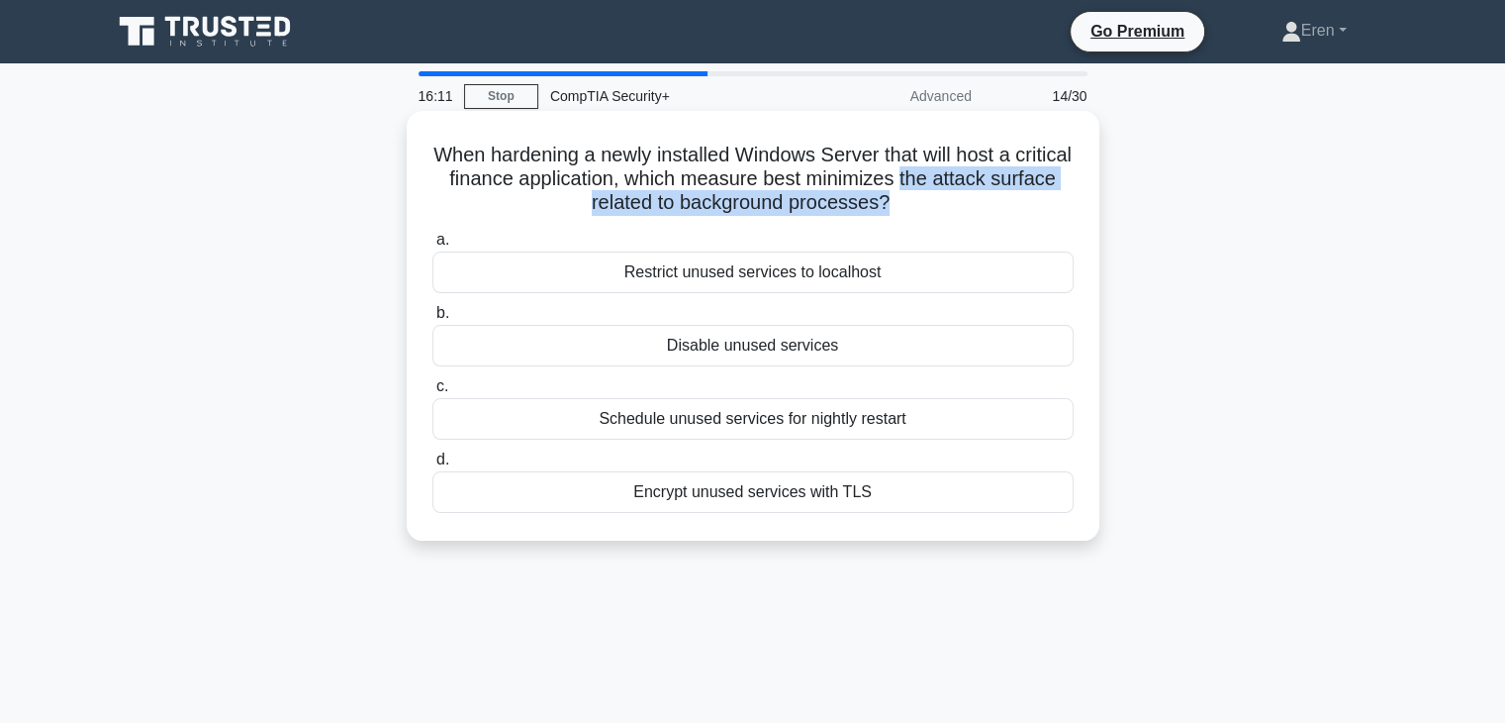
drag, startPoint x: 982, startPoint y: 207, endPoint x: 979, endPoint y: 169, distance: 37.7
click at [979, 169] on h5 "When hardening a newly installed Windows Server that will host a critical finan…" at bounding box center [753, 179] width 645 height 73
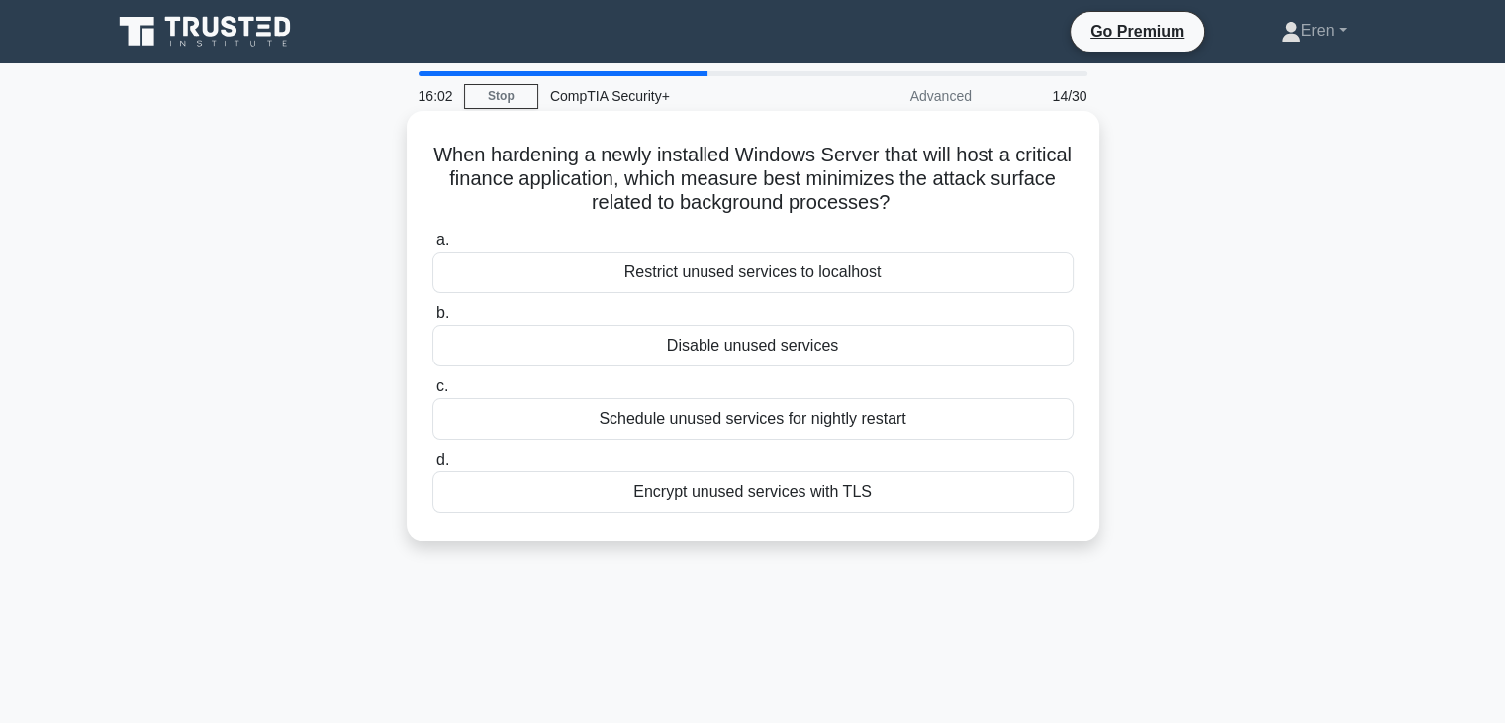
click at [677, 339] on div "Disable unused services" at bounding box center [753, 346] width 641 height 42
click at [433, 320] on input "b. Disable unused services" at bounding box center [433, 313] width 0 height 13
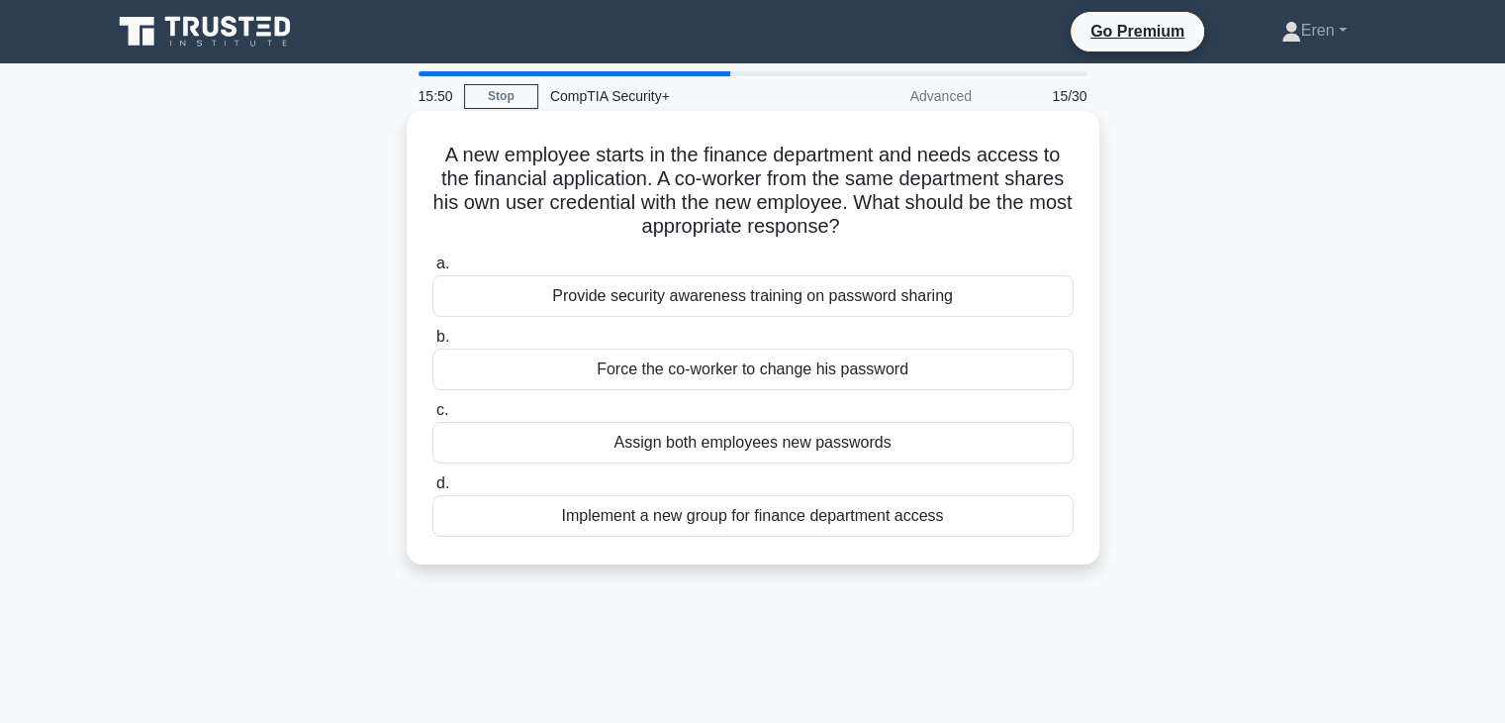
drag, startPoint x: 539, startPoint y: 166, endPoint x: 892, endPoint y: 224, distance: 357.0
click at [892, 224] on h5 "A new employee starts in the finance department and needs access to the financi…" at bounding box center [753, 191] width 645 height 97
click at [864, 224] on icon ".spinner_0XTQ{transform-origin:center;animation:spinner_y6GP .75s linear infini…" at bounding box center [852, 228] width 24 height 24
drag, startPoint x: 717, startPoint y: 156, endPoint x: 887, endPoint y: 239, distance: 189.0
click at [887, 239] on h5 "A new employee starts in the finance department and needs access to the financi…" at bounding box center [753, 191] width 645 height 97
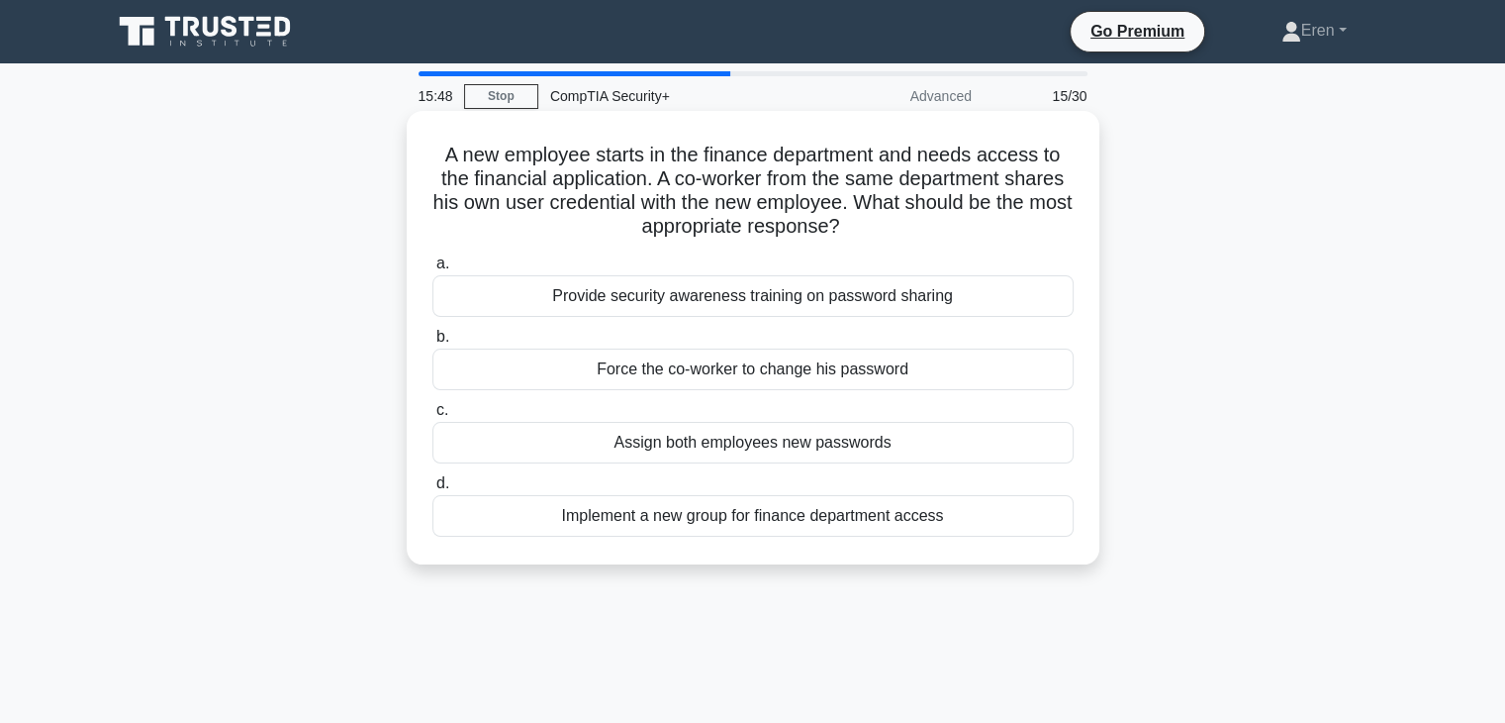
click at [864, 239] on icon ".spinner_0XTQ{transform-origin:center;animation:spinner_y6GP .75s linear infini…" at bounding box center [852, 228] width 24 height 24
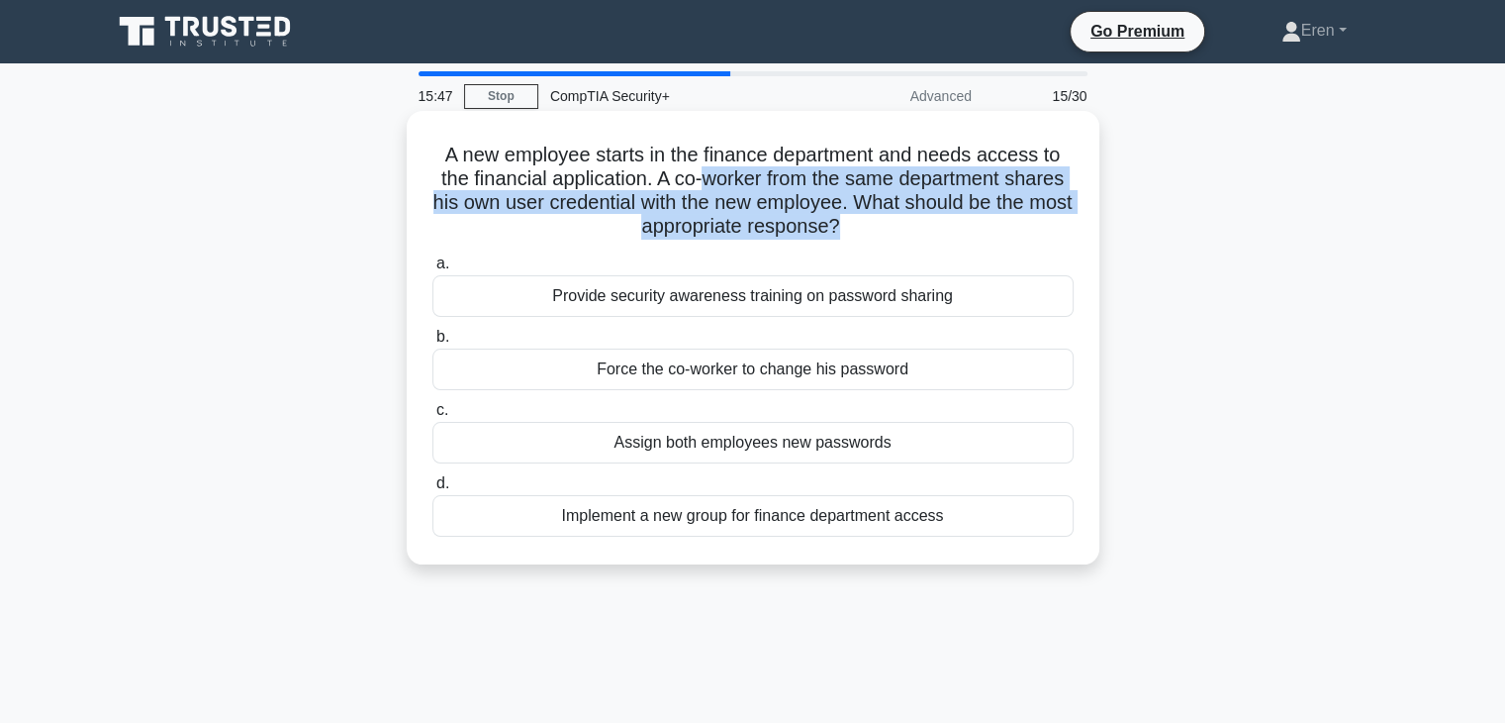
drag, startPoint x: 887, startPoint y: 239, endPoint x: 754, endPoint y: 174, distance: 147.4
click at [754, 174] on h5 "A new employee starts in the finance department and needs access to the financi…" at bounding box center [753, 191] width 645 height 97
click at [753, 172] on h5 "A new employee starts in the finance department and needs access to the financi…" at bounding box center [753, 191] width 645 height 97
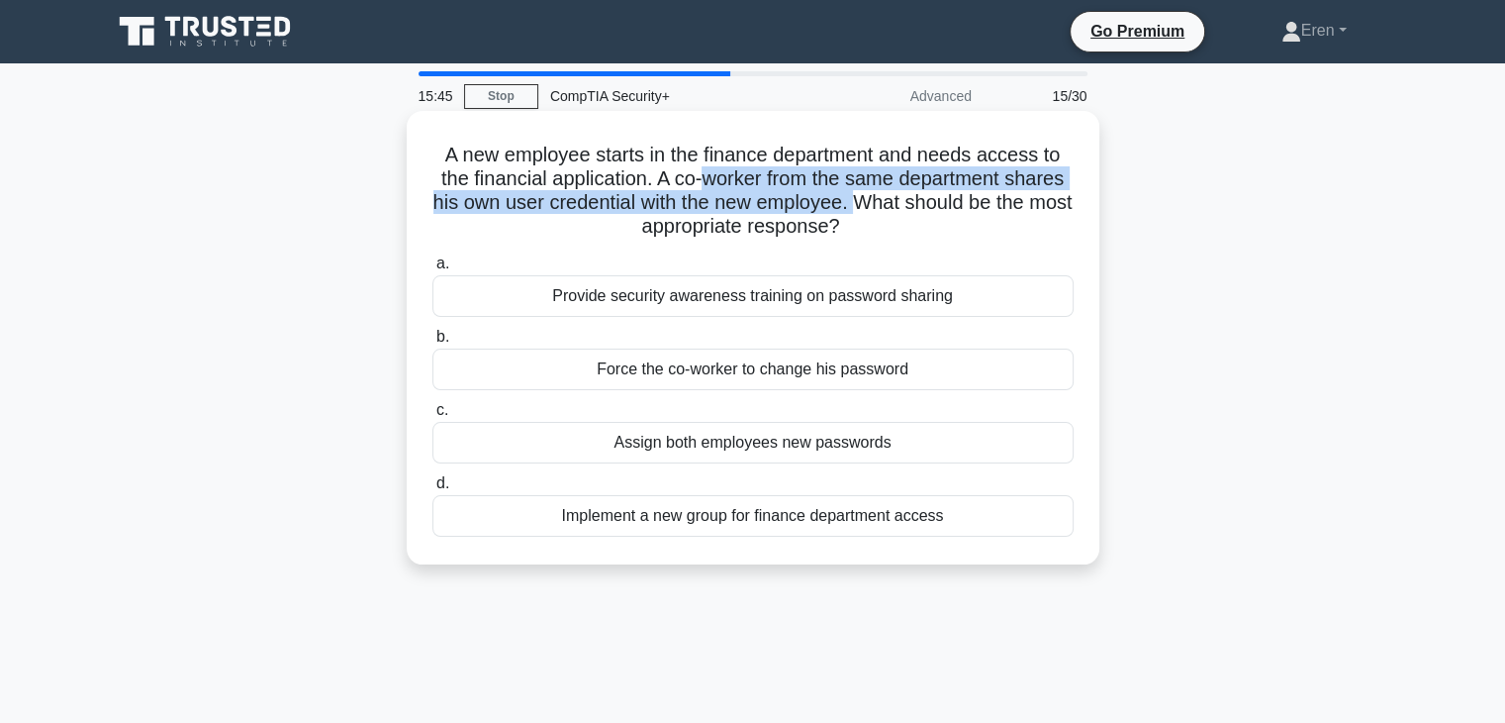
drag, startPoint x: 753, startPoint y: 172, endPoint x: 876, endPoint y: 207, distance: 127.5
click at [876, 207] on h5 "A new employee starts in the finance department and needs access to the financi…" at bounding box center [753, 191] width 645 height 97
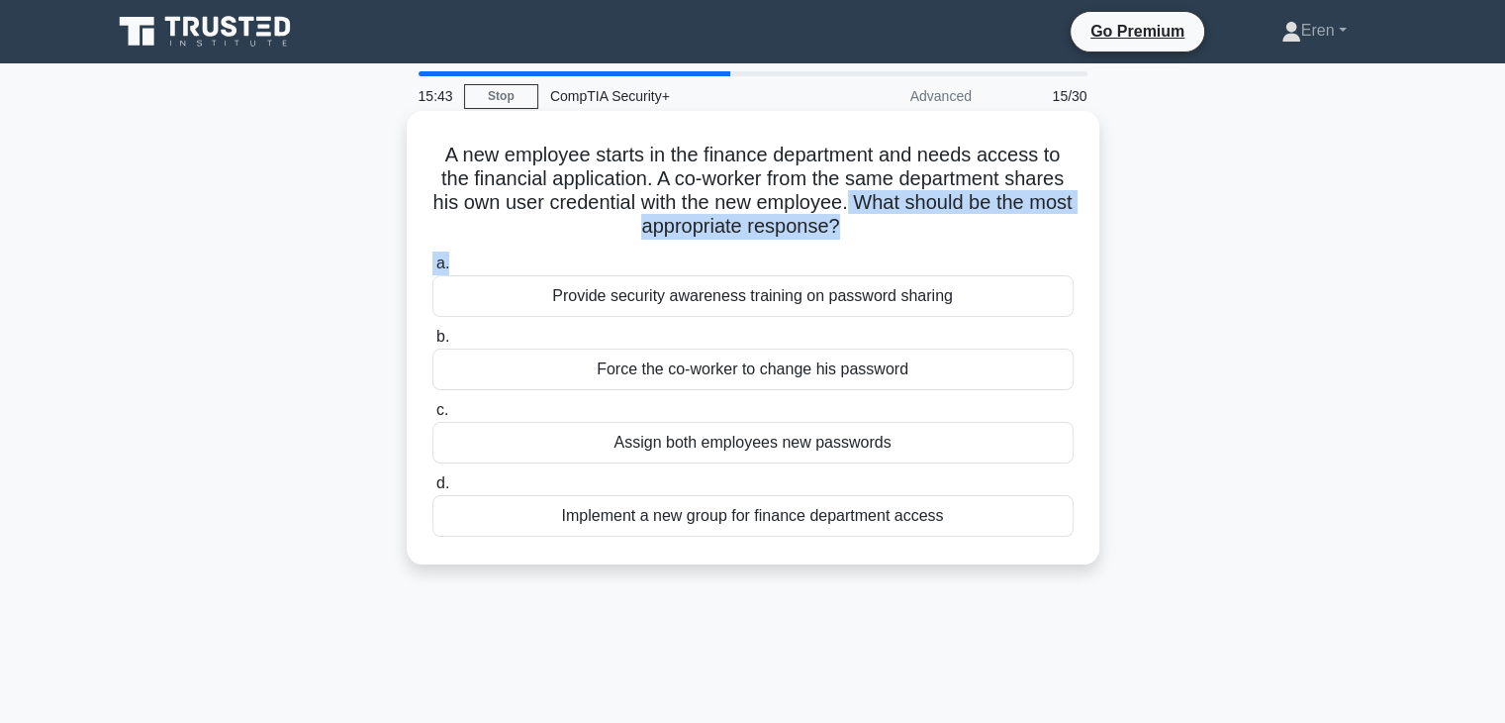
drag, startPoint x: 876, startPoint y: 207, endPoint x: 890, endPoint y: 250, distance: 45.7
click at [890, 250] on div "A new employee starts in the finance department and needs access to the financi…" at bounding box center [753, 337] width 677 height 437
click at [864, 227] on icon ".spinner_0XTQ{transform-origin:center;animation:spinner_y6GP .75s linear infini…" at bounding box center [852, 228] width 24 height 24
drag, startPoint x: 885, startPoint y: 204, endPoint x: 887, endPoint y: 222, distance: 17.9
click at [887, 222] on h5 "A new employee starts in the finance department and needs access to the financi…" at bounding box center [753, 191] width 645 height 97
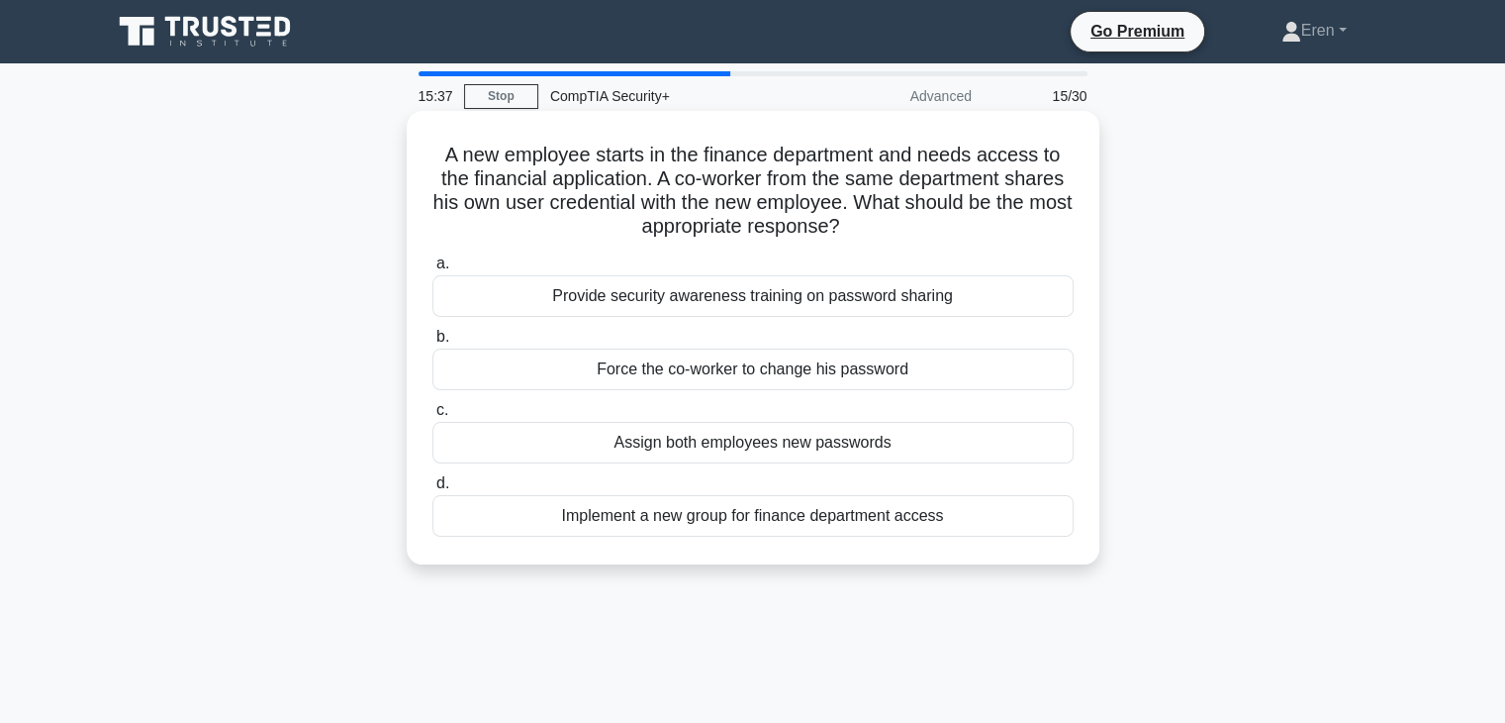
click at [856, 222] on icon at bounding box center [846, 226] width 19 height 24
click at [871, 294] on div "Provide security awareness training on password sharing" at bounding box center [753, 296] width 641 height 42
click at [433, 270] on input "a. Provide security awareness training on password sharing" at bounding box center [433, 263] width 0 height 13
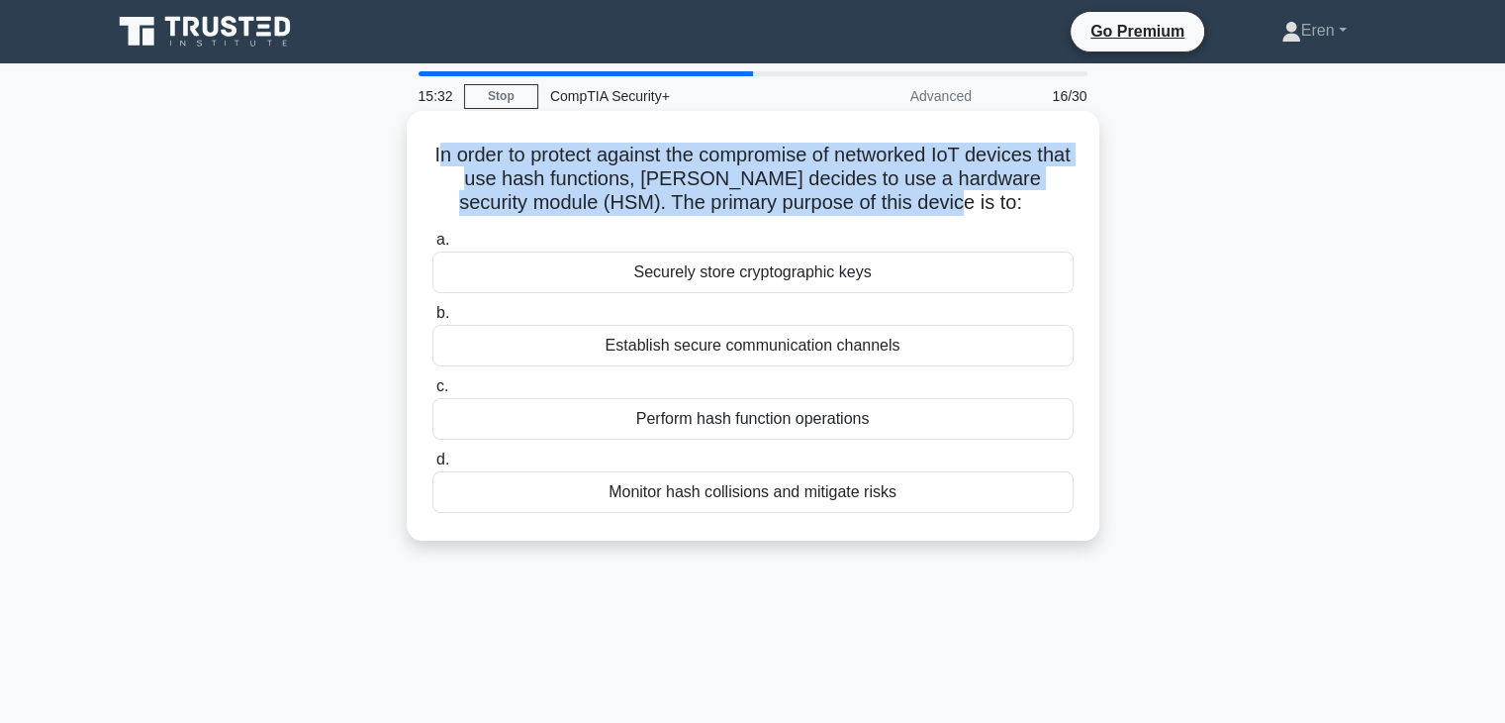
drag, startPoint x: 595, startPoint y: 165, endPoint x: 1049, endPoint y: 195, distance: 455.3
click at [1049, 195] on h5 "In order to protect against the compromise of networked IoT devices that use ha…" at bounding box center [753, 179] width 645 height 73
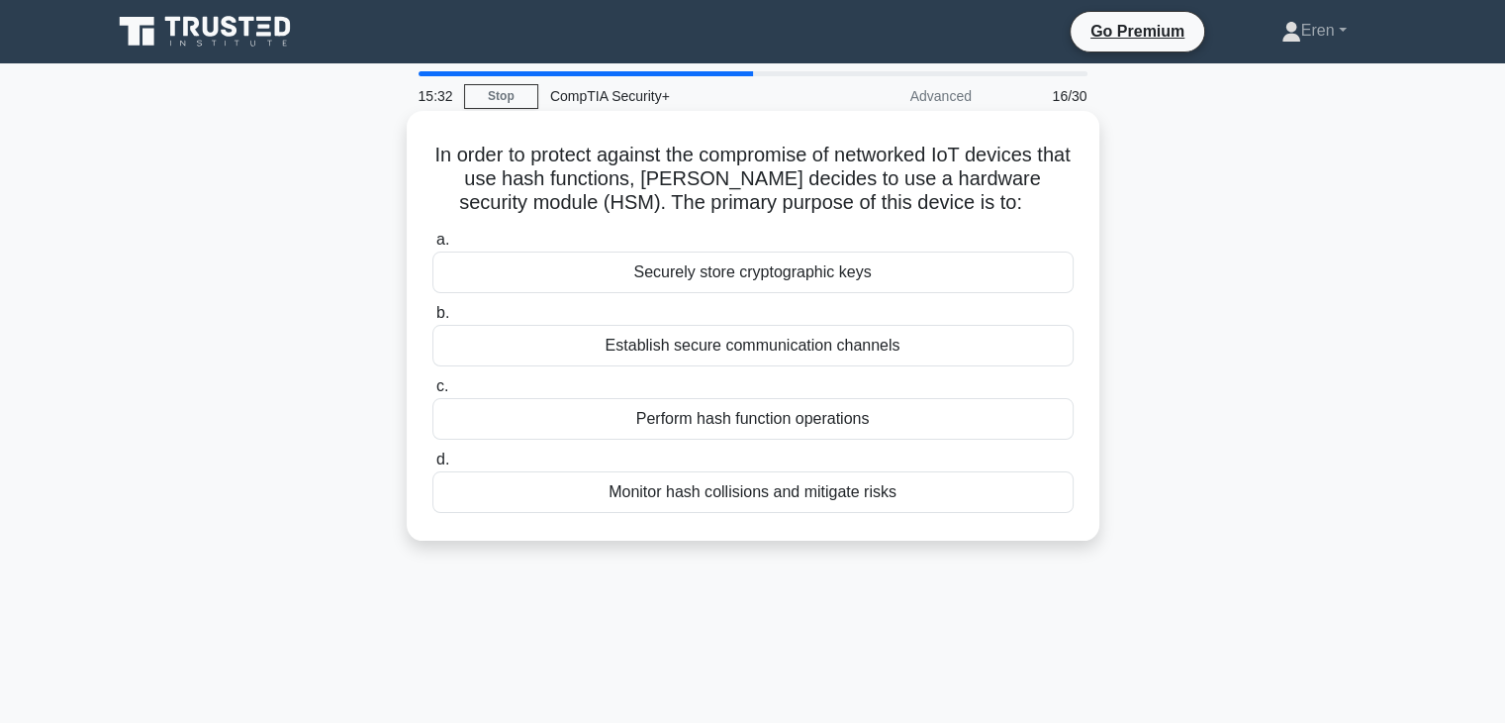
click at [1049, 195] on h5 "In order to protect against the compromise of networked IoT devices that use ha…" at bounding box center [753, 179] width 645 height 73
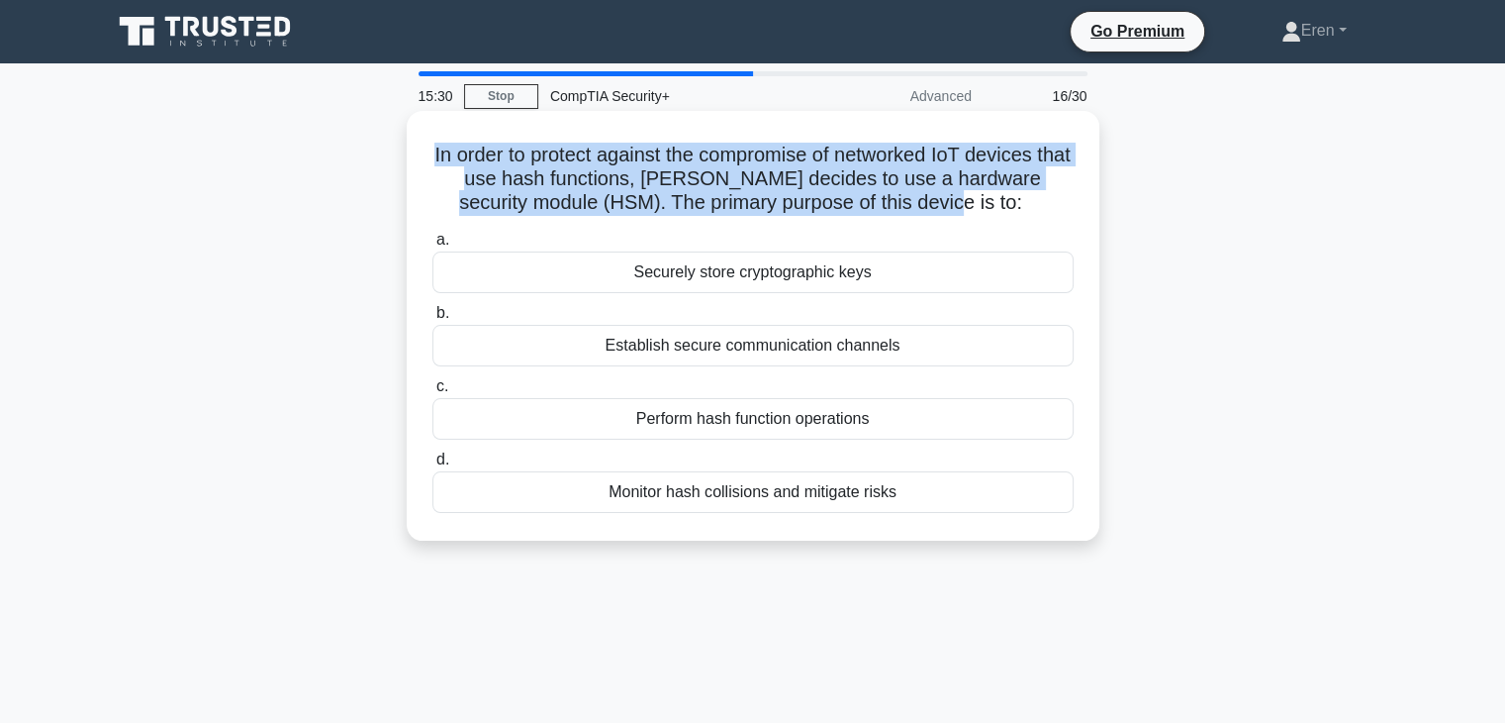
drag, startPoint x: 936, startPoint y: 178, endPoint x: 440, endPoint y: 146, distance: 496.9
click at [440, 146] on h5 "In order to protect against the compromise of networked IoT devices that use ha…" at bounding box center [753, 179] width 645 height 73
drag, startPoint x: 440, startPoint y: 146, endPoint x: 1025, endPoint y: 206, distance: 588.0
click at [1025, 206] on h5 "In order to protect against the compromise of networked IoT devices that use ha…" at bounding box center [753, 179] width 645 height 73
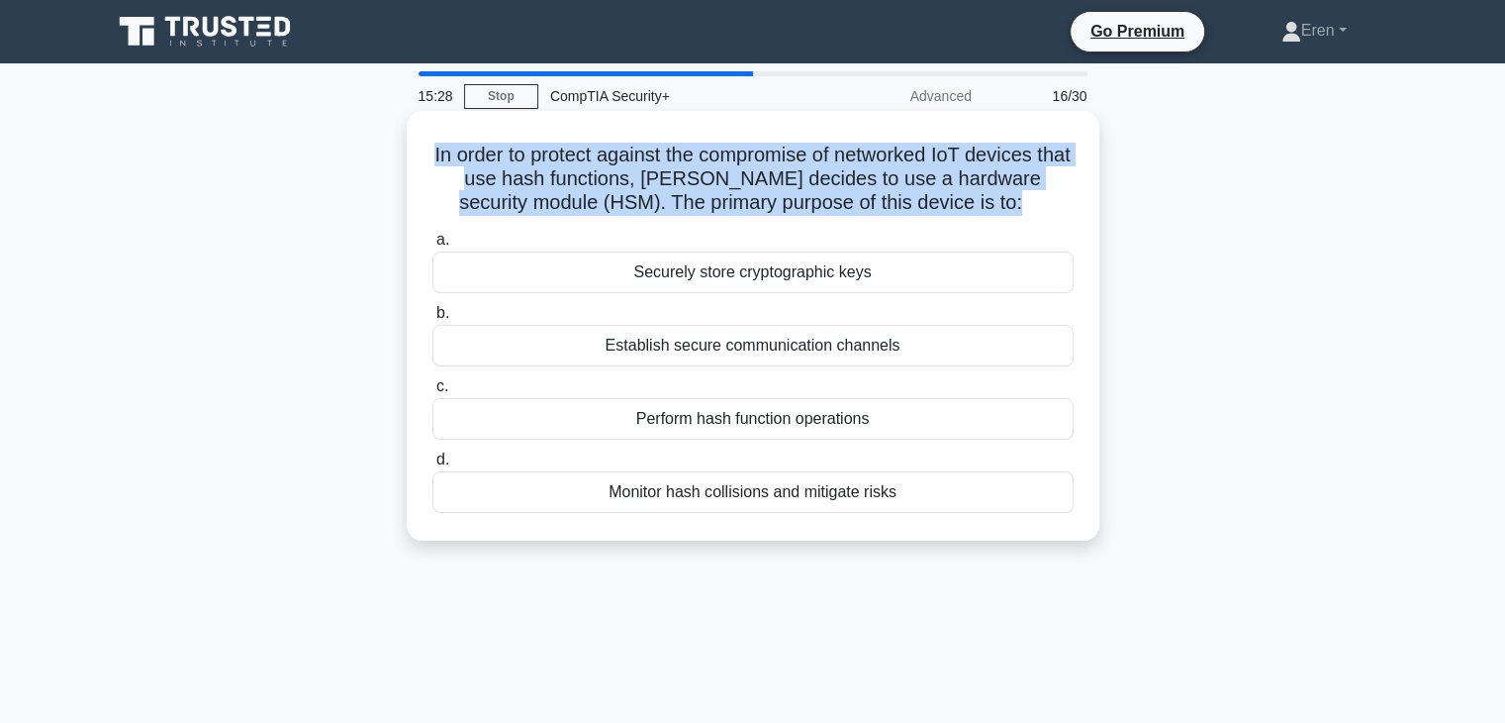
click at [1025, 206] on h5 "In order to protect against the compromise of networked IoT devices that use ha…" at bounding box center [753, 179] width 645 height 73
drag, startPoint x: 1025, startPoint y: 206, endPoint x: 811, endPoint y: 151, distance: 221.6
click at [811, 151] on h5 "In order to protect against the compromise of networked IoT devices that use ha…" at bounding box center [753, 179] width 645 height 73
drag, startPoint x: 811, startPoint y: 151, endPoint x: 1032, endPoint y: 199, distance: 226.7
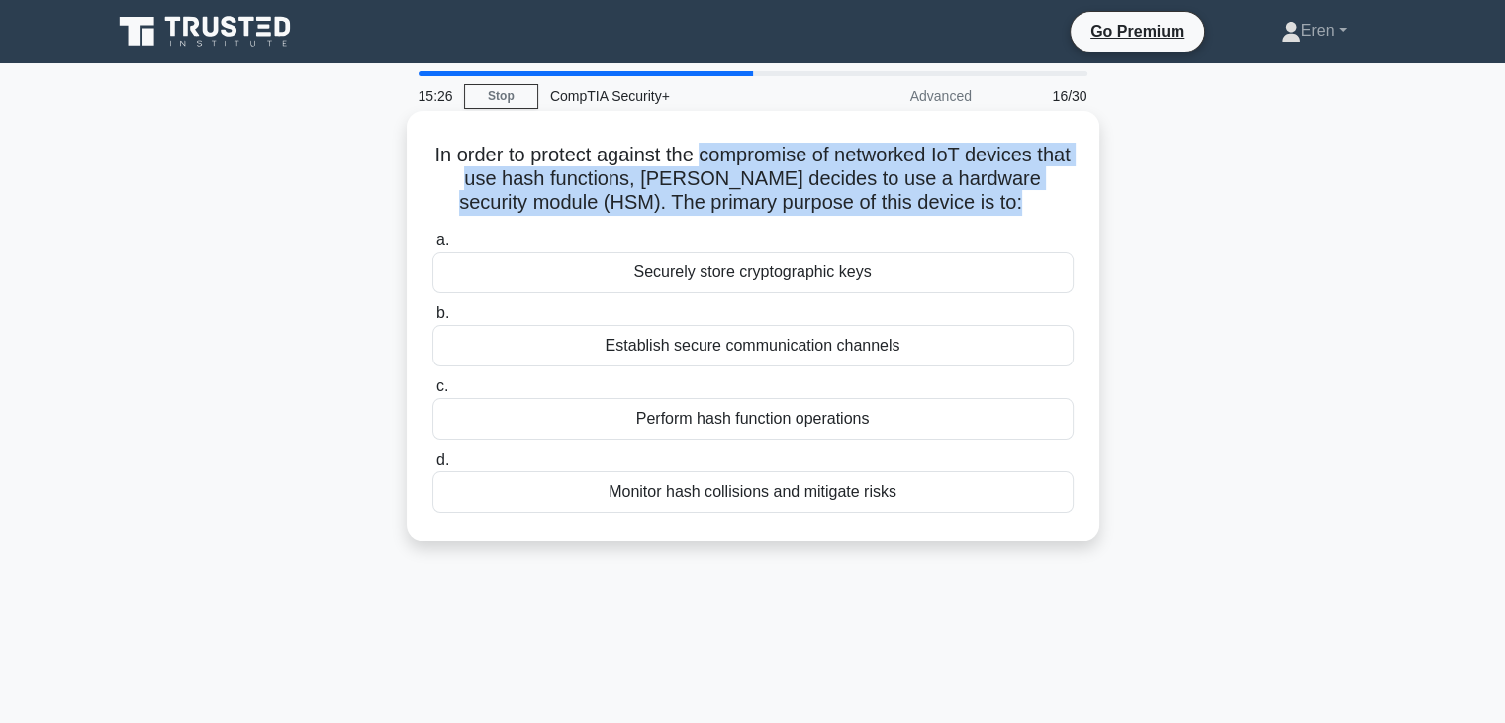
click at [1032, 199] on h5 "In order to protect against the compromise of networked IoT devices that use ha…" at bounding box center [753, 179] width 645 height 73
drag, startPoint x: 1032, startPoint y: 199, endPoint x: 499, endPoint y: 141, distance: 536.7
click at [499, 143] on h5 "In order to protect against the compromise of networked IoT devices that use ha…" at bounding box center [753, 179] width 645 height 73
click at [499, 140] on div "In order to protect against the compromise of networked IoT devices that use ha…" at bounding box center [753, 326] width 677 height 414
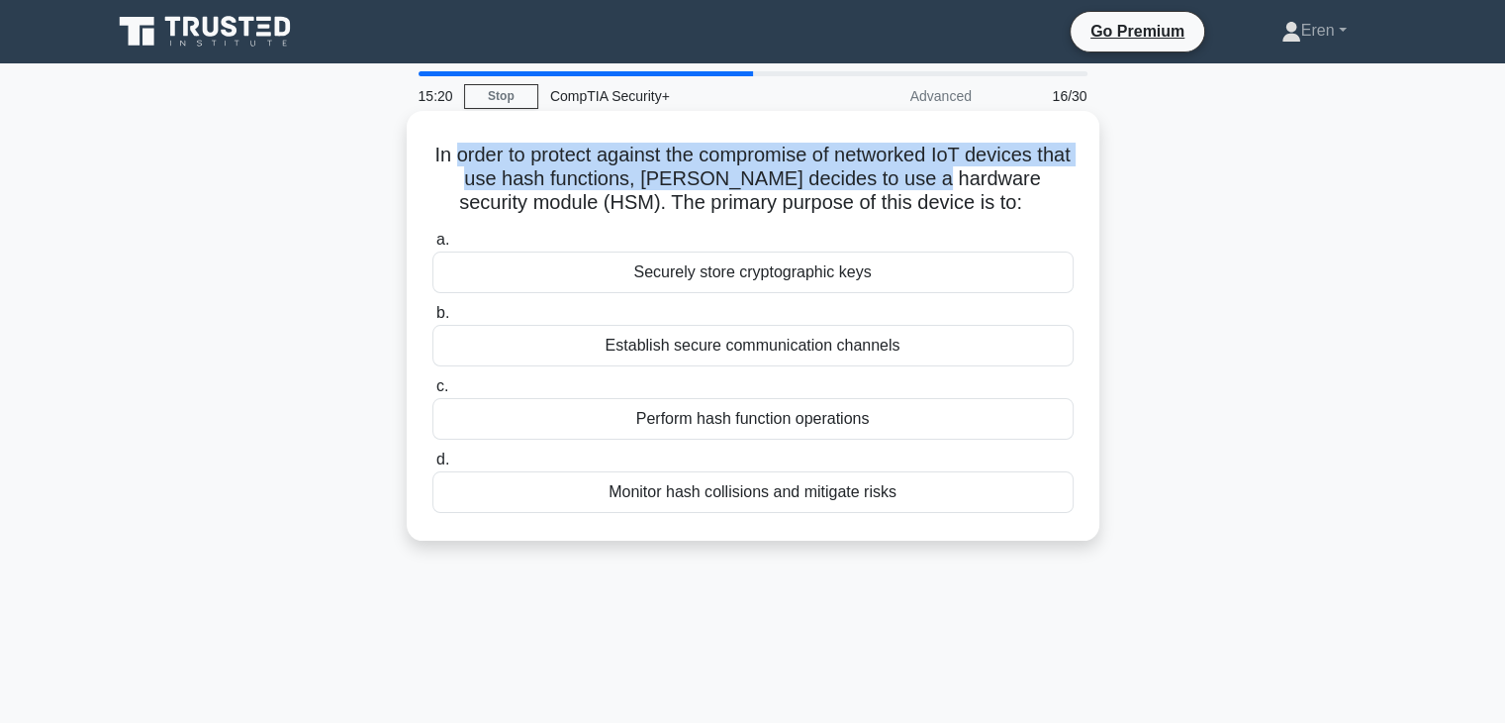
drag, startPoint x: 499, startPoint y: 140, endPoint x: 956, endPoint y: 173, distance: 458.5
click at [956, 173] on div "In order to protect against the compromise of networked IoT devices that use ha…" at bounding box center [753, 326] width 677 height 414
click at [956, 173] on h5 "In order to protect against the compromise of networked IoT devices that use ha…" at bounding box center [753, 179] width 645 height 73
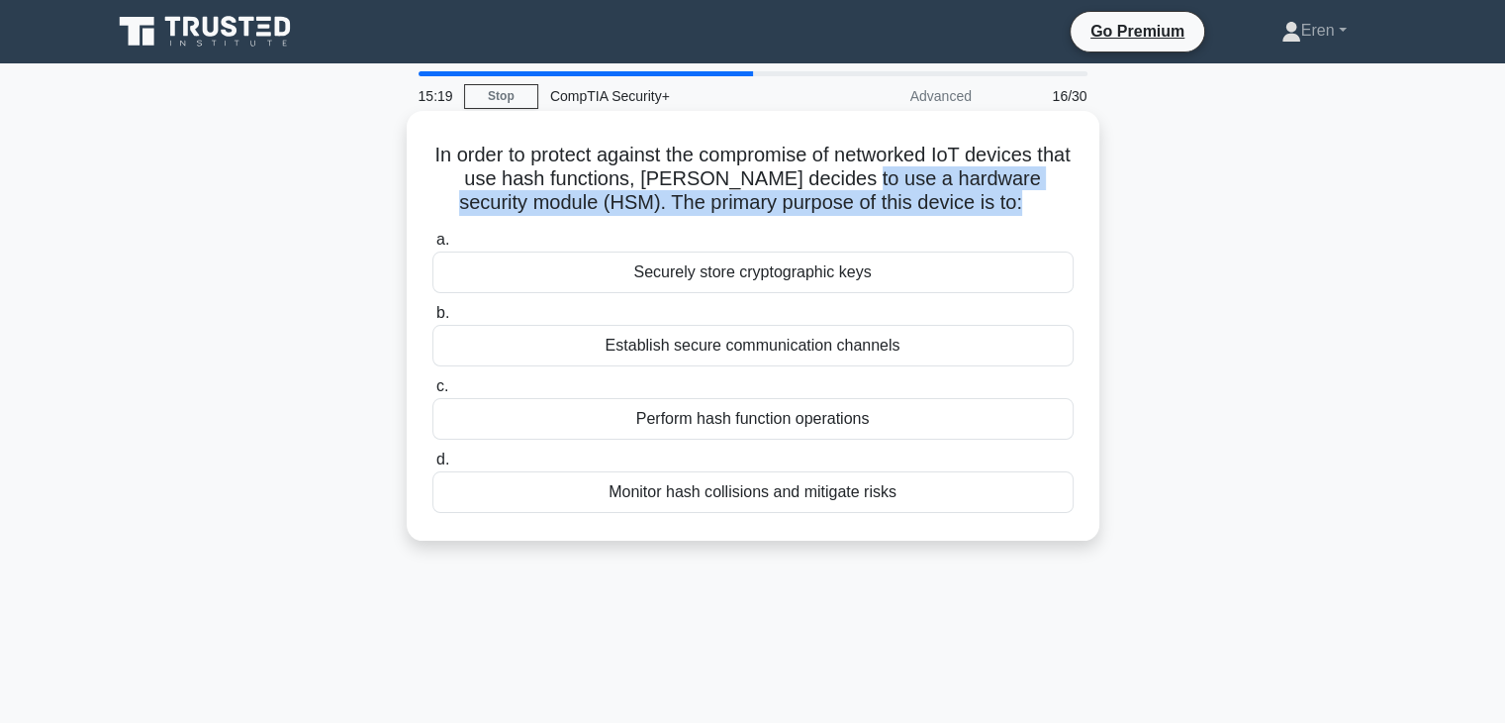
drag, startPoint x: 956, startPoint y: 173, endPoint x: 1010, endPoint y: 193, distance: 57.0
click at [1010, 193] on h5 "In order to protect against the compromise of networked IoT devices that use ha…" at bounding box center [753, 179] width 645 height 73
click at [1022, 193] on icon ".spinner_0XTQ{transform-origin:center;animation:spinner_y6GP .75s linear infini…" at bounding box center [1034, 204] width 24 height 24
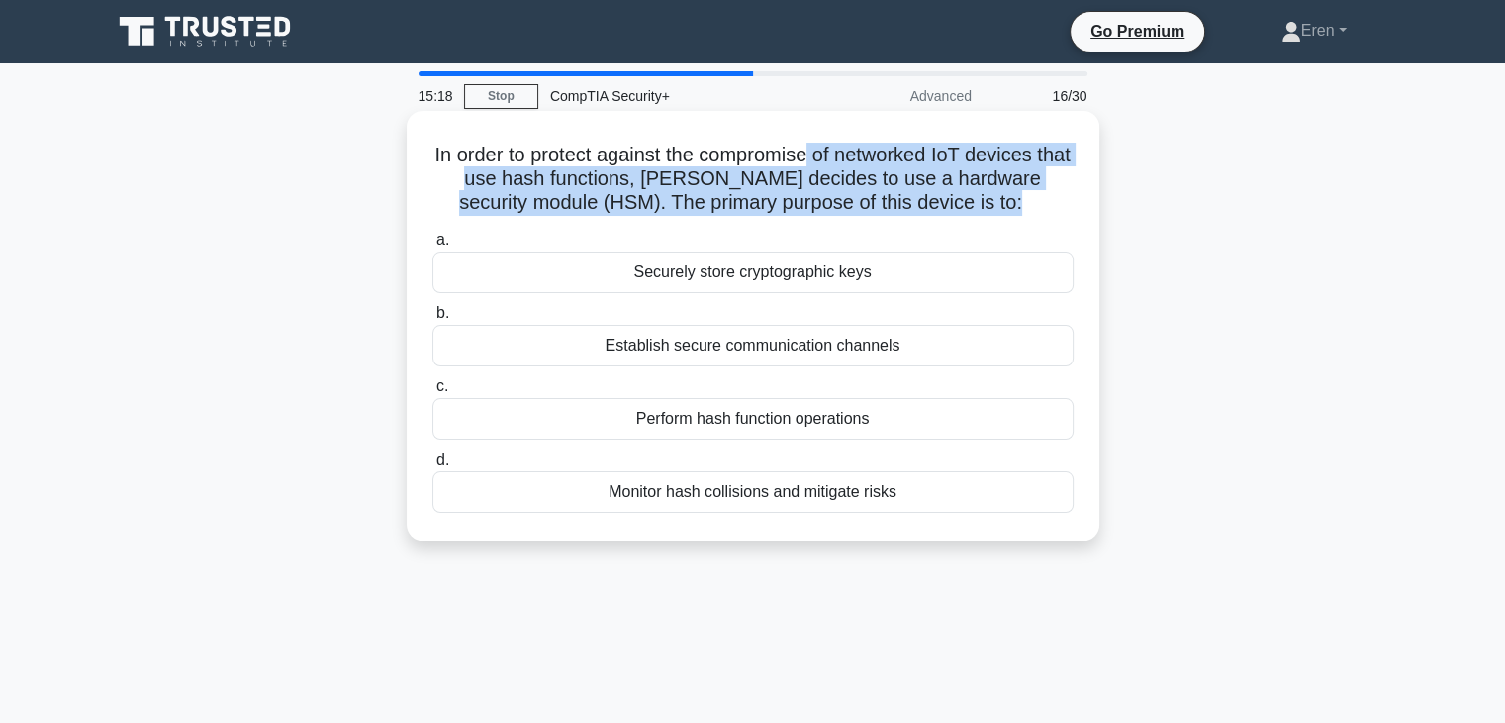
drag, startPoint x: 1010, startPoint y: 193, endPoint x: 829, endPoint y: 137, distance: 188.8
click at [829, 137] on div "In order to protect against the compromise of networked IoT devices that use ha…" at bounding box center [753, 326] width 677 height 414
click at [830, 137] on div "In order to protect against the compromise of networked IoT devices that use ha…" at bounding box center [753, 326] width 677 height 414
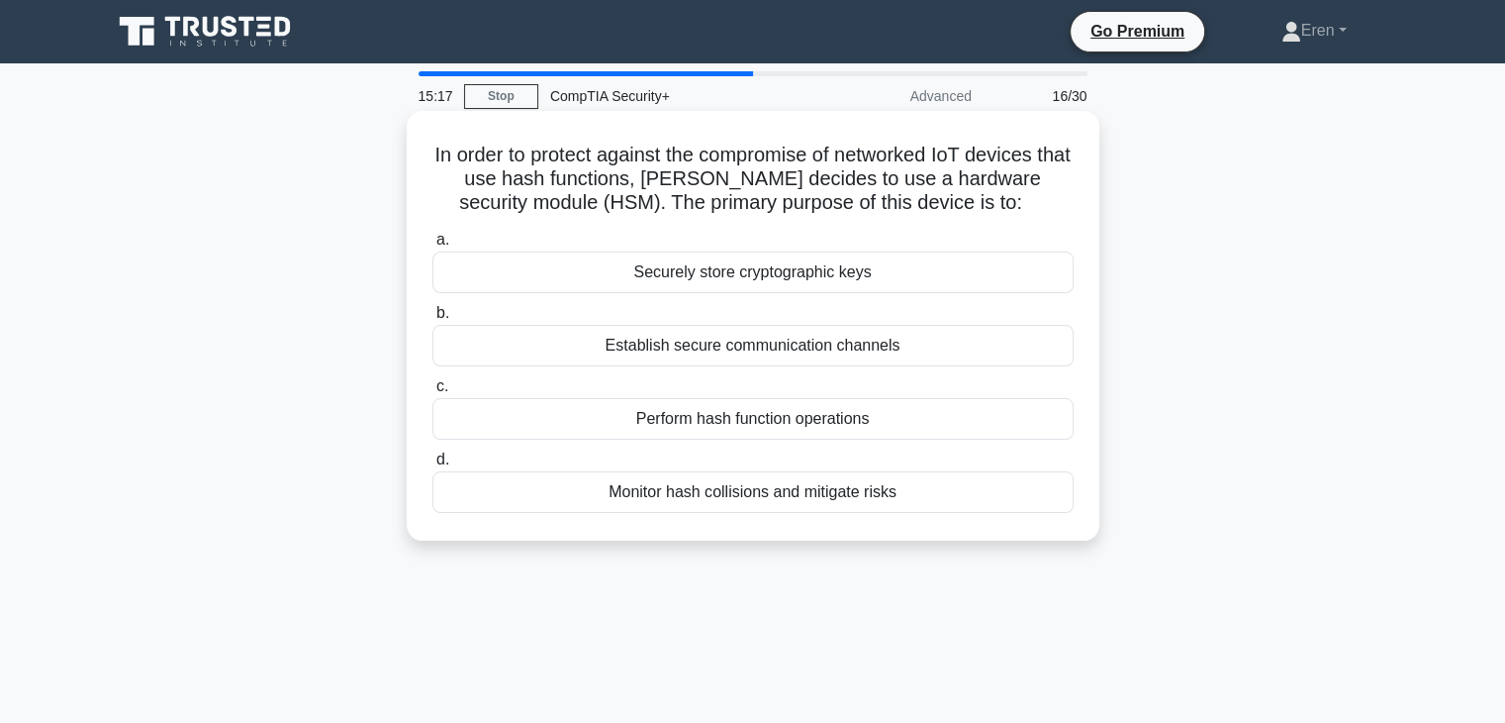
drag, startPoint x: 831, startPoint y: 142, endPoint x: 790, endPoint y: 144, distance: 41.6
click at [790, 144] on h5 "In order to protect against the compromise of networked IoT devices that use ha…" at bounding box center [753, 179] width 645 height 73
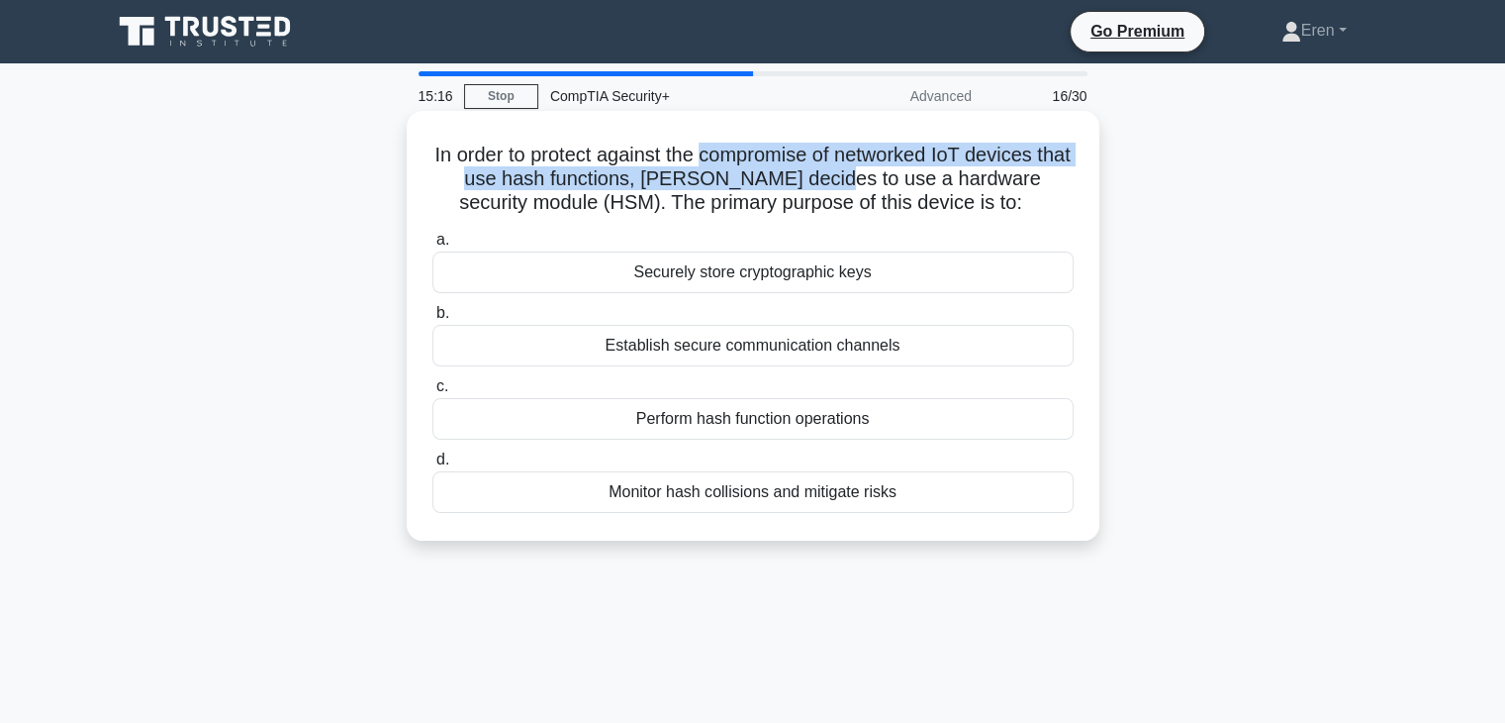
drag, startPoint x: 790, startPoint y: 144, endPoint x: 831, endPoint y: 171, distance: 50.0
click at [831, 171] on h5 "In order to protect against the compromise of networked IoT devices that use ha…" at bounding box center [753, 179] width 645 height 73
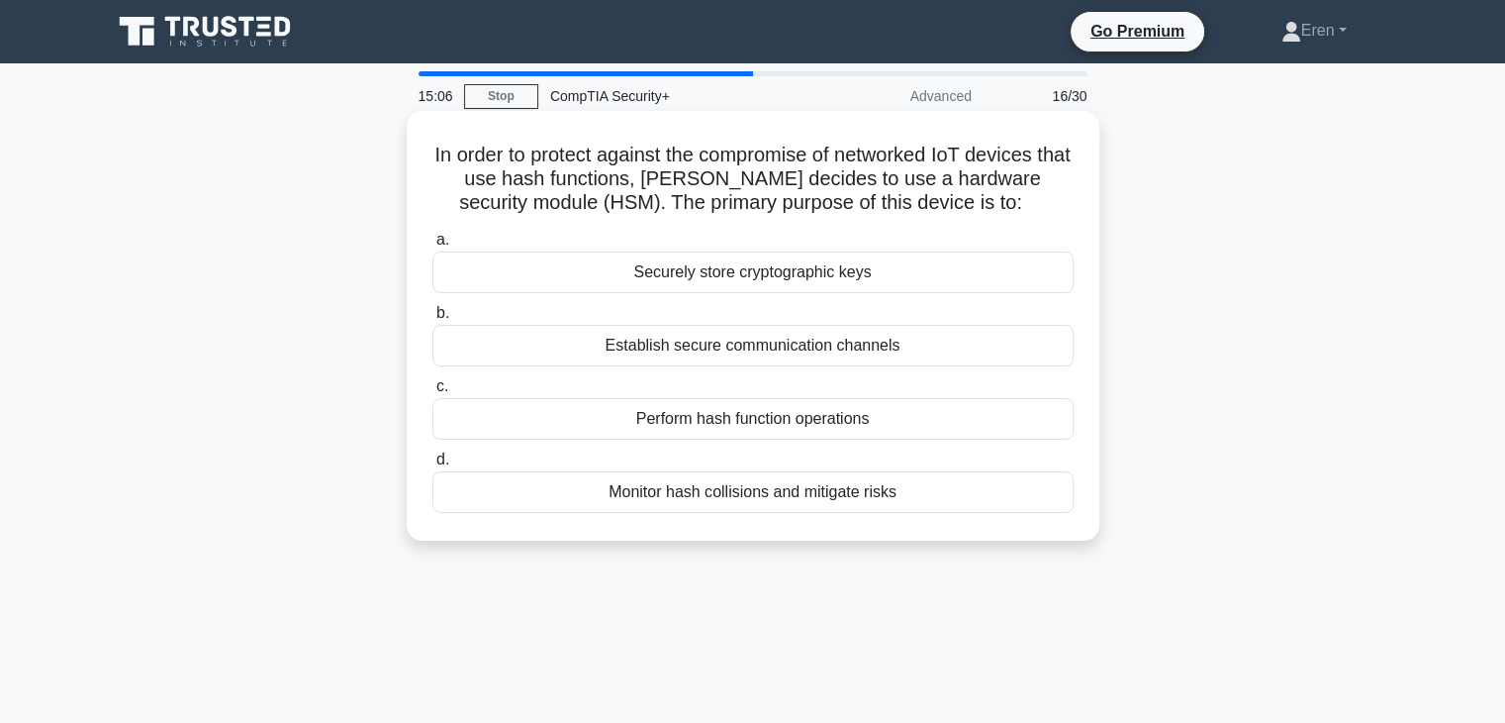
click at [848, 267] on div "Securely store cryptographic keys" at bounding box center [753, 272] width 641 height 42
click at [433, 246] on input "a. Securely store cryptographic keys" at bounding box center [433, 240] width 0 height 13
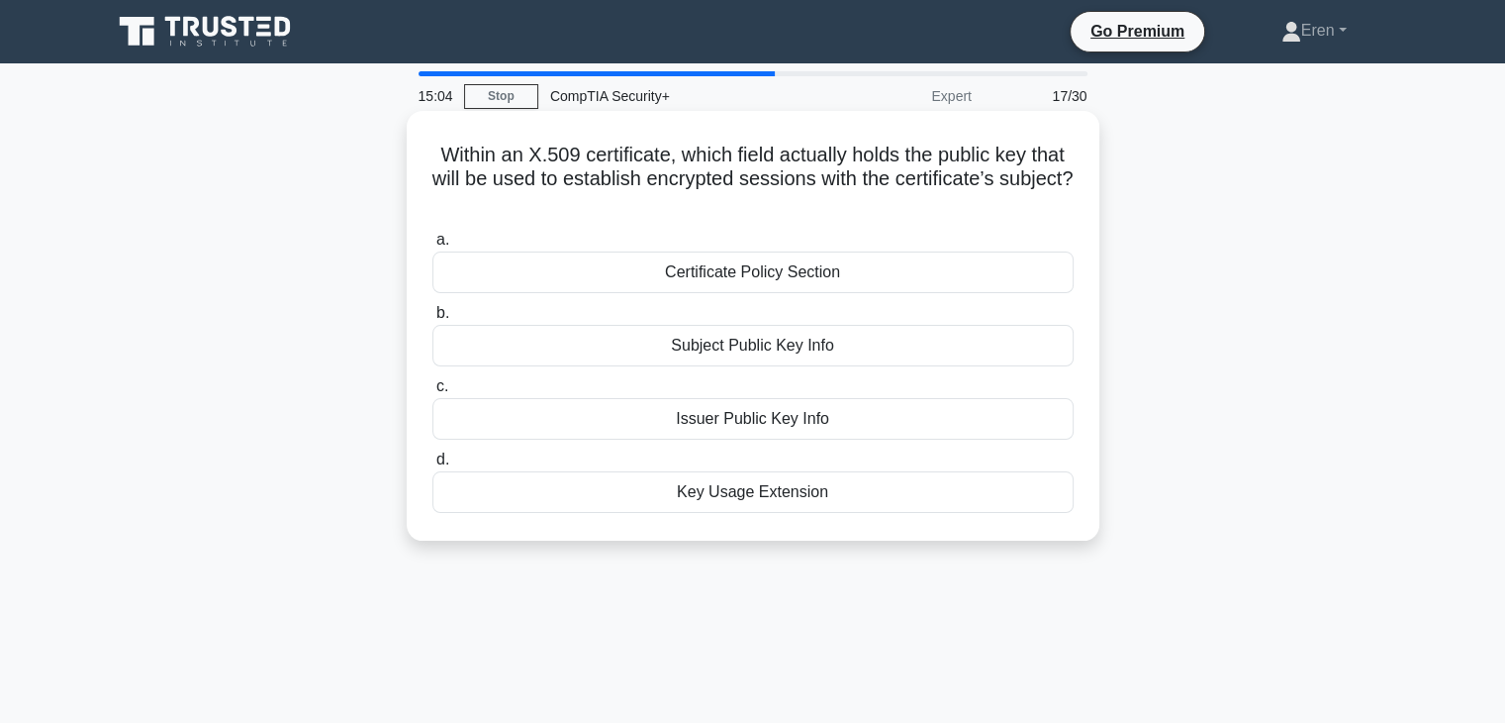
drag, startPoint x: 461, startPoint y: 159, endPoint x: 925, endPoint y: 195, distance: 465.6
click at [925, 195] on h5 "Within an X.509 certificate, which field actually holds the public key that wil…" at bounding box center [753, 179] width 645 height 73
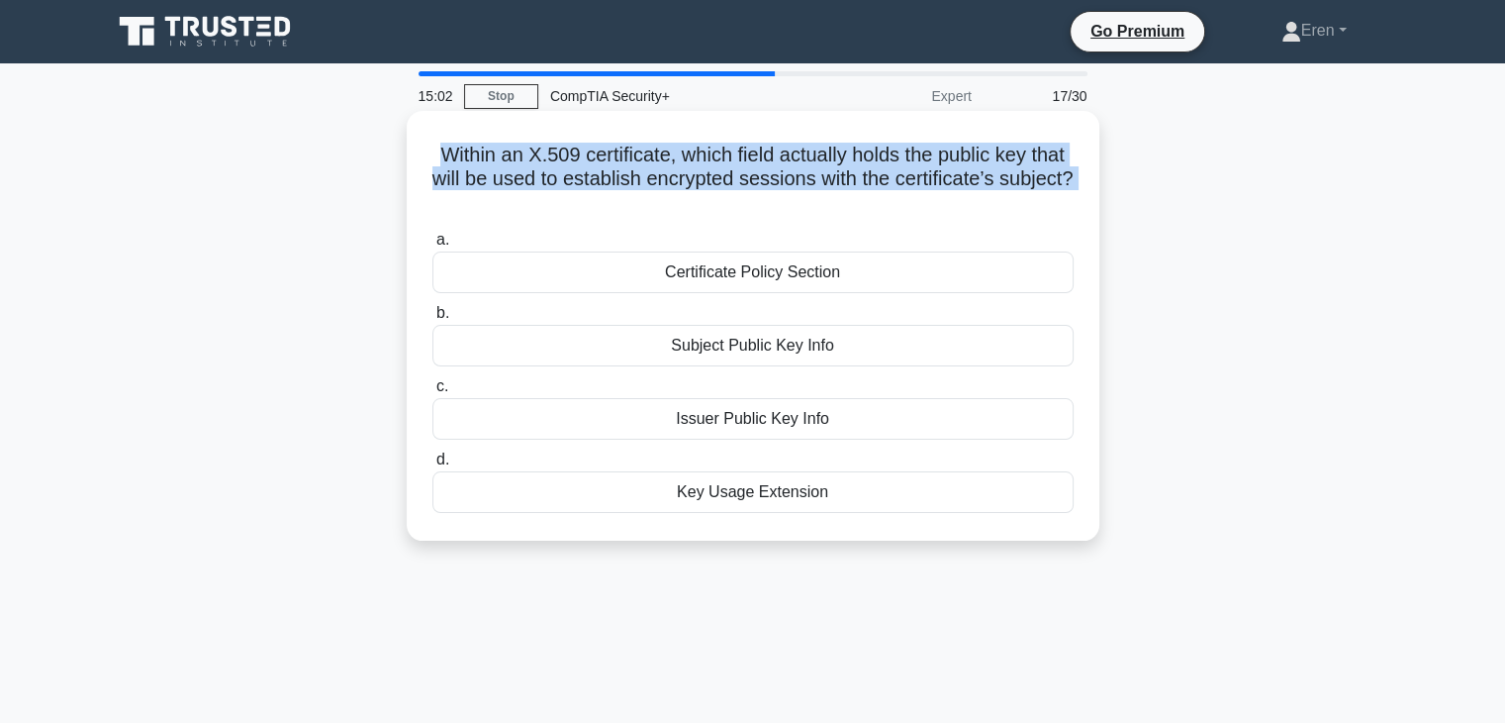
drag, startPoint x: 925, startPoint y: 195, endPoint x: 471, endPoint y: 164, distance: 455.3
click at [471, 164] on h5 "Within an X.509 certificate, which field actually holds the public key that wil…" at bounding box center [753, 179] width 645 height 73
drag, startPoint x: 471, startPoint y: 164, endPoint x: 804, endPoint y: 211, distance: 335.8
click at [804, 211] on h5 "Within an X.509 certificate, which field actually holds the public key that wil…" at bounding box center [753, 179] width 645 height 73
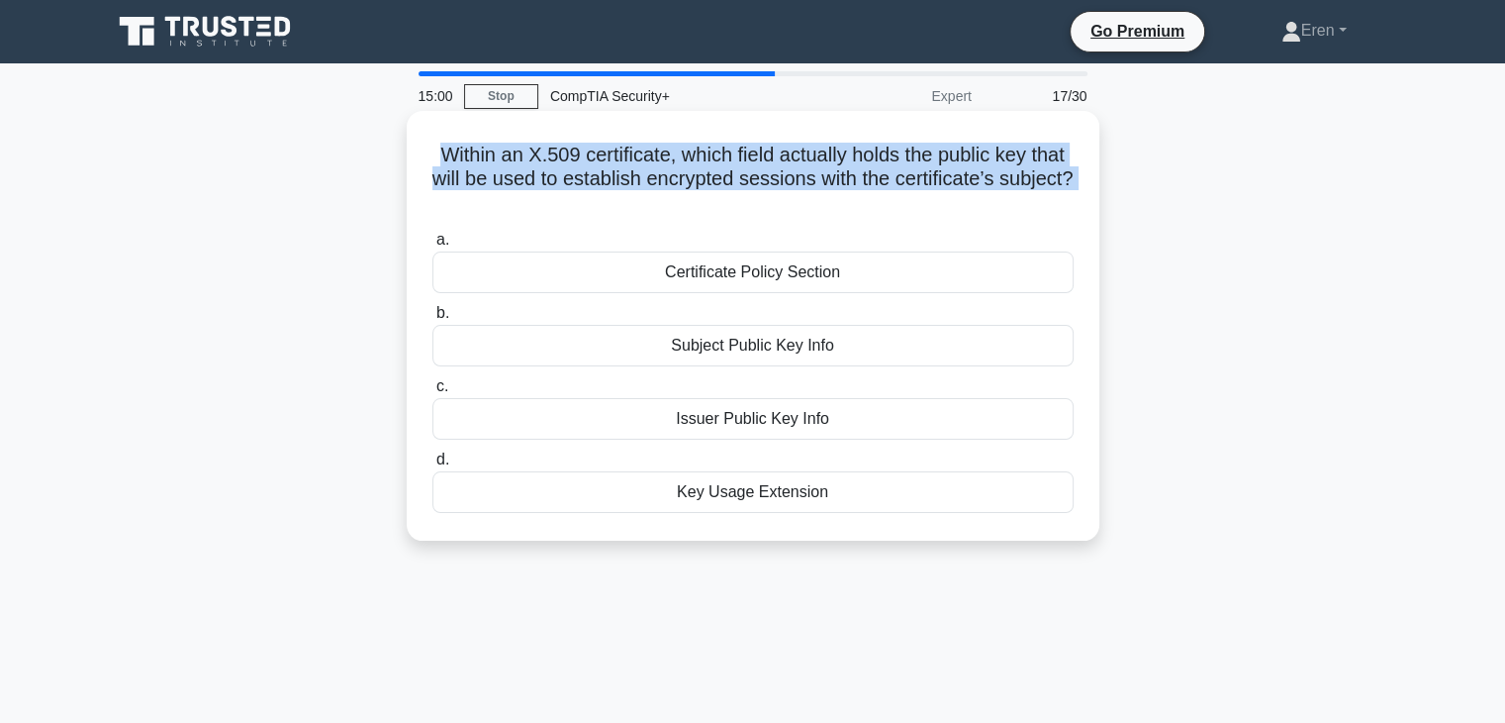
click at [804, 211] on h5 "Within an X.509 certificate, which field actually holds the public key that wil…" at bounding box center [753, 179] width 645 height 73
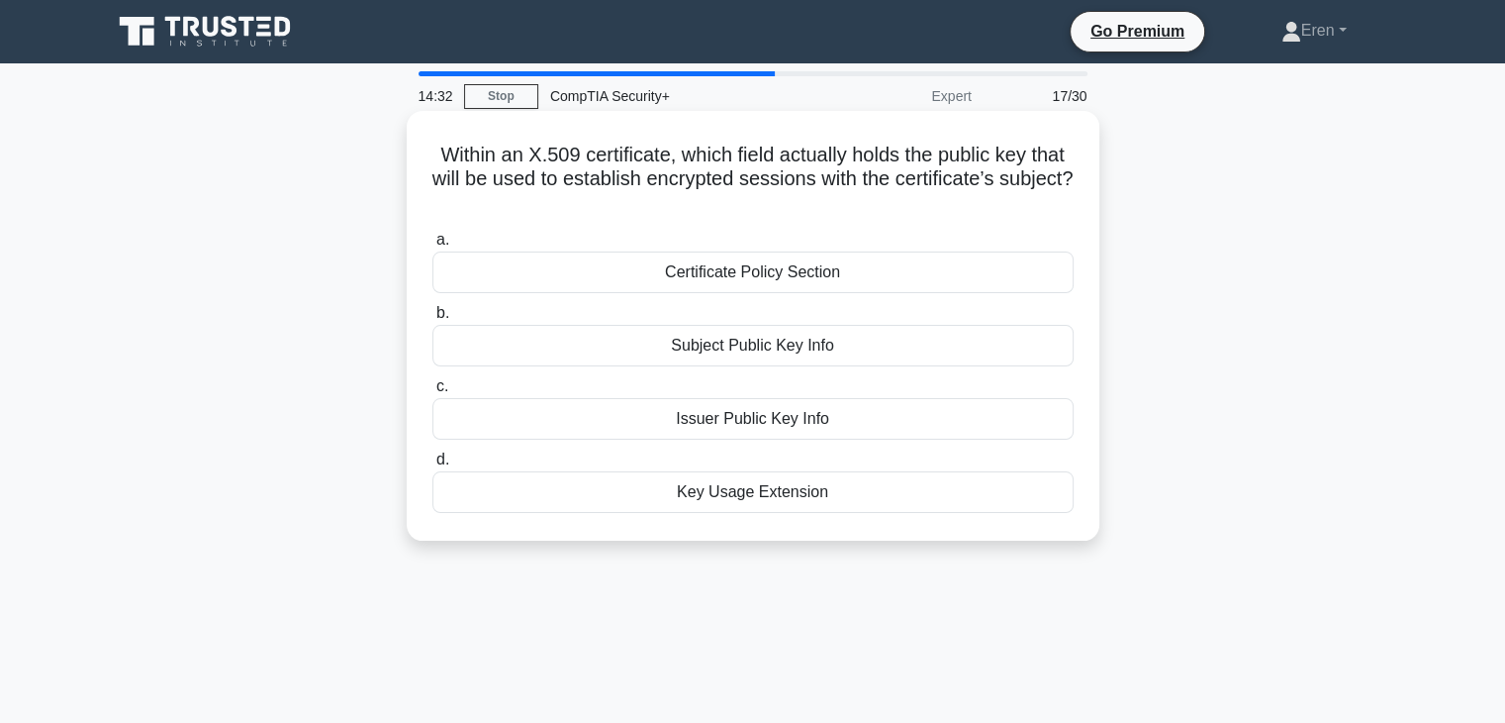
click at [792, 357] on div "Subject Public Key Info" at bounding box center [753, 346] width 641 height 42
click at [433, 320] on input "b. Subject Public Key Info" at bounding box center [433, 313] width 0 height 13
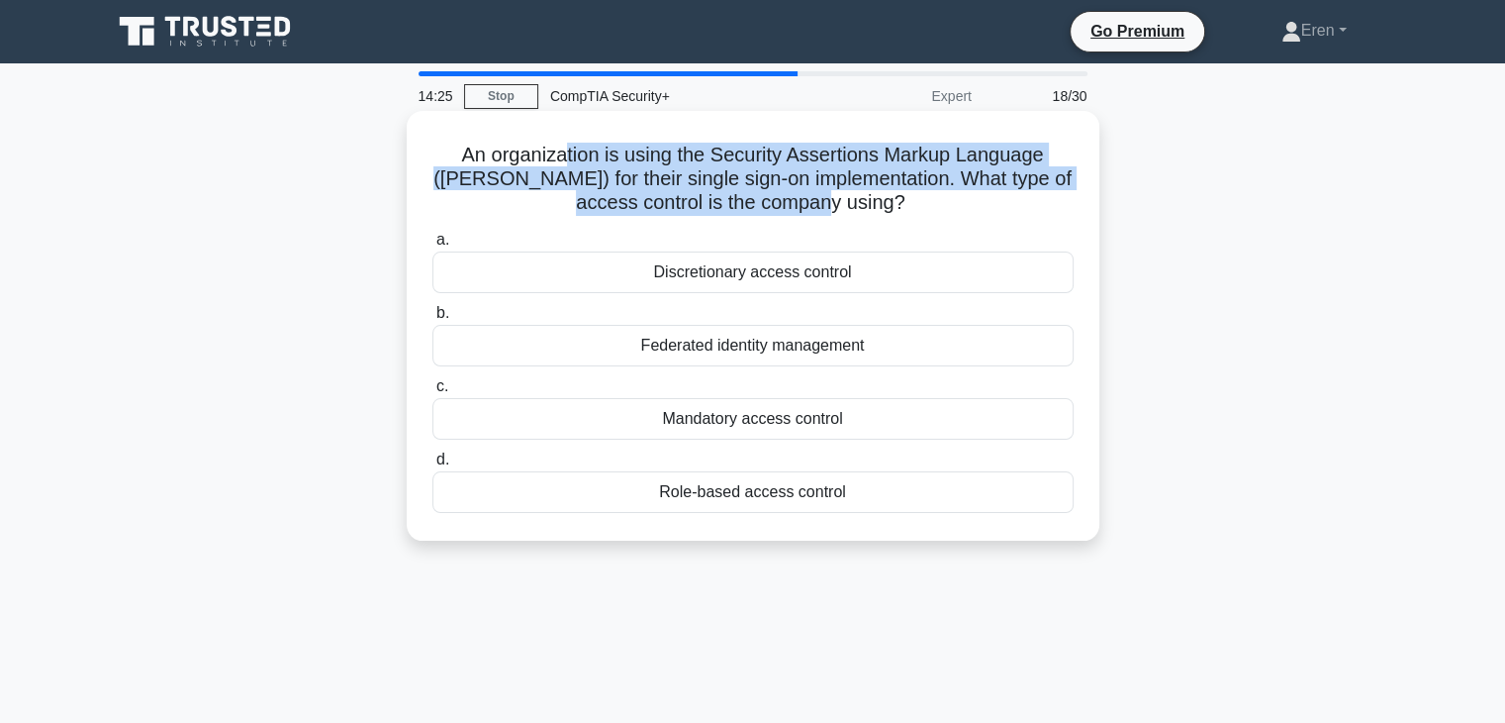
drag, startPoint x: 564, startPoint y: 132, endPoint x: 947, endPoint y: 199, distance: 388.9
click at [947, 199] on div "An organization is using the Security Assertions Markup Language (SAML) for the…" at bounding box center [753, 326] width 677 height 414
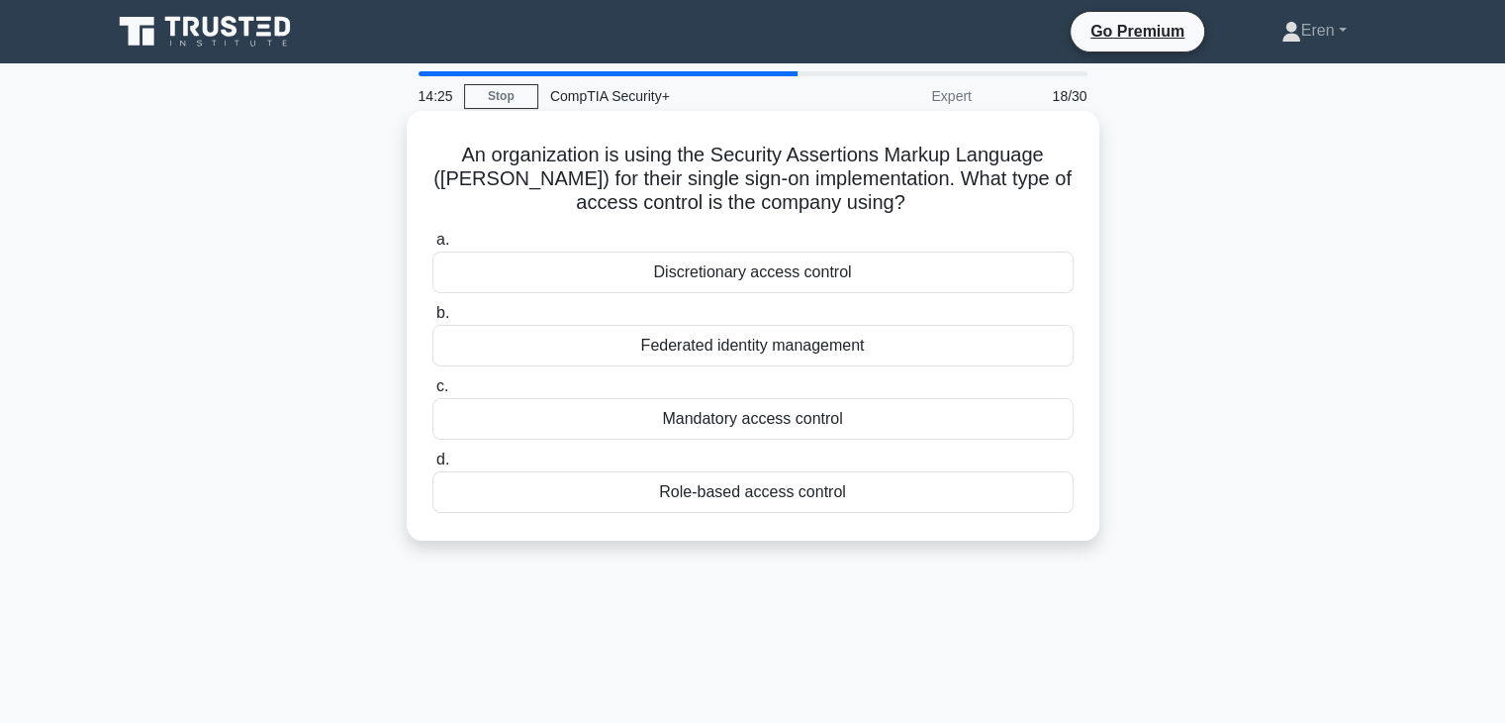
click at [947, 199] on h5 "An organization is using the Security Assertions Markup Language (SAML) for the…" at bounding box center [753, 179] width 645 height 73
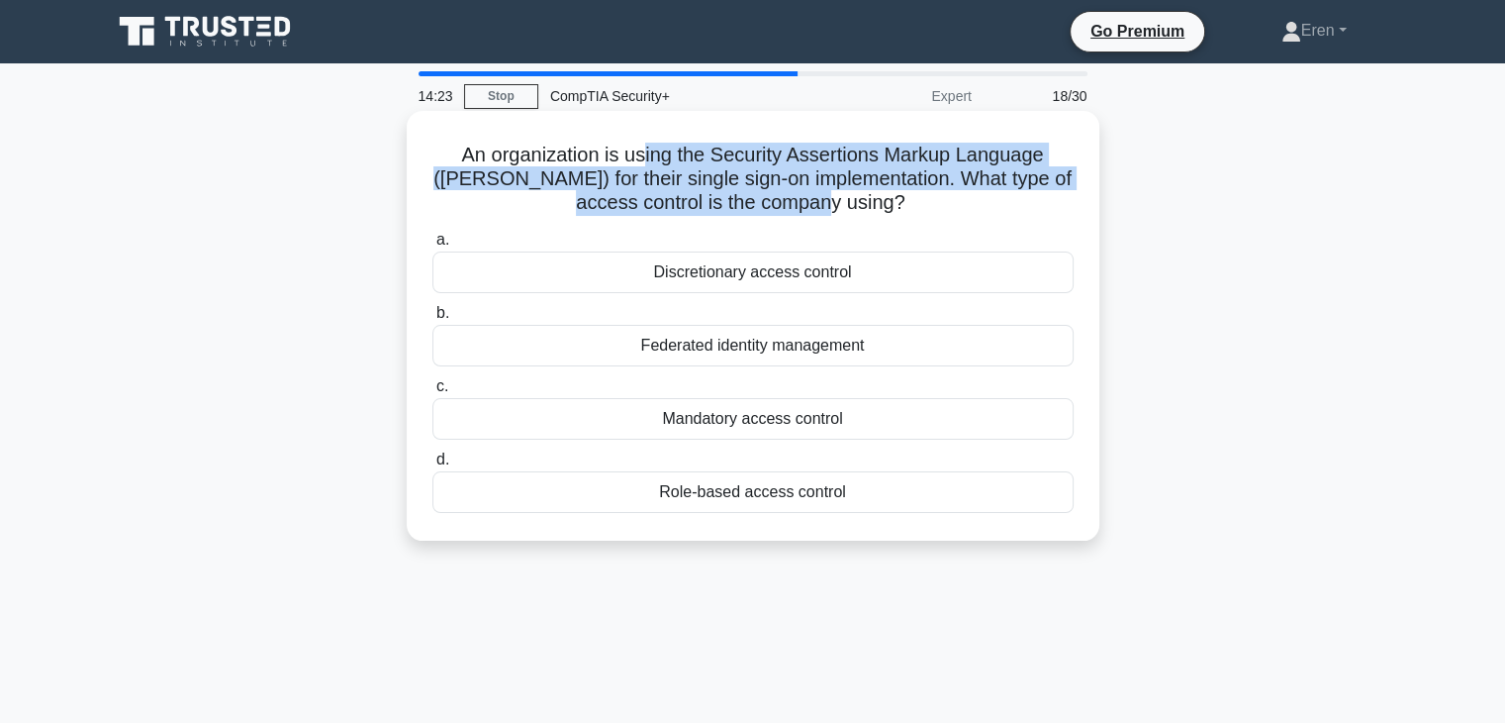
drag, startPoint x: 947, startPoint y: 199, endPoint x: 641, endPoint y: 145, distance: 310.6
click at [641, 145] on h5 "An organization is using the Security Assertions Markup Language (SAML) for the…" at bounding box center [753, 179] width 645 height 73
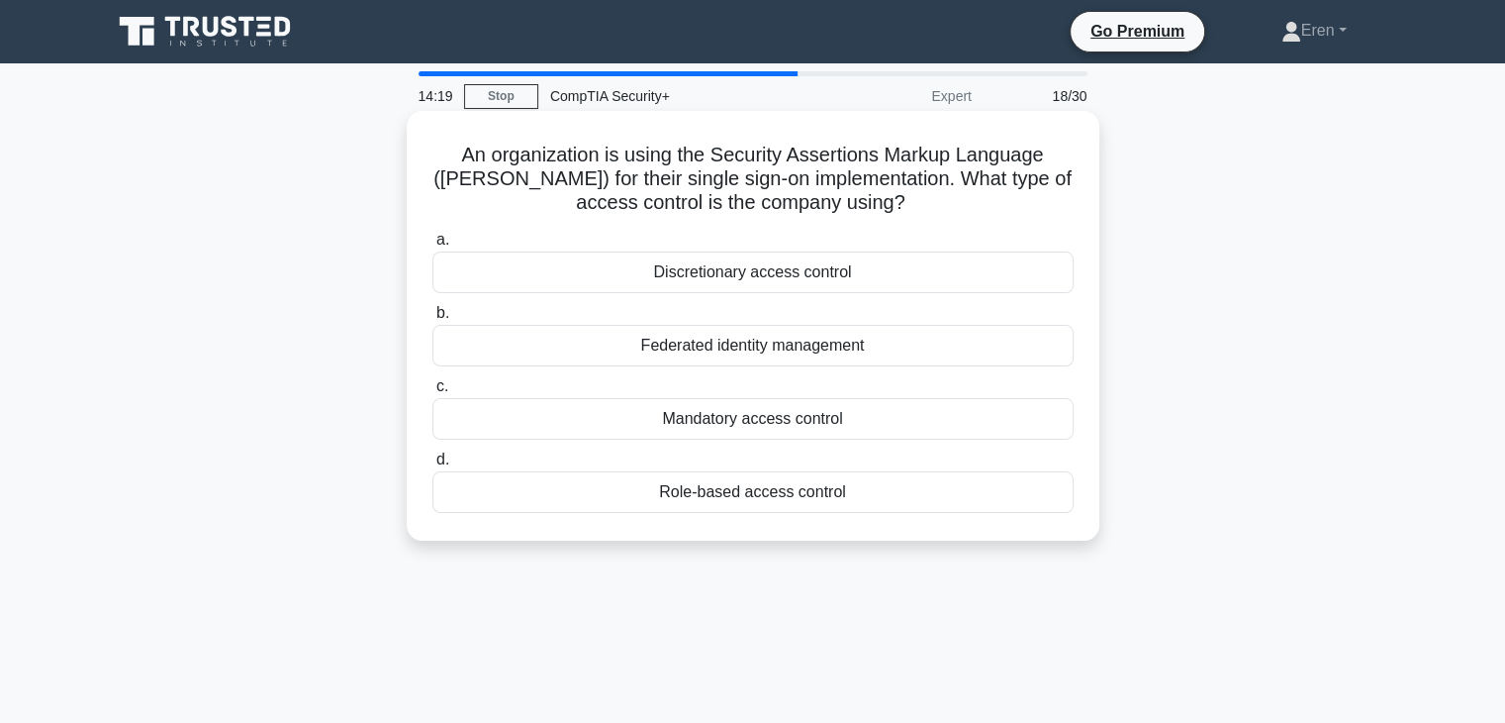
click at [725, 337] on div "Federated identity management" at bounding box center [753, 346] width 641 height 42
click at [433, 320] on input "b. Federated identity management" at bounding box center [433, 313] width 0 height 13
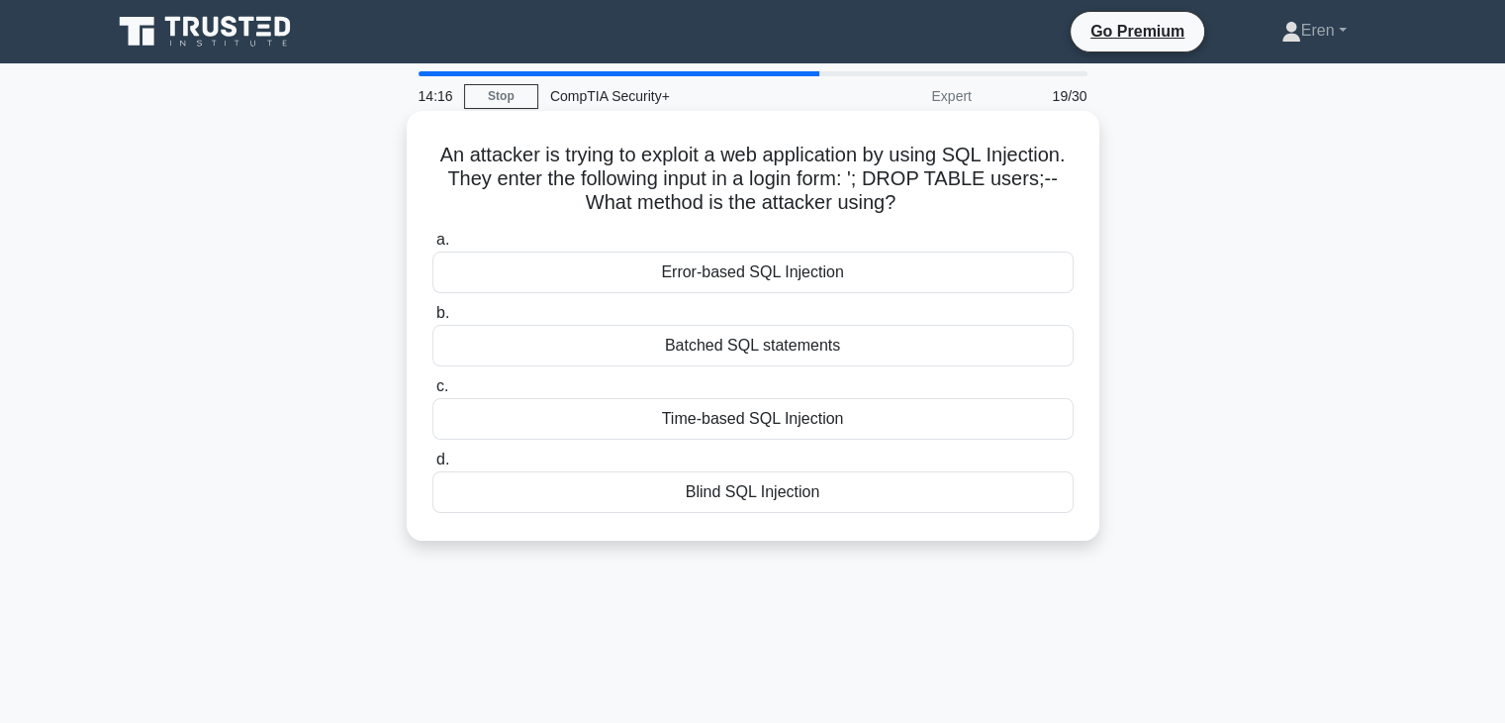
drag, startPoint x: 470, startPoint y: 152, endPoint x: 968, endPoint y: 196, distance: 499.8
click at [968, 196] on h5 "An attacker is trying to exploit a web application by using SQL Injection. They…" at bounding box center [753, 179] width 645 height 73
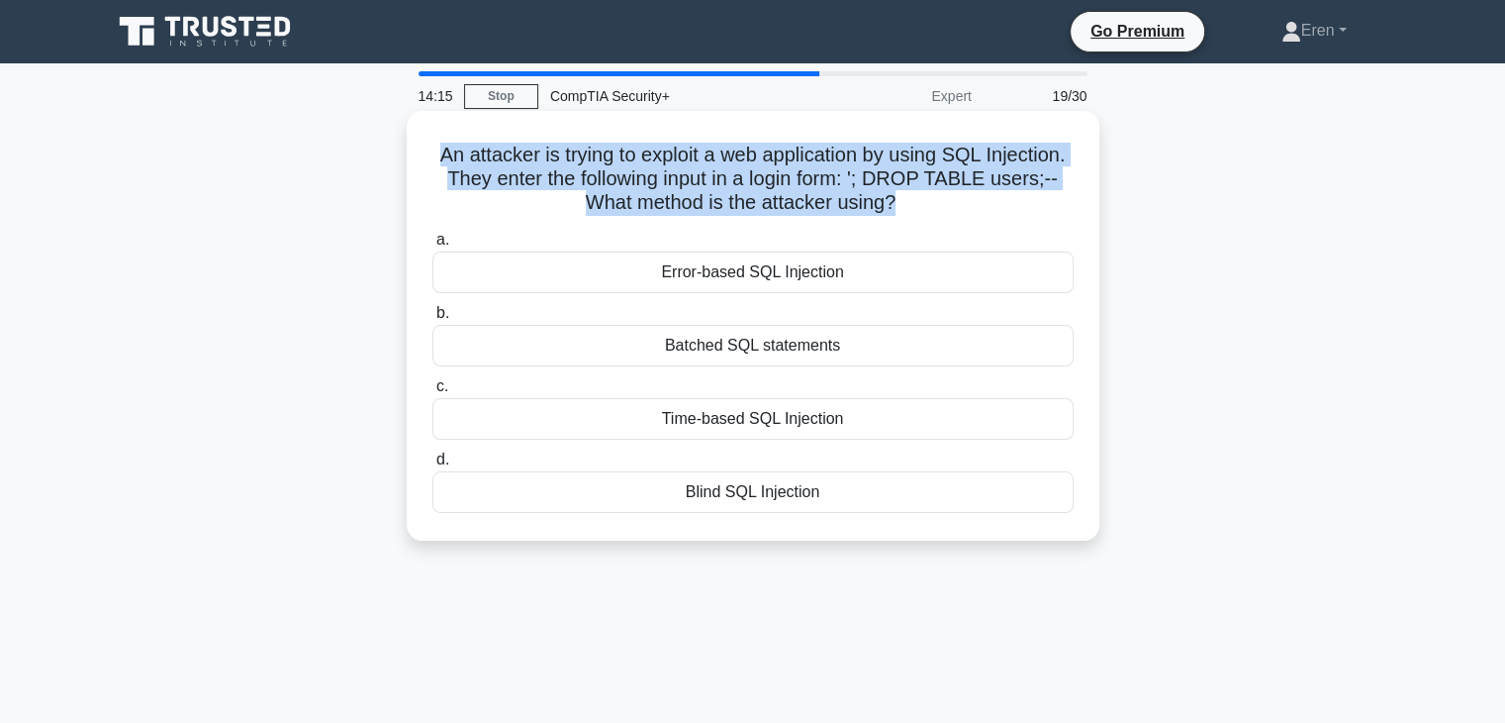
drag, startPoint x: 968, startPoint y: 196, endPoint x: 463, endPoint y: 146, distance: 507.2
click at [463, 146] on h5 "An attacker is trying to exploit a web application by using SQL Injection. They…" at bounding box center [753, 179] width 645 height 73
drag, startPoint x: 463, startPoint y: 146, endPoint x: 974, endPoint y: 195, distance: 513.0
click at [974, 195] on h5 "An attacker is trying to exploit a web application by using SQL Injection. They…" at bounding box center [753, 179] width 645 height 73
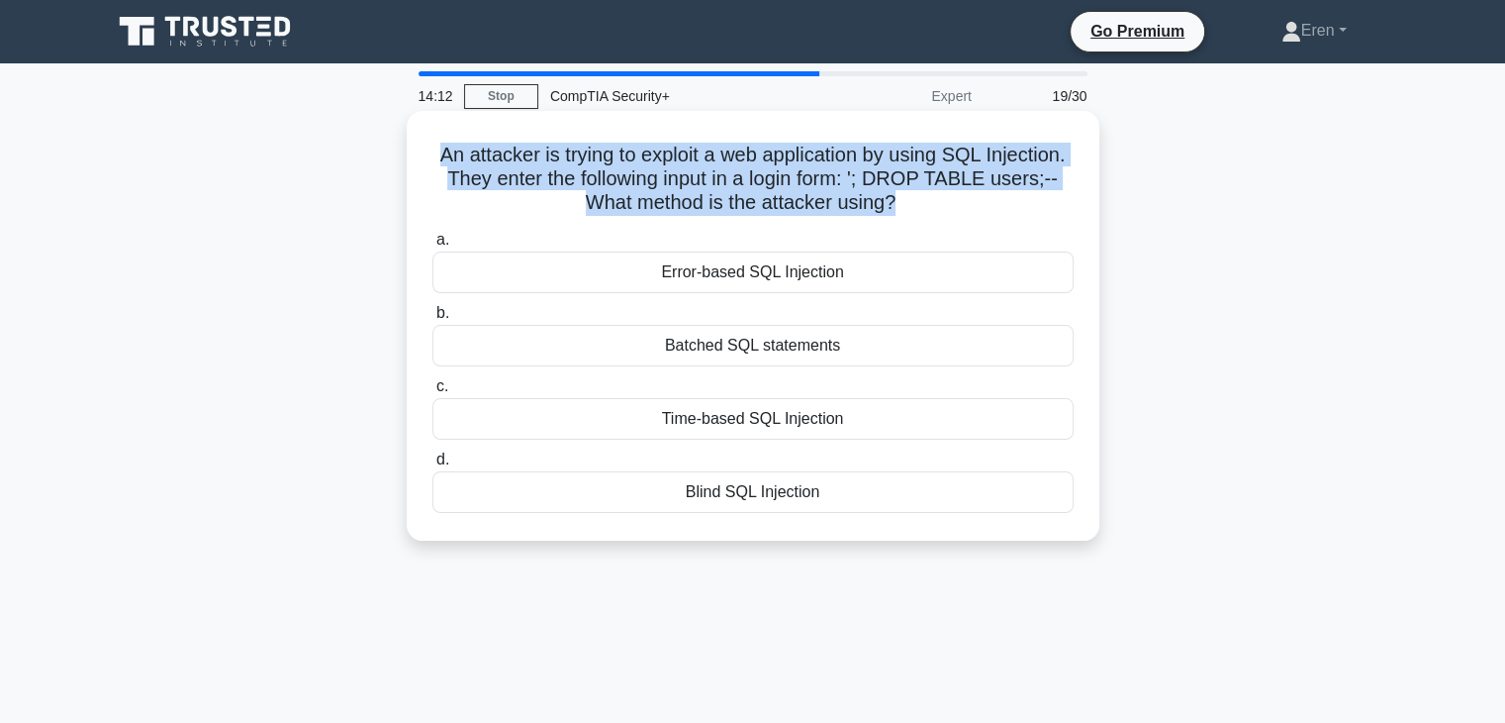
click at [974, 195] on h5 "An attacker is trying to exploit a web application by using SQL Injection. They…" at bounding box center [753, 179] width 645 height 73
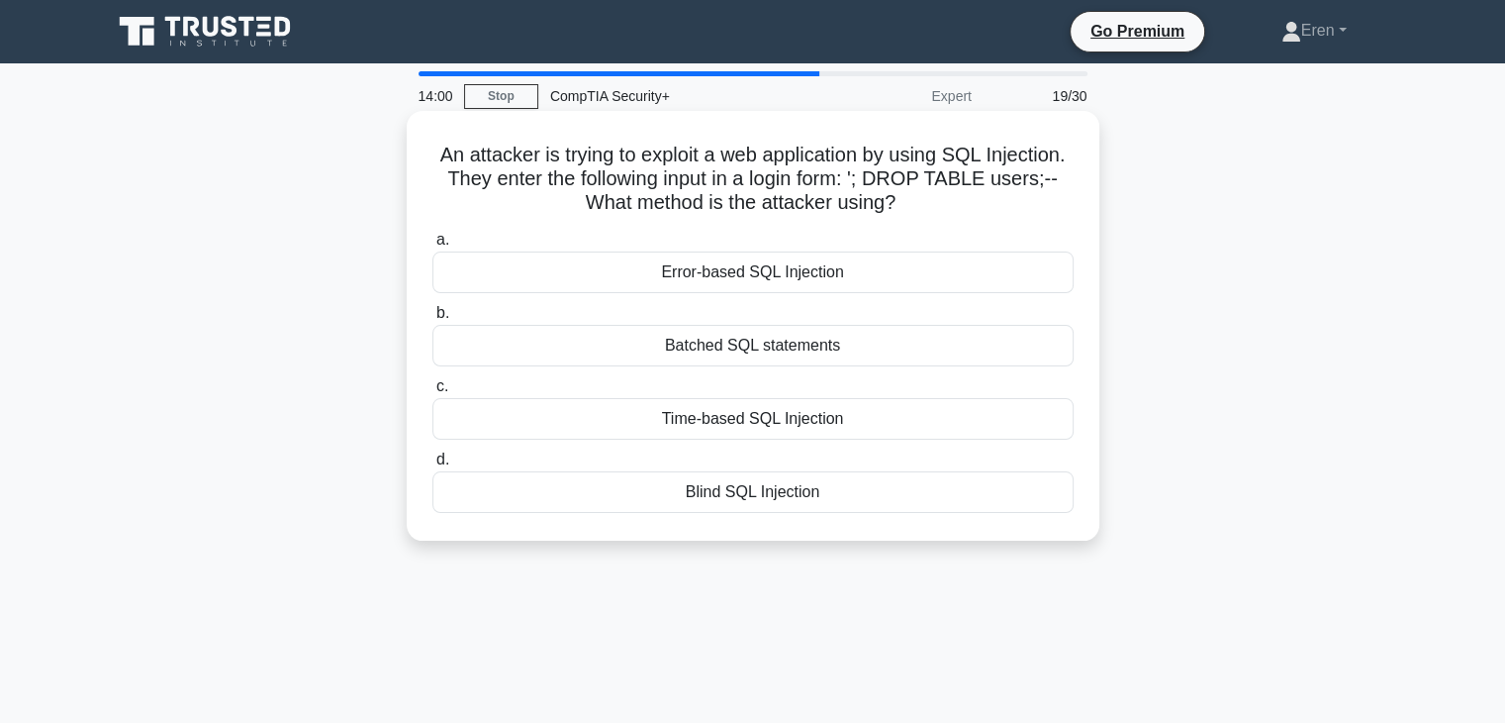
drag, startPoint x: 974, startPoint y: 195, endPoint x: 923, endPoint y: 163, distance: 59.6
click at [923, 163] on h5 "An attacker is trying to exploit a web application by using SQL Injection. They…" at bounding box center [753, 179] width 645 height 73
click at [790, 493] on div "Blind SQL Injection" at bounding box center [753, 492] width 641 height 42
click at [433, 466] on input "d. Blind SQL Injection" at bounding box center [433, 459] width 0 height 13
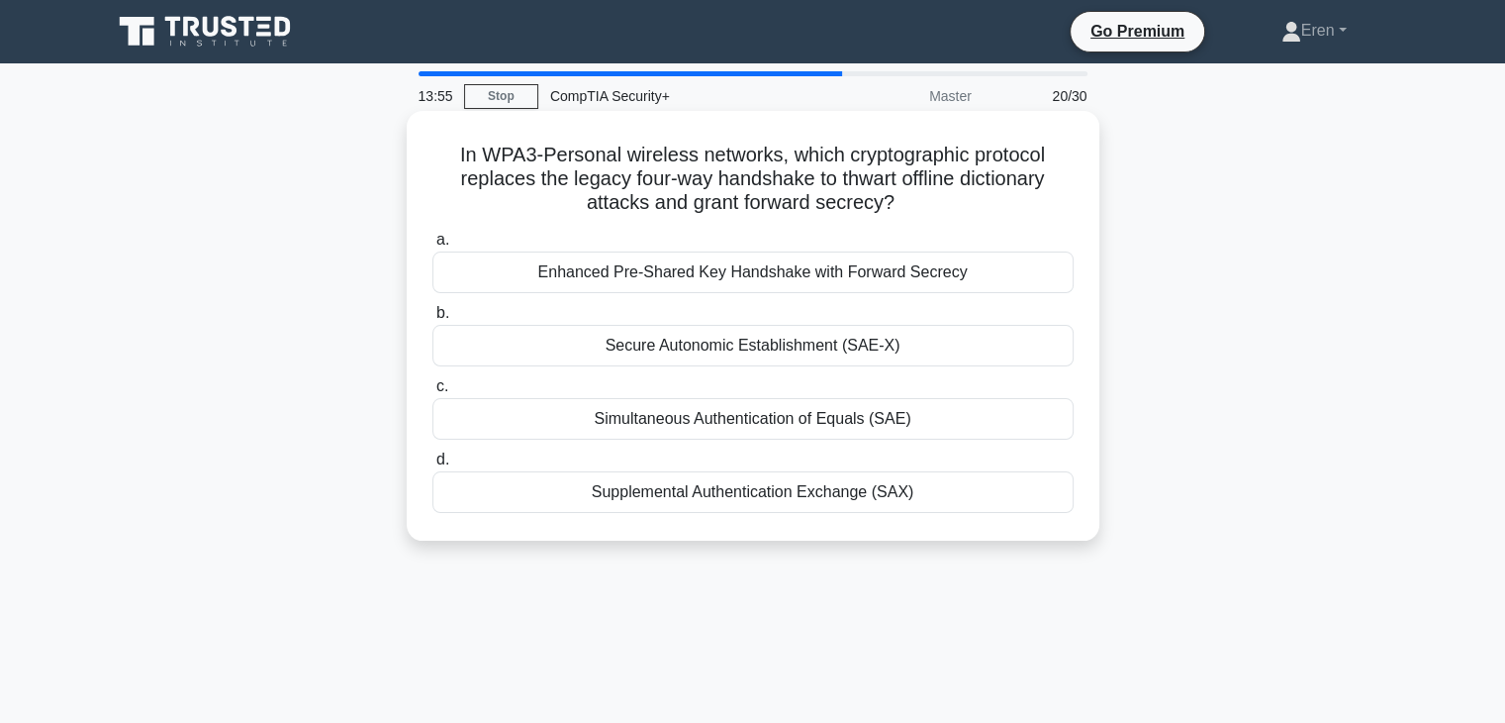
drag, startPoint x: 495, startPoint y: 161, endPoint x: 950, endPoint y: 198, distance: 456.8
click at [950, 198] on h5 "In WPA3-Personal wireless networks, which cryptographic protocol replaces the l…" at bounding box center [753, 179] width 645 height 73
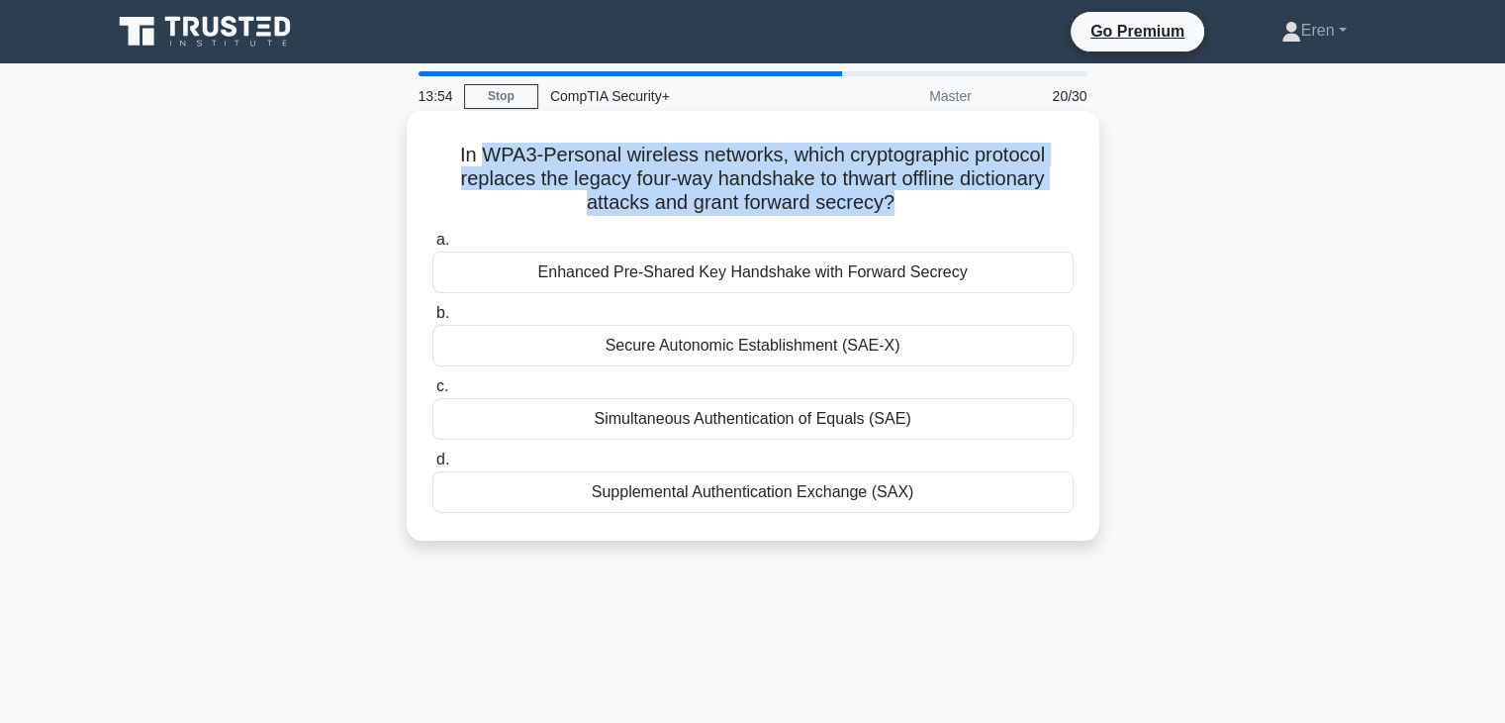
drag, startPoint x: 950, startPoint y: 198, endPoint x: 522, endPoint y: 157, distance: 430.5
click at [522, 157] on h5 "In WPA3-Personal wireless networks, which cryptographic protocol replaces the l…" at bounding box center [753, 179] width 645 height 73
drag, startPoint x: 522, startPoint y: 157, endPoint x: 901, endPoint y: 207, distance: 382.3
click at [901, 207] on h5 "In WPA3-Personal wireless networks, which cryptographic protocol replaces the l…" at bounding box center [753, 179] width 645 height 73
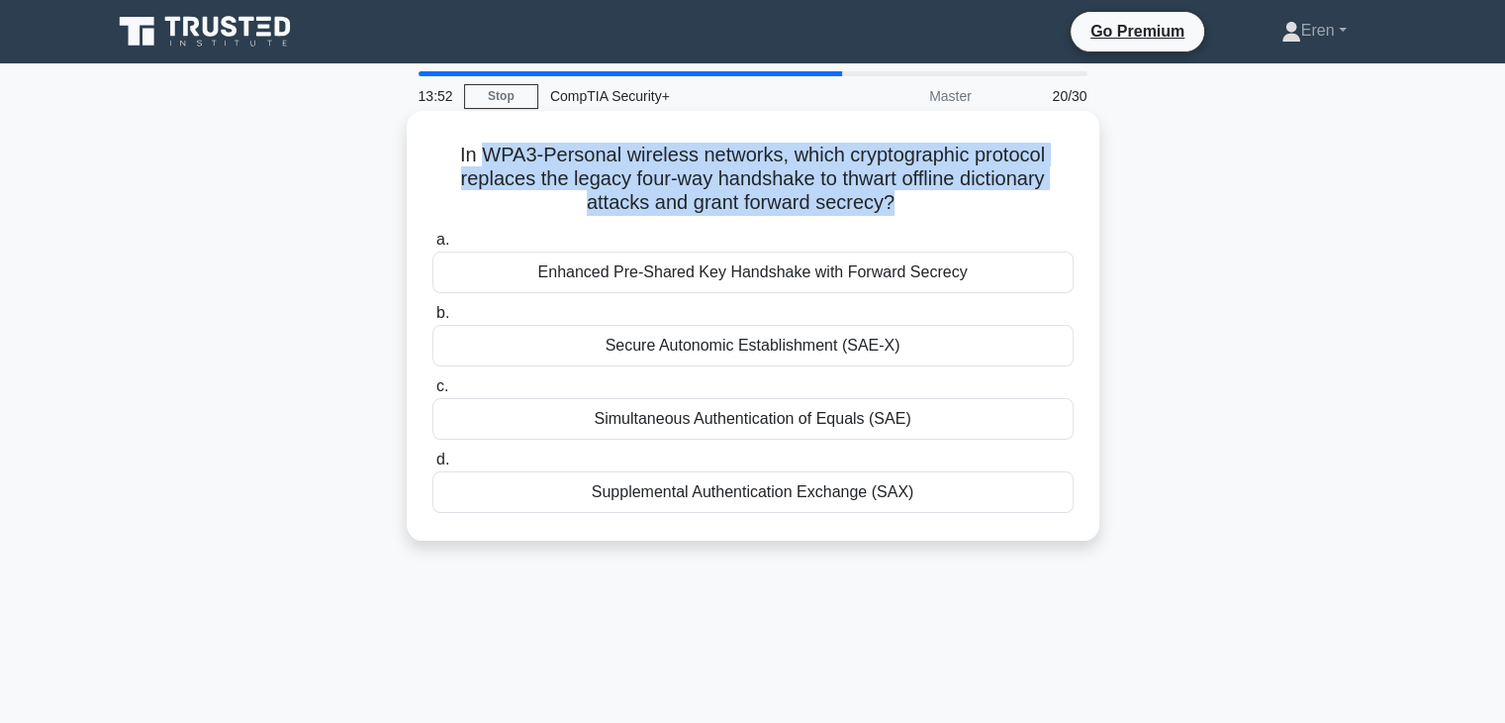
click at [901, 207] on icon at bounding box center [901, 204] width 11 height 22
drag, startPoint x: 901, startPoint y: 207, endPoint x: 459, endPoint y: 152, distance: 444.8
click at [459, 152] on h5 "In WPA3-Personal wireless networks, which cryptographic protocol replaces the l…" at bounding box center [753, 179] width 645 height 73
drag, startPoint x: 459, startPoint y: 152, endPoint x: 944, endPoint y: 208, distance: 488.1
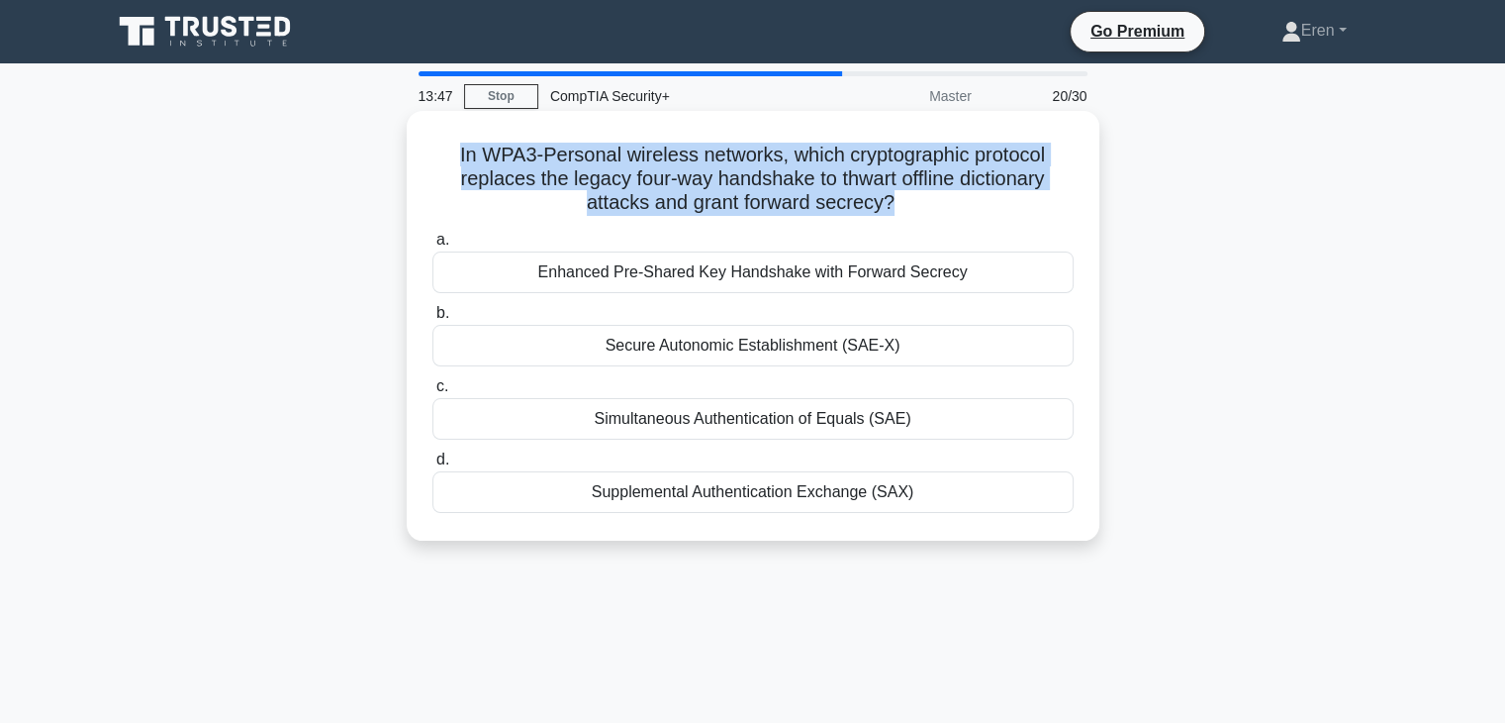
click at [944, 208] on h5 "In WPA3-Personal wireless networks, which cryptographic protocol replaces the l…" at bounding box center [753, 179] width 645 height 73
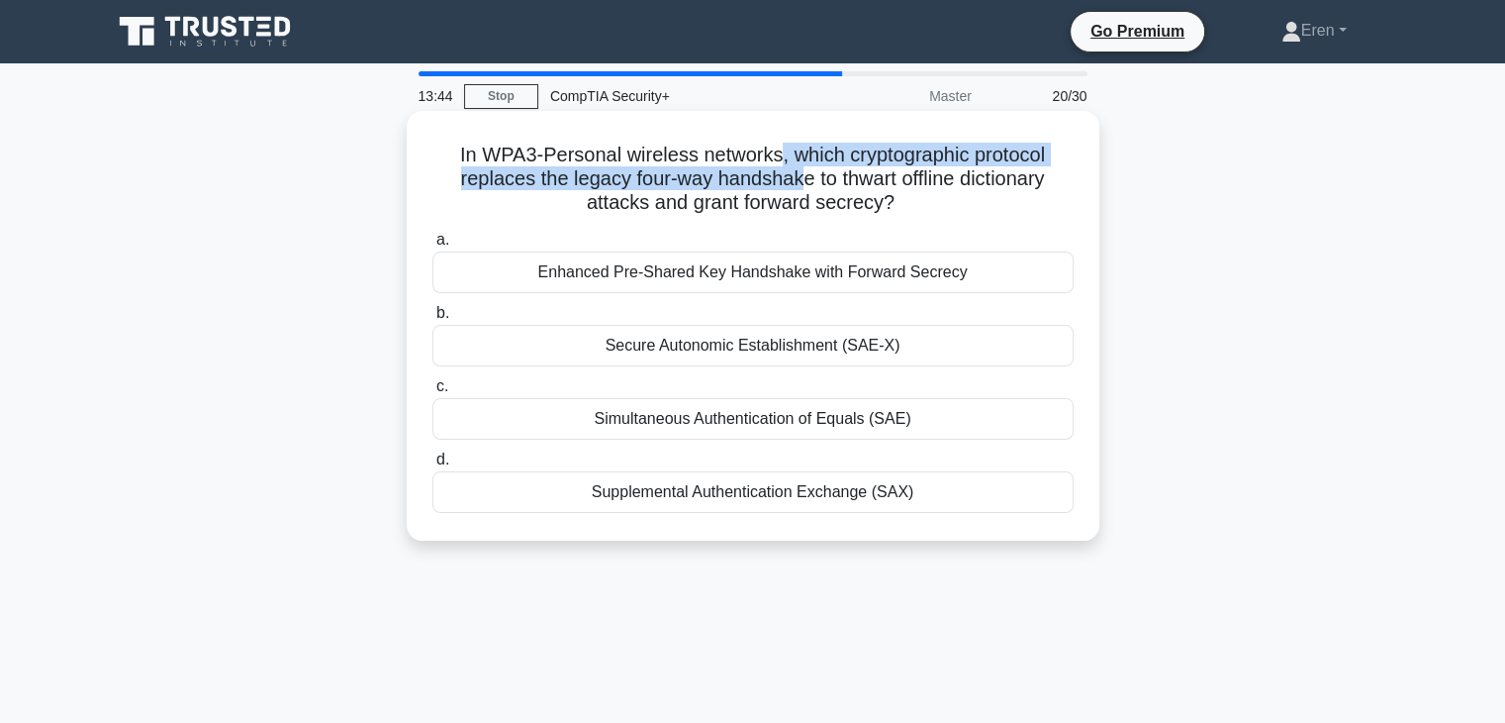
drag, startPoint x: 797, startPoint y: 183, endPoint x: 772, endPoint y: 147, distance: 43.4
click at [772, 147] on h5 "In WPA3-Personal wireless networks, which cryptographic protocol replaces the l…" at bounding box center [753, 179] width 645 height 73
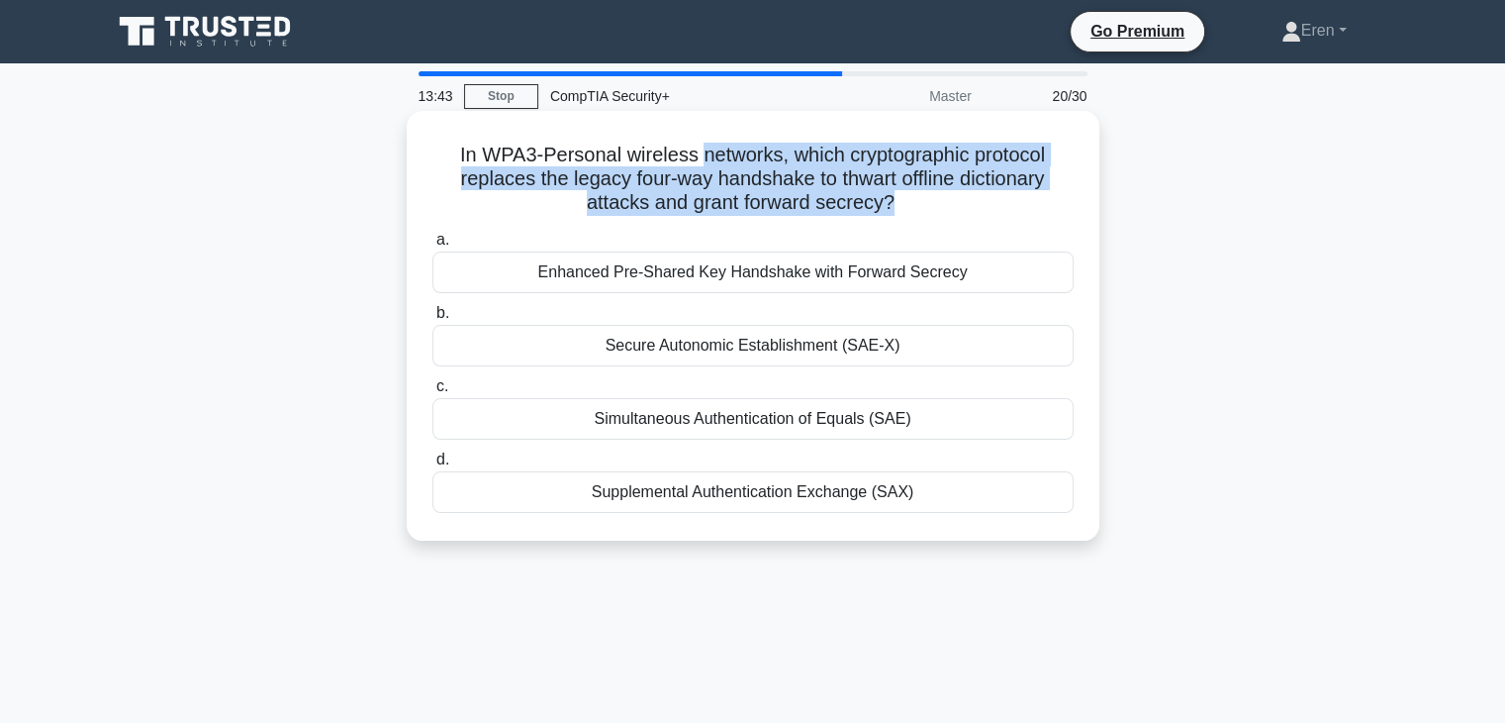
drag, startPoint x: 772, startPoint y: 147, endPoint x: 921, endPoint y: 200, distance: 158.4
click at [921, 200] on h5 "In WPA3-Personal wireless networks, which cryptographic protocol replaces the l…" at bounding box center [753, 179] width 645 height 73
click at [919, 200] on icon ".spinner_0XTQ{transform-origin:center;animation:spinner_y6GP .75s linear infini…" at bounding box center [907, 204] width 24 height 24
drag, startPoint x: 720, startPoint y: 161, endPoint x: 875, endPoint y: 192, distance: 158.4
click at [875, 192] on h5 "In WPA3-Personal wireless networks, which cryptographic protocol replaces the l…" at bounding box center [753, 179] width 645 height 73
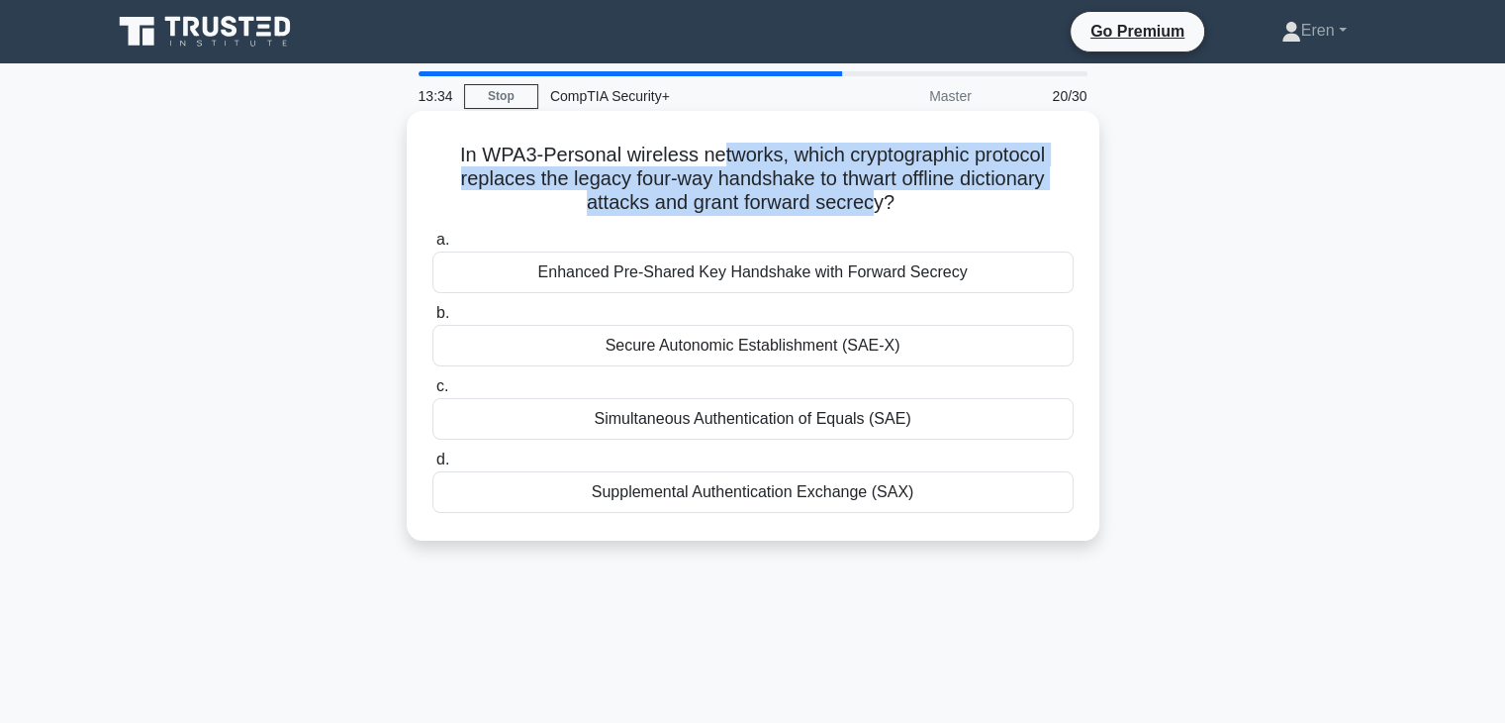
click at [875, 192] on h5 "In WPA3-Personal wireless networks, which cryptographic protocol replaces the l…" at bounding box center [753, 179] width 645 height 73
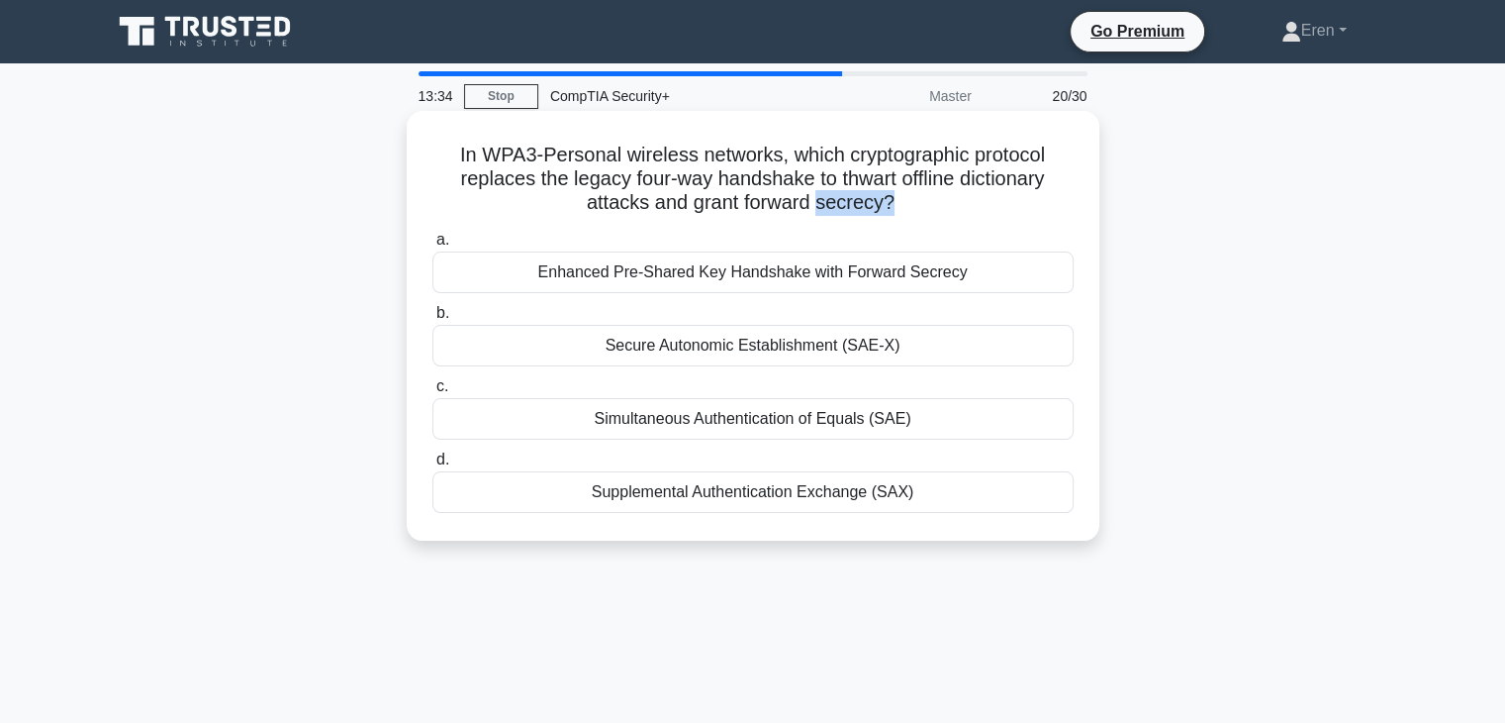
drag, startPoint x: 875, startPoint y: 192, endPoint x: 921, endPoint y: 202, distance: 47.6
click at [921, 202] on h5 "In WPA3-Personal wireless networks, which cryptographic protocol replaces the l…" at bounding box center [753, 179] width 645 height 73
click at [919, 202] on icon ".spinner_0XTQ{transform-origin:center;animation:spinner_y6GP .75s linear infini…" at bounding box center [907, 204] width 24 height 24
click at [855, 344] on div "Secure Autonomic Establishment (SAE-X)" at bounding box center [753, 346] width 641 height 42
click at [433, 320] on input "b. Secure Autonomic Establishment (SAE-X)" at bounding box center [433, 313] width 0 height 13
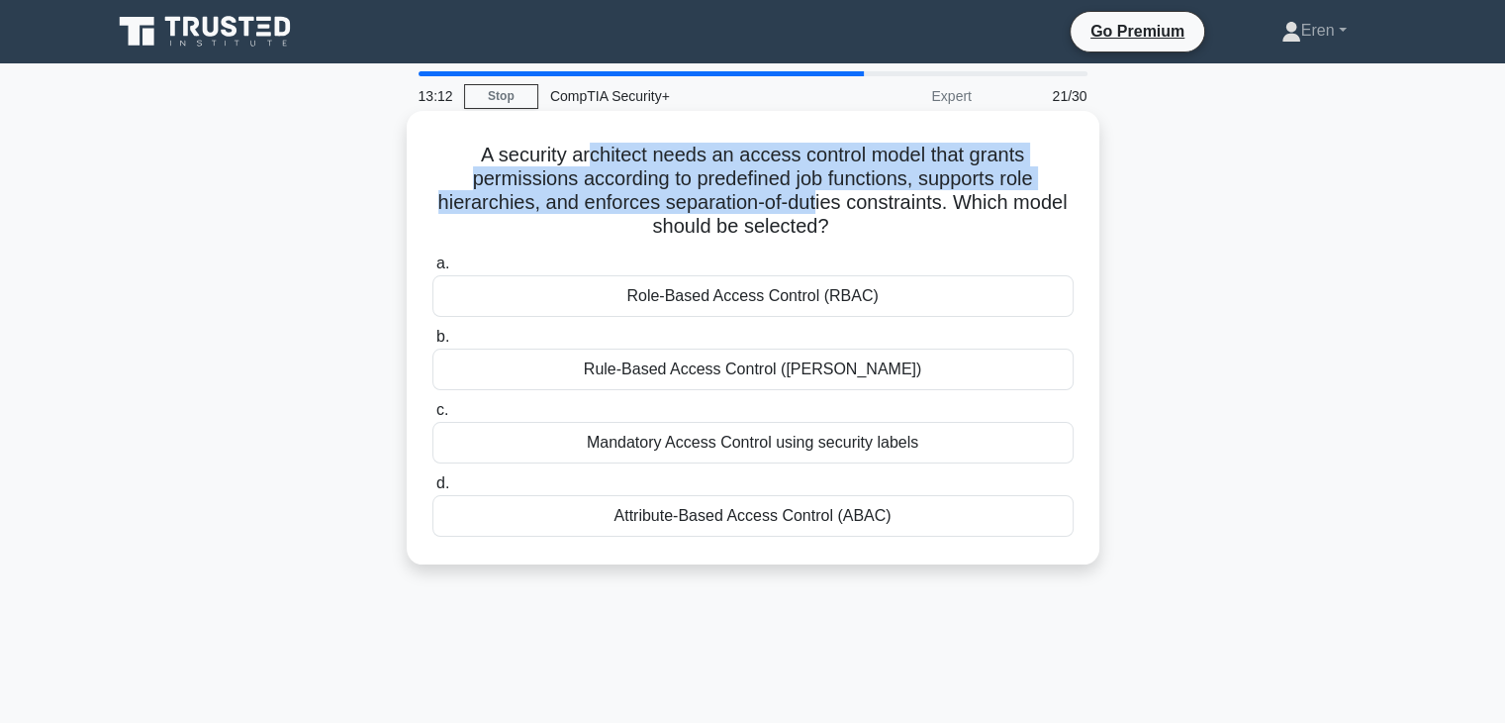
drag, startPoint x: 584, startPoint y: 160, endPoint x: 816, endPoint y: 208, distance: 236.4
click at [816, 208] on h5 "A security architect needs an access control model that grants permissions acco…" at bounding box center [753, 191] width 645 height 97
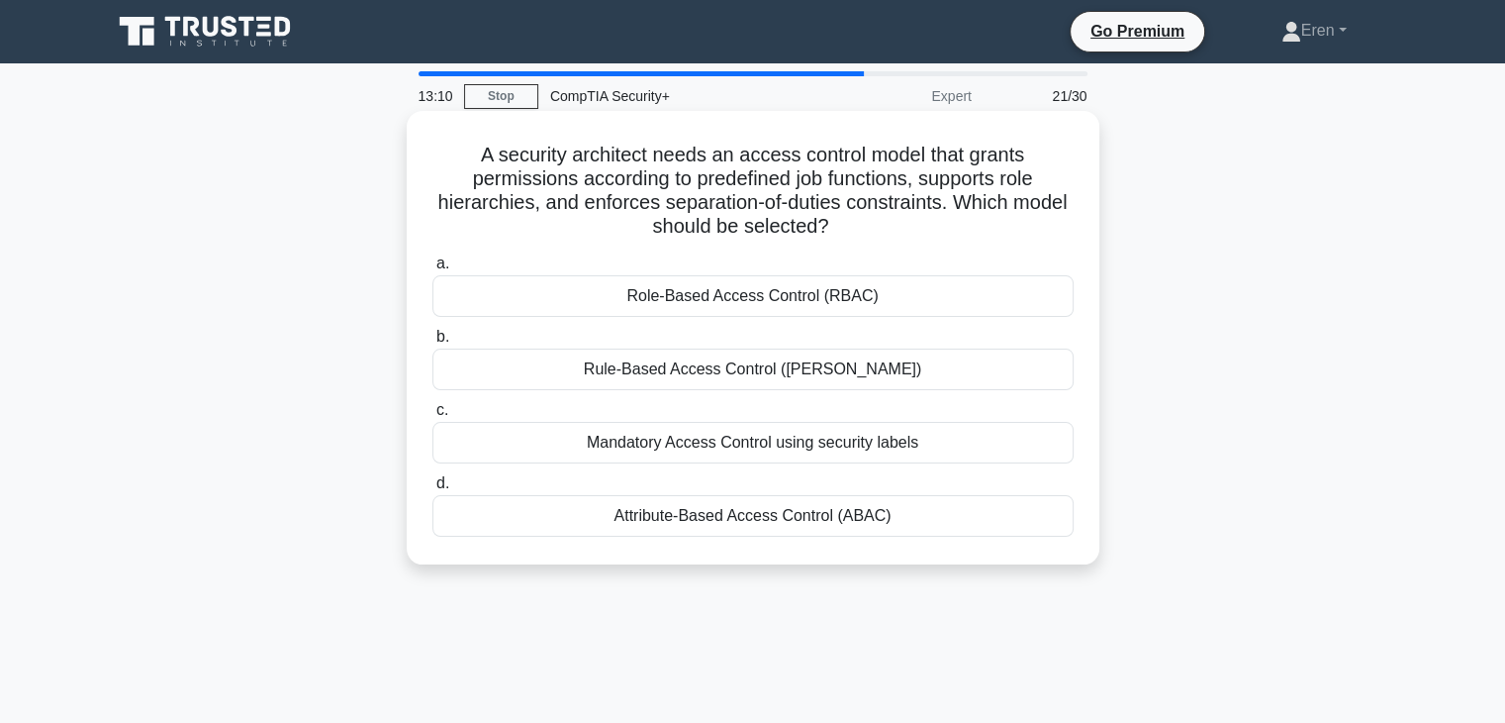
click at [800, 290] on div "Role-Based Access Control (RBAC)" at bounding box center [753, 296] width 641 height 42
click at [433, 270] on input "a. Role-Based Access Control (RBAC)" at bounding box center [433, 263] width 0 height 13
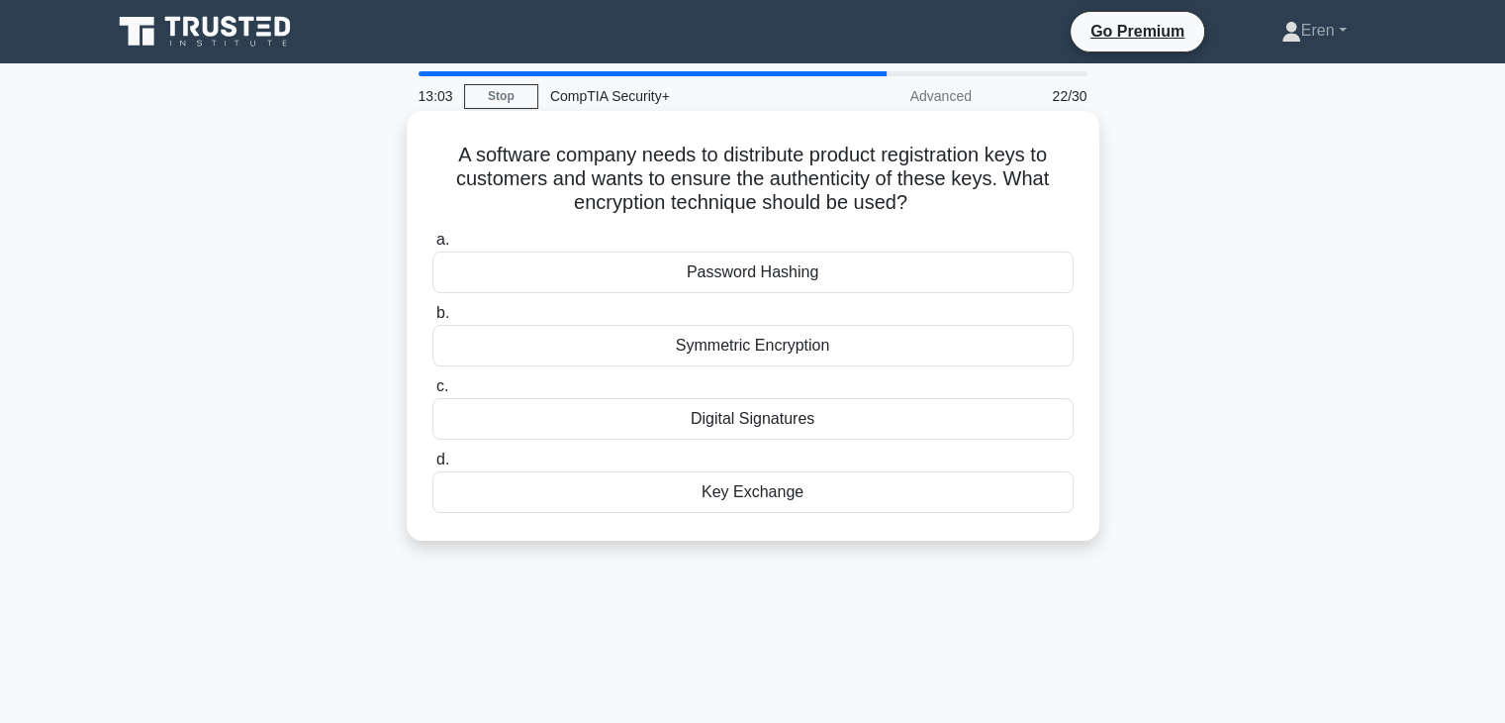
drag, startPoint x: 524, startPoint y: 163, endPoint x: 942, endPoint y: 203, distance: 420.5
click at [942, 203] on h5 "A software company needs to distribute product registration keys to customers a…" at bounding box center [753, 179] width 645 height 73
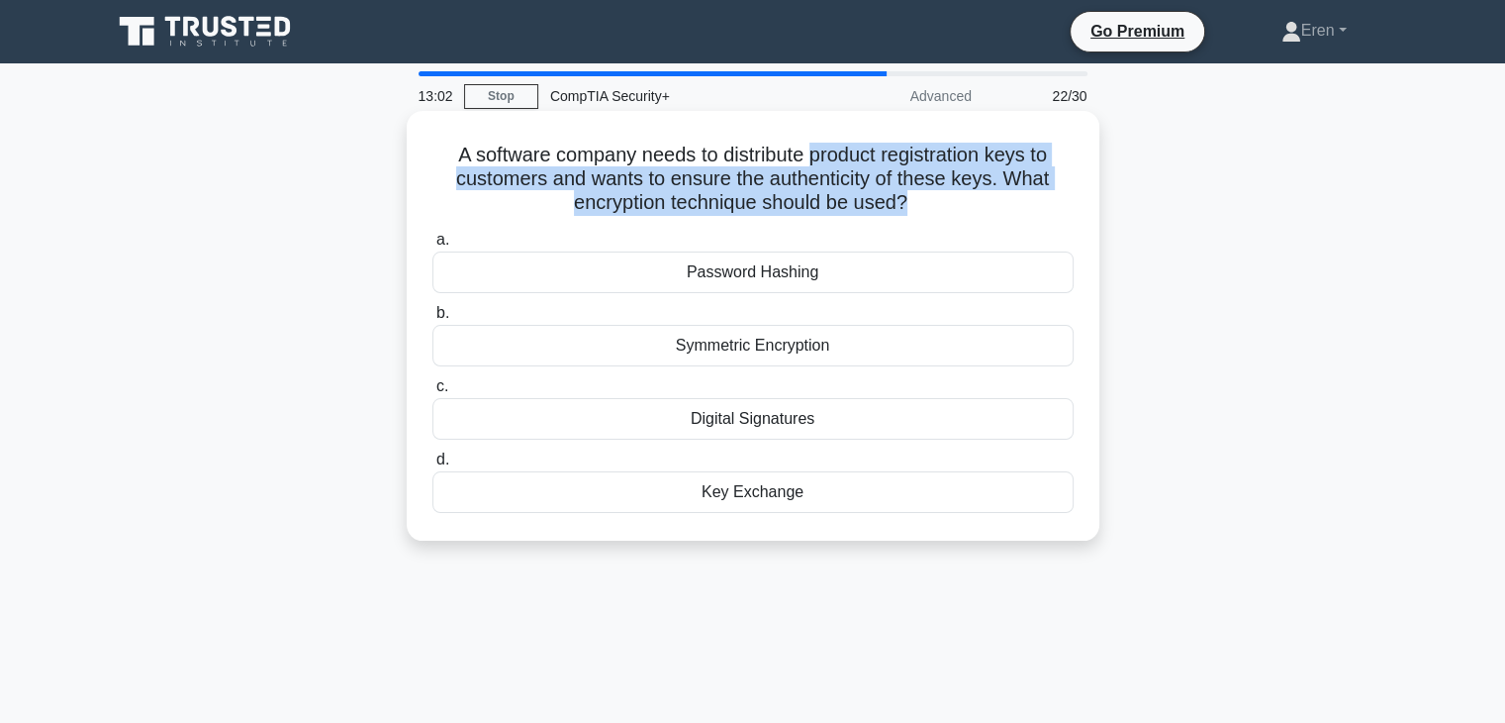
drag, startPoint x: 942, startPoint y: 203, endPoint x: 875, endPoint y: 163, distance: 78.1
click at [875, 163] on h5 "A software company needs to distribute product registration keys to customers a…" at bounding box center [753, 179] width 645 height 73
drag, startPoint x: 875, startPoint y: 163, endPoint x: 925, endPoint y: 203, distance: 64.2
click at [925, 203] on h5 "A software company needs to distribute product registration keys to customers a…" at bounding box center [753, 179] width 645 height 73
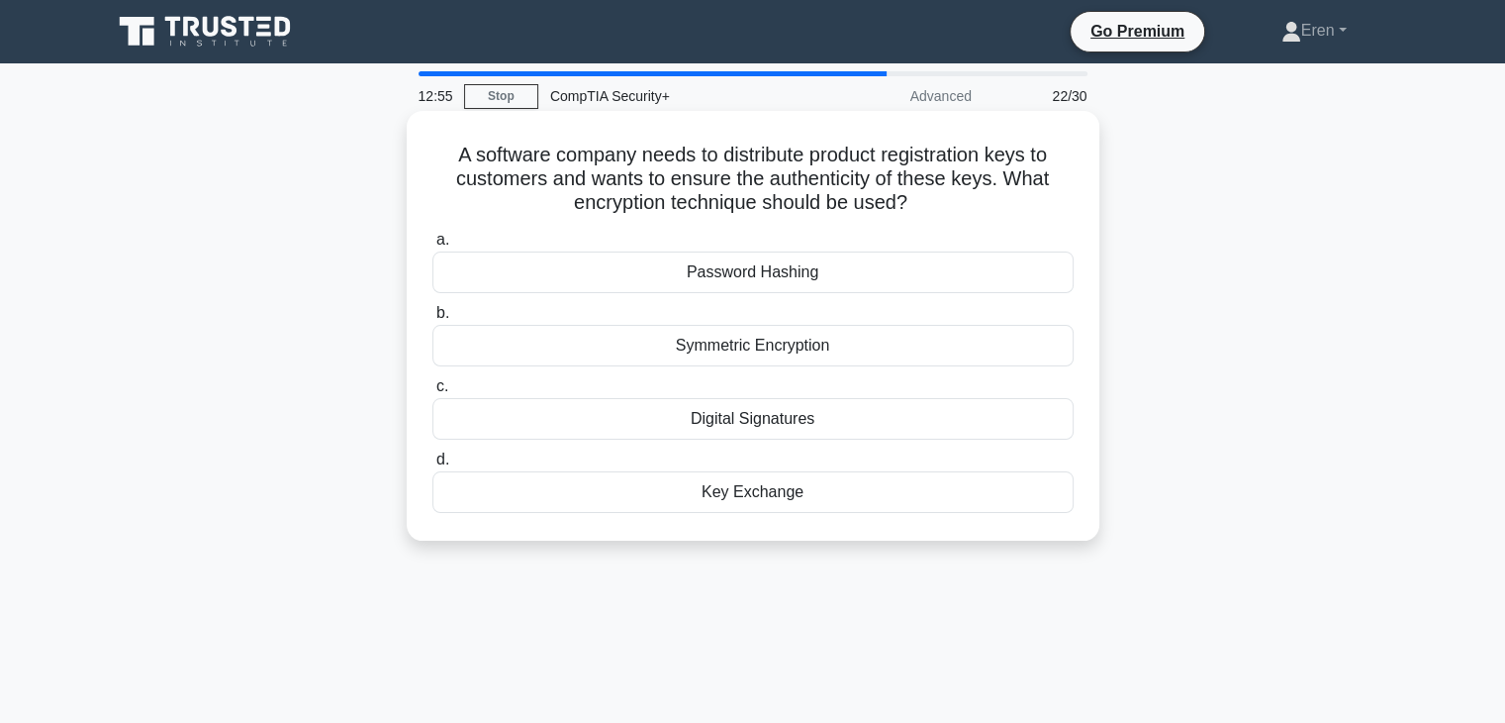
click at [925, 203] on icon ".spinner_0XTQ{transform-origin:center;animation:spinner_y6GP .75s linear infini…" at bounding box center [920, 204] width 24 height 24
click at [727, 426] on div "Digital Signatures" at bounding box center [753, 419] width 641 height 42
click at [433, 393] on input "c. Digital Signatures" at bounding box center [433, 386] width 0 height 13
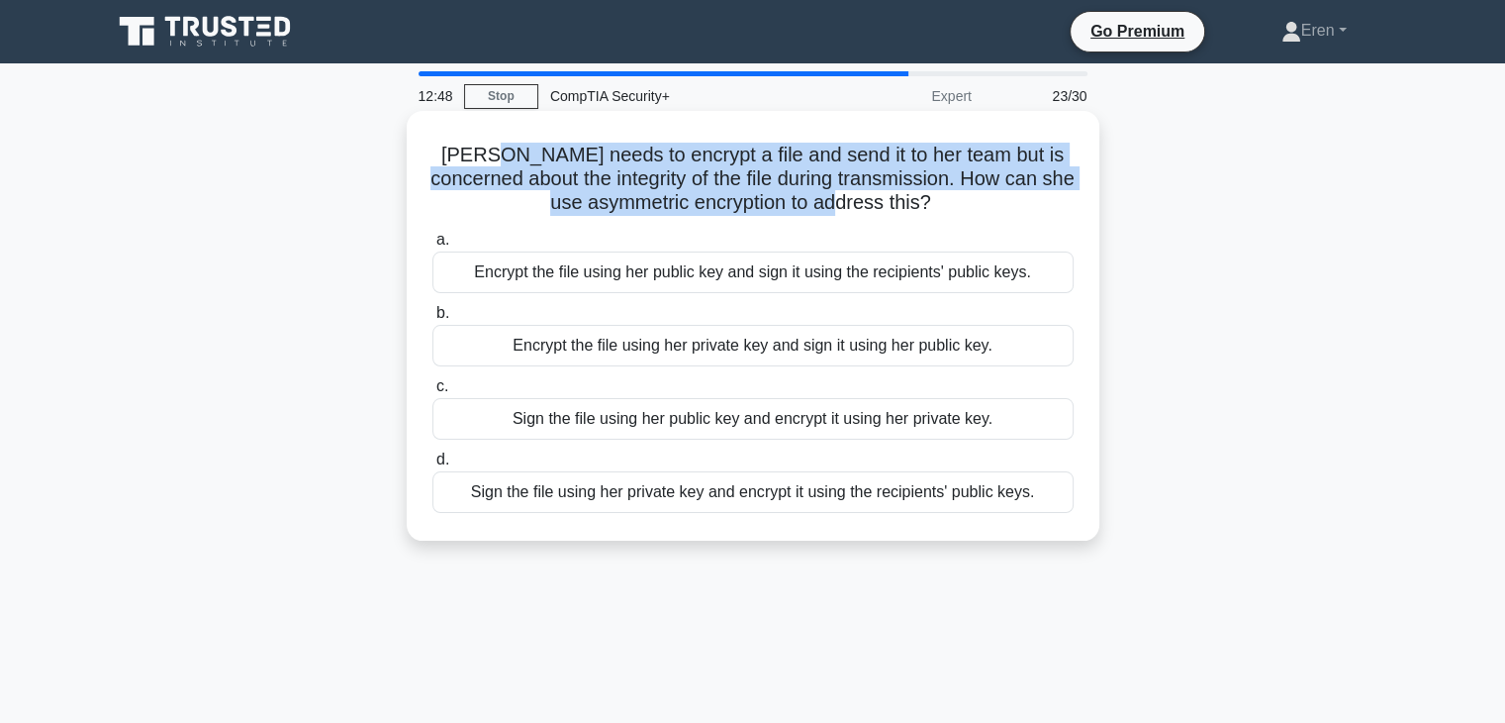
drag, startPoint x: 492, startPoint y: 142, endPoint x: 891, endPoint y: 199, distance: 403.0
click at [891, 199] on h5 "Cathy needs to encrypt a file and send it to her team but is concerned about th…" at bounding box center [753, 179] width 645 height 73
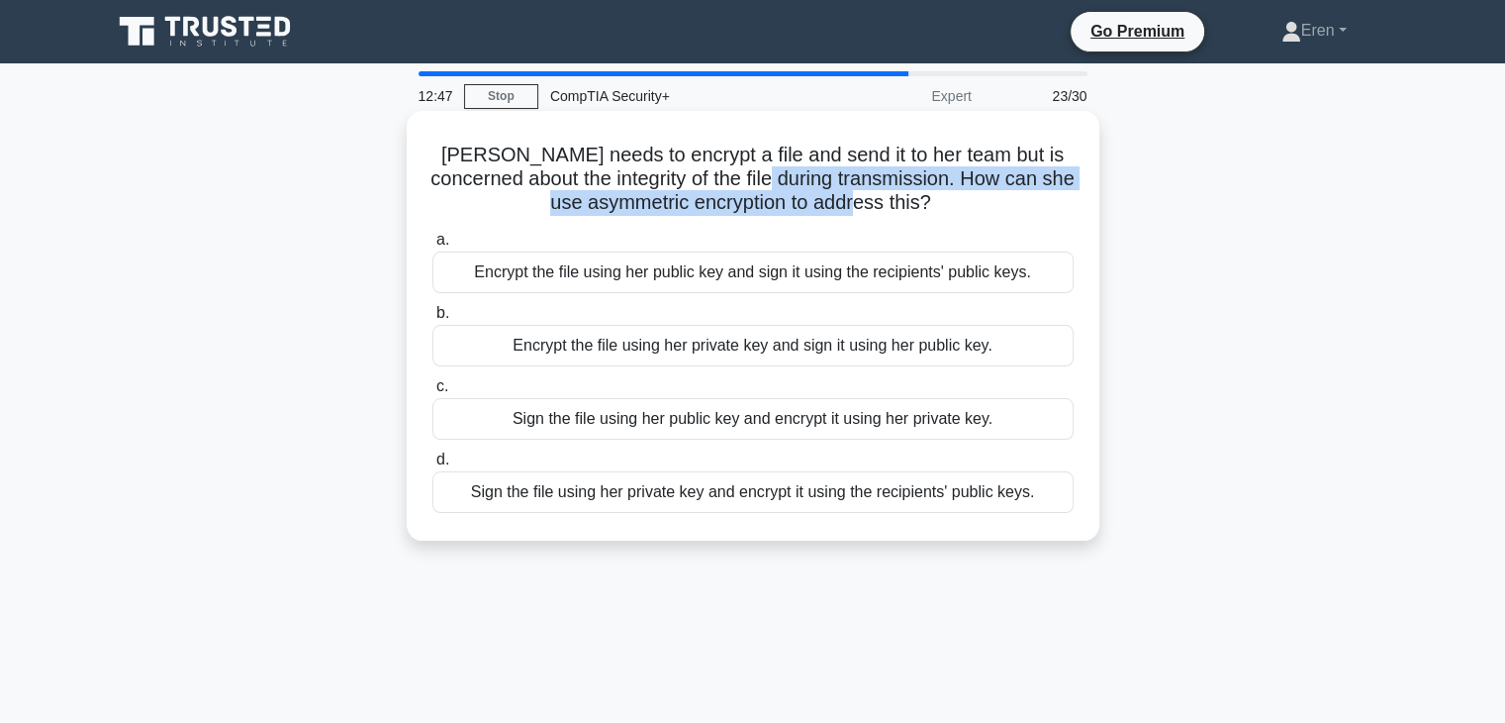
drag, startPoint x: 891, startPoint y: 199, endPoint x: 848, endPoint y: 171, distance: 50.8
click at [848, 171] on h5 "Cathy needs to encrypt a file and send it to her team but is concerned about th…" at bounding box center [753, 179] width 645 height 73
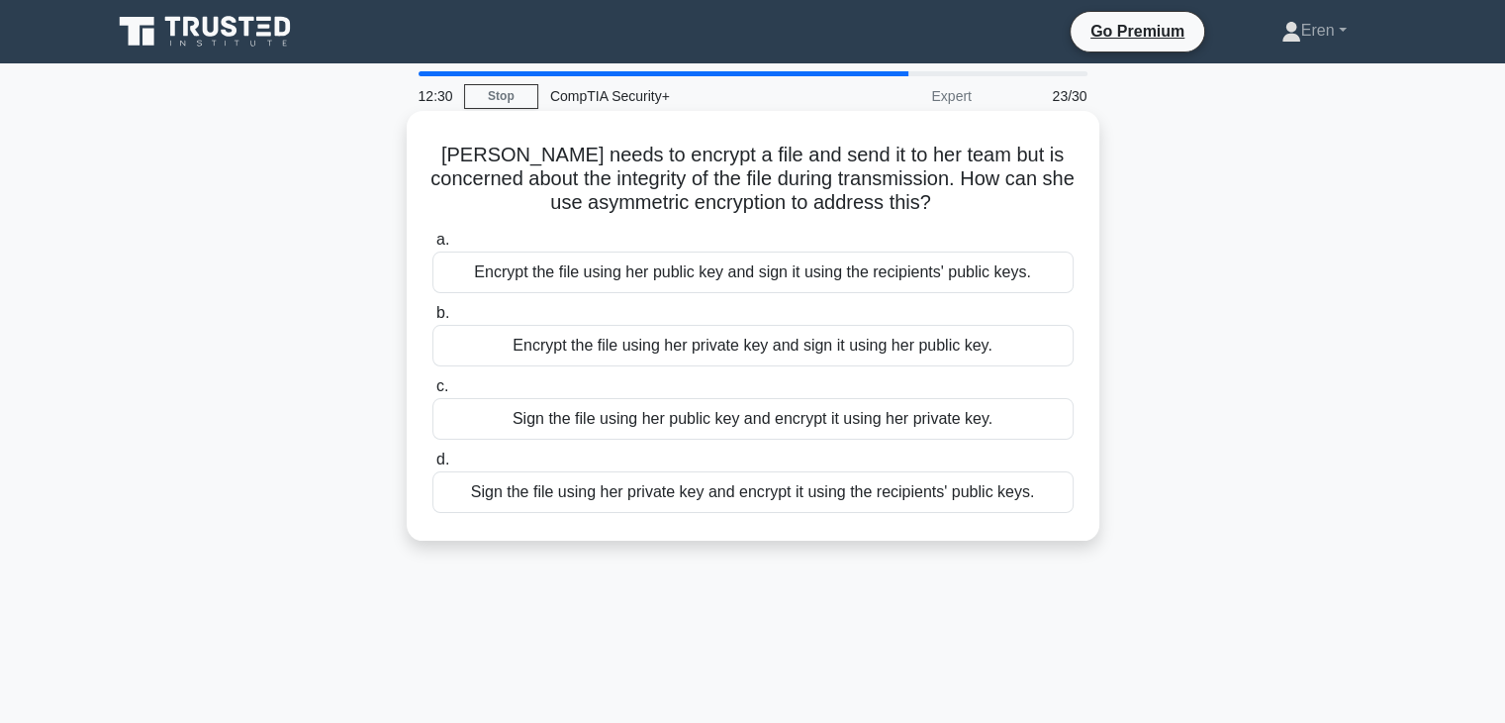
click at [648, 228] on div "a. Encrypt the file using her public key and sign it using the recipients' publ…" at bounding box center [753, 370] width 665 height 293
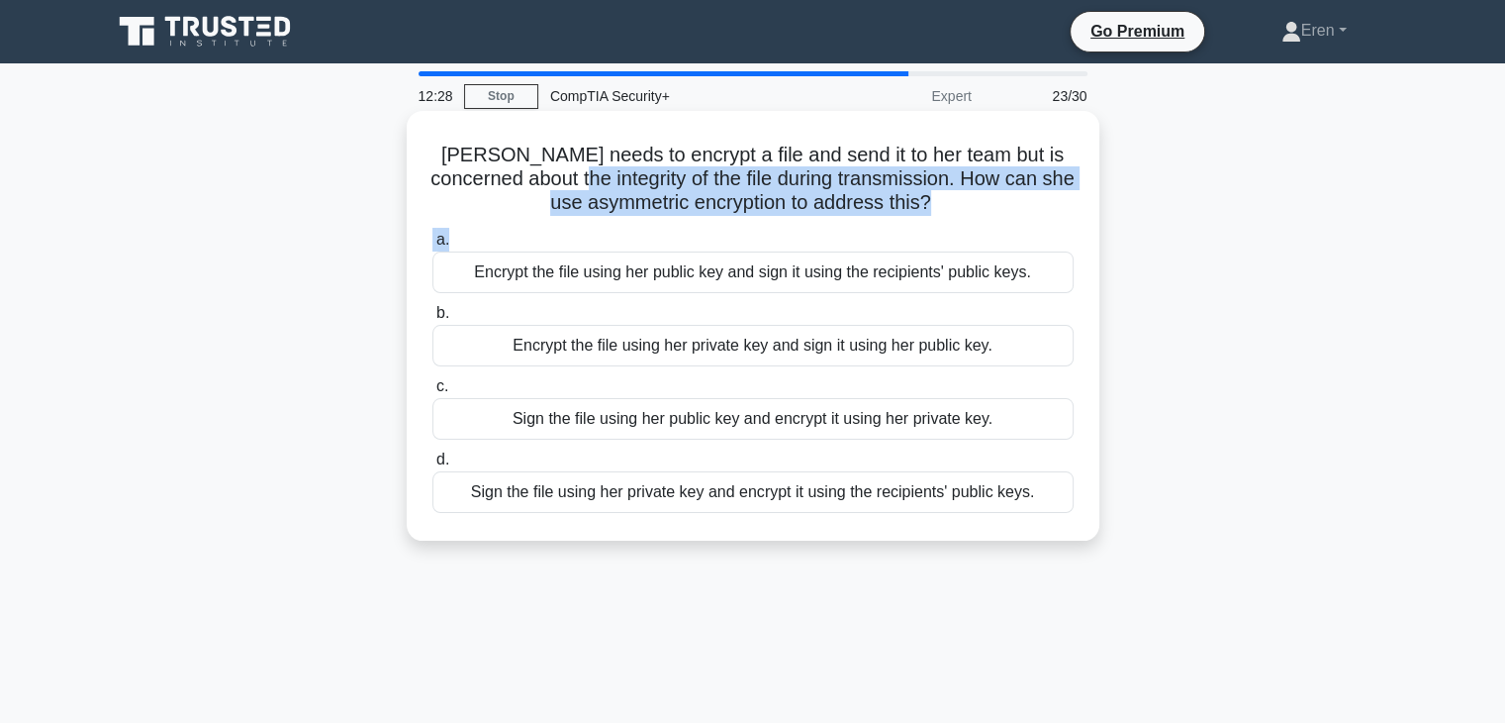
drag, startPoint x: 648, startPoint y: 229, endPoint x: 589, endPoint y: 184, distance: 74.2
click at [589, 184] on div "Cathy needs to encrypt a file and send it to her team but is concerned about th…" at bounding box center [753, 326] width 677 height 414
click at [589, 184] on h5 "Cathy needs to encrypt a file and send it to her team but is concerned about th…" at bounding box center [753, 179] width 645 height 73
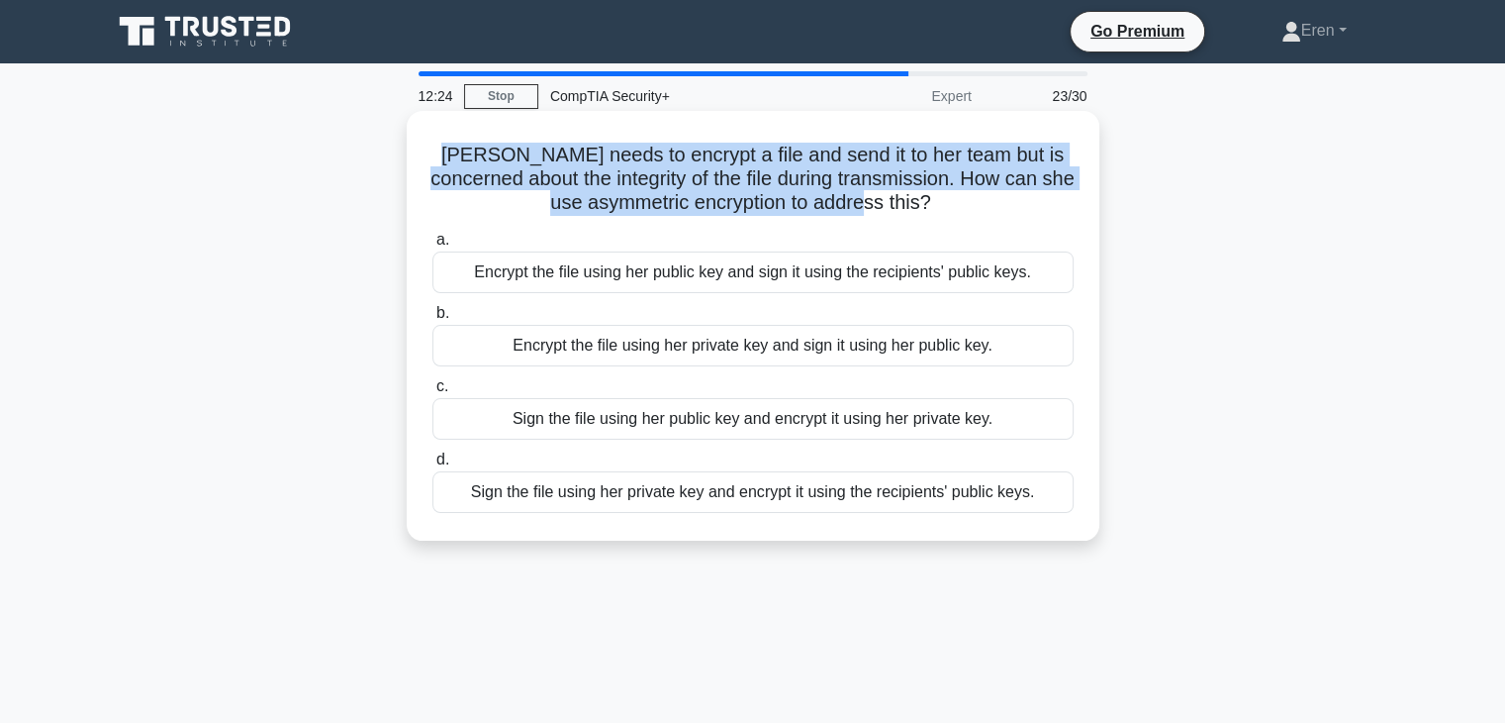
drag, startPoint x: 439, startPoint y: 166, endPoint x: 913, endPoint y: 213, distance: 475.4
click at [913, 213] on h5 "Cathy needs to encrypt a file and send it to her team but is concerned about th…" at bounding box center [753, 179] width 645 height 73
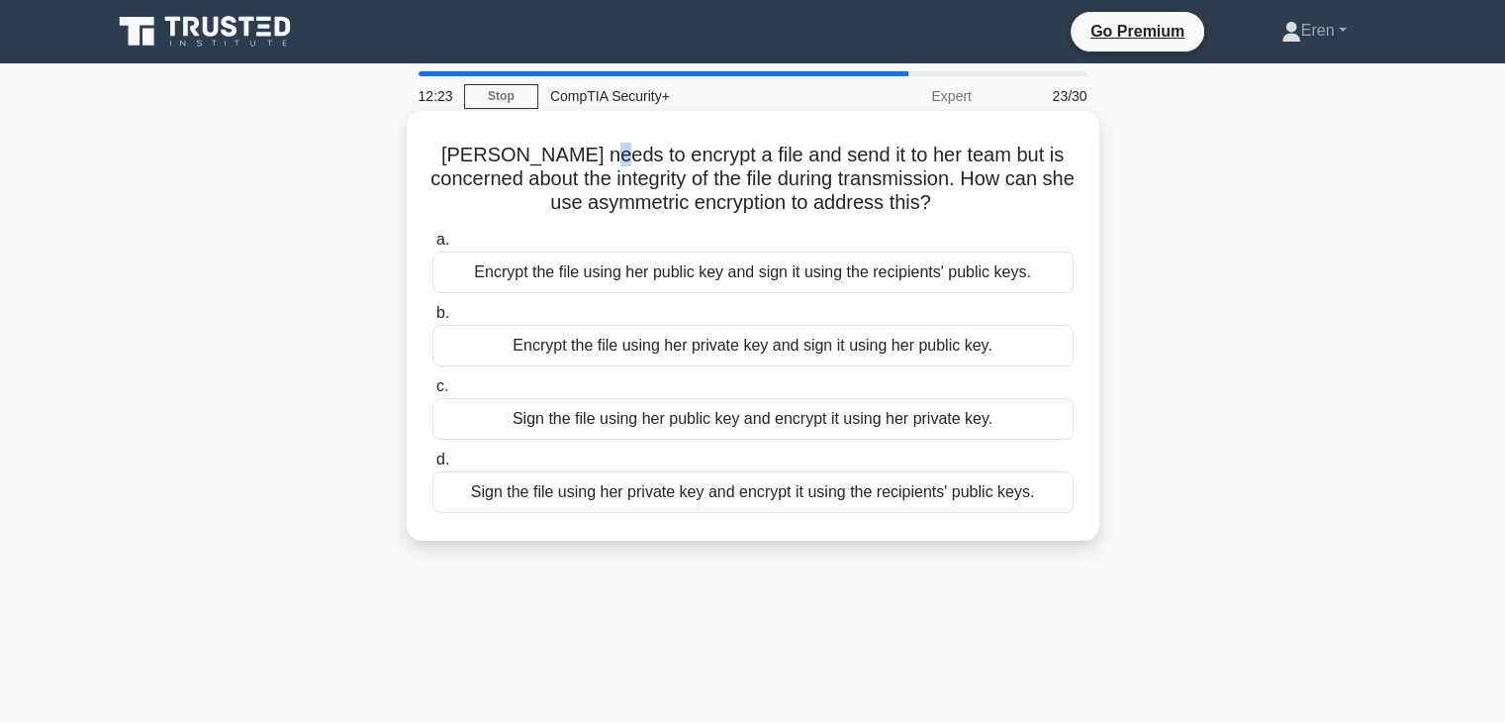
drag, startPoint x: 754, startPoint y: 171, endPoint x: 584, endPoint y: 151, distance: 171.4
click at [584, 151] on h5 "Cathy needs to encrypt a file and send it to her team but is concerned about th…" at bounding box center [753, 179] width 645 height 73
click at [649, 183] on h5 "Cathy needs to encrypt a file and send it to her team but is concerned about th…" at bounding box center [753, 179] width 645 height 73
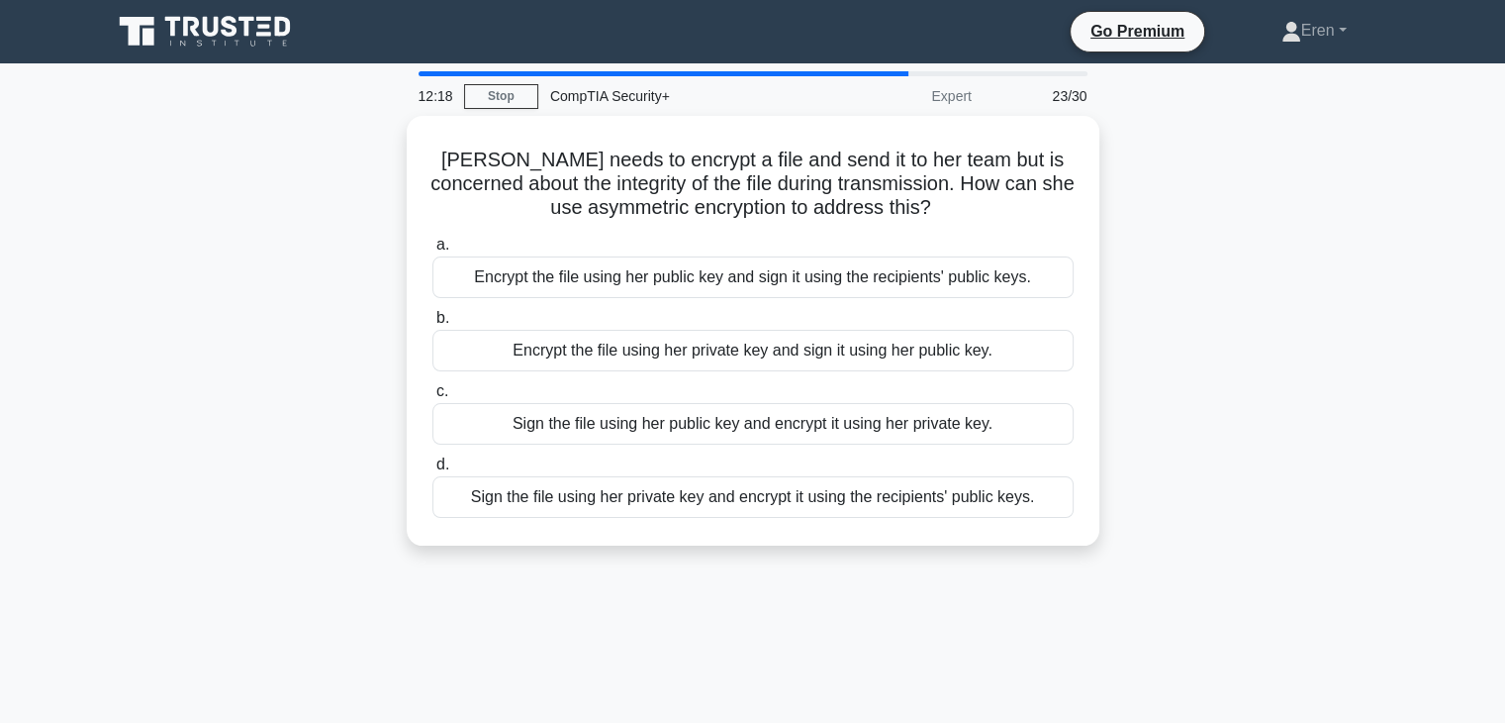
drag, startPoint x: 352, startPoint y: 292, endPoint x: 275, endPoint y: 293, distance: 77.2
click at [275, 293] on div "Cathy needs to encrypt a file and send it to her team but is concerned about th…" at bounding box center [753, 342] width 1306 height 453
drag, startPoint x: 275, startPoint y: 293, endPoint x: 232, endPoint y: 306, distance: 45.4
click at [232, 306] on div "Cathy needs to encrypt a file and send it to her team but is concerned about th…" at bounding box center [753, 342] width 1306 height 453
drag, startPoint x: 309, startPoint y: 316, endPoint x: 233, endPoint y: 321, distance: 76.4
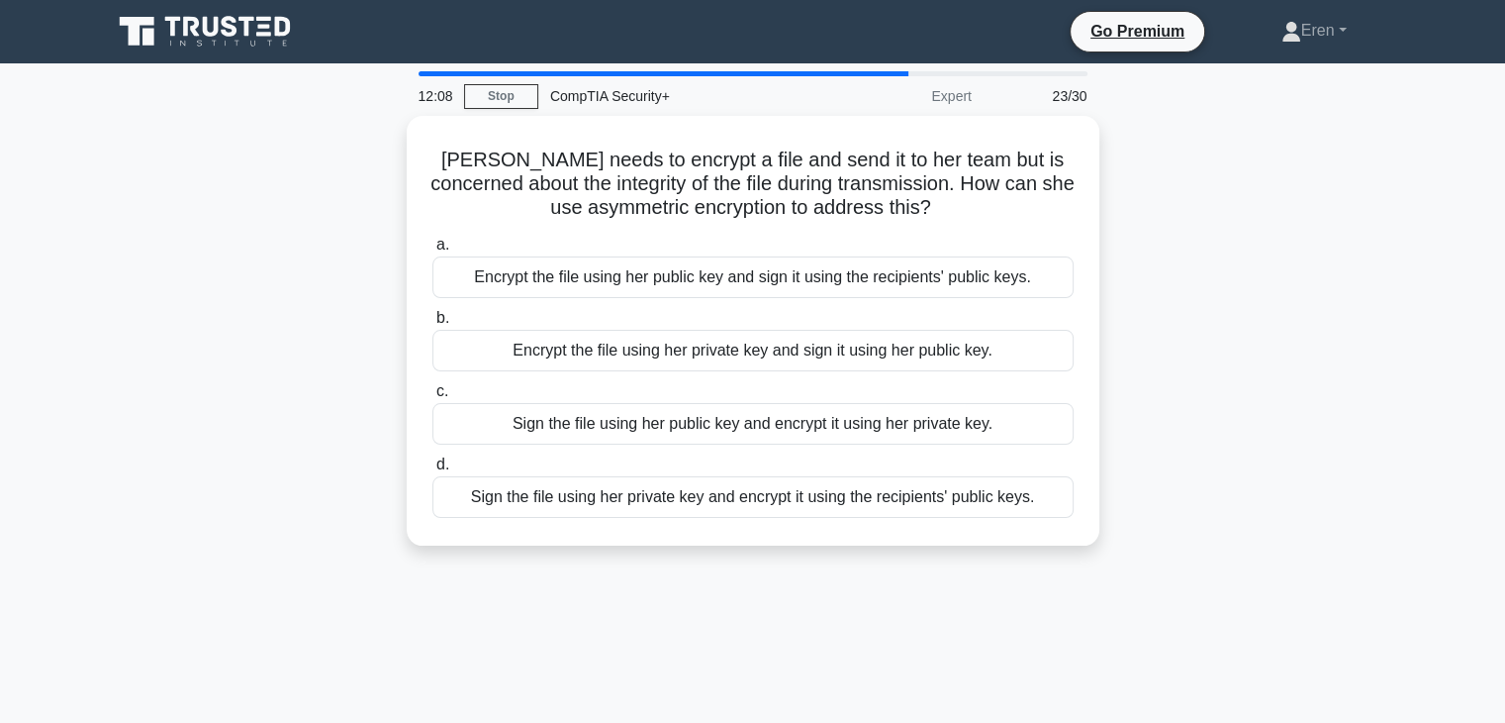
click at [233, 321] on div "Cathy needs to encrypt a file and send it to her team but is concerned about th…" at bounding box center [753, 342] width 1306 height 453
drag, startPoint x: 291, startPoint y: 312, endPoint x: 242, endPoint y: 315, distance: 48.6
click at [242, 315] on div "Cathy needs to encrypt a file and send it to her team but is concerned about th…" at bounding box center [753, 342] width 1306 height 453
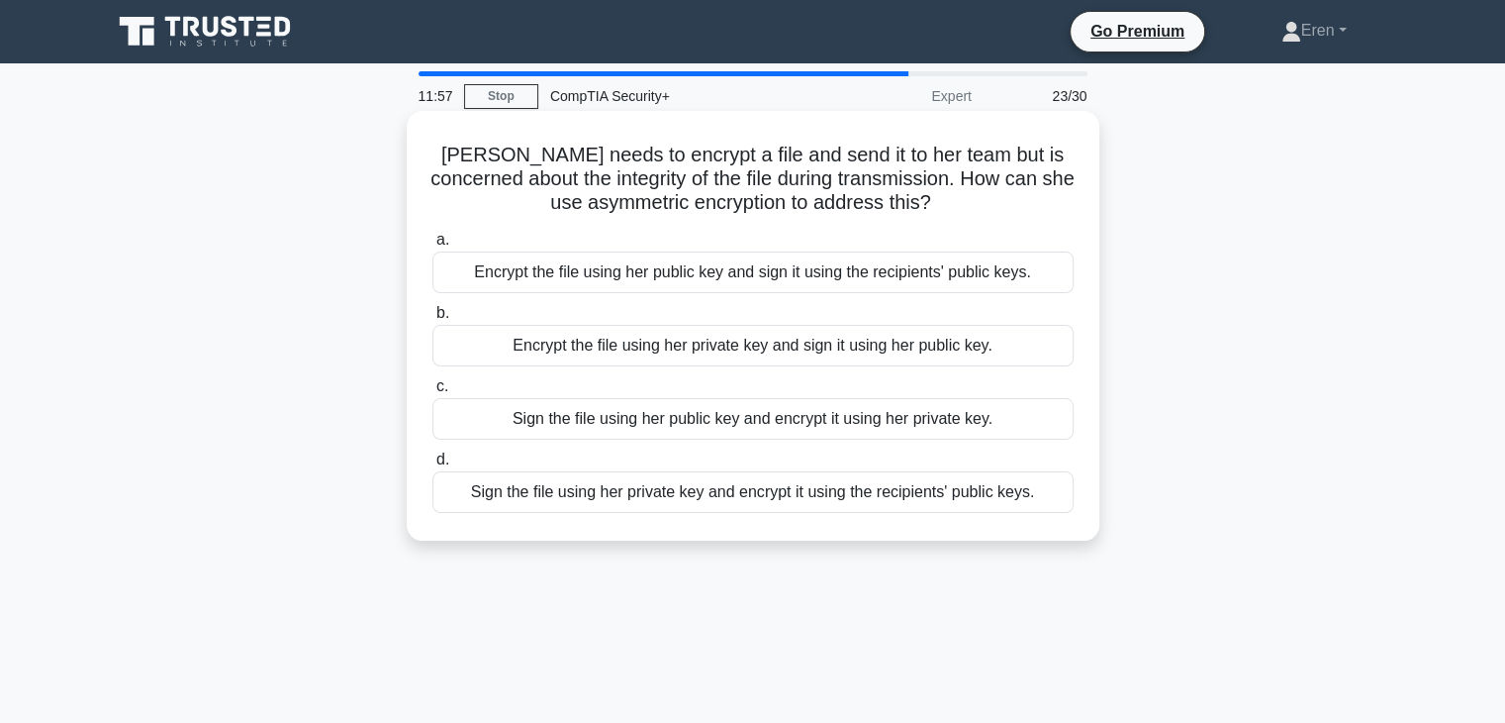
click at [664, 349] on div "Encrypt the file using her private key and sign it using her public key." at bounding box center [753, 346] width 641 height 42
click at [433, 320] on input "b. Encrypt the file using her private key and sign it using her public key." at bounding box center [433, 313] width 0 height 13
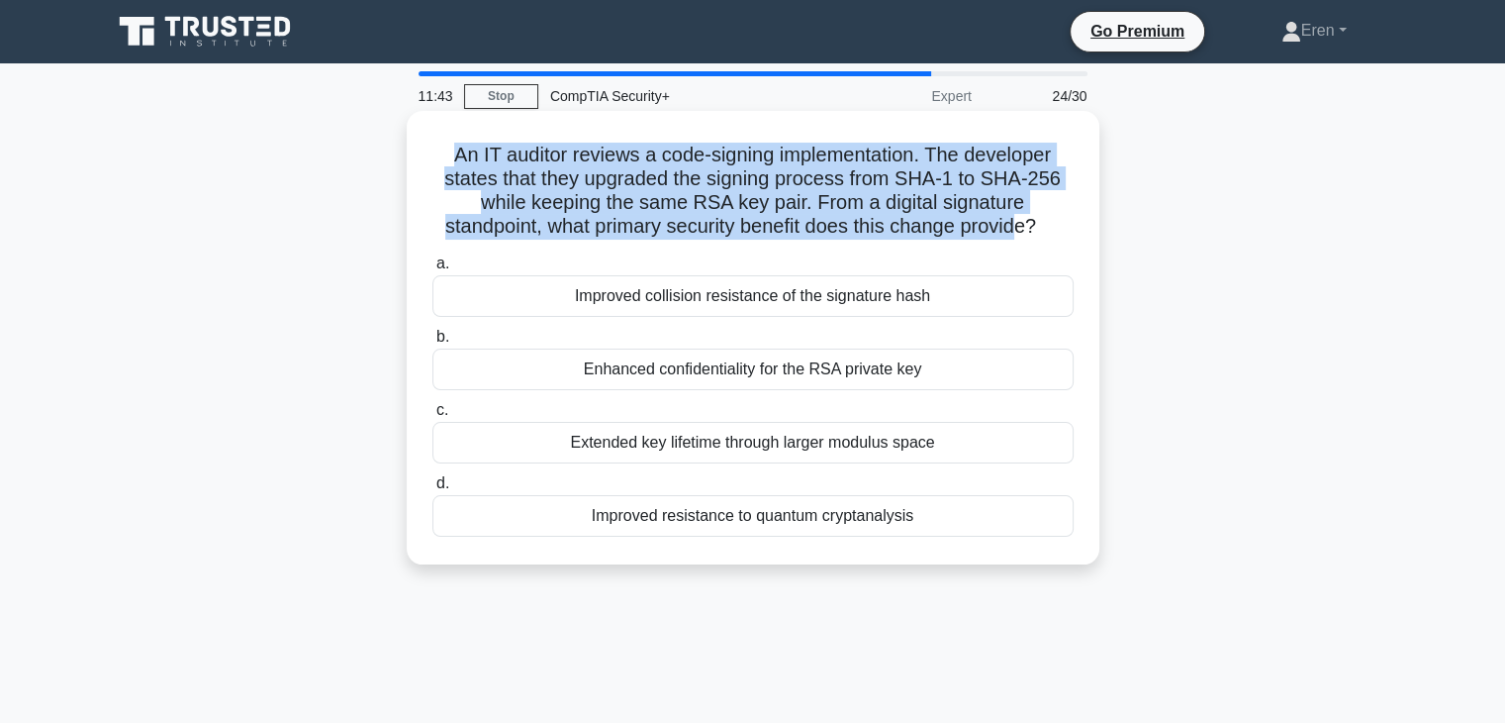
drag, startPoint x: 439, startPoint y: 162, endPoint x: 1028, endPoint y: 232, distance: 593.0
click at [1028, 232] on h5 "An IT auditor reviews a code-signing implementation. The developer states that …" at bounding box center [753, 191] width 645 height 97
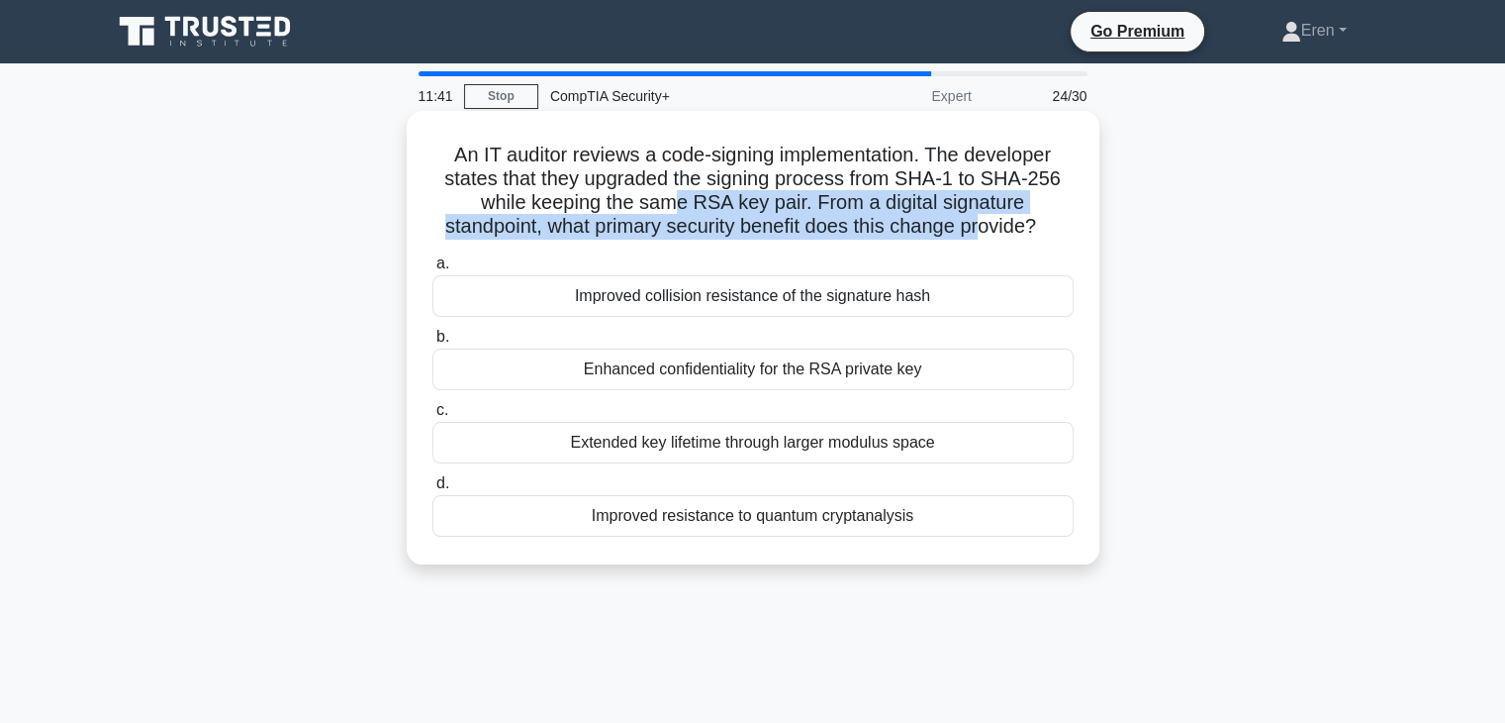
drag, startPoint x: 848, startPoint y: 207, endPoint x: 990, endPoint y: 223, distance: 142.4
click at [990, 223] on h5 "An IT auditor reviews a code-signing implementation. The developer states that …" at bounding box center [753, 191] width 645 height 97
drag, startPoint x: 990, startPoint y: 223, endPoint x: 947, endPoint y: 174, distance: 64.5
click at [947, 174] on h5 "An IT auditor reviews a code-signing implementation. The developer states that …" at bounding box center [753, 191] width 645 height 97
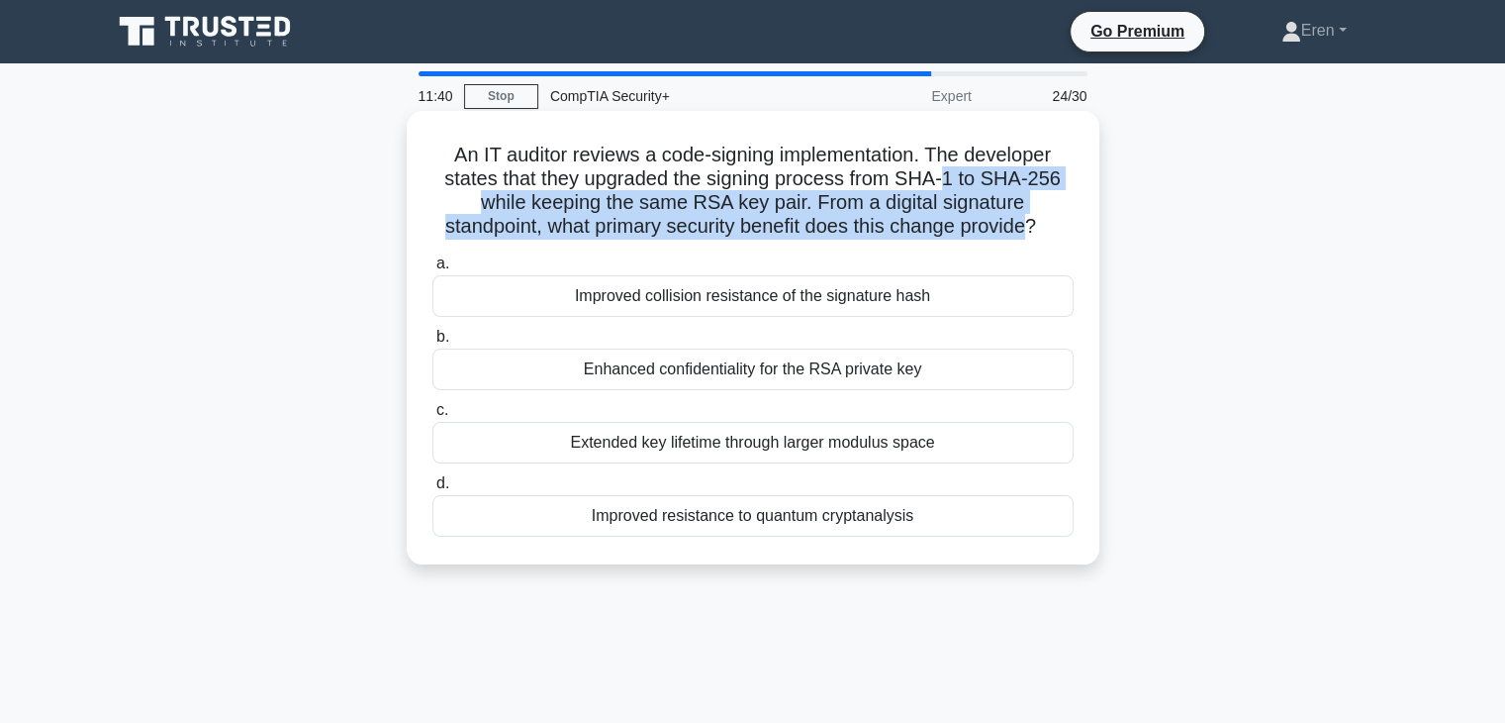
click at [947, 174] on h5 "An IT auditor reviews a code-signing implementation. The developer states that …" at bounding box center [753, 191] width 645 height 97
drag, startPoint x: 947, startPoint y: 175, endPoint x: 1017, endPoint y: 245, distance: 99.4
click at [1017, 245] on div "An IT auditor reviews a code-signing implementation. The developer states that …" at bounding box center [753, 337] width 677 height 437
click at [1017, 242] on div "An IT auditor reviews a code-signing implementation. The developer states that …" at bounding box center [753, 337] width 677 height 437
click at [1017, 235] on h5 "An IT auditor reviews a code-signing implementation. The developer states that …" at bounding box center [753, 191] width 645 height 97
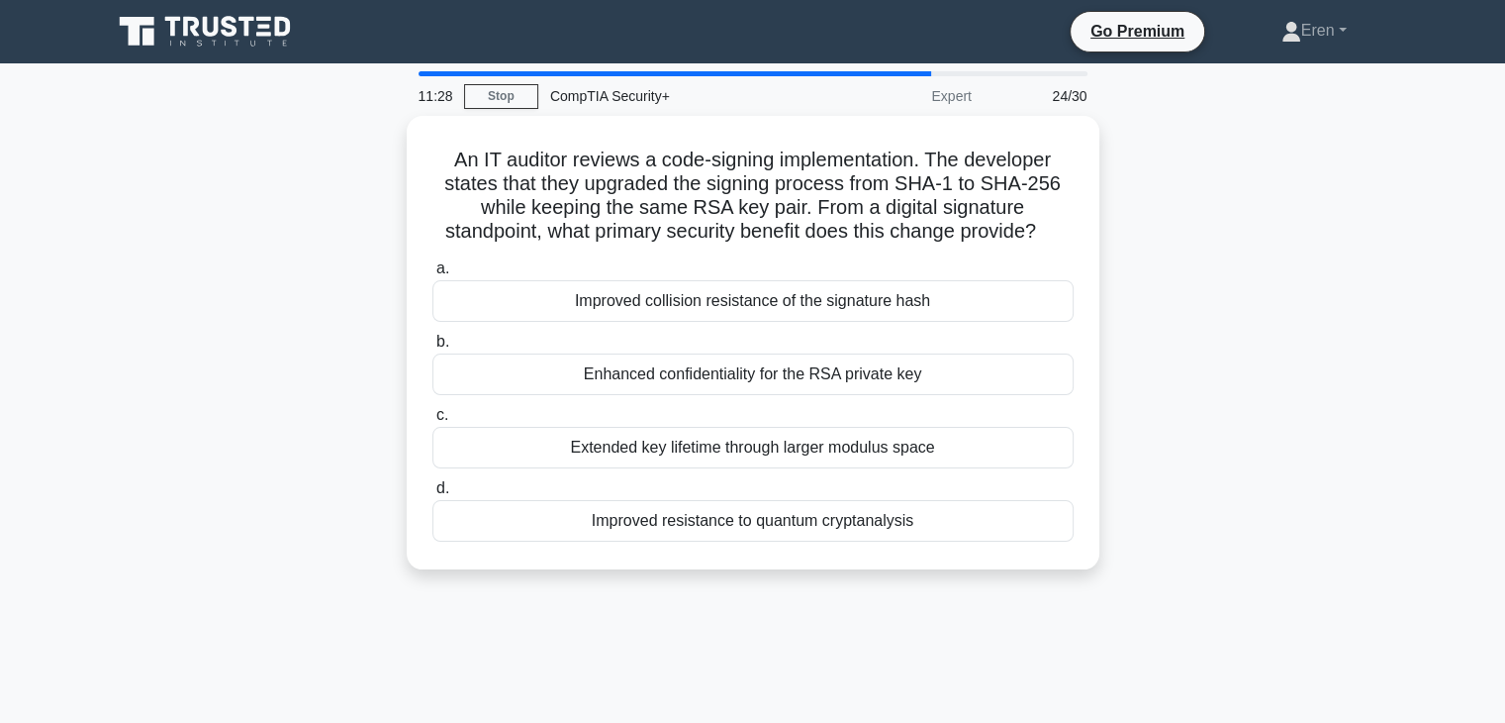
drag, startPoint x: 777, startPoint y: 575, endPoint x: 606, endPoint y: 615, distance: 175.7
click at [705, 611] on div "11:28 Stop CompTIA Security+ Expert 24/30 An IT auditor reviews a code-signing …" at bounding box center [753, 566] width 1306 height 990
click at [299, 322] on div "An IT auditor reviews a code-signing implementation. The developer states that …" at bounding box center [753, 354] width 1306 height 477
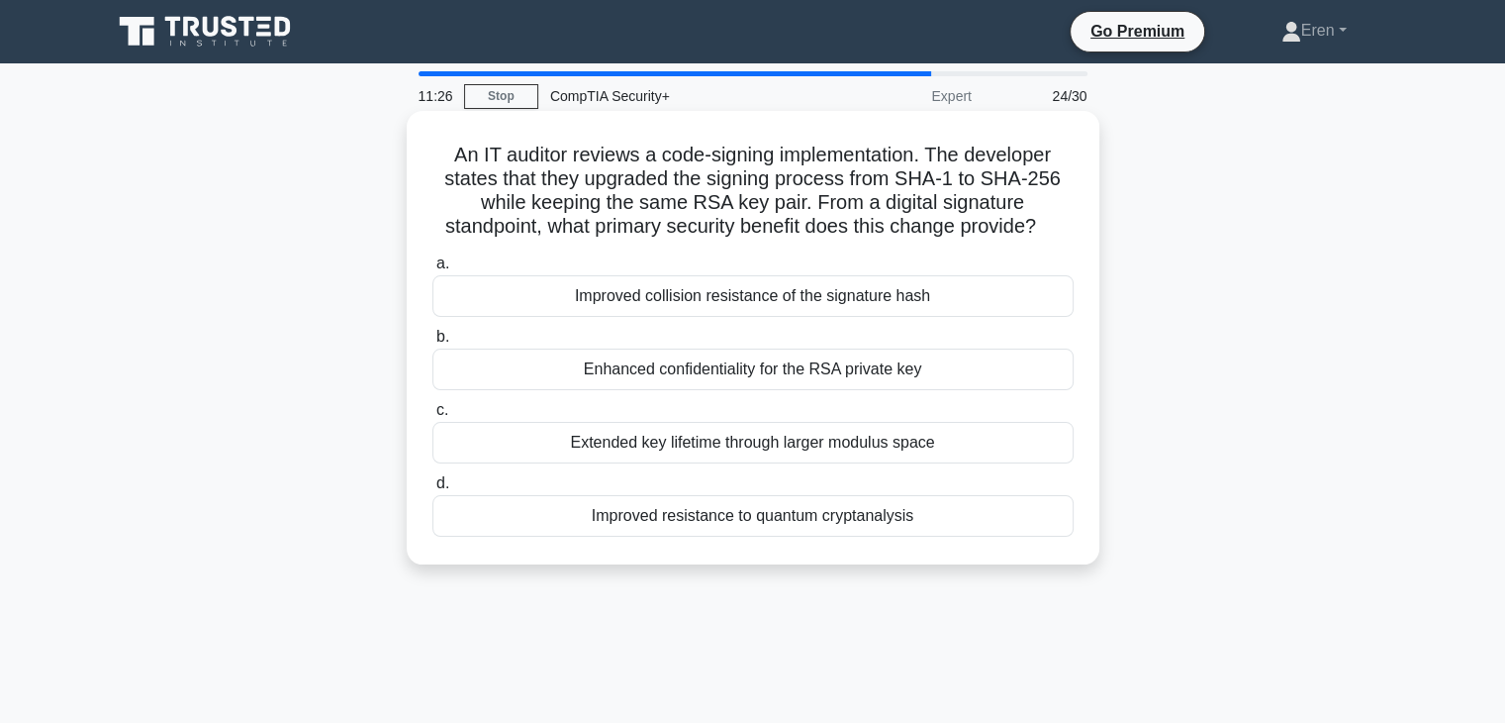
drag, startPoint x: 605, startPoint y: 327, endPoint x: 610, endPoint y: 306, distance: 21.4
click at [610, 310] on div "a. Improved collision resistance of the signature hash b. Enhanced confidential…" at bounding box center [753, 393] width 665 height 293
click at [610, 306] on div "Improved collision resistance of the signature hash" at bounding box center [753, 296] width 641 height 42
click at [433, 270] on input "a. Improved collision resistance of the signature hash" at bounding box center [433, 263] width 0 height 13
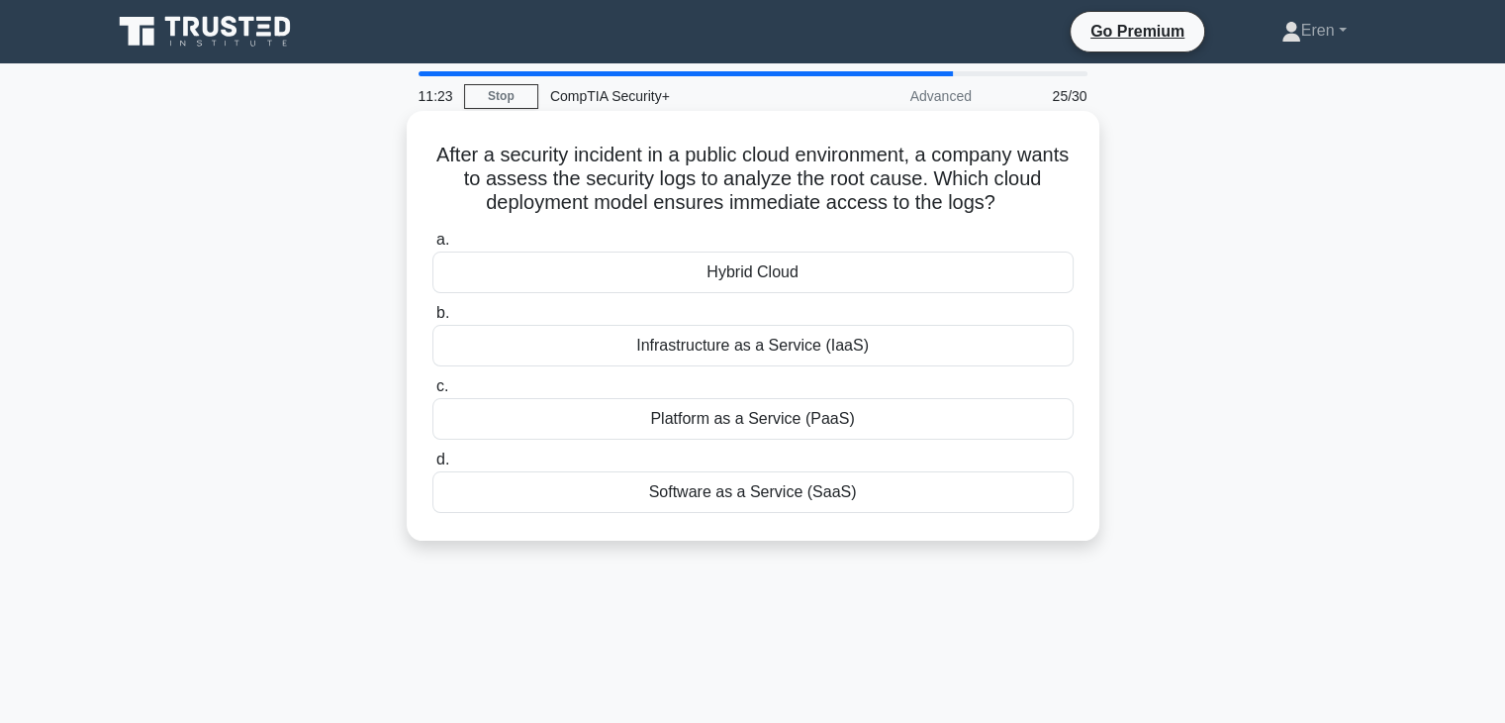
drag, startPoint x: 466, startPoint y: 147, endPoint x: 1053, endPoint y: 212, distance: 590.4
click at [1053, 212] on h5 "After a security incident in a public cloud environment, a company wants to ass…" at bounding box center [753, 179] width 645 height 73
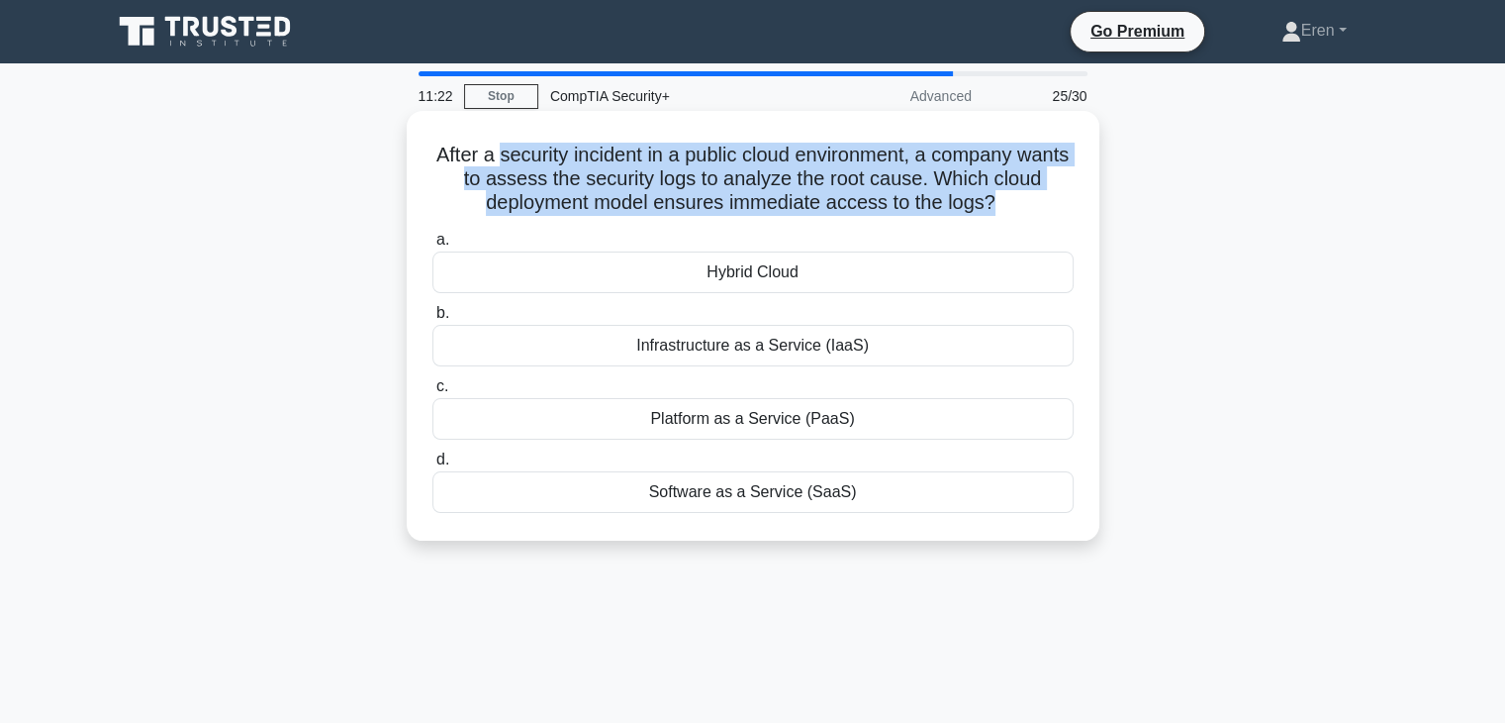
drag, startPoint x: 1053, startPoint y: 212, endPoint x: 519, endPoint y: 155, distance: 537.4
click at [520, 155] on h5 "After a security incident in a public cloud environment, a company wants to ass…" at bounding box center [753, 179] width 645 height 73
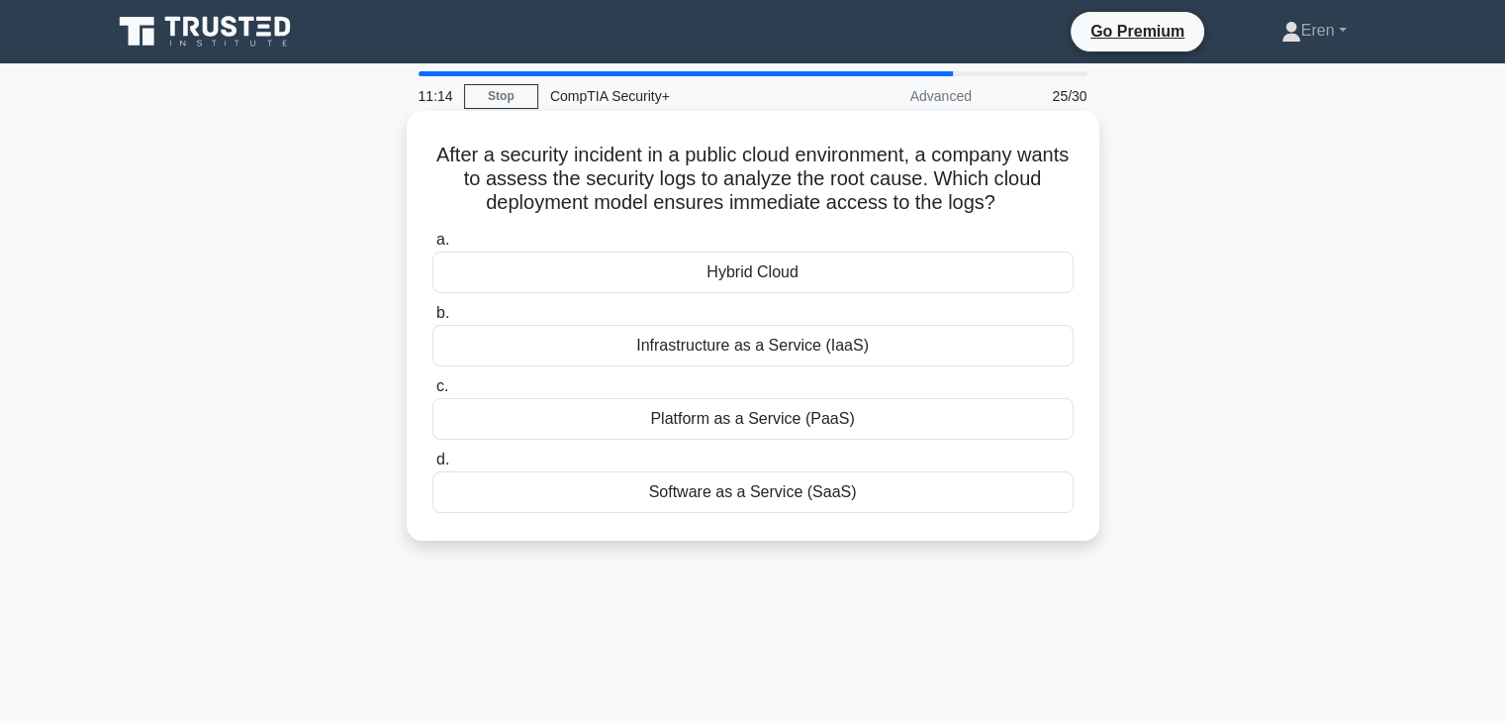
click at [507, 155] on h5 "After a security incident in a public cloud environment, a company wants to ass…" at bounding box center [753, 179] width 645 height 73
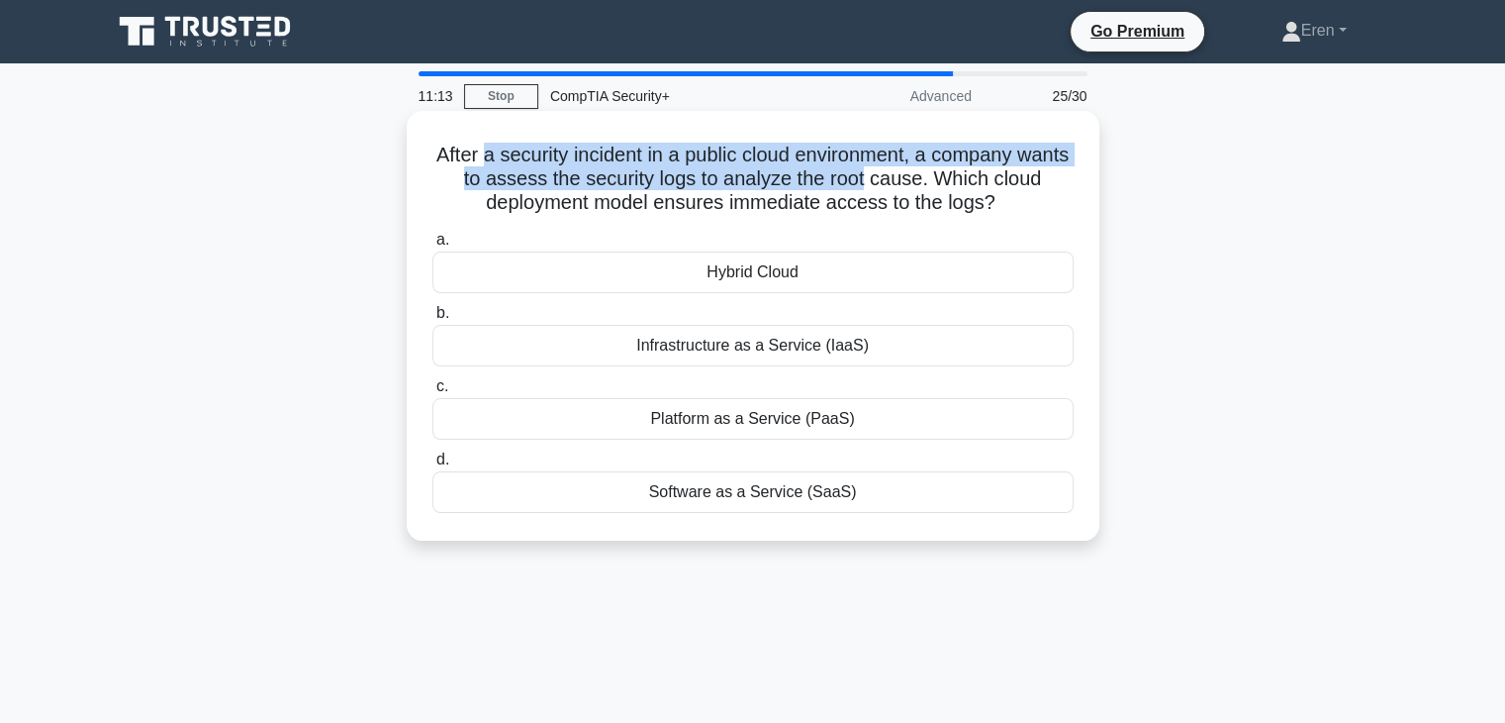
drag, startPoint x: 507, startPoint y: 155, endPoint x: 864, endPoint y: 178, distance: 358.0
click at [864, 178] on h5 "After a security incident in a public cloud environment, a company wants to ass…" at bounding box center [753, 179] width 645 height 73
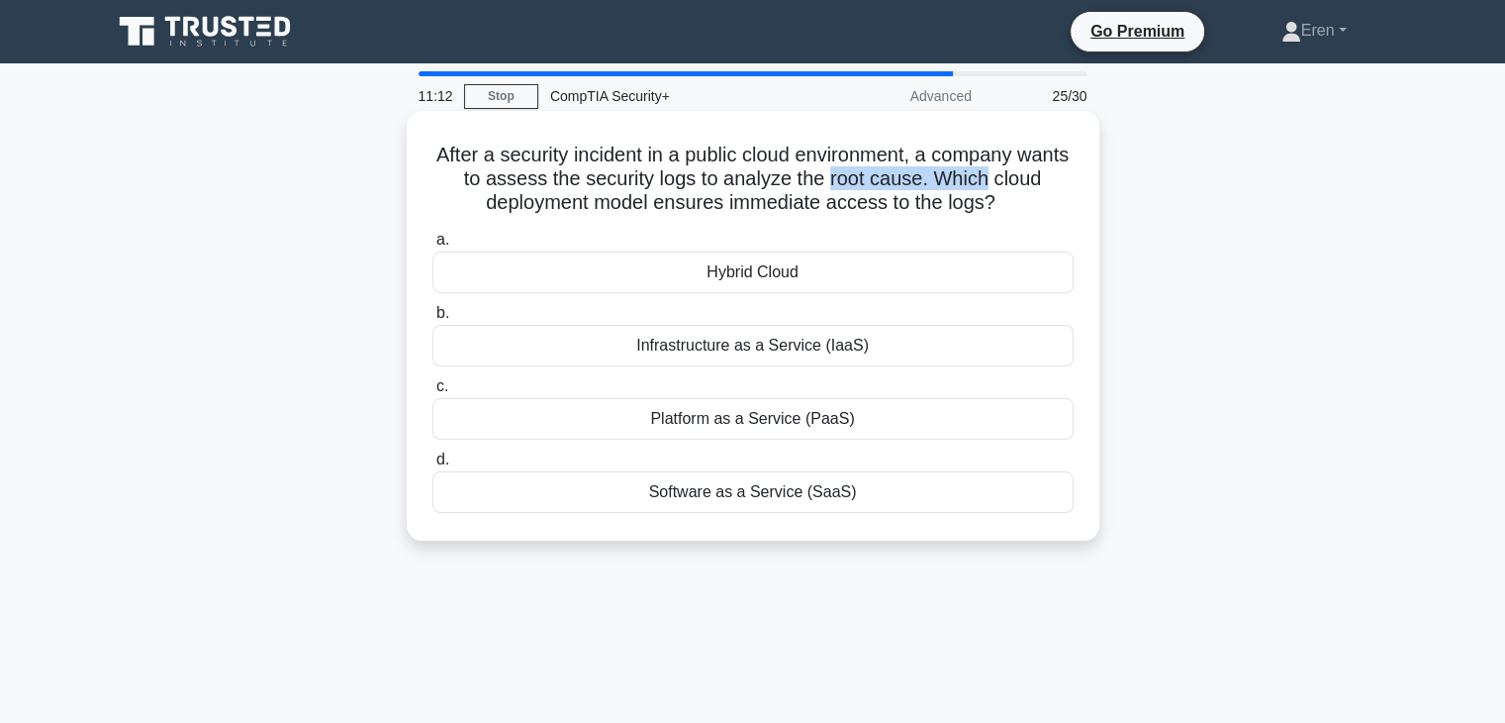
drag, startPoint x: 864, startPoint y: 178, endPoint x: 976, endPoint y: 187, distance: 112.2
click at [975, 187] on h5 "After a security incident in a public cloud environment, a company wants to ass…" at bounding box center [753, 179] width 645 height 73
click at [978, 188] on h5 "After a security incident in a public cloud environment, a company wants to ass…" at bounding box center [753, 179] width 645 height 73
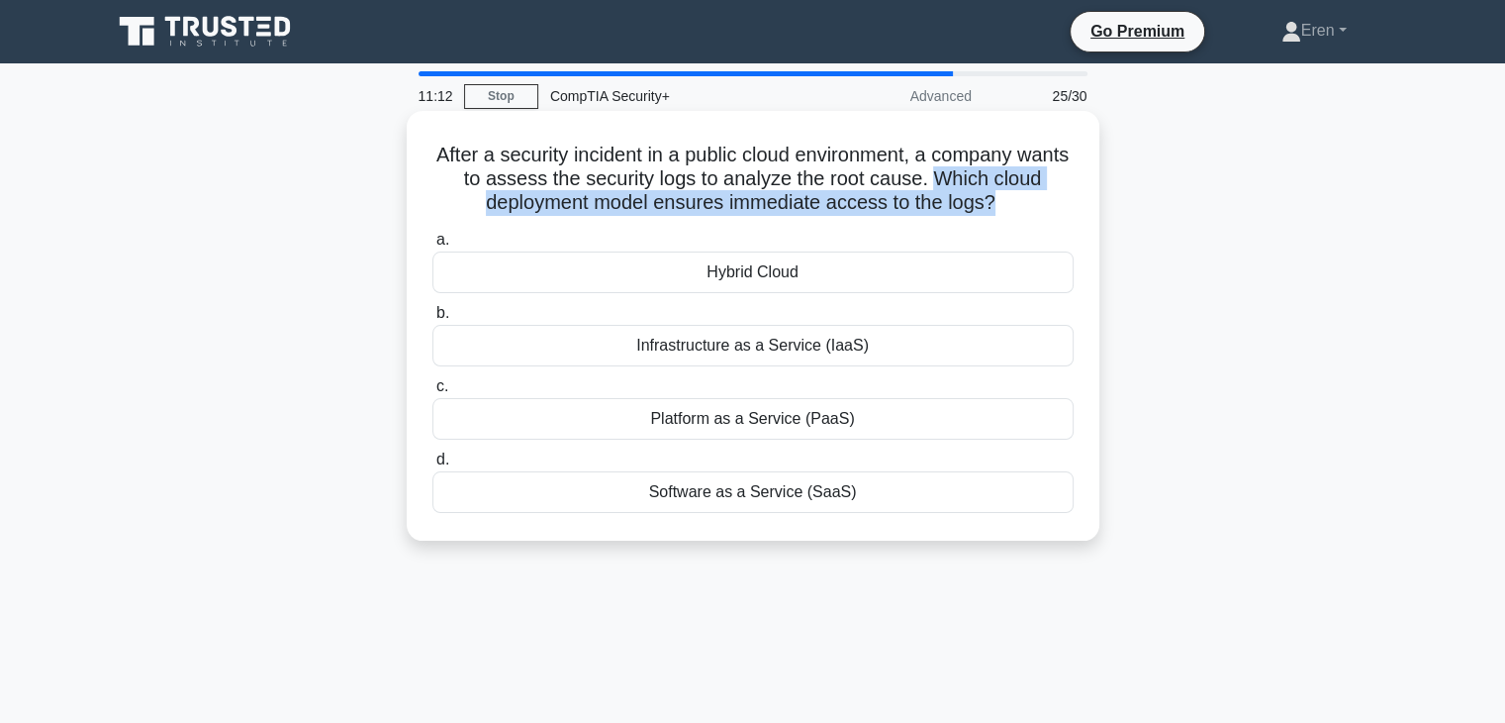
drag, startPoint x: 978, startPoint y: 188, endPoint x: 1010, endPoint y: 199, distance: 33.5
click at [1010, 199] on h5 "After a security incident in a public cloud environment, a company wants to ass…" at bounding box center [753, 179] width 645 height 73
click at [1010, 199] on icon ".spinner_0XTQ{transform-origin:center;animation:spinner_y6GP .75s linear infini…" at bounding box center [1008, 204] width 24 height 24
drag, startPoint x: 1010, startPoint y: 199, endPoint x: 841, endPoint y: 170, distance: 170.7
click at [841, 170] on h5 "After a security incident in a public cloud environment, a company wants to ass…" at bounding box center [753, 179] width 645 height 73
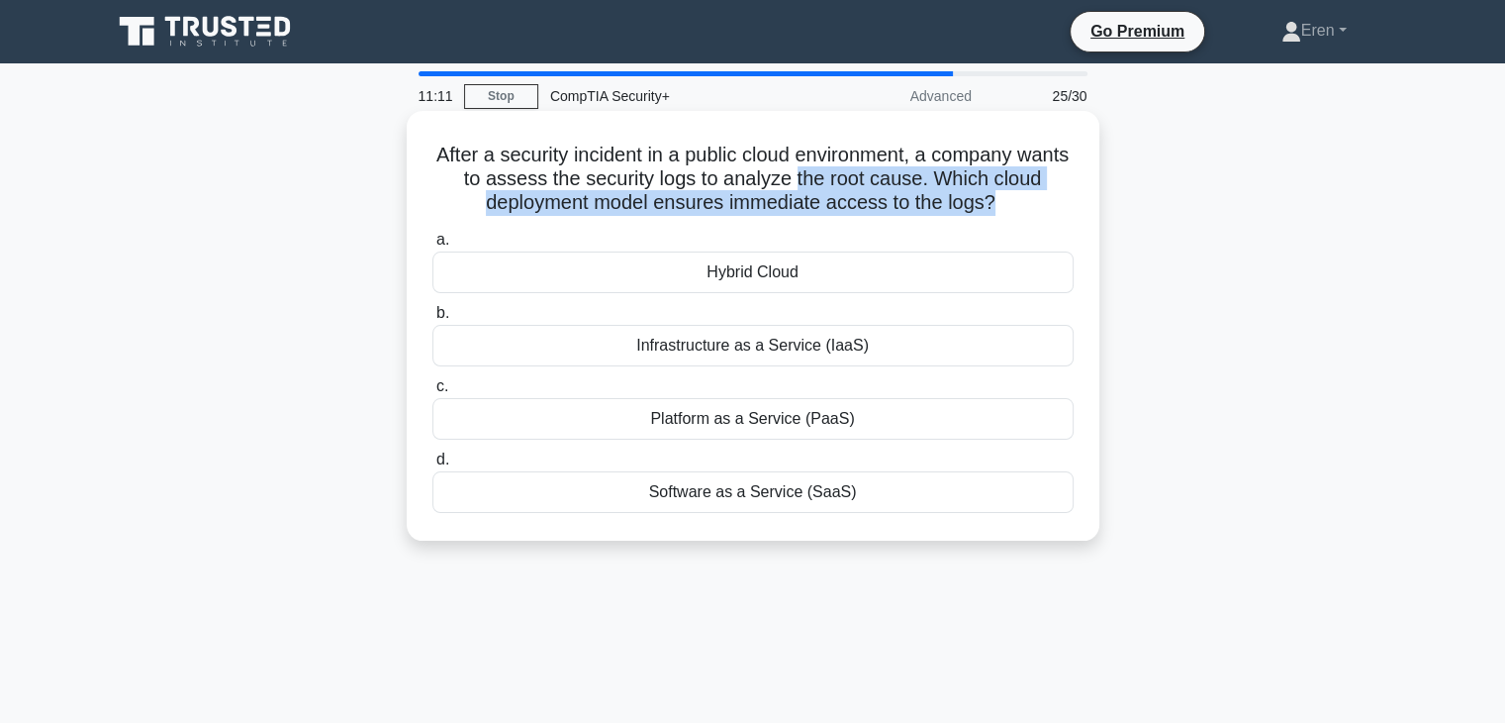
click at [840, 170] on h5 "After a security incident in a public cloud environment, a company wants to ass…" at bounding box center [753, 179] width 645 height 73
drag, startPoint x: 838, startPoint y: 170, endPoint x: 1052, endPoint y: 207, distance: 216.9
click at [1052, 207] on h5 "After a security incident in a public cloud environment, a company wants to ass…" at bounding box center [753, 179] width 645 height 73
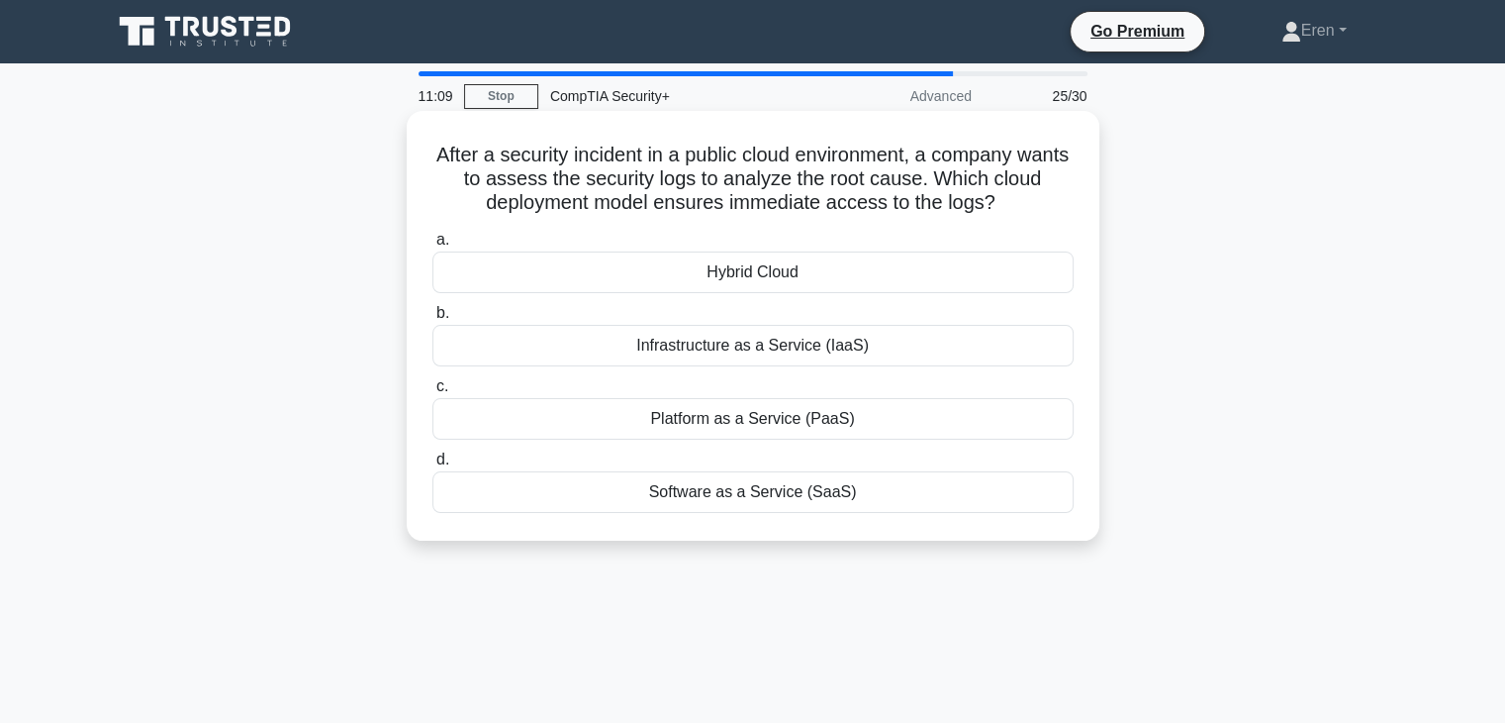
click at [1052, 207] on h5 "After a security incident in a public cloud environment, a company wants to ass…" at bounding box center [753, 179] width 645 height 73
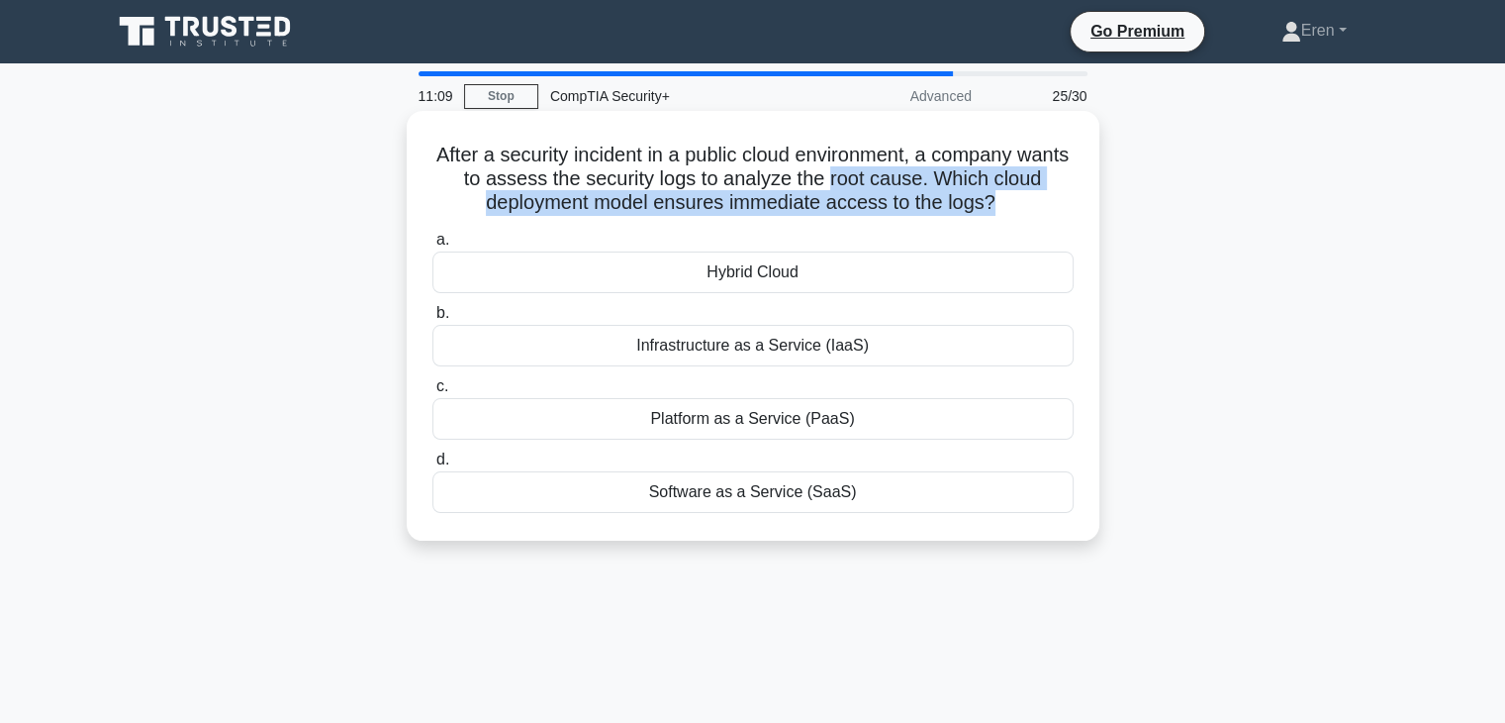
drag, startPoint x: 1052, startPoint y: 207, endPoint x: 838, endPoint y: 166, distance: 217.6
click at [855, 168] on h5 "After a security incident in a public cloud environment, a company wants to ass…" at bounding box center [753, 179] width 645 height 73
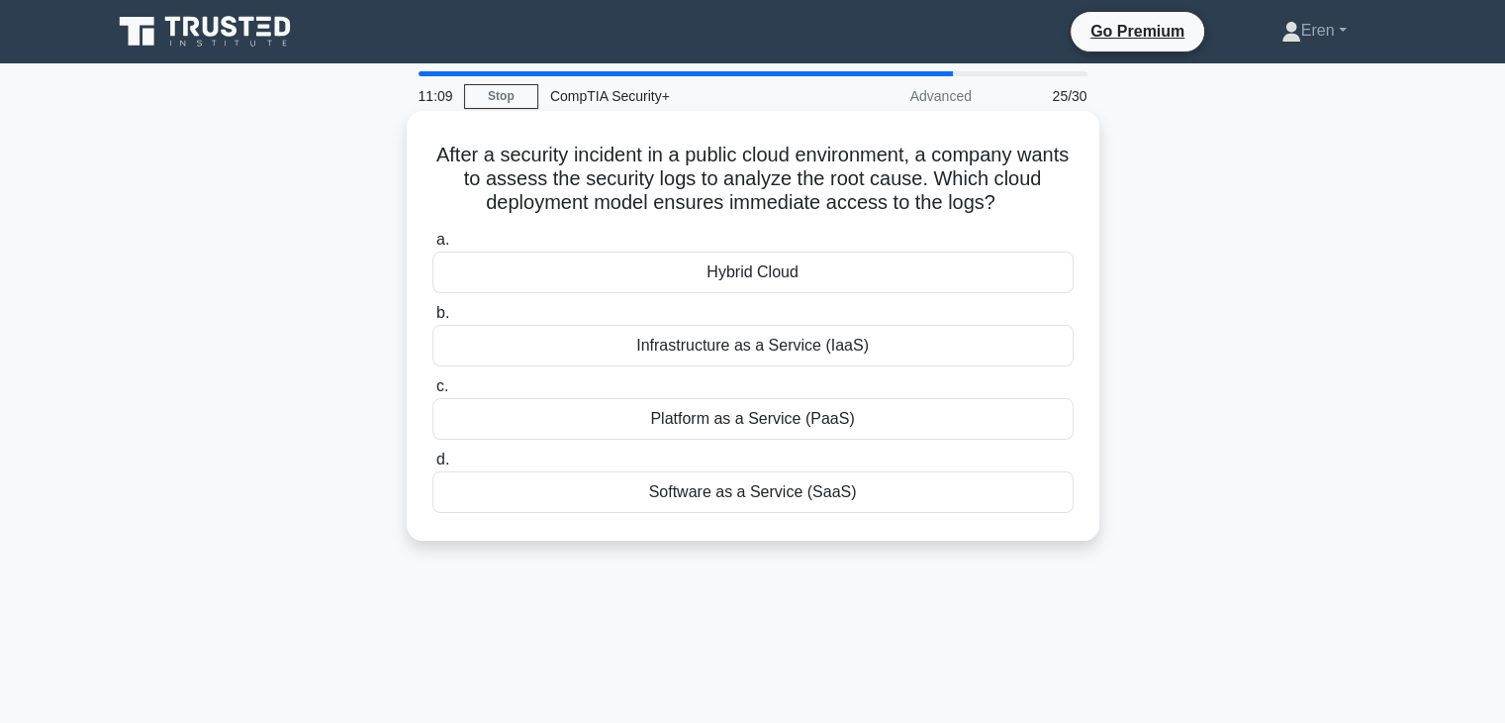
click at [833, 164] on h5 "After a security incident in a public cloud environment, a company wants to ass…" at bounding box center [753, 179] width 645 height 73
drag, startPoint x: 833, startPoint y: 164, endPoint x: 1049, endPoint y: 203, distance: 219.2
click at [1049, 202] on h5 "After a security incident in a public cloud environment, a company wants to ass…" at bounding box center [753, 179] width 645 height 73
click at [1049, 203] on h5 "After a security incident in a public cloud environment, a company wants to ass…" at bounding box center [753, 179] width 645 height 73
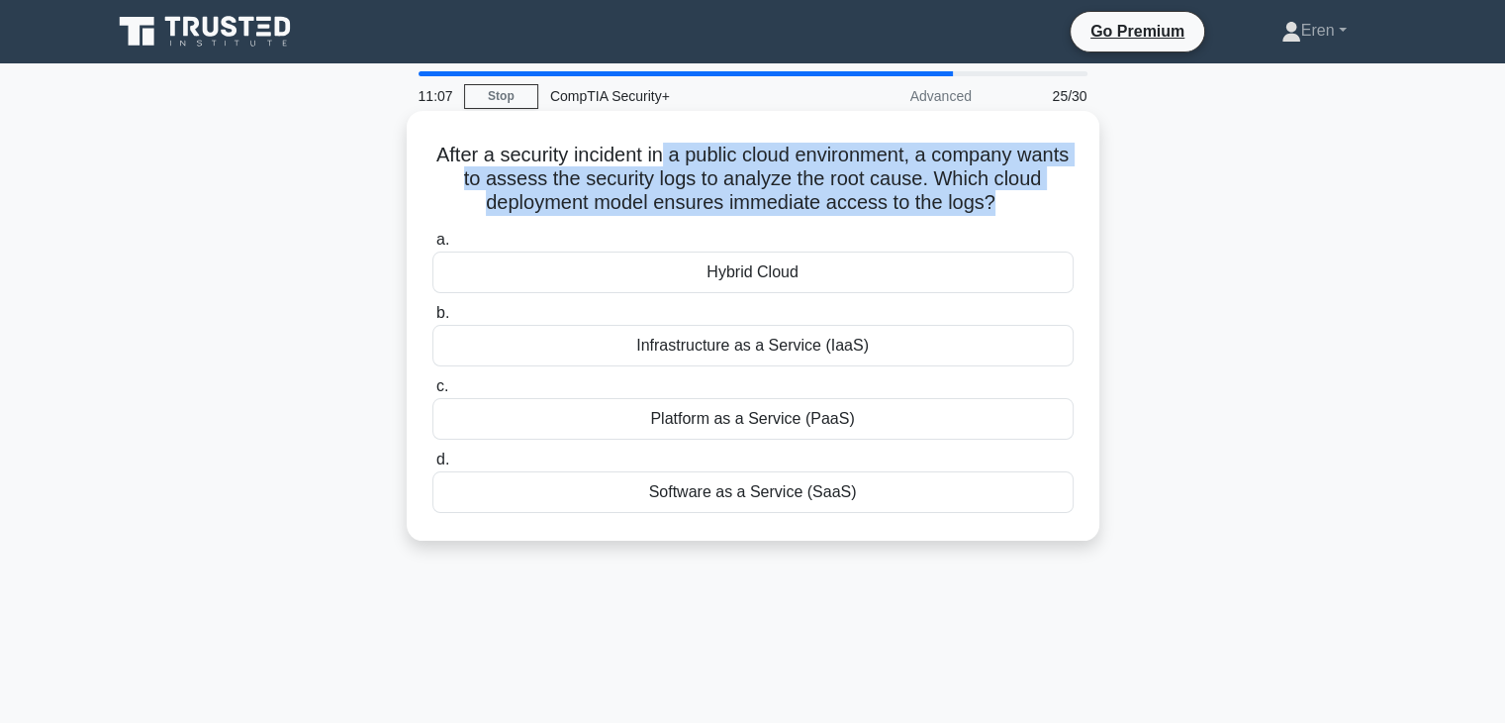
drag, startPoint x: 1049, startPoint y: 203, endPoint x: 691, endPoint y: 163, distance: 360.5
click at [691, 163] on h5 "After a security incident in a public cloud environment, a company wants to ass…" at bounding box center [753, 179] width 645 height 73
click at [691, 162] on h5 "After a security incident in a public cloud environment, a company wants to ass…" at bounding box center [753, 179] width 645 height 73
drag, startPoint x: 690, startPoint y: 161, endPoint x: 964, endPoint y: 197, distance: 276.5
click at [964, 197] on h5 "After a security incident in a public cloud environment, a company wants to ass…" at bounding box center [753, 179] width 645 height 73
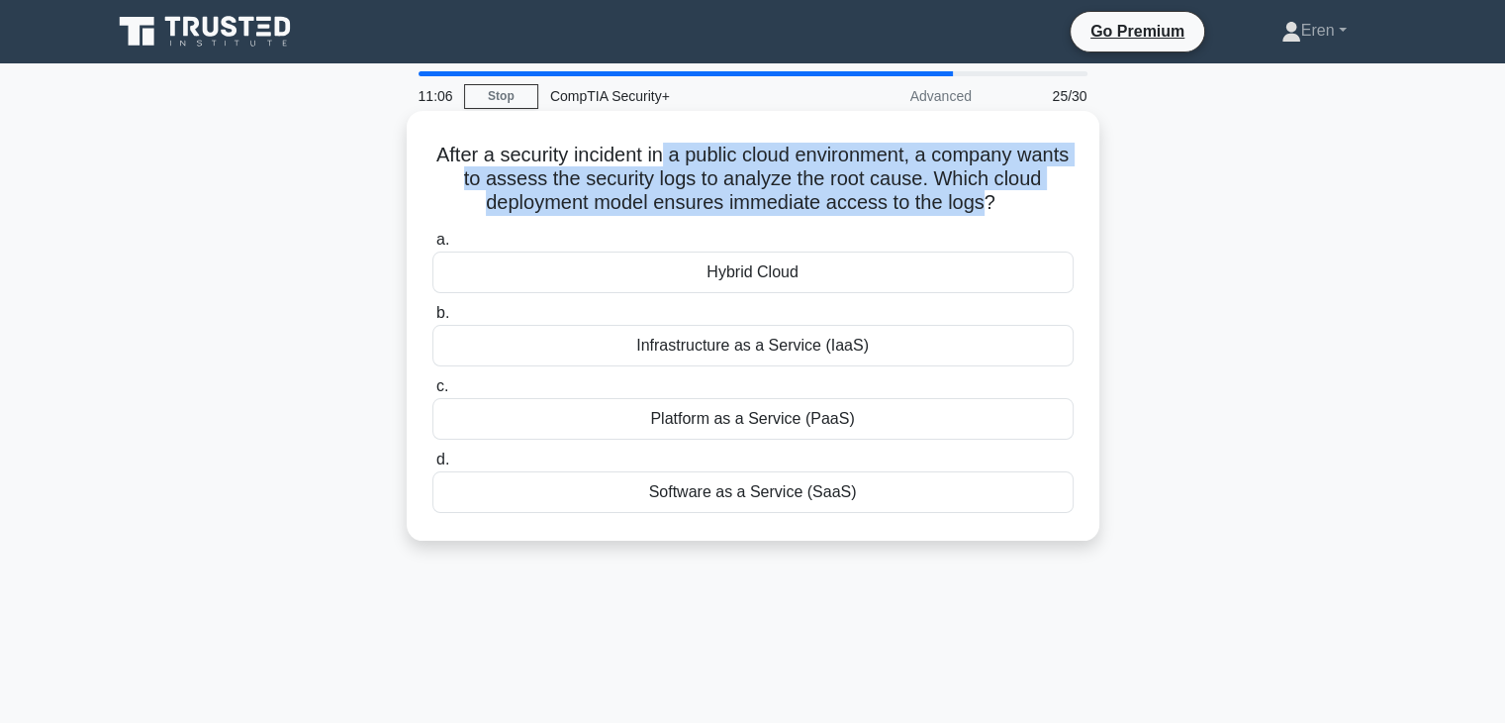
click at [964, 197] on h5 "After a security incident in a public cloud environment, a company wants to ass…" at bounding box center [753, 179] width 645 height 73
drag, startPoint x: 964, startPoint y: 197, endPoint x: 1023, endPoint y: 194, distance: 59.5
click at [1023, 194] on h5 "After a security incident in a public cloud environment, a company wants to ass…" at bounding box center [753, 179] width 645 height 73
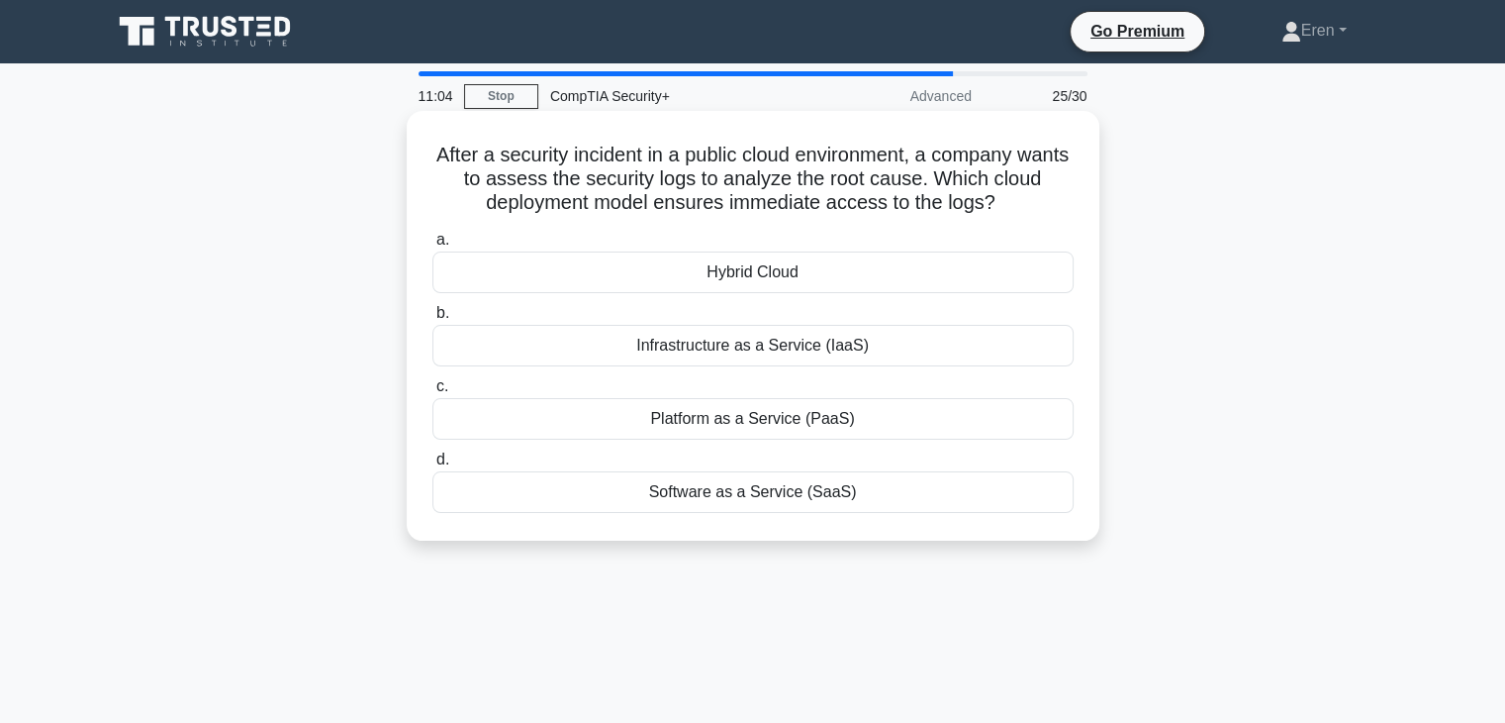
click at [1019, 194] on icon ".spinner_0XTQ{transform-origin:center;animation:spinner_y6GP .75s linear infini…" at bounding box center [1008, 204] width 24 height 24
drag, startPoint x: 591, startPoint y: 172, endPoint x: 1085, endPoint y: 204, distance: 494.9
click at [1085, 204] on div "After a security incident in a public cloud environment, a company wants to ass…" at bounding box center [753, 326] width 677 height 414
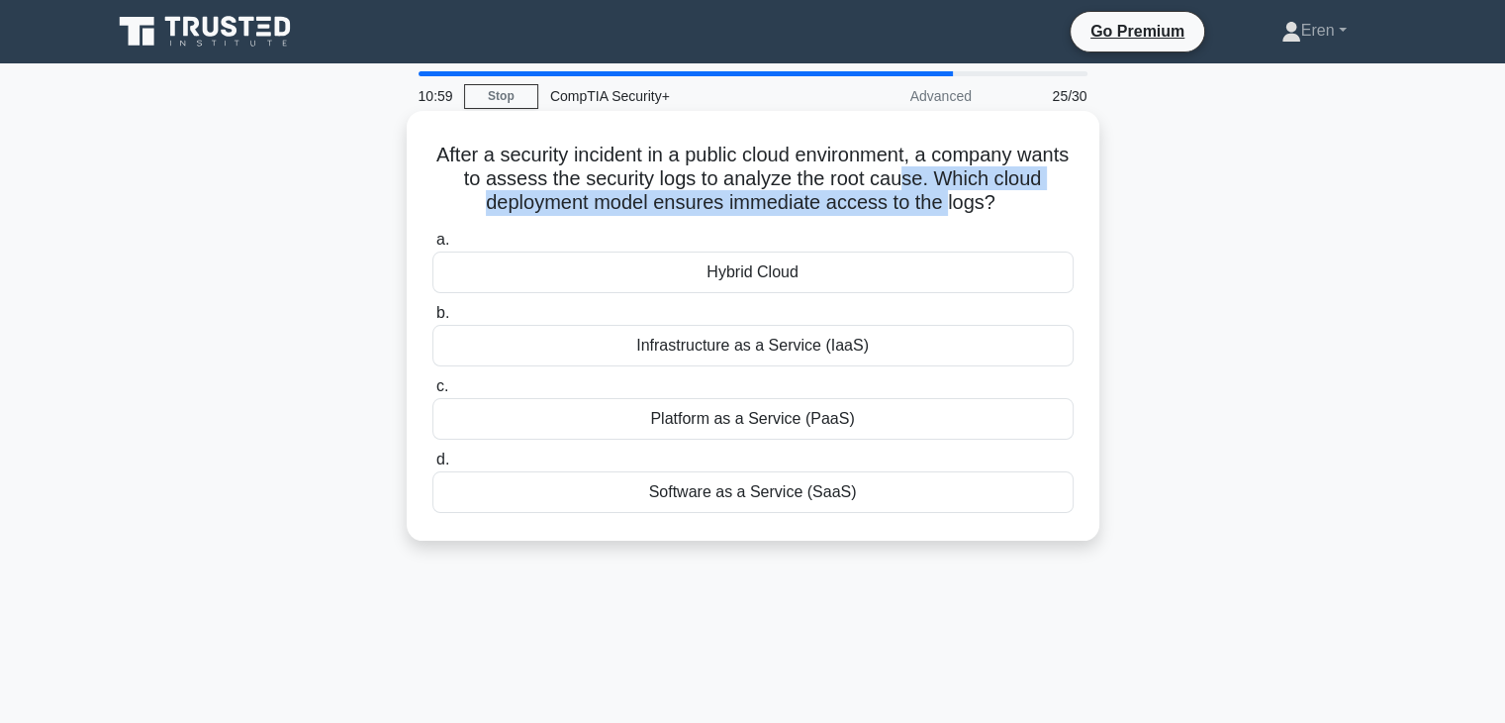
drag, startPoint x: 1085, startPoint y: 204, endPoint x: 920, endPoint y: 163, distance: 169.2
click at [921, 163] on h5 "After a security incident in a public cloud environment, a company wants to ass…" at bounding box center [753, 179] width 645 height 73
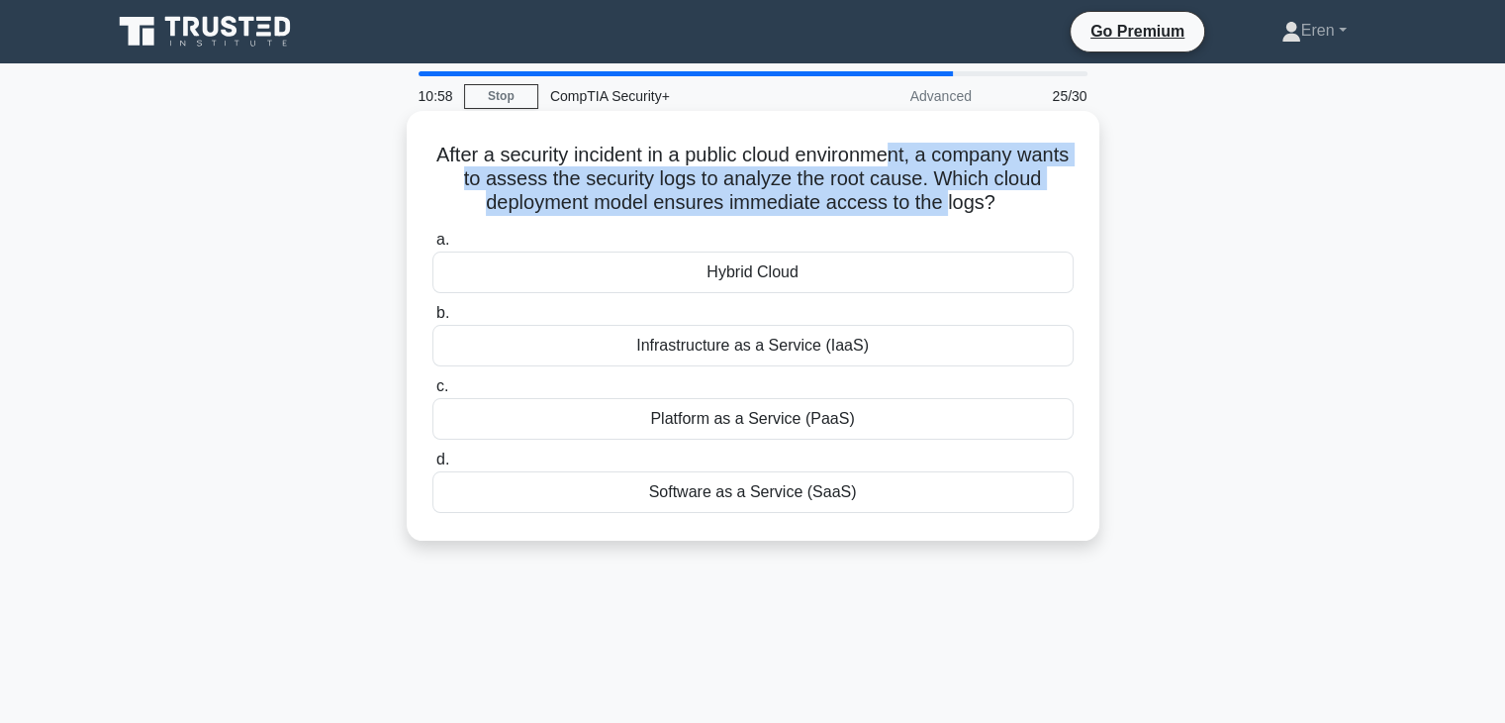
click at [920, 163] on h5 "After a security incident in a public cloud environment, a company wants to ass…" at bounding box center [753, 179] width 645 height 73
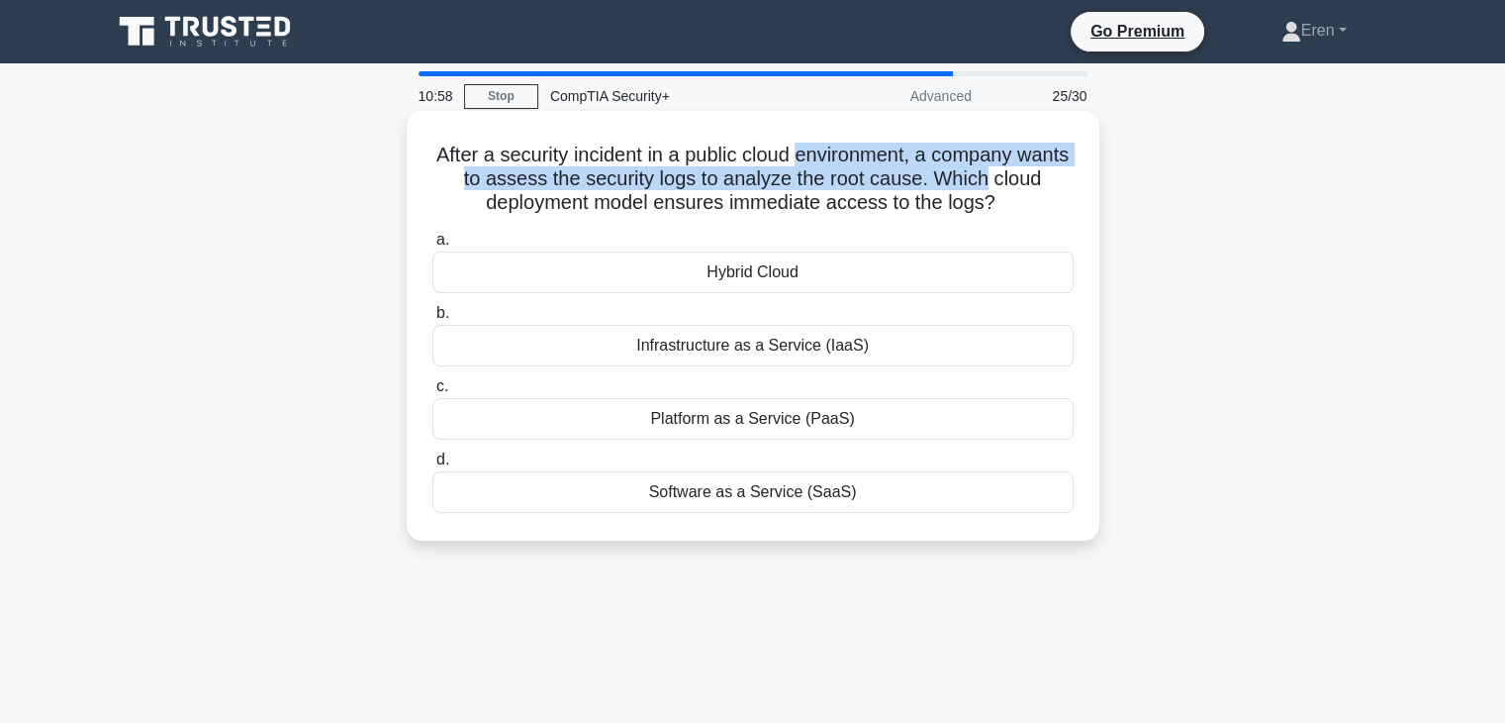
drag, startPoint x: 919, startPoint y: 163, endPoint x: 998, endPoint y: 193, distance: 83.6
click at [998, 193] on h5 "After a security incident in a public cloud environment, a company wants to ass…" at bounding box center [753, 179] width 645 height 73
click at [1000, 193] on h5 "After a security incident in a public cloud environment, a company wants to ass…" at bounding box center [753, 179] width 645 height 73
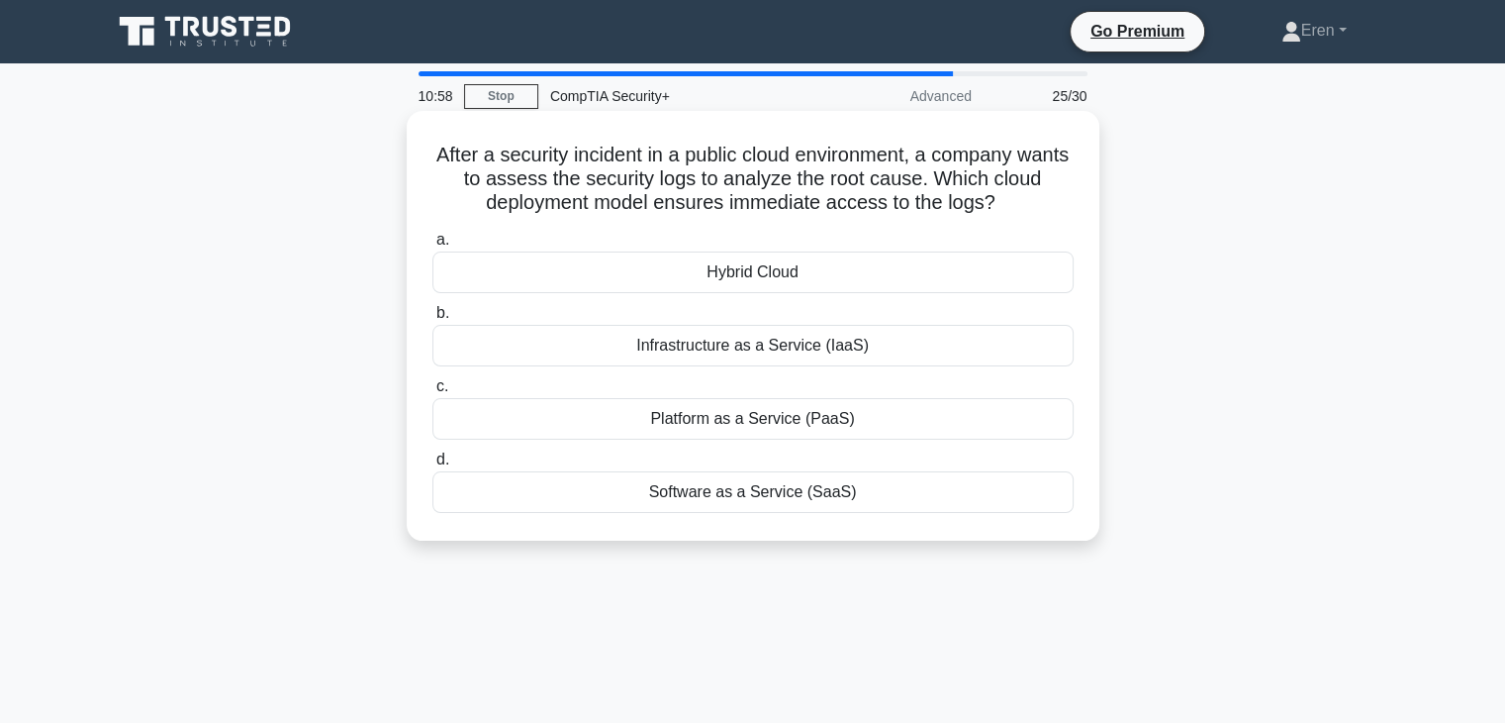
click at [1000, 193] on h5 "After a security incident in a public cloud environment, a company wants to ass…" at bounding box center [753, 179] width 645 height 73
click at [932, 151] on h5 "After a security incident in a public cloud environment, a company wants to ass…" at bounding box center [753, 179] width 645 height 73
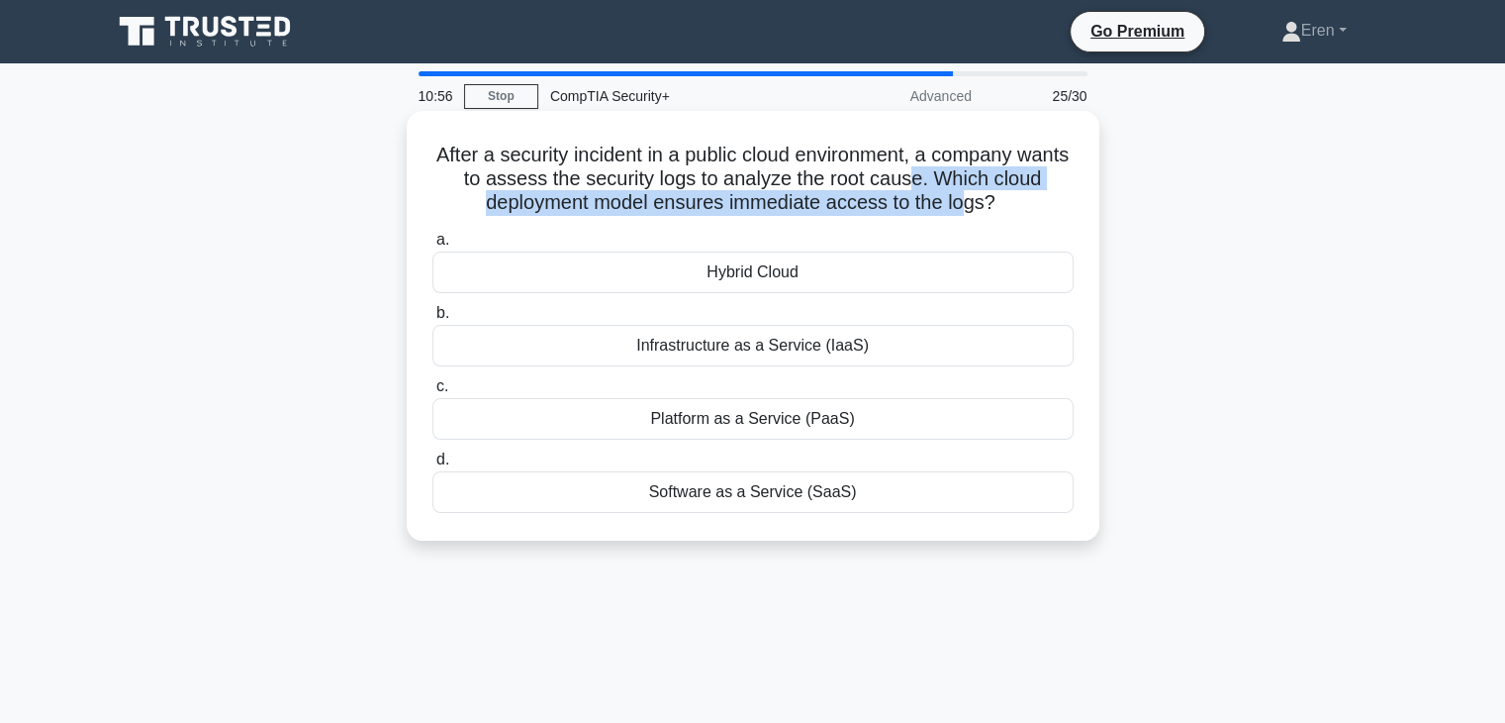
drag, startPoint x: 957, startPoint y: 188, endPoint x: 990, endPoint y: 212, distance: 40.4
click at [984, 209] on h5 "After a security incident in a public cloud environment, a company wants to ass…" at bounding box center [753, 179] width 645 height 73
click at [990, 212] on h5 "After a security incident in a public cloud environment, a company wants to ass…" at bounding box center [753, 179] width 645 height 73
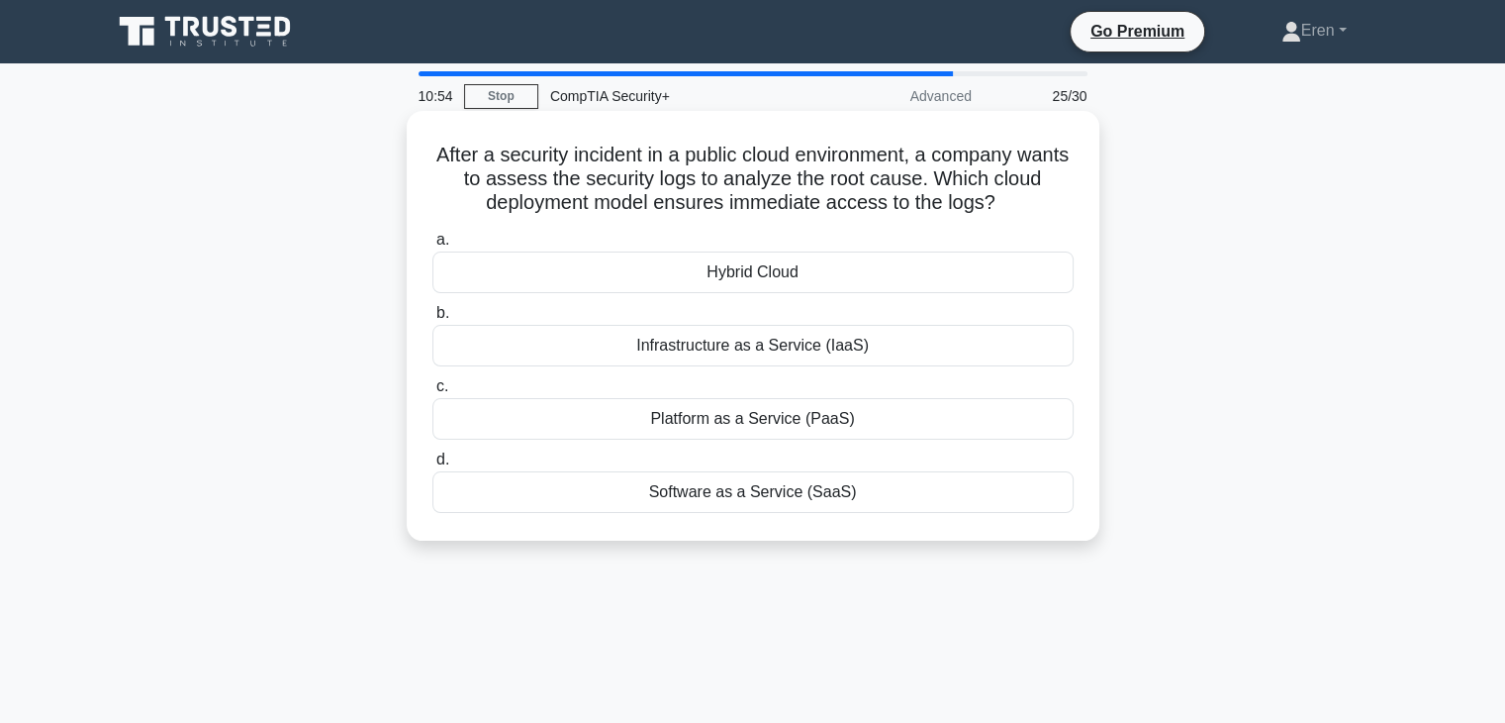
click at [955, 279] on div "Hybrid Cloud" at bounding box center [753, 272] width 641 height 42
click at [433, 246] on input "a. Hybrid Cloud" at bounding box center [433, 240] width 0 height 13
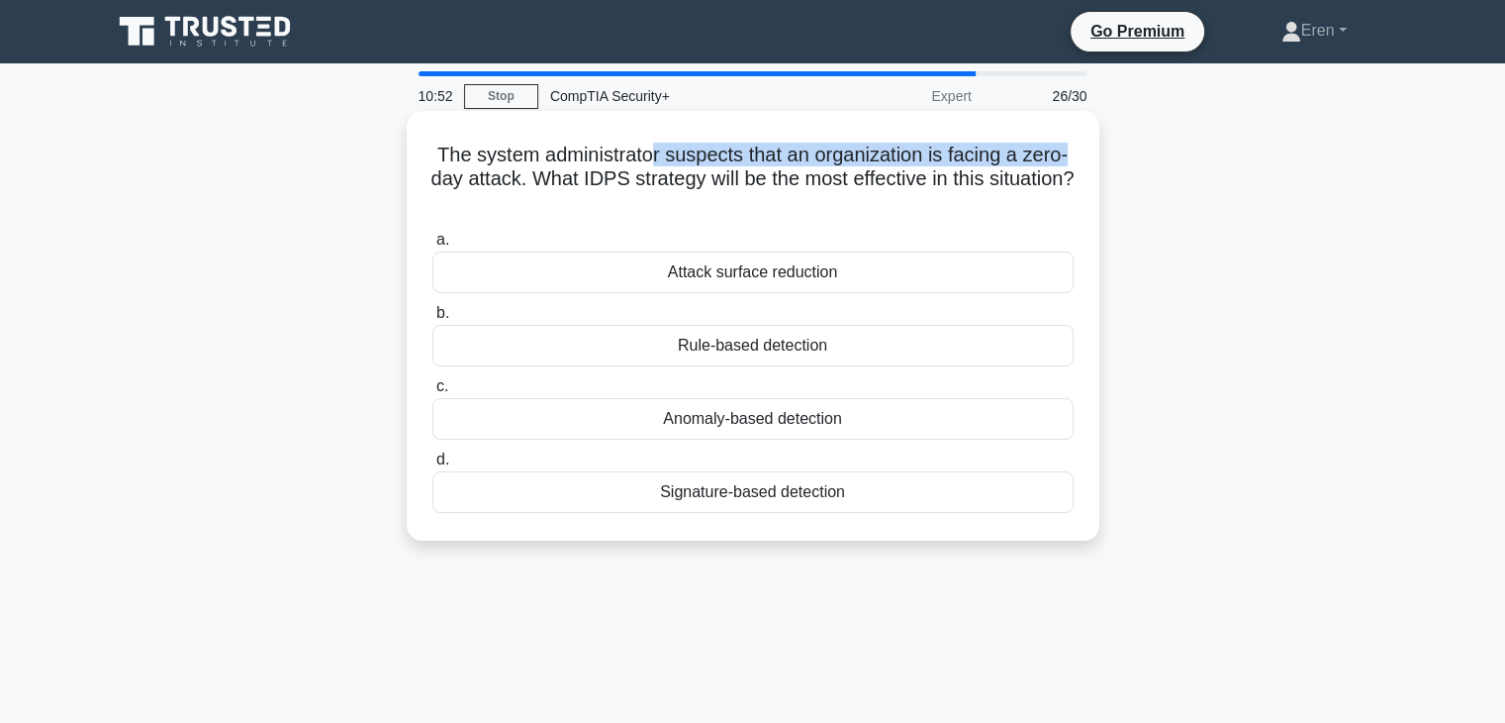
drag, startPoint x: 443, startPoint y: 174, endPoint x: 648, endPoint y: 155, distance: 205.7
click at [648, 155] on h5 "The system administrator suspects that an organization is facing a zero-day att…" at bounding box center [753, 179] width 645 height 73
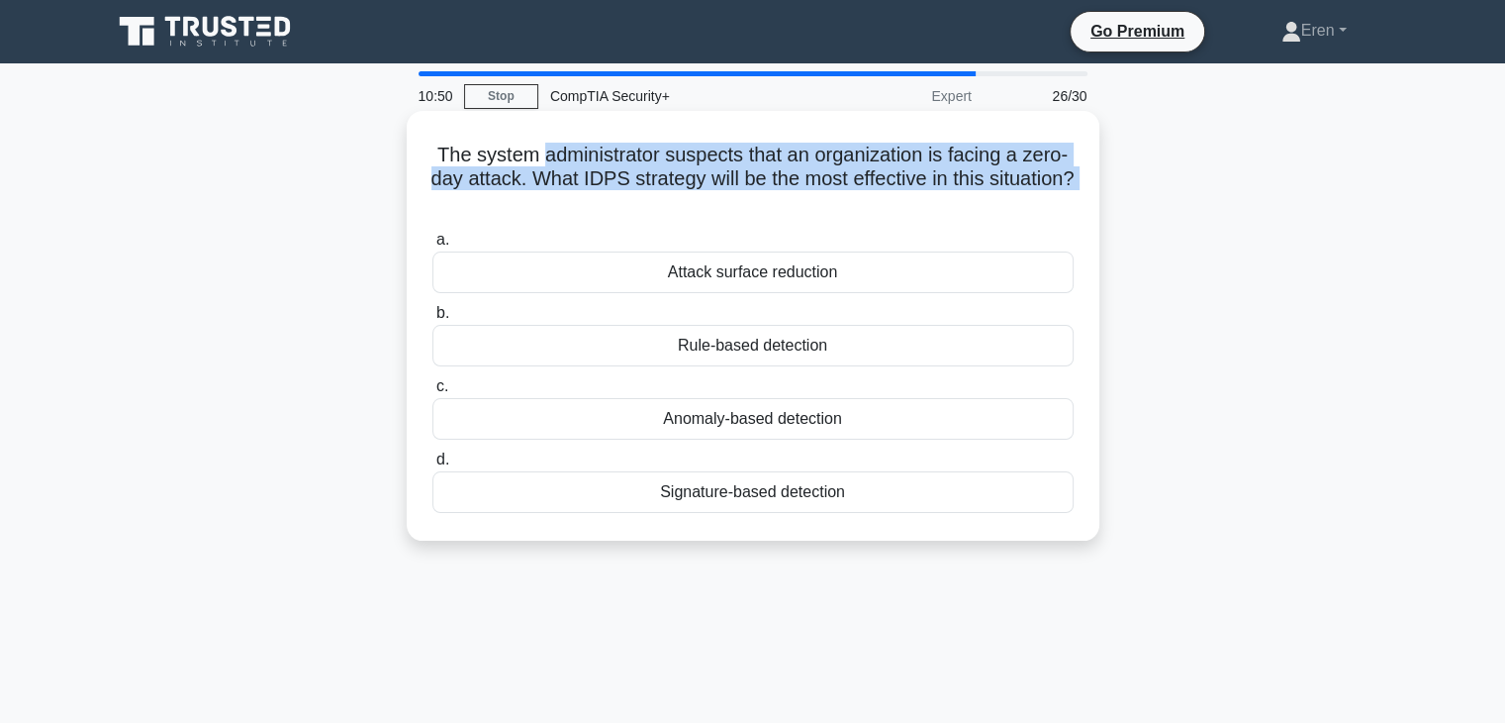
drag, startPoint x: 648, startPoint y: 155, endPoint x: 1041, endPoint y: 196, distance: 395.0
click at [1041, 196] on h5 "The system administrator suspects that an organization is facing a zero-day att…" at bounding box center [753, 179] width 645 height 73
drag, startPoint x: 1041, startPoint y: 196, endPoint x: 730, endPoint y: 155, distance: 313.4
click at [730, 155] on h5 "The system administrator suspects that an organization is facing a zero-day att…" at bounding box center [753, 179] width 645 height 73
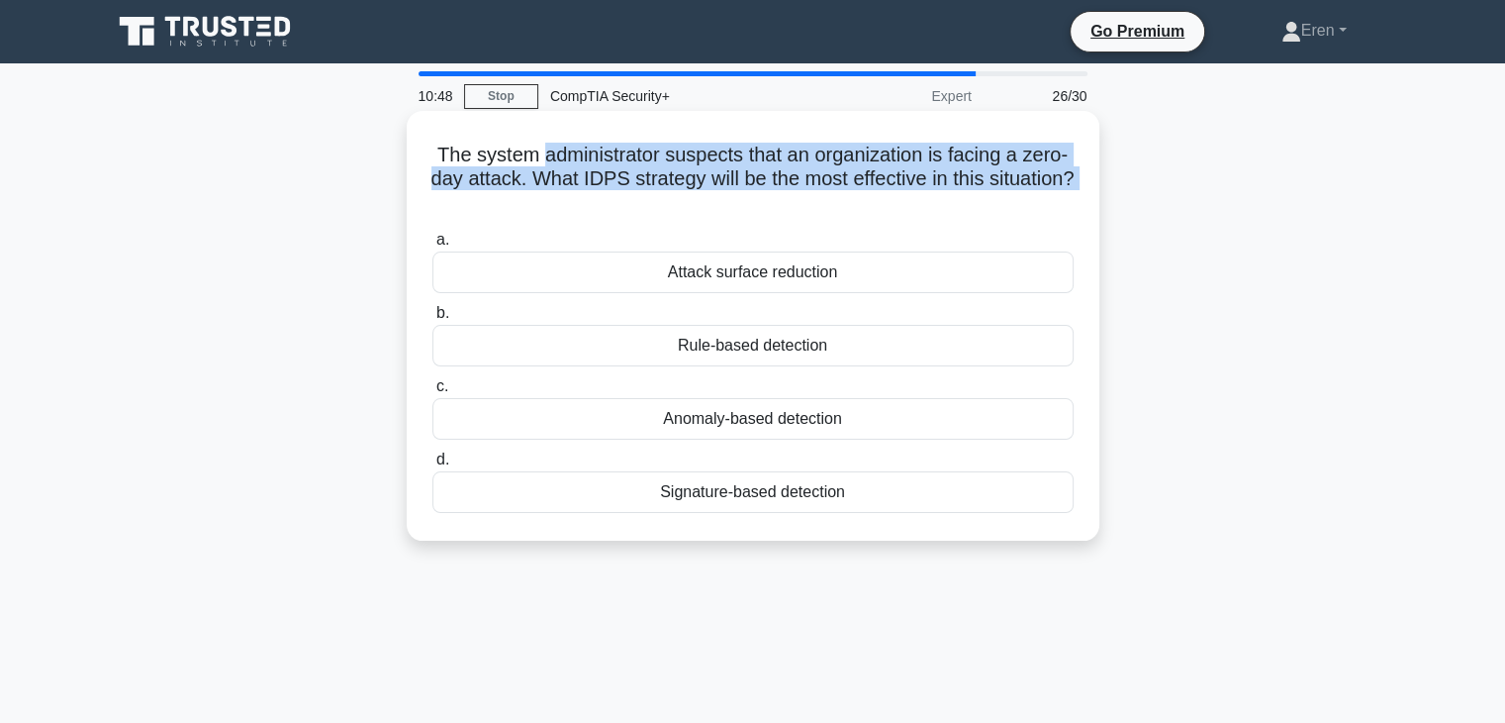
click at [729, 155] on h5 "The system administrator suspects that an organization is facing a zero-day att…" at bounding box center [753, 179] width 645 height 73
drag, startPoint x: 729, startPoint y: 155, endPoint x: 822, endPoint y: 195, distance: 100.2
click at [822, 195] on h5 "The system administrator suspects that an organization is facing a zero-day att…" at bounding box center [753, 179] width 645 height 73
drag, startPoint x: 554, startPoint y: 160, endPoint x: 820, endPoint y: 195, distance: 267.5
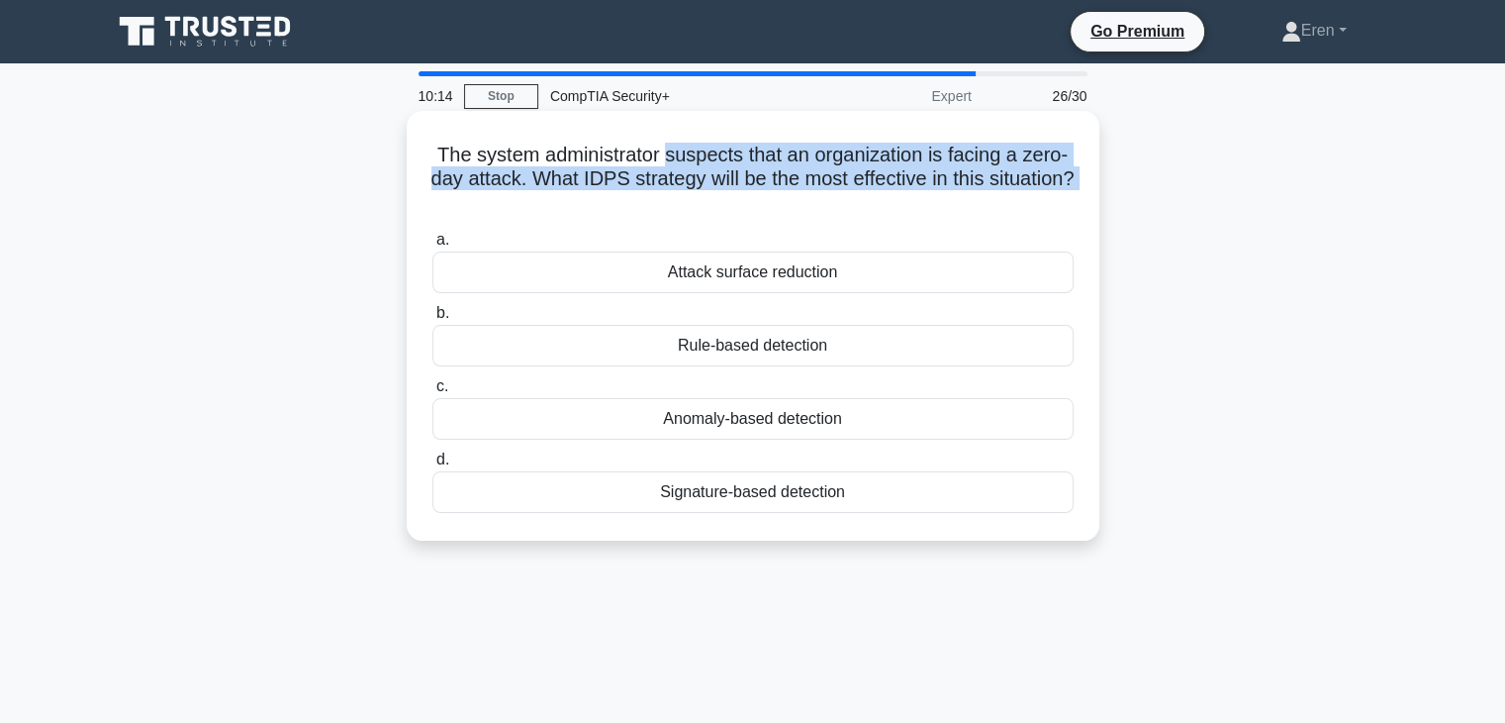
click at [820, 195] on h5 "The system administrator suspects that an organization is facing a zero-day att…" at bounding box center [753, 179] width 645 height 73
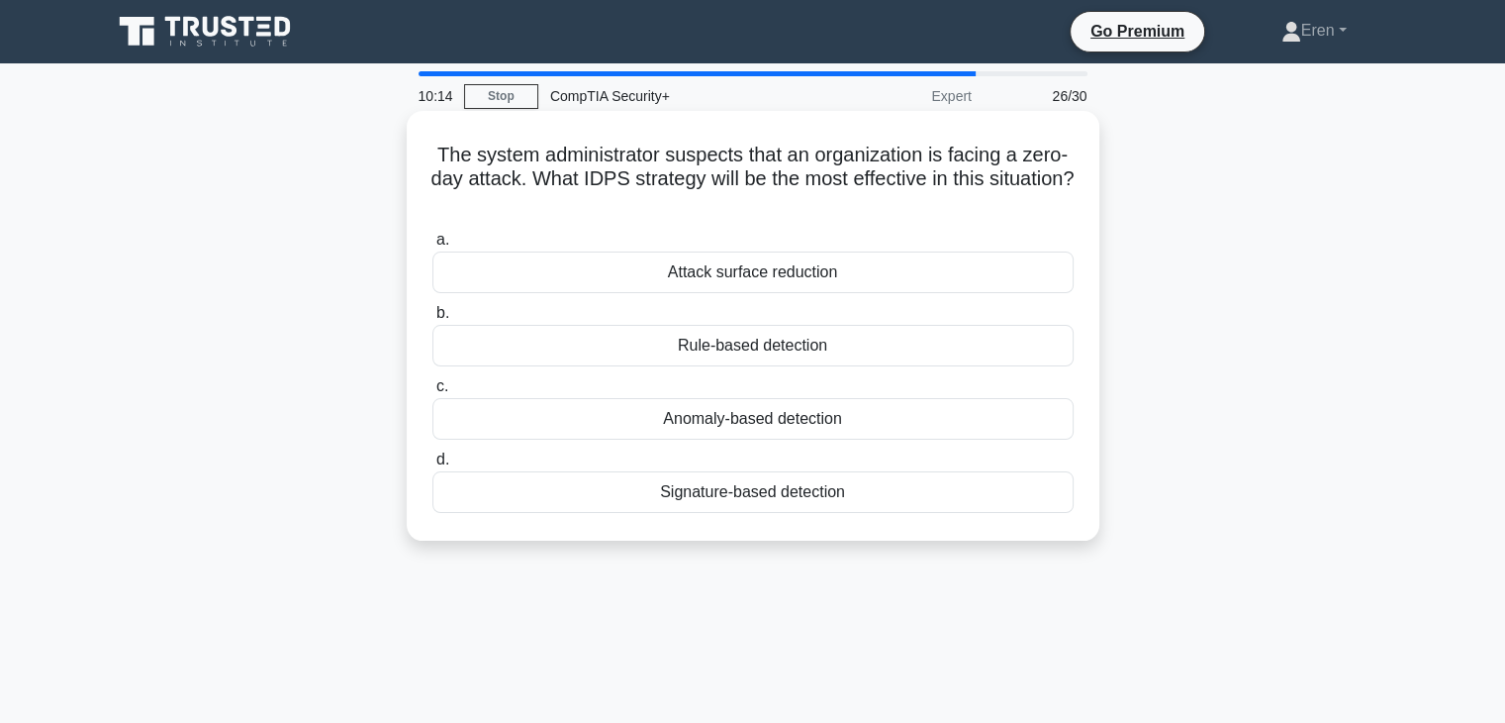
click at [820, 195] on h5 "The system administrator suspects that an organization is facing a zero-day att…" at bounding box center [753, 179] width 645 height 73
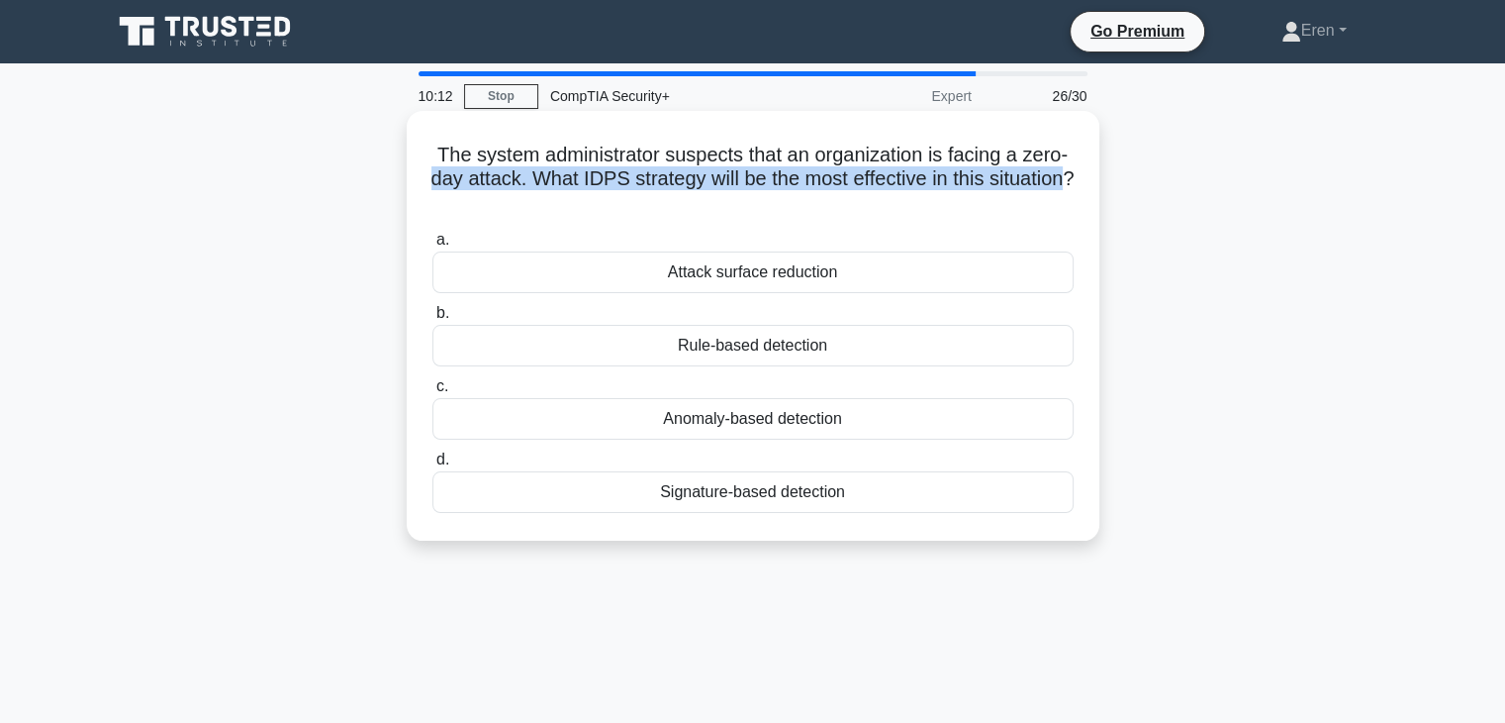
drag, startPoint x: 820, startPoint y: 195, endPoint x: 449, endPoint y: 173, distance: 370.8
click at [449, 173] on h5 "The system administrator suspects that an organization is facing a zero-day att…" at bounding box center [753, 179] width 645 height 73
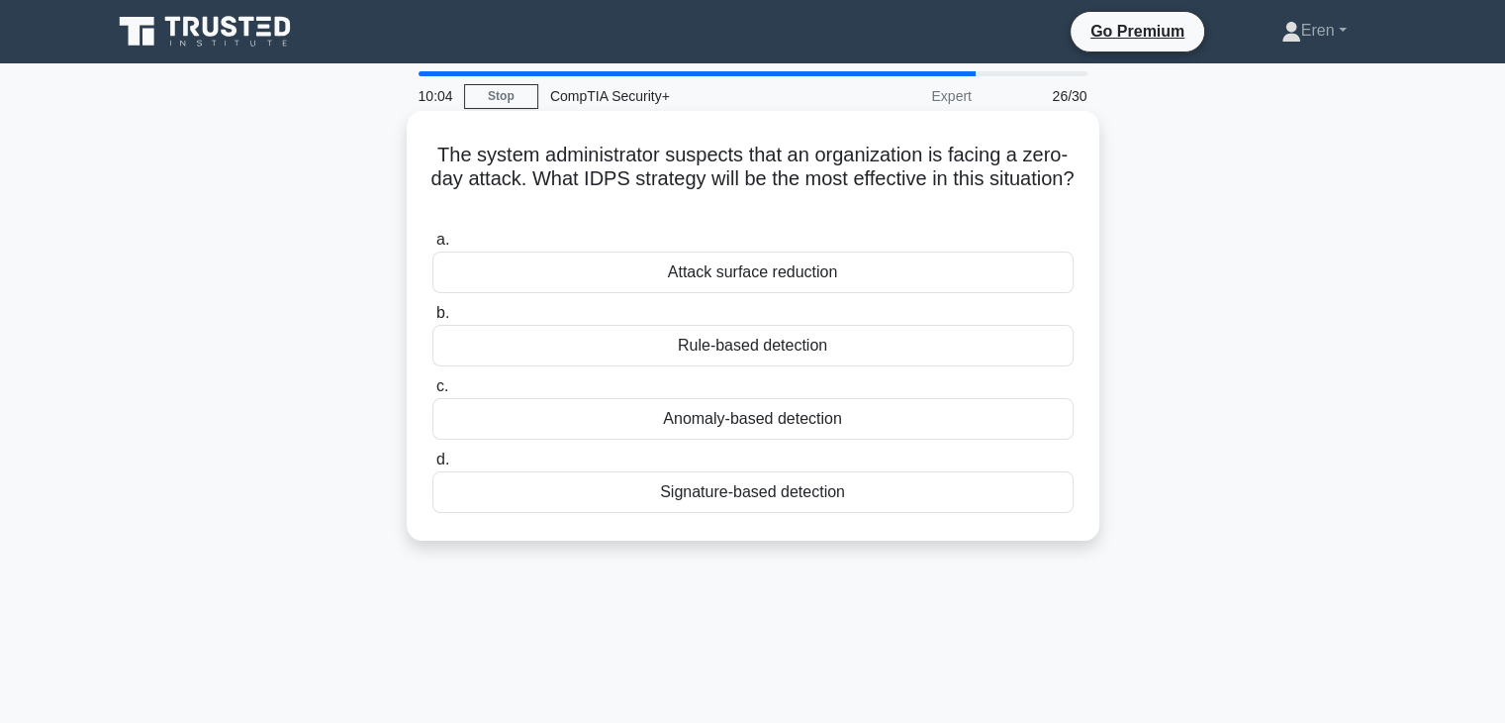
click at [805, 281] on div "Attack surface reduction" at bounding box center [753, 272] width 641 height 42
click at [433, 246] on input "a. Attack surface reduction" at bounding box center [433, 240] width 0 height 13
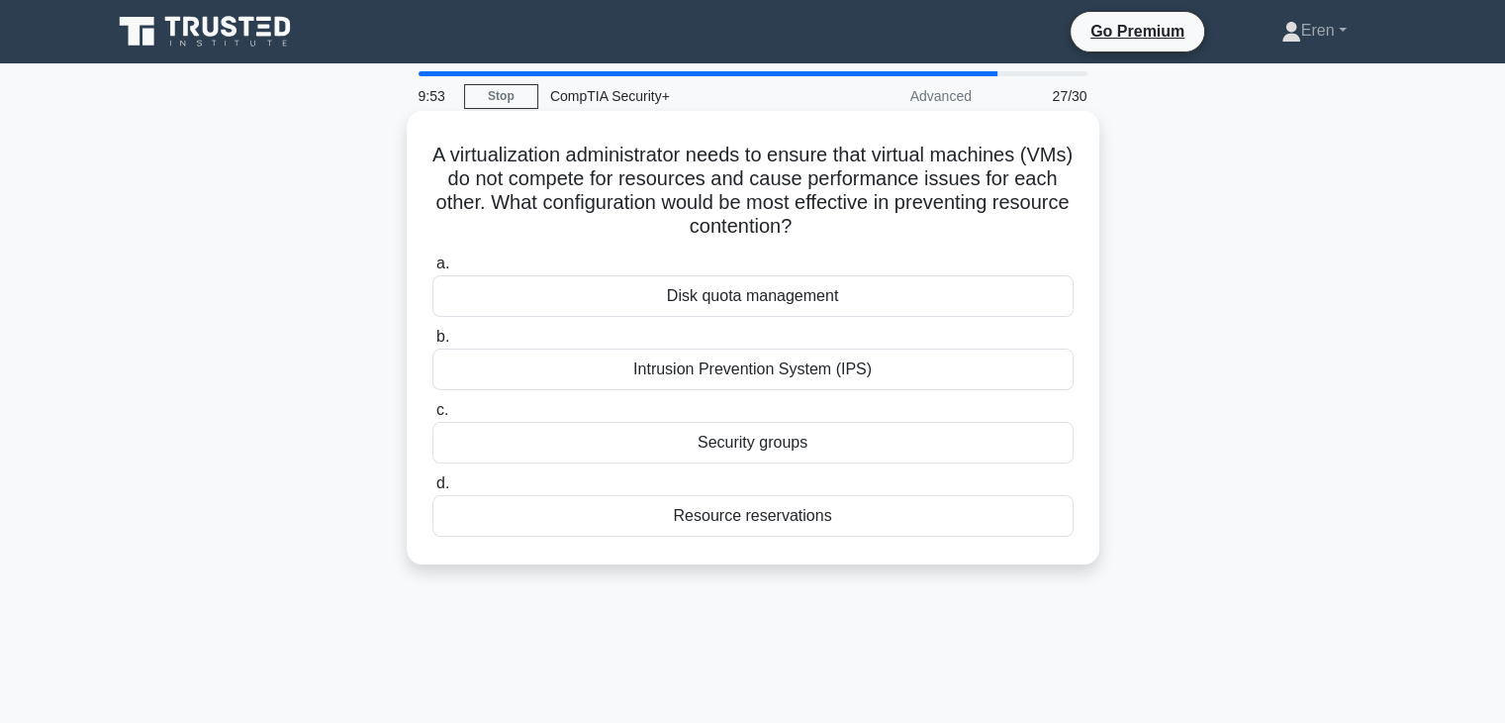
drag, startPoint x: 451, startPoint y: 165, endPoint x: 847, endPoint y: 229, distance: 400.9
click at [847, 229] on h5 "A virtualization administrator needs to ensure that virtual machines (VMs) do n…" at bounding box center [753, 191] width 645 height 97
click at [816, 229] on icon ".spinner_0XTQ{transform-origin:center;animation:spinner_y6GP .75s linear infini…" at bounding box center [804, 228] width 24 height 24
drag, startPoint x: 847, startPoint y: 229, endPoint x: 734, endPoint y: 225, distance: 112.9
click at [734, 225] on h5 "A virtualization administrator needs to ensure that virtual machines (VMs) do n…" at bounding box center [753, 191] width 645 height 97
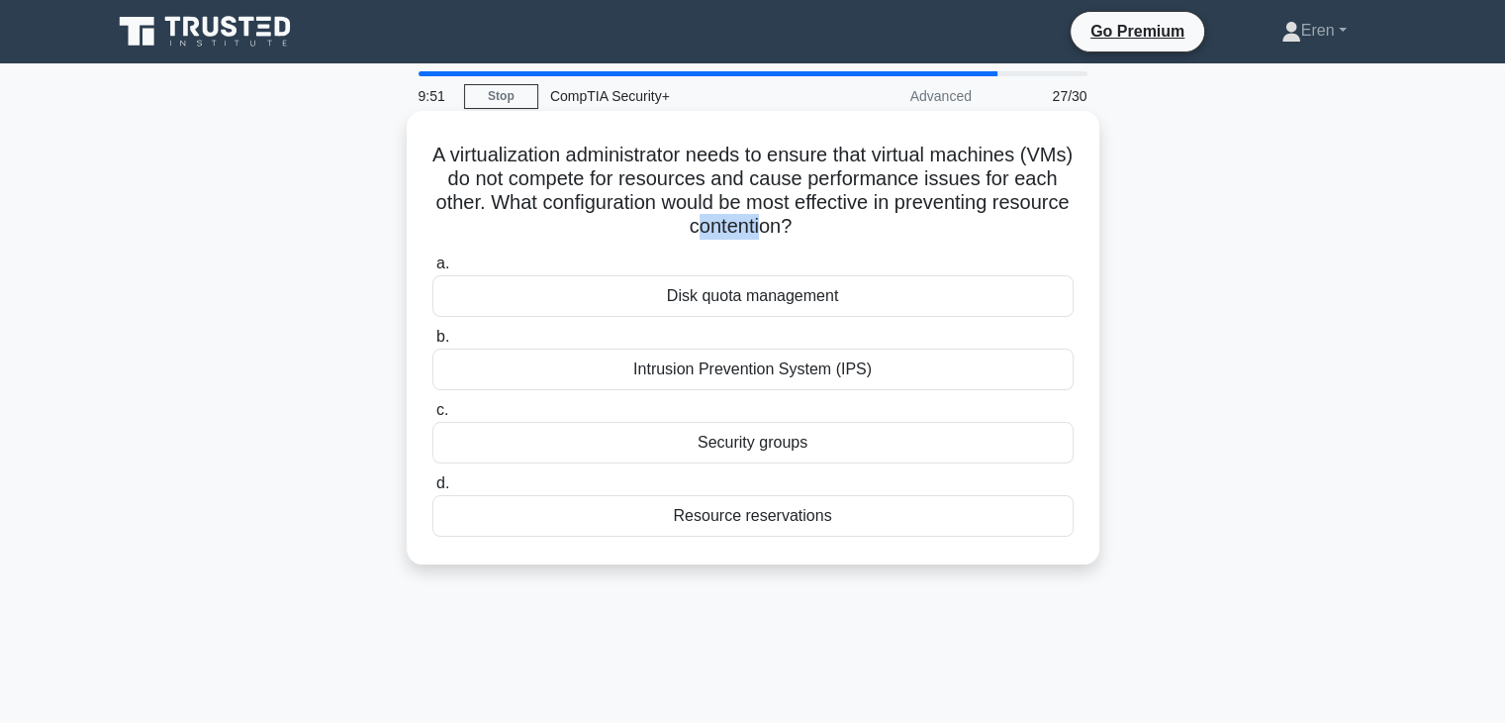
drag, startPoint x: 734, startPoint y: 225, endPoint x: 821, endPoint y: 229, distance: 86.2
click at [821, 229] on h5 "A virtualization administrator needs to ensure that virtual machines (VMs) do n…" at bounding box center [753, 191] width 645 height 97
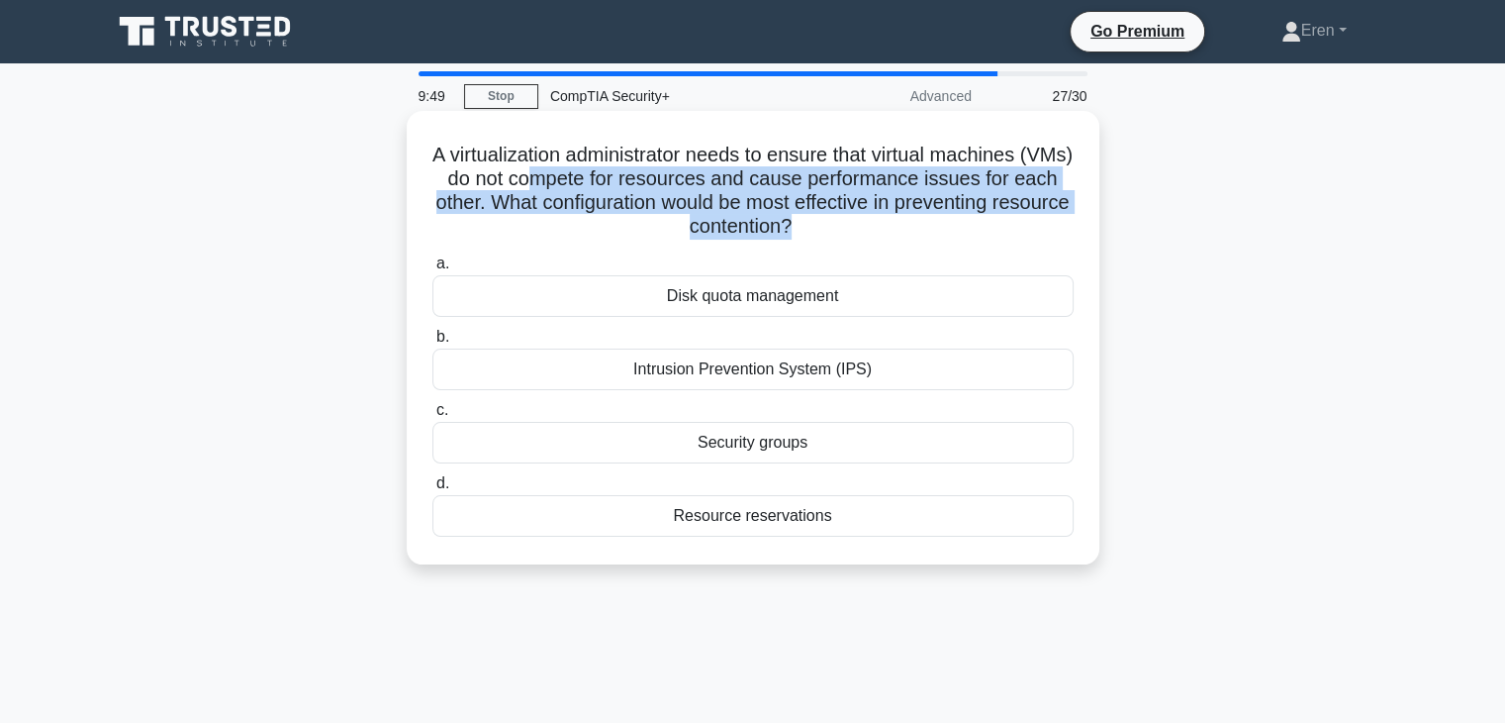
drag, startPoint x: 618, startPoint y: 173, endPoint x: 834, endPoint y: 216, distance: 220.9
click at [834, 216] on h5 "A virtualization administrator needs to ensure that virtual machines (VMs) do n…" at bounding box center [753, 191] width 645 height 97
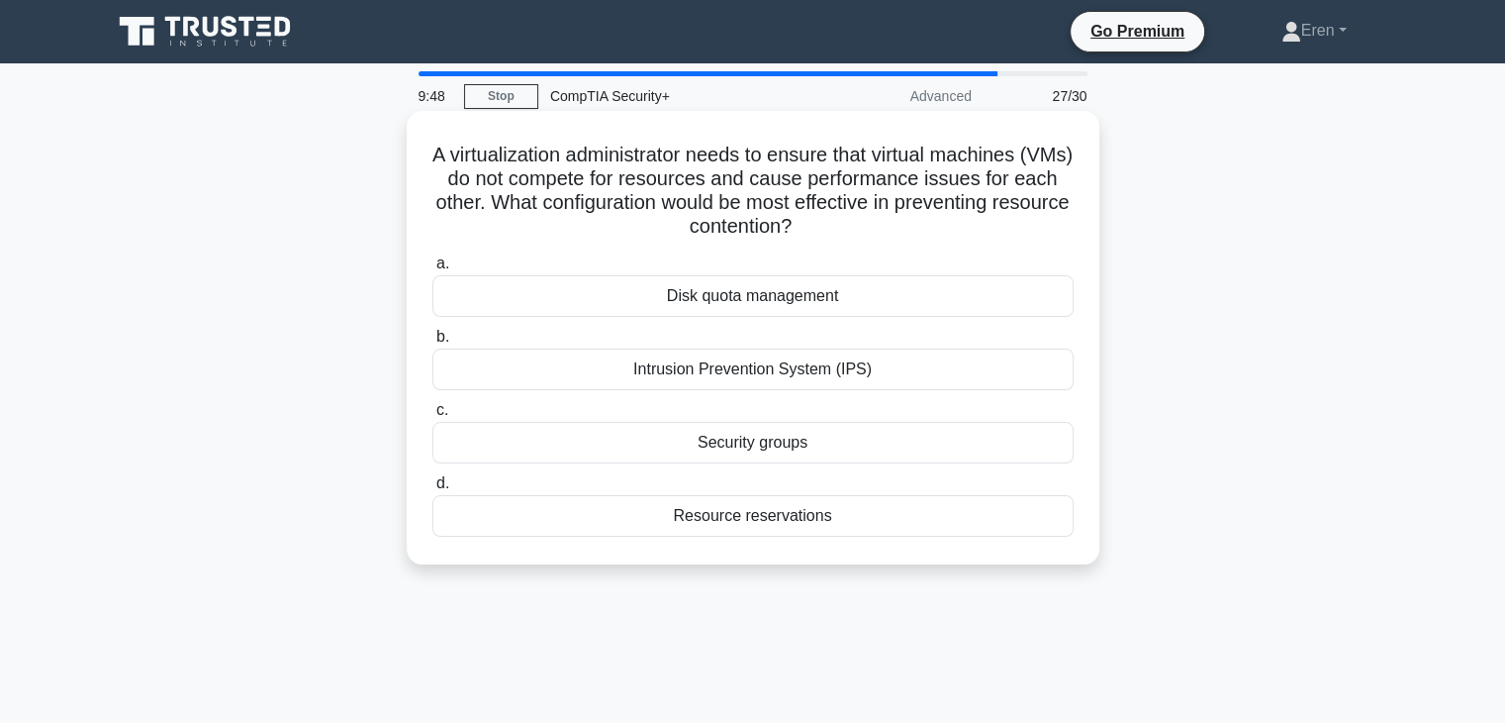
click at [623, 205] on h5 "A virtualization administrator needs to ensure that virtual machines (VMs) do n…" at bounding box center [753, 191] width 645 height 97
drag, startPoint x: 623, startPoint y: 205, endPoint x: 511, endPoint y: 203, distance: 111.9
click at [511, 203] on h5 "A virtualization administrator needs to ensure that virtual machines (VMs) do n…" at bounding box center [753, 191] width 645 height 97
click at [717, 518] on div "Resource reservations" at bounding box center [753, 516] width 641 height 42
click at [433, 490] on input "d. Resource reservations" at bounding box center [433, 483] width 0 height 13
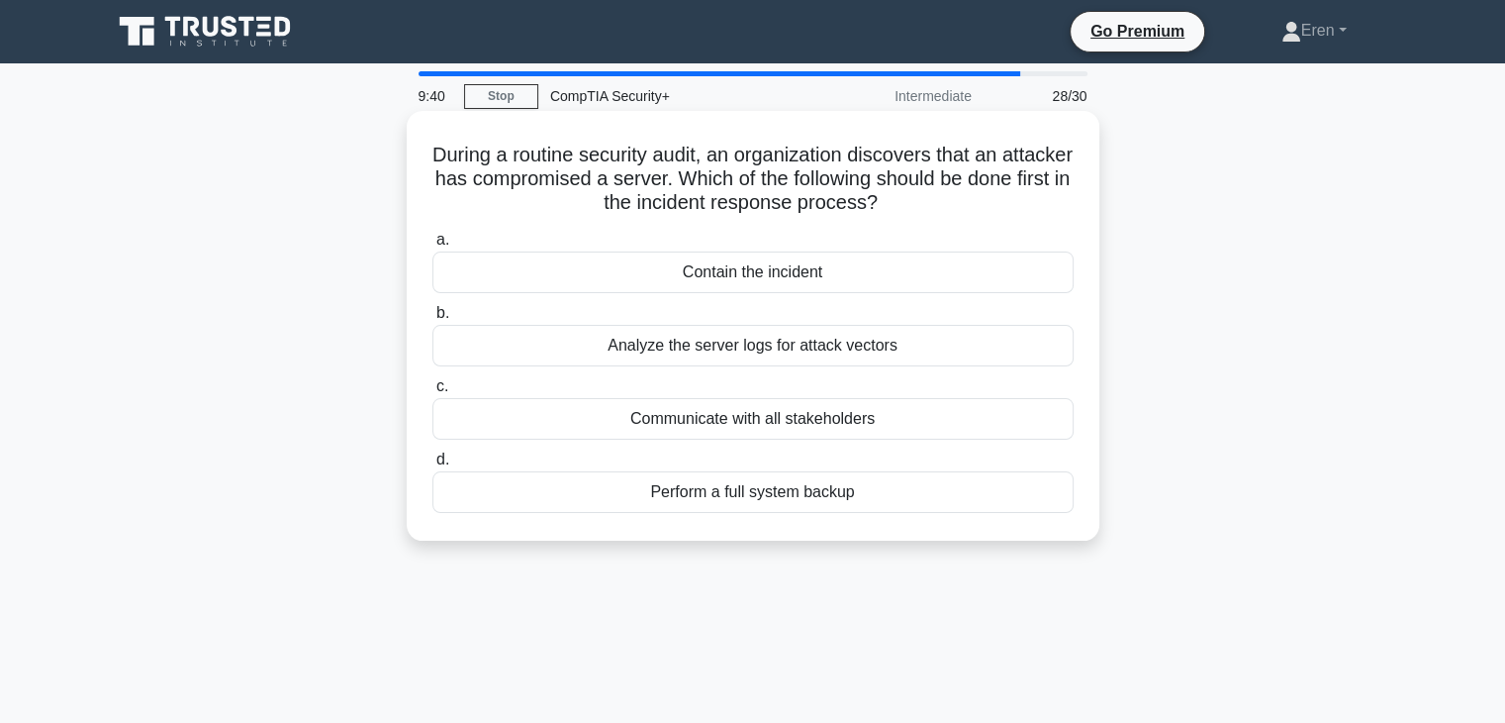
drag, startPoint x: 480, startPoint y: 162, endPoint x: 1018, endPoint y: 202, distance: 539.9
click at [1018, 202] on h5 "During a routine security audit, an organization discovers that an attacker has…" at bounding box center [753, 179] width 645 height 73
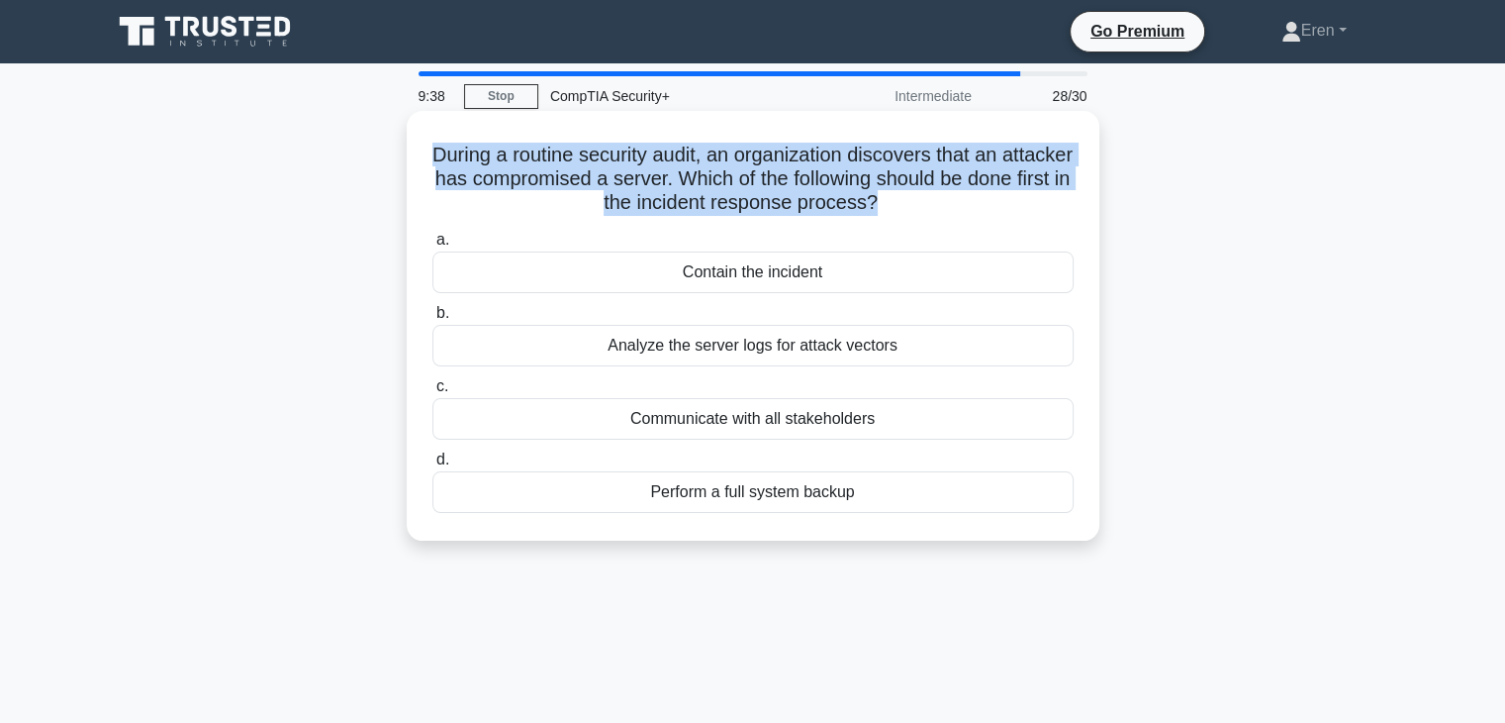
drag, startPoint x: 1010, startPoint y: 202, endPoint x: 451, endPoint y: 163, distance: 559.6
click at [451, 163] on h5 "During a routine security audit, an organization discovers that an attacker has…" at bounding box center [753, 179] width 645 height 73
drag, startPoint x: 451, startPoint y: 163, endPoint x: 925, endPoint y: 219, distance: 477.3
click at [925, 219] on div "During a routine security audit, an organization discovers that an attacker has…" at bounding box center [753, 326] width 677 height 414
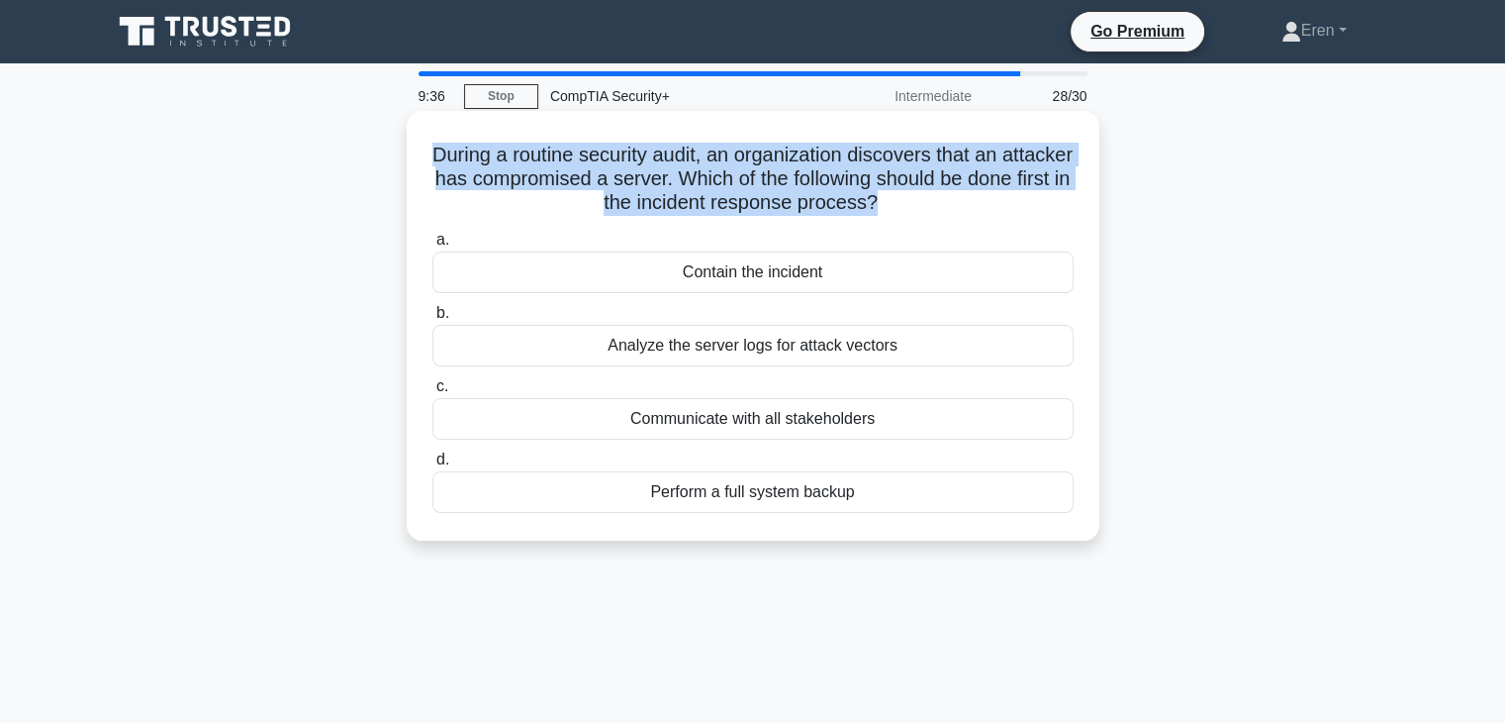
click at [925, 219] on div "During a routine security audit, an organization discovers that an attacker has…" at bounding box center [753, 326] width 677 height 414
drag, startPoint x: 562, startPoint y: 163, endPoint x: 968, endPoint y: 207, distance: 408.1
click at [968, 207] on h5 "During a routine security audit, an organization discovers that an attacker has…" at bounding box center [753, 179] width 645 height 73
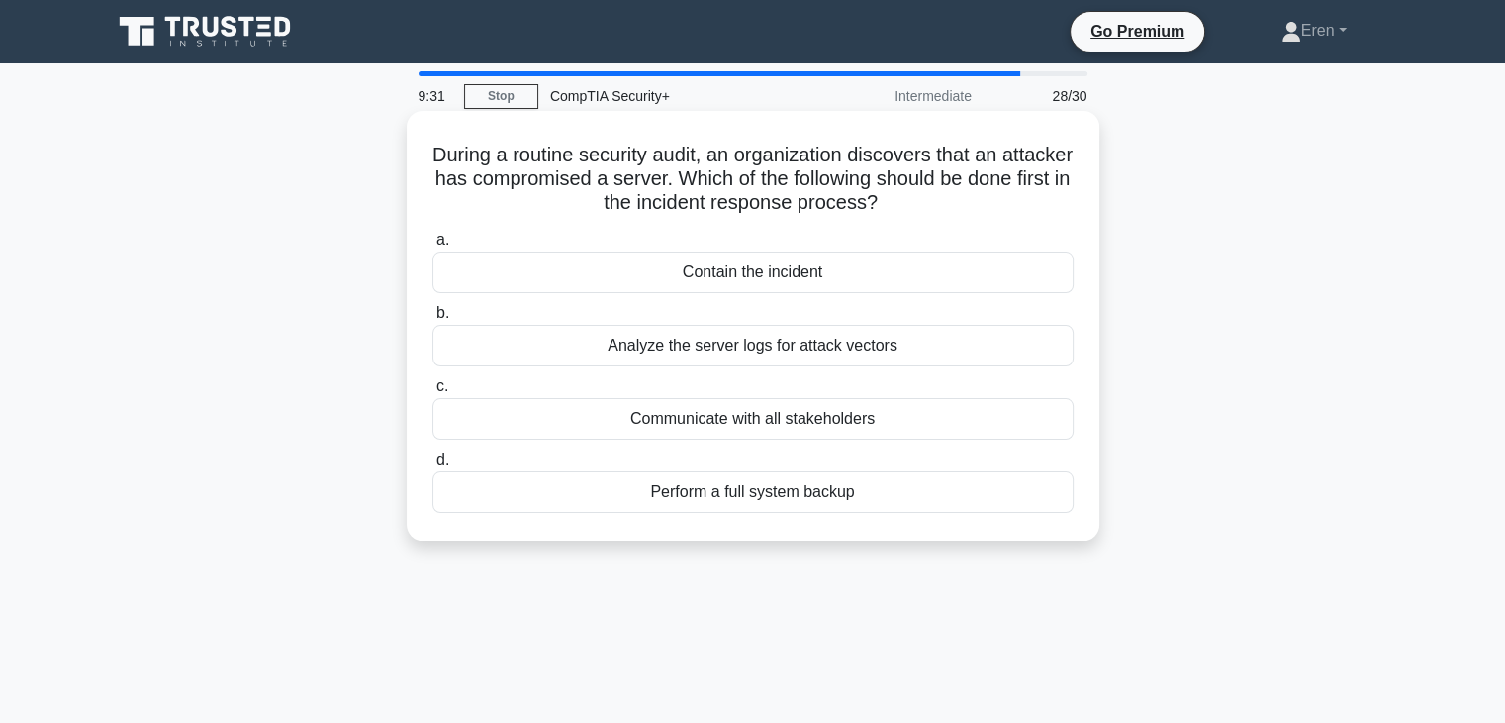
click at [968, 207] on h5 "During a routine security audit, an organization discovers that an attacker has…" at bounding box center [753, 179] width 645 height 73
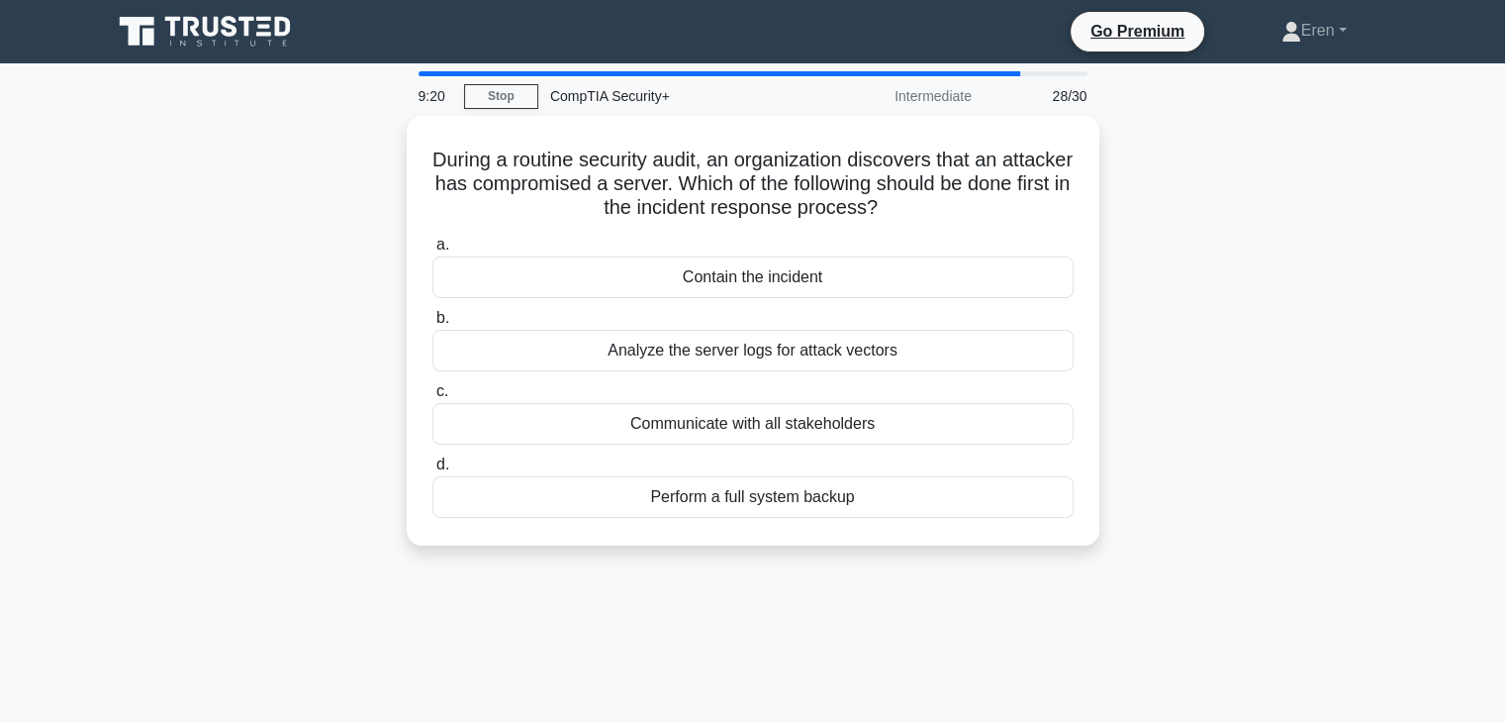
drag, startPoint x: 338, startPoint y: 317, endPoint x: 244, endPoint y: 298, distance: 94.9
click at [244, 298] on div "During a routine security audit, an organization discovers that an attacker has…" at bounding box center [753, 342] width 1306 height 453
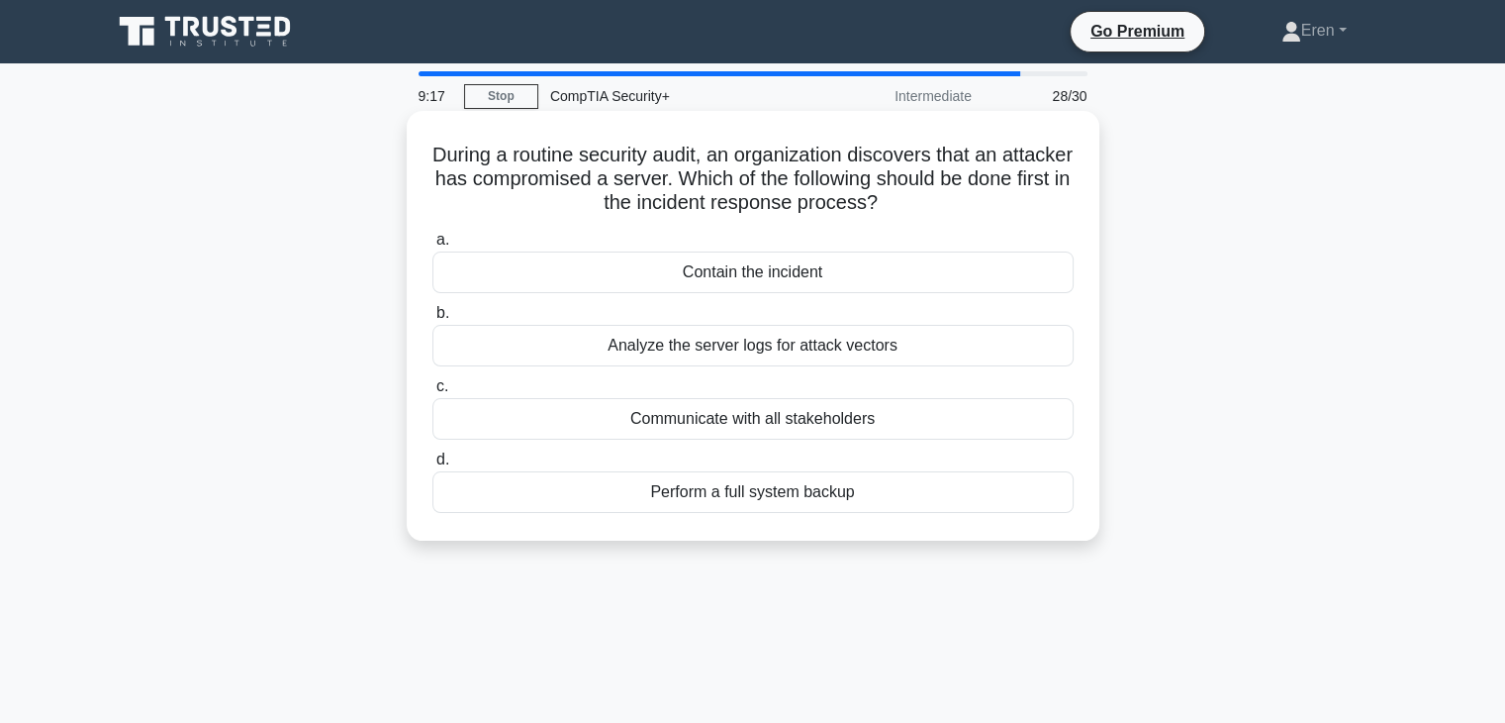
click at [662, 280] on div "Contain the incident" at bounding box center [753, 272] width 641 height 42
click at [433, 246] on input "a. Contain the incident" at bounding box center [433, 240] width 0 height 13
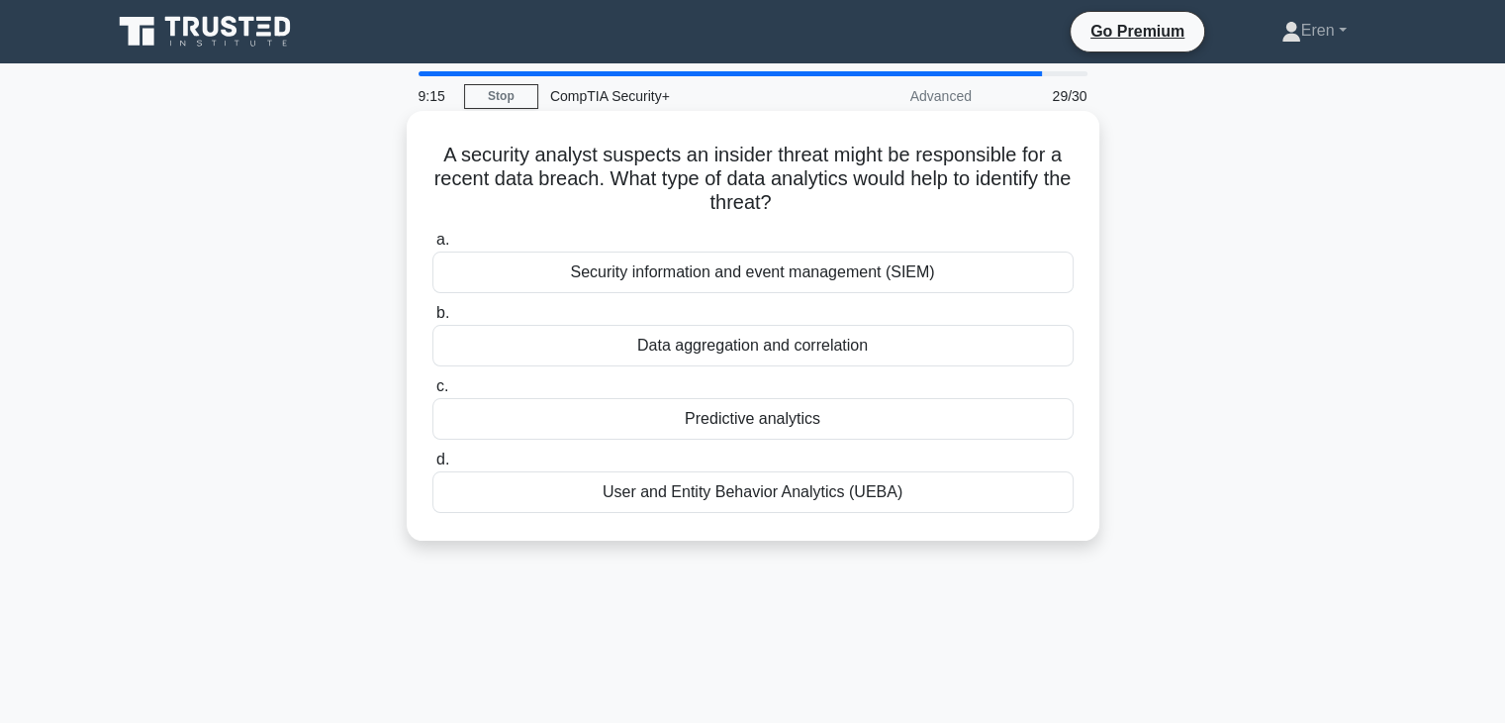
drag, startPoint x: 430, startPoint y: 162, endPoint x: 808, endPoint y: 192, distance: 379.3
click at [808, 192] on h5 "A security analyst suspects an insider threat might be responsible for a recent…" at bounding box center [753, 179] width 645 height 73
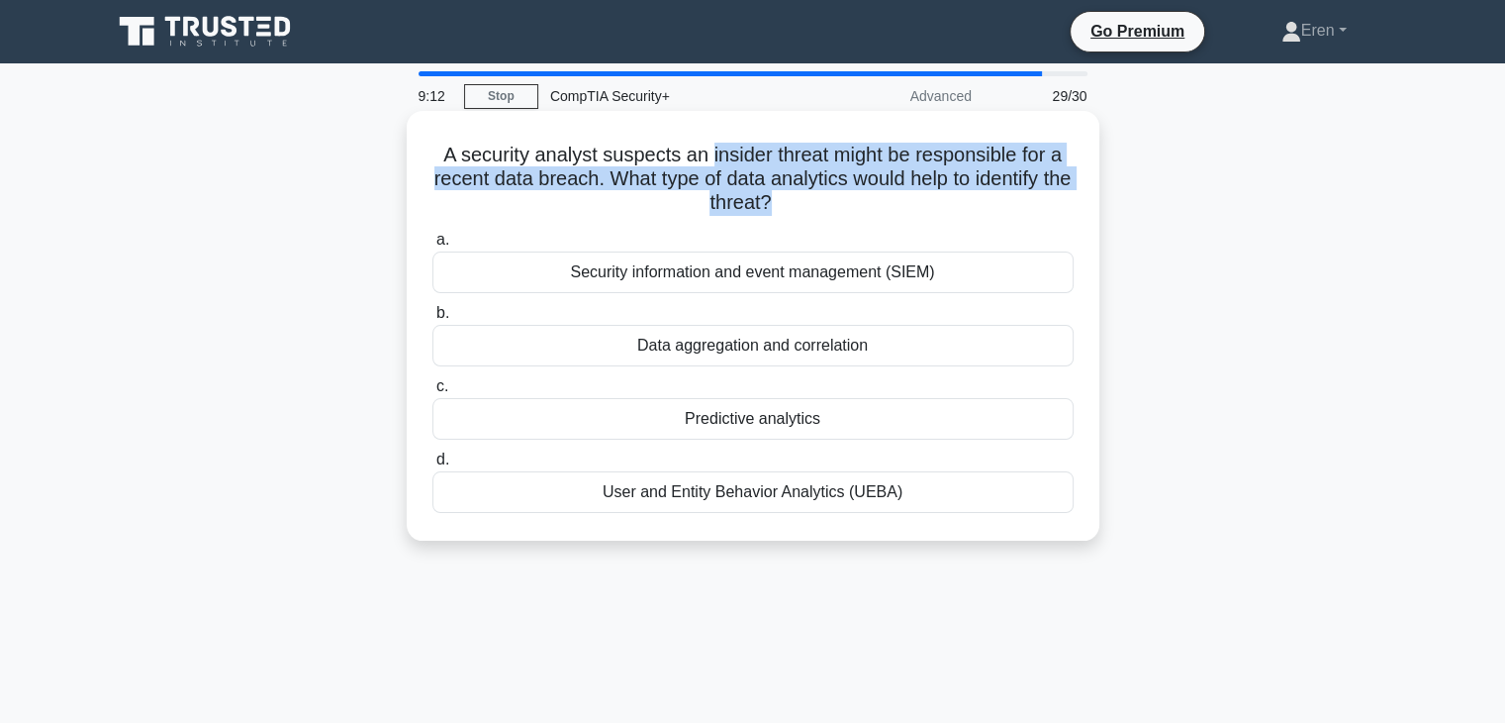
drag, startPoint x: 809, startPoint y: 192, endPoint x: 719, endPoint y: 128, distance: 110.7
click at [719, 128] on div "A security analyst suspects an insider threat might be responsible for a recent…" at bounding box center [753, 326] width 677 height 414
drag, startPoint x: 719, startPoint y: 128, endPoint x: 803, endPoint y: 180, distance: 99.1
click at [803, 180] on div "A security analyst suspects an insider threat might be responsible for a recent…" at bounding box center [753, 326] width 677 height 414
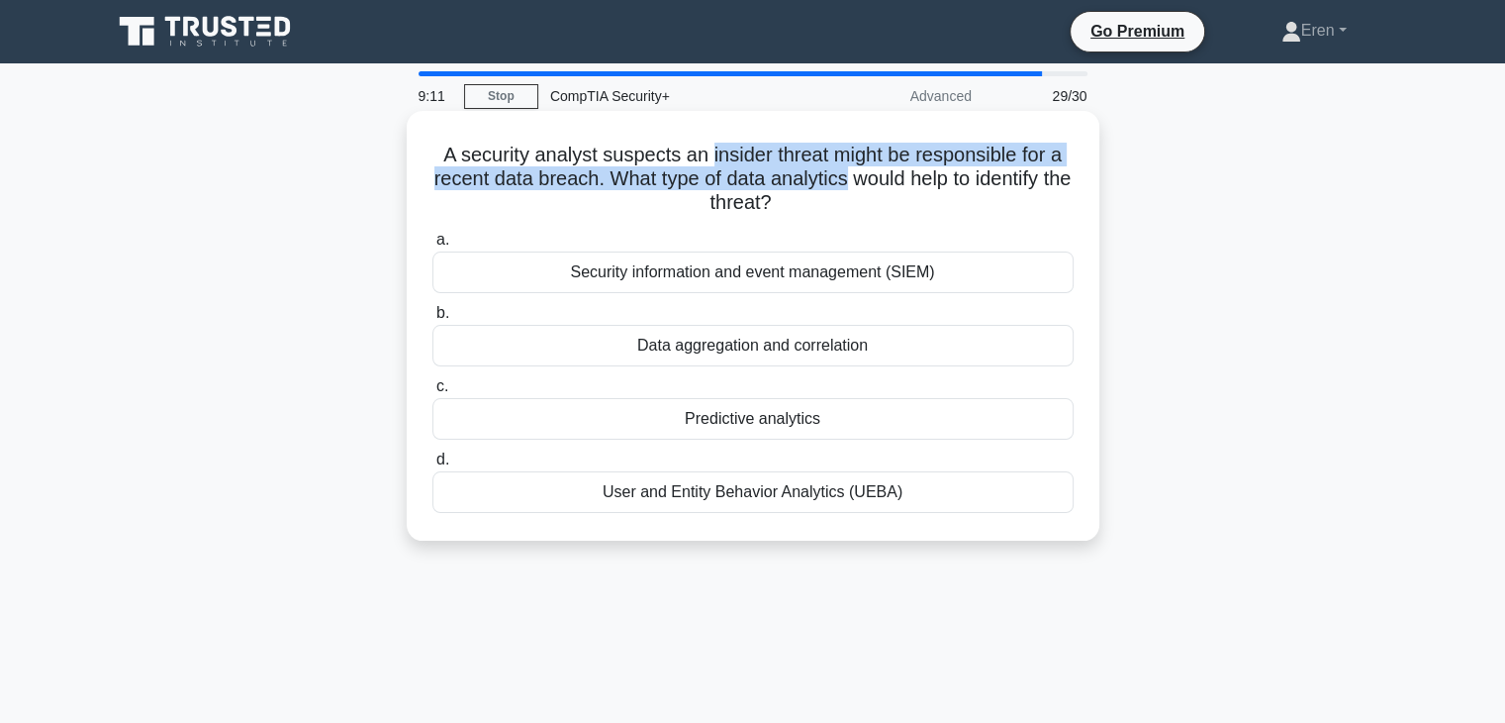
click at [803, 180] on h5 "A security analyst suspects an insider threat might be responsible for a recent…" at bounding box center [753, 179] width 645 height 73
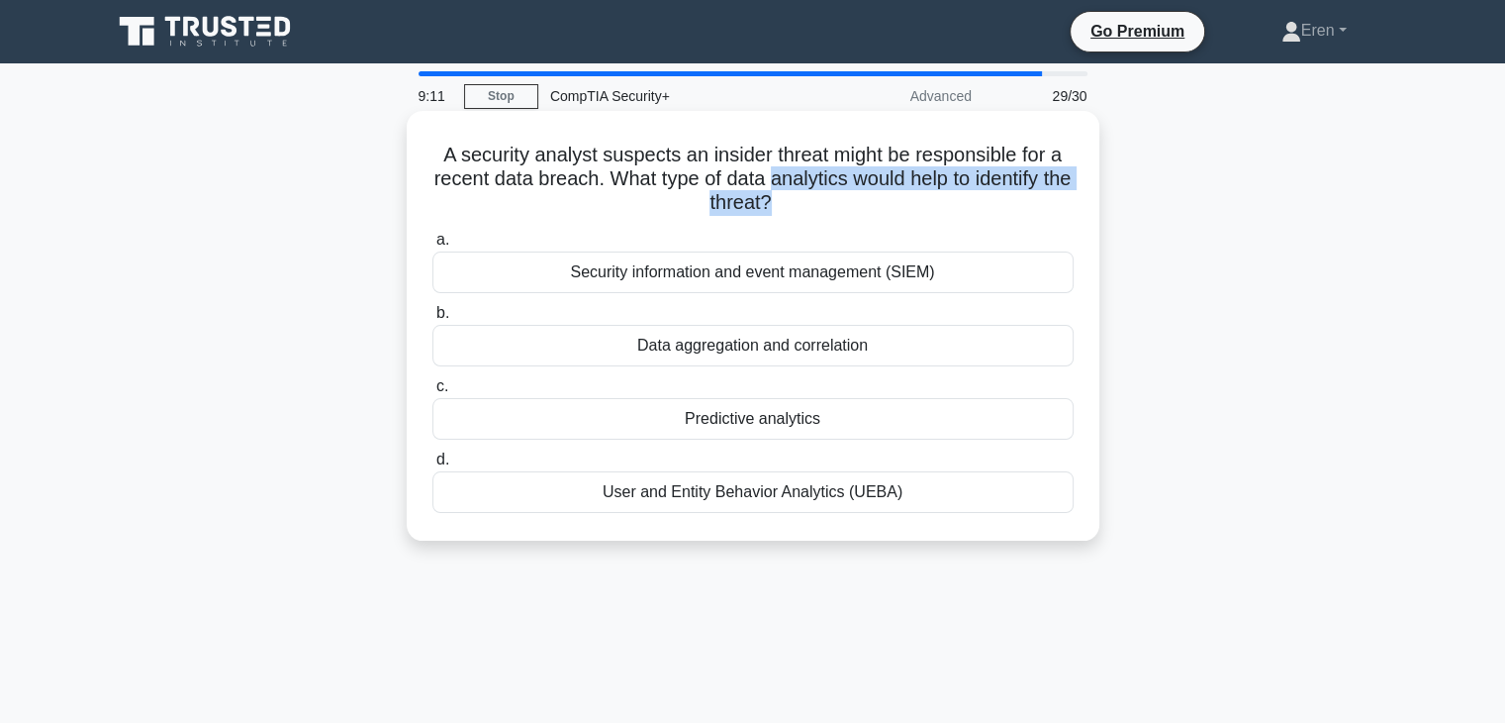
drag, startPoint x: 803, startPoint y: 180, endPoint x: 811, endPoint y: 203, distance: 24.1
click at [811, 203] on h5 "A security analyst suspects an insider threat might be responsible for a recent…" at bounding box center [753, 179] width 645 height 73
click at [796, 203] on icon ".spinner_0XTQ{transform-origin:center;animation:spinner_y6GP .75s linear infini…" at bounding box center [784, 204] width 24 height 24
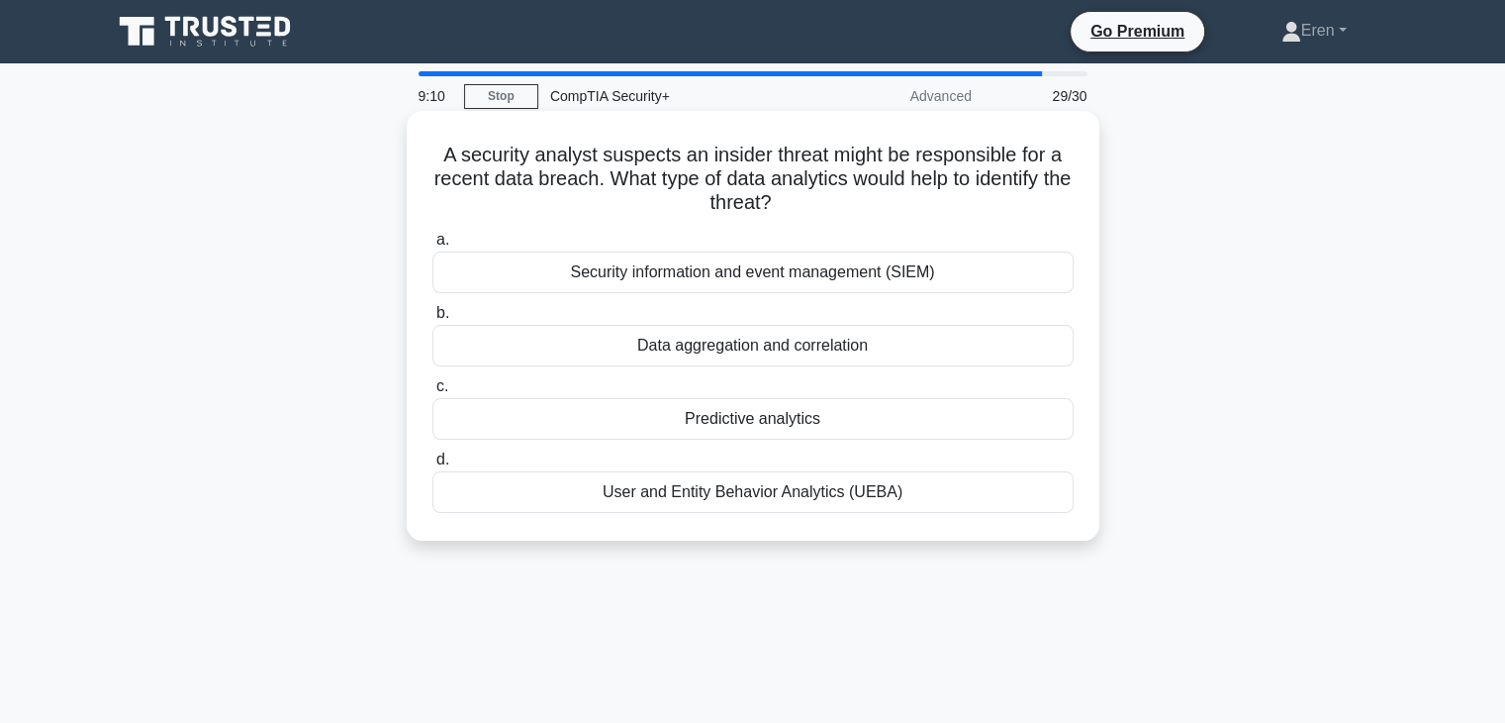
drag, startPoint x: 811, startPoint y: 203, endPoint x: 794, endPoint y: 198, distance: 17.5
click at [794, 198] on icon ".spinner_0XTQ{transform-origin:center;animation:spinner_y6GP .75s linear infini…" at bounding box center [784, 204] width 24 height 24
drag, startPoint x: 480, startPoint y: 154, endPoint x: 835, endPoint y: 192, distance: 357.3
click at [835, 192] on h5 "A security analyst suspects an insider threat might be responsible for a recent…" at bounding box center [753, 179] width 645 height 73
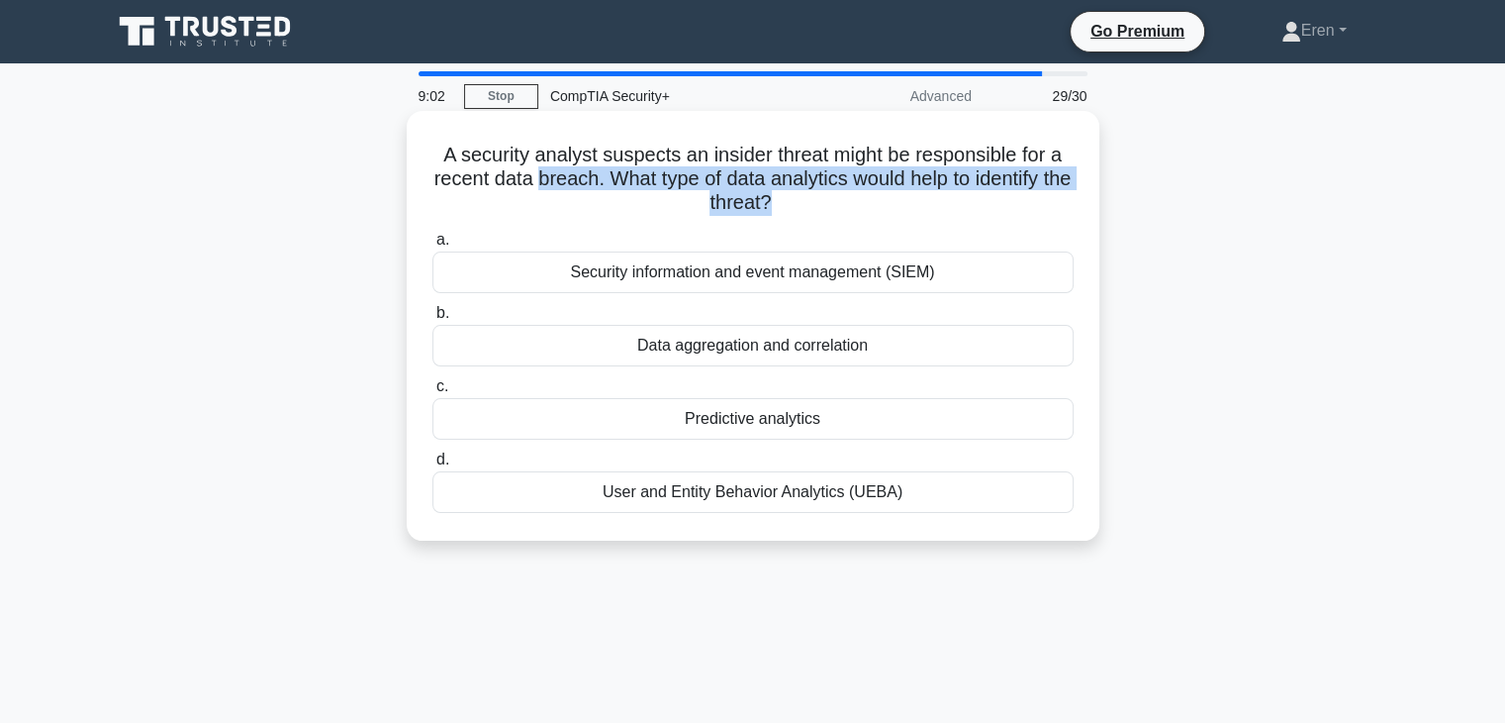
drag, startPoint x: 835, startPoint y: 192, endPoint x: 579, endPoint y: 171, distance: 257.2
click at [579, 171] on h5 "A security analyst suspects an insider threat might be responsible for a recent…" at bounding box center [753, 179] width 645 height 73
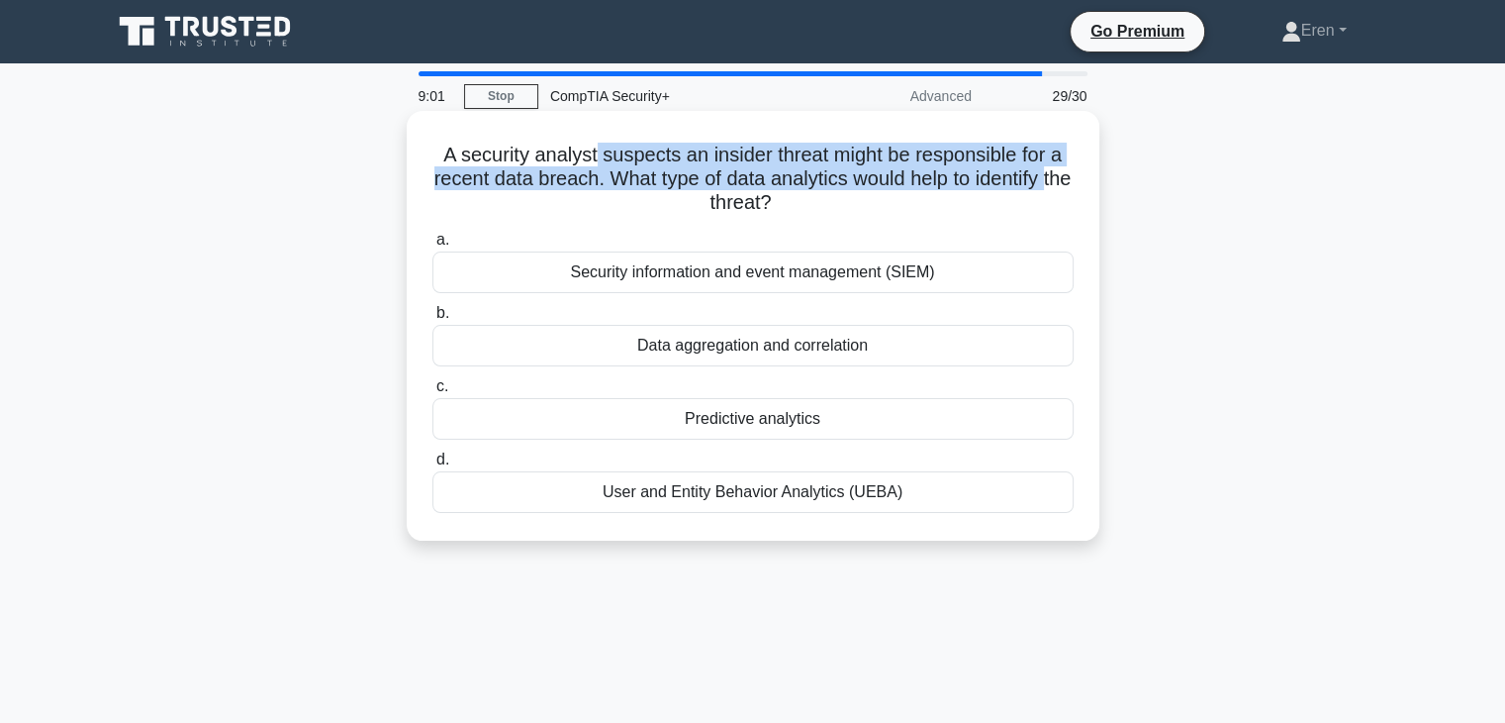
drag, startPoint x: 591, startPoint y: 155, endPoint x: 595, endPoint y: 207, distance: 51.6
click at [595, 207] on h5 "A security analyst suspects an insider threat might be responsible for a recent…" at bounding box center [753, 179] width 645 height 73
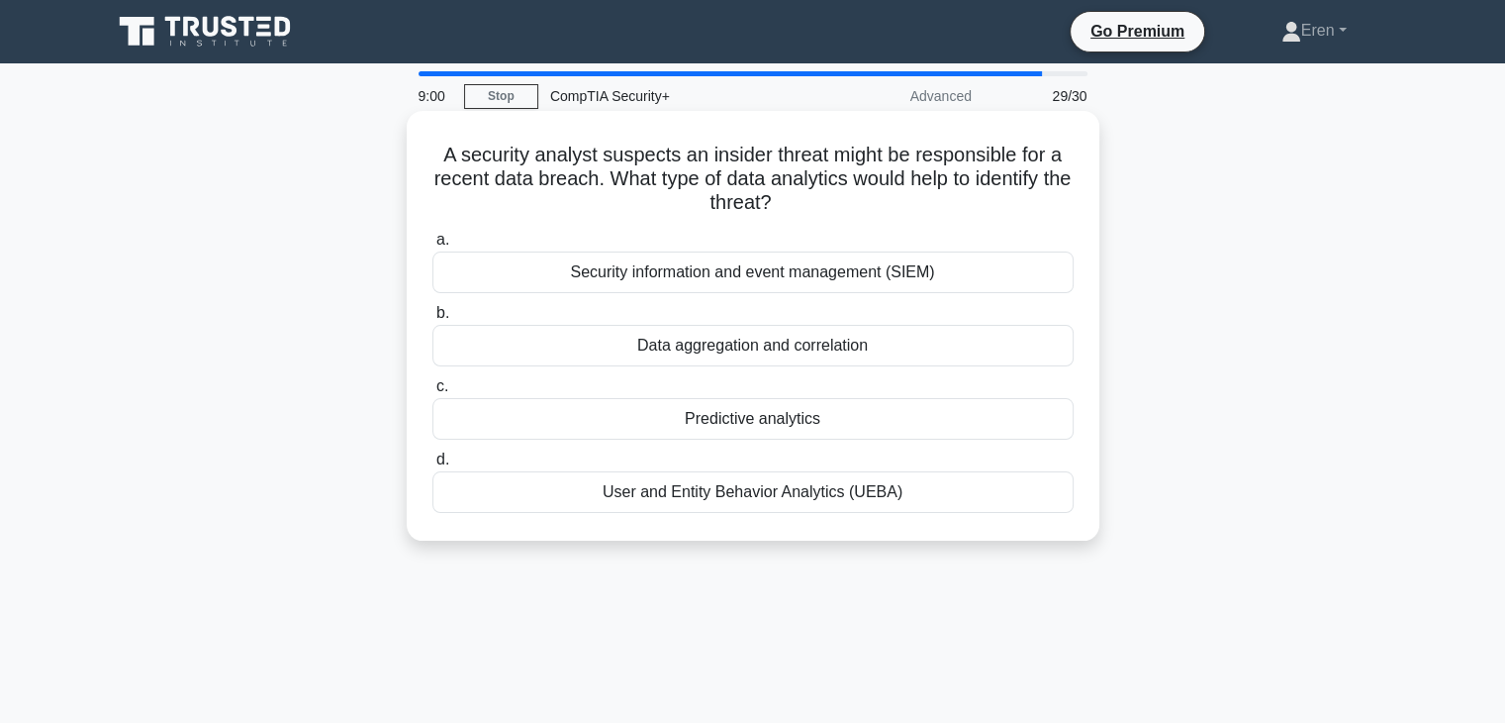
drag, startPoint x: 593, startPoint y: 202, endPoint x: 570, endPoint y: 189, distance: 26.1
click at [570, 189] on h5 "A security analyst suspects an insider threat might be responsible for a recent…" at bounding box center [753, 179] width 645 height 73
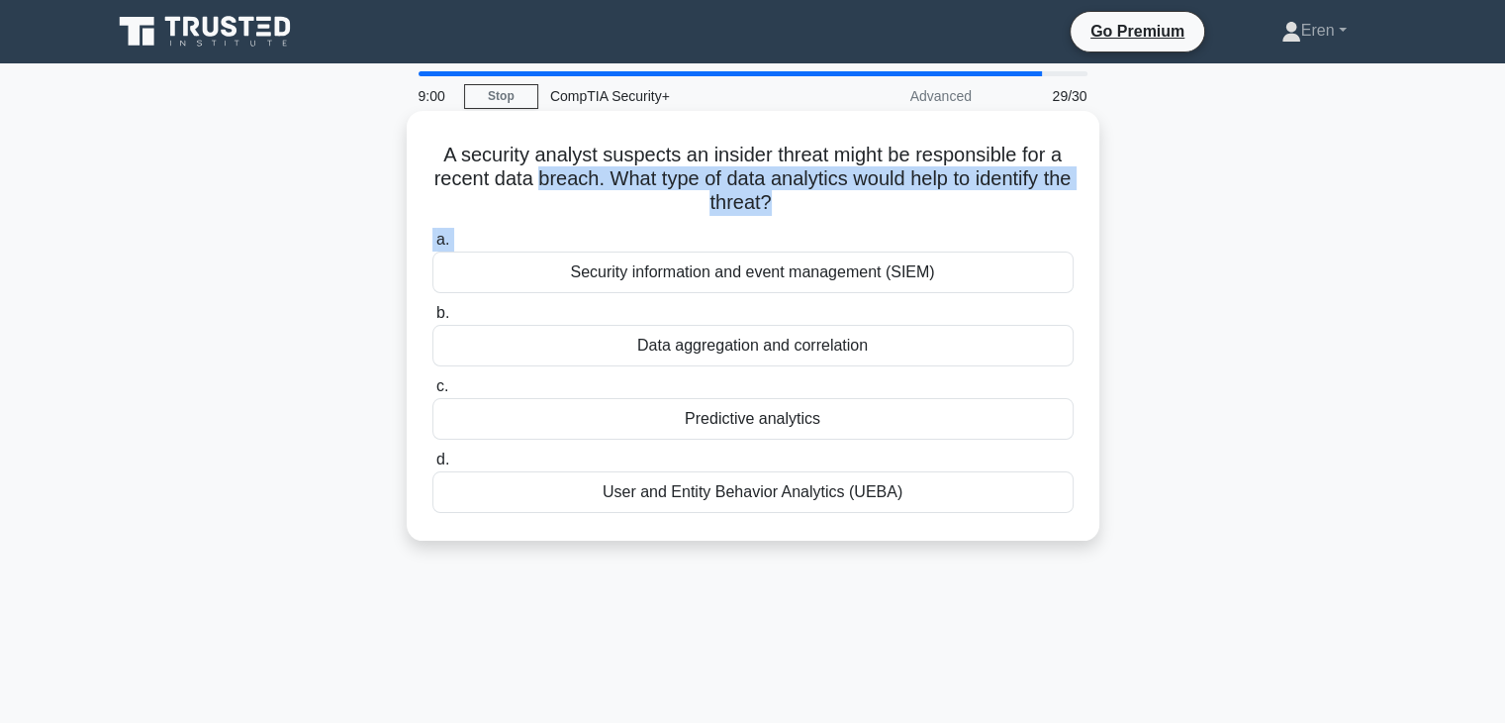
drag, startPoint x: 570, startPoint y: 189, endPoint x: 735, endPoint y: 233, distance: 170.9
click at [728, 232] on div "A security analyst suspects an insider threat might be responsible for a recent…" at bounding box center [753, 326] width 677 height 414
click at [735, 233] on label "a. Security information and event management (SIEM)" at bounding box center [753, 260] width 641 height 65
click at [433, 234] on input "a. Security information and event management (SIEM)" at bounding box center [433, 240] width 0 height 13
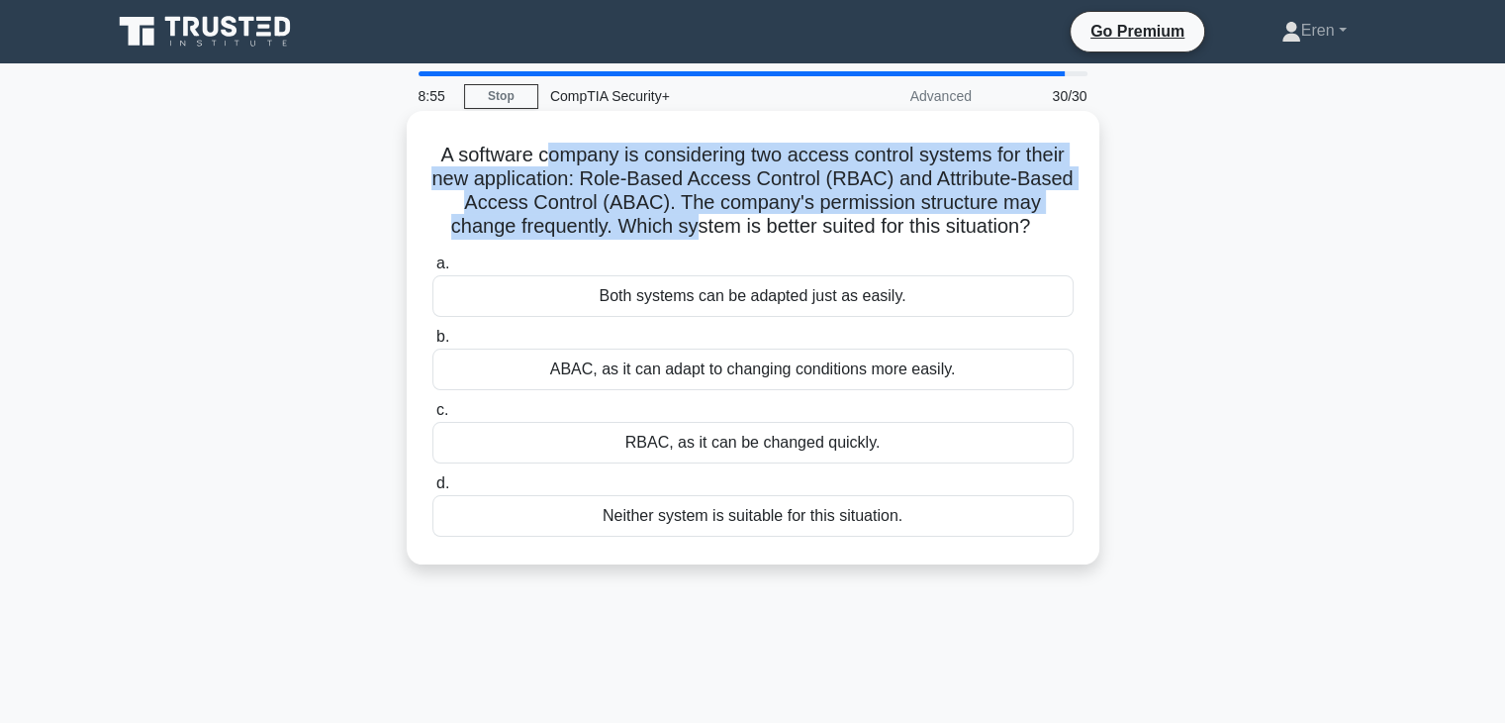
drag, startPoint x: 693, startPoint y: 221, endPoint x: 546, endPoint y: 166, distance: 156.3
click at [546, 166] on h5 "A software company is considering two access control systems for their new appl…" at bounding box center [753, 191] width 645 height 97
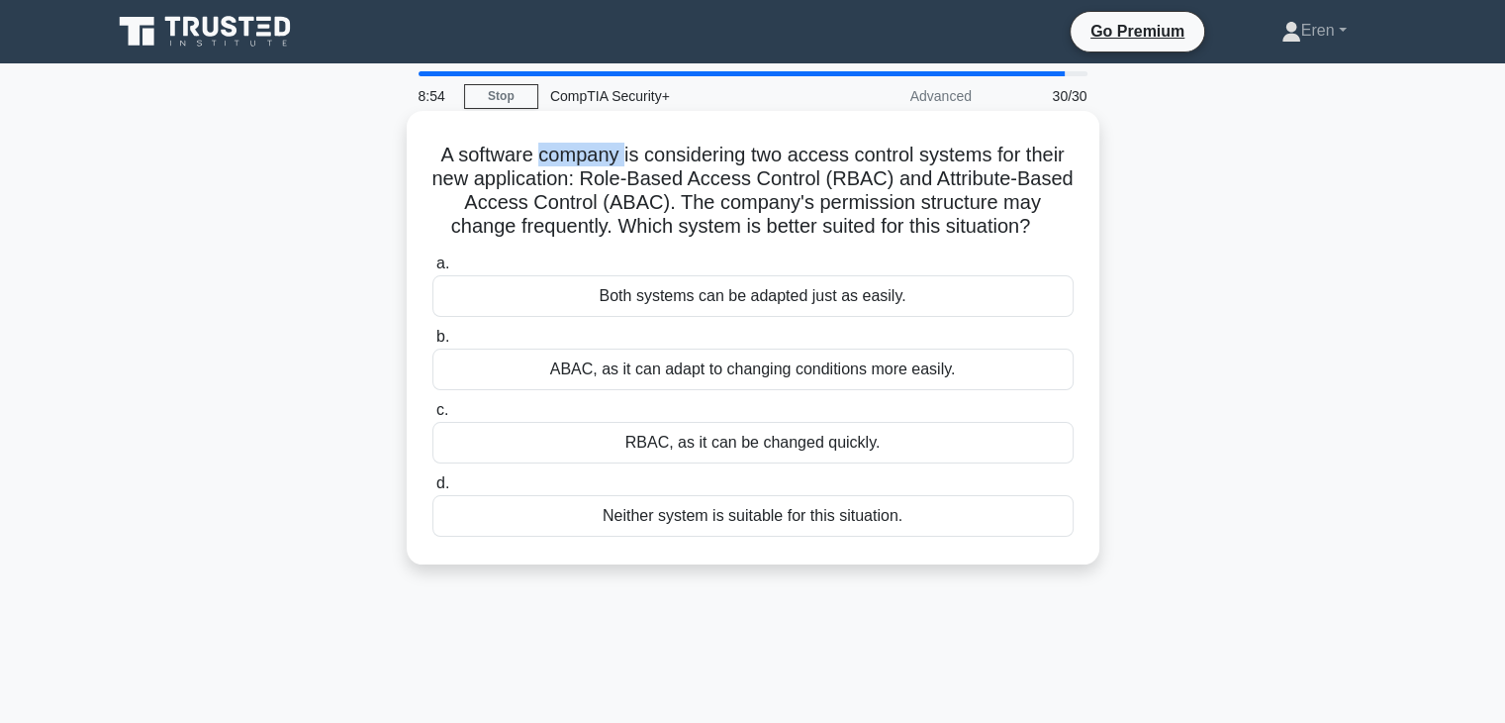
click at [546, 166] on h5 "A software company is considering two access control systems for their new appl…" at bounding box center [753, 191] width 645 height 97
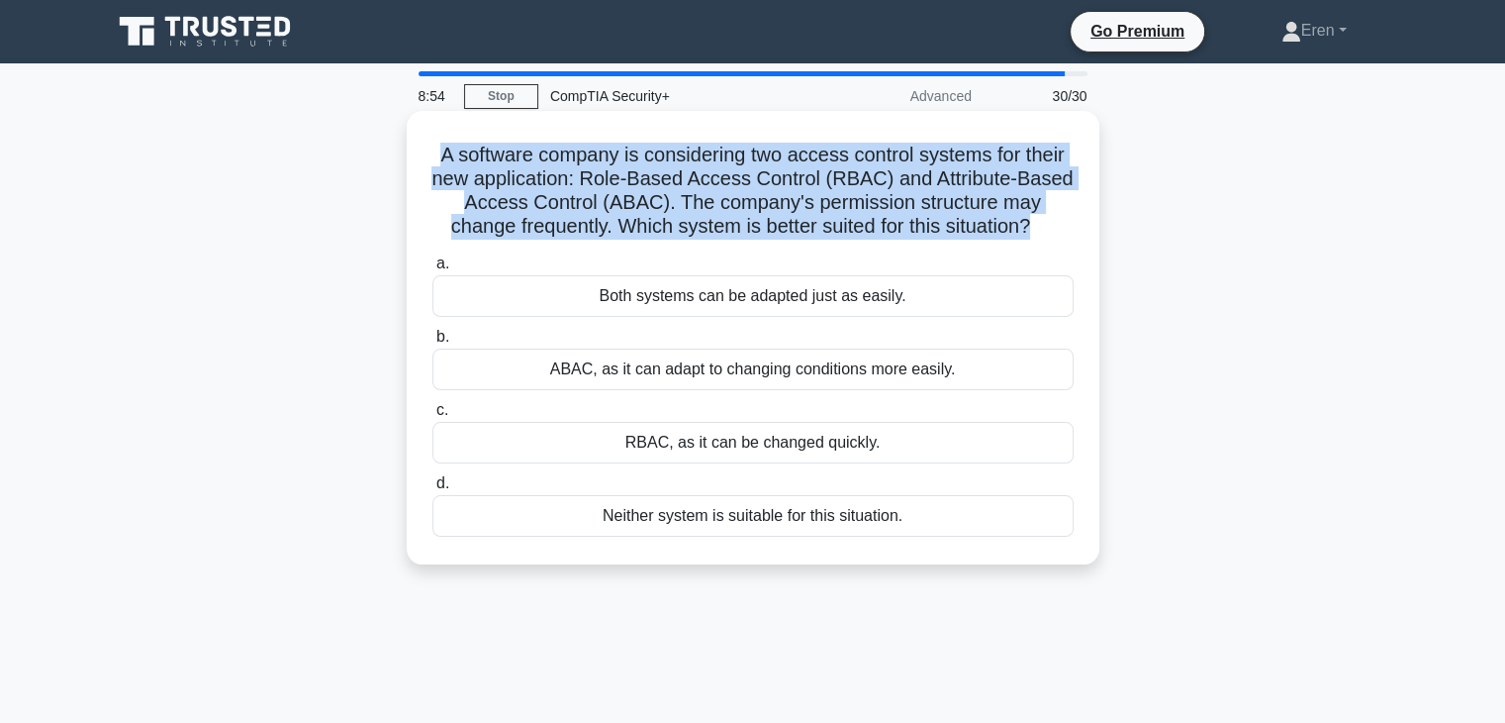
drag, startPoint x: 546, startPoint y: 166, endPoint x: 741, endPoint y: 199, distance: 197.7
click at [741, 199] on h5 "A software company is considering two access control systems for their new appl…" at bounding box center [753, 191] width 645 height 97
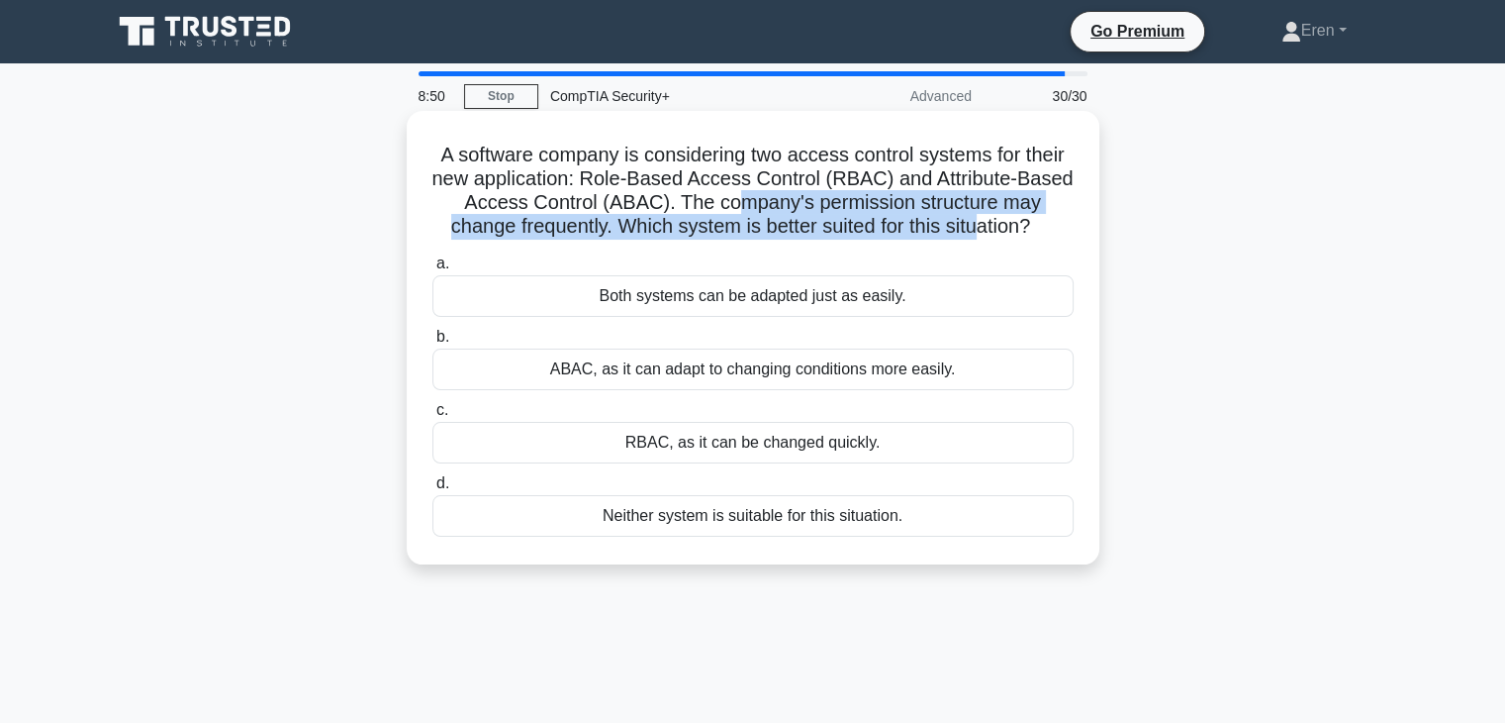
drag, startPoint x: 681, startPoint y: 198, endPoint x: 983, endPoint y: 220, distance: 302.7
click at [982, 220] on h5 "A software company is considering two access control systems for their new appl…" at bounding box center [753, 191] width 645 height 97
click at [983, 220] on h5 "A software company is considering two access control systems for their new appl…" at bounding box center [753, 191] width 645 height 97
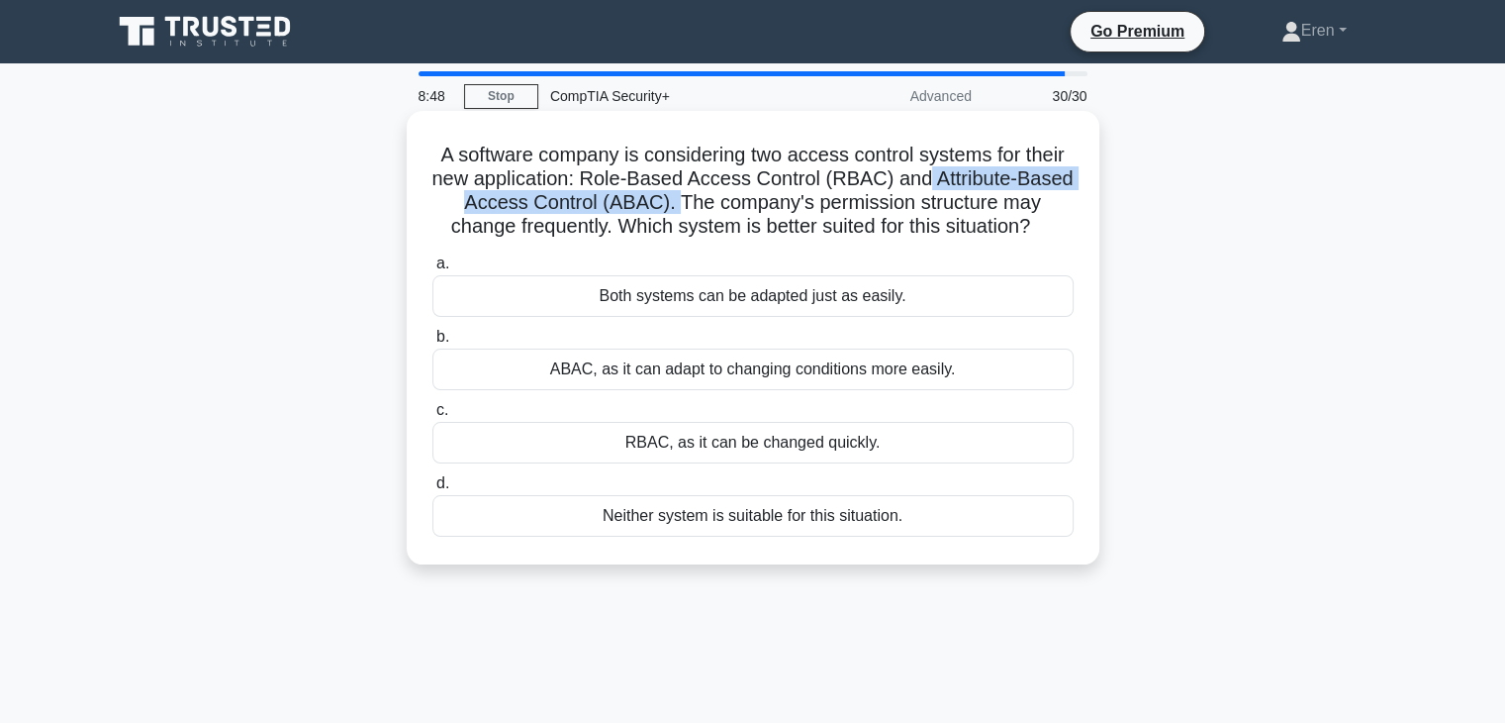
drag, startPoint x: 924, startPoint y: 175, endPoint x: 678, endPoint y: 211, distance: 249.0
click at [678, 211] on h5 "A software company is considering two access control systems for their new appl…" at bounding box center [753, 191] width 645 height 97
drag, startPoint x: 856, startPoint y: 195, endPoint x: 1065, endPoint y: 223, distance: 210.7
click at [1065, 223] on h5 "A software company is considering two access control systems for their new appl…" at bounding box center [753, 191] width 645 height 97
click at [1054, 223] on icon ".spinner_0XTQ{transform-origin:center;animation:spinner_y6GP .75s linear infini…" at bounding box center [1042, 228] width 24 height 24
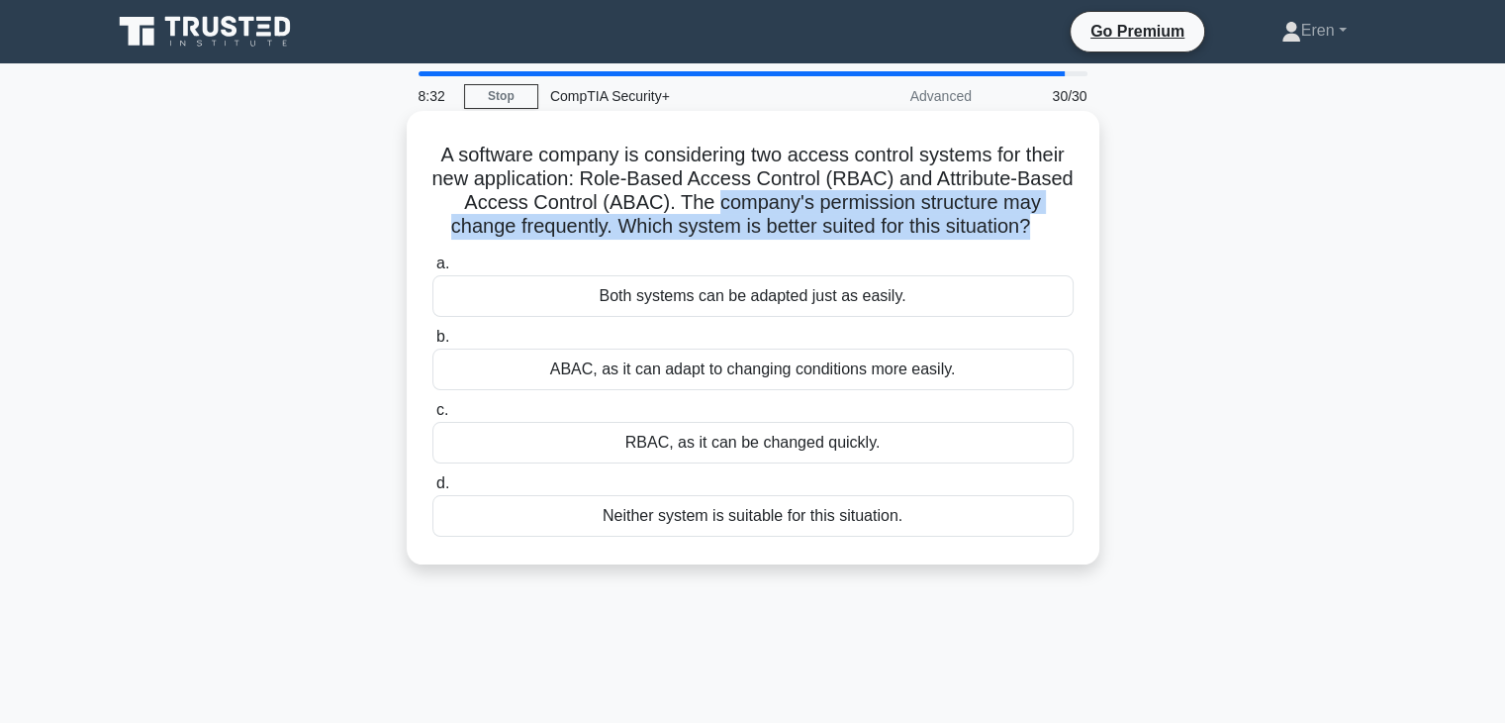
drag, startPoint x: 1065, startPoint y: 223, endPoint x: 795, endPoint y: 193, distance: 271.8
click at [795, 193] on h5 "A software company is considering two access control systems for their new appl…" at bounding box center [753, 191] width 645 height 97
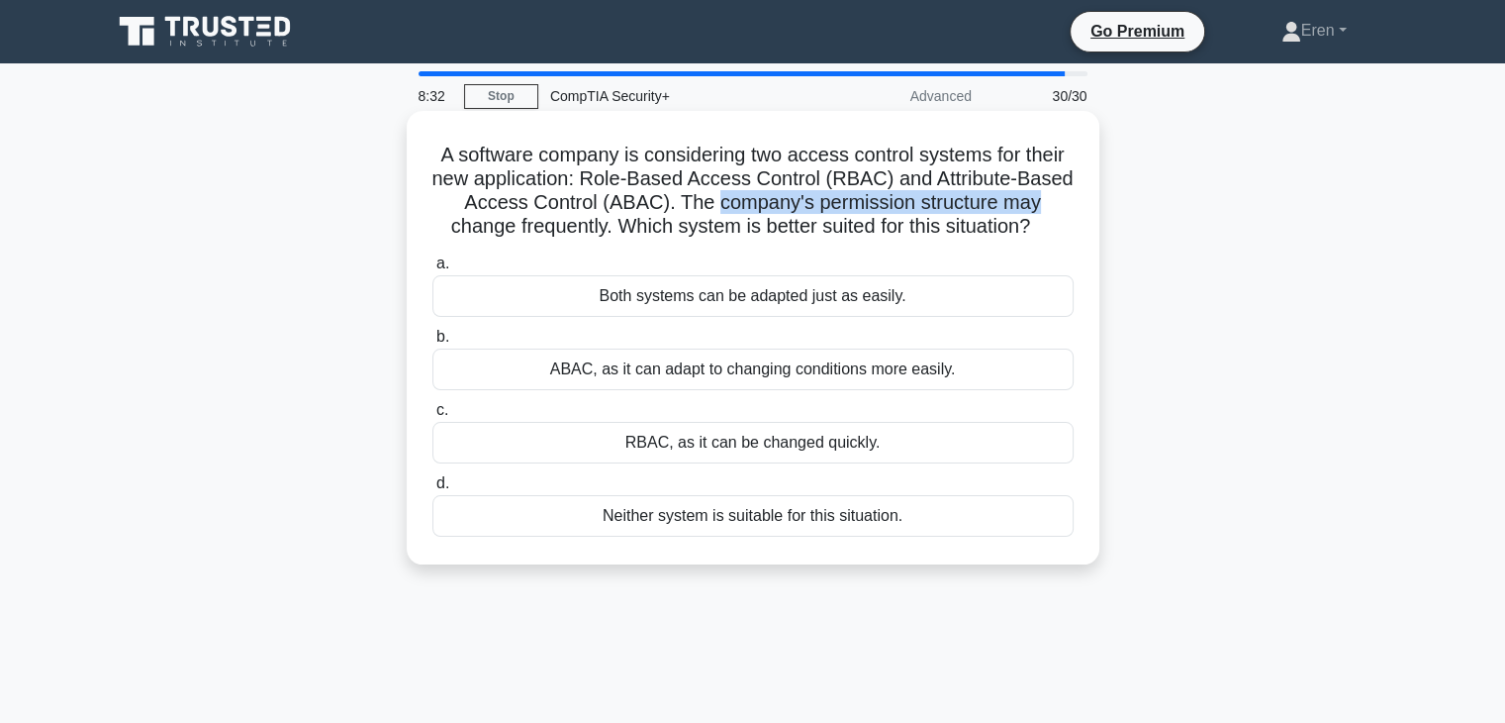
drag, startPoint x: 795, startPoint y: 193, endPoint x: 1026, endPoint y: 208, distance: 232.1
click at [1026, 208] on h5 "A software company is considering two access control systems for their new appl…" at bounding box center [753, 191] width 645 height 97
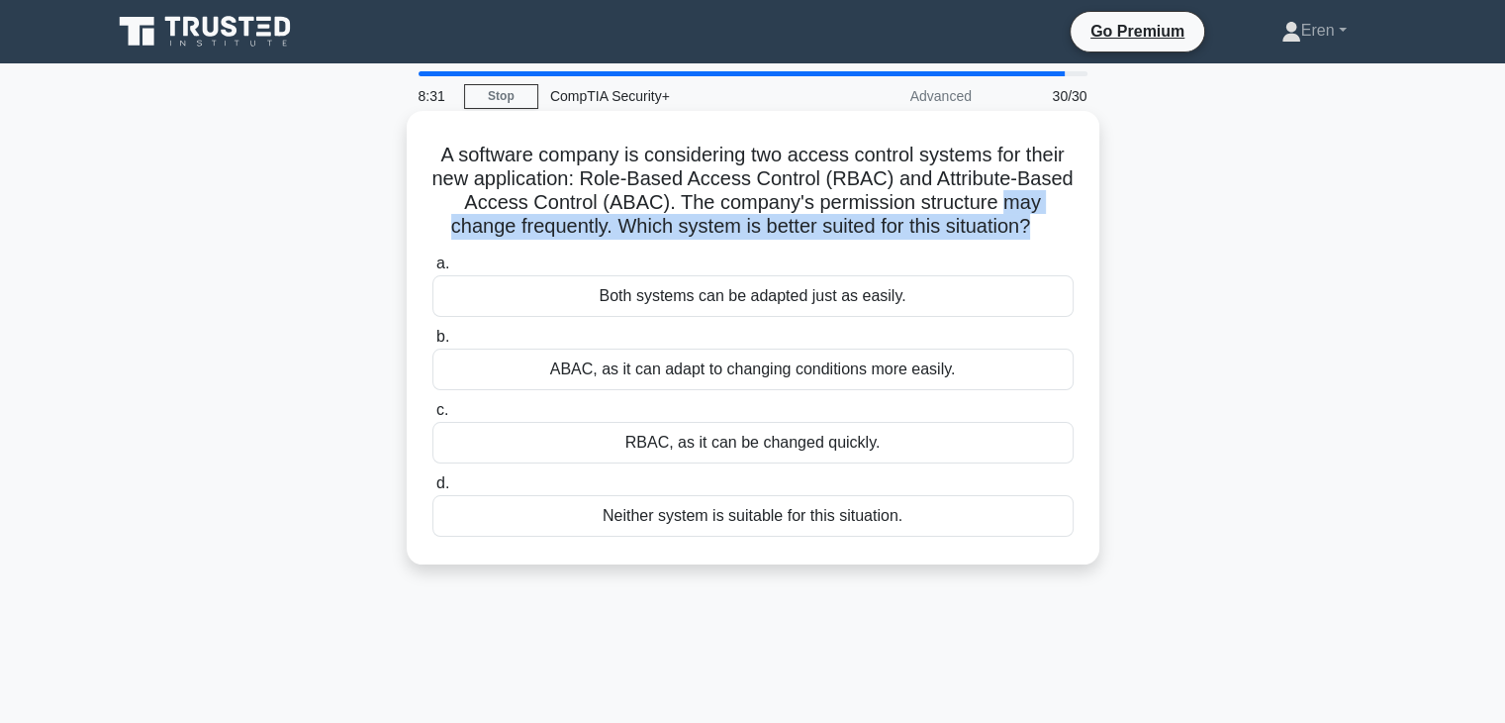
drag, startPoint x: 1026, startPoint y: 208, endPoint x: 1028, endPoint y: 219, distance: 11.1
click at [1028, 219] on h5 "A software company is considering two access control systems for their new appl…" at bounding box center [753, 191] width 645 height 97
click at [1028, 221] on h5 "A software company is considering two access control systems for their new appl…" at bounding box center [753, 191] width 645 height 97
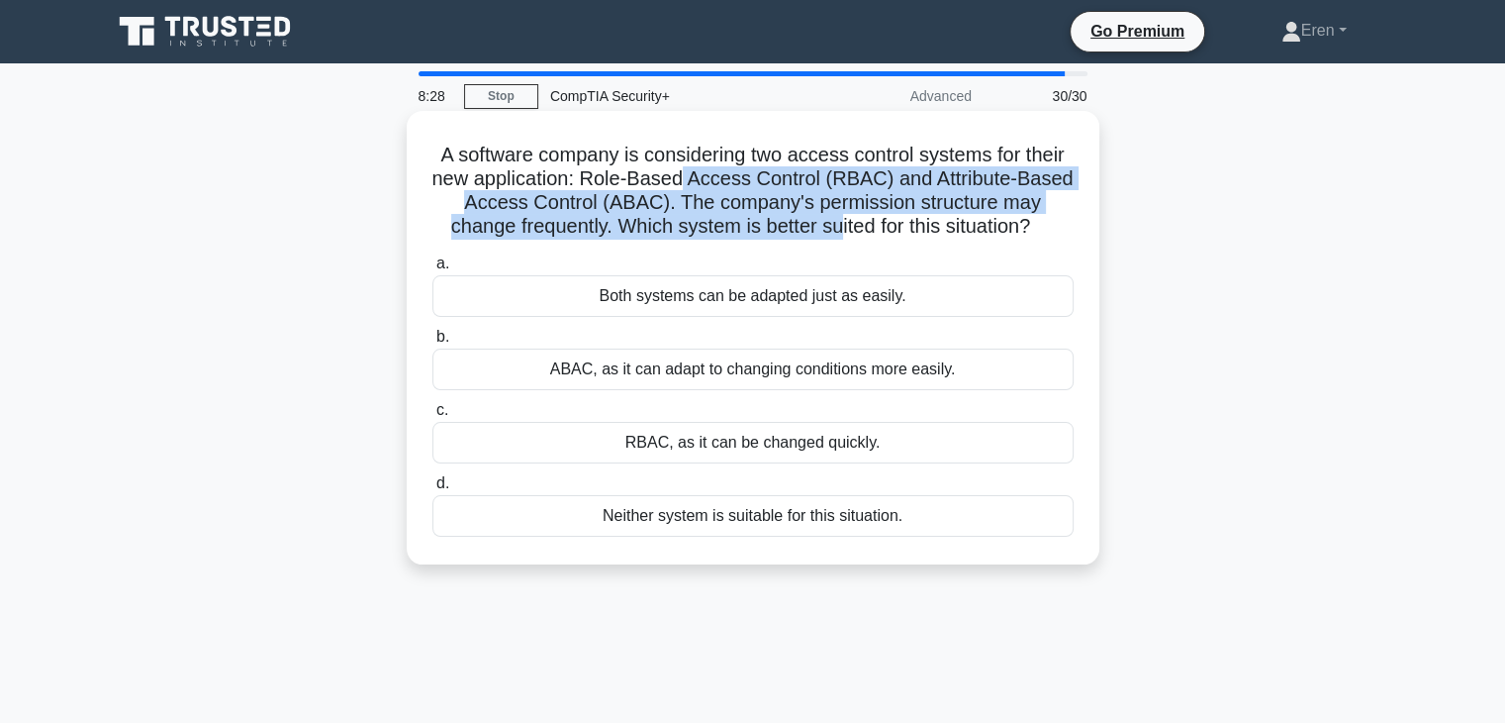
drag, startPoint x: 759, startPoint y: 184, endPoint x: 836, endPoint y: 216, distance: 83.4
click at [836, 216] on h5 "A software company is considering two access control systems for their new appl…" at bounding box center [753, 191] width 645 height 97
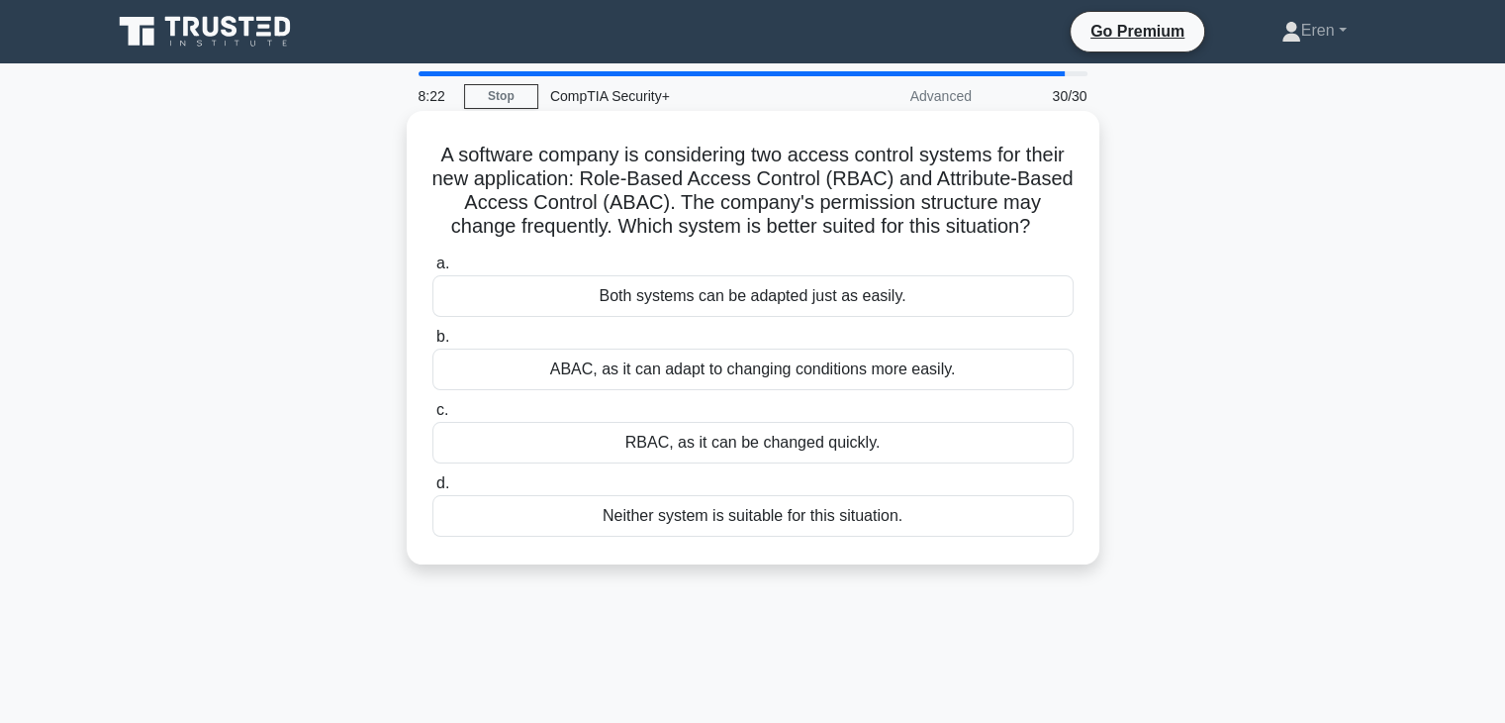
click at [732, 365] on div "ABAC, as it can adapt to changing conditions more easily." at bounding box center [753, 369] width 641 height 42
click at [433, 343] on input "b. ABAC, as it can adapt to changing conditions more easily." at bounding box center [433, 337] width 0 height 13
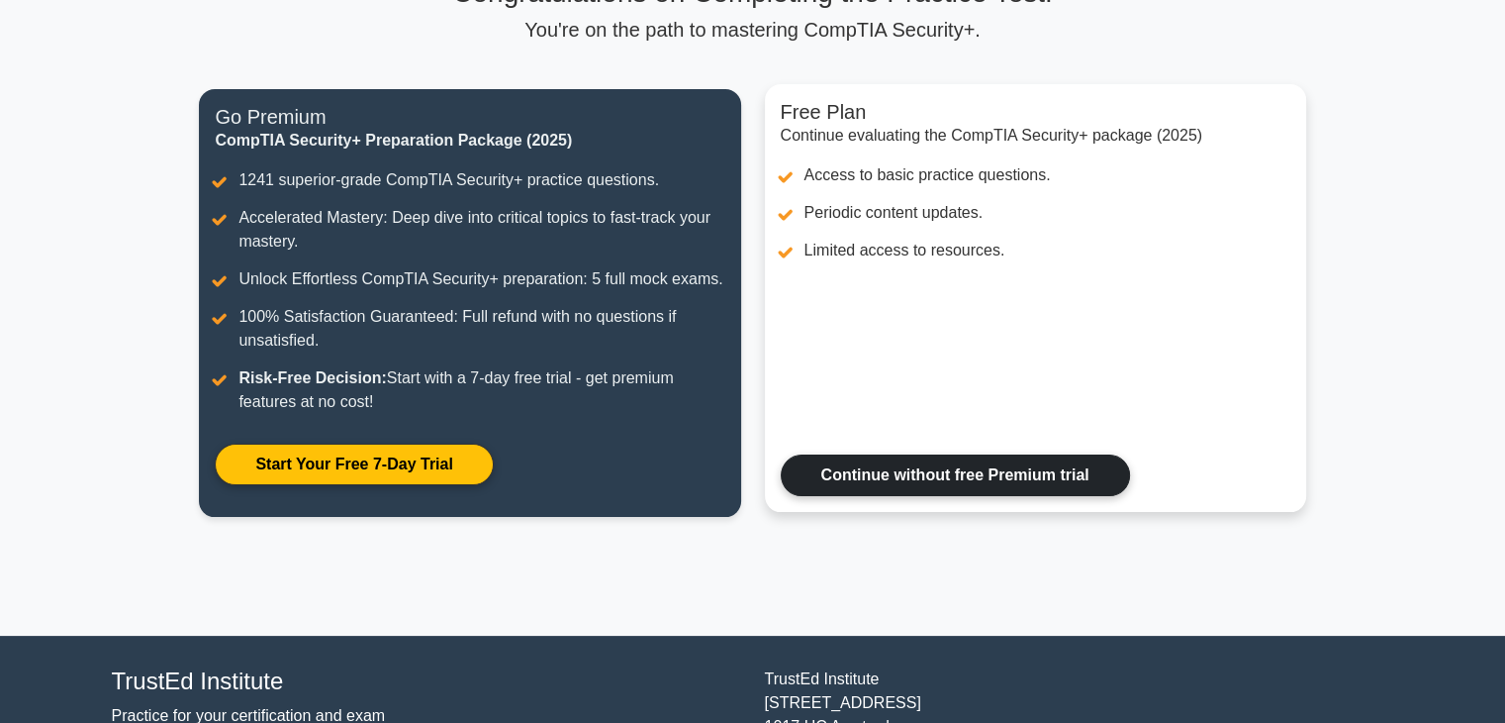
scroll to position [115, 0]
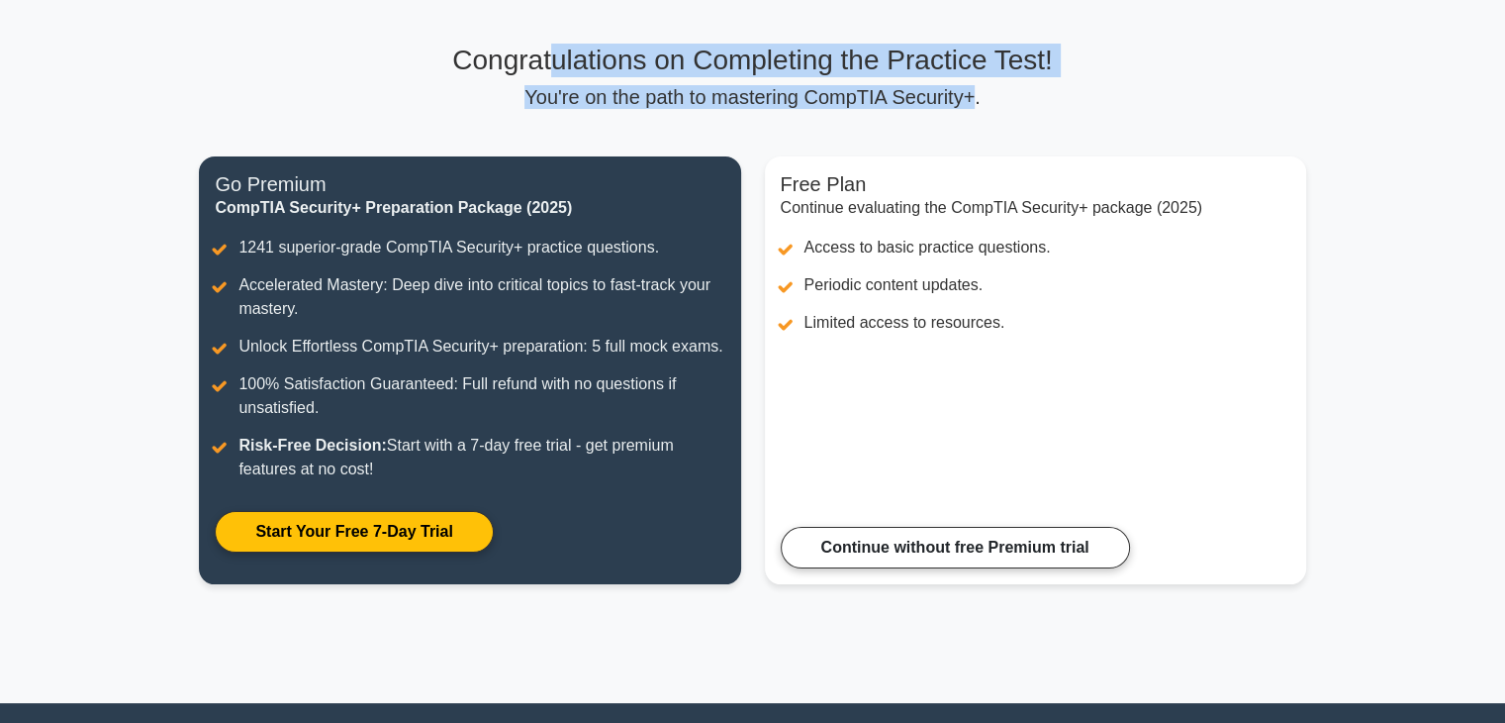
drag, startPoint x: 552, startPoint y: 71, endPoint x: 962, endPoint y: 89, distance: 410.1
click at [962, 89] on div "Congratulations on Completing the Practice Test! You're on the path to masterin…" at bounding box center [752, 76] width 1107 height 65
click at [962, 89] on p "You're on the path to mastering CompTIA Security+." at bounding box center [752, 97] width 1107 height 24
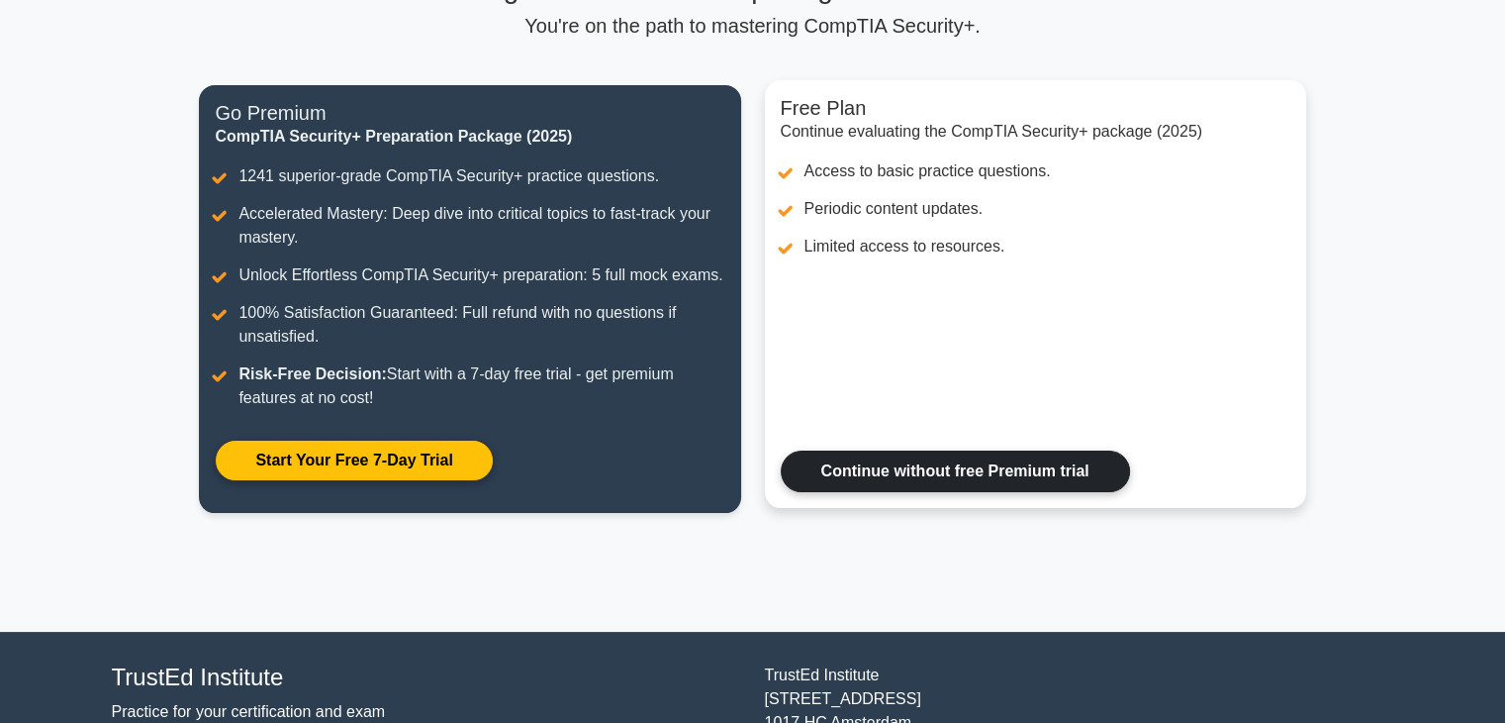
scroll to position [313, 0]
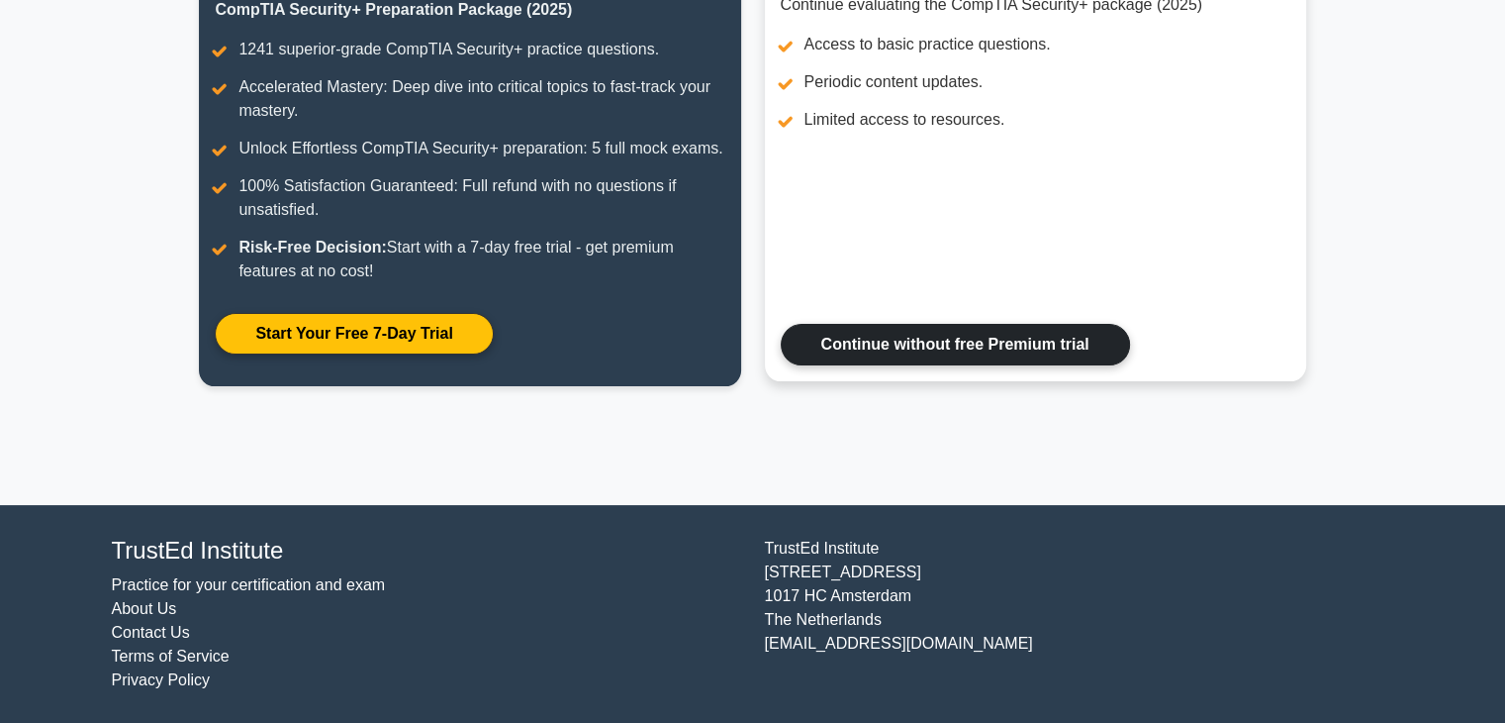
click at [915, 351] on link "Continue without free Premium trial" at bounding box center [955, 345] width 349 height 42
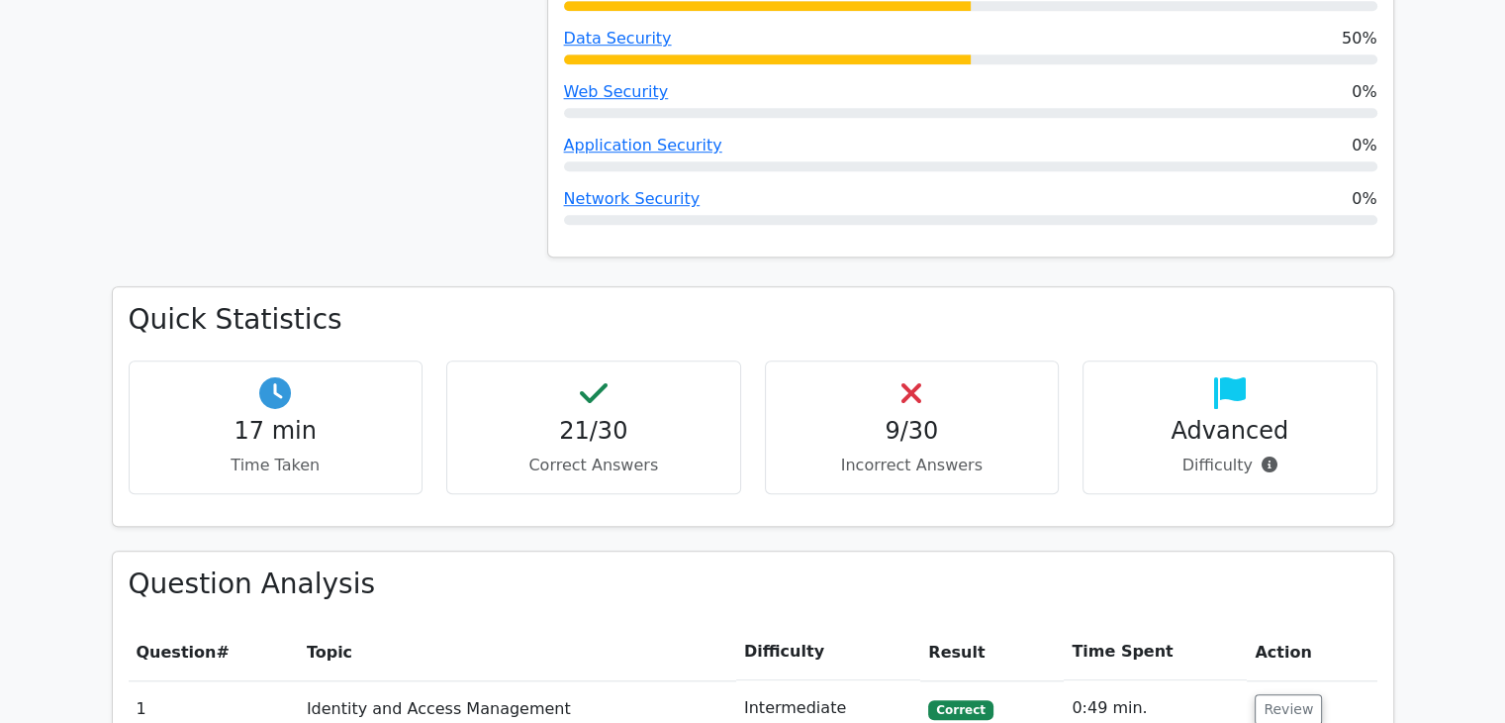
scroll to position [1485, 0]
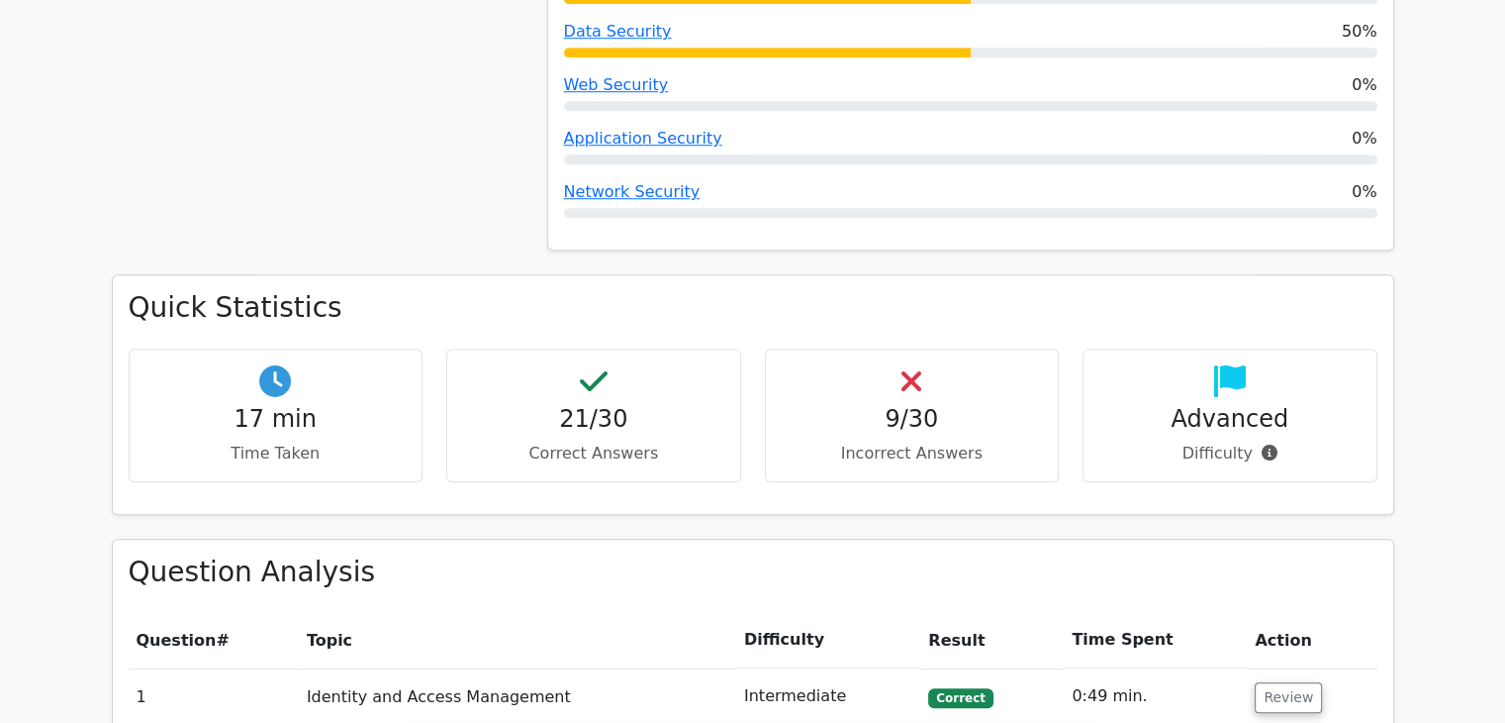
drag, startPoint x: 341, startPoint y: 109, endPoint x: 290, endPoint y: 110, distance: 51.5
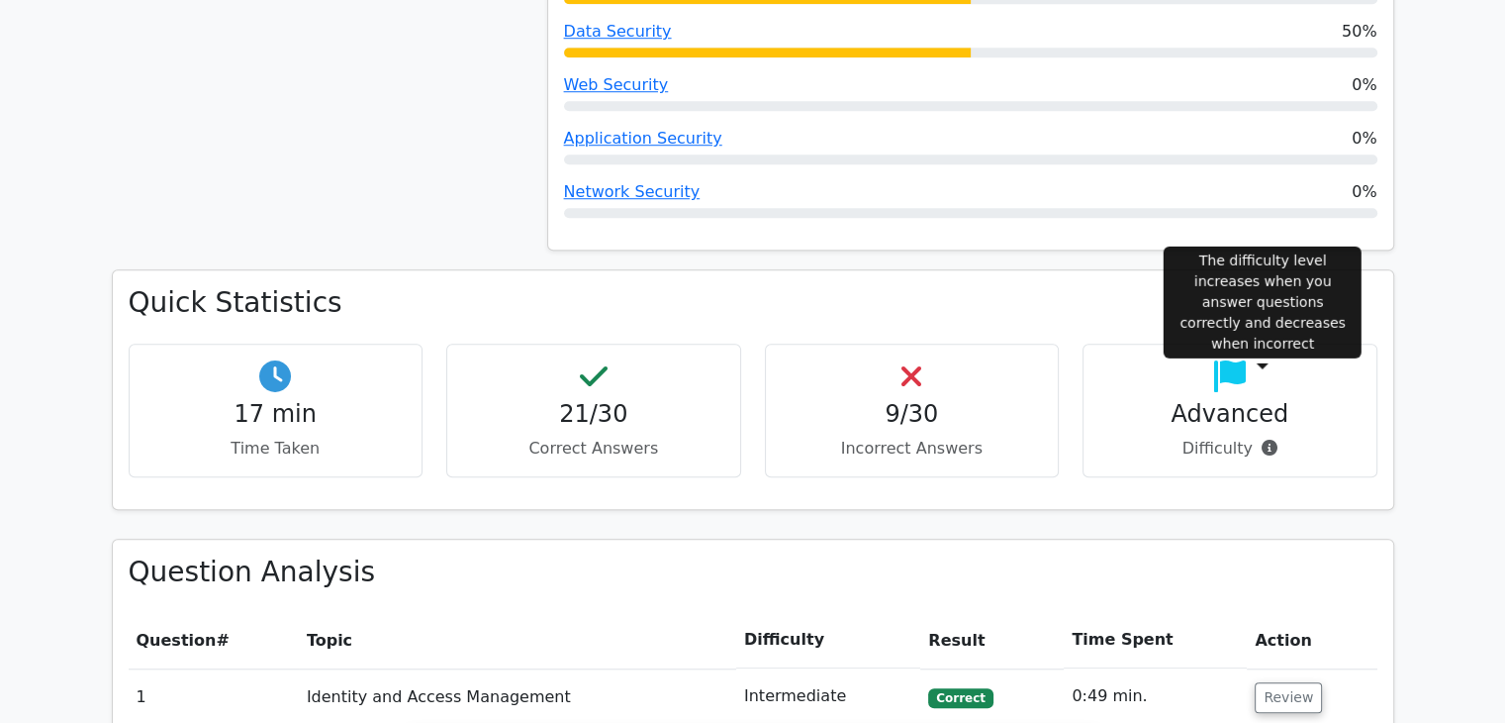
click at [1262, 439] on icon at bounding box center [1270, 447] width 16 height 16
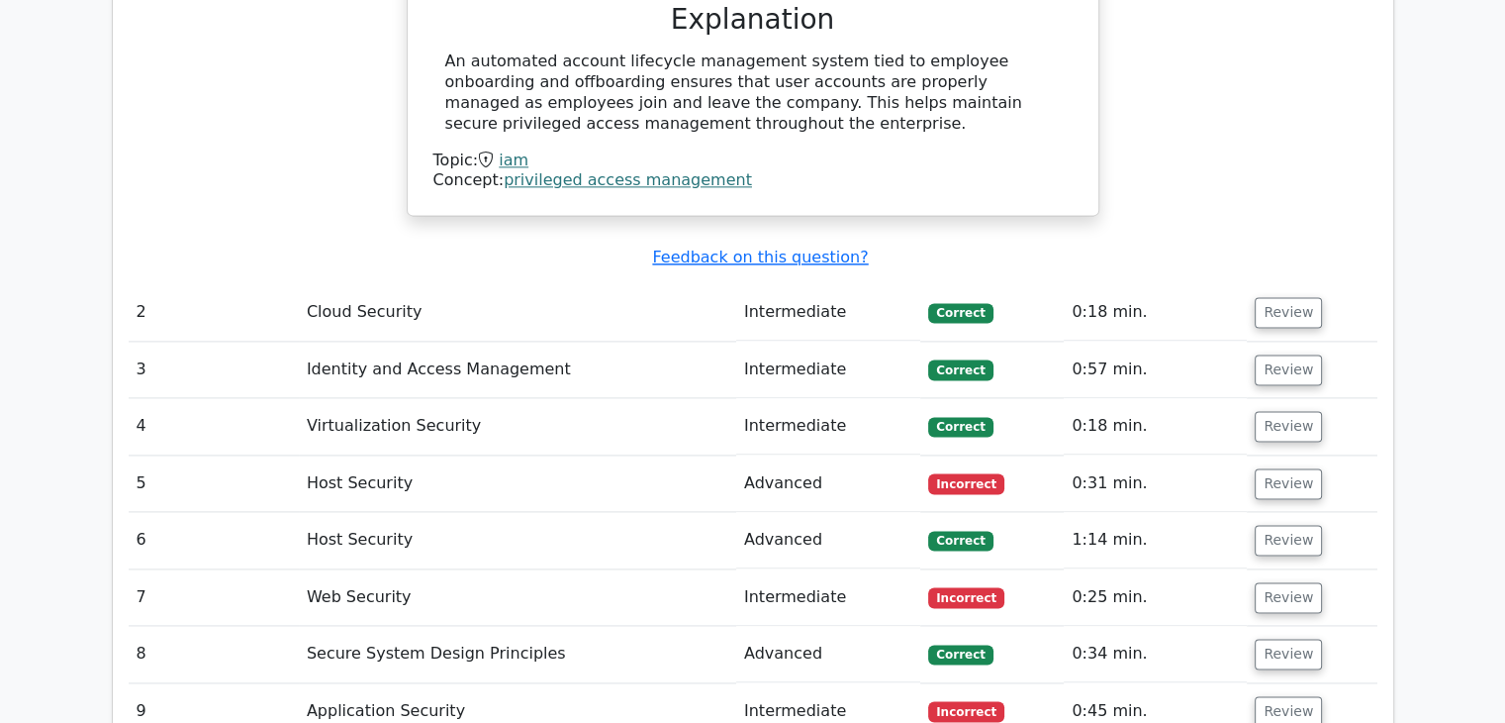
scroll to position [2672, 0]
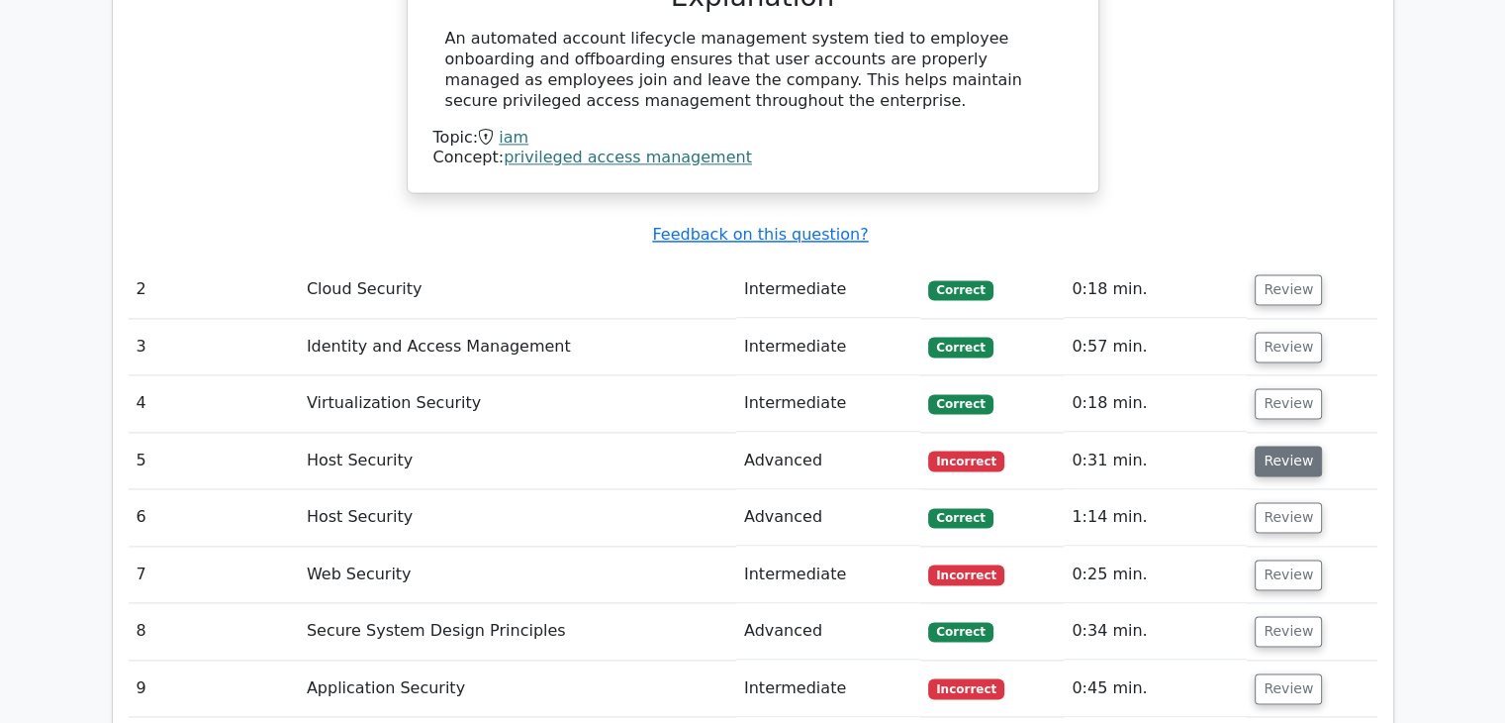
click at [1273, 445] on button "Review" at bounding box center [1288, 460] width 67 height 31
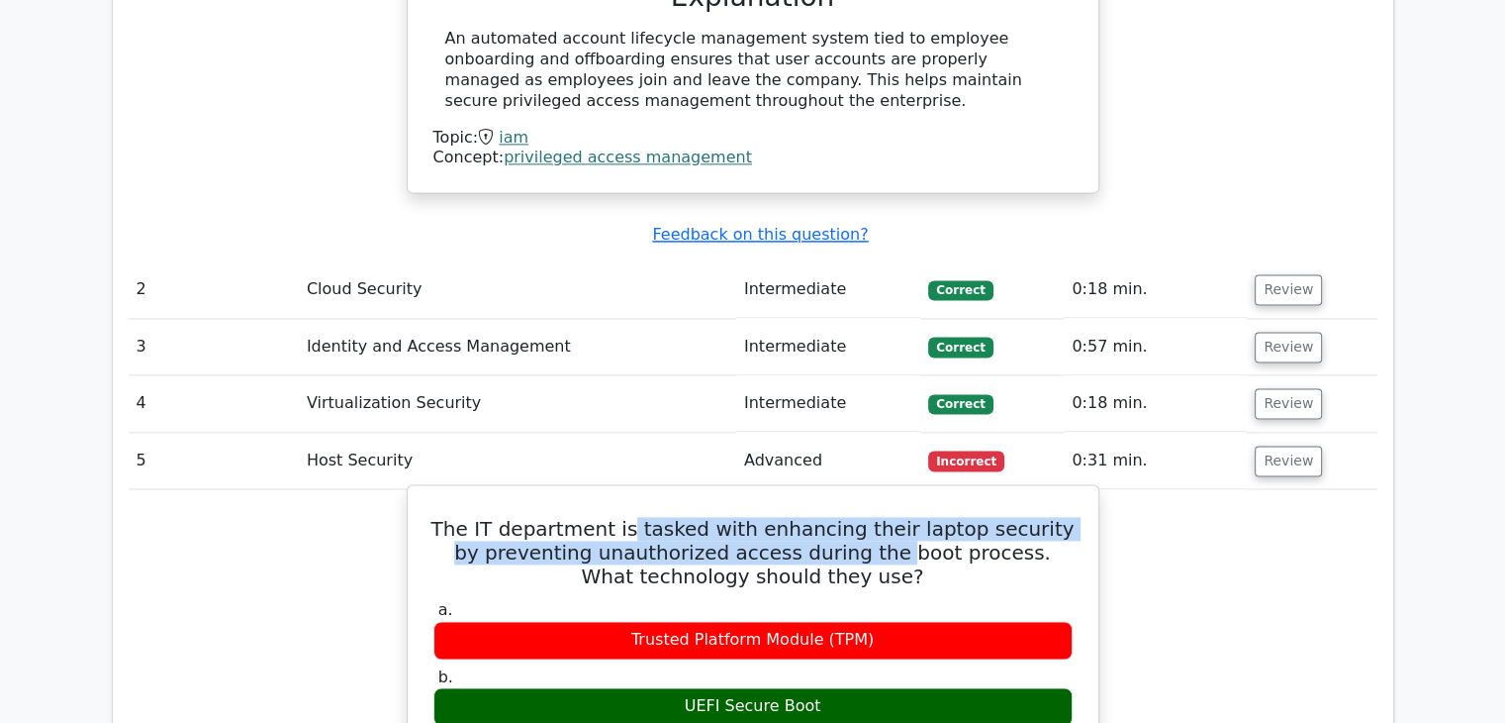
drag, startPoint x: 631, startPoint y: 438, endPoint x: 864, endPoint y: 464, distance: 234.0
click at [864, 517] on h5 "The IT department is tasked with enhancing their laptop security by preventing …" at bounding box center [753, 552] width 643 height 71
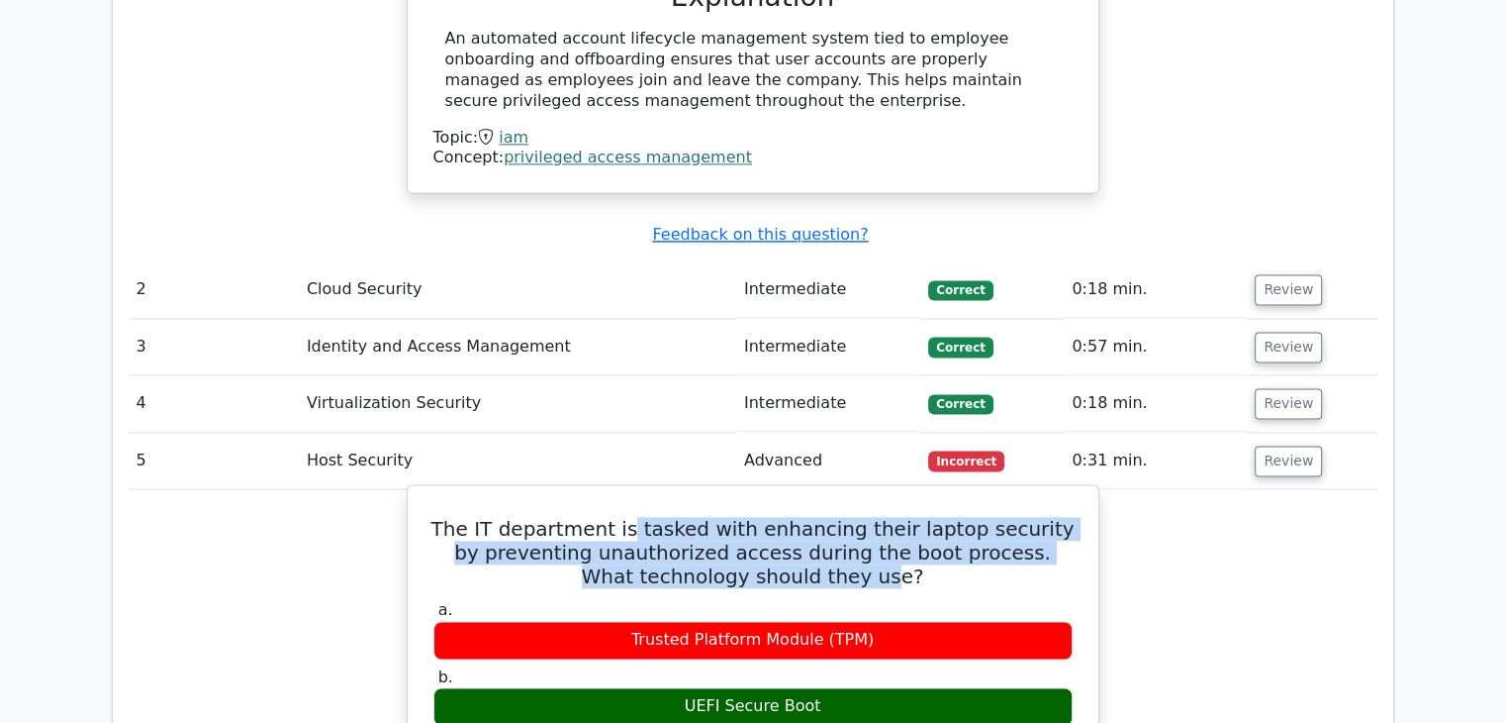
click at [864, 517] on h5 "The IT department is tasked with enhancing their laptop security by preventing …" at bounding box center [753, 552] width 643 height 71
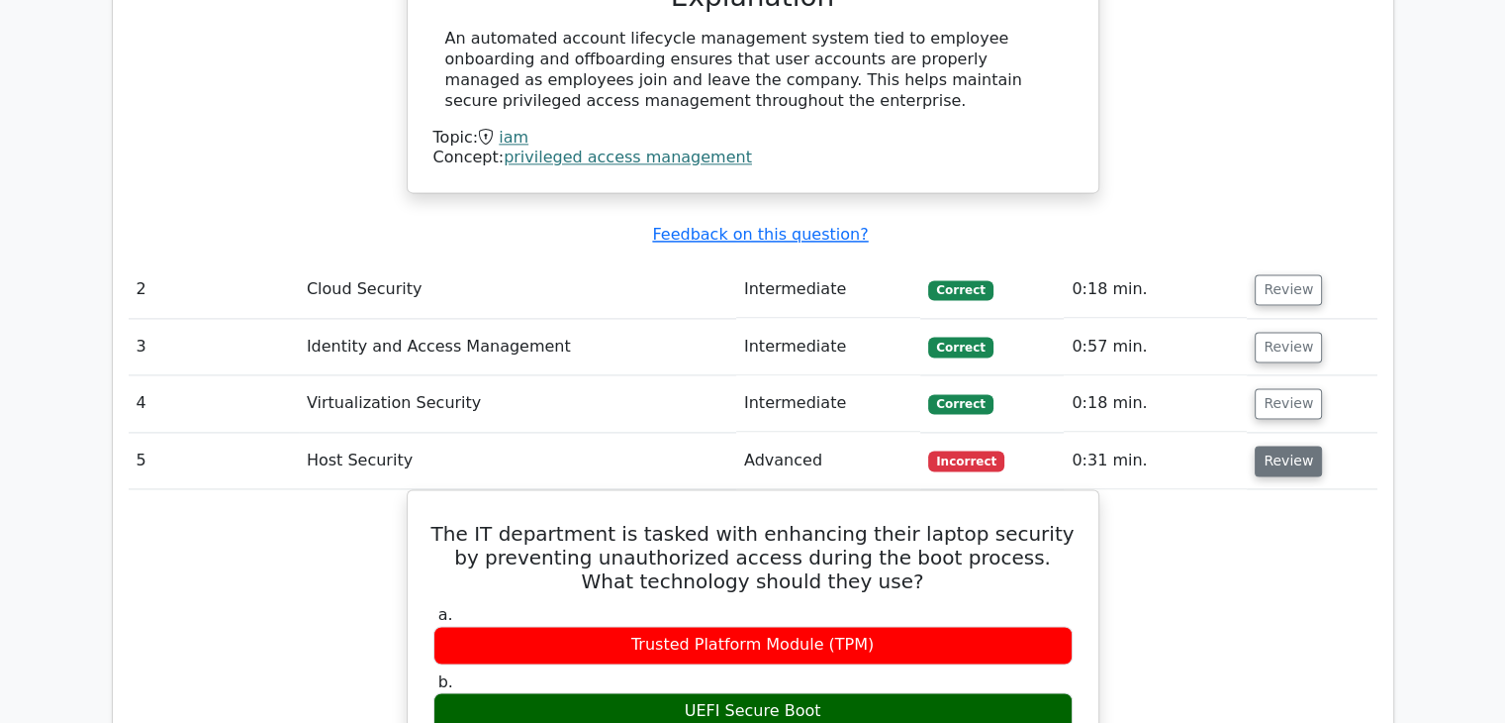
click at [1282, 445] on button "Review" at bounding box center [1288, 460] width 67 height 31
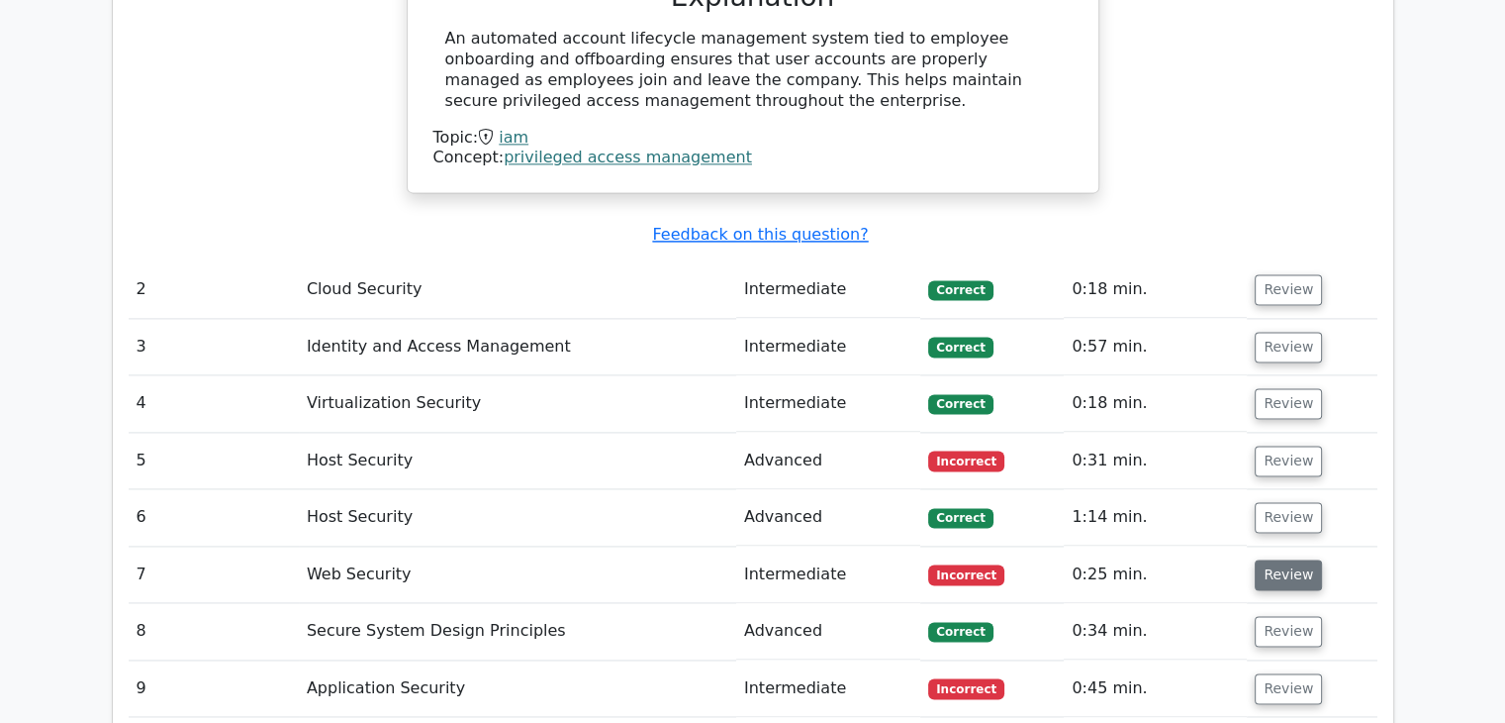
click at [1275, 559] on button "Review" at bounding box center [1288, 574] width 67 height 31
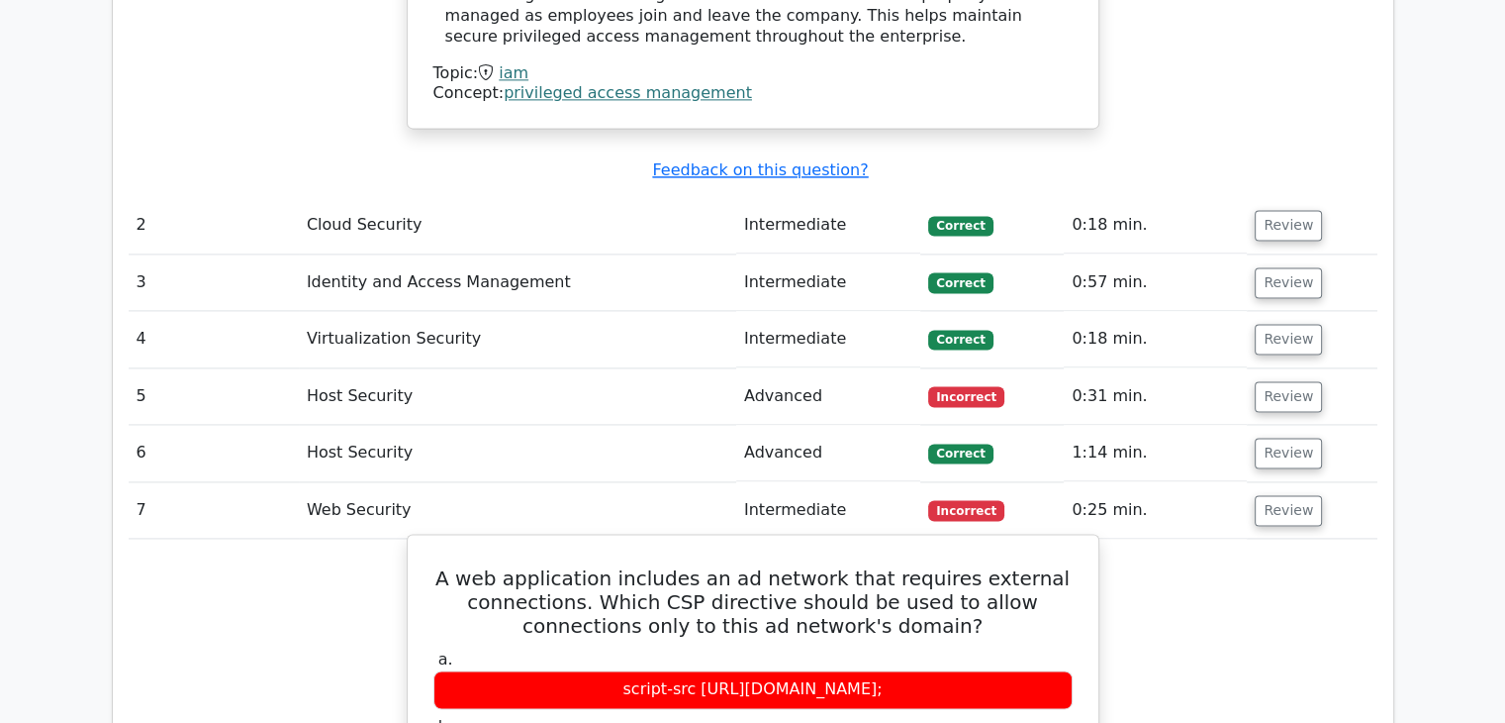
scroll to position [2771, 0]
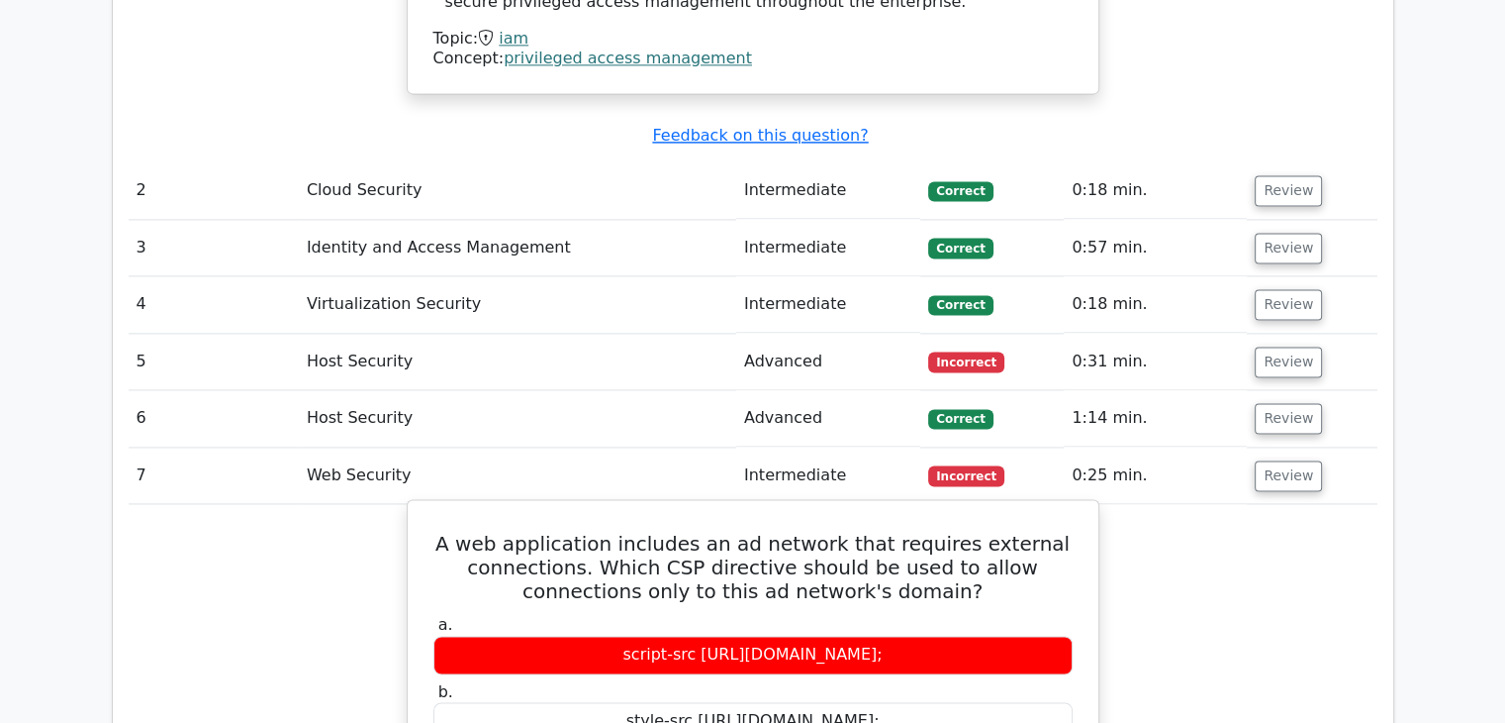
drag, startPoint x: 657, startPoint y: 454, endPoint x: 925, endPoint y: 512, distance: 274.3
click at [965, 615] on label "a. script-src [URL][DOMAIN_NAME];" at bounding box center [753, 644] width 639 height 59
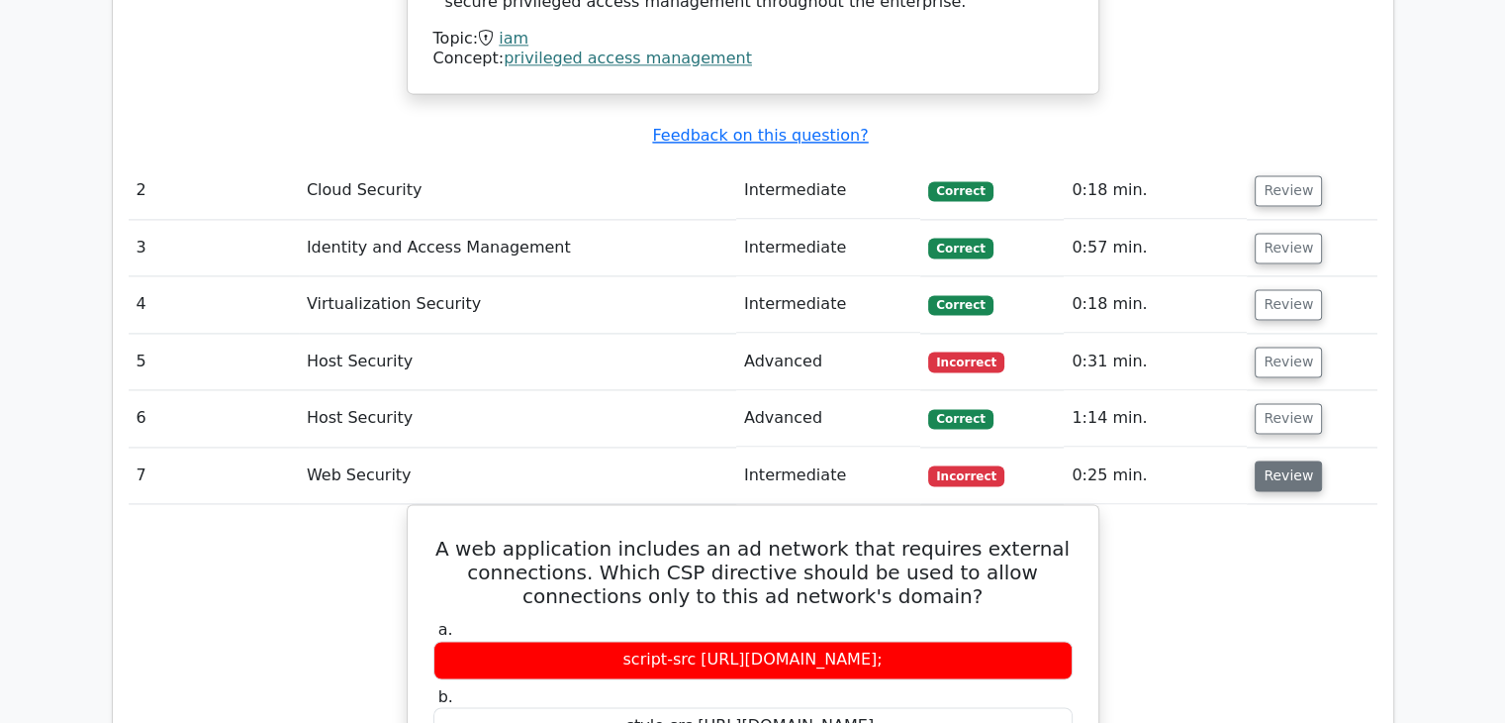
click at [1268, 460] on button "Review" at bounding box center [1288, 475] width 67 height 31
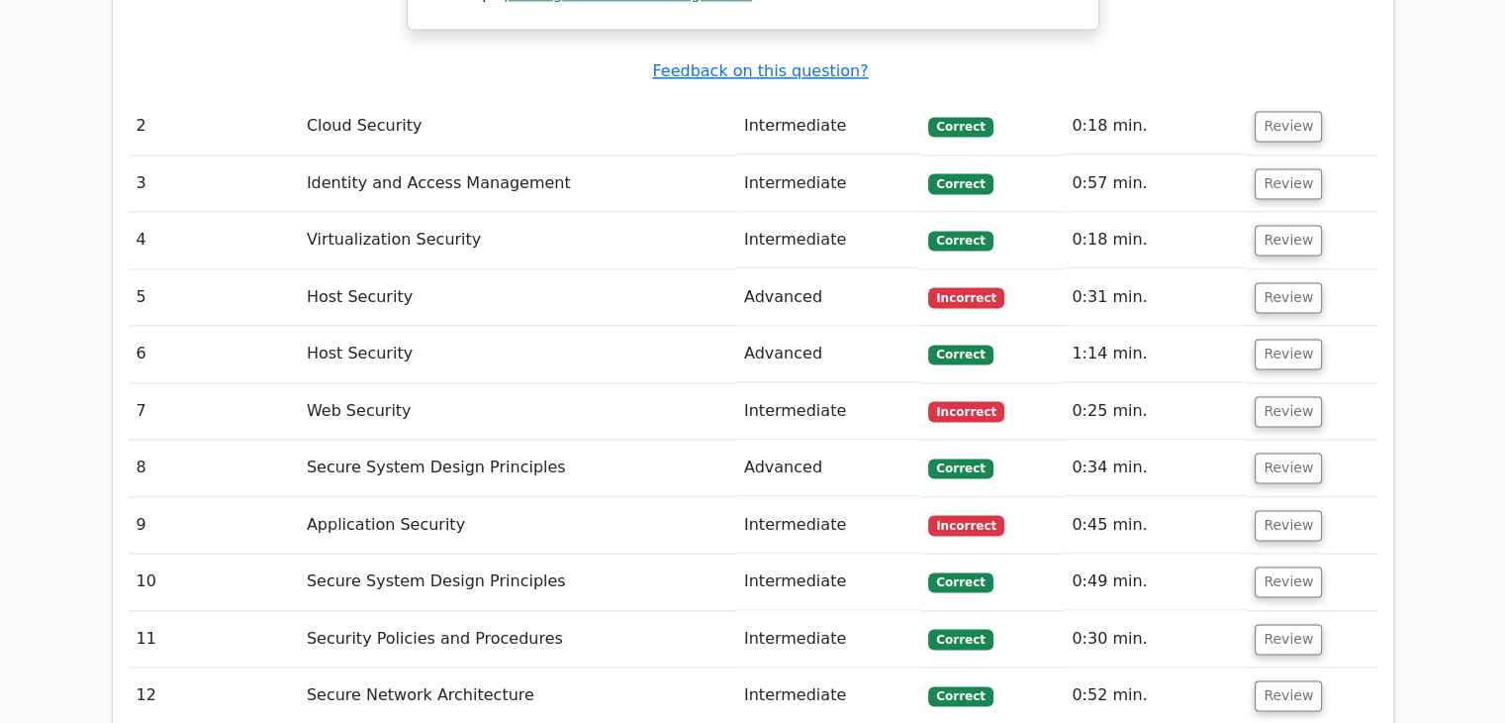
scroll to position [2870, 0]
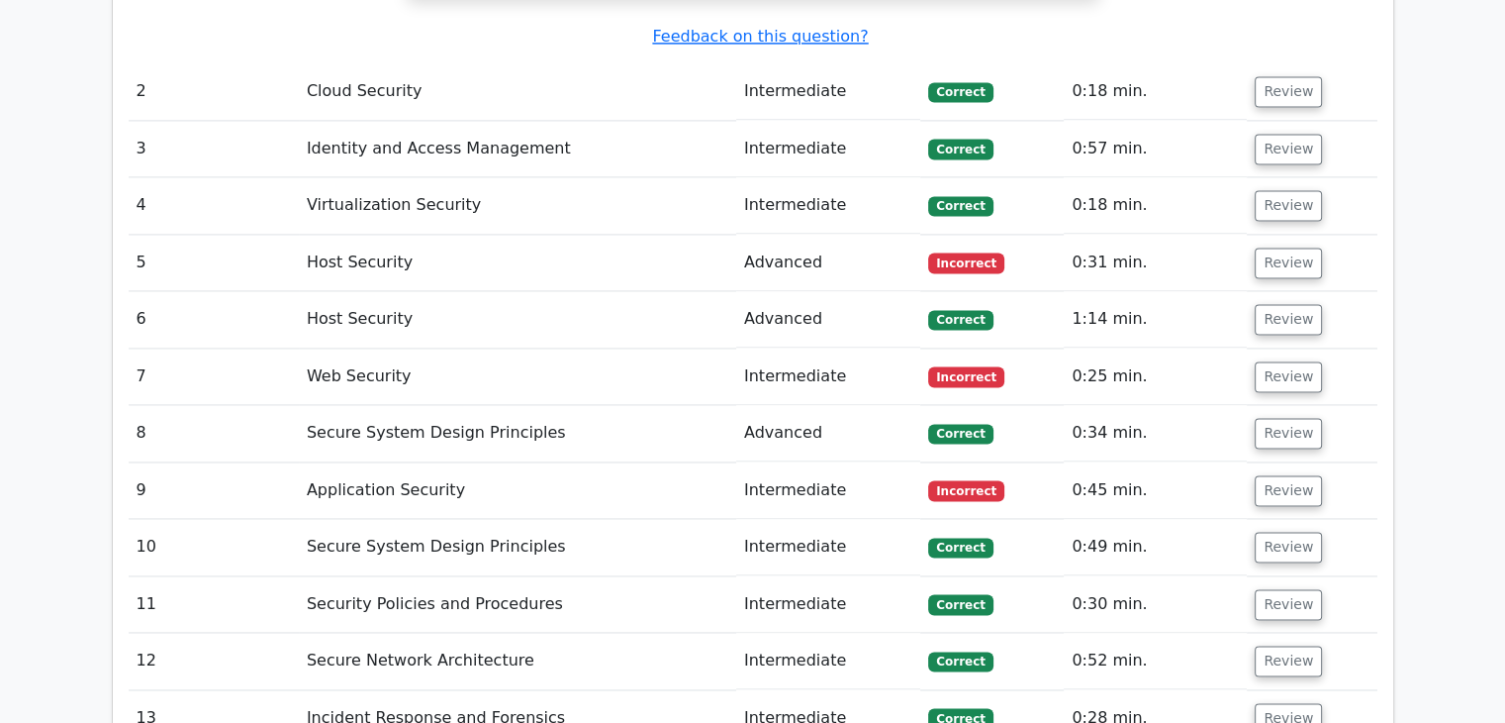
click at [1269, 462] on td "Review" at bounding box center [1312, 490] width 130 height 56
click at [1275, 475] on button "Review" at bounding box center [1288, 490] width 67 height 31
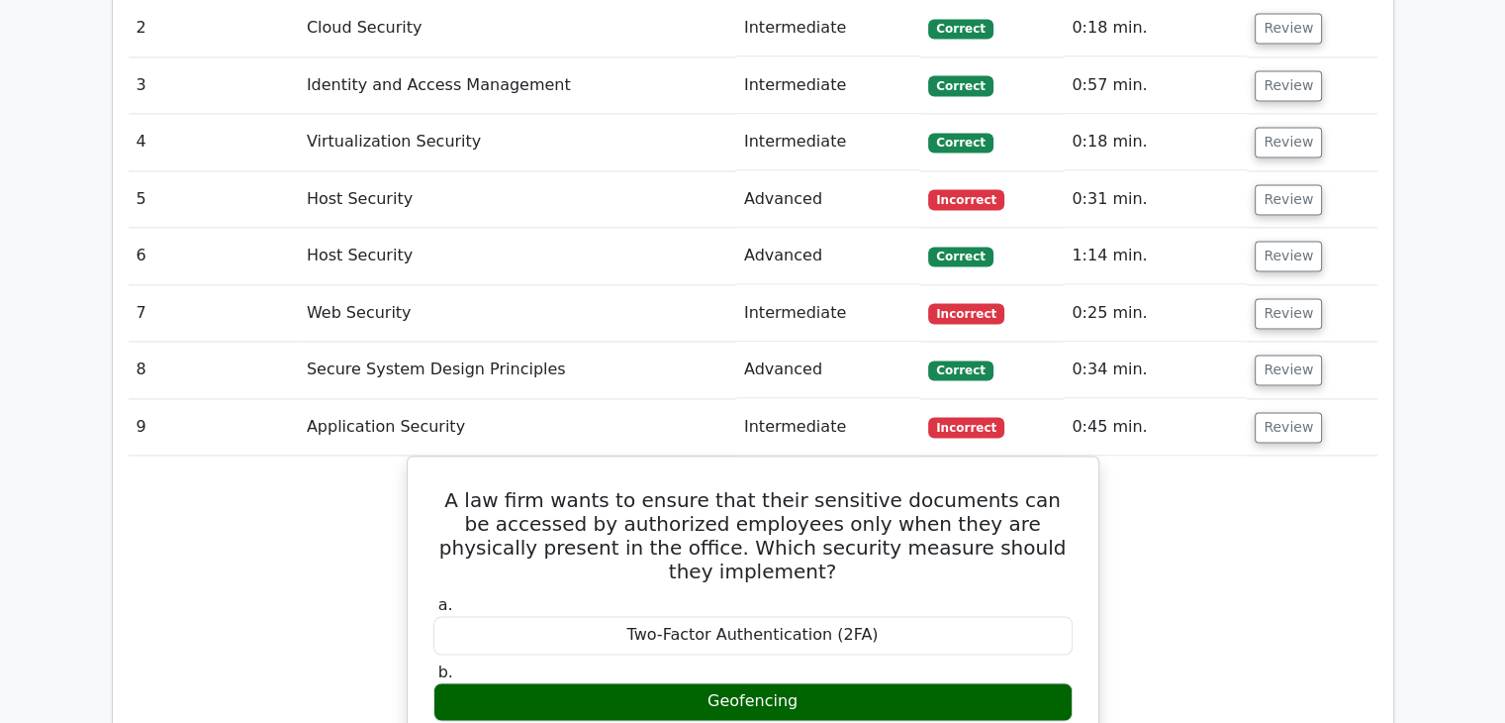
scroll to position [2969, 0]
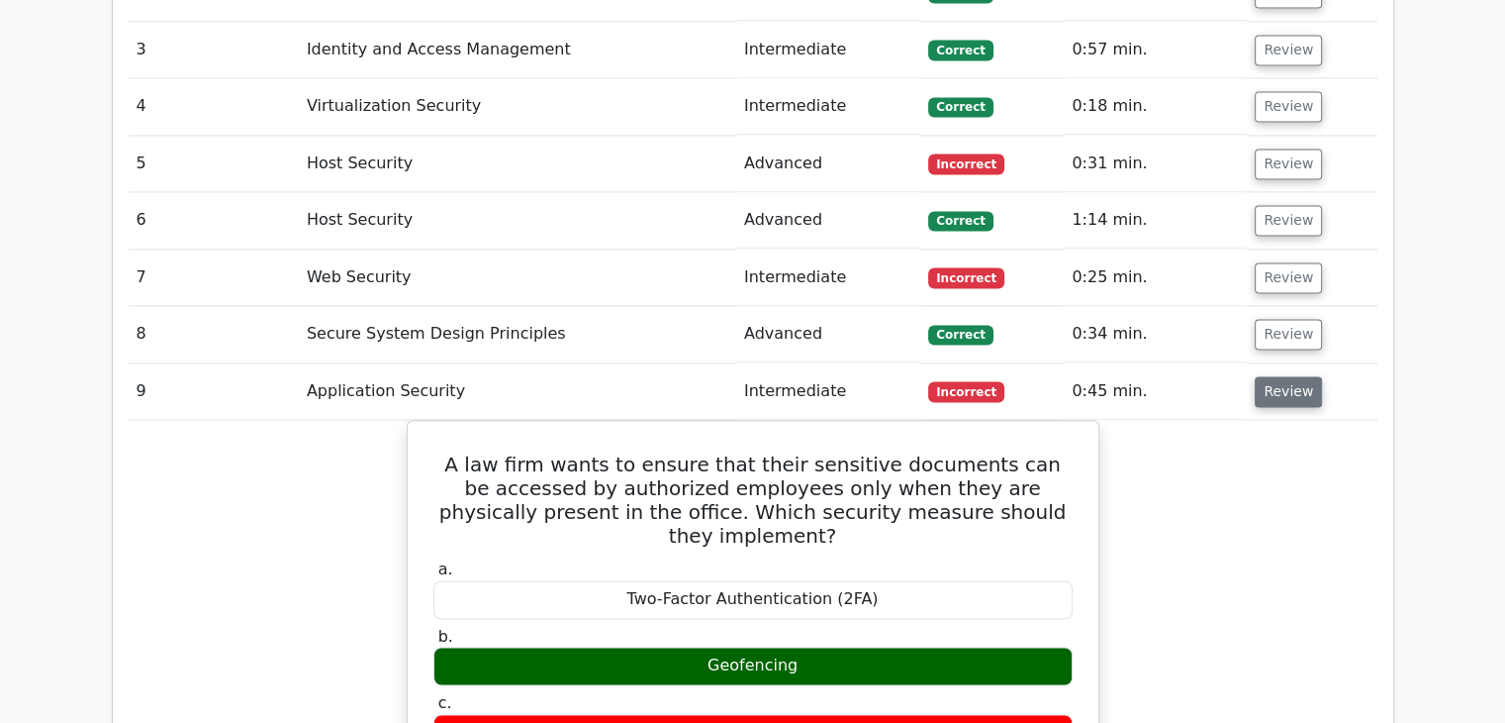
click at [1279, 376] on button "Review" at bounding box center [1288, 391] width 67 height 31
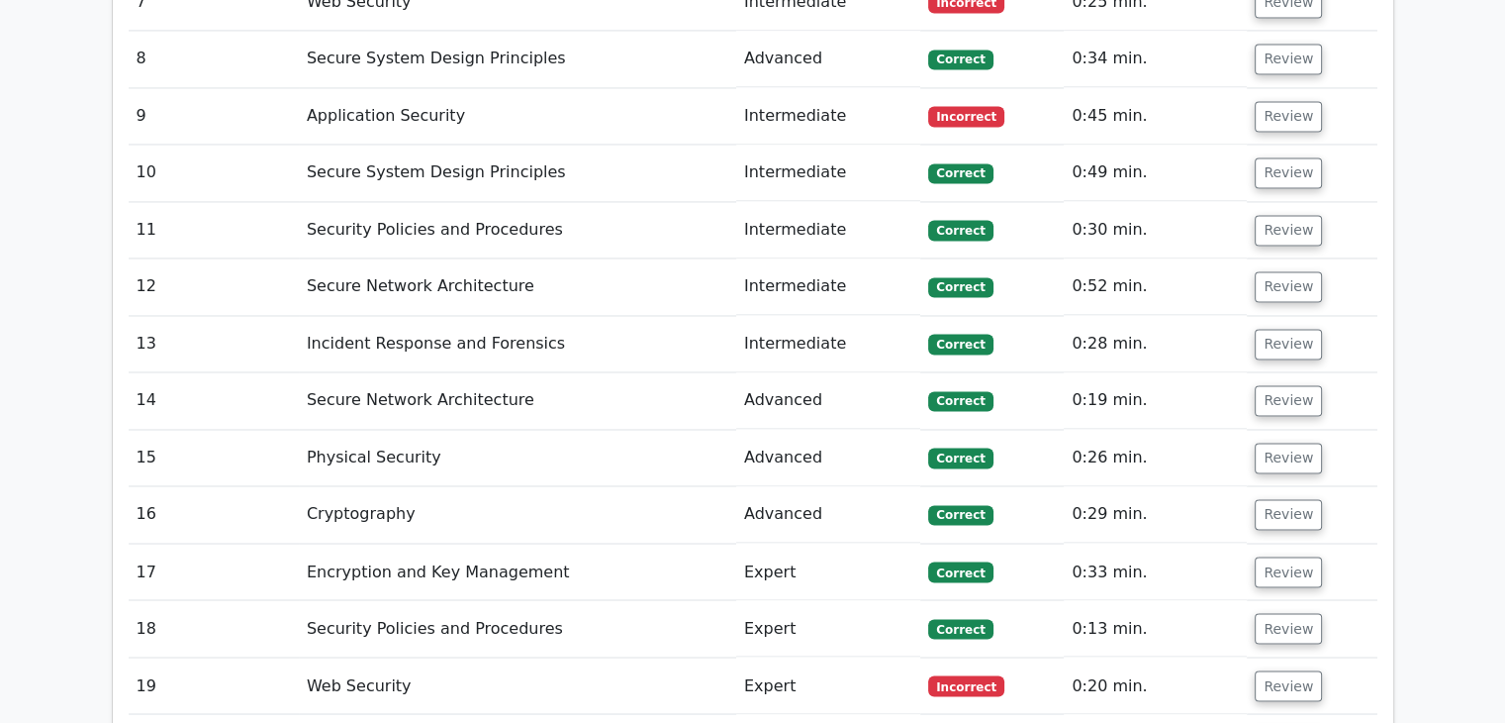
scroll to position [3266, 0]
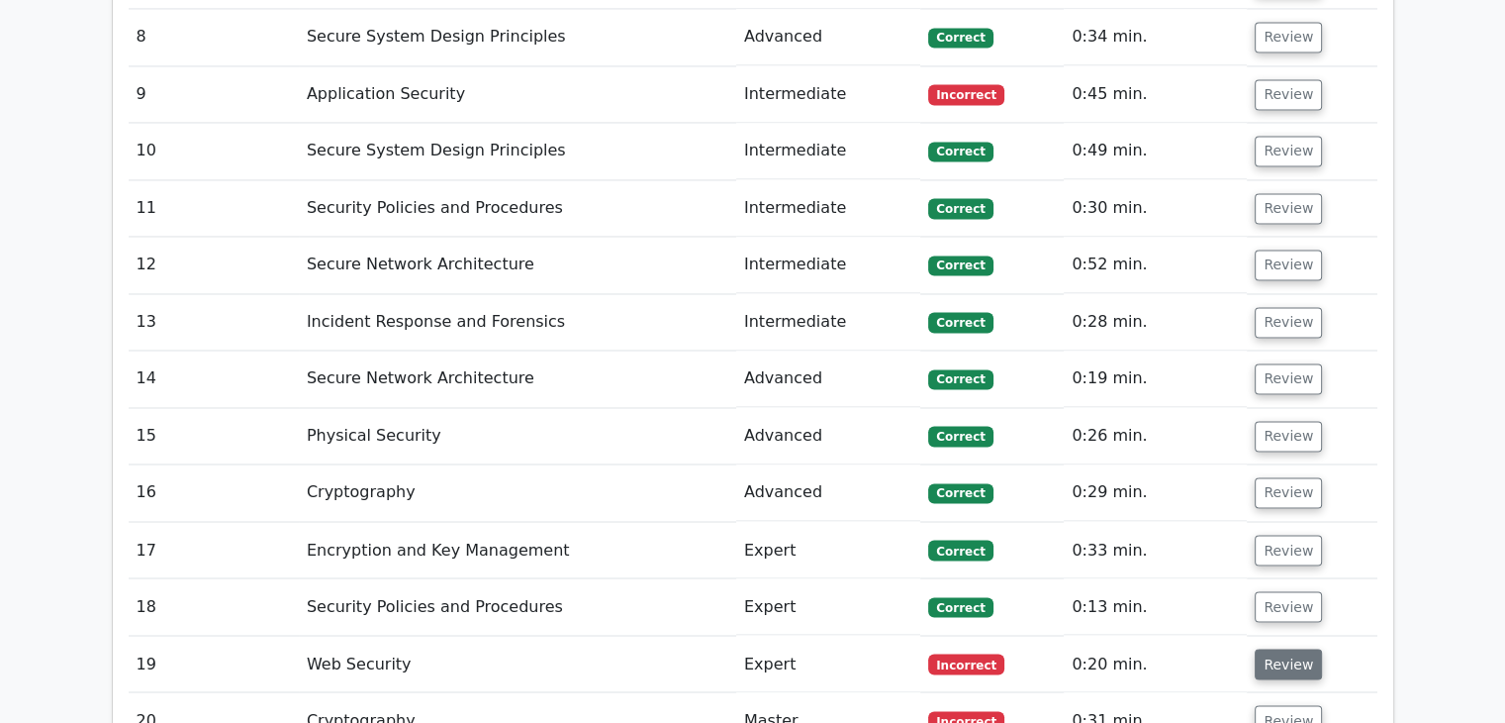
click at [1291, 648] on button "Review" at bounding box center [1288, 663] width 67 height 31
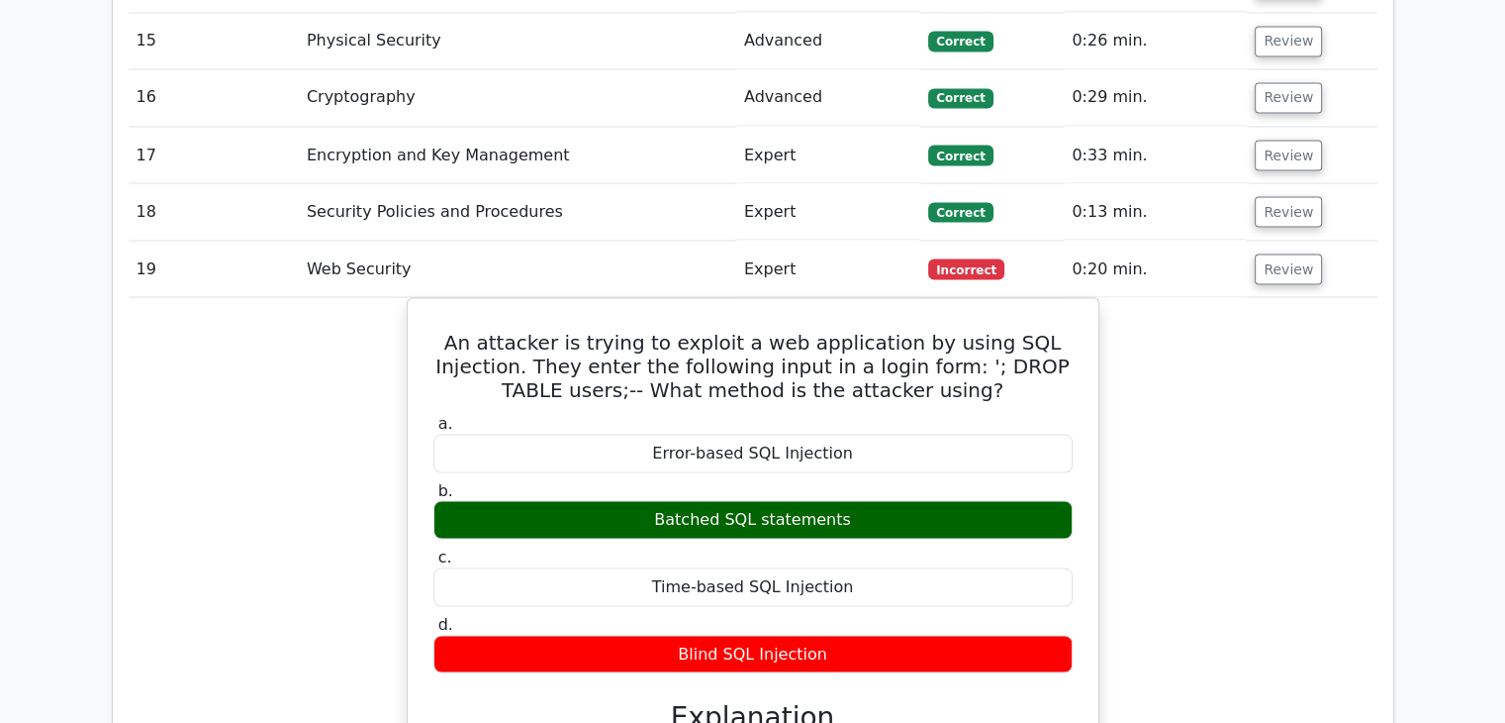
scroll to position [3662, 0]
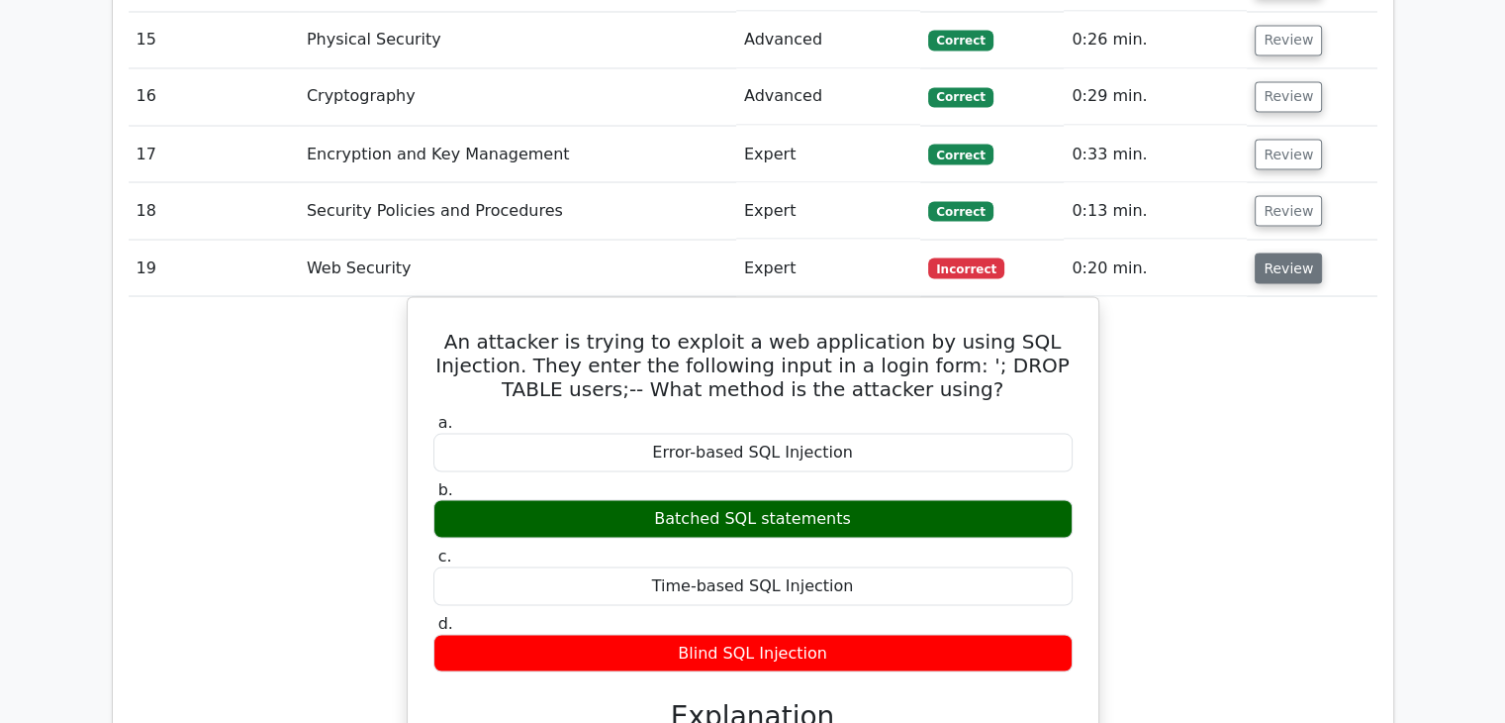
click at [1263, 252] on button "Review" at bounding box center [1288, 267] width 67 height 31
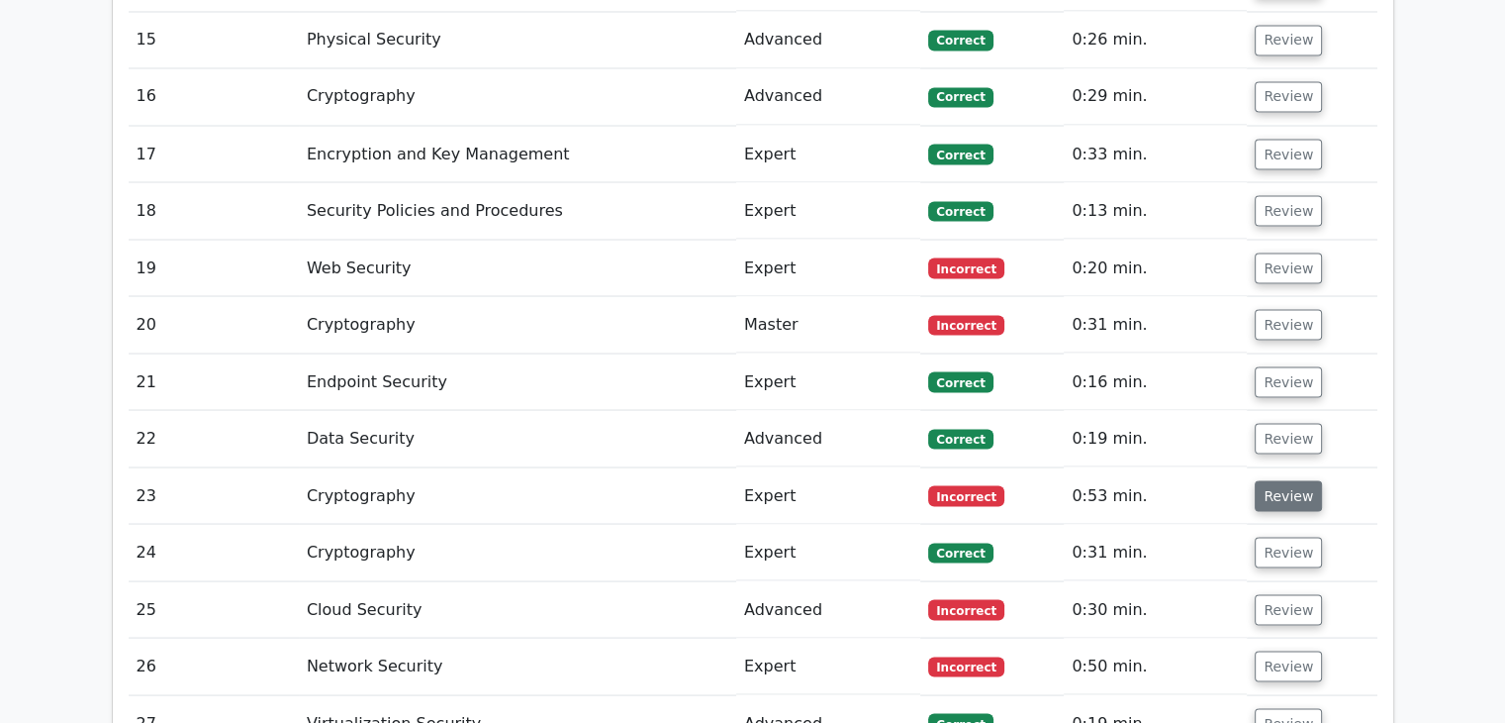
click at [1280, 480] on button "Review" at bounding box center [1288, 495] width 67 height 31
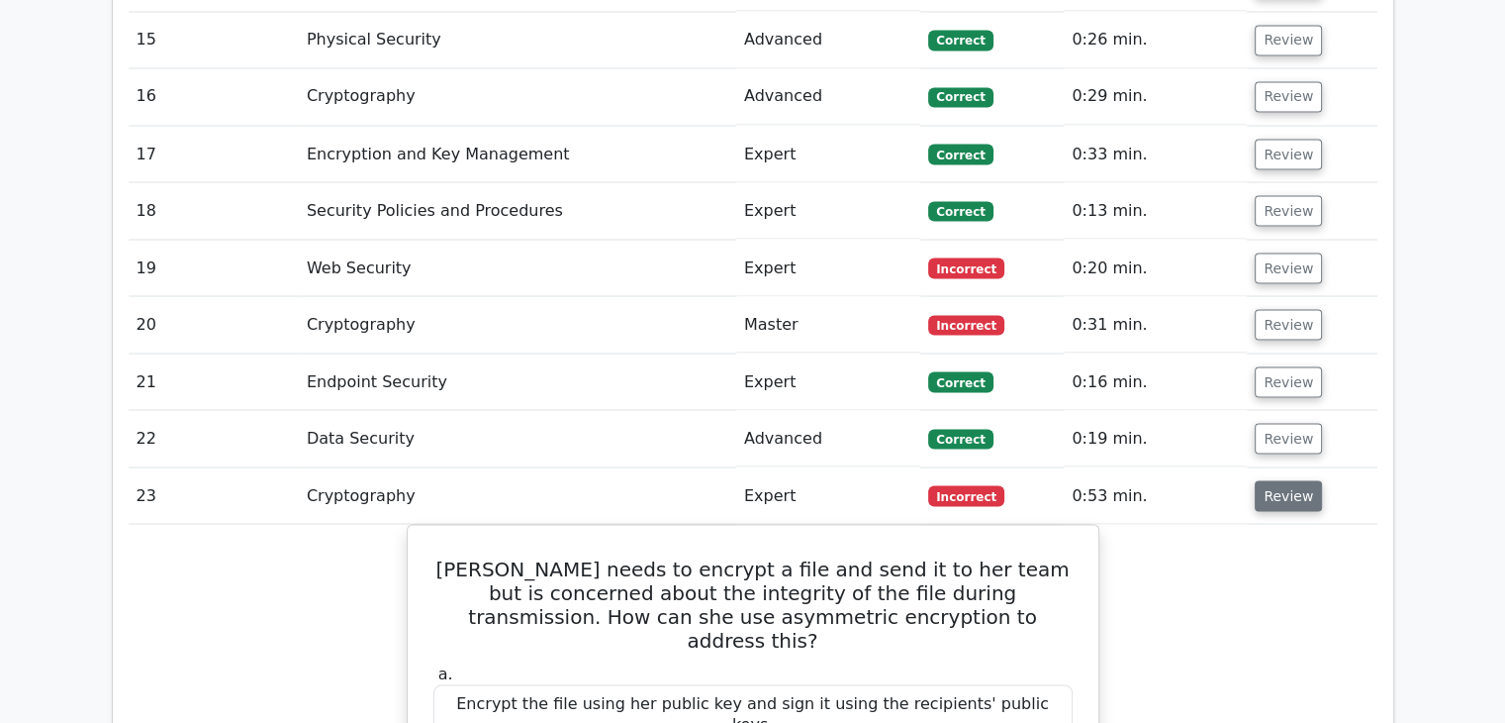
click at [1280, 480] on button "Review" at bounding box center [1288, 495] width 67 height 31
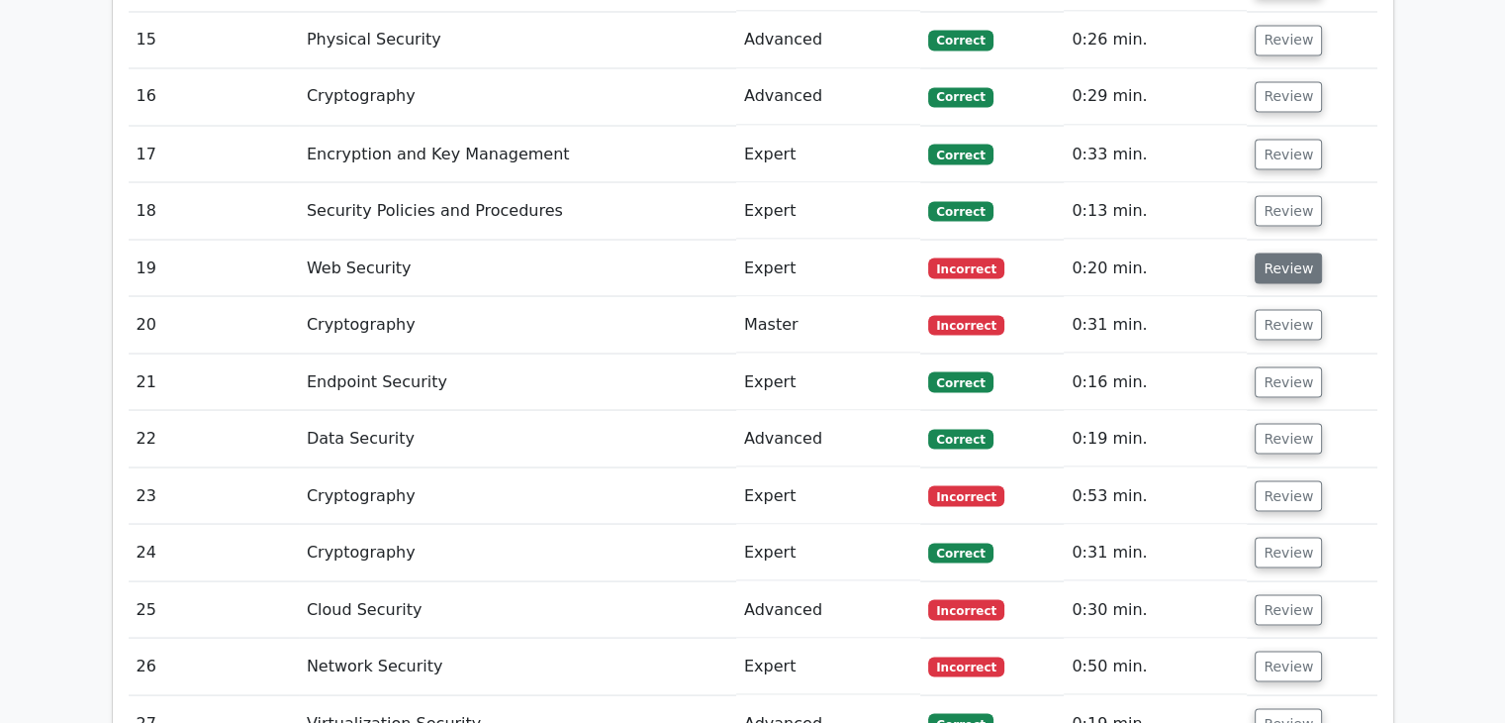
click at [1295, 252] on button "Review" at bounding box center [1288, 267] width 67 height 31
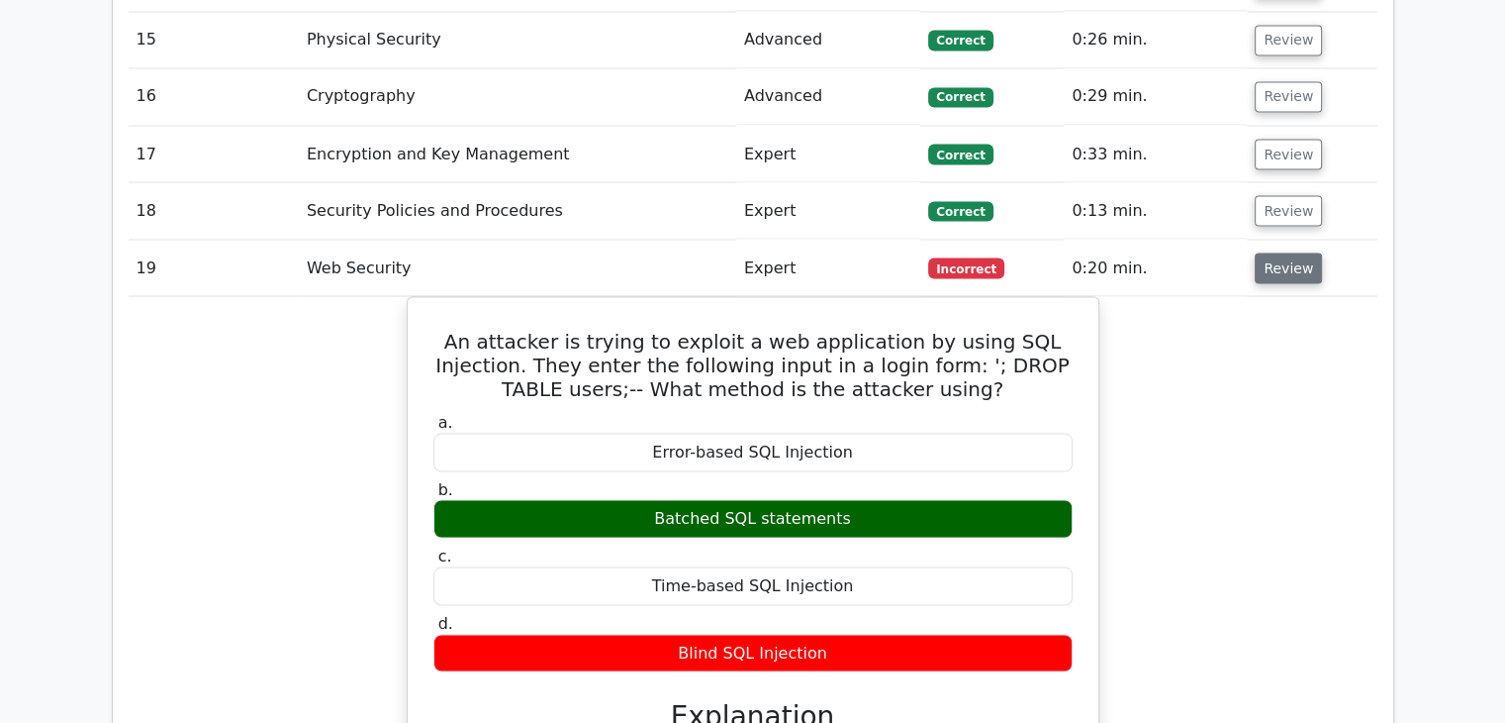
click at [1295, 252] on button "Review" at bounding box center [1288, 267] width 67 height 31
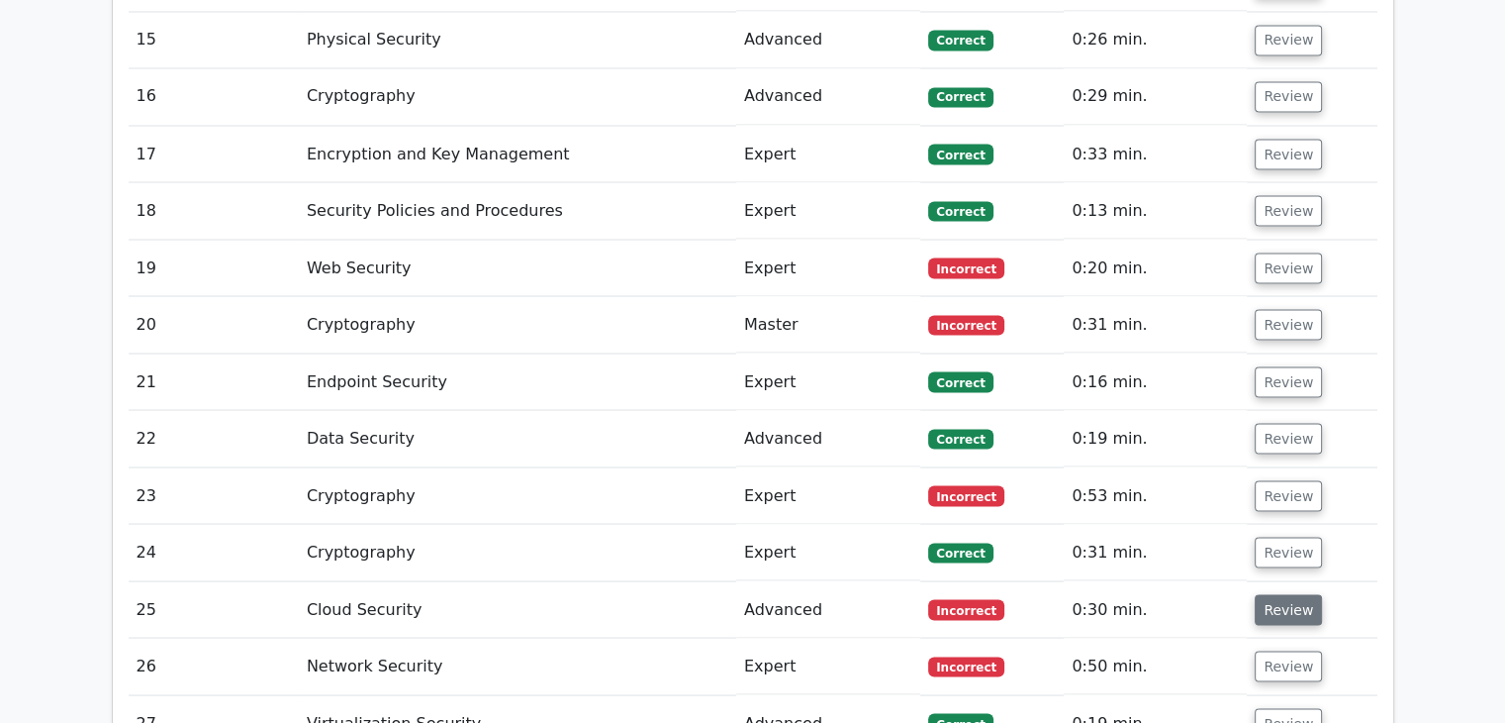
click at [1255, 594] on button "Review" at bounding box center [1288, 609] width 67 height 31
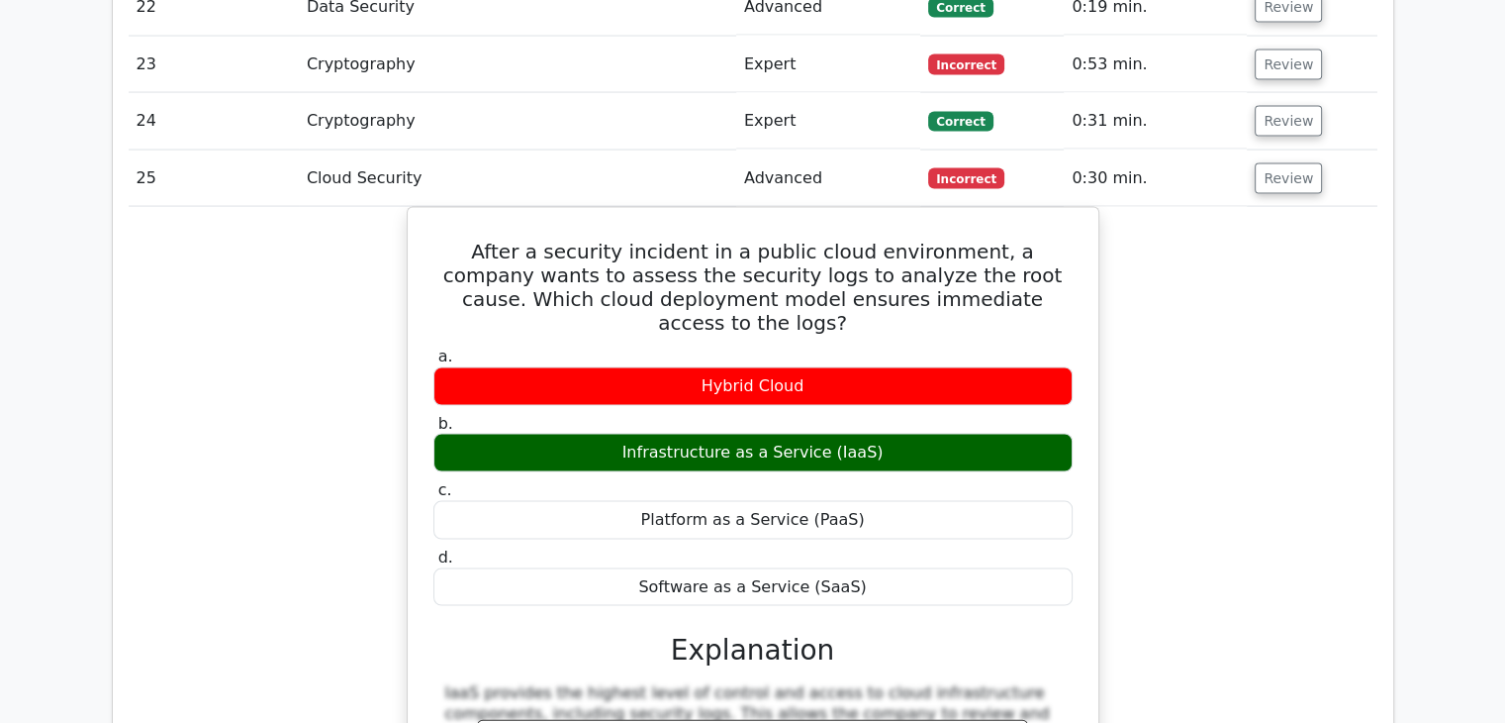
scroll to position [4090, 0]
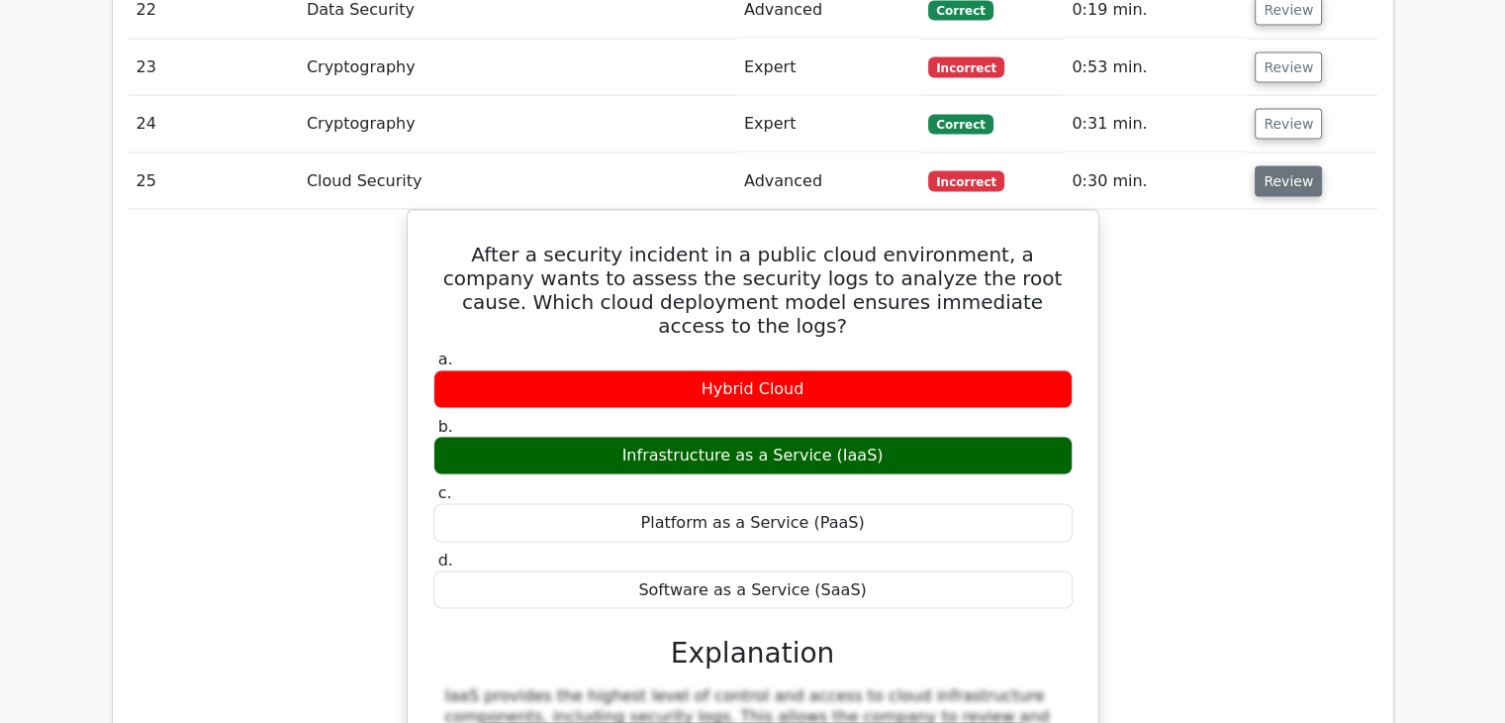
click at [1279, 166] on button "Review" at bounding box center [1288, 181] width 67 height 31
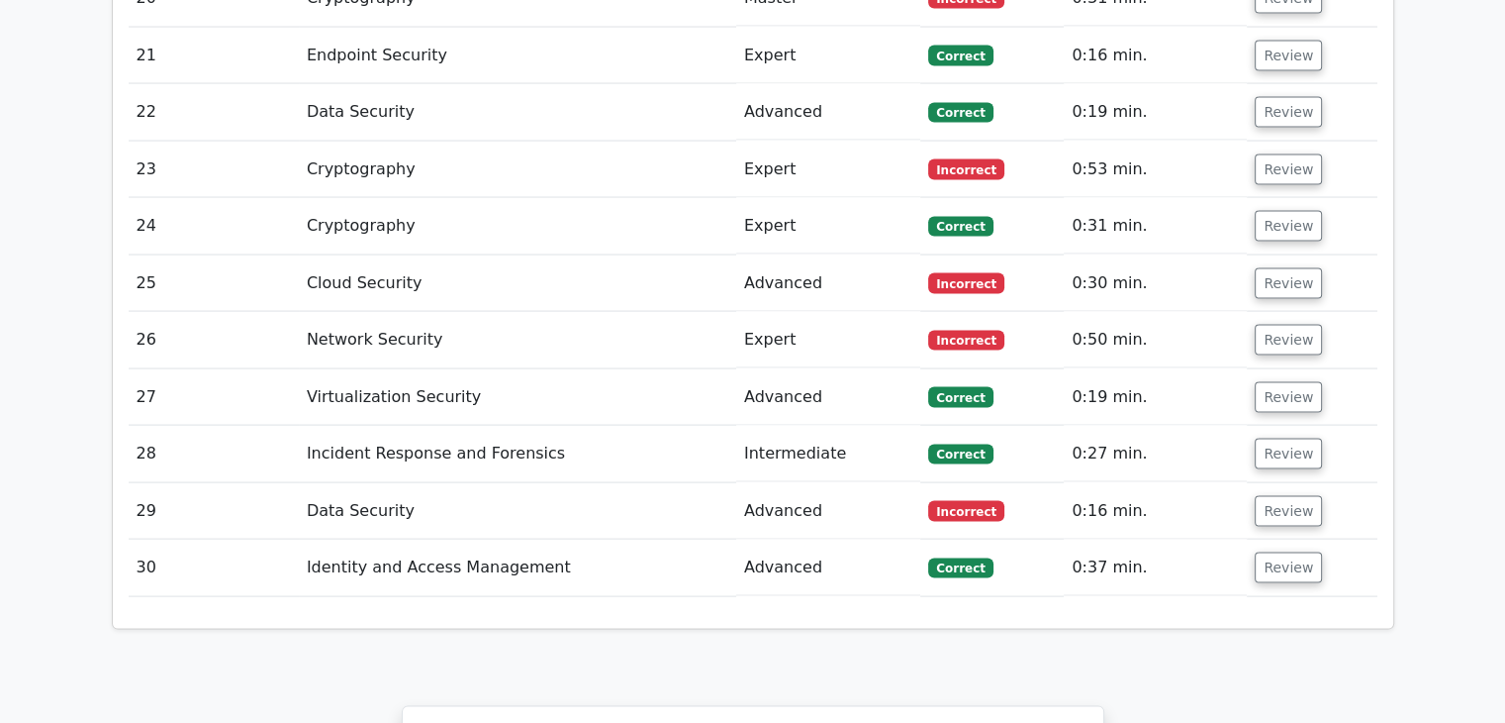
scroll to position [3979, 0]
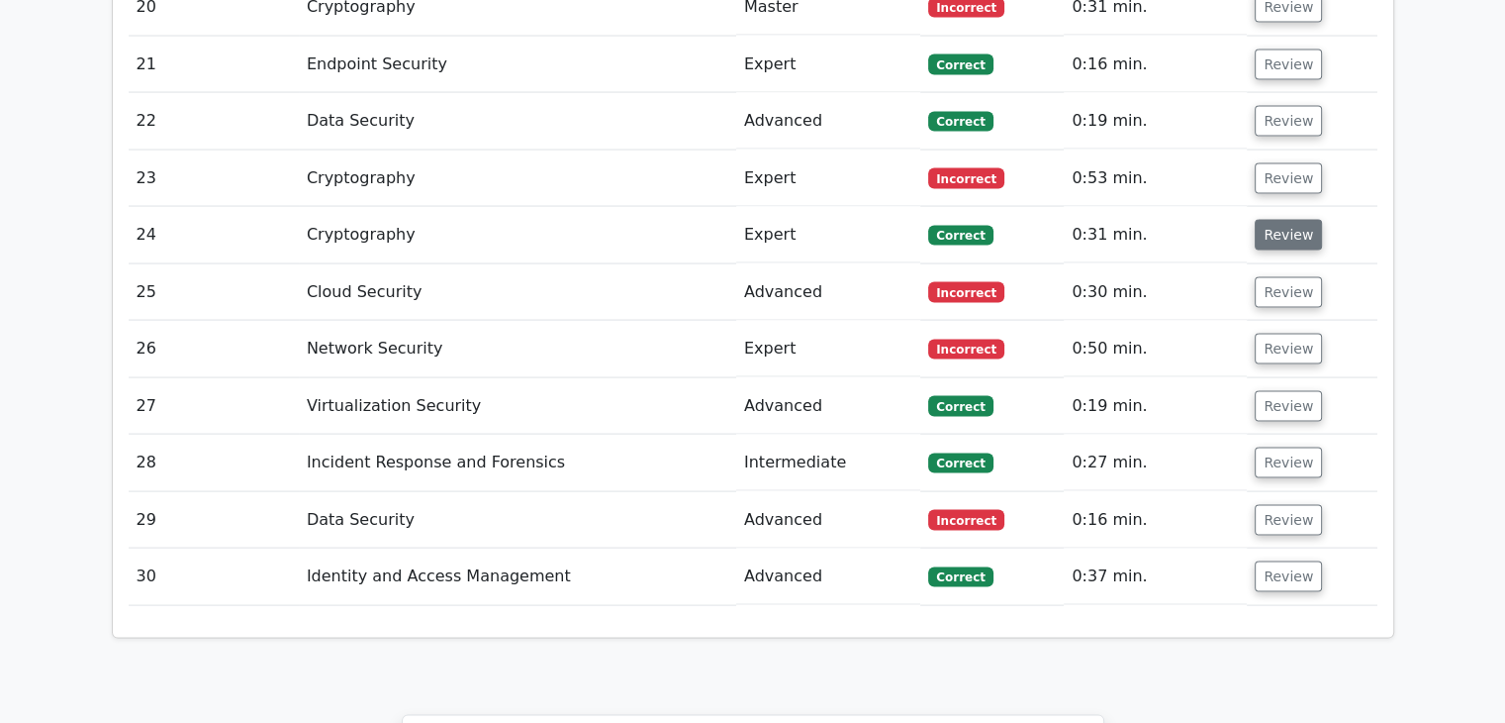
click at [1291, 220] on button "Review" at bounding box center [1288, 235] width 67 height 31
